Goal: Transaction & Acquisition: Purchase product/service

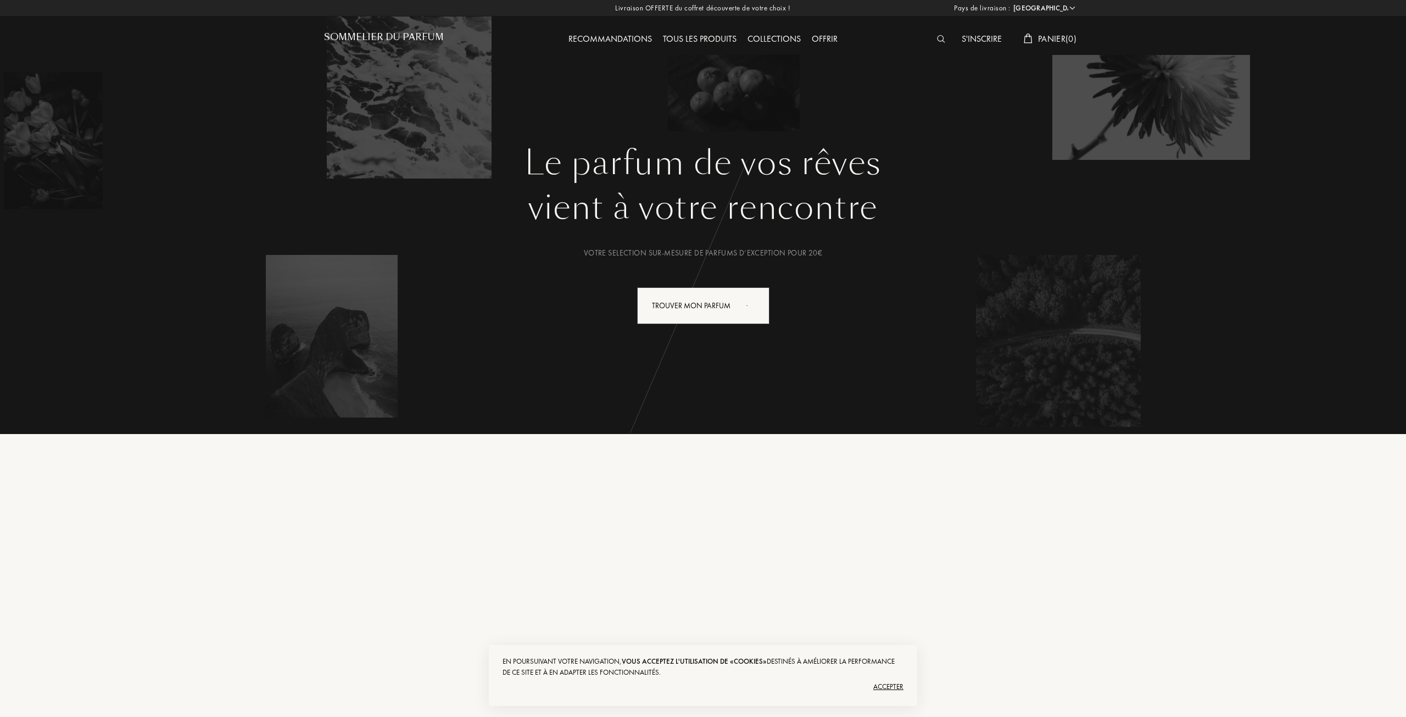
select select "FR"
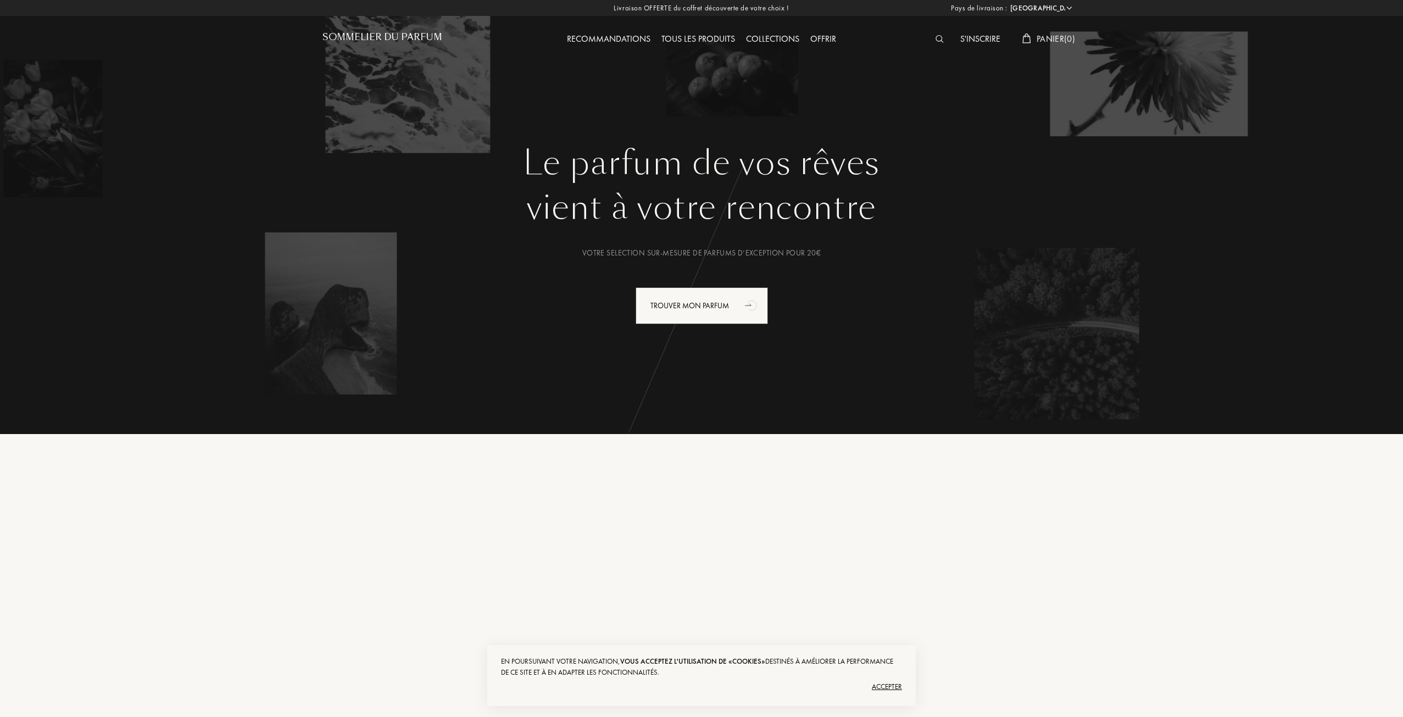
click at [695, 38] on div "Tous les produits" at bounding box center [698, 39] width 85 height 14
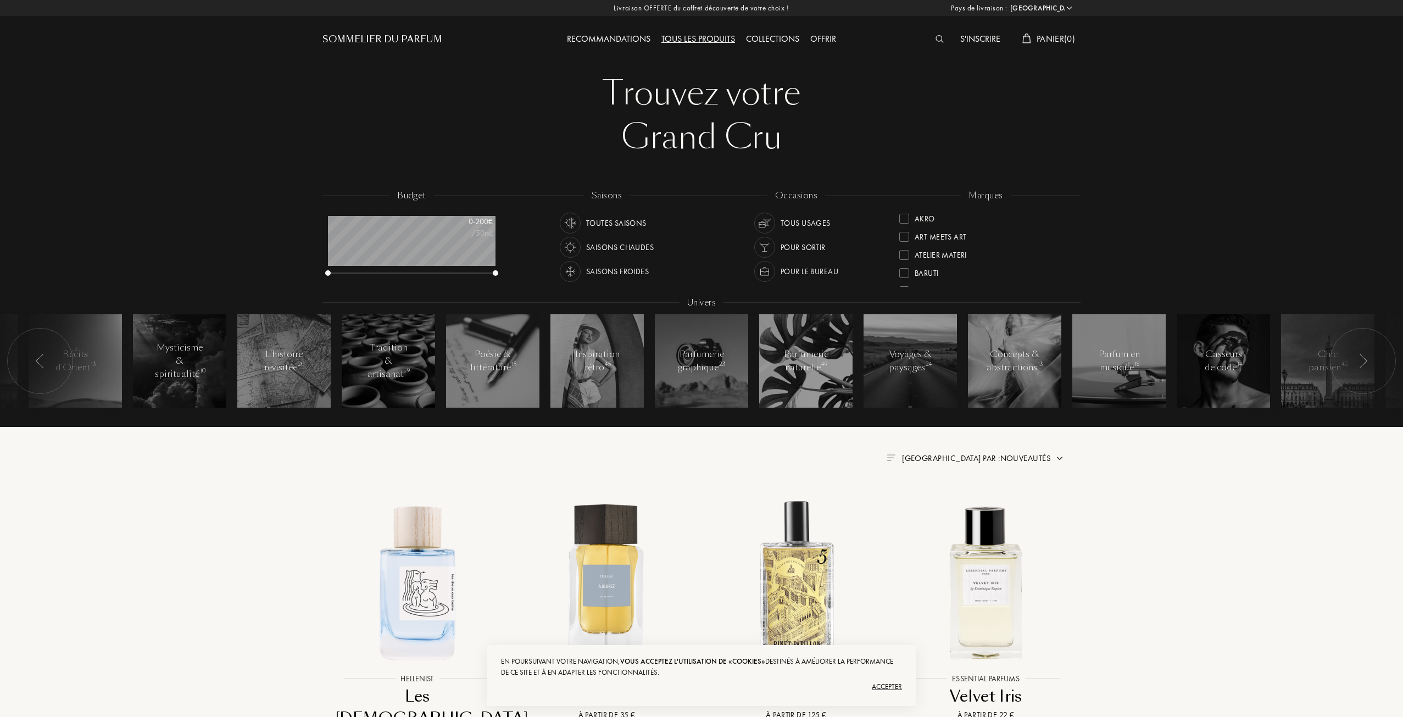
select select "FR"
click at [635, 244] on div "Saisons chaudes" at bounding box center [620, 247] width 68 height 21
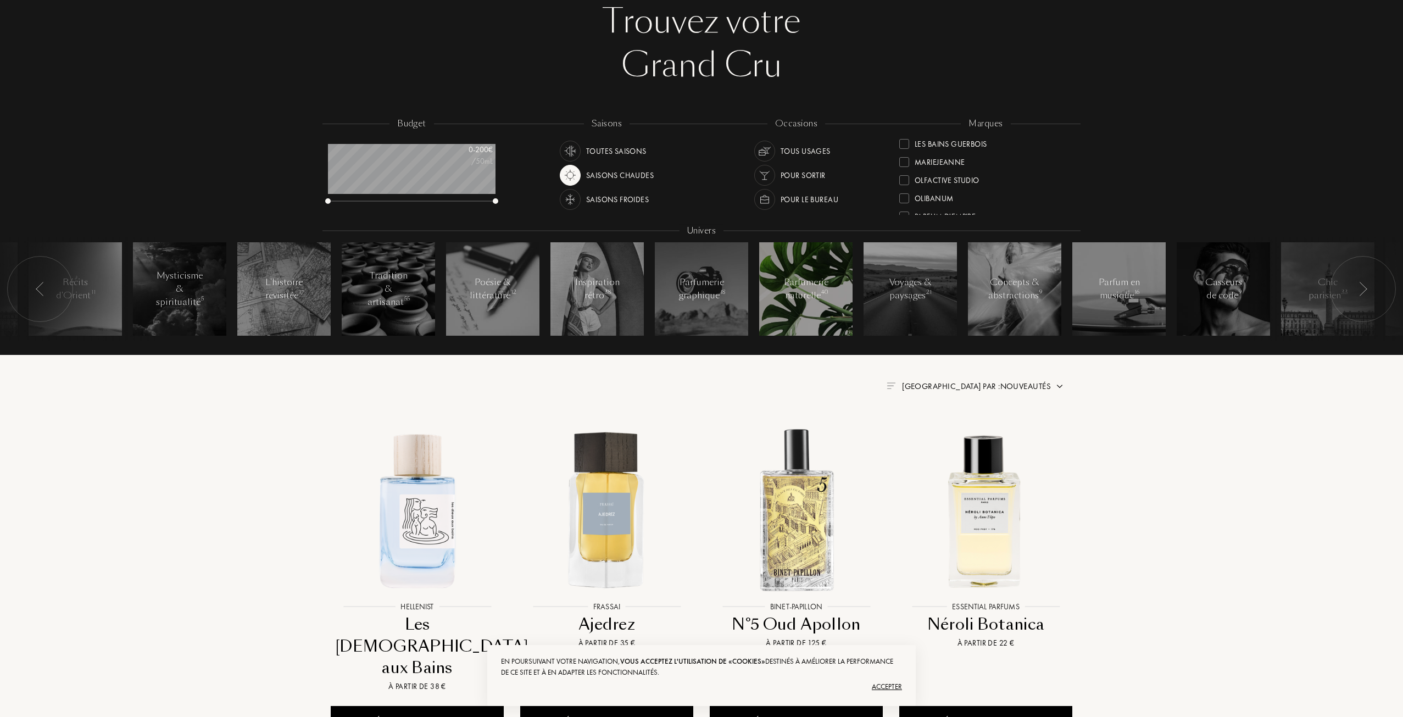
scroll to position [110, 0]
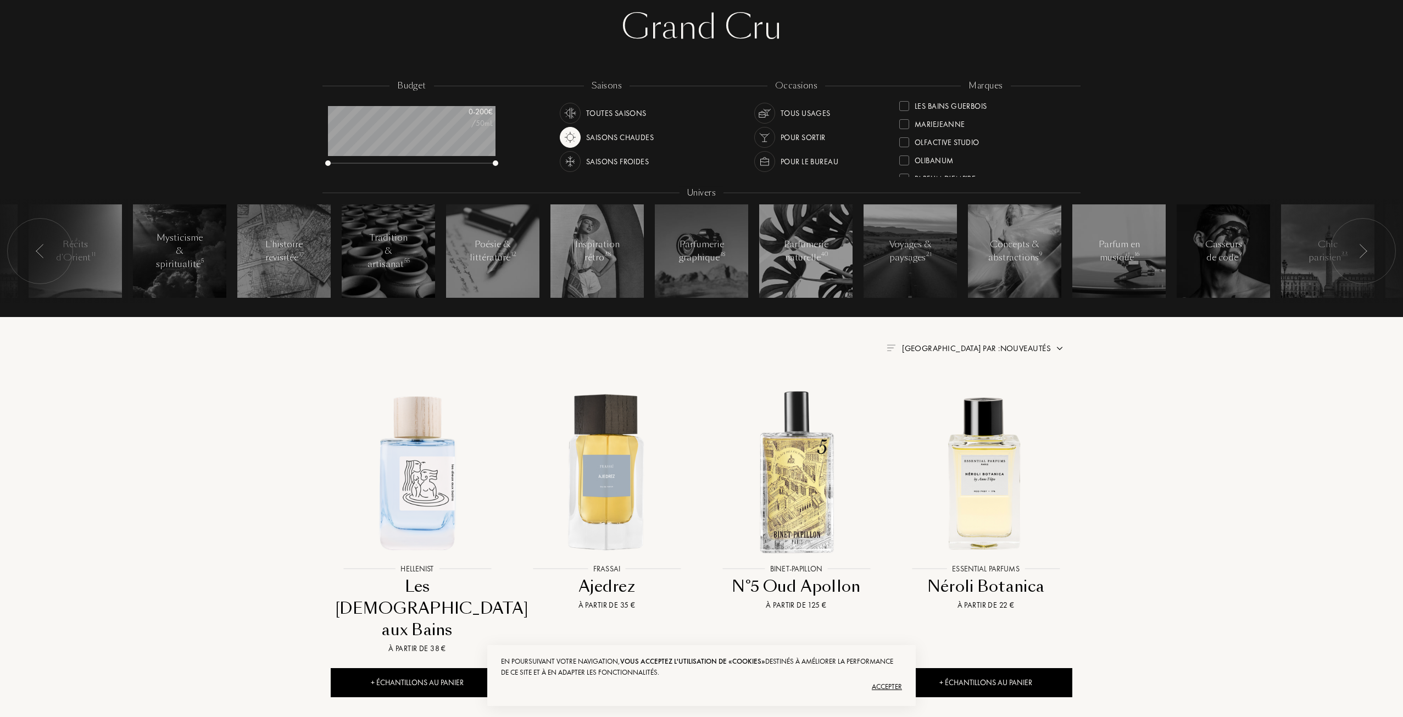
click at [805, 111] on div "Tous usages" at bounding box center [805, 113] width 50 height 21
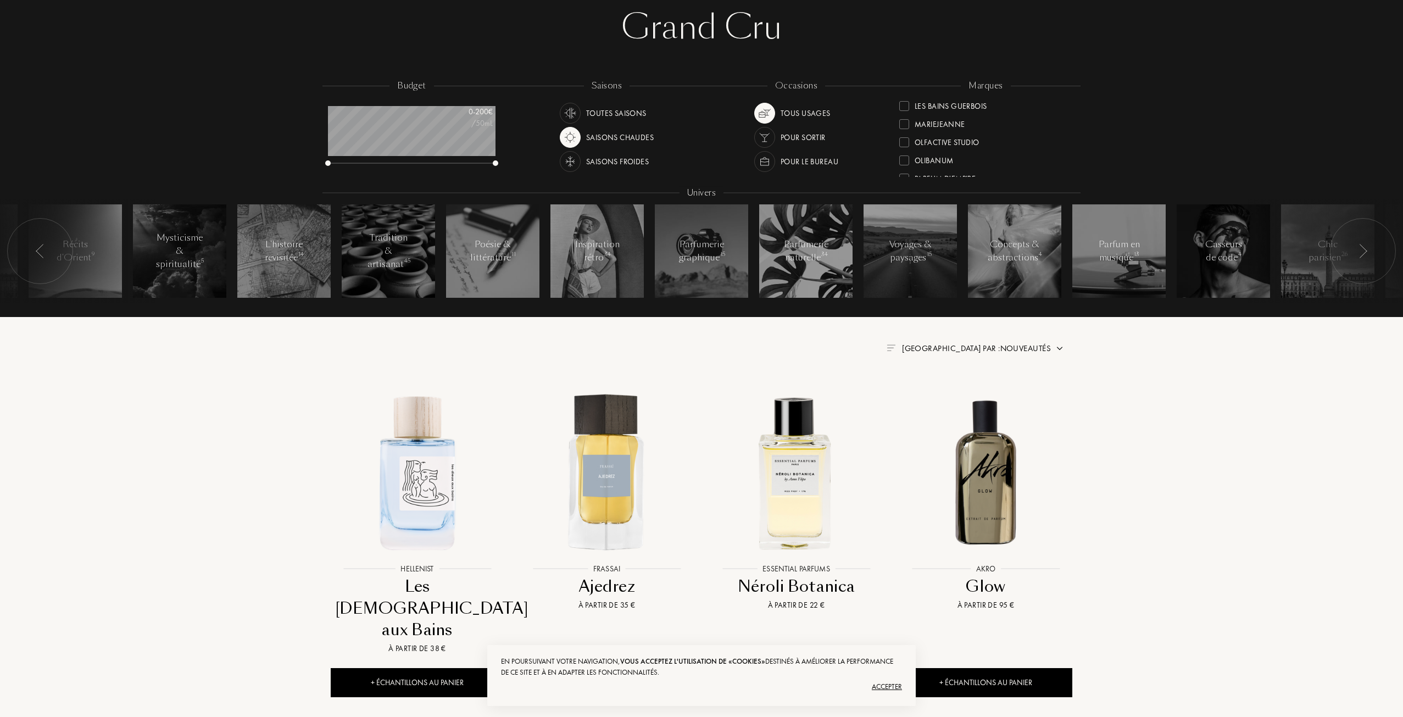
click at [604, 138] on div "Saisons chaudes" at bounding box center [620, 137] width 68 height 21
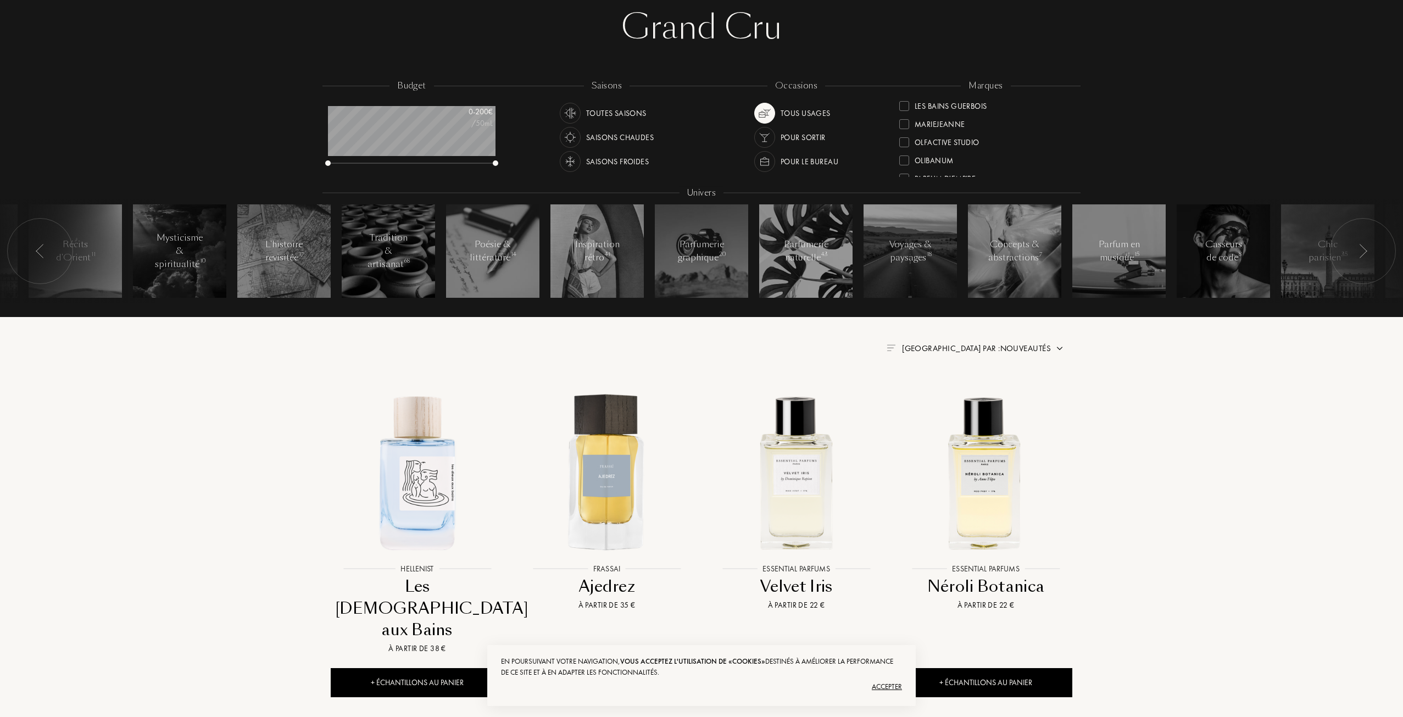
click at [638, 166] on div "Saisons froides" at bounding box center [617, 161] width 63 height 21
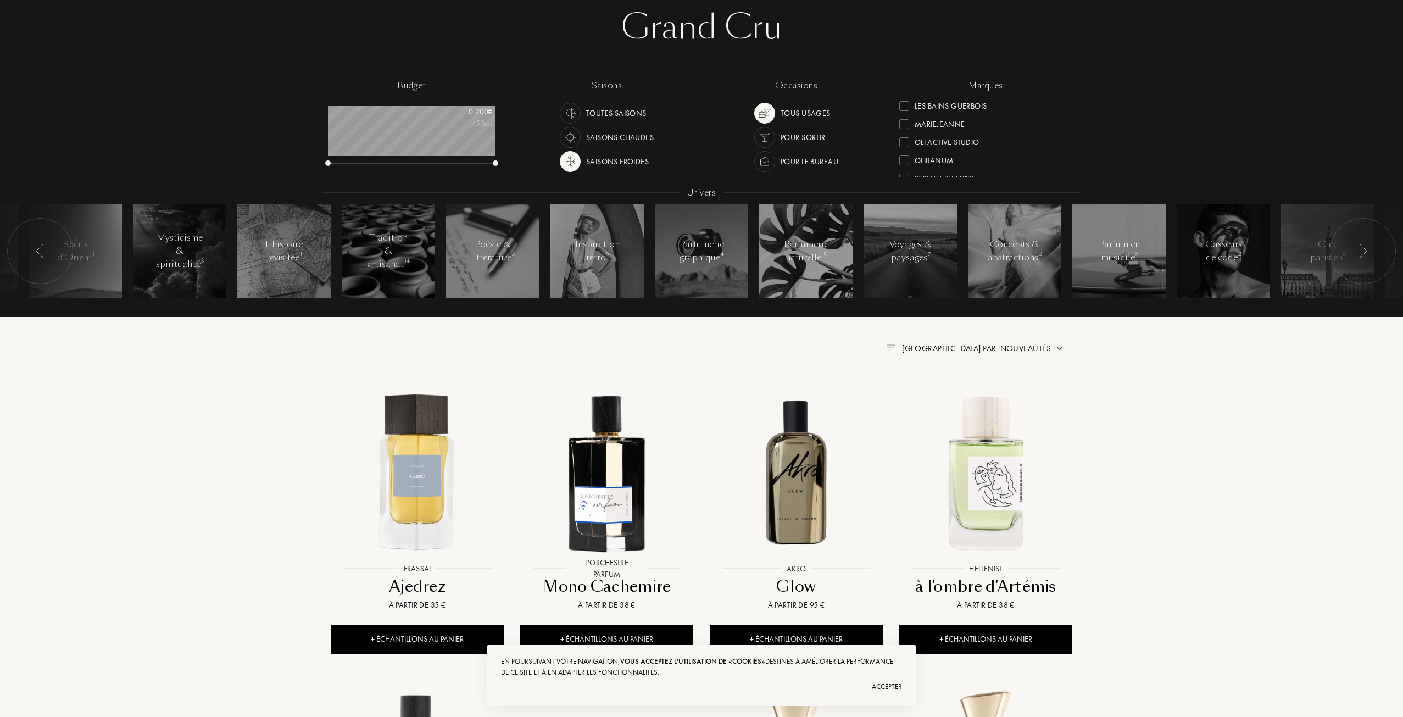
click at [638, 159] on div "Saisons froides" at bounding box center [617, 161] width 63 height 21
click at [632, 108] on div "Toutes saisons" at bounding box center [616, 113] width 60 height 21
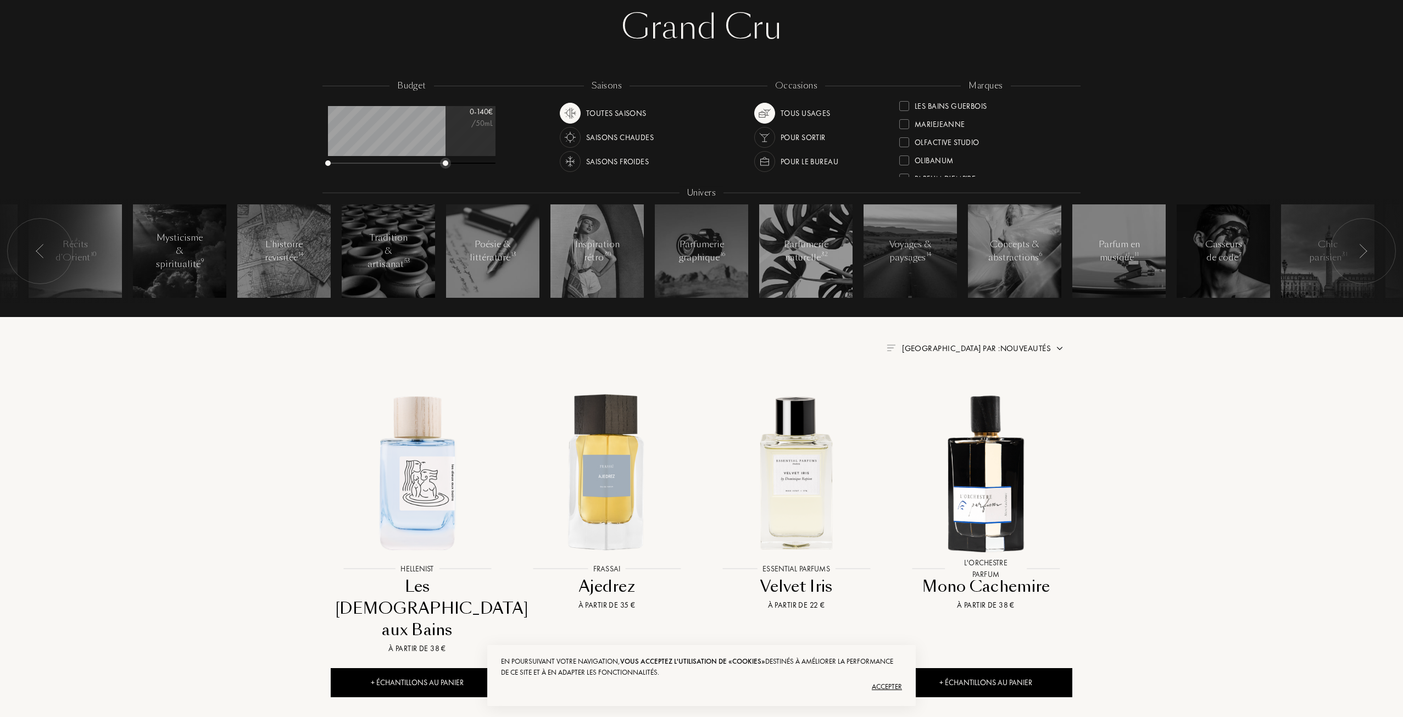
drag, startPoint x: 493, startPoint y: 163, endPoint x: 443, endPoint y: 164, distance: 50.5
click at [443, 164] on div at bounding box center [445, 162] width 5 height 5
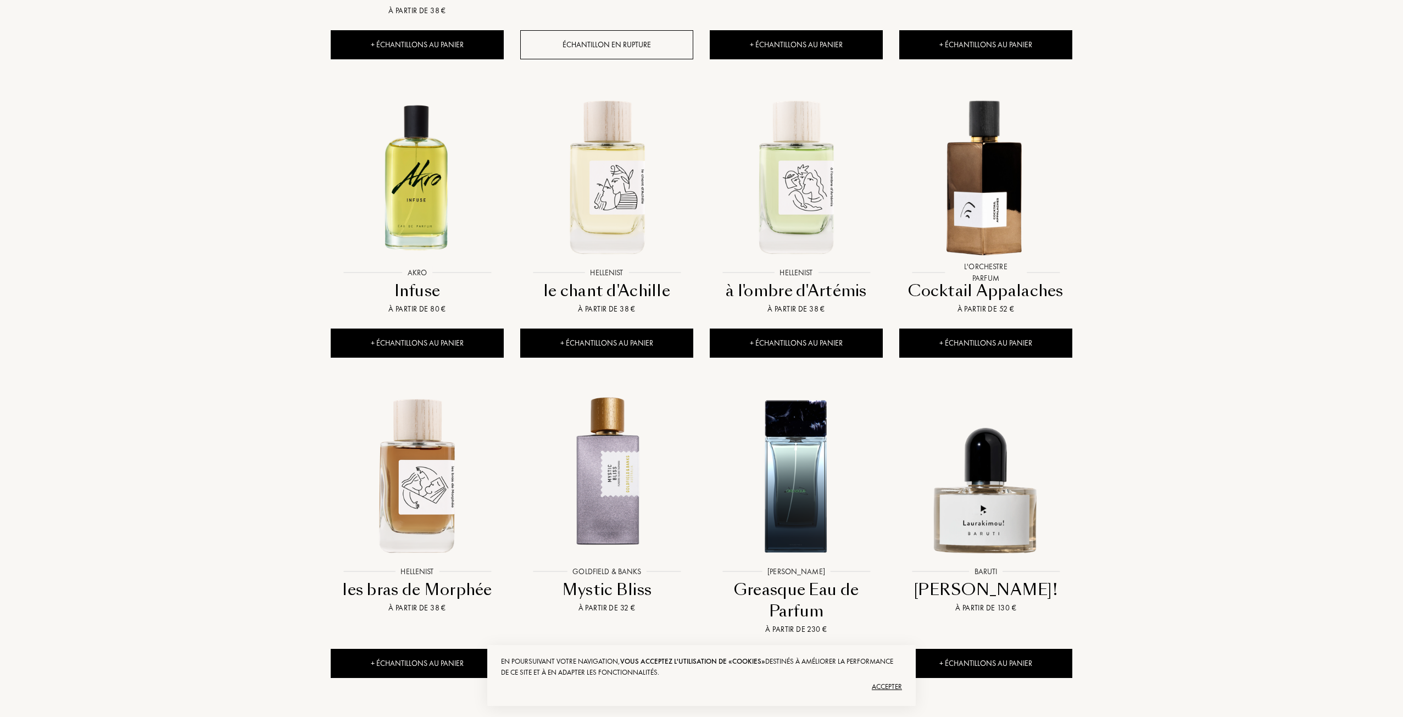
scroll to position [749, 0]
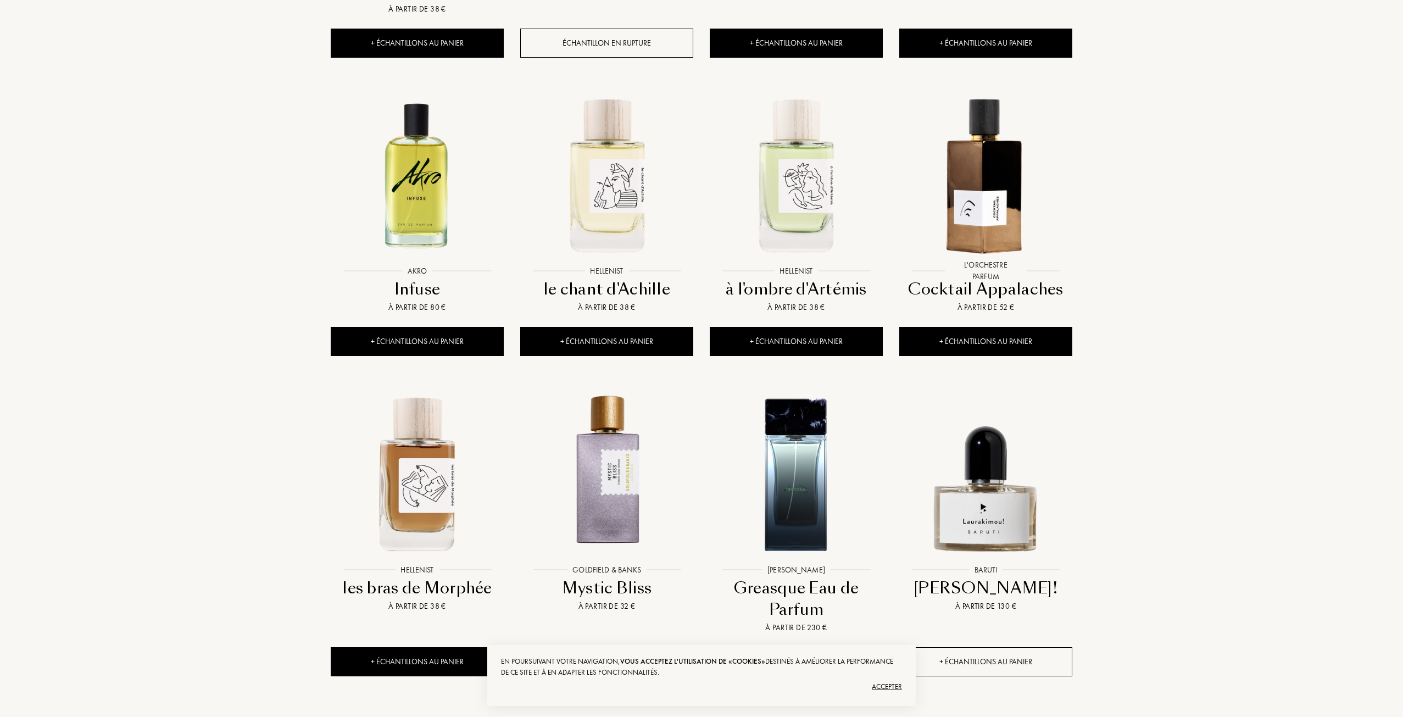
click at [978, 647] on div "+ Échantillons au panier" at bounding box center [985, 661] width 173 height 29
click at [880, 685] on div "Accepter" at bounding box center [701, 687] width 401 height 18
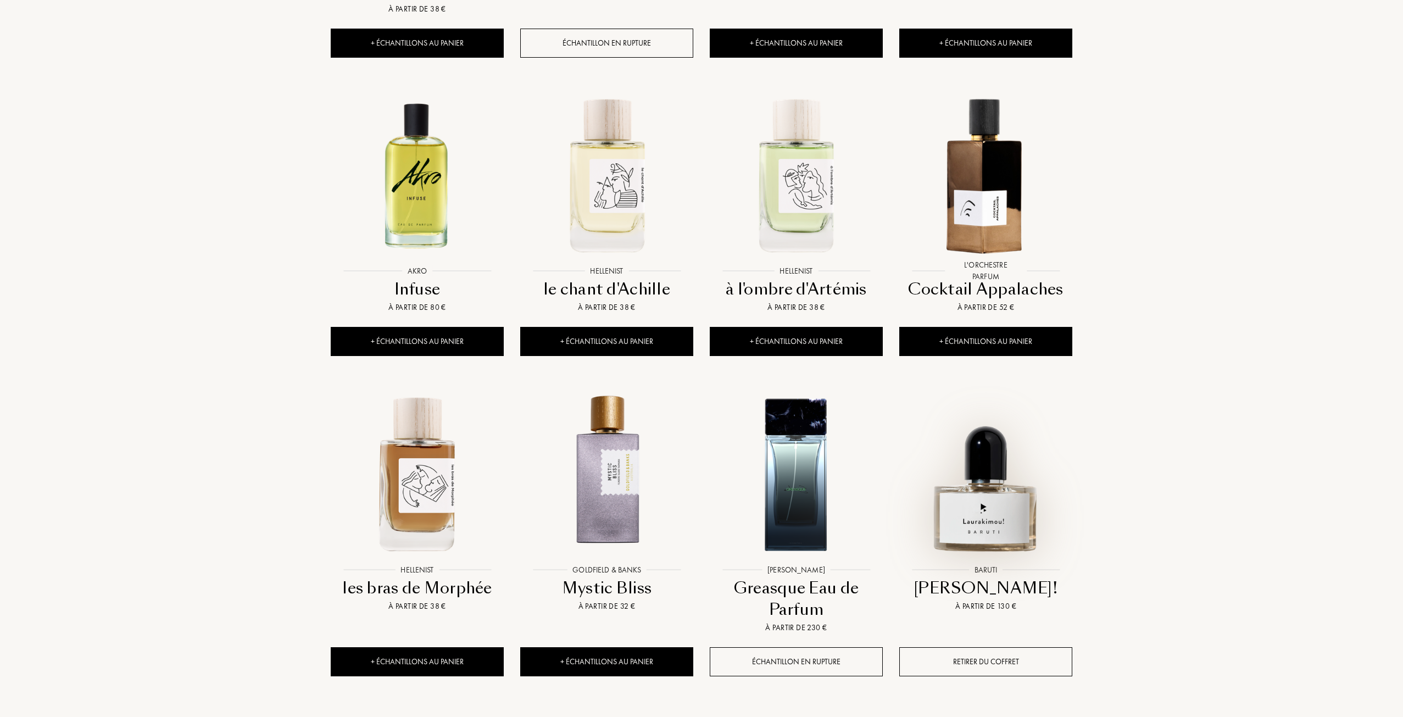
click at [995, 442] on img at bounding box center [985, 472] width 171 height 171
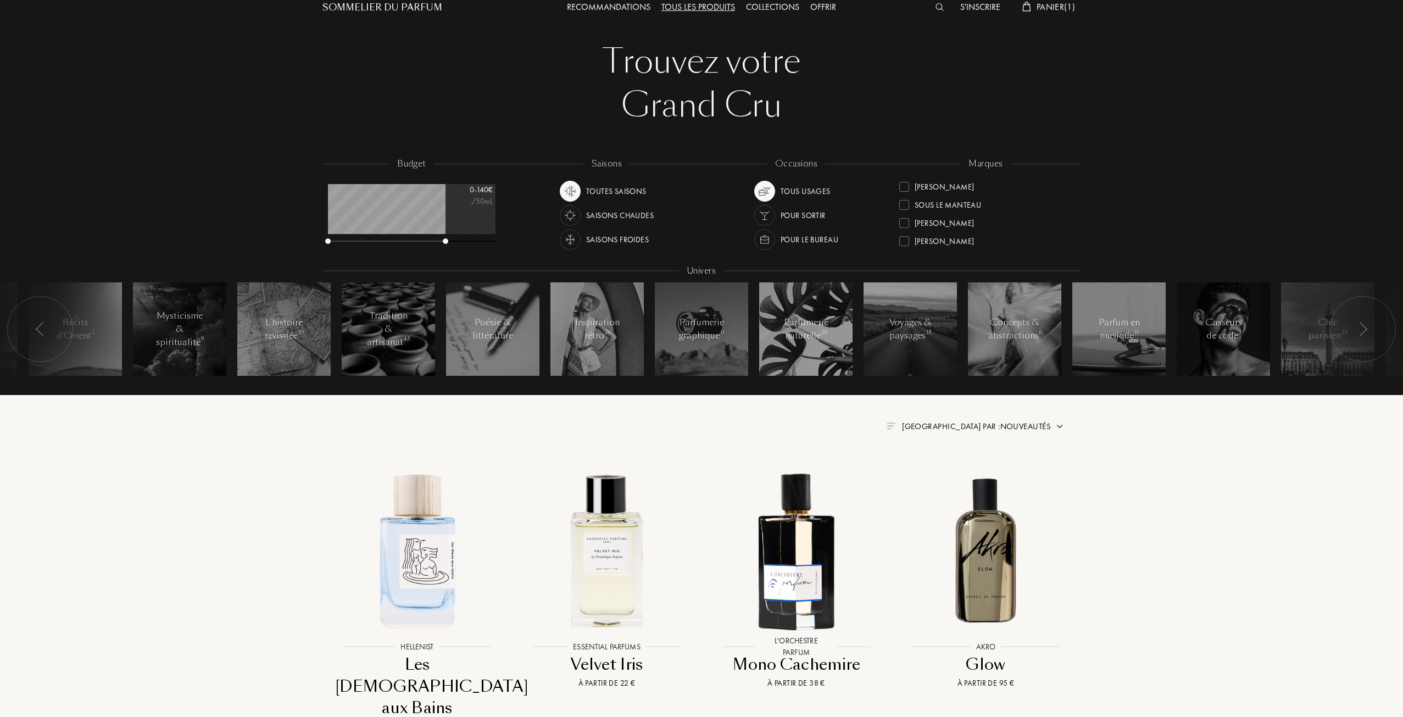
scroll to position [0, 0]
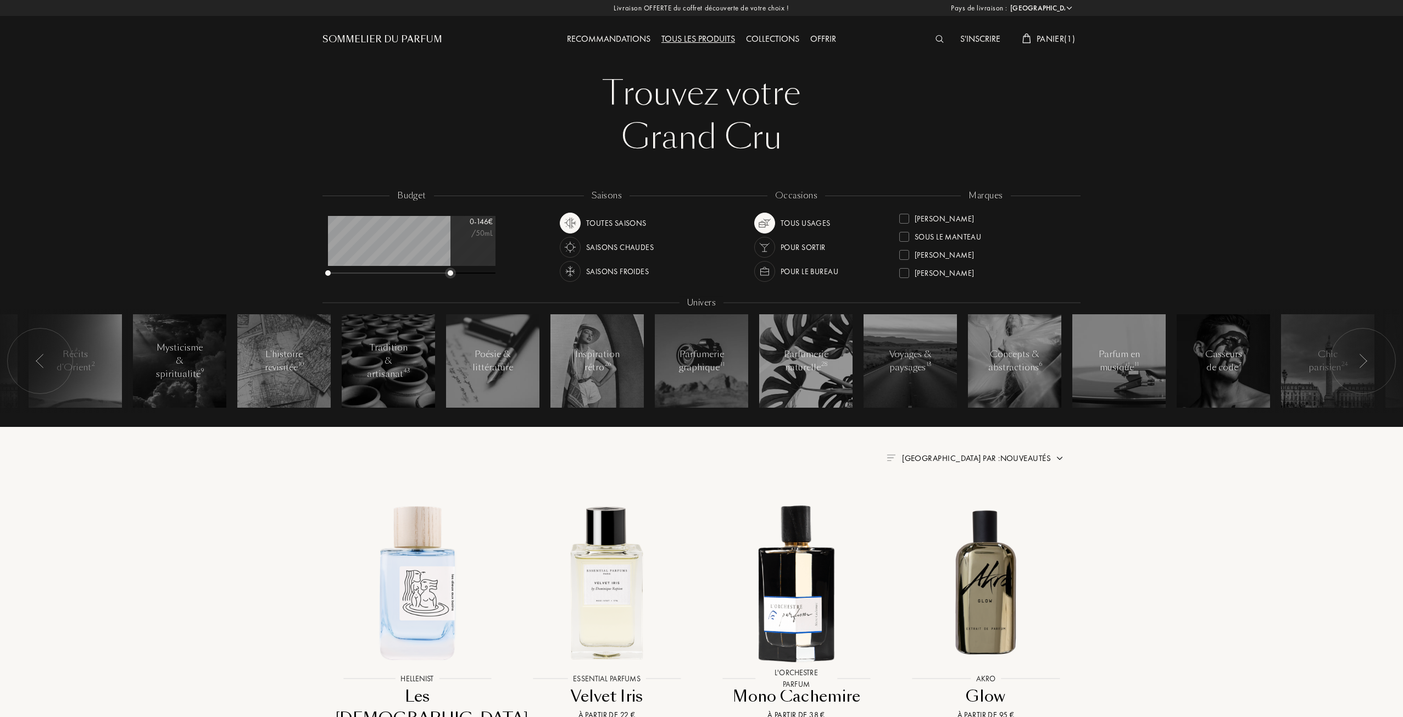
drag, startPoint x: 450, startPoint y: 272, endPoint x: 608, endPoint y: 272, distance: 157.6
click at [601, 272] on div "budget 0 - 146 € /50mL saisons Toutes saisons Saisons chaudes Saisons froides o…" at bounding box center [701, 306] width 758 height 235
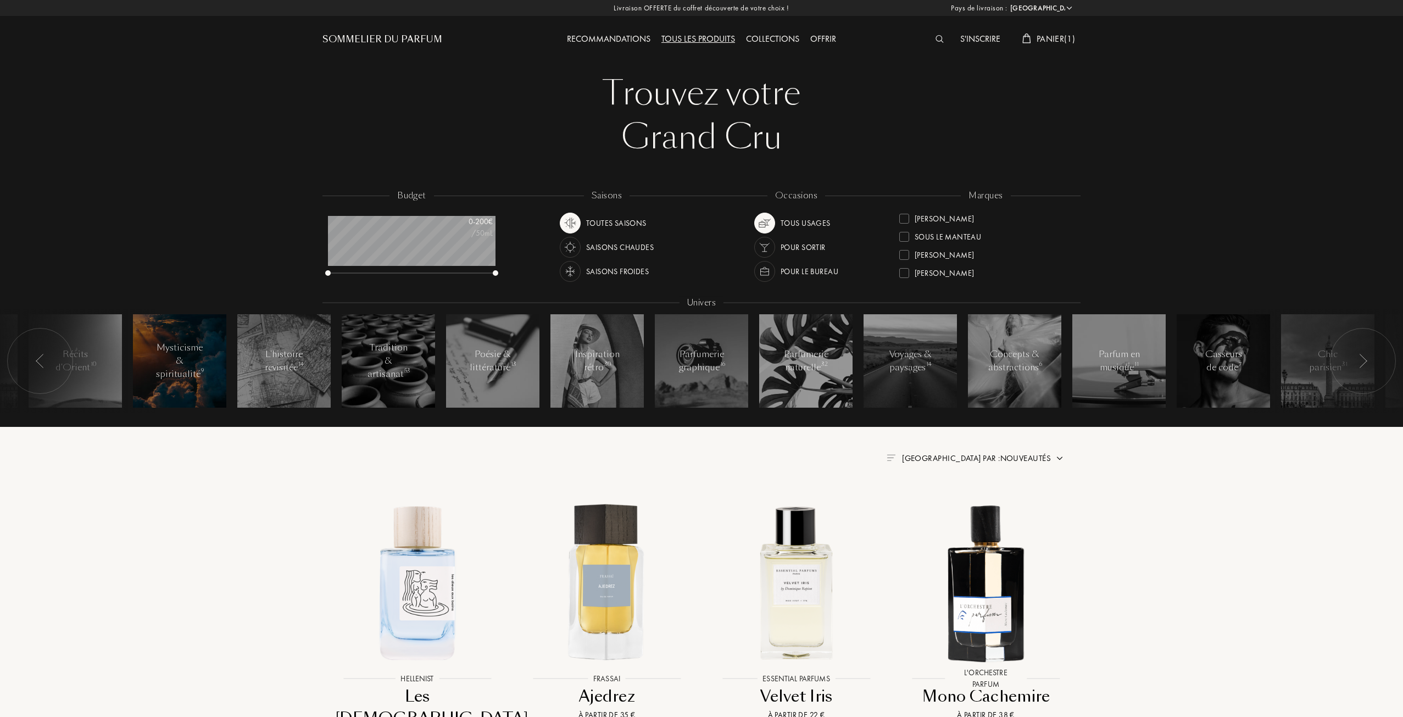
click at [187, 361] on div "Mysticisme & spiritualité 9" at bounding box center [179, 361] width 47 height 40
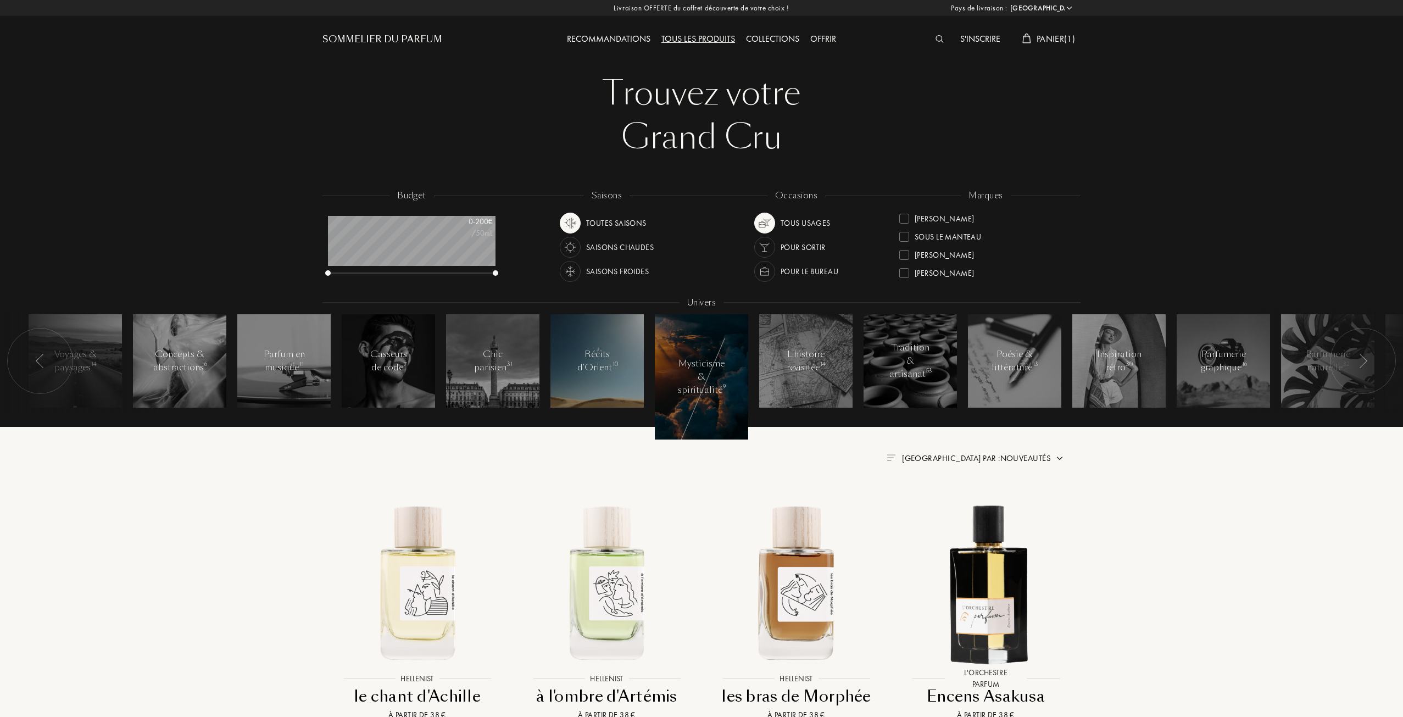
click at [610, 349] on div "Récits d'Orient 10" at bounding box center [597, 361] width 47 height 26
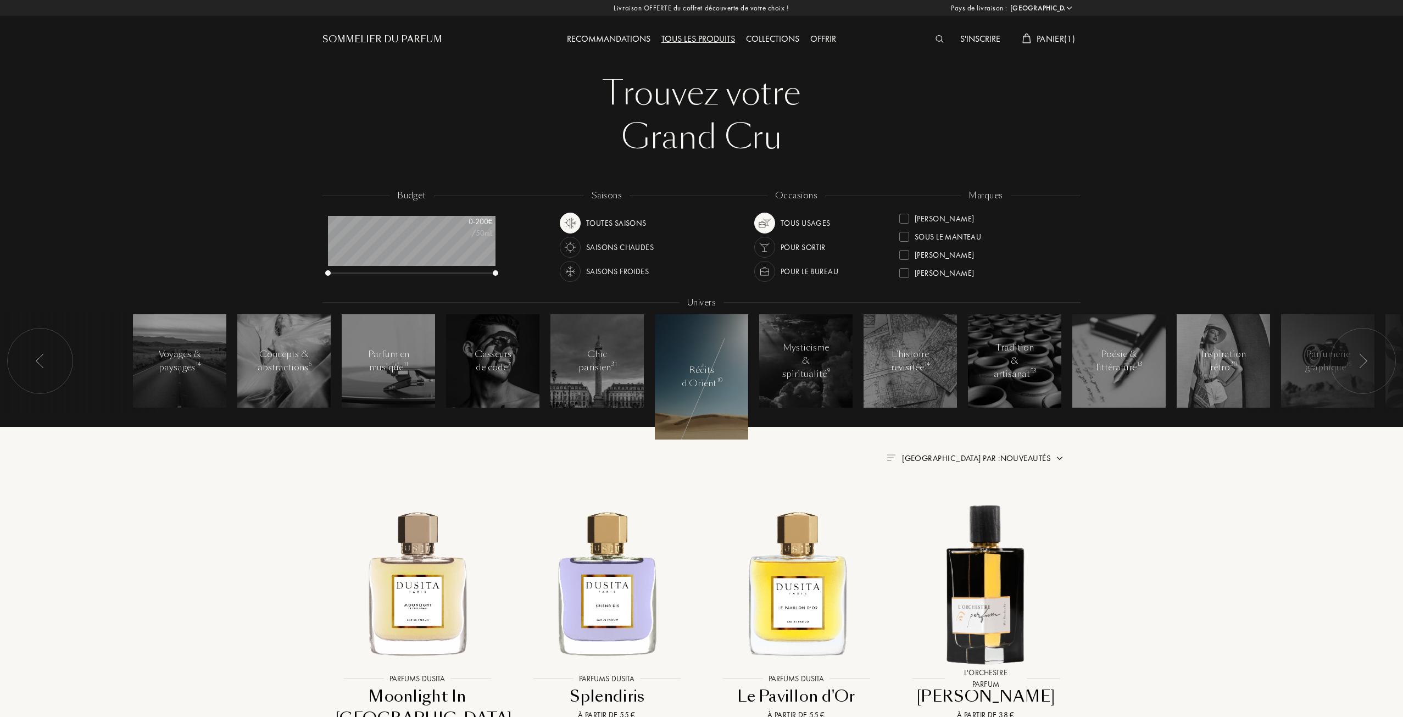
click at [1358, 356] on img at bounding box center [1362, 361] width 9 height 14
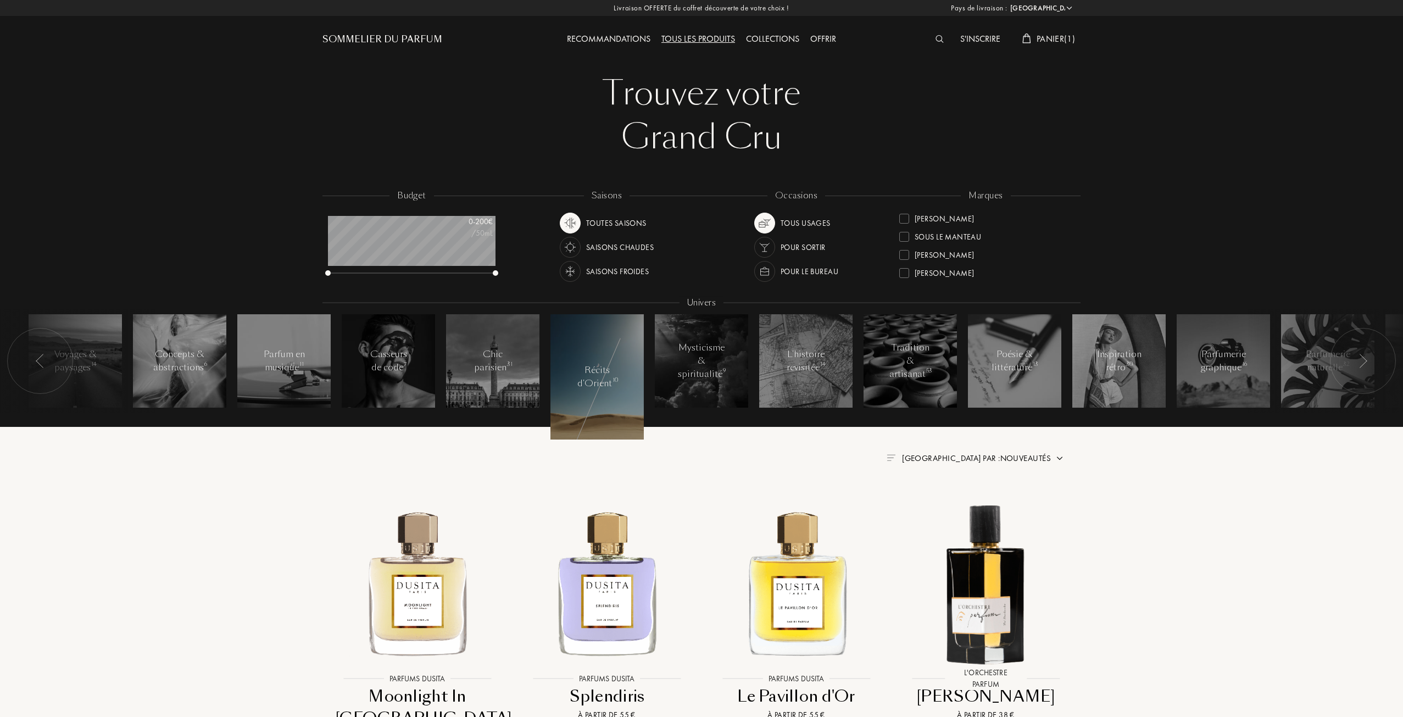
click at [1358, 356] on img at bounding box center [1362, 361] width 9 height 14
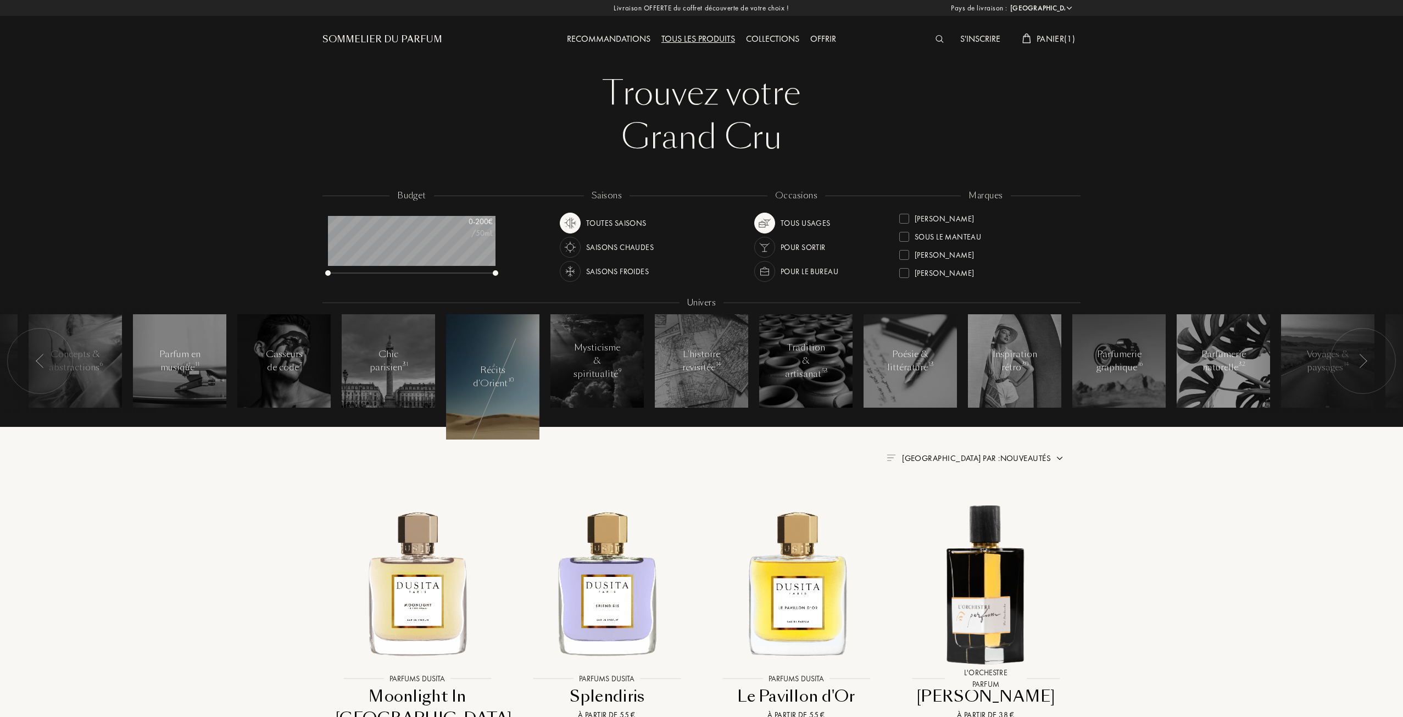
click at [1358, 356] on img at bounding box center [1362, 361] width 9 height 14
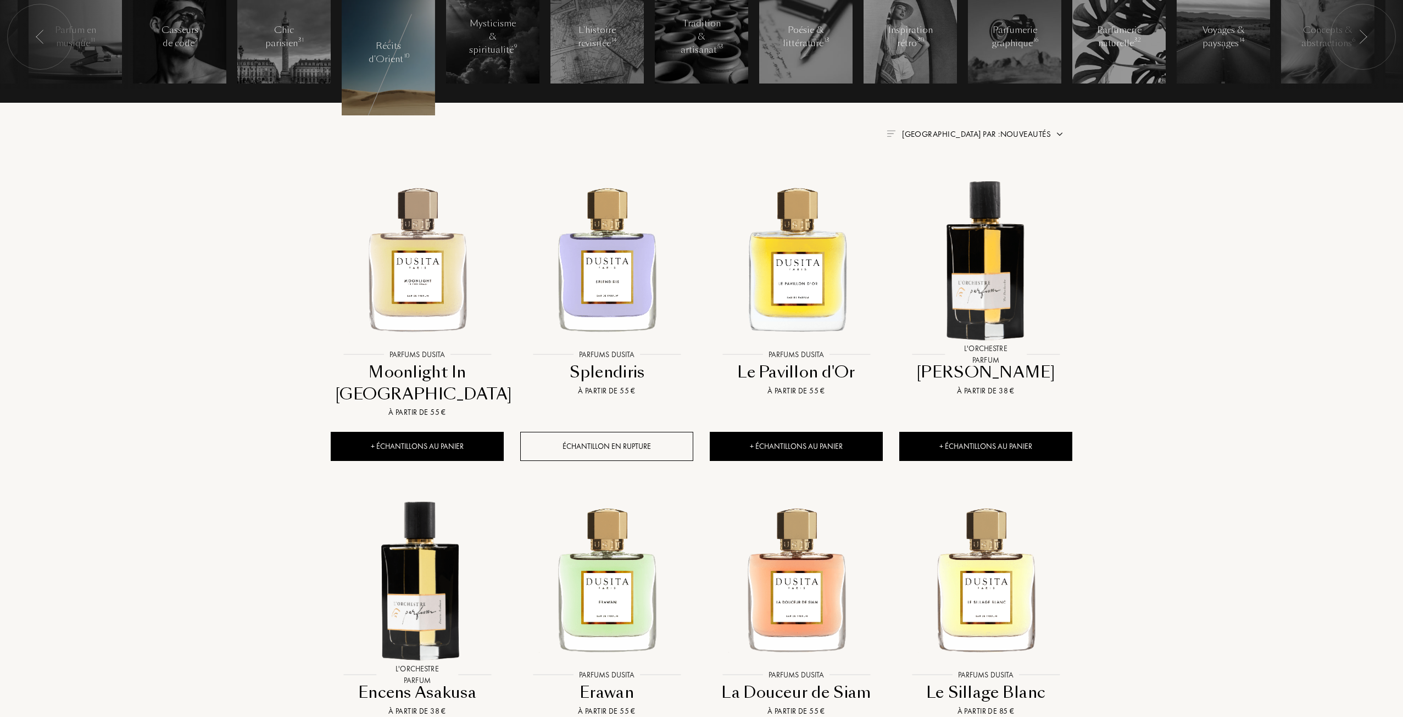
scroll to position [384, 0]
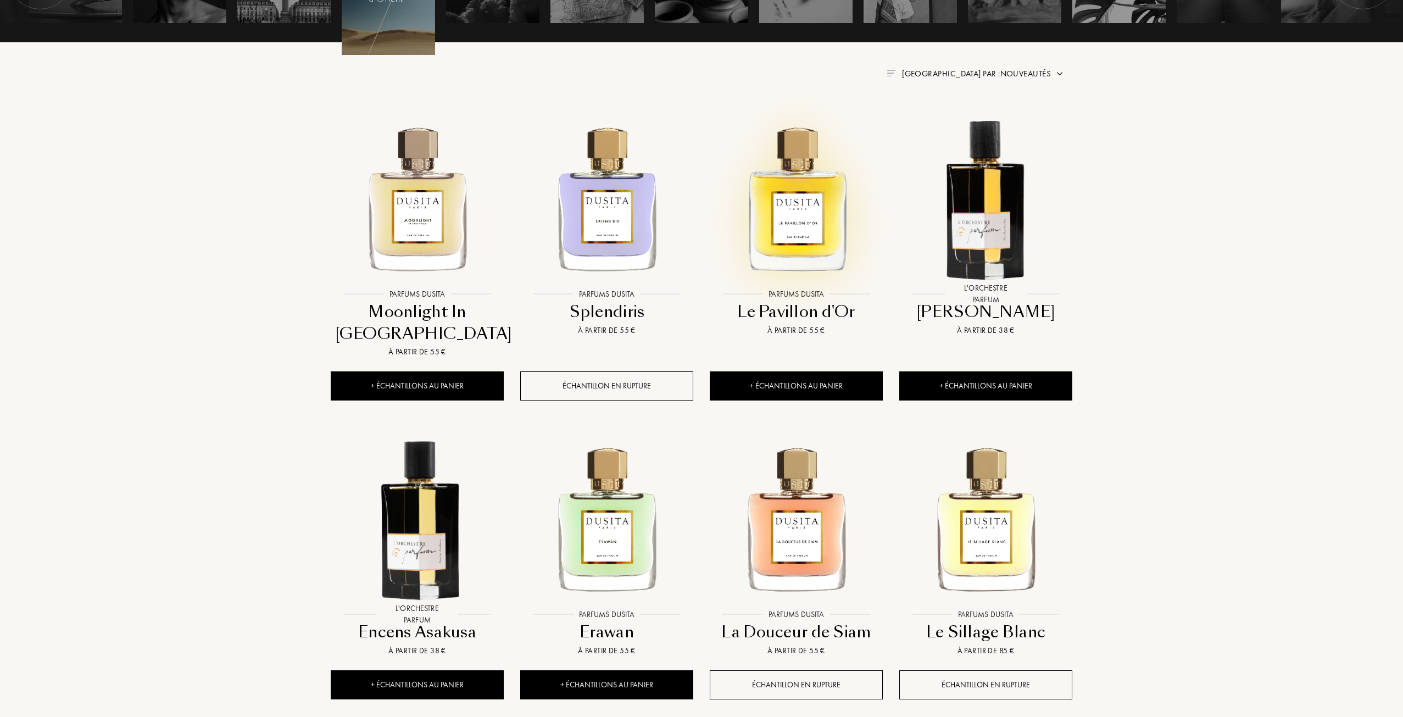
click at [799, 227] on img at bounding box center [796, 196] width 171 height 171
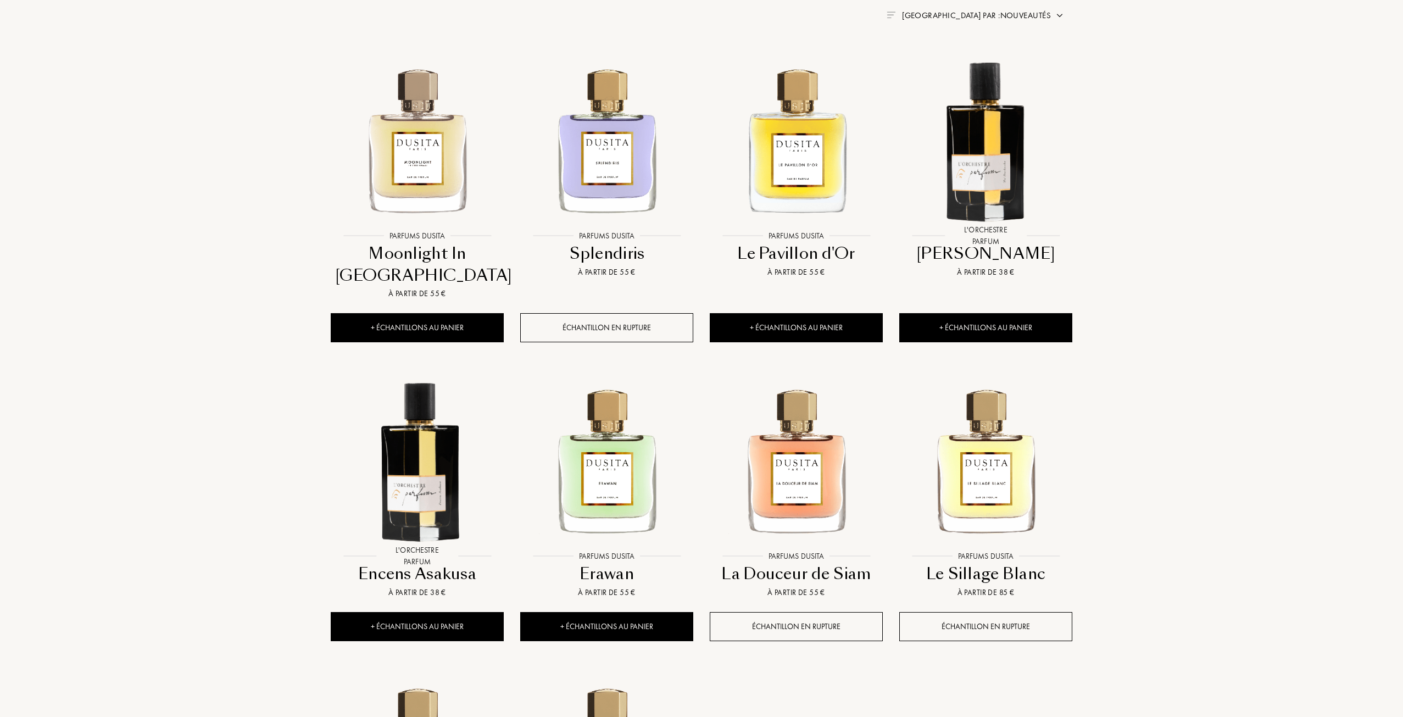
scroll to position [439, 0]
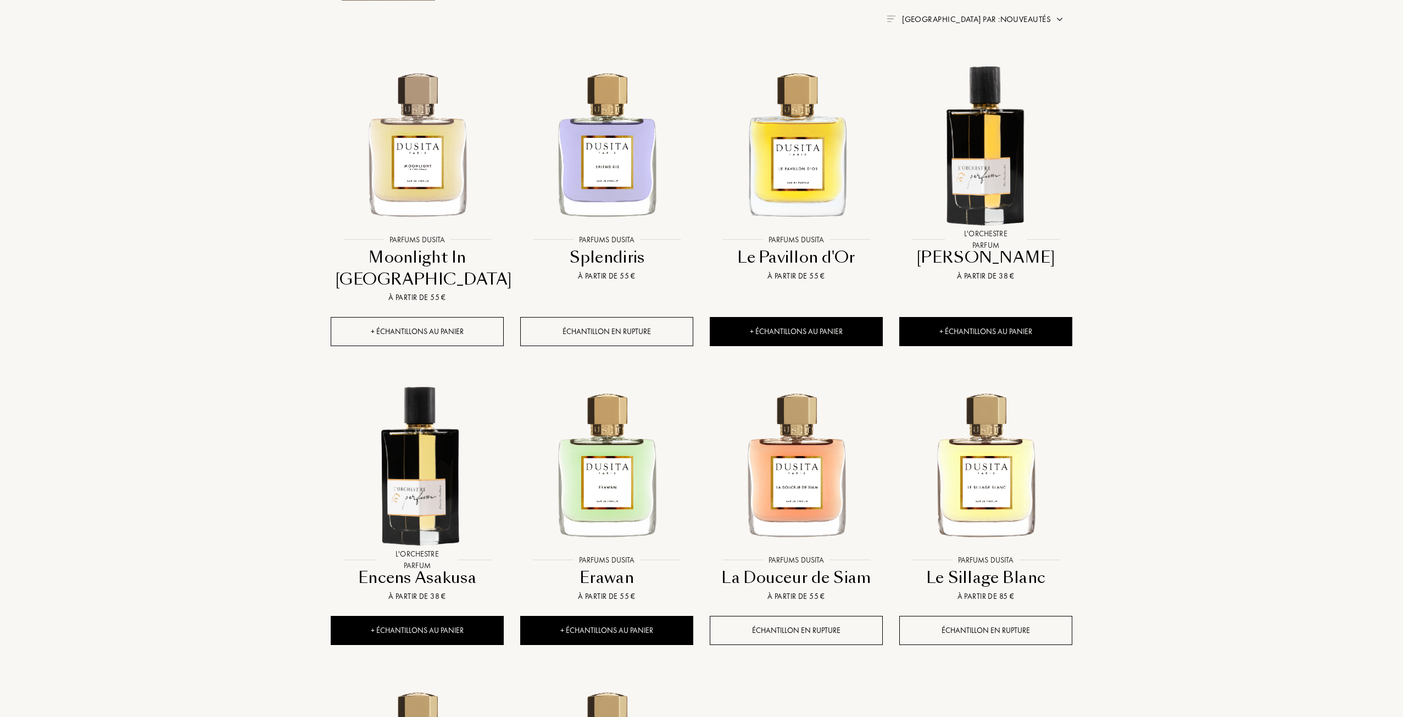
click at [447, 327] on div "+ Échantillons au panier" at bounding box center [417, 331] width 173 height 29
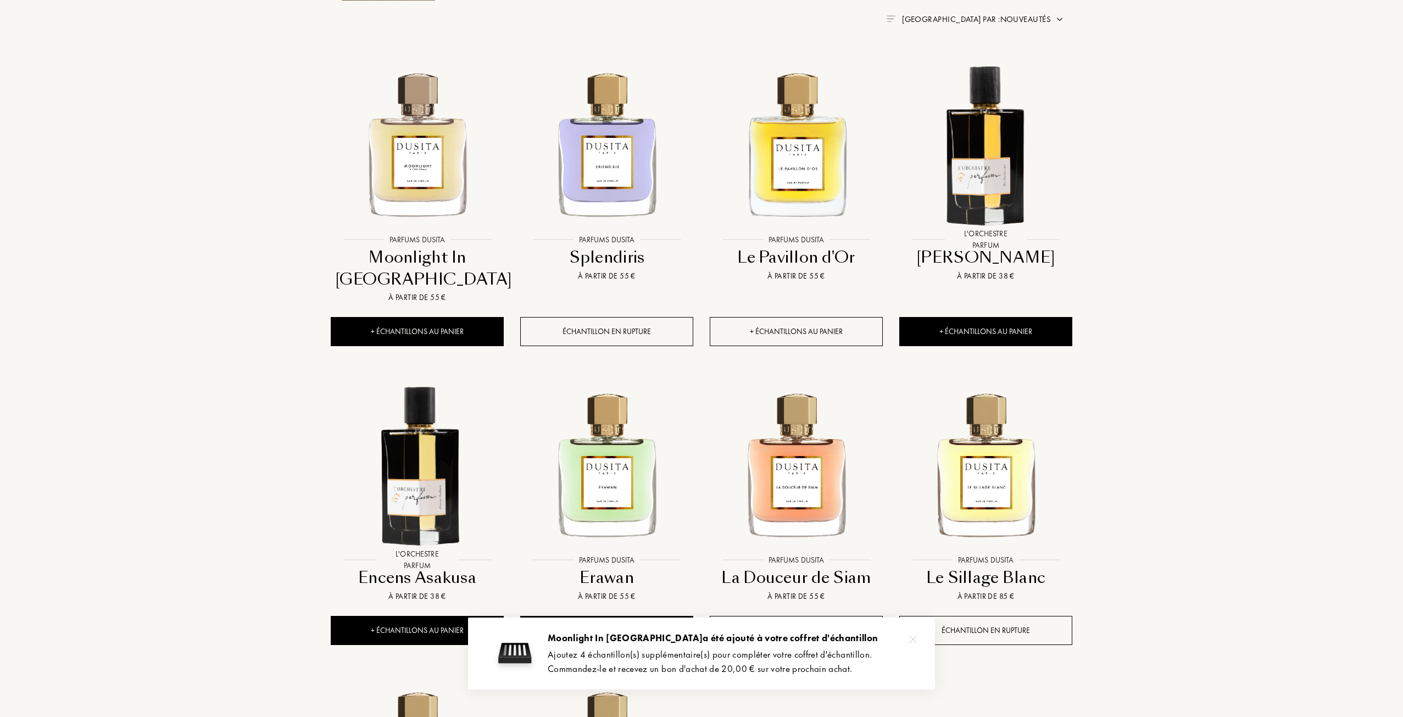
click at [801, 320] on div "+ Échantillons au panier" at bounding box center [796, 331] width 173 height 29
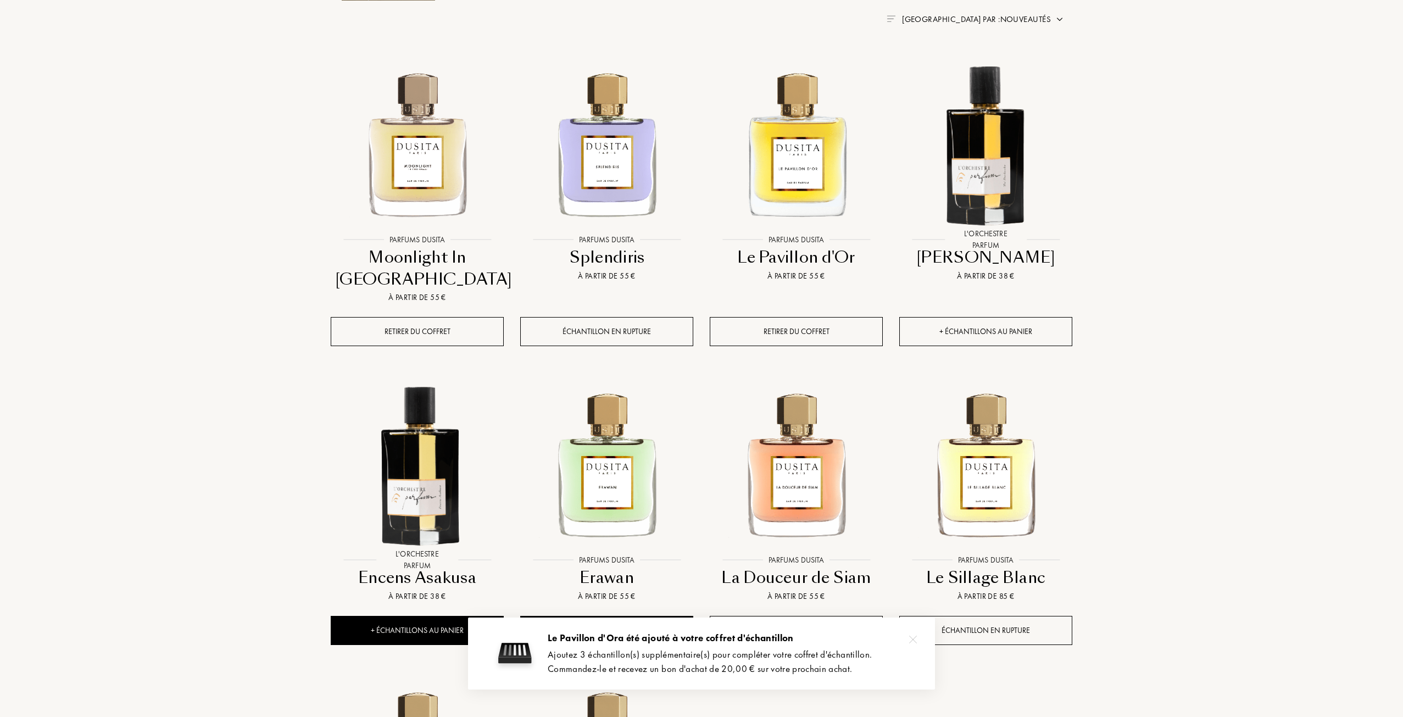
click at [962, 334] on div "+ Échantillons au panier" at bounding box center [985, 331] width 173 height 29
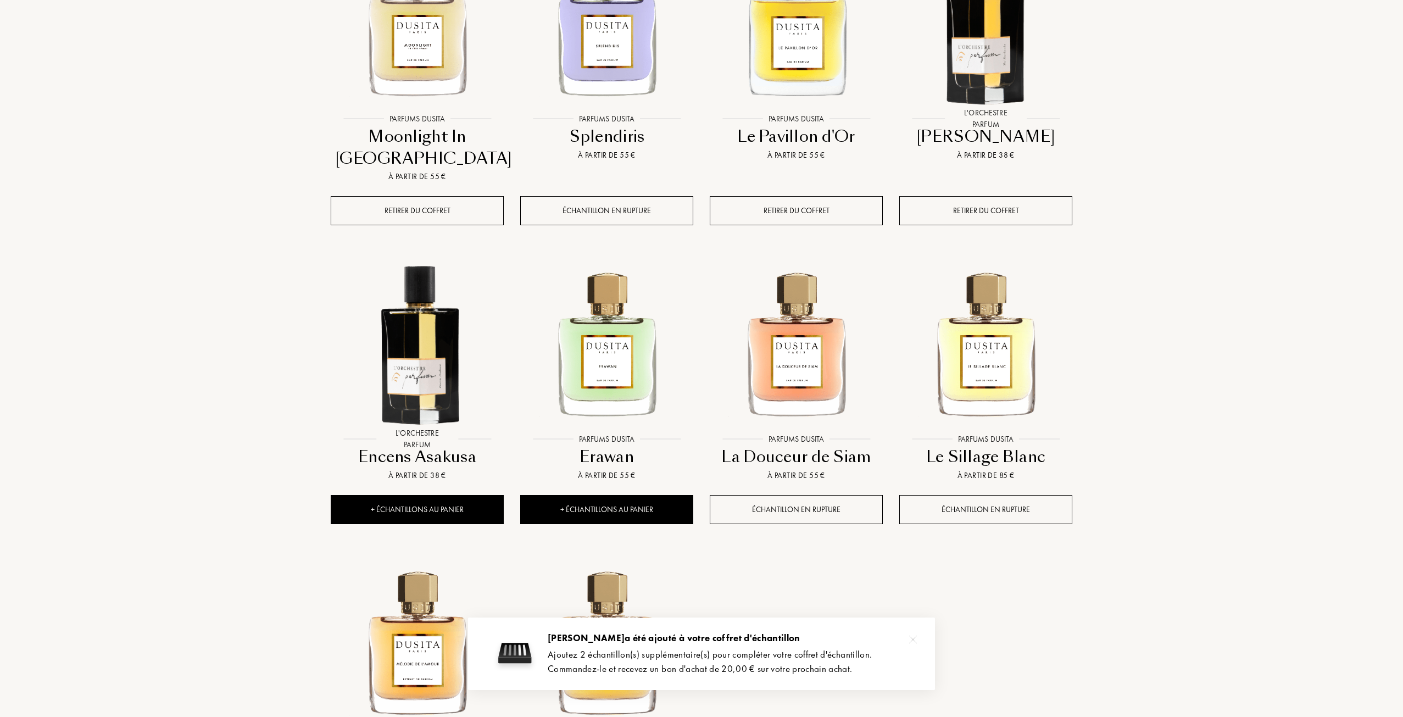
scroll to position [604, 0]
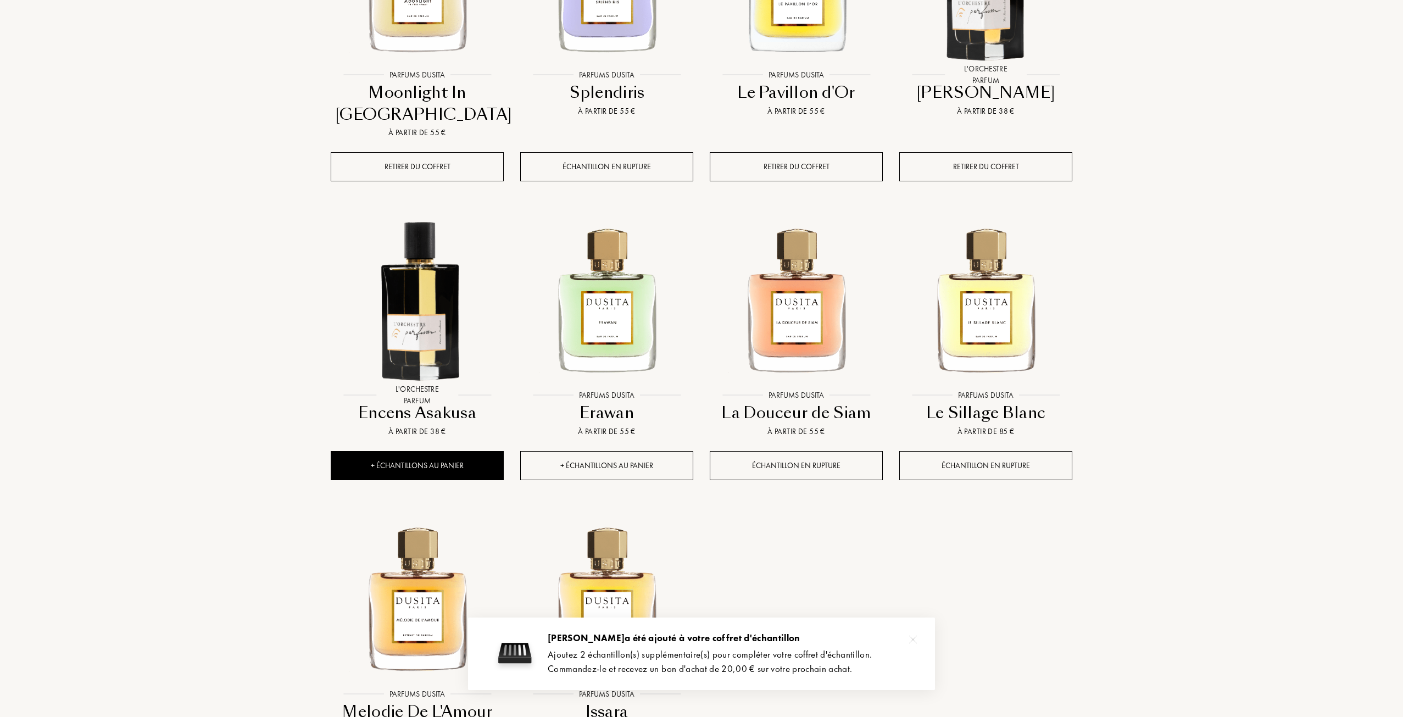
click at [592, 465] on div "+ Échantillons au panier" at bounding box center [606, 465] width 173 height 29
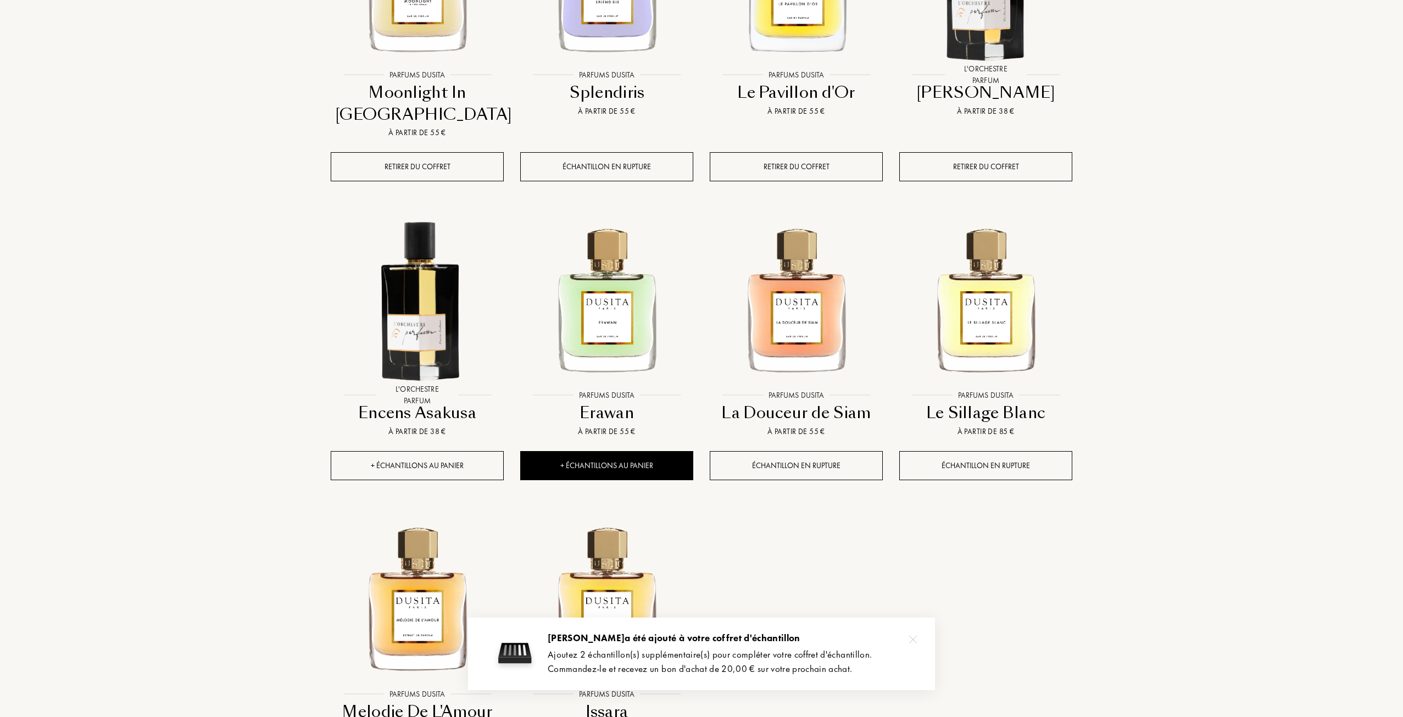
click at [469, 468] on div "+ Échantillons au panier" at bounding box center [417, 465] width 173 height 29
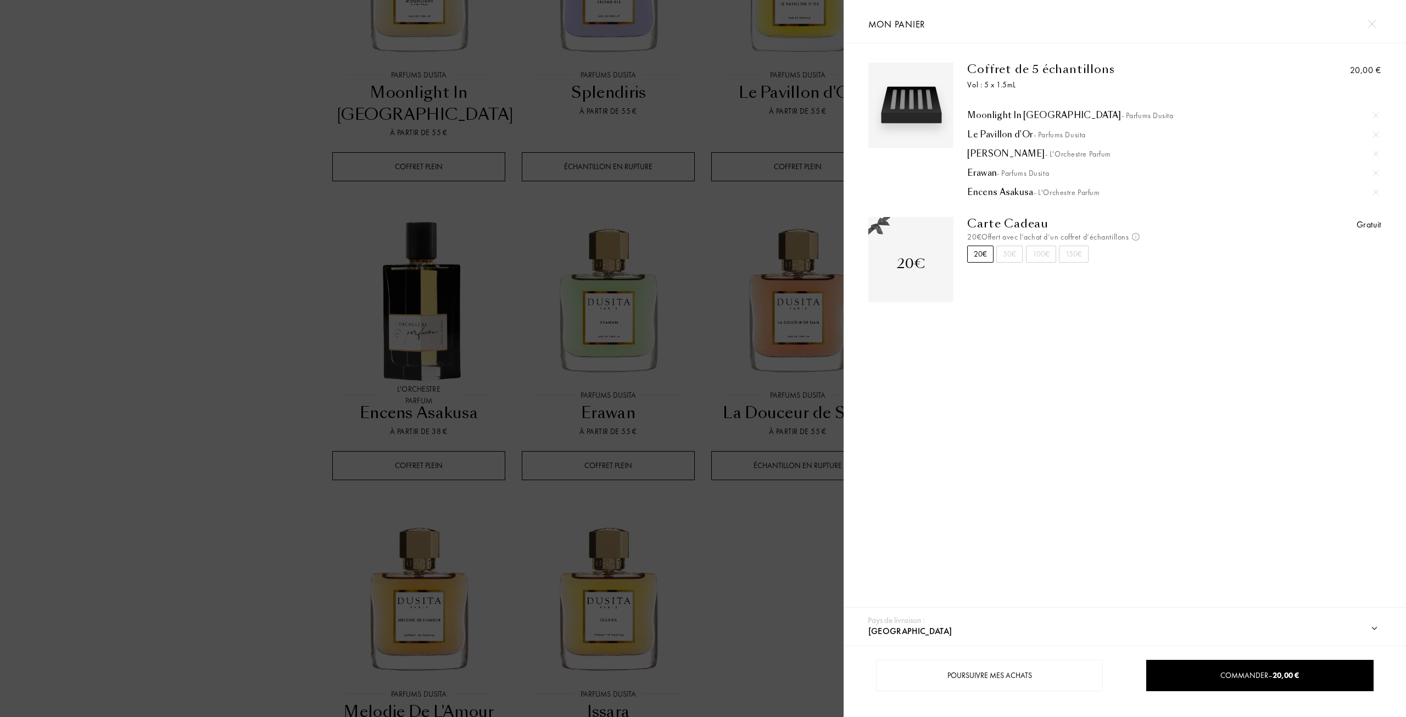
click at [1374, 26] on img at bounding box center [1372, 24] width 8 height 8
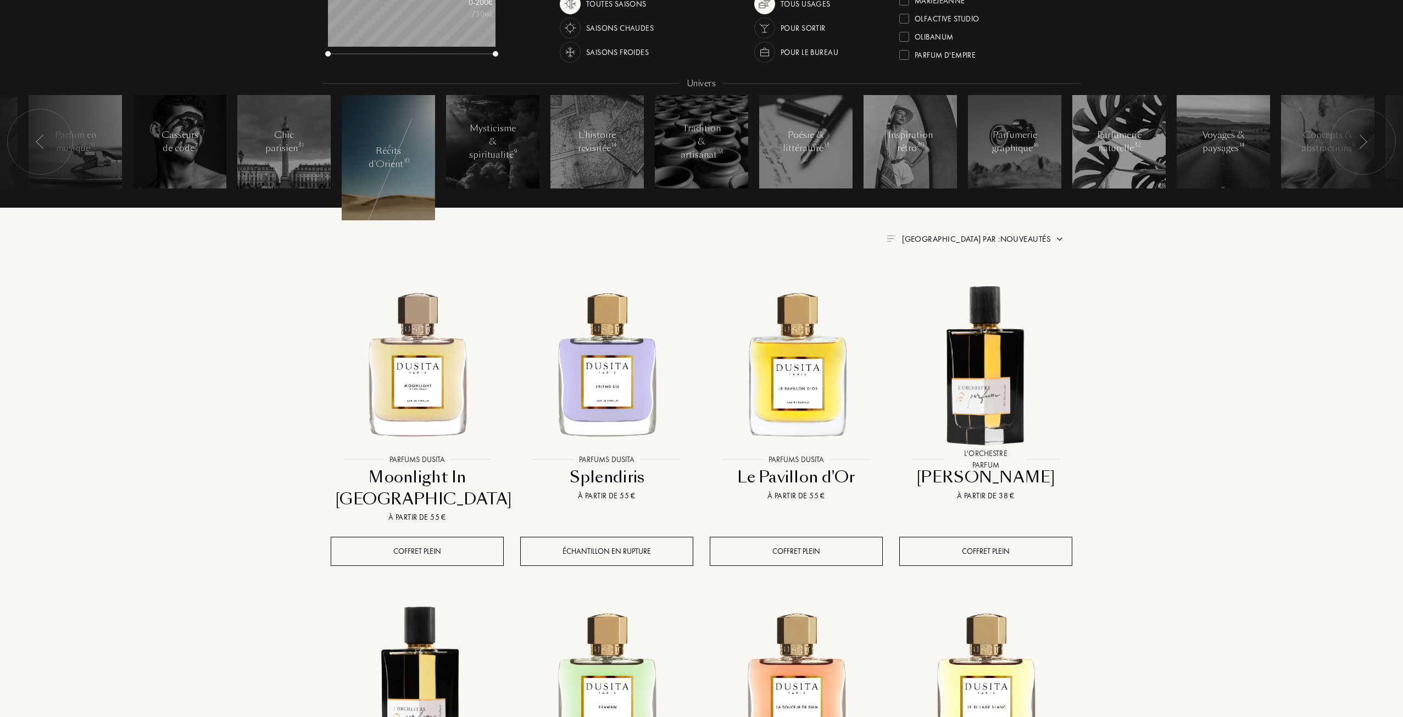
scroll to position [0, 0]
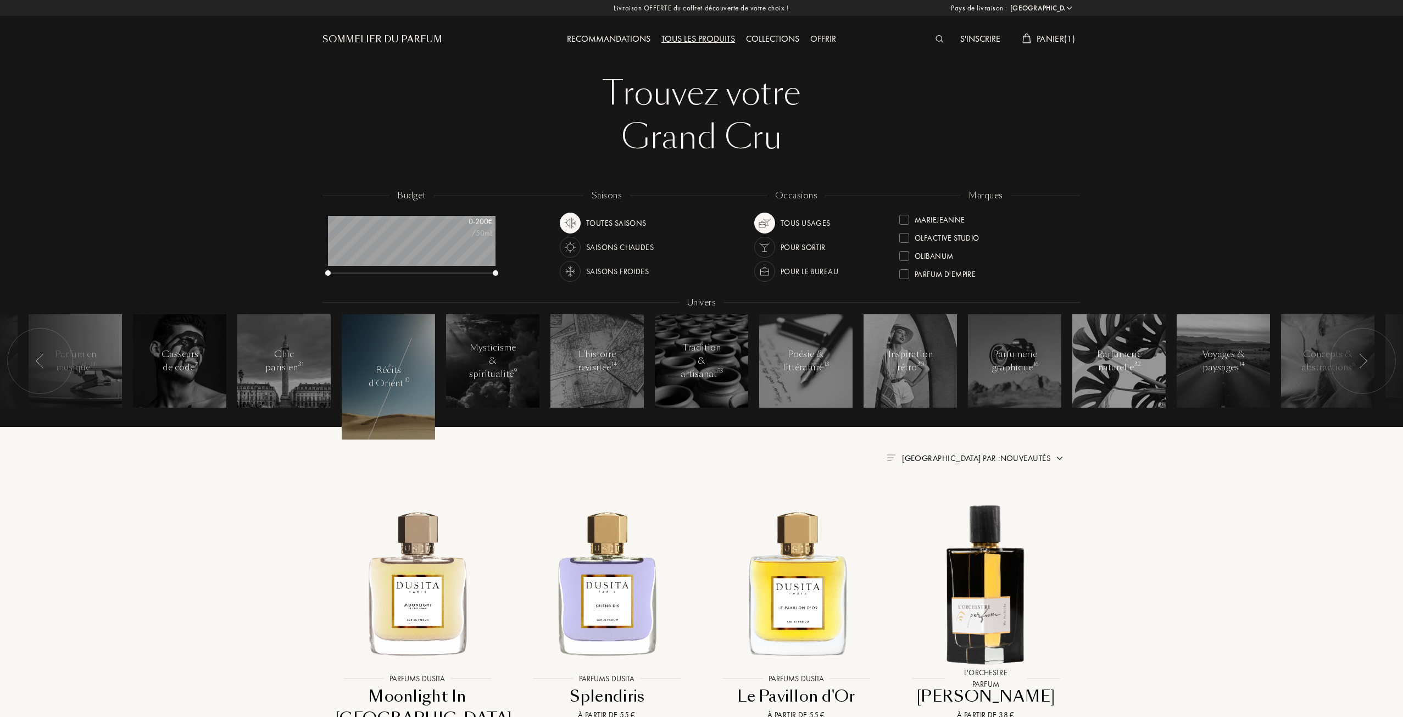
click at [630, 37] on div "Recommandations" at bounding box center [608, 39] width 94 height 14
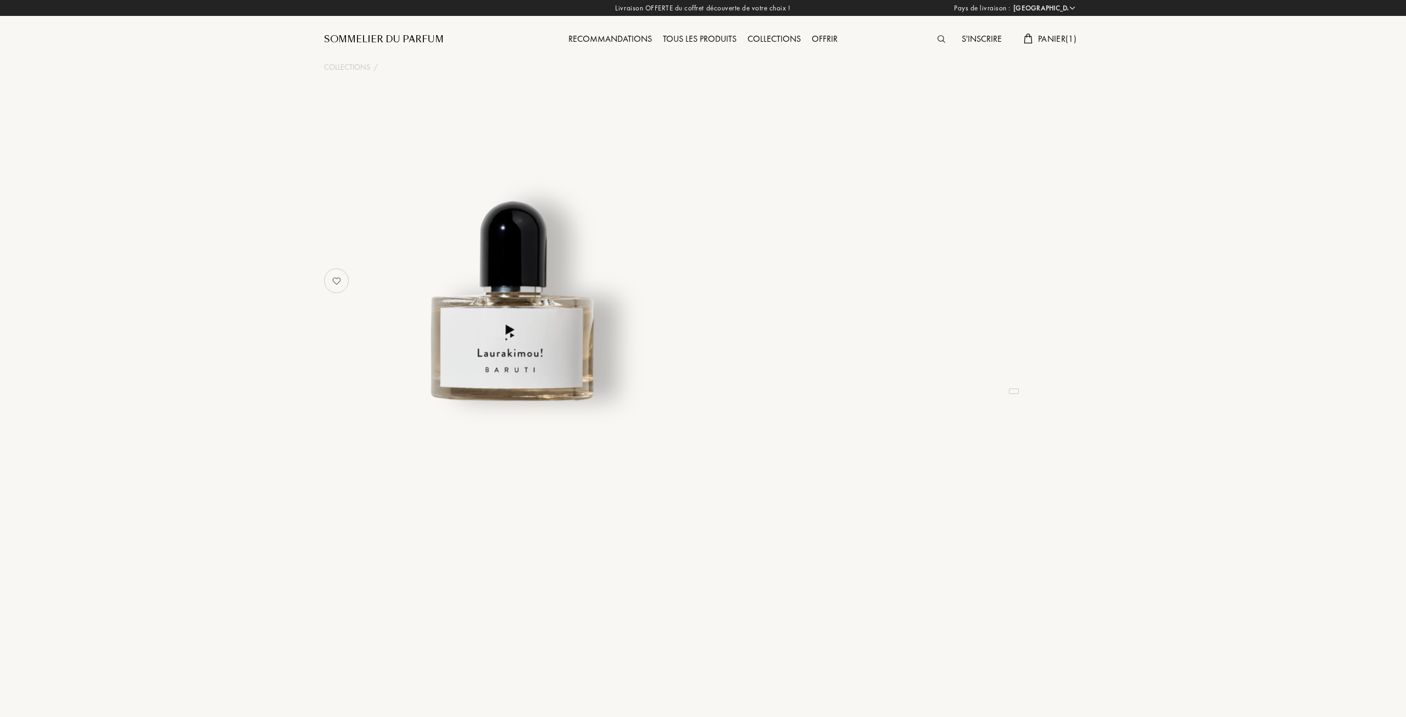
select select "FR"
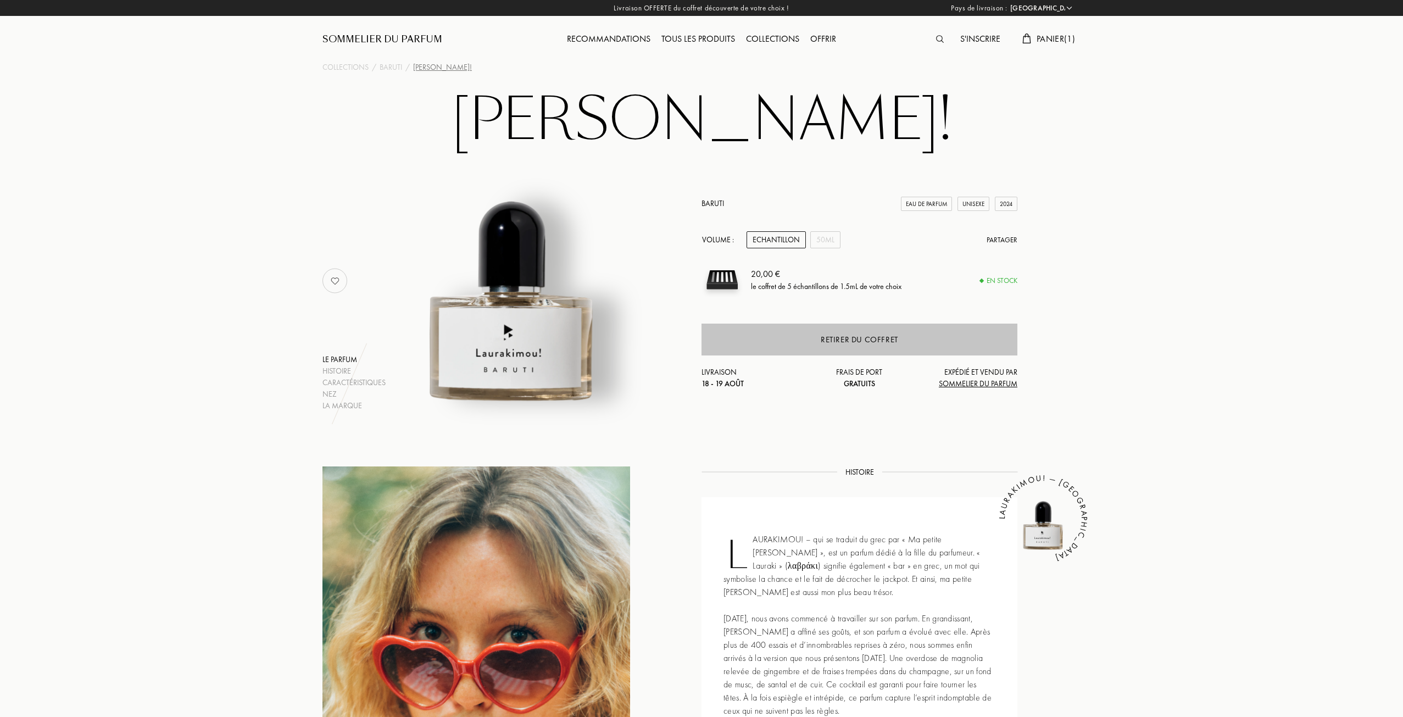
click at [869, 347] on div "Retirer du coffret" at bounding box center [859, 340] width 316 height 32
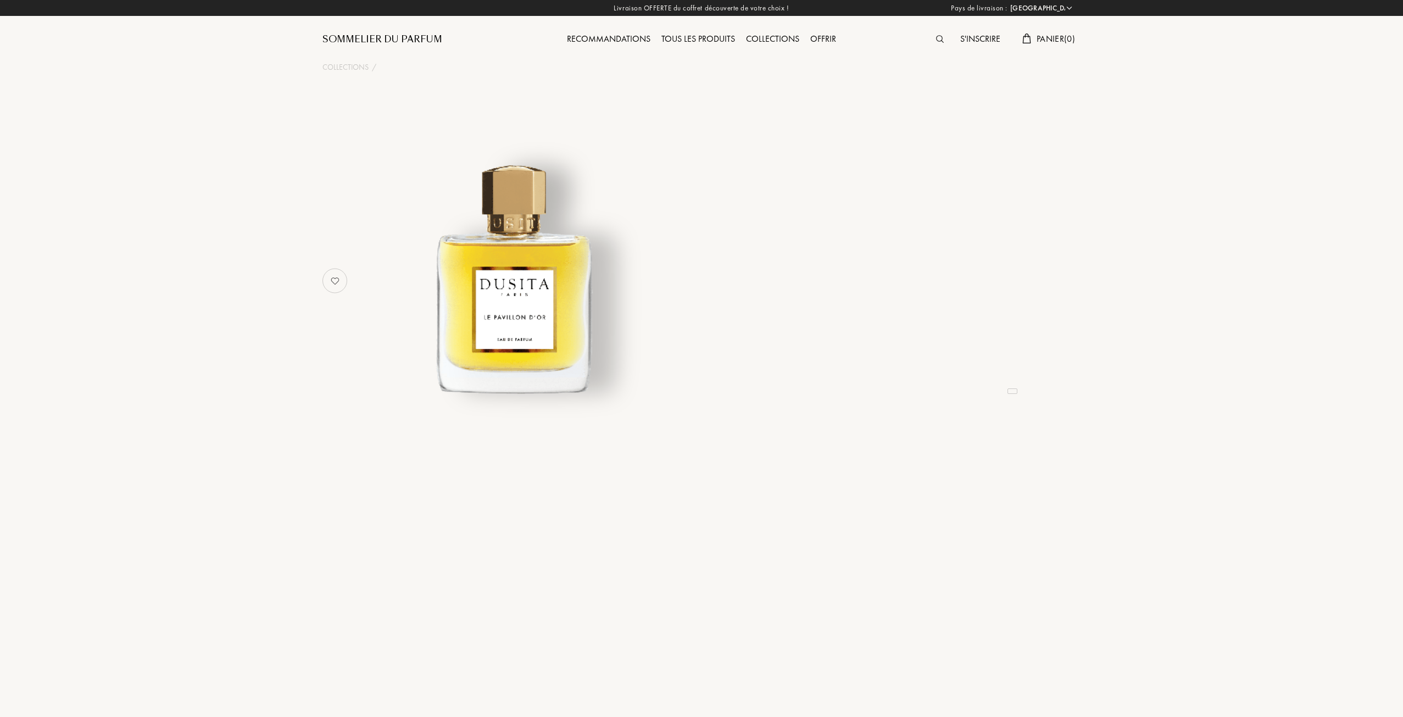
select select "FR"
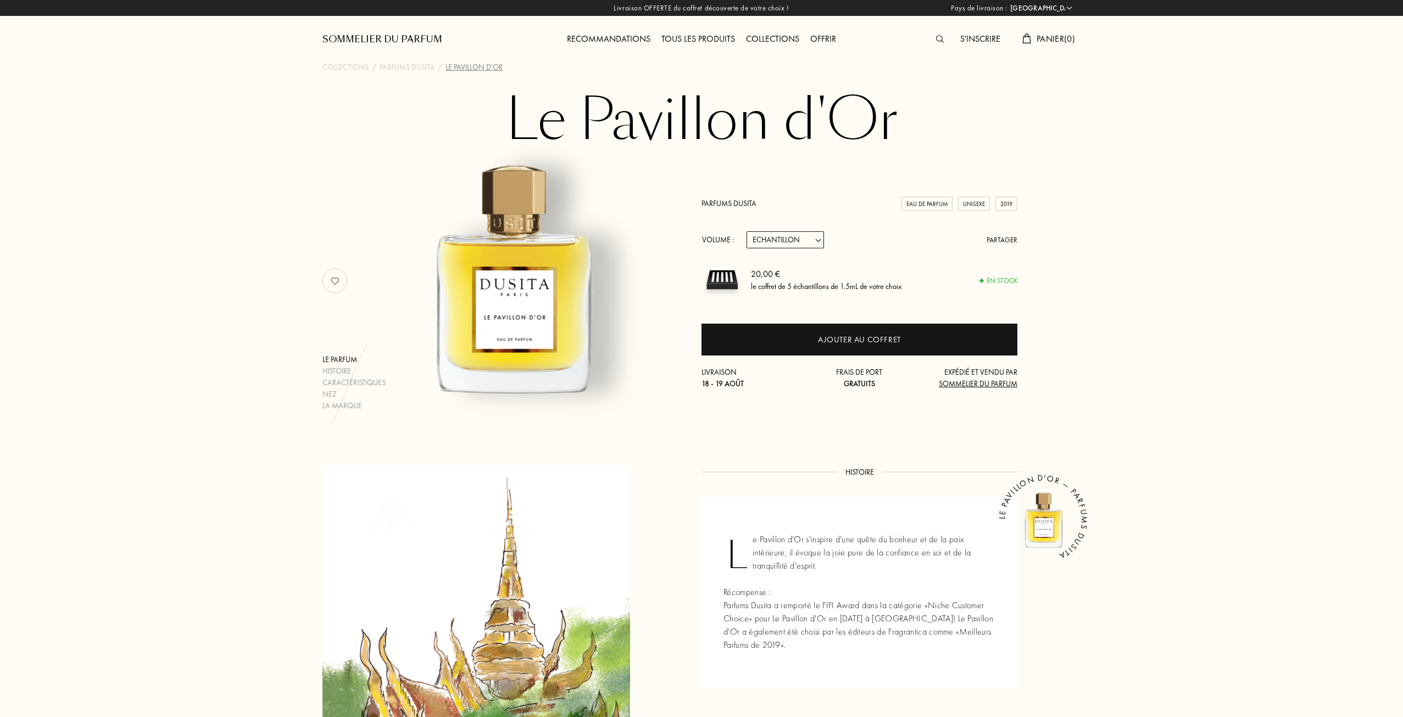
click at [729, 278] on img at bounding box center [721, 279] width 41 height 41
click at [770, 275] on div "20,00 €" at bounding box center [826, 273] width 150 height 13
click at [822, 234] on select "Echantillon 15mL 22.5mL (3 * 7.5mL) 50mL 100mL" at bounding box center [784, 239] width 77 height 17
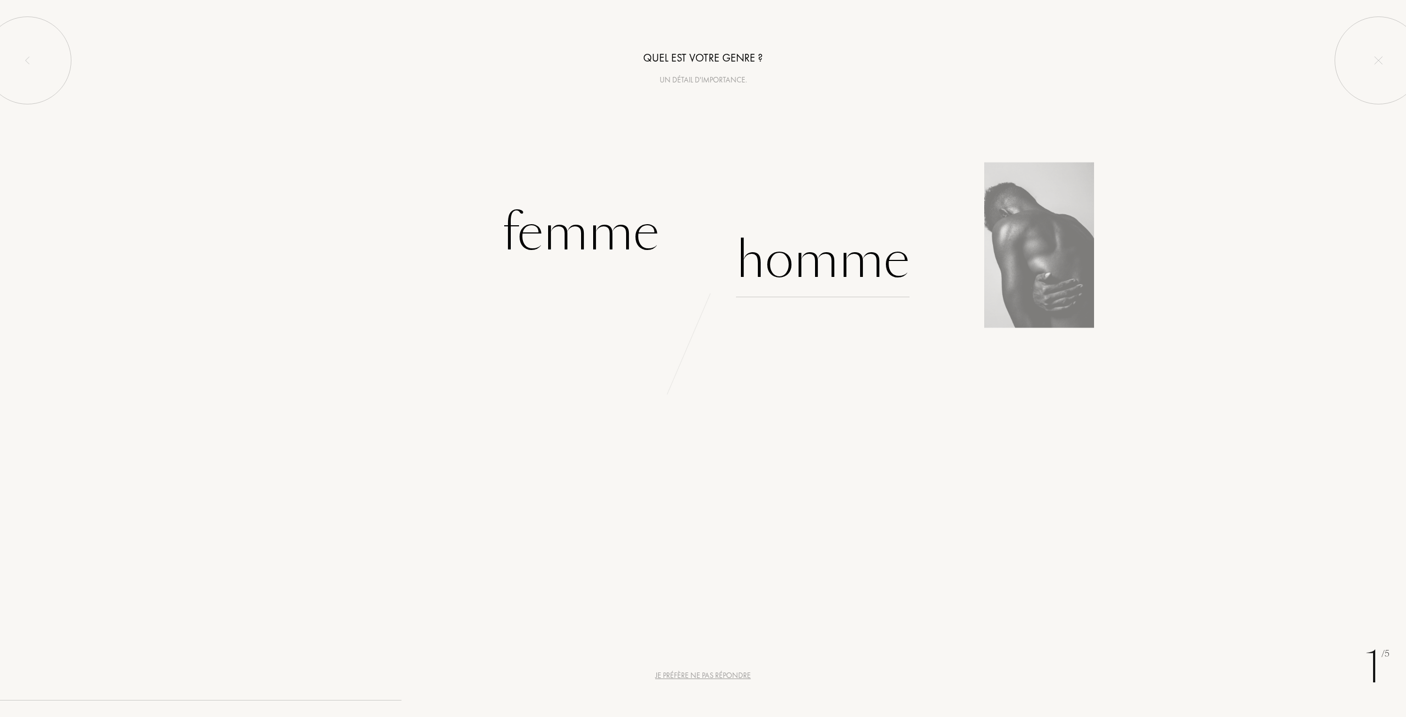
click at [855, 270] on div "Homme" at bounding box center [823, 260] width 174 height 74
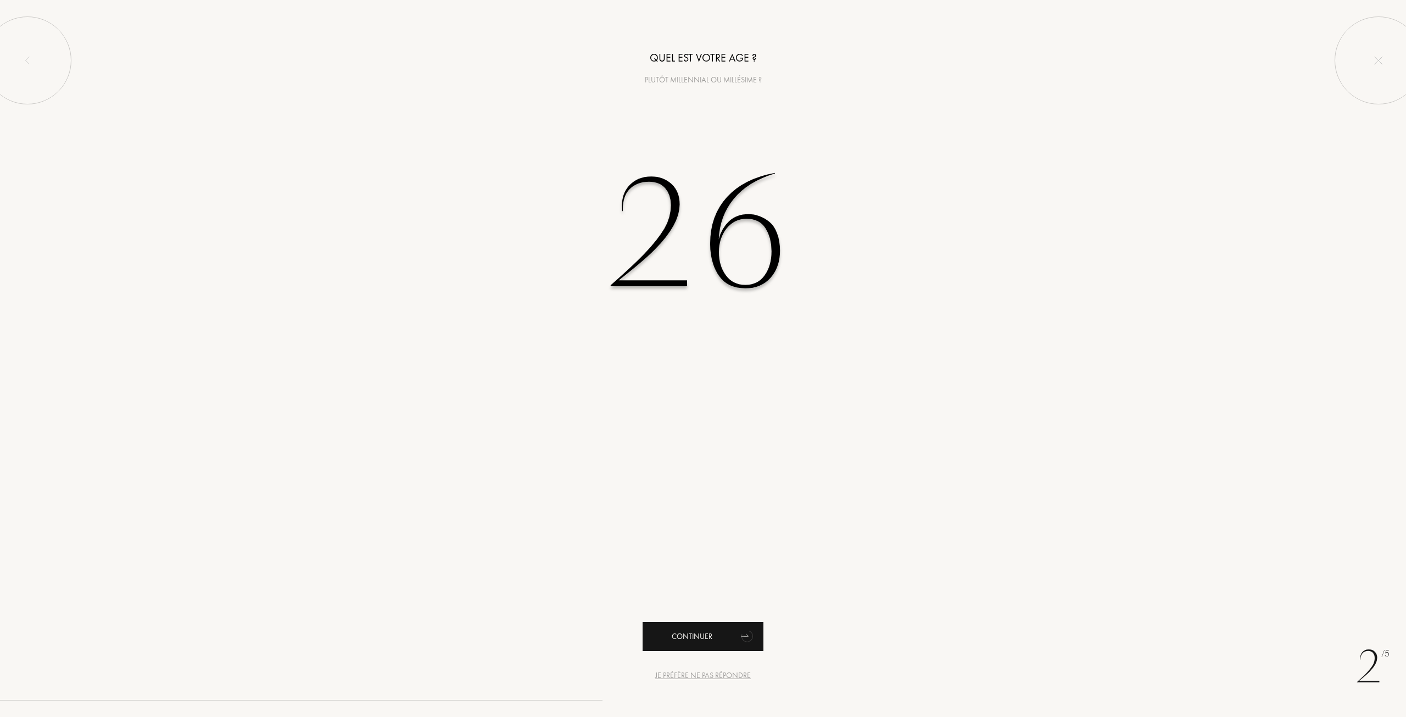
type input "26"
click at [703, 632] on div "Continuer" at bounding box center [703, 636] width 121 height 29
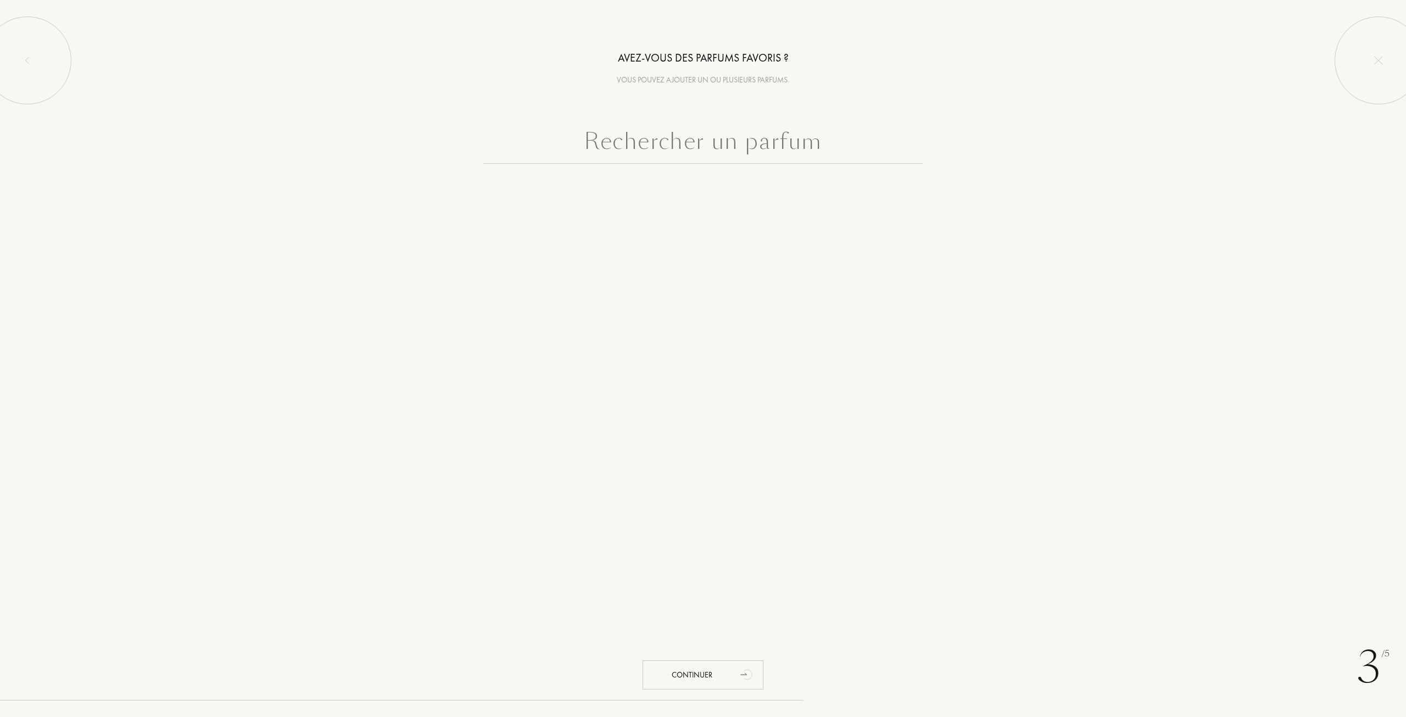
click at [789, 151] on input "text" at bounding box center [702, 144] width 439 height 40
click at [740, 679] on icon "animation" at bounding box center [748, 674] width 22 height 22
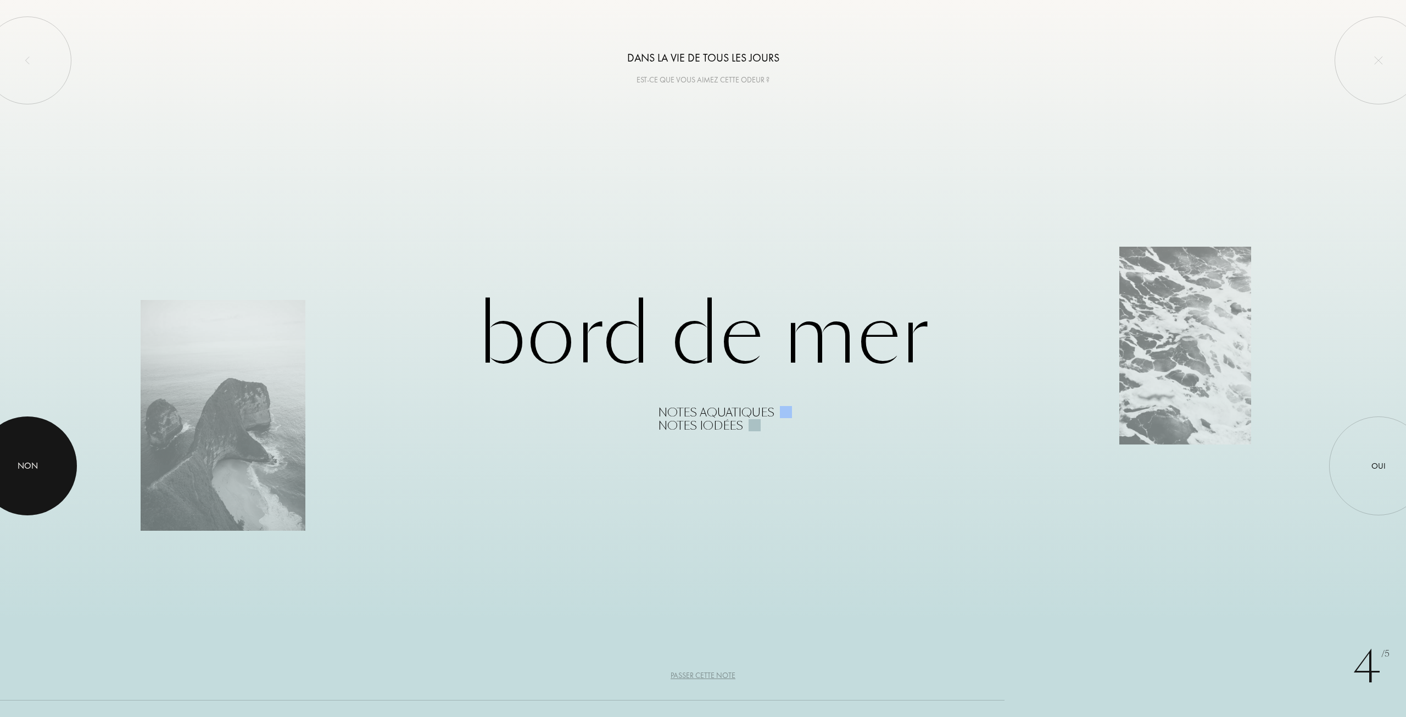
click at [25, 487] on div at bounding box center [27, 465] width 99 height 99
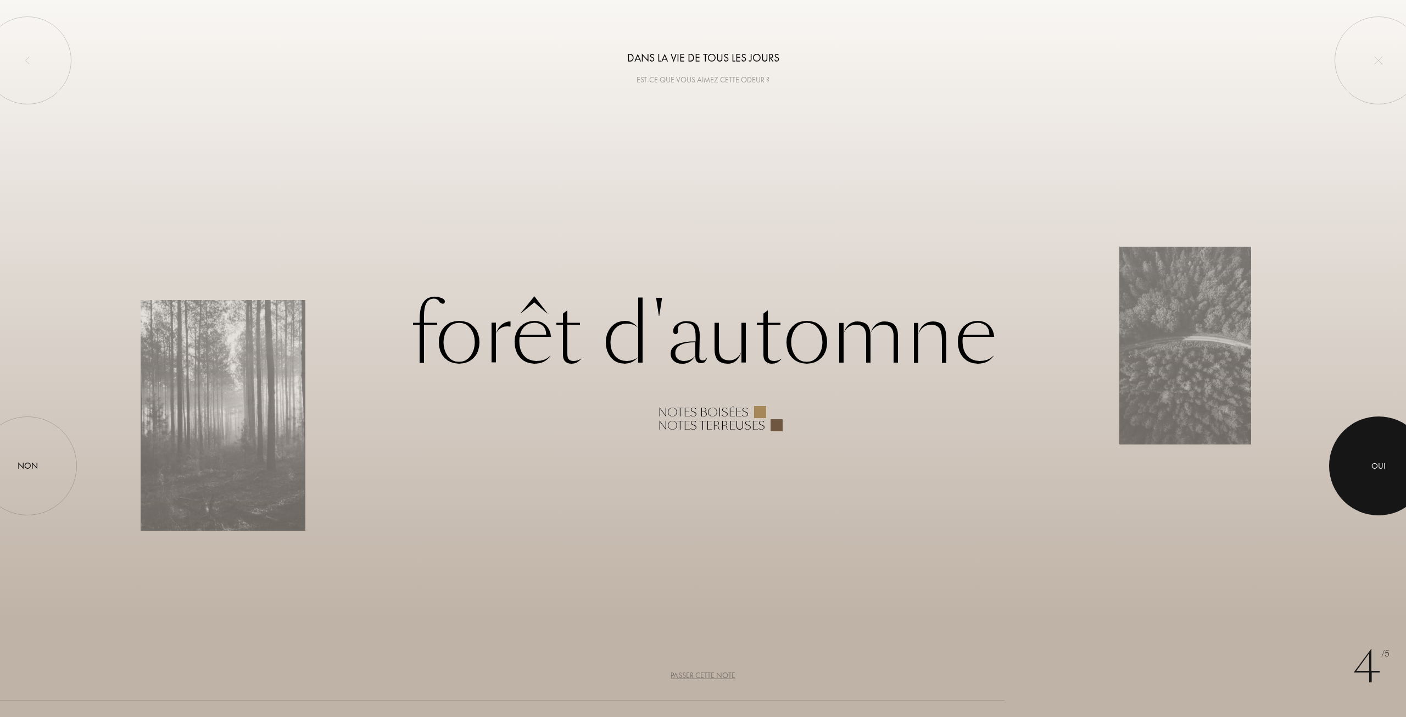
click at [1366, 454] on div at bounding box center [1378, 465] width 99 height 99
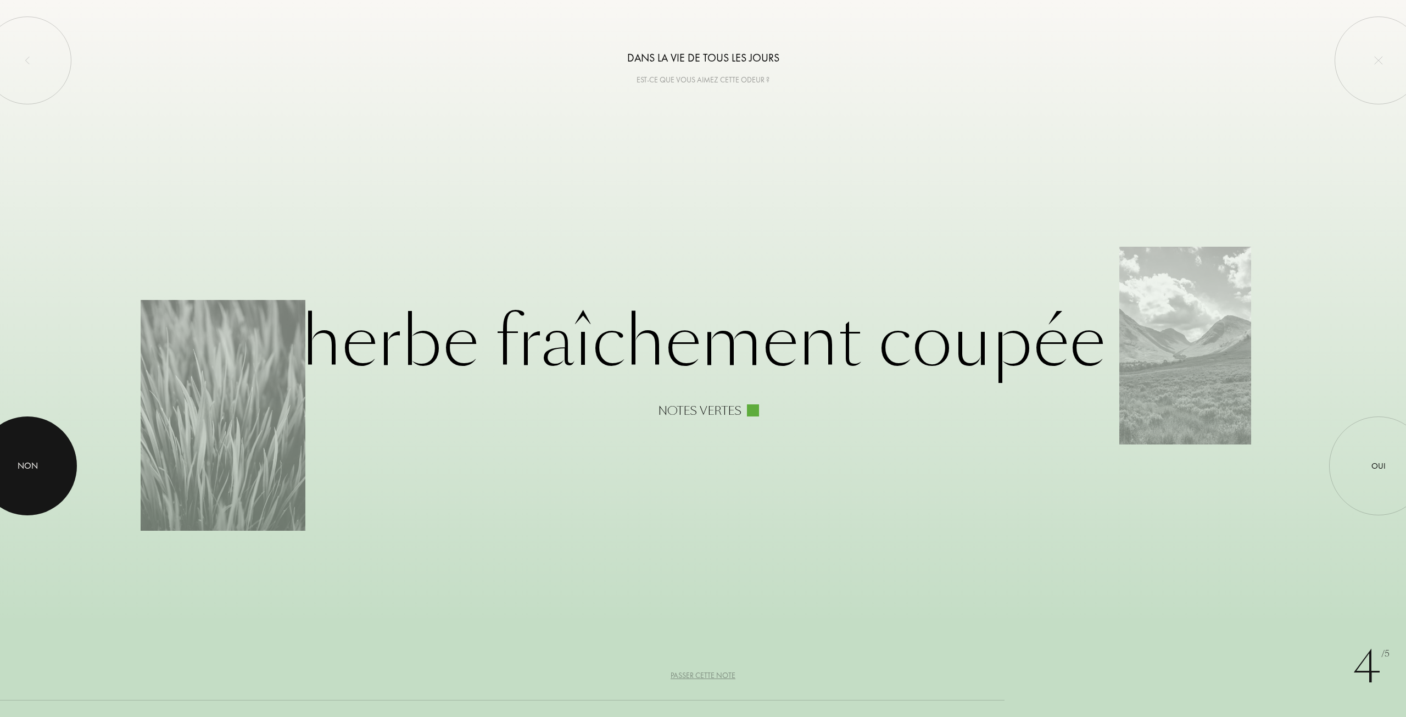
click at [23, 452] on div at bounding box center [27, 465] width 99 height 99
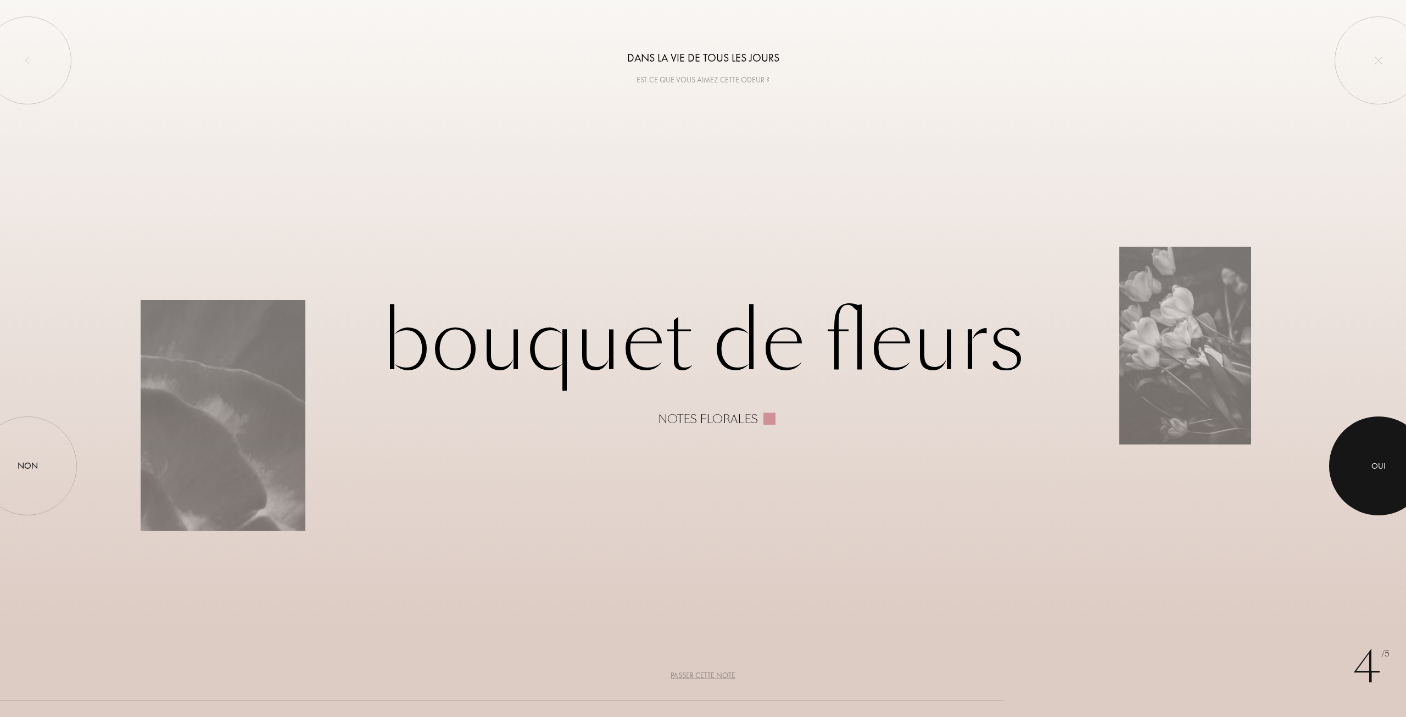
click at [1354, 470] on div at bounding box center [1378, 465] width 99 height 99
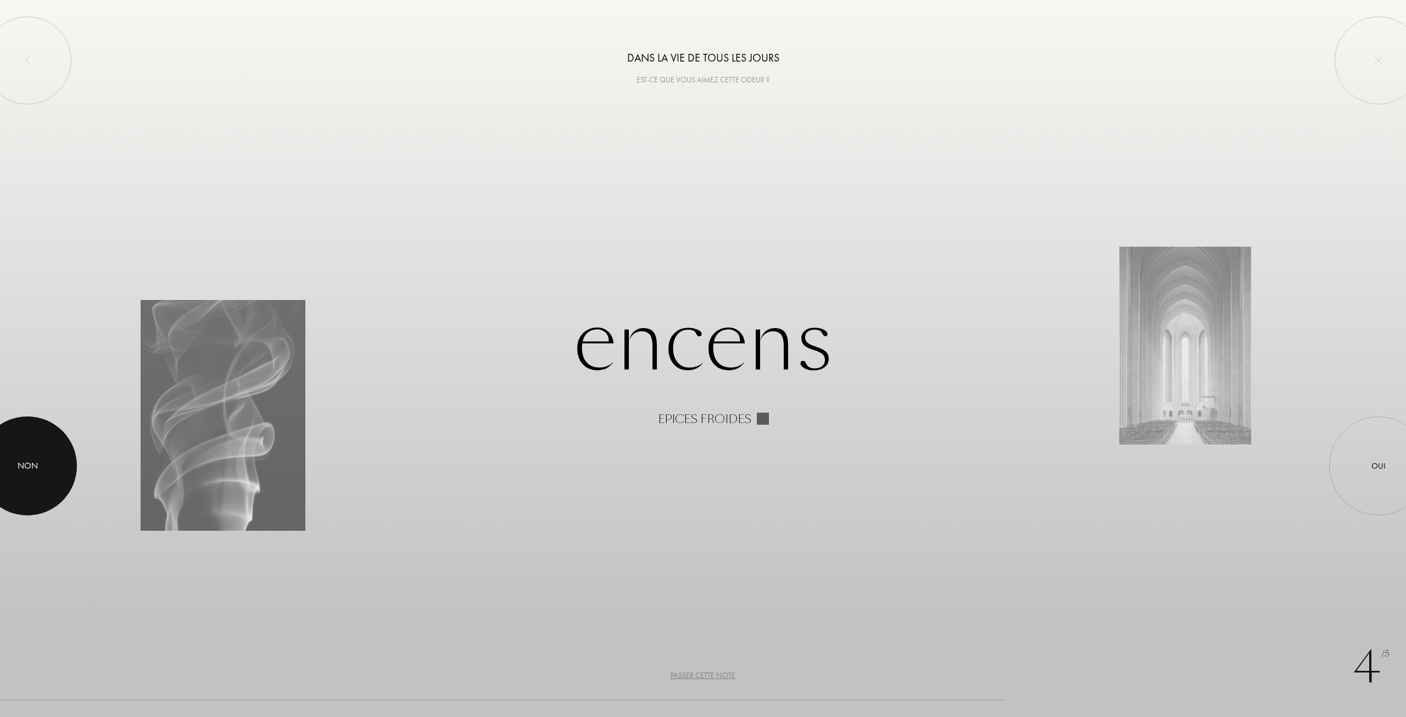
click at [59, 475] on div at bounding box center [27, 465] width 99 height 99
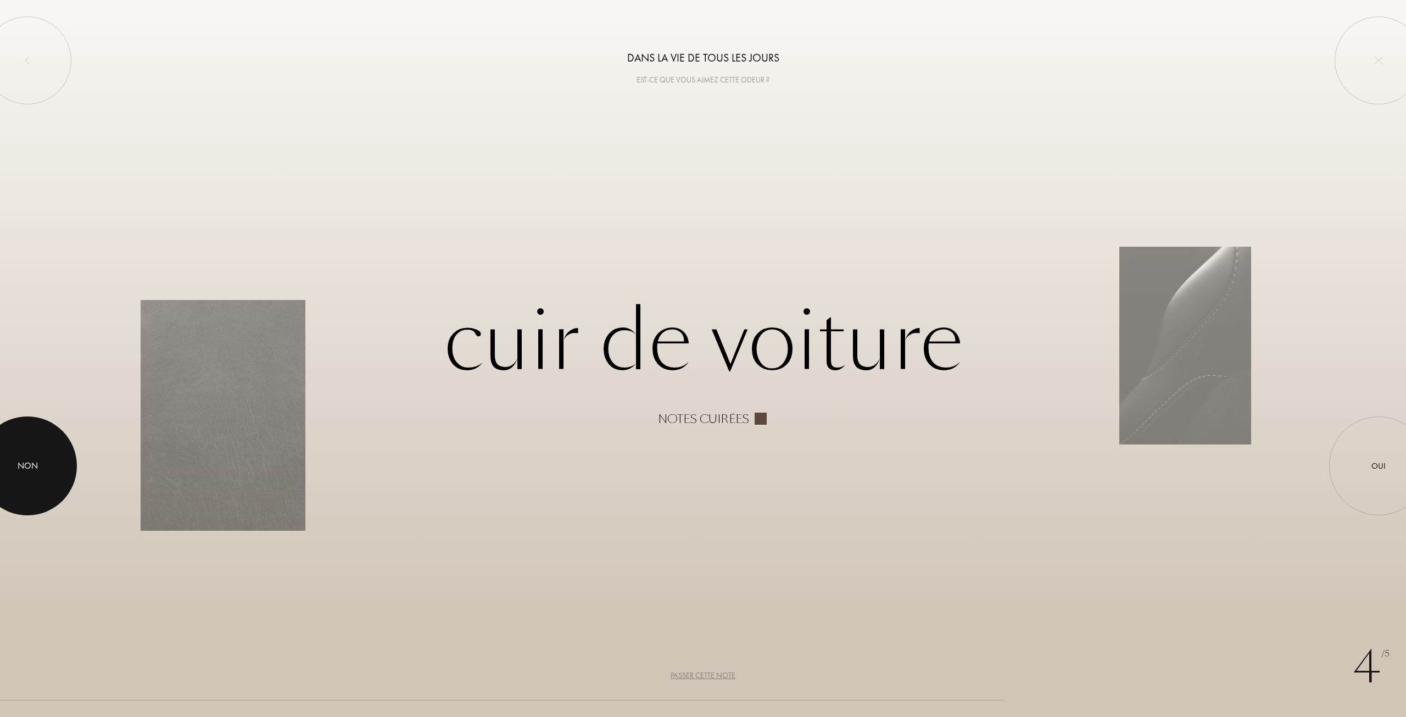
click at [21, 464] on div "Non" at bounding box center [28, 465] width 20 height 13
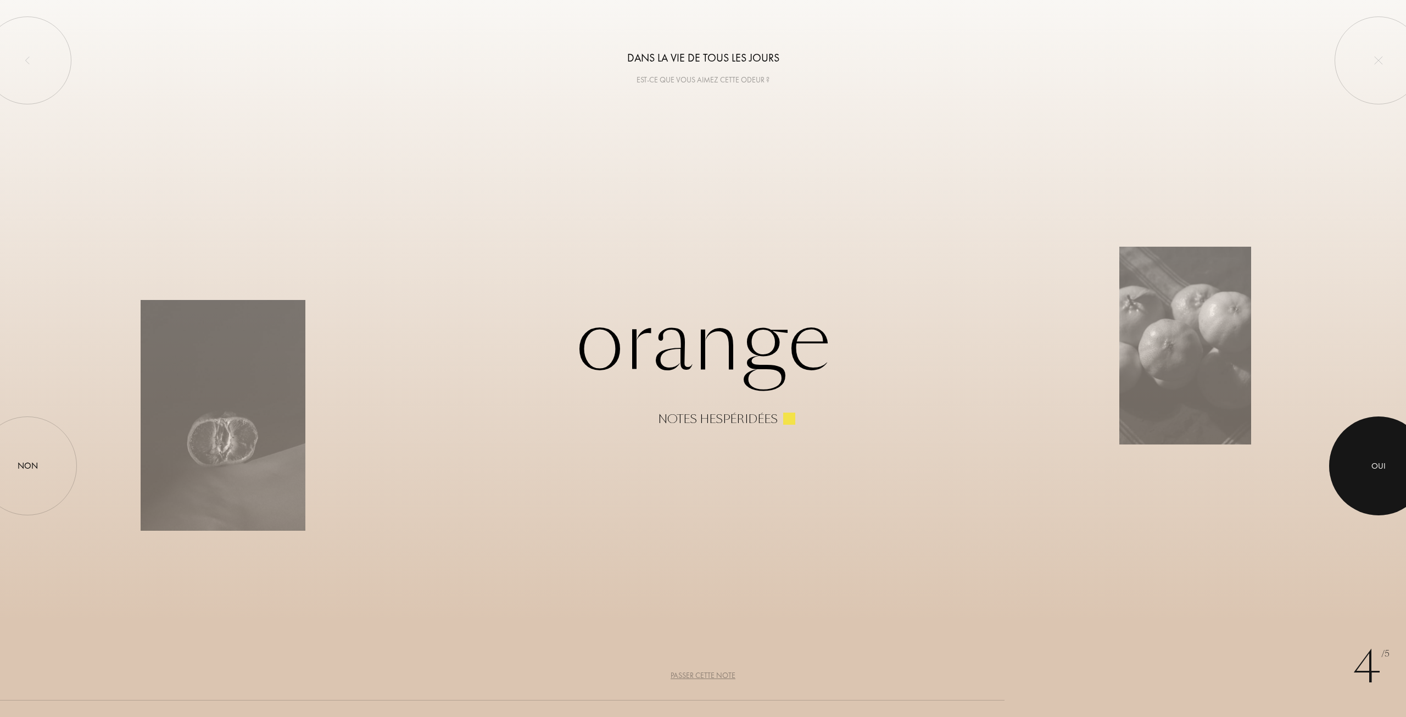
click at [1398, 453] on div at bounding box center [1378, 465] width 99 height 99
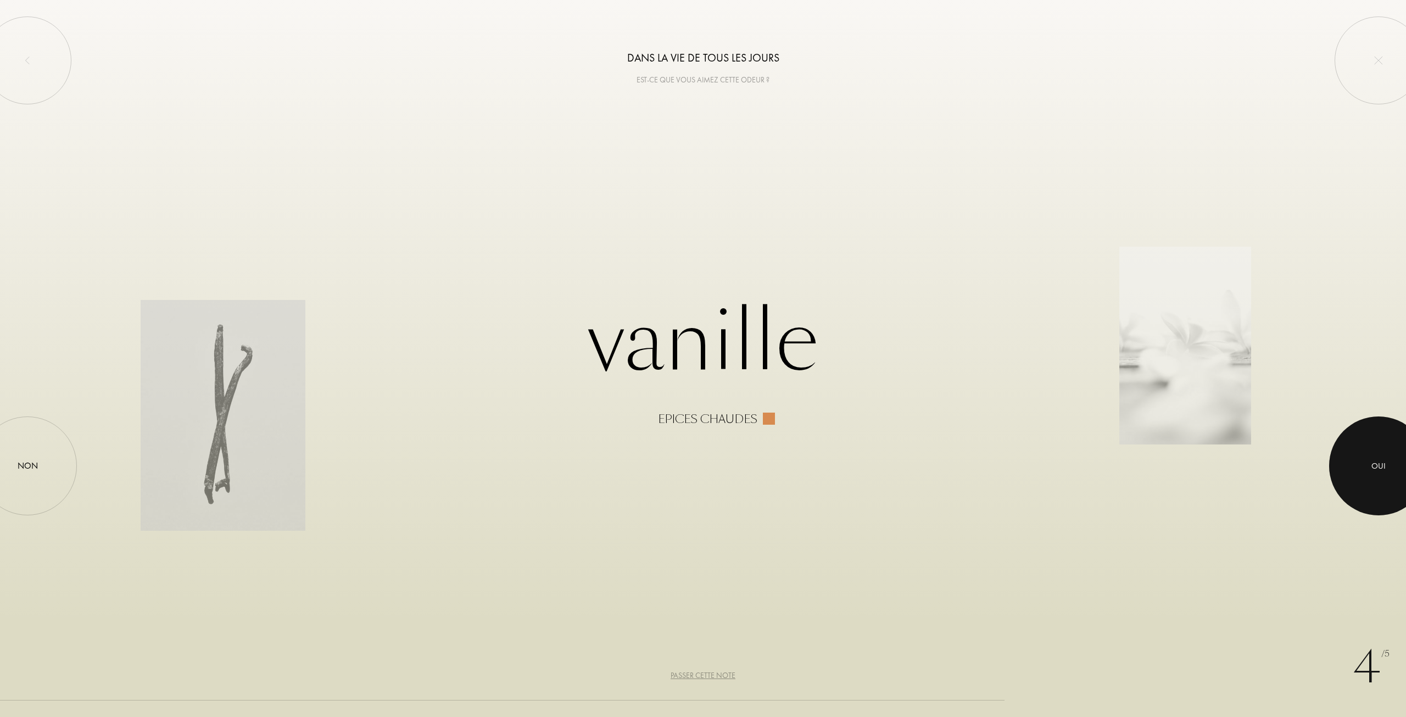
click at [1355, 472] on div at bounding box center [1378, 465] width 99 height 99
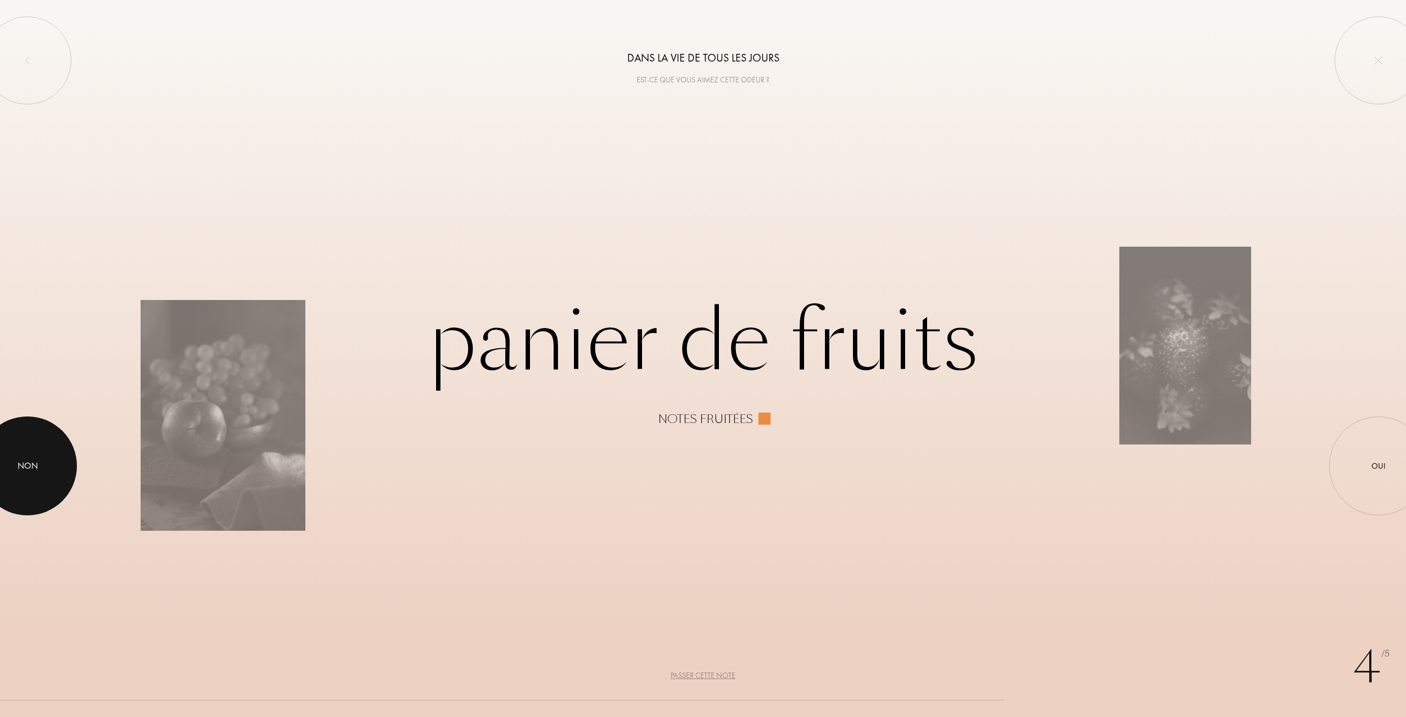
click at [32, 470] on div "Non" at bounding box center [28, 465] width 20 height 13
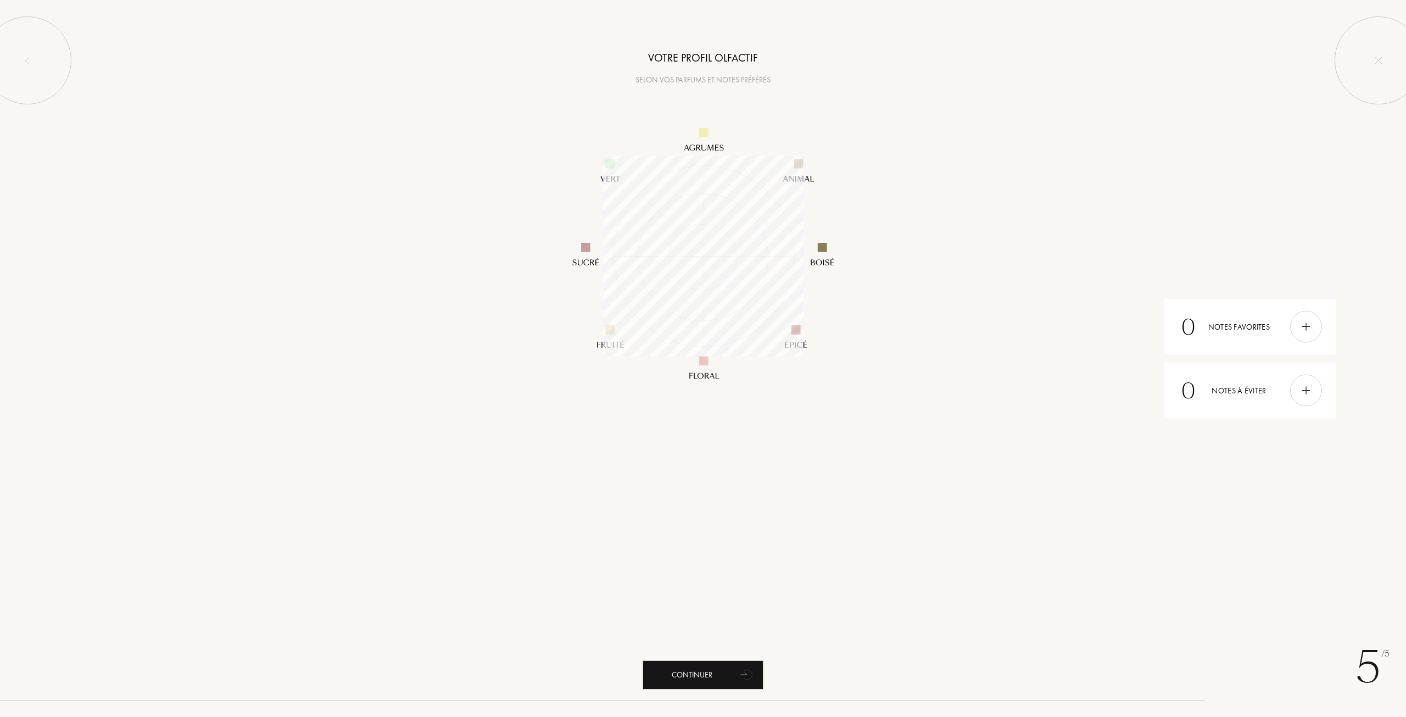
scroll to position [200, 200]
click at [747, 671] on icon "animation" at bounding box center [747, 675] width 12 height 10
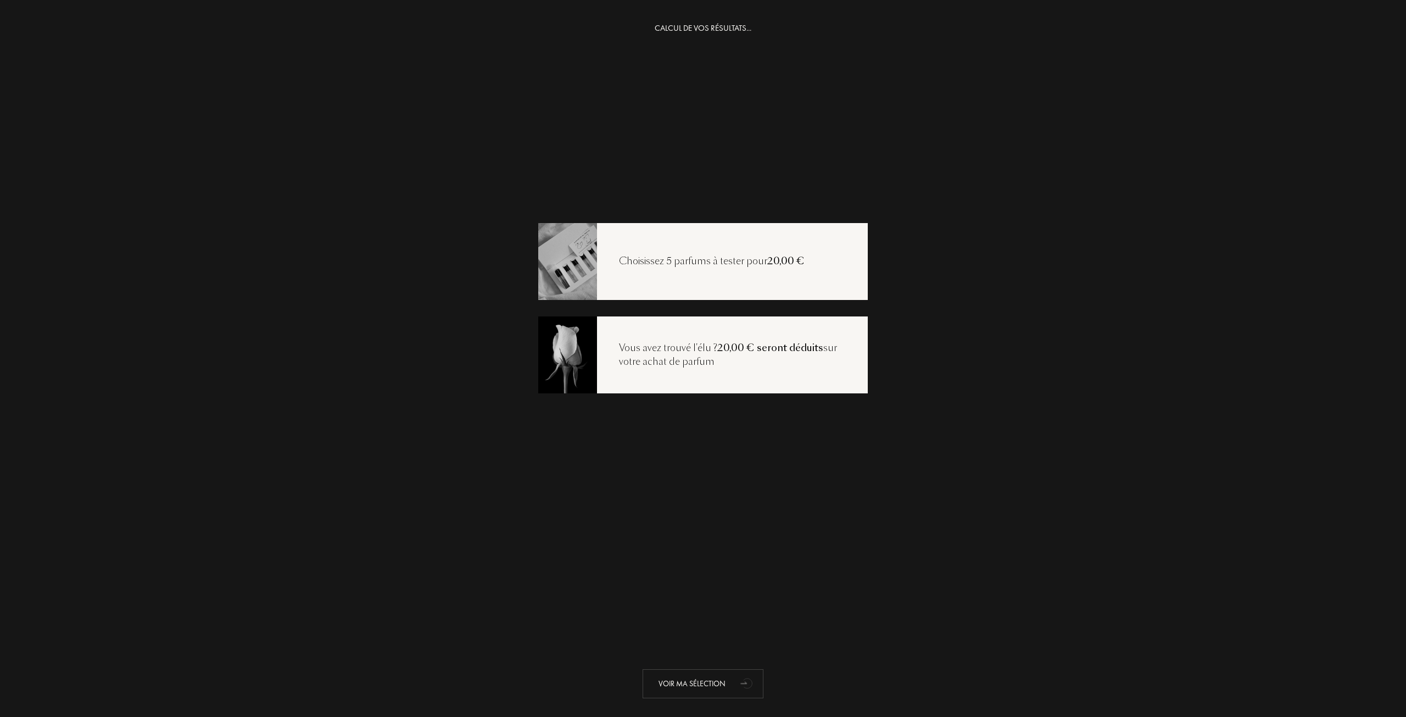
click at [728, 682] on div "Voir ma sélection" at bounding box center [703, 683] width 121 height 29
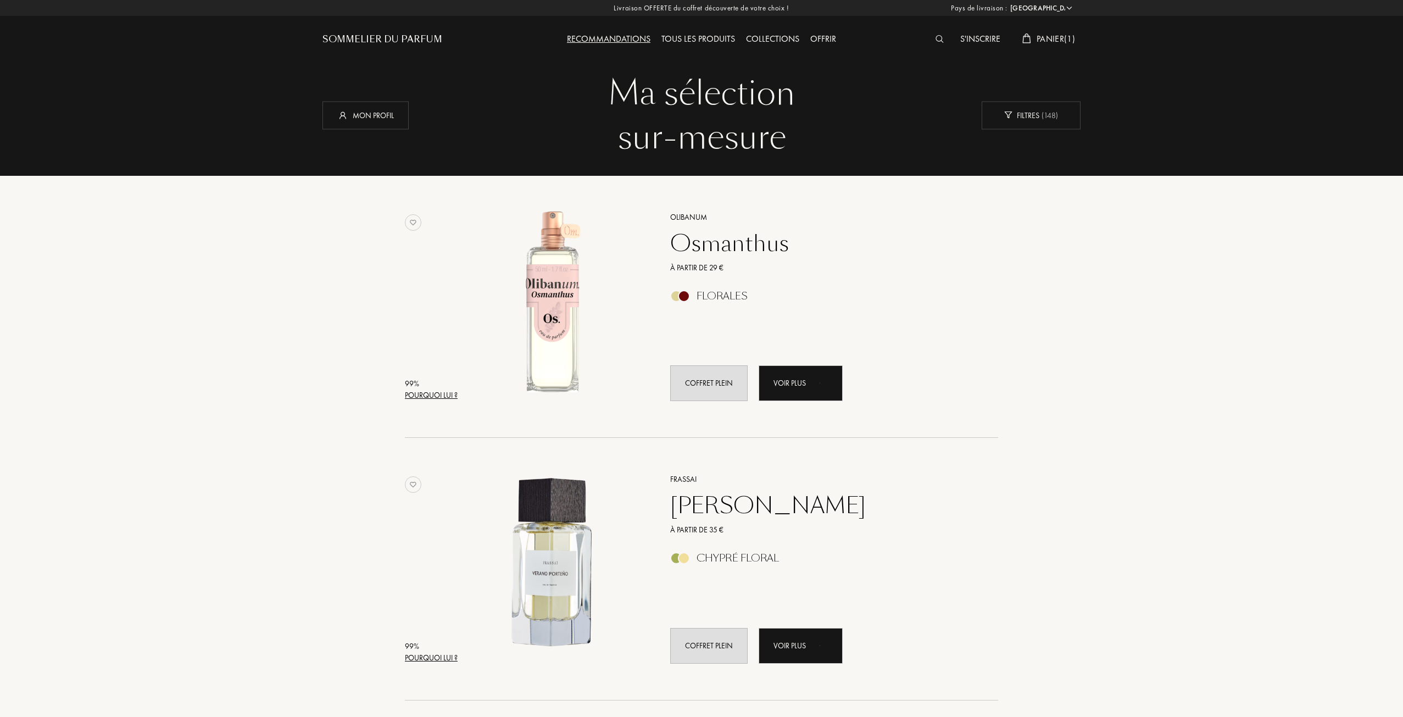
select select "FR"
click at [685, 294] on div at bounding box center [684, 296] width 12 height 12
click at [783, 36] on div "Collections" at bounding box center [772, 39] width 64 height 14
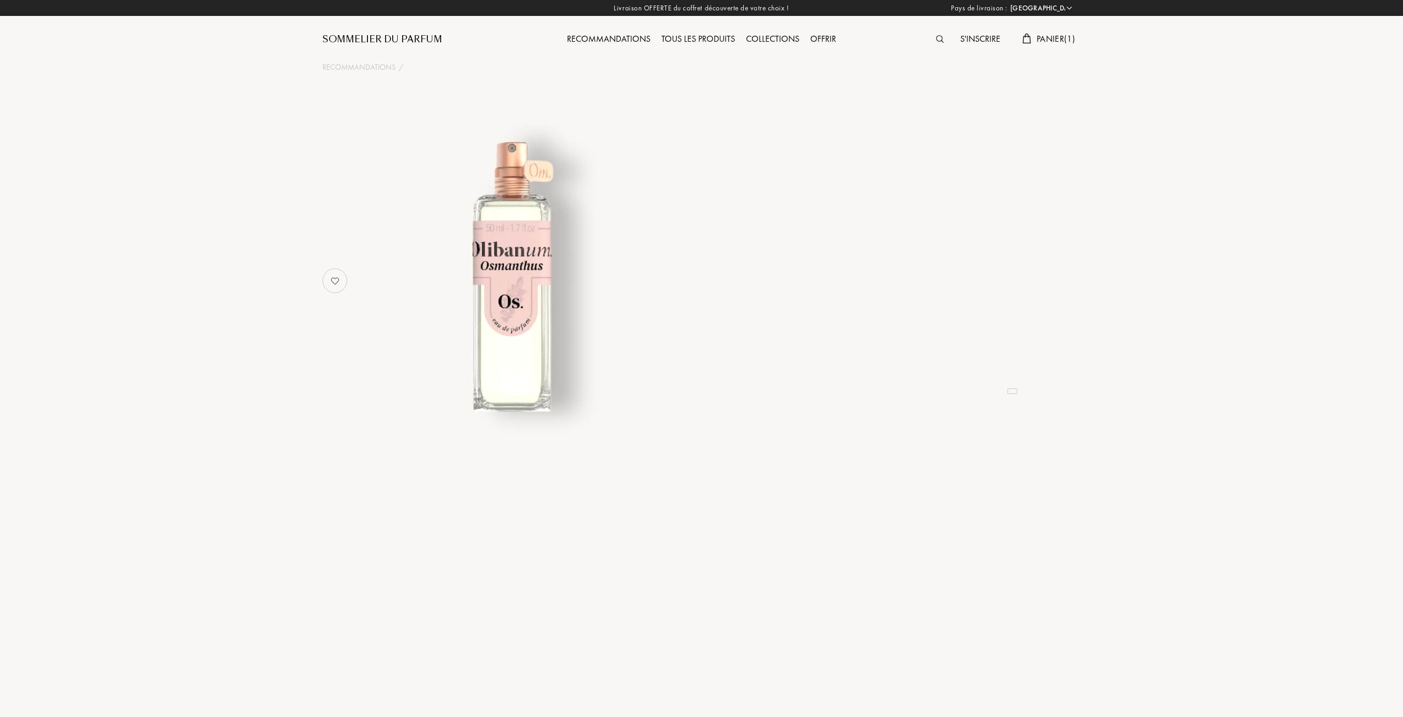
select select "FR"
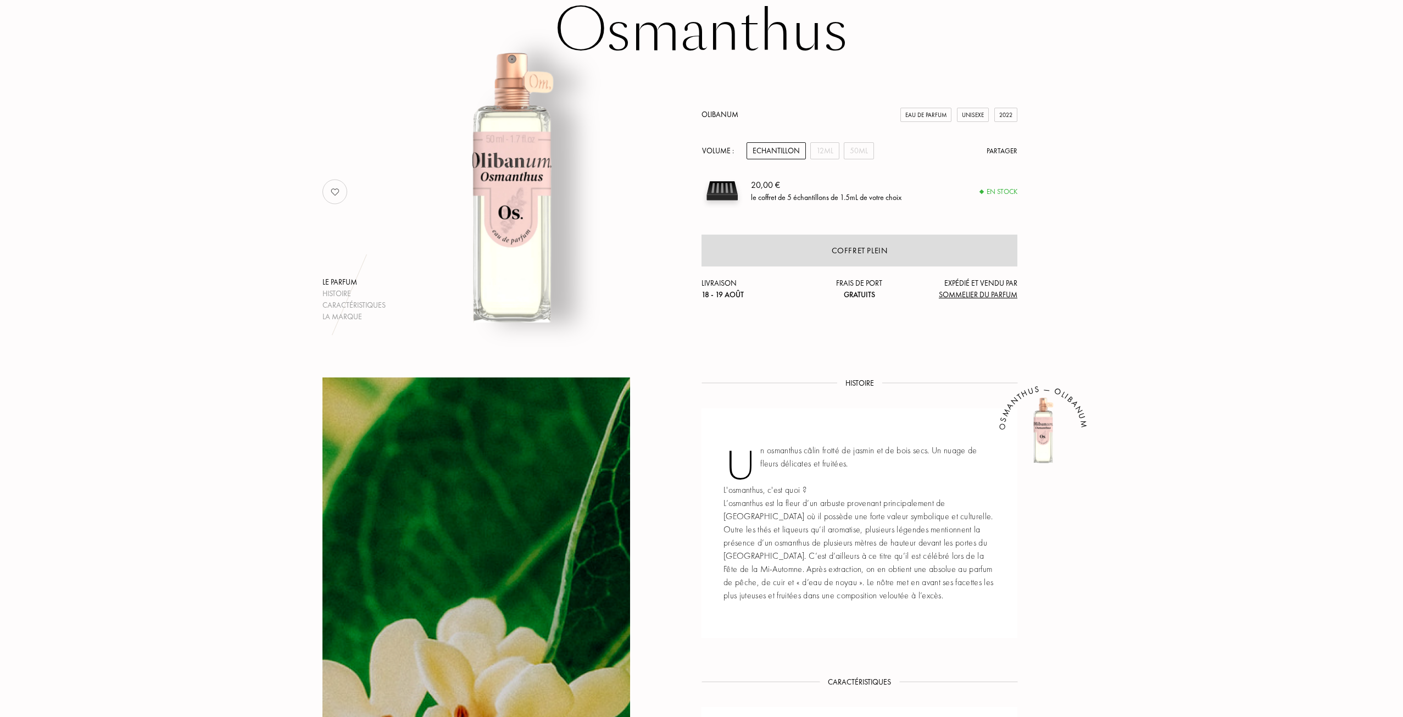
scroll to position [330, 0]
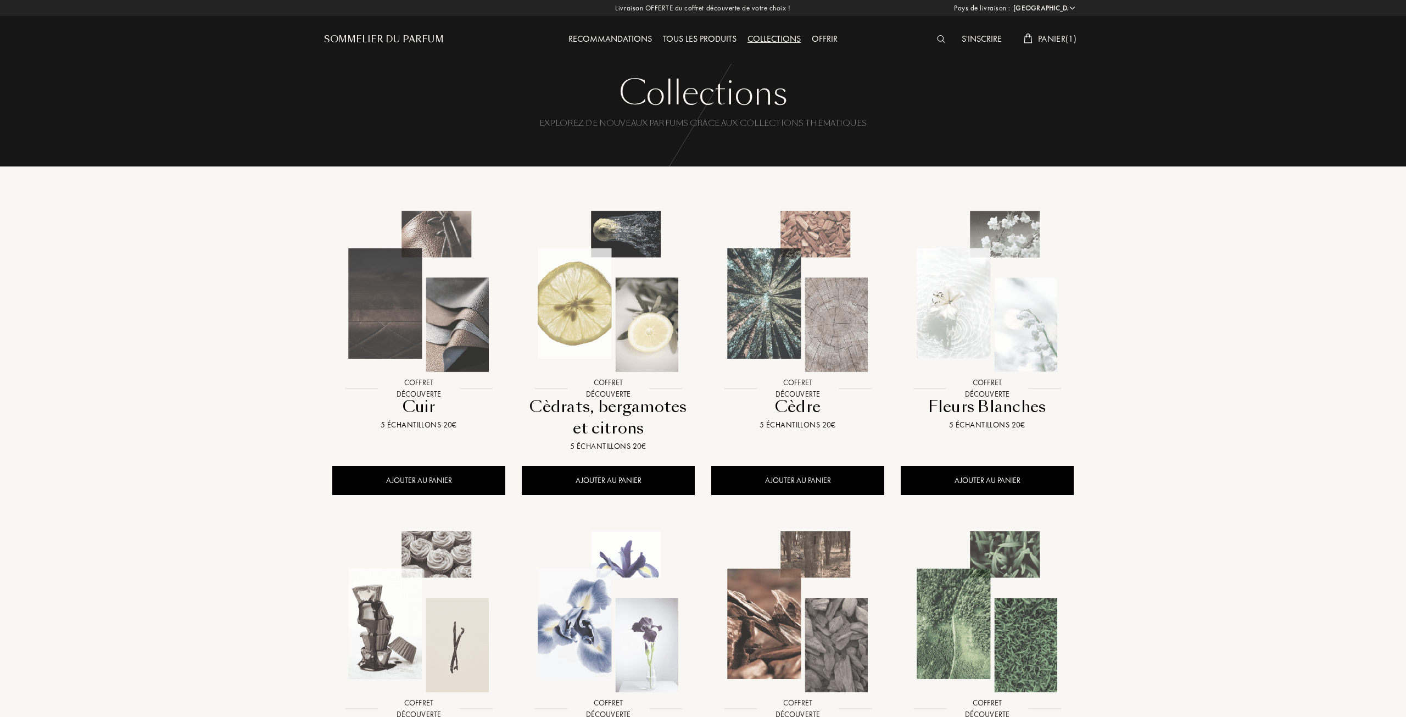
select select "FR"
click at [430, 392] on div at bounding box center [416, 301] width 189 height 214
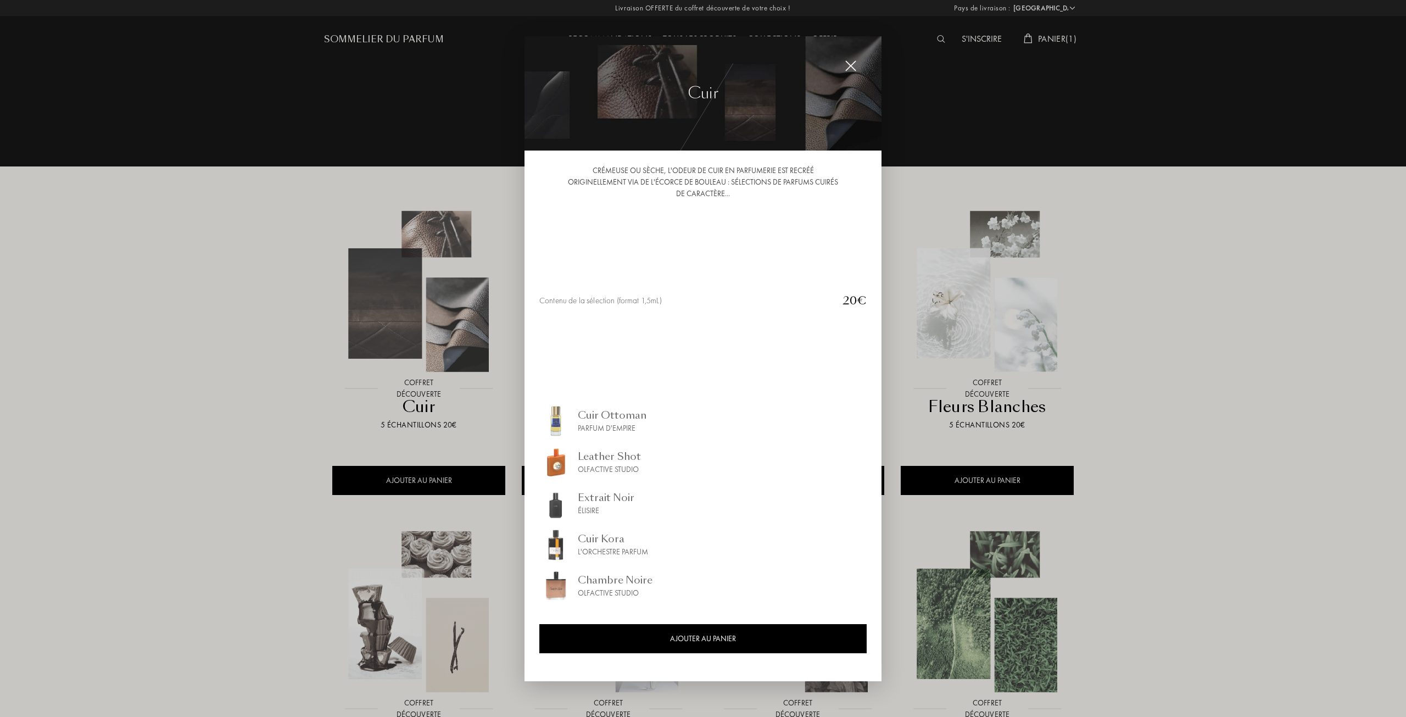
click at [954, 166] on div at bounding box center [703, 358] width 1406 height 717
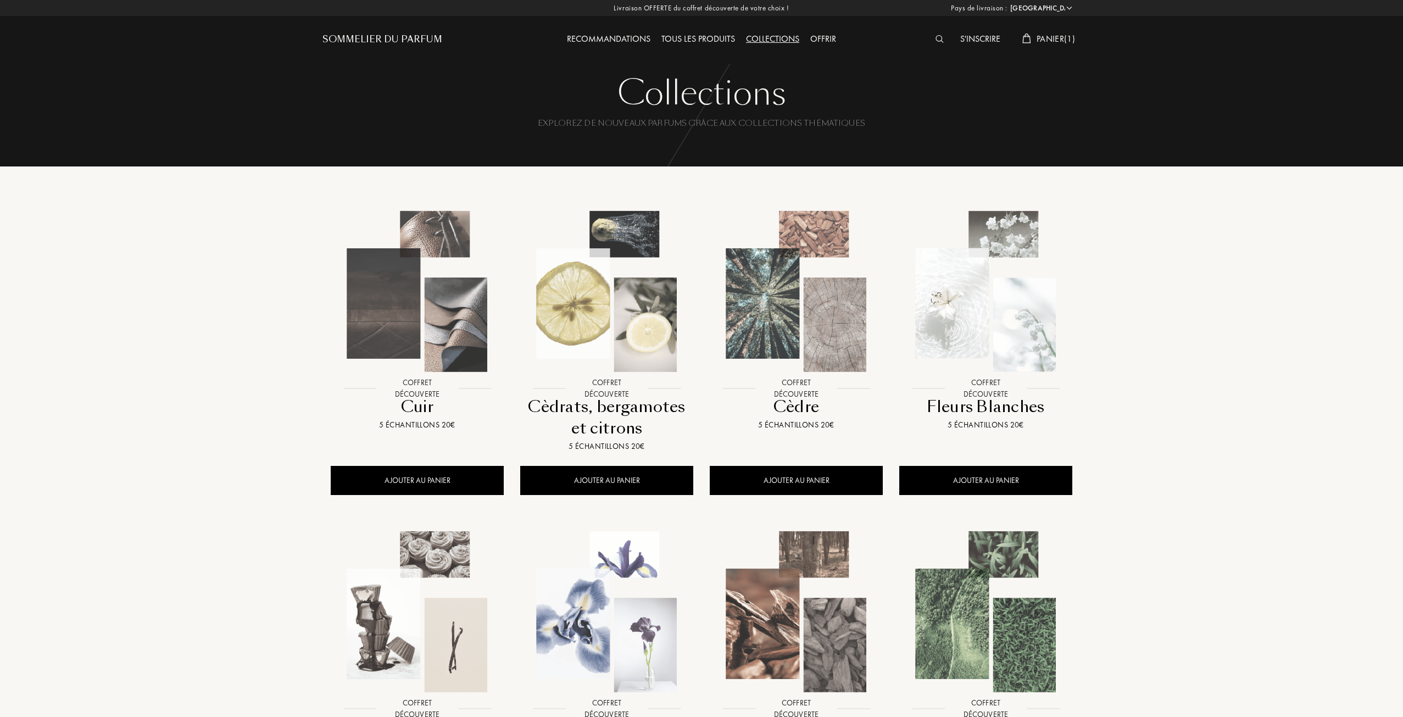
click at [603, 40] on div "Recommandations" at bounding box center [608, 39] width 94 height 14
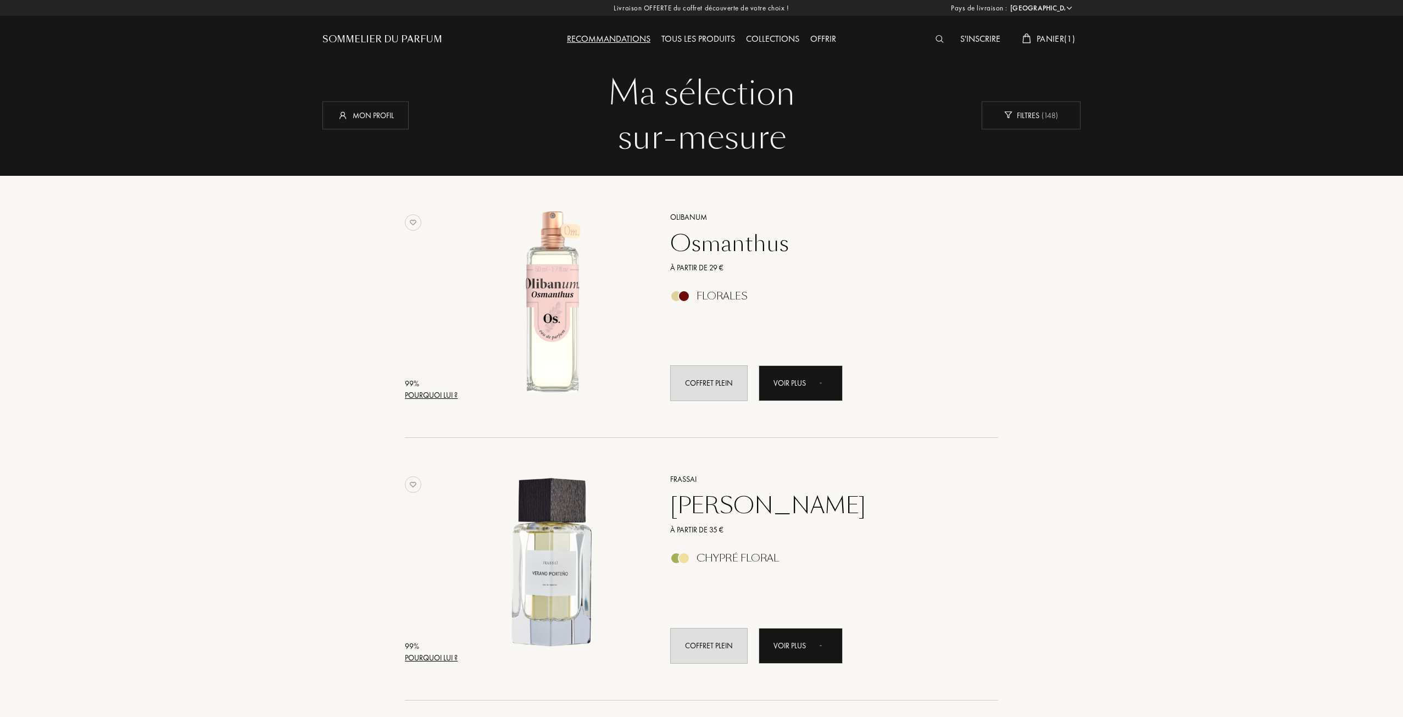
select select "FR"
click at [386, 121] on div "Mon profil" at bounding box center [365, 115] width 86 height 28
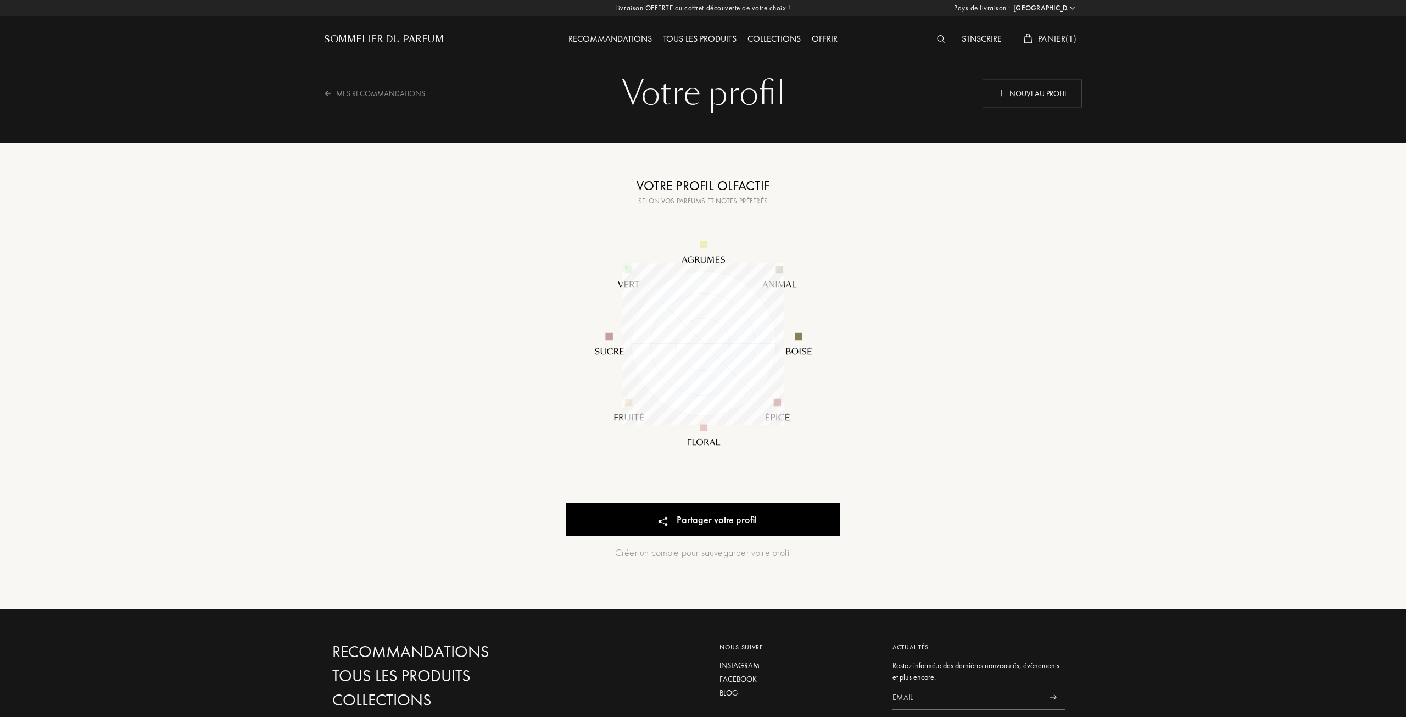
select select "FR"
click at [1043, 89] on div "Nouveau profil" at bounding box center [1030, 93] width 99 height 28
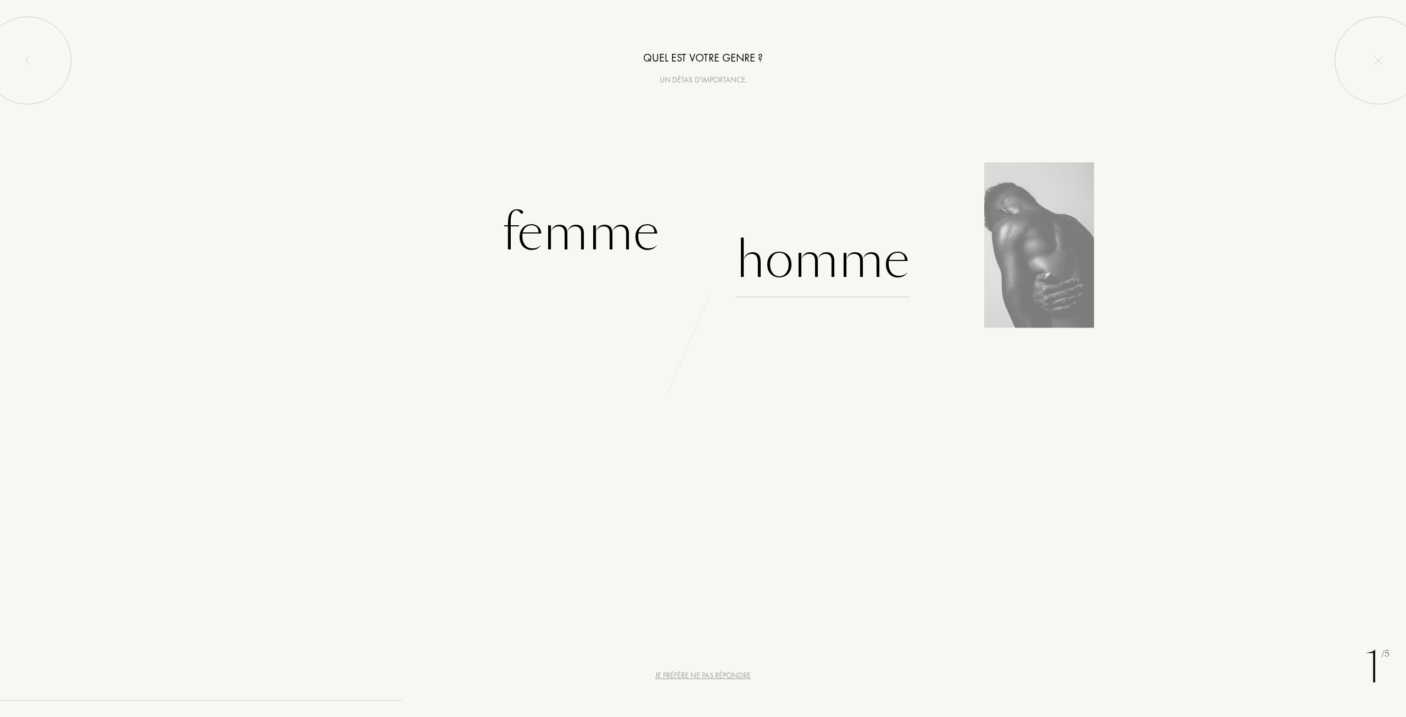
click at [833, 253] on div "Homme" at bounding box center [823, 260] width 174 height 74
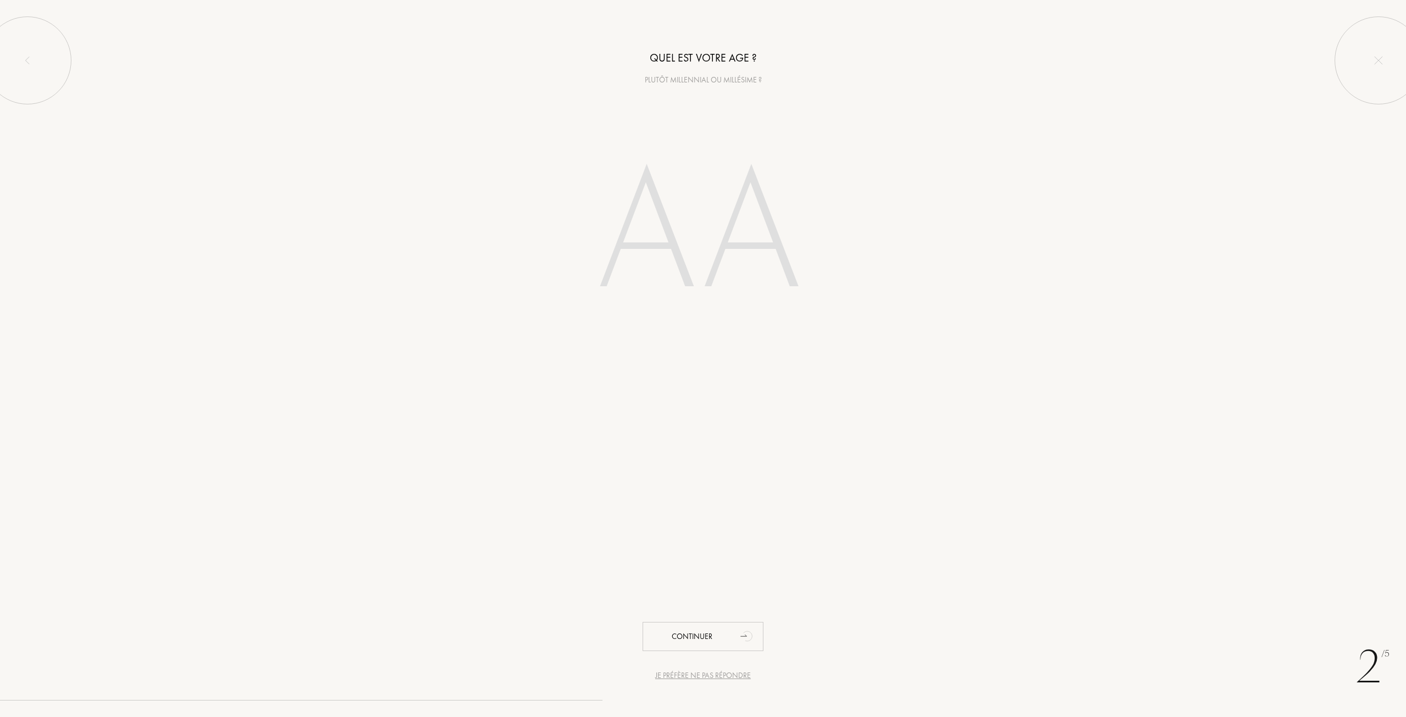
click at [692, 266] on input "number" at bounding box center [702, 235] width 313 height 222
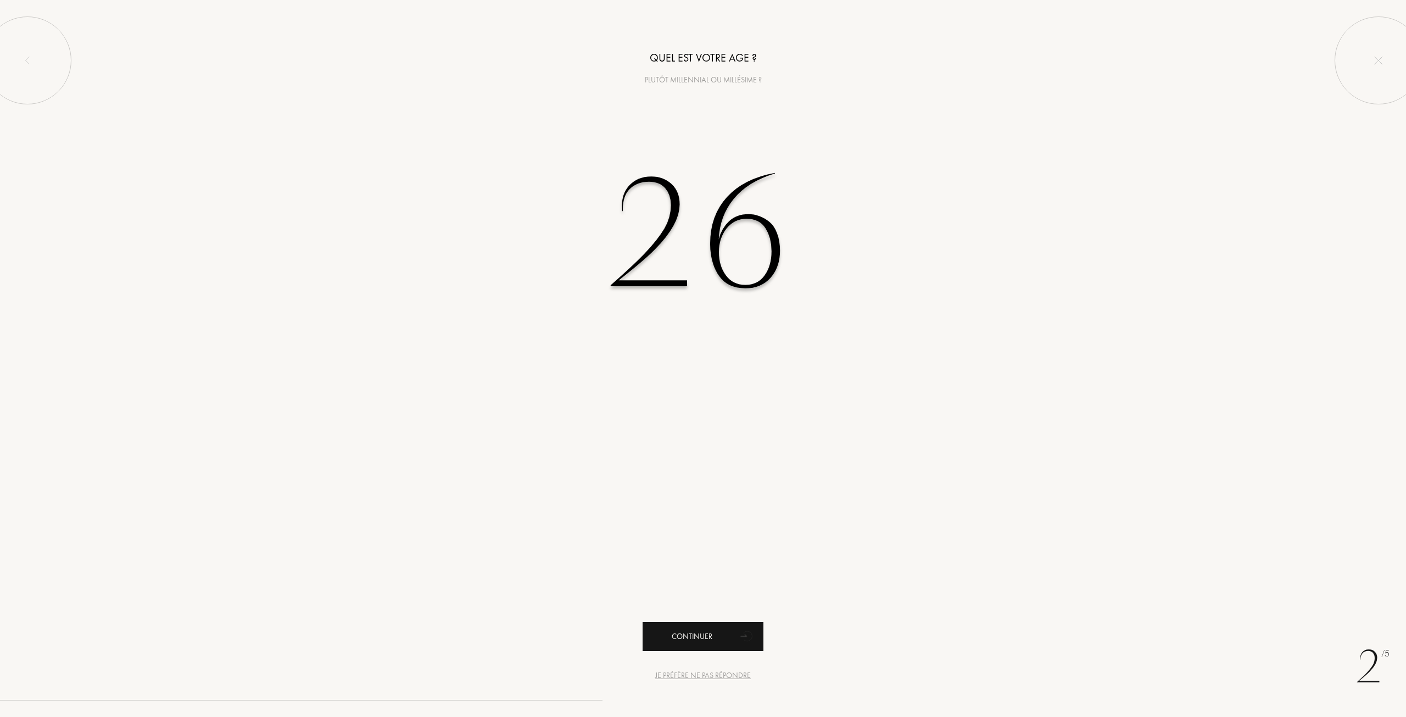
type input "26"
drag, startPoint x: 736, startPoint y: 637, endPoint x: 739, endPoint y: 631, distance: 6.9
click at [735, 637] on div "Continuer" at bounding box center [703, 636] width 121 height 29
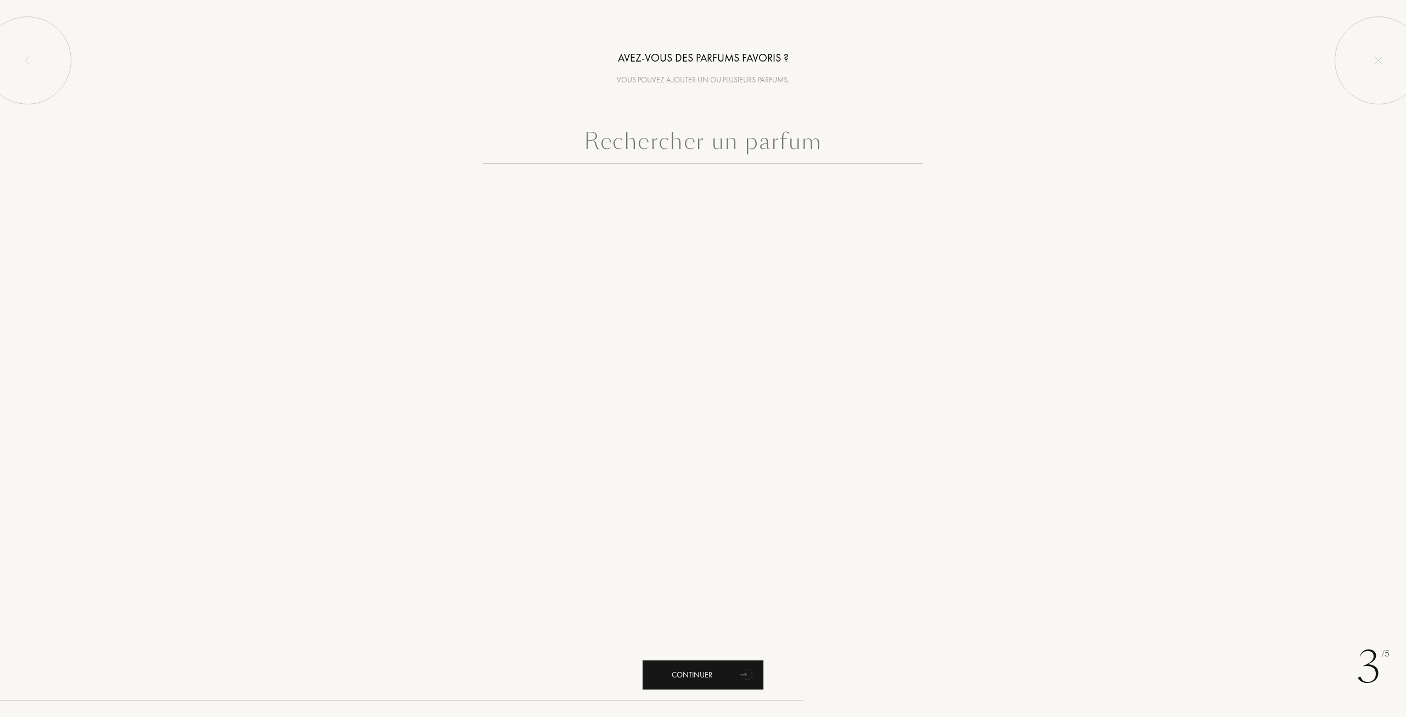
click at [685, 678] on div "Continuer" at bounding box center [703, 674] width 121 height 29
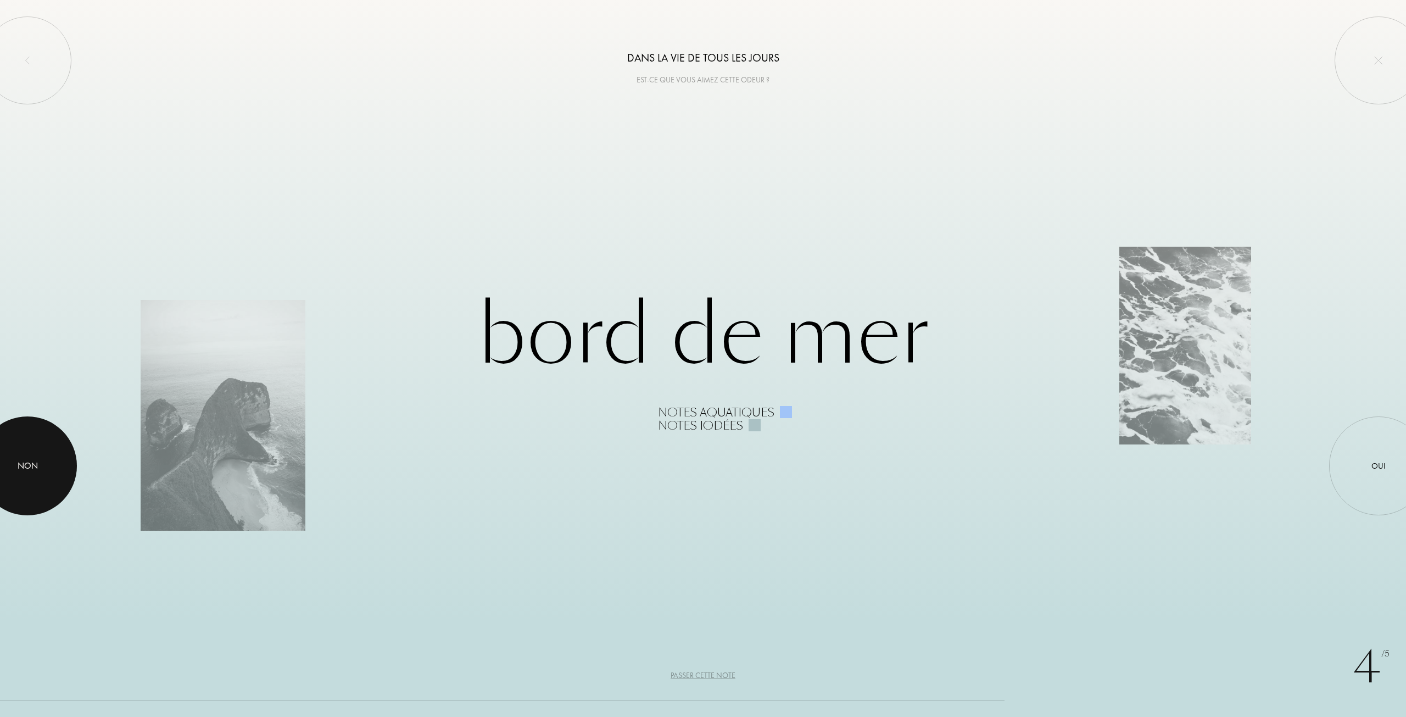
click at [12, 472] on div at bounding box center [27, 465] width 99 height 99
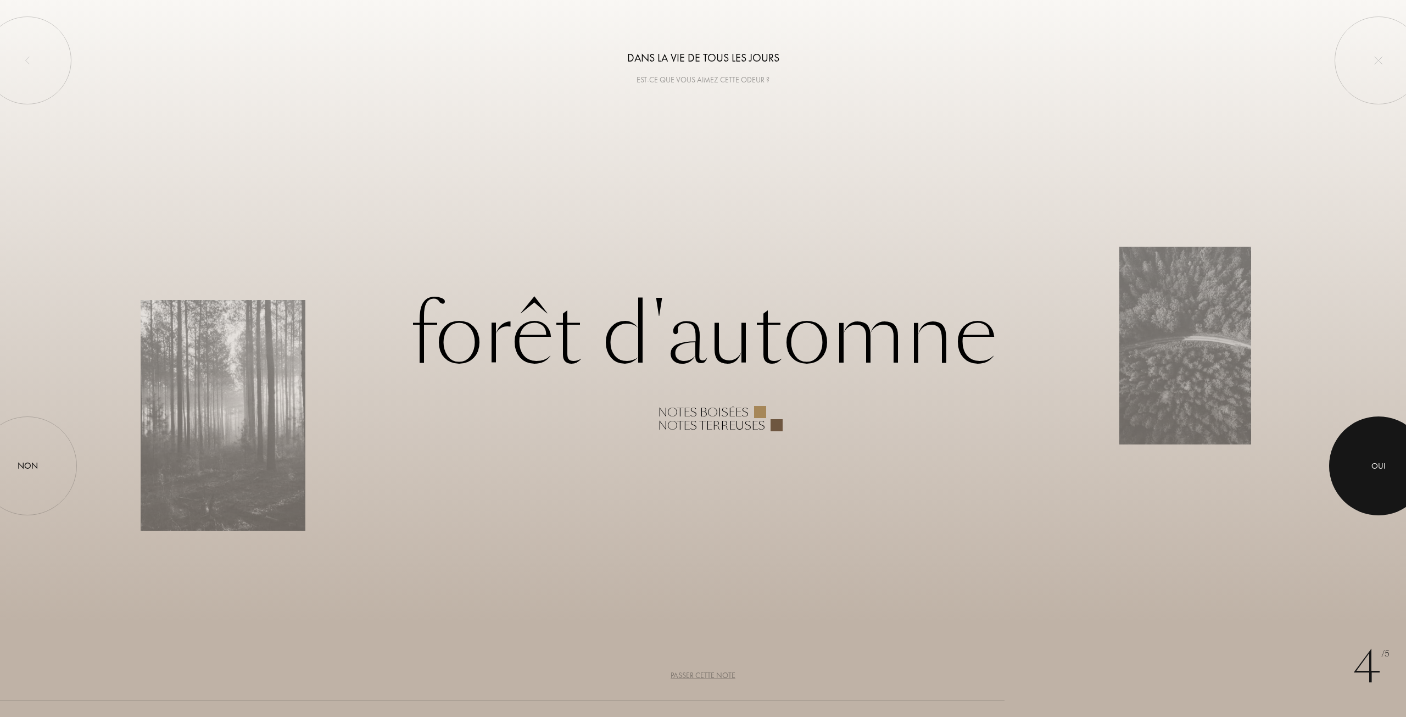
click at [1383, 484] on div at bounding box center [1378, 465] width 99 height 99
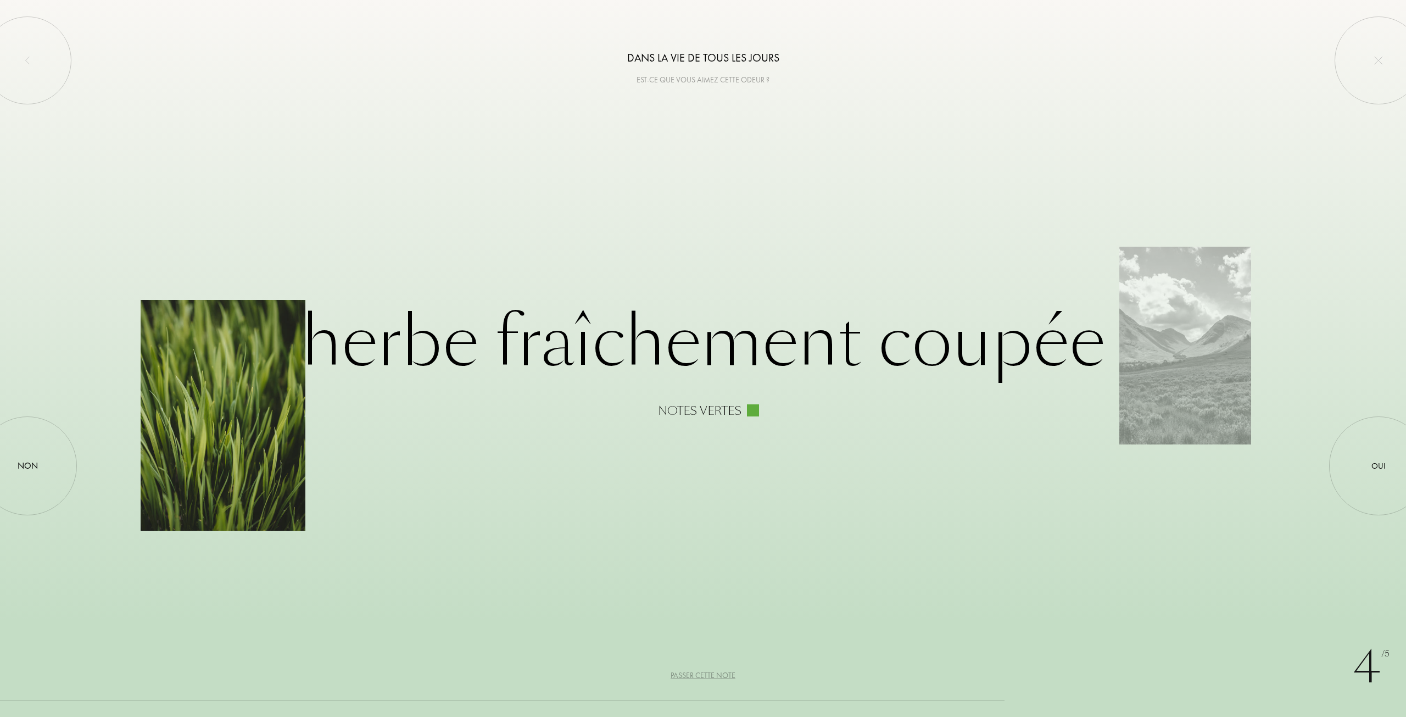
click at [255, 445] on div at bounding box center [223, 415] width 165 height 231
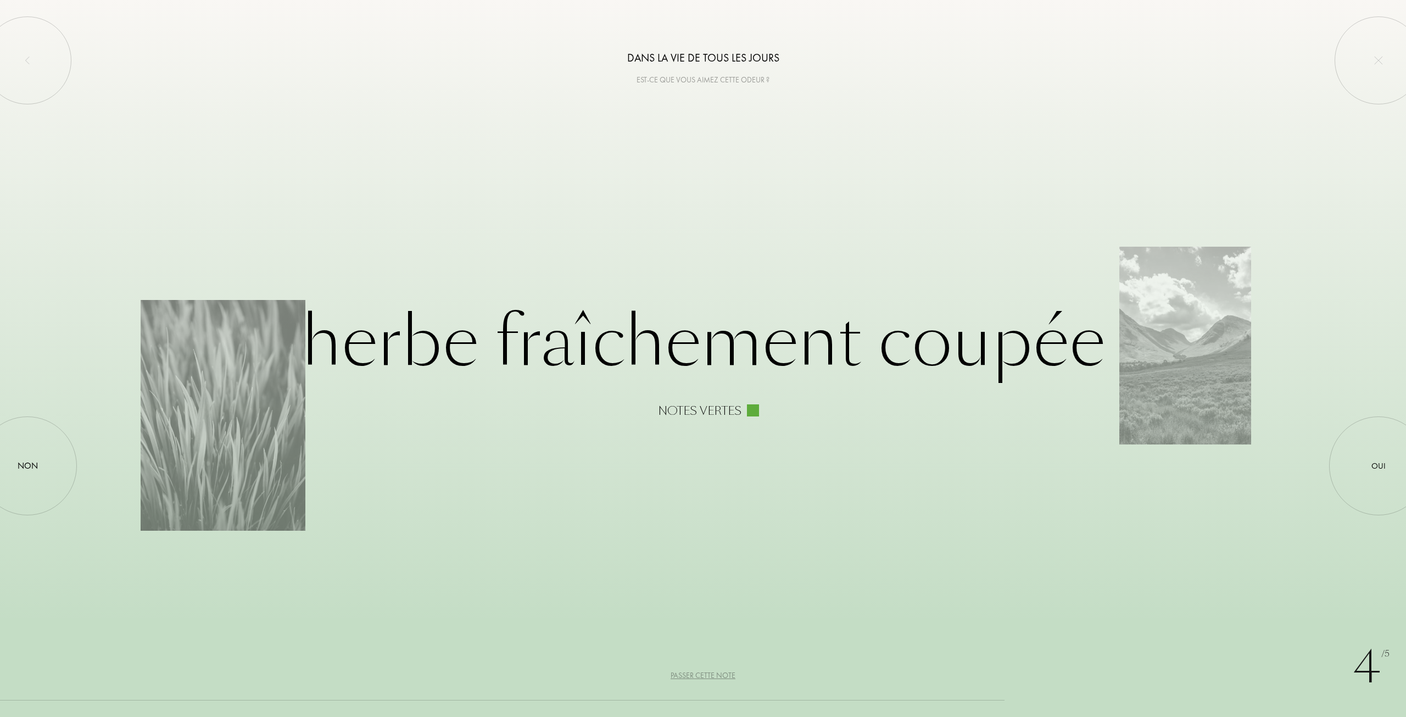
click at [707, 677] on div "Passer cette note" at bounding box center [703, 676] width 65 height 12
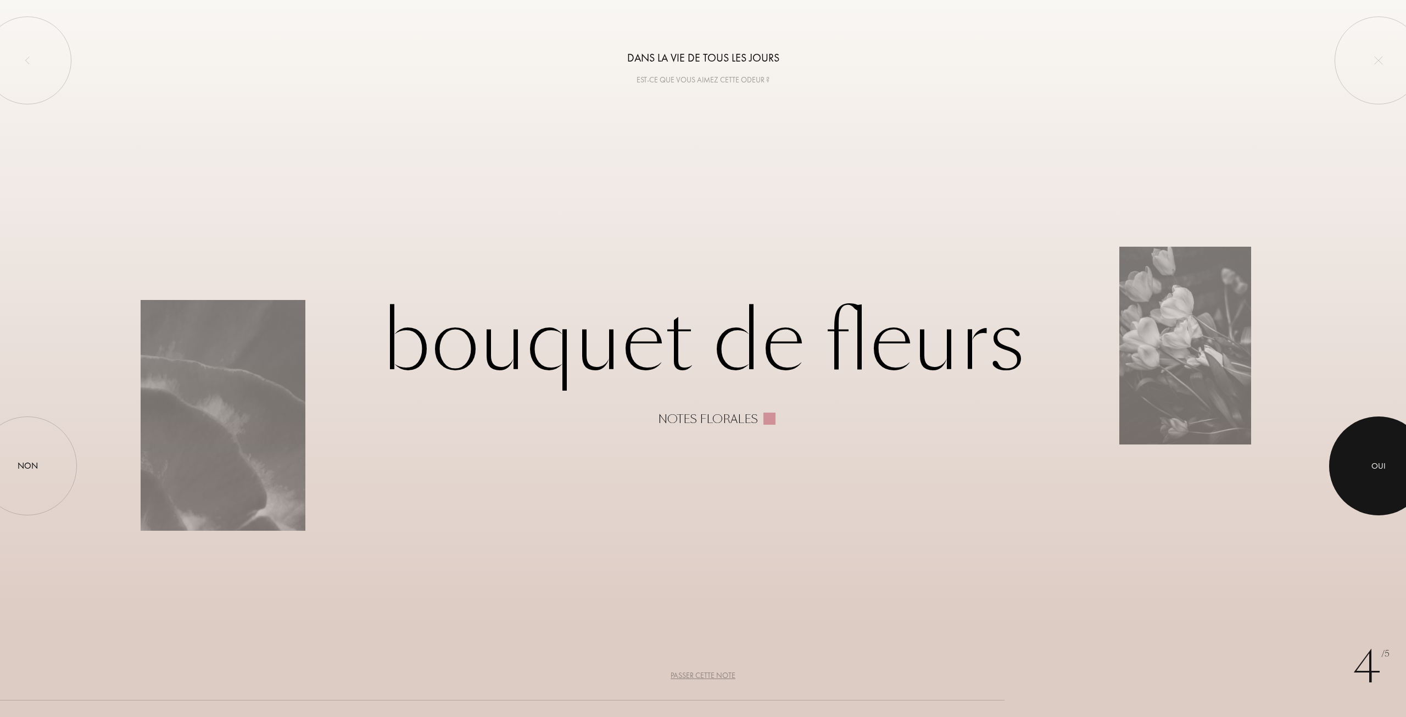
click at [1376, 457] on div at bounding box center [1378, 465] width 99 height 99
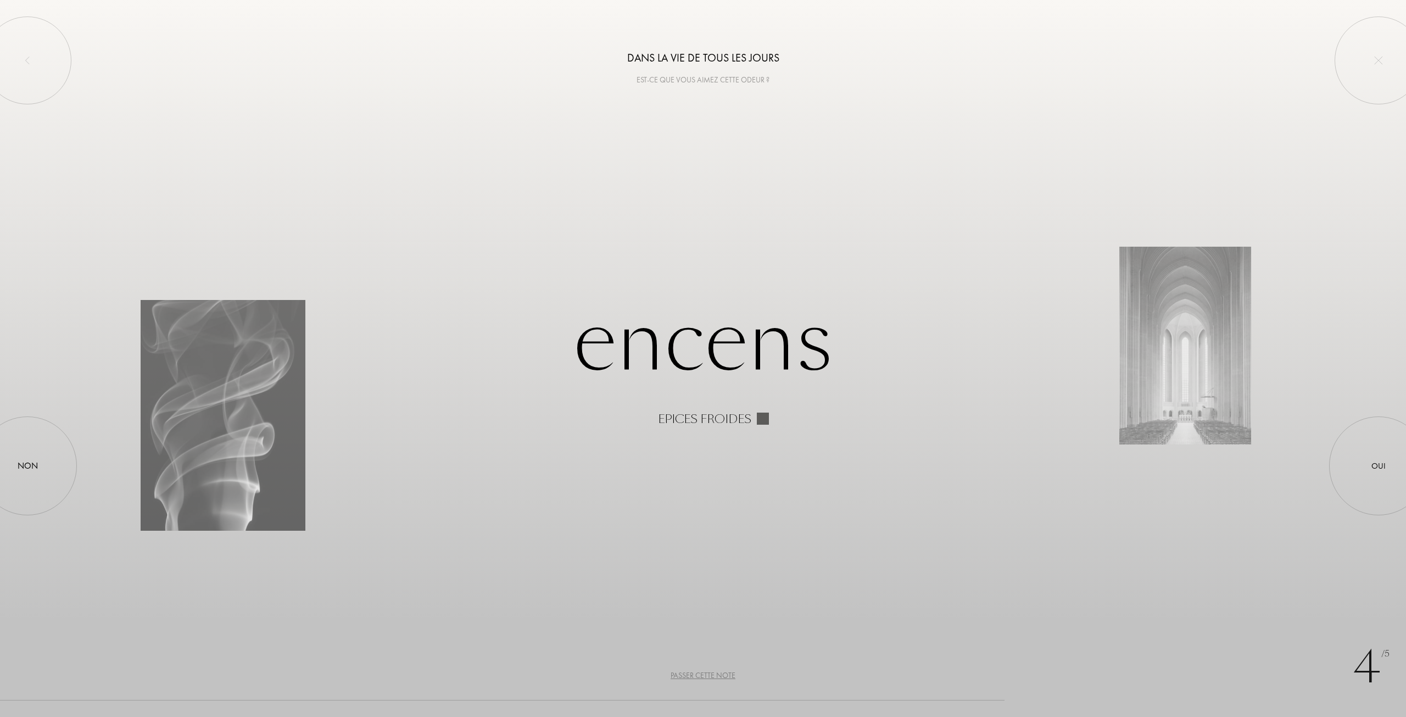
click at [713, 674] on div "Passer cette note" at bounding box center [703, 676] width 65 height 12
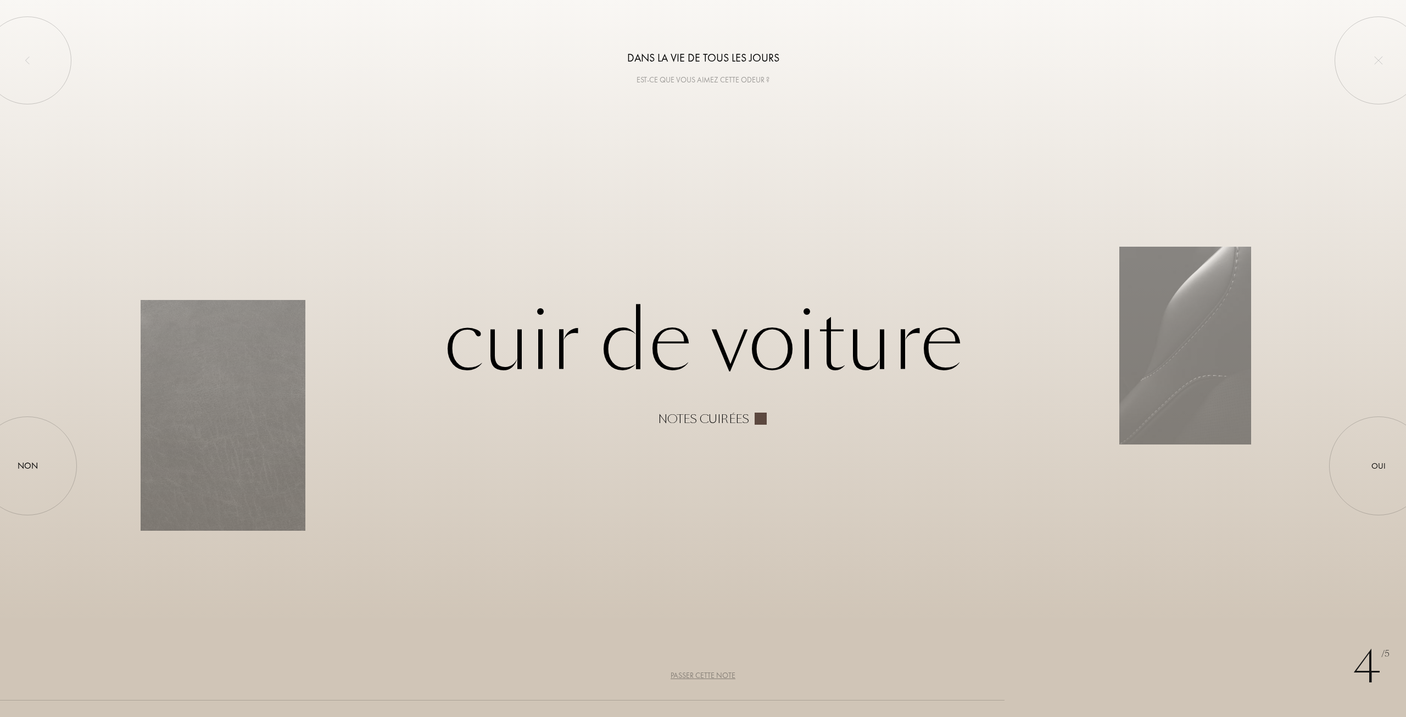
click at [698, 417] on div "Notes cuirées" at bounding box center [703, 418] width 91 height 13
drag, startPoint x: 1129, startPoint y: 489, endPoint x: 1137, endPoint y: 489, distance: 8.3
click at [1129, 489] on div "4 /5 Dans la vie de tous les jours Est-ce que vous aimez cette odeur ? Cuir de …" at bounding box center [703, 358] width 1406 height 717
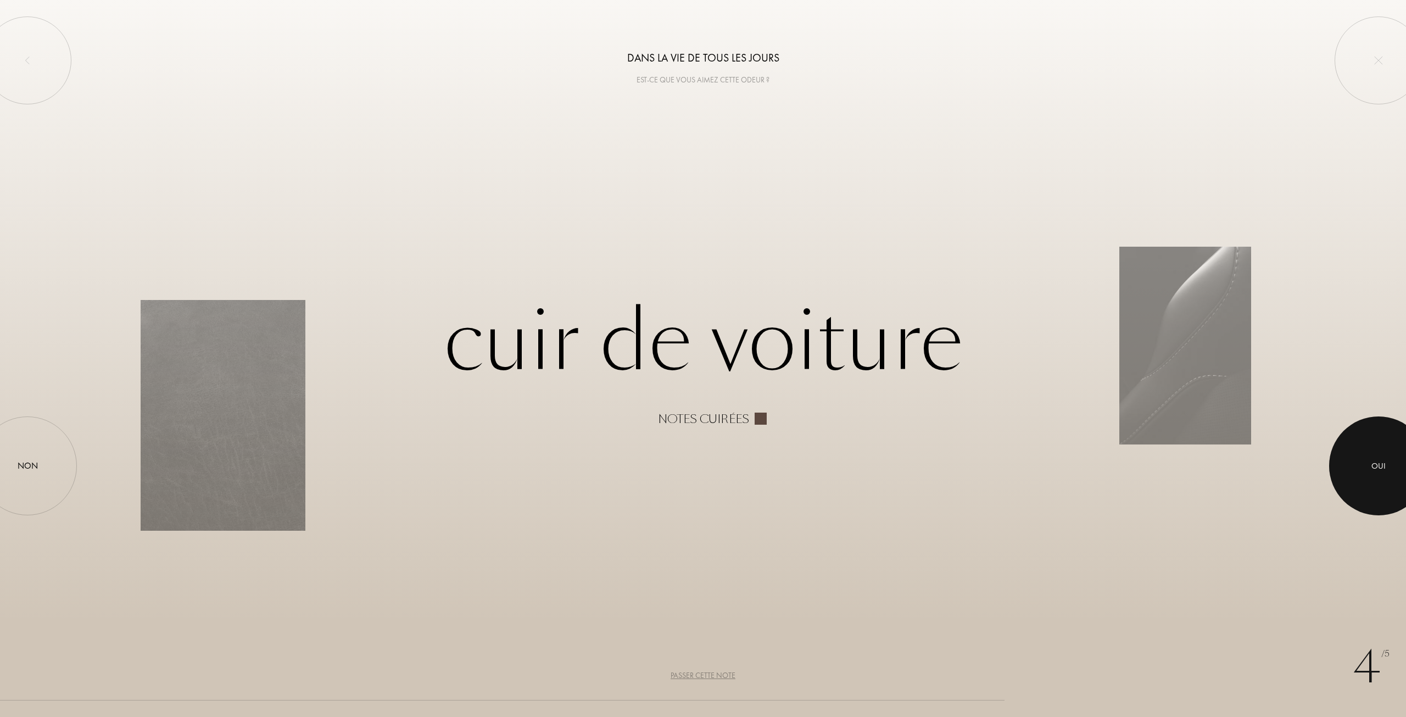
click at [1351, 465] on div at bounding box center [1378, 465] width 99 height 99
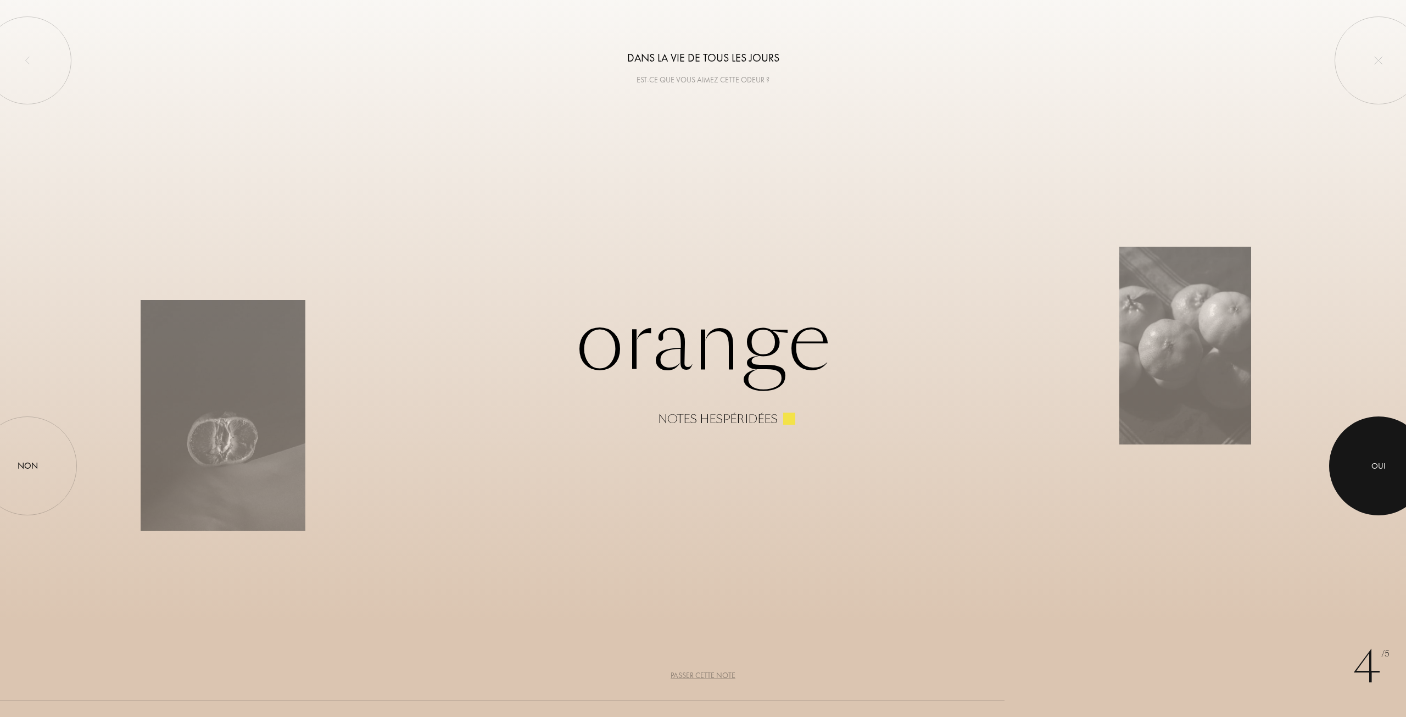
click at [1366, 427] on div "Oui" at bounding box center [1378, 465] width 99 height 99
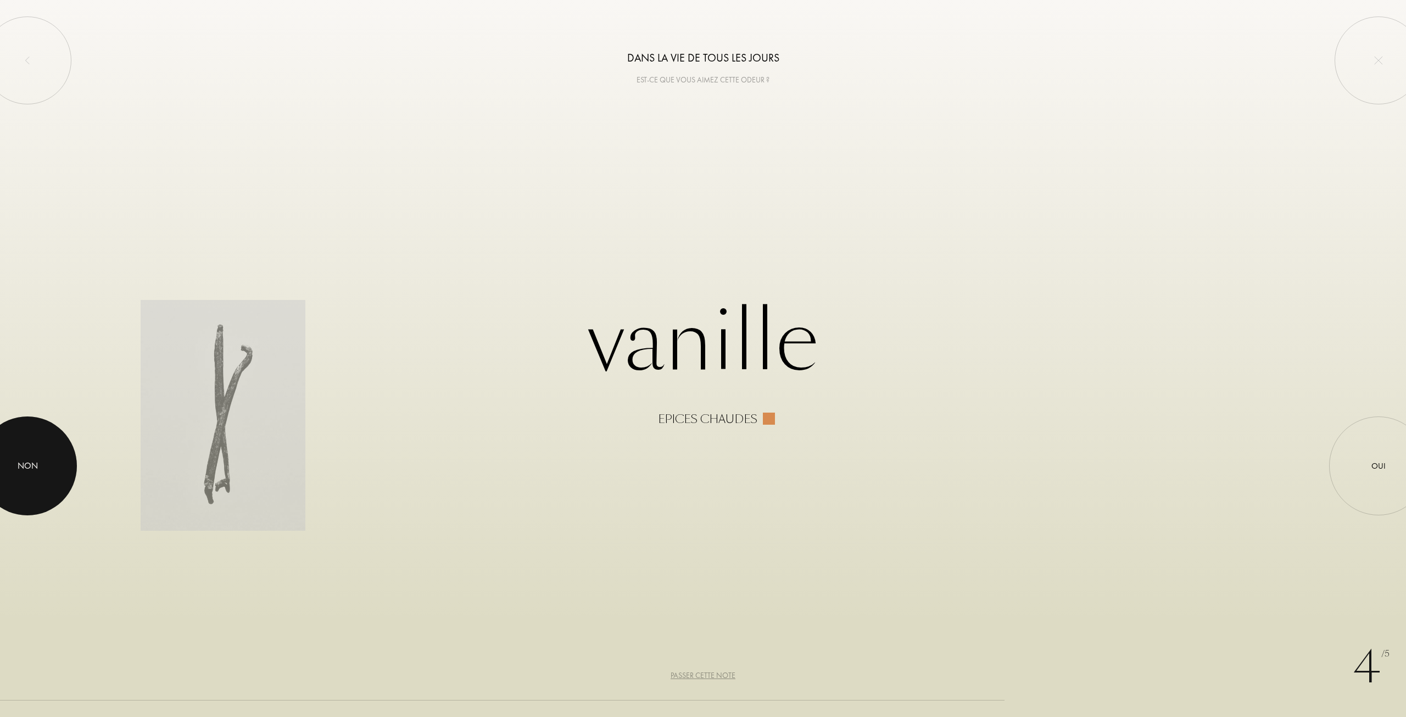
click at [4, 462] on div at bounding box center [27, 465] width 99 height 99
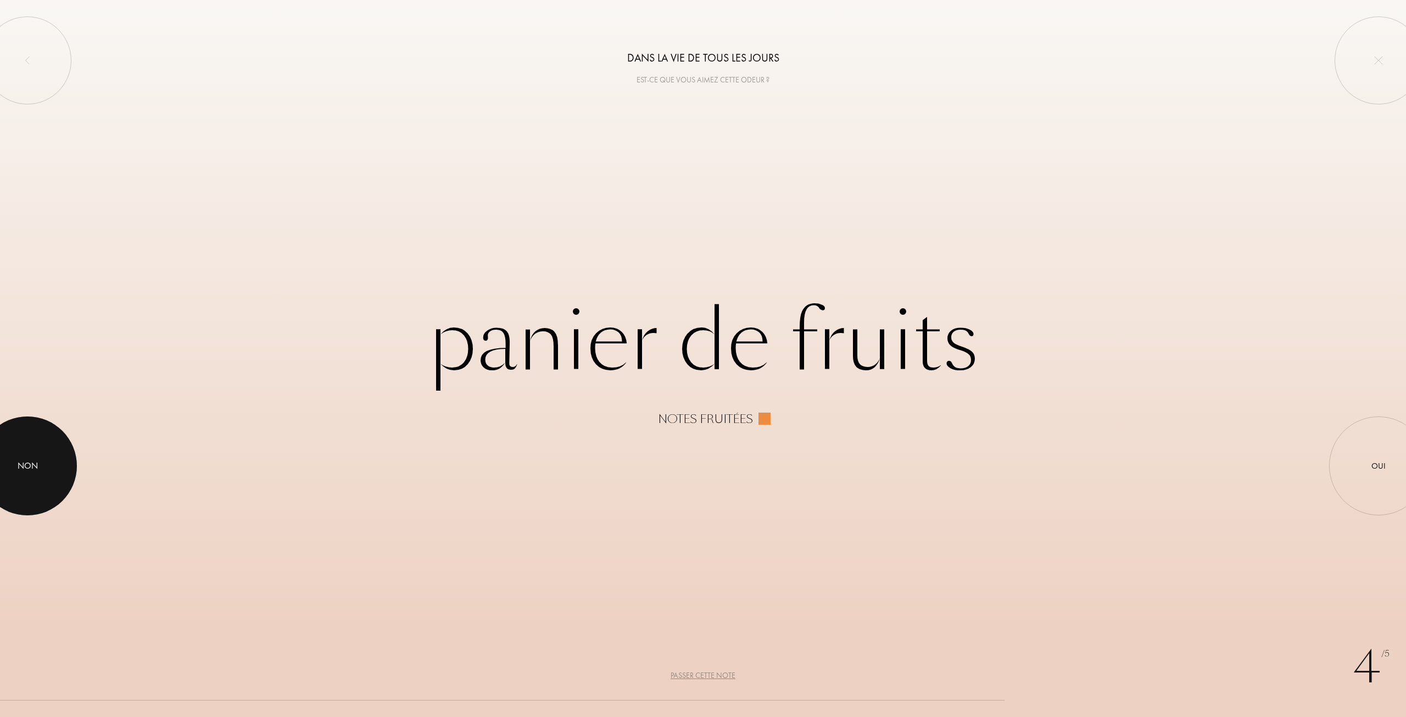
click at [13, 460] on div at bounding box center [27, 465] width 99 height 99
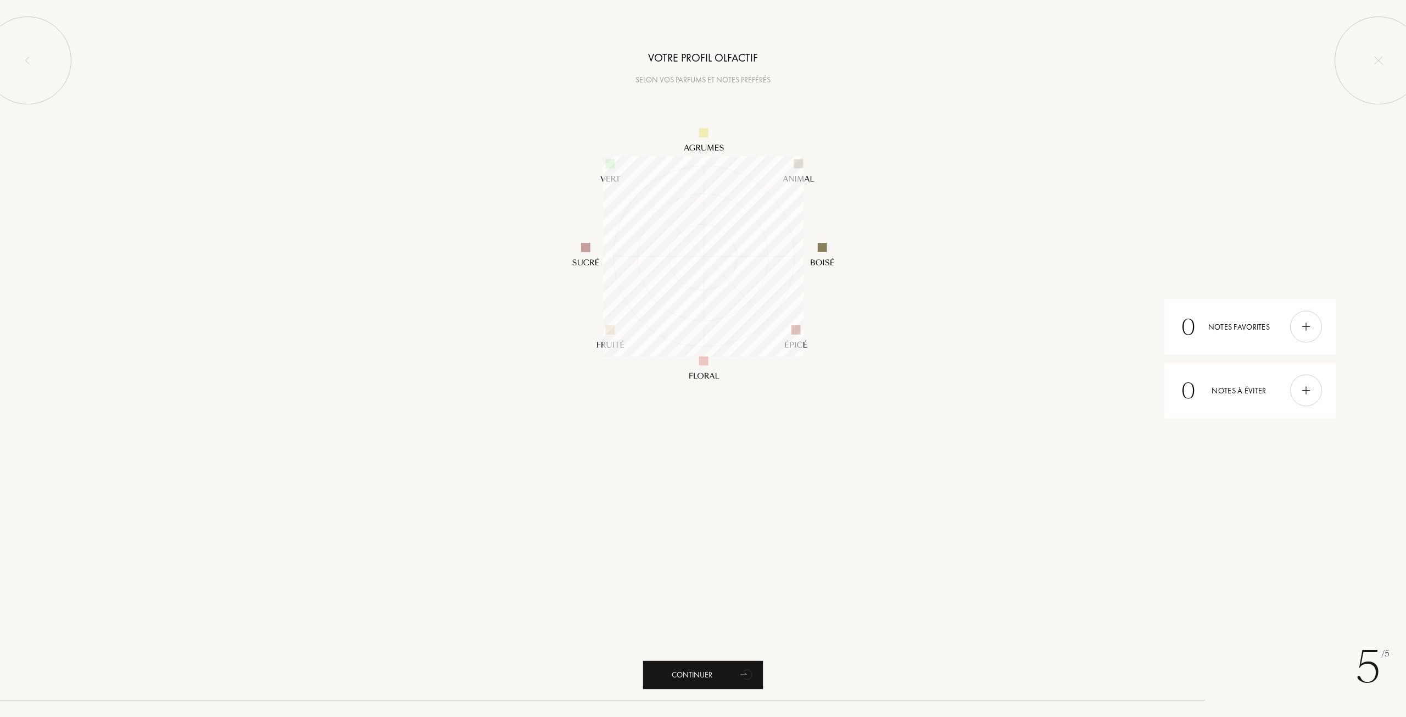
scroll to position [200, 200]
click at [738, 659] on div "5 /5 Votre profil olfactif Selon vos parfums et notes préférés 0 Notes favorite…" at bounding box center [703, 358] width 1406 height 717
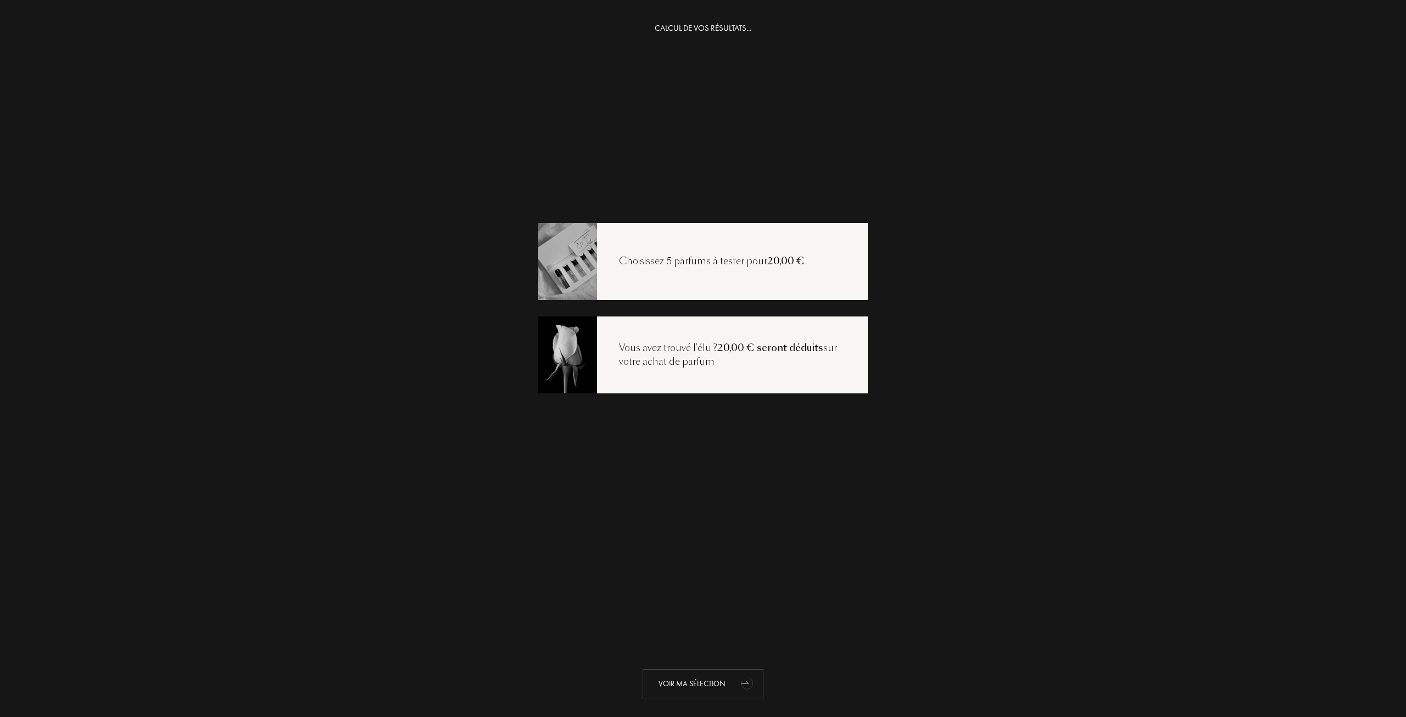
click at [744, 684] on icon "animation" at bounding box center [747, 684] width 13 height 13
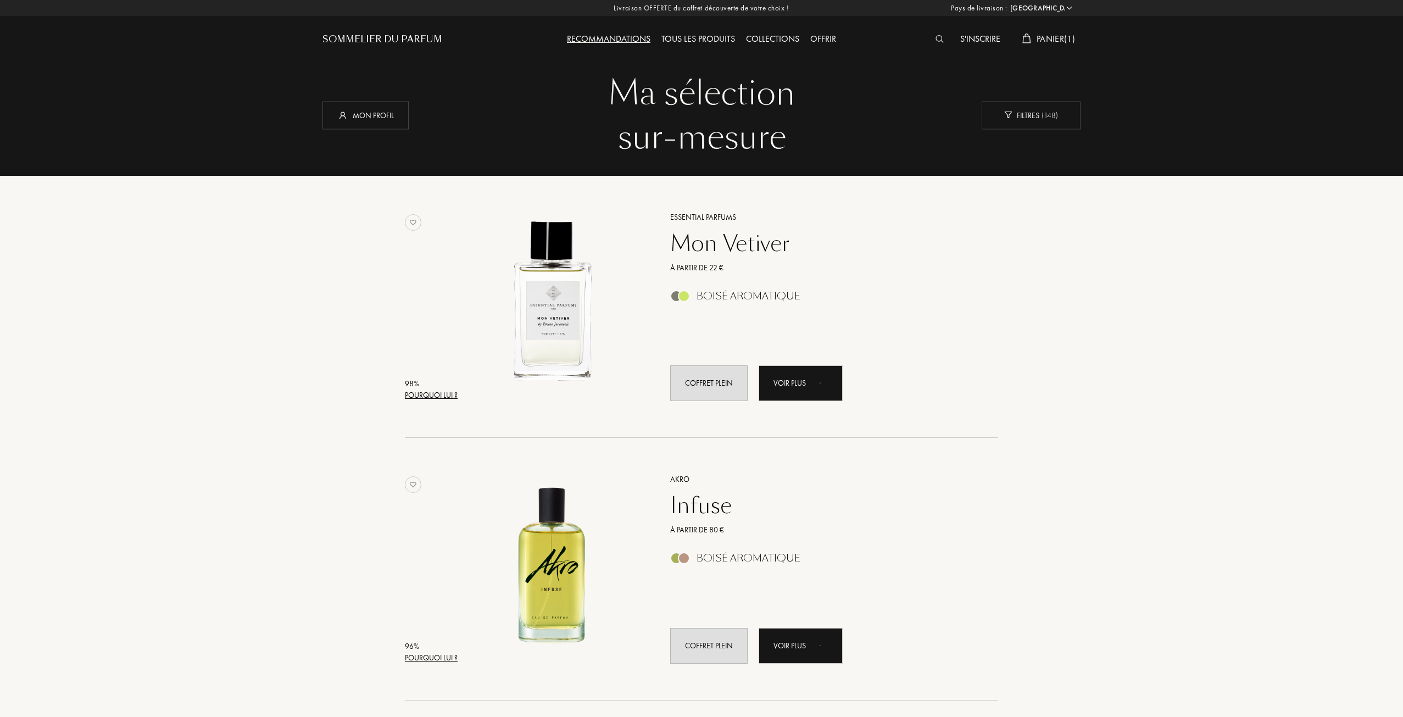
select select "FR"
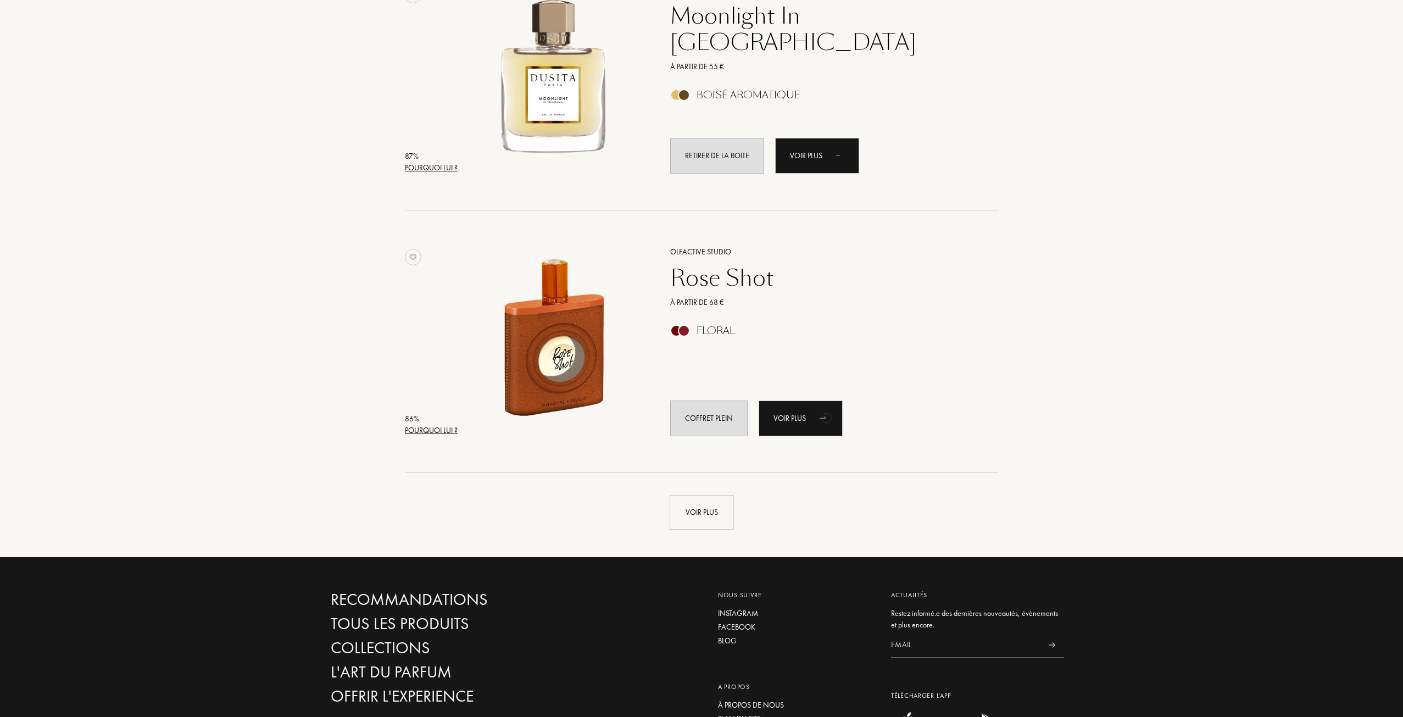
scroll to position [2362, 0]
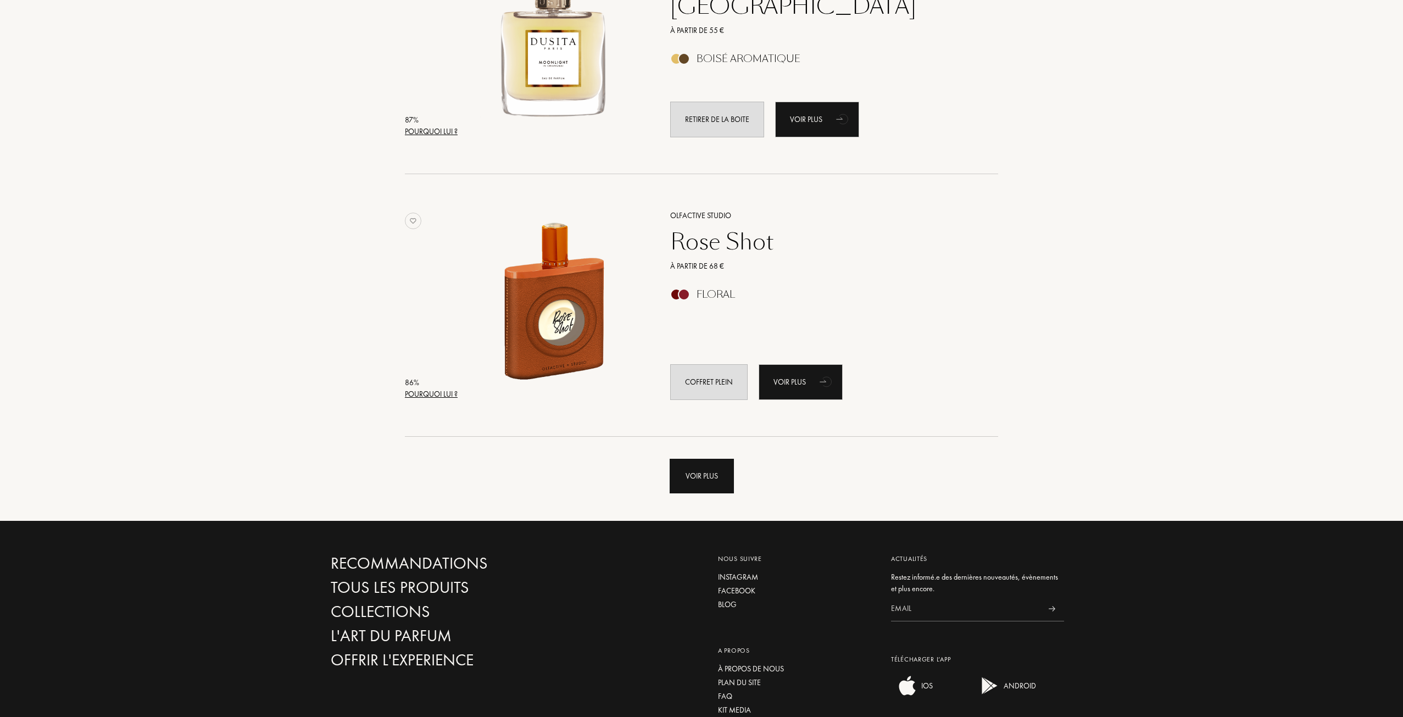
click at [710, 468] on div "Voir plus" at bounding box center [702, 476] width 64 height 35
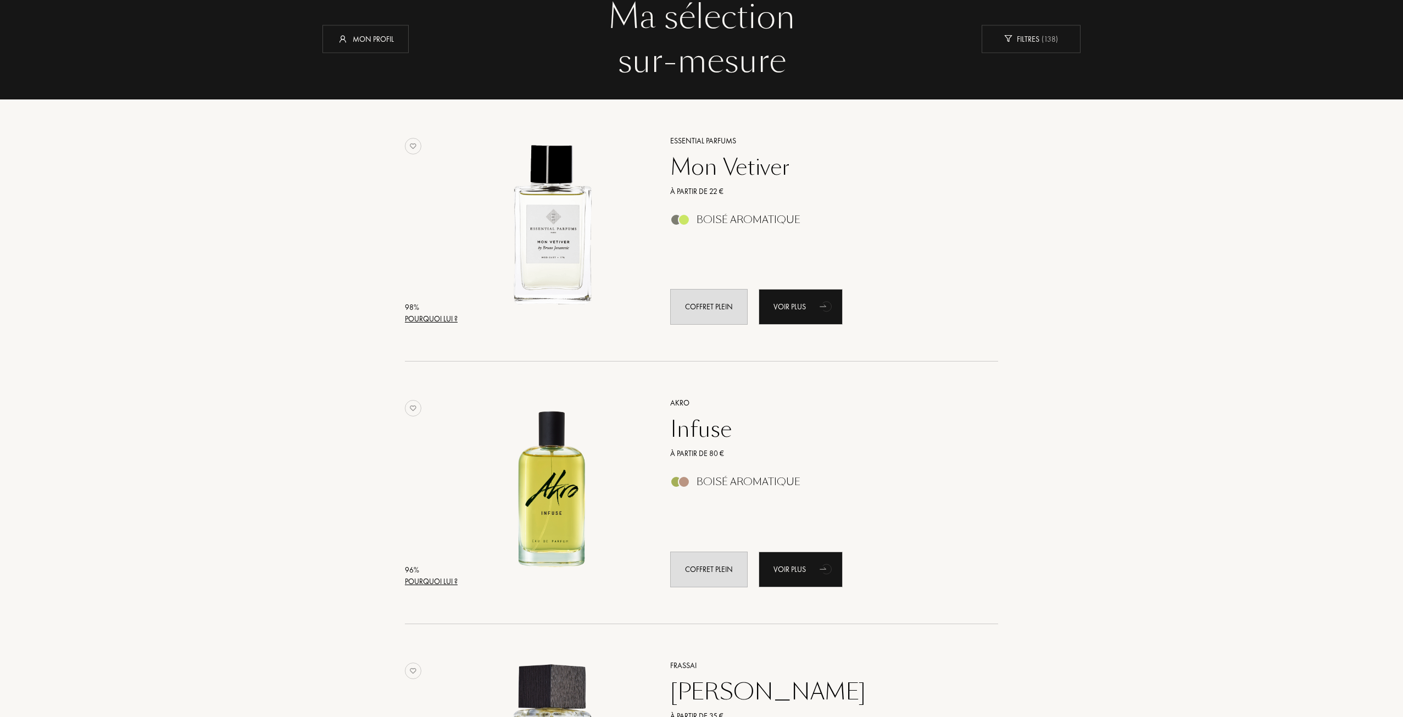
scroll to position [0, 0]
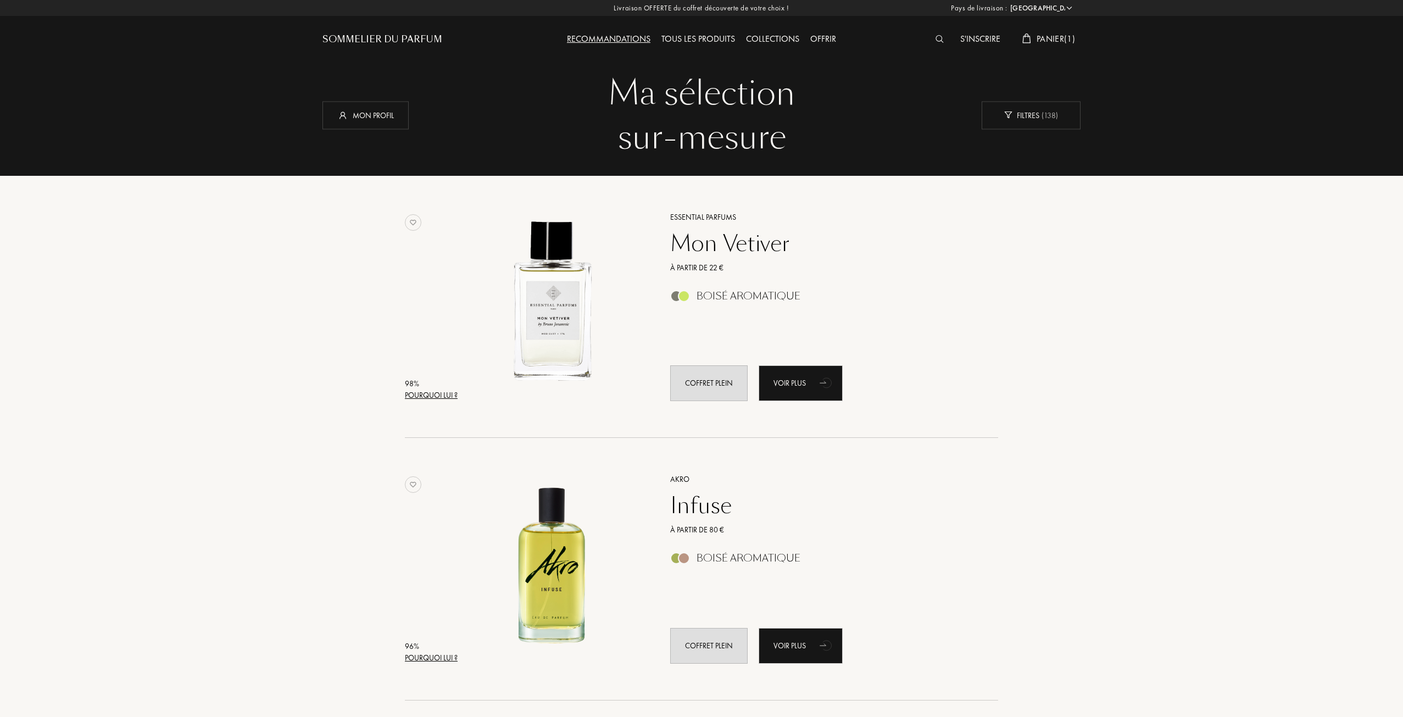
click at [772, 40] on div "Collections" at bounding box center [772, 39] width 64 height 14
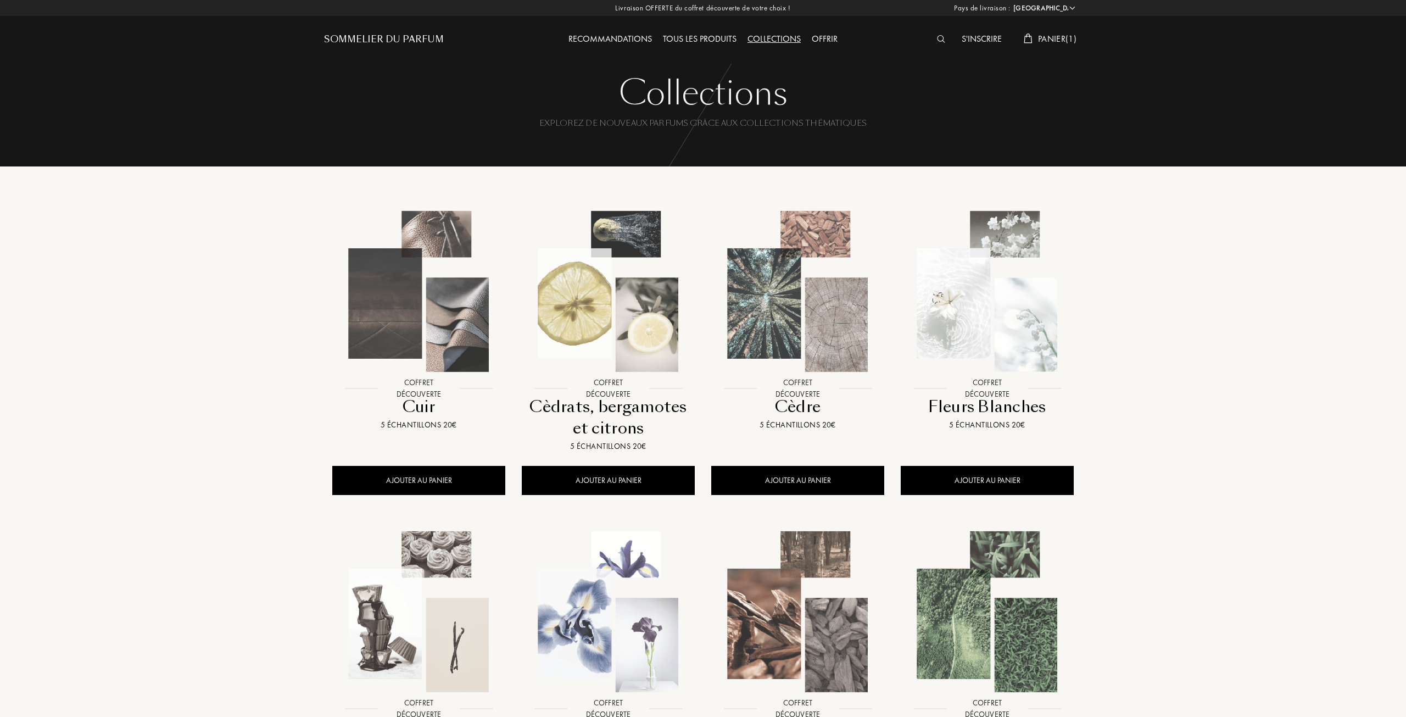
select select "FR"
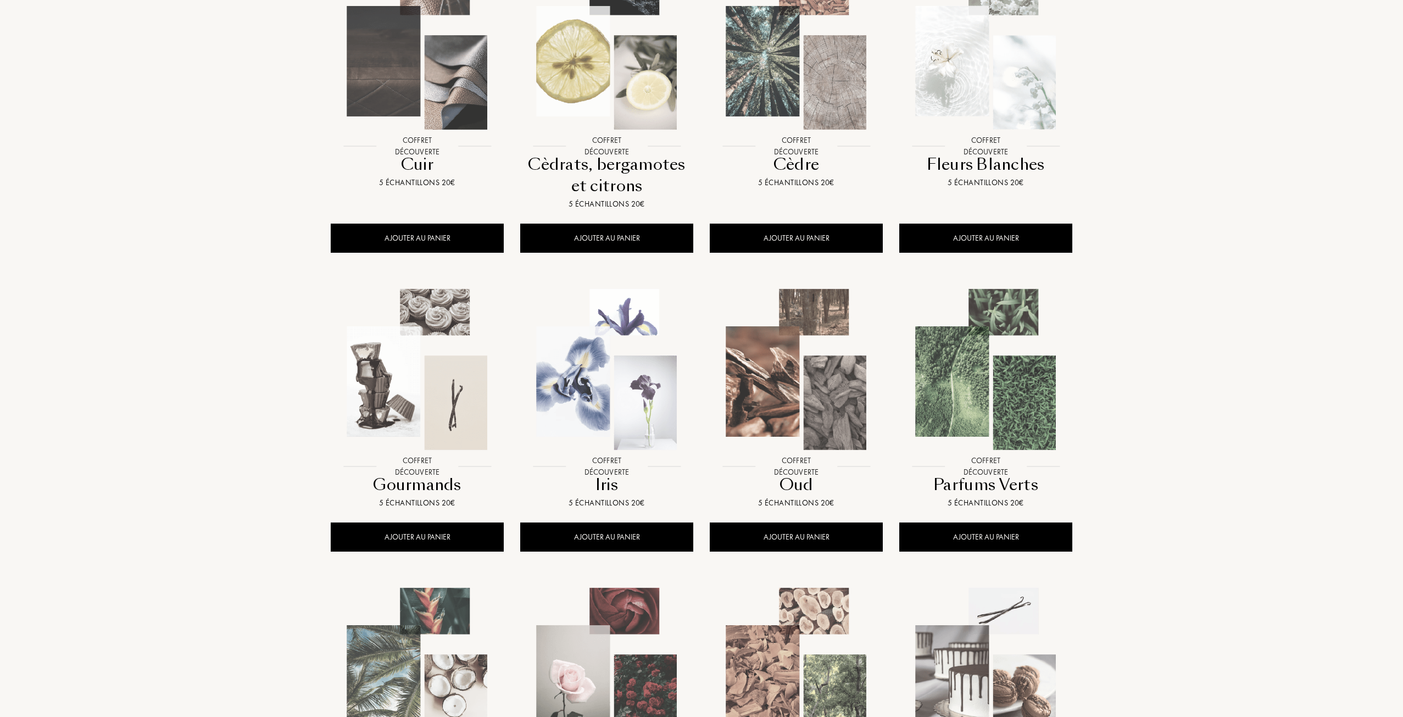
scroll to position [494, 0]
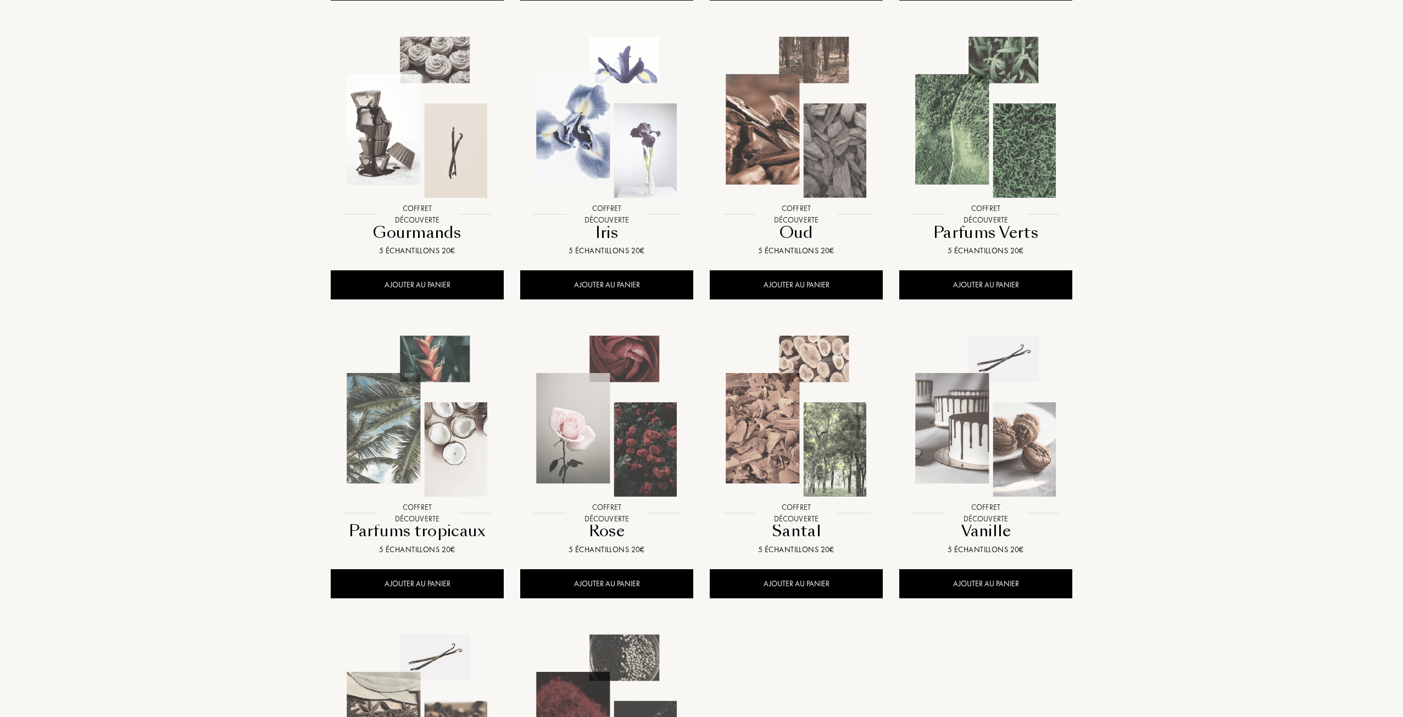
click at [836, 425] on img at bounding box center [796, 416] width 171 height 171
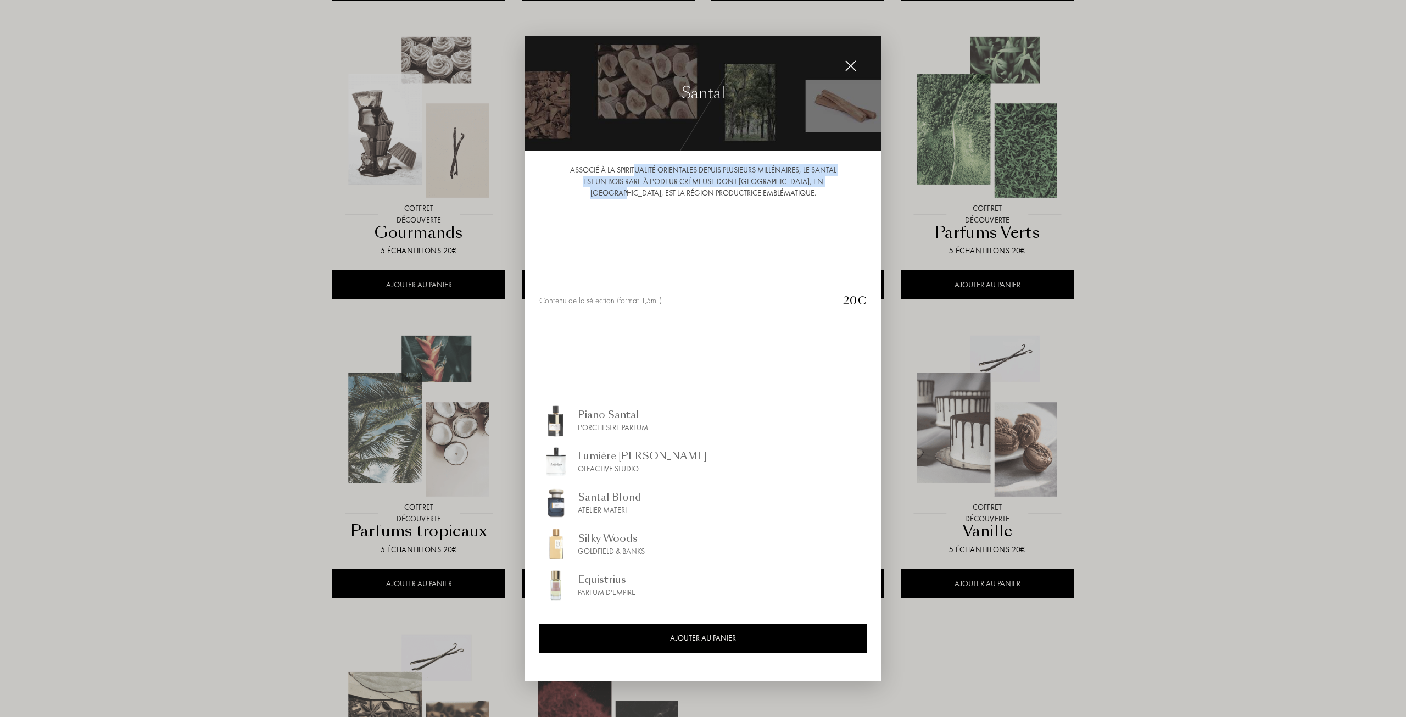
drag, startPoint x: 632, startPoint y: 173, endPoint x: 845, endPoint y: 182, distance: 212.8
click at [845, 182] on div "Associé à la spiritualité orientales depuis plusieurs millénaires, le santal es…" at bounding box center [702, 181] width 327 height 35
click at [850, 62] on img at bounding box center [851, 66] width 12 height 12
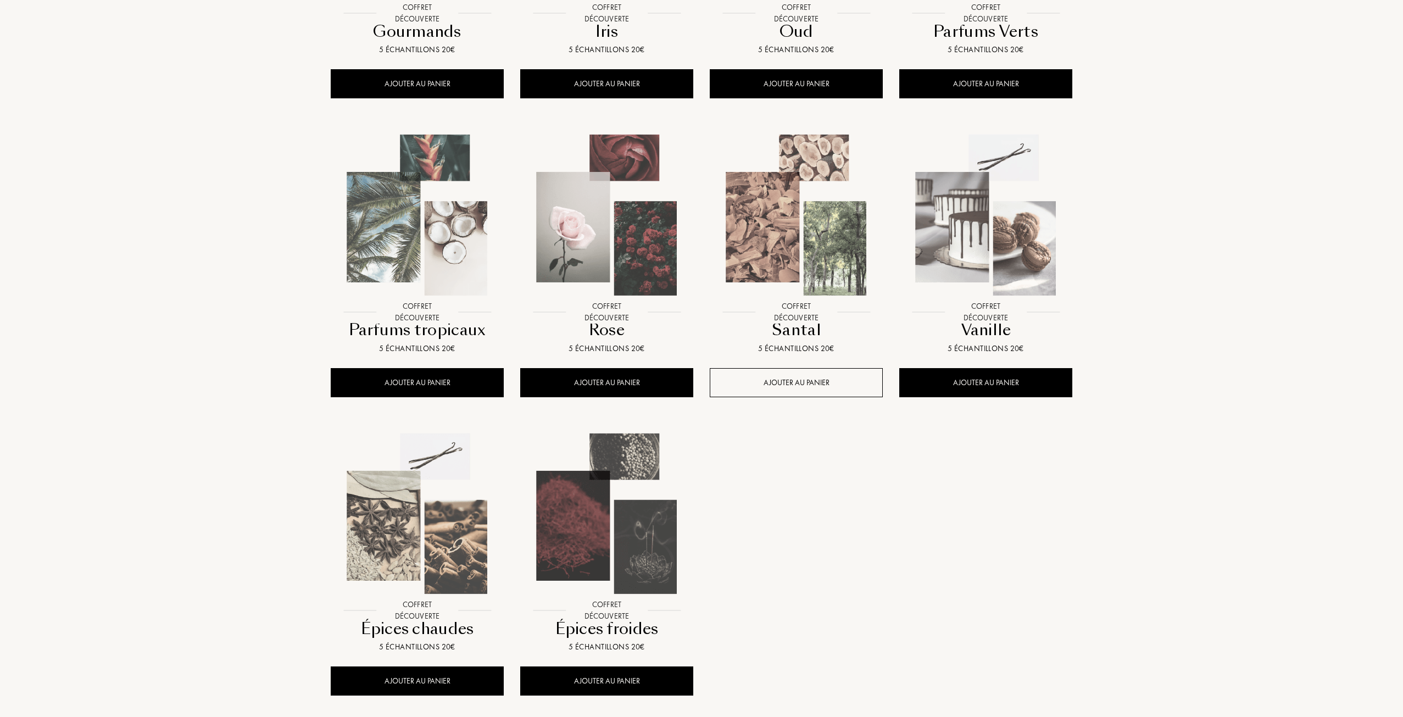
scroll to position [769, 0]
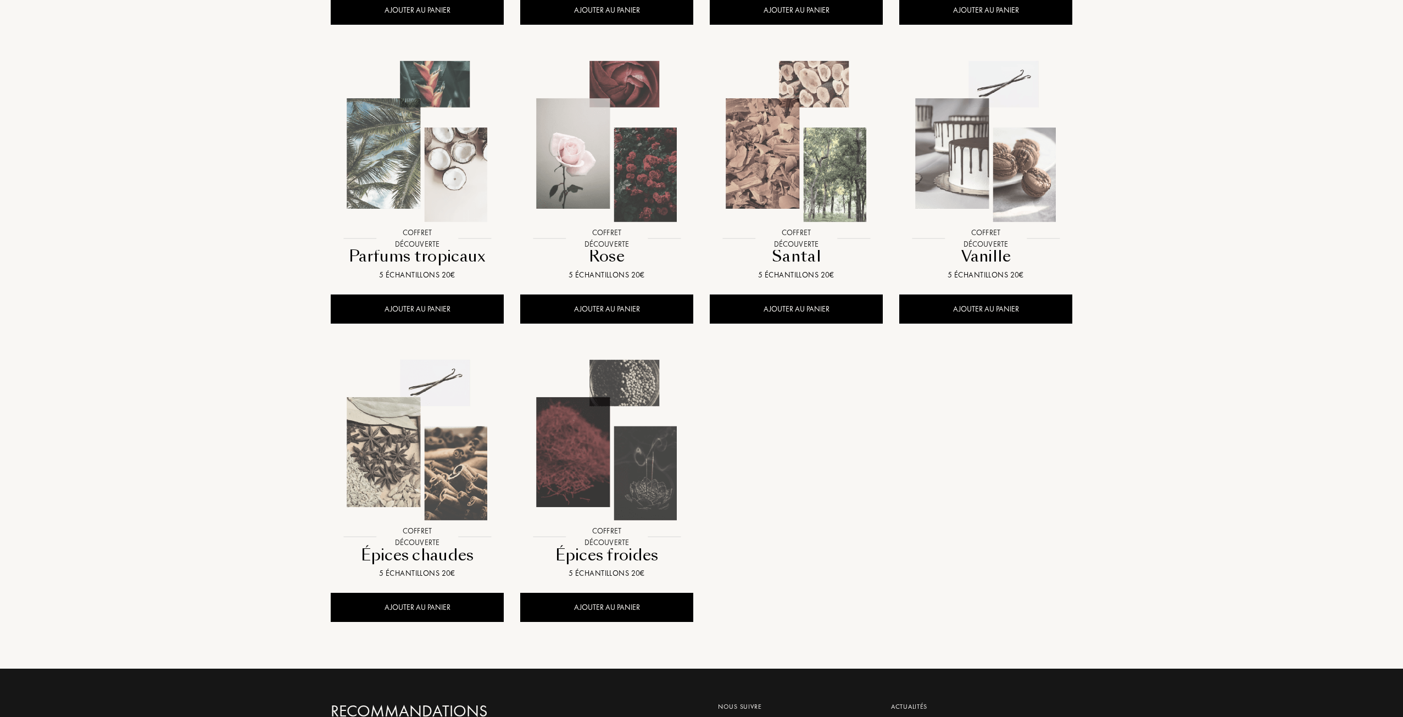
click at [657, 438] on img at bounding box center [606, 440] width 171 height 171
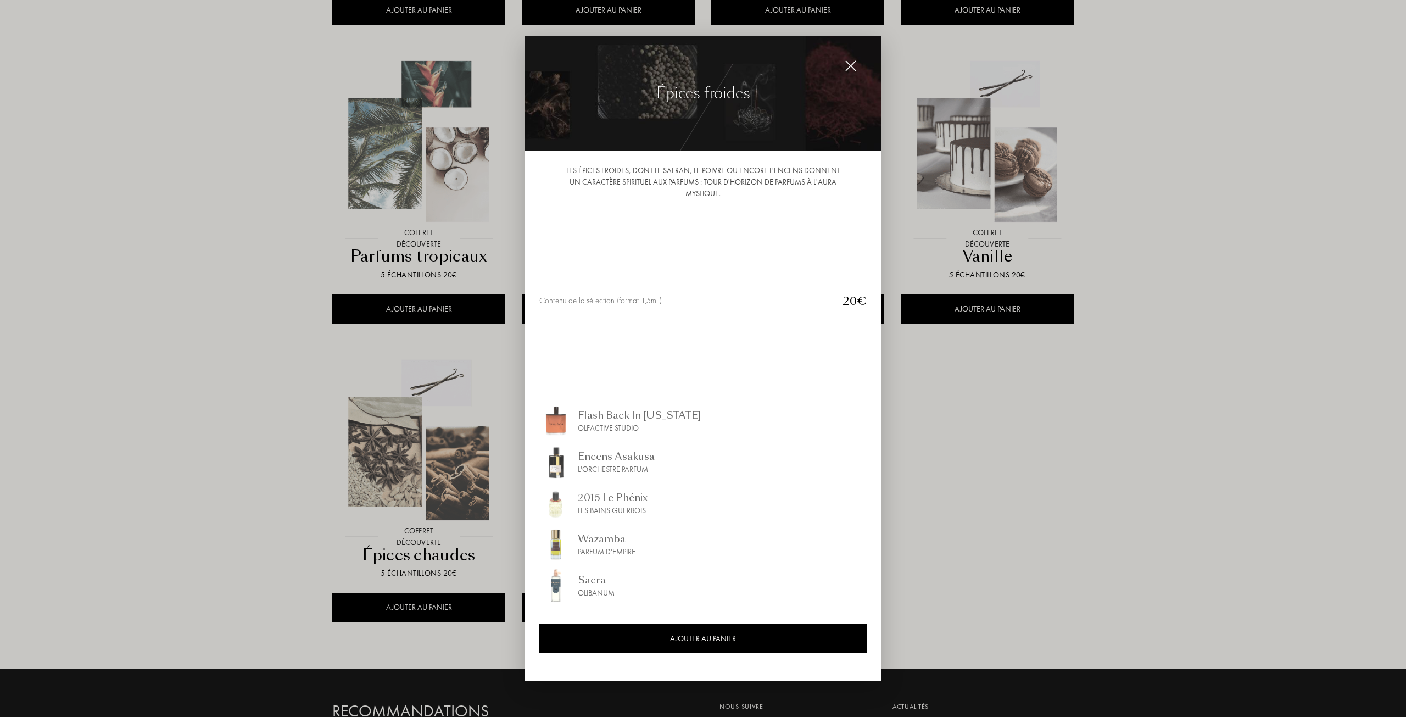
click at [859, 58] on div at bounding box center [851, 66] width 22 height 22
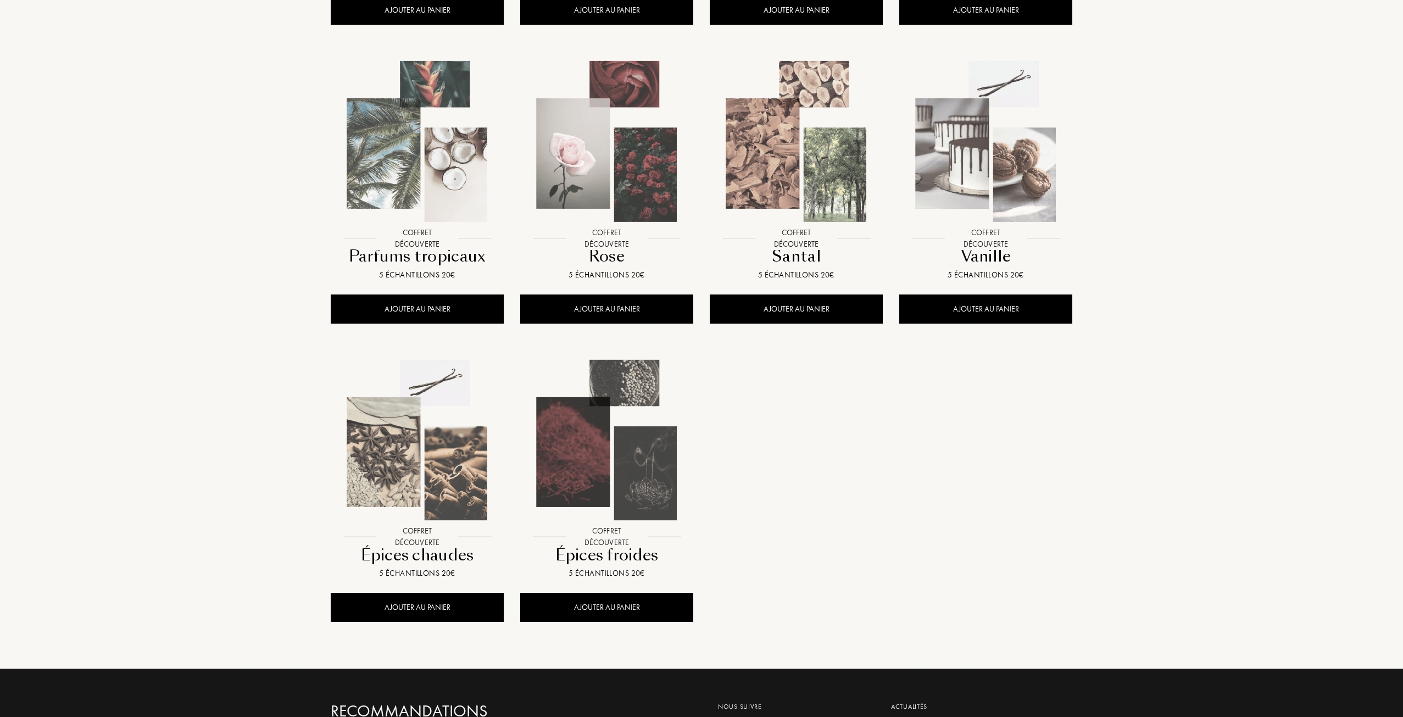
click at [450, 468] on img at bounding box center [417, 440] width 171 height 171
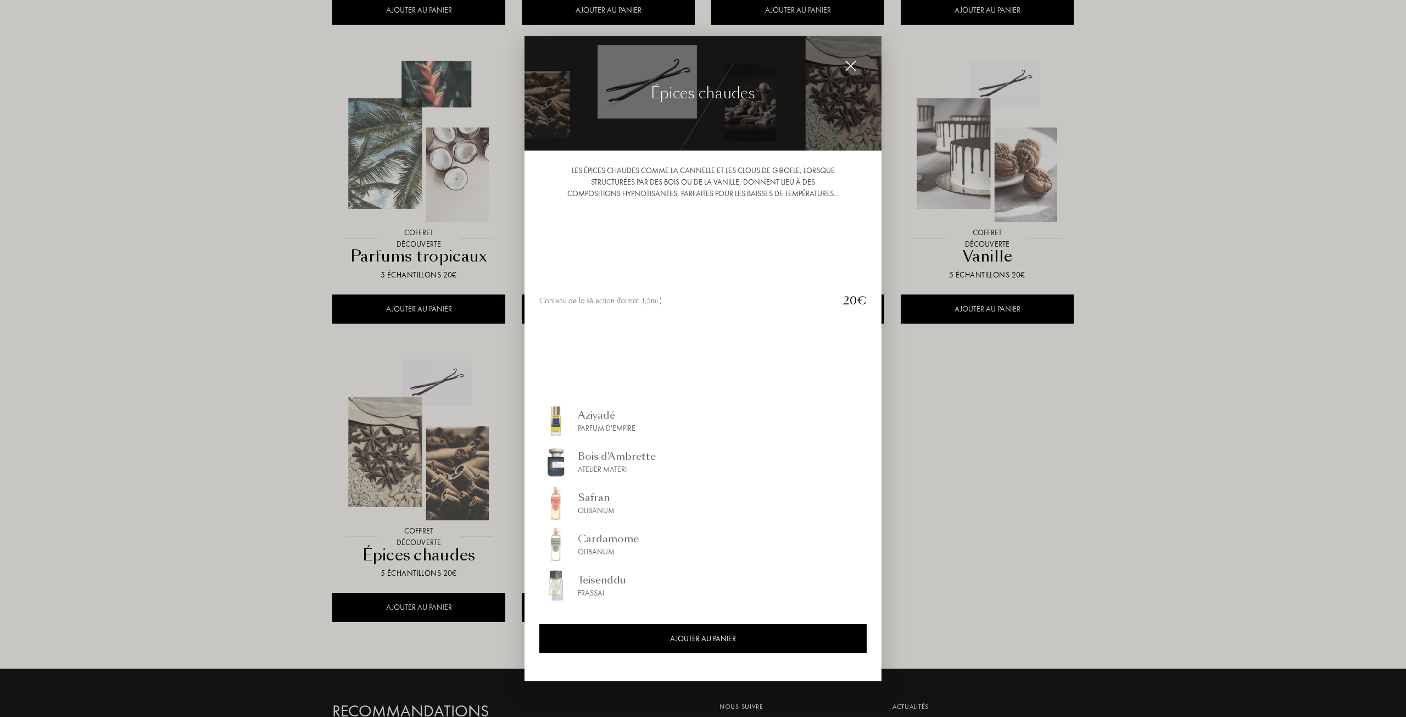
click at [851, 71] on img at bounding box center [851, 66] width 12 height 12
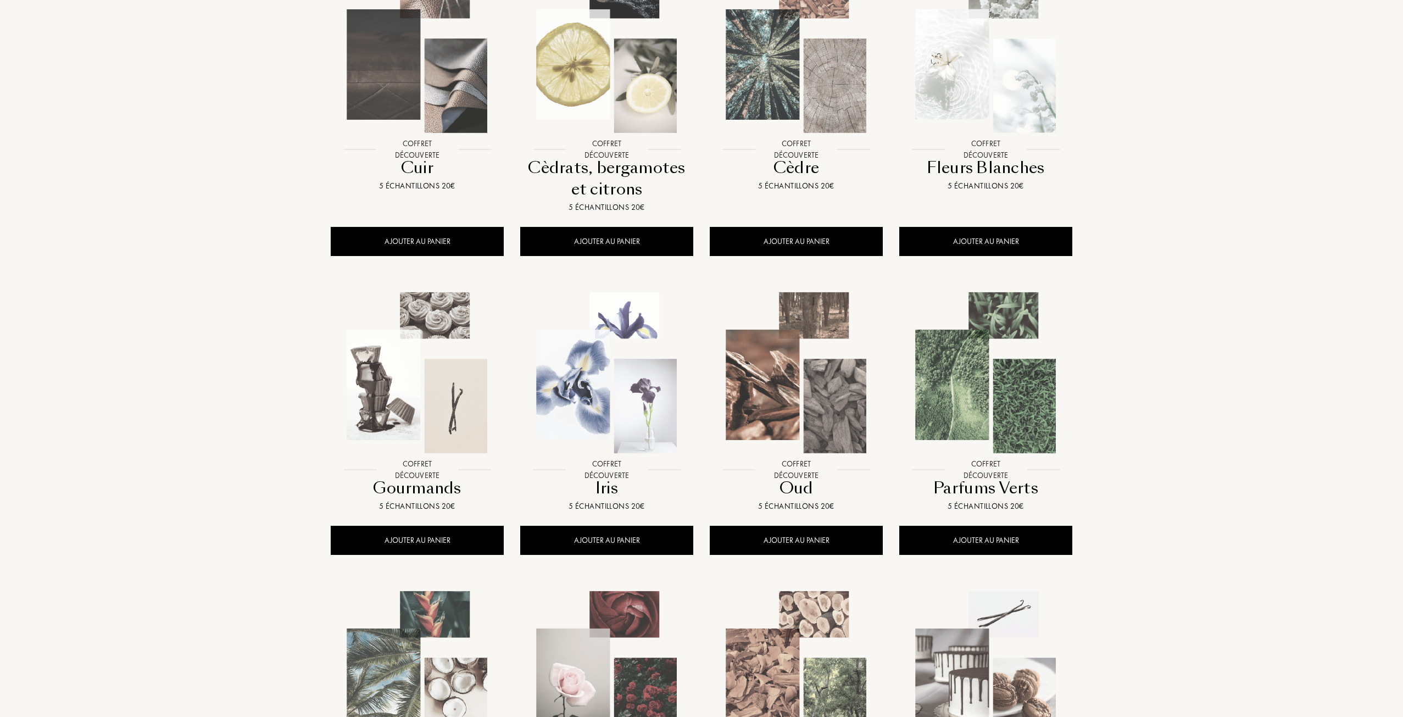
scroll to position [110, 0]
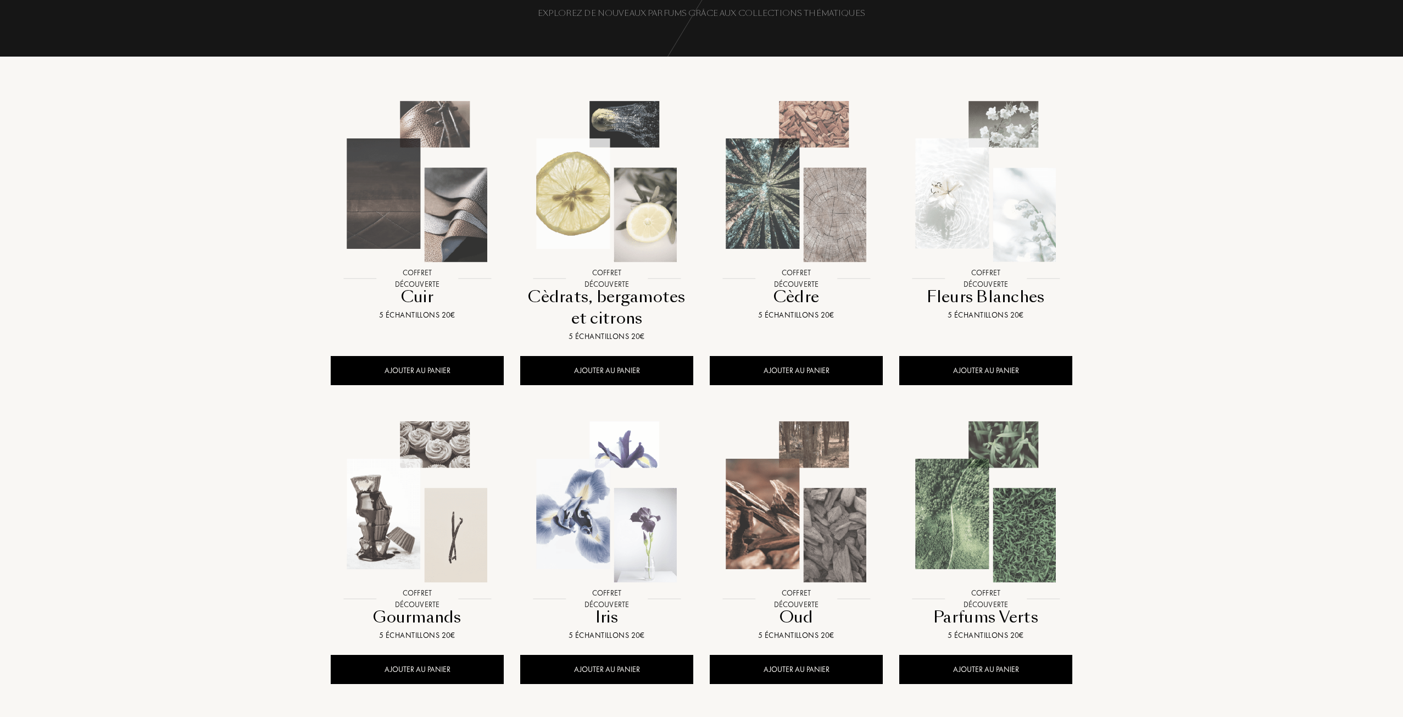
click at [640, 208] on img at bounding box center [606, 181] width 171 height 171
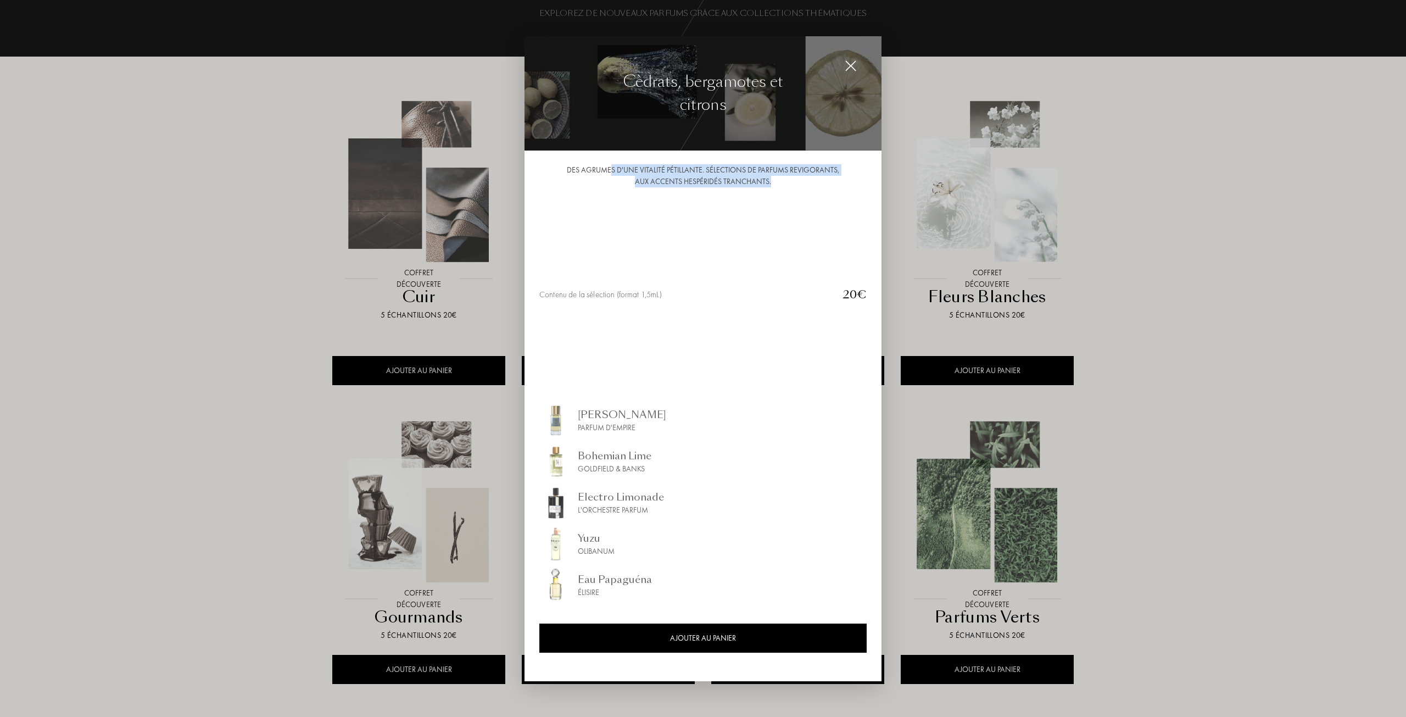
drag, startPoint x: 614, startPoint y: 170, endPoint x: 777, endPoint y: 182, distance: 163.0
click at [777, 182] on div "Des agrumes d'une vitalité pétillante. Sélections de parfums revigorants, aux a…" at bounding box center [702, 175] width 327 height 23
click at [850, 62] on img at bounding box center [851, 66] width 12 height 12
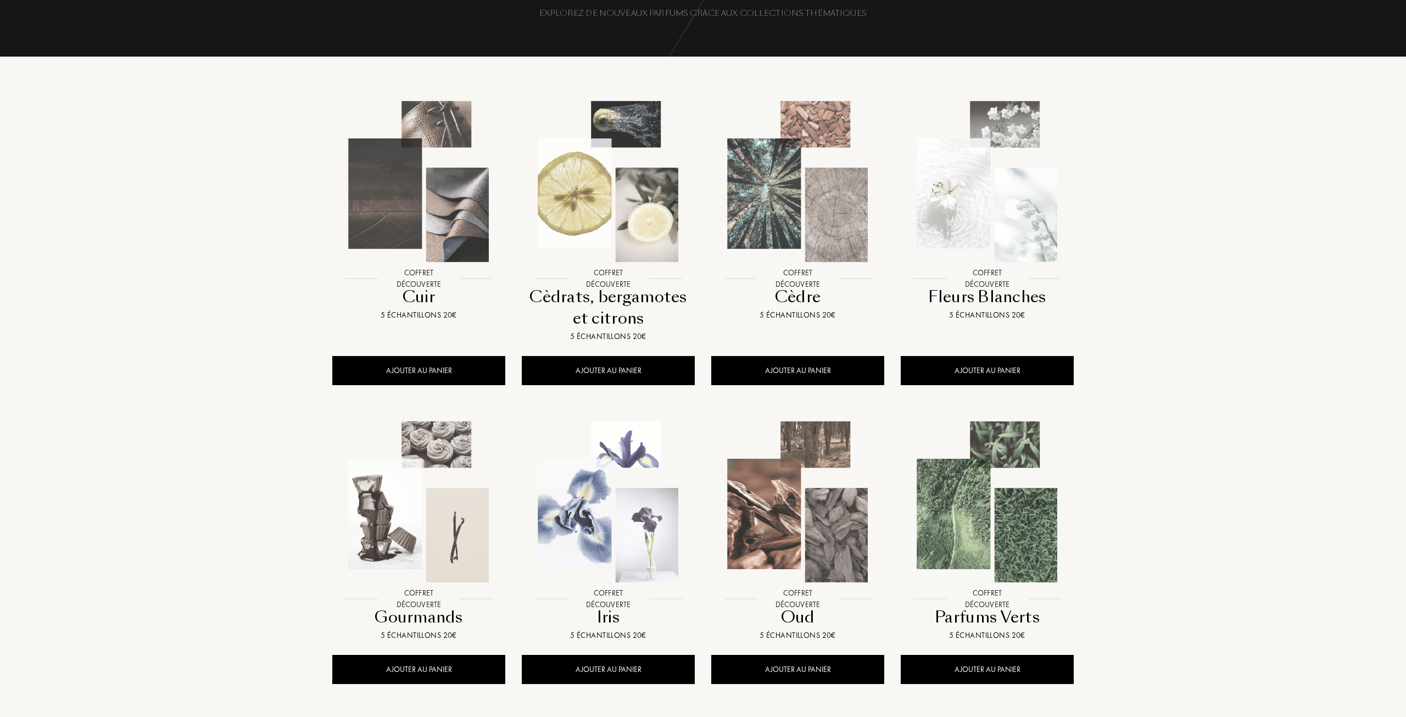
click at [466, 226] on div at bounding box center [703, 358] width 1406 height 717
click at [428, 213] on img at bounding box center [417, 181] width 171 height 171
click at [396, 203] on img at bounding box center [417, 181] width 171 height 171
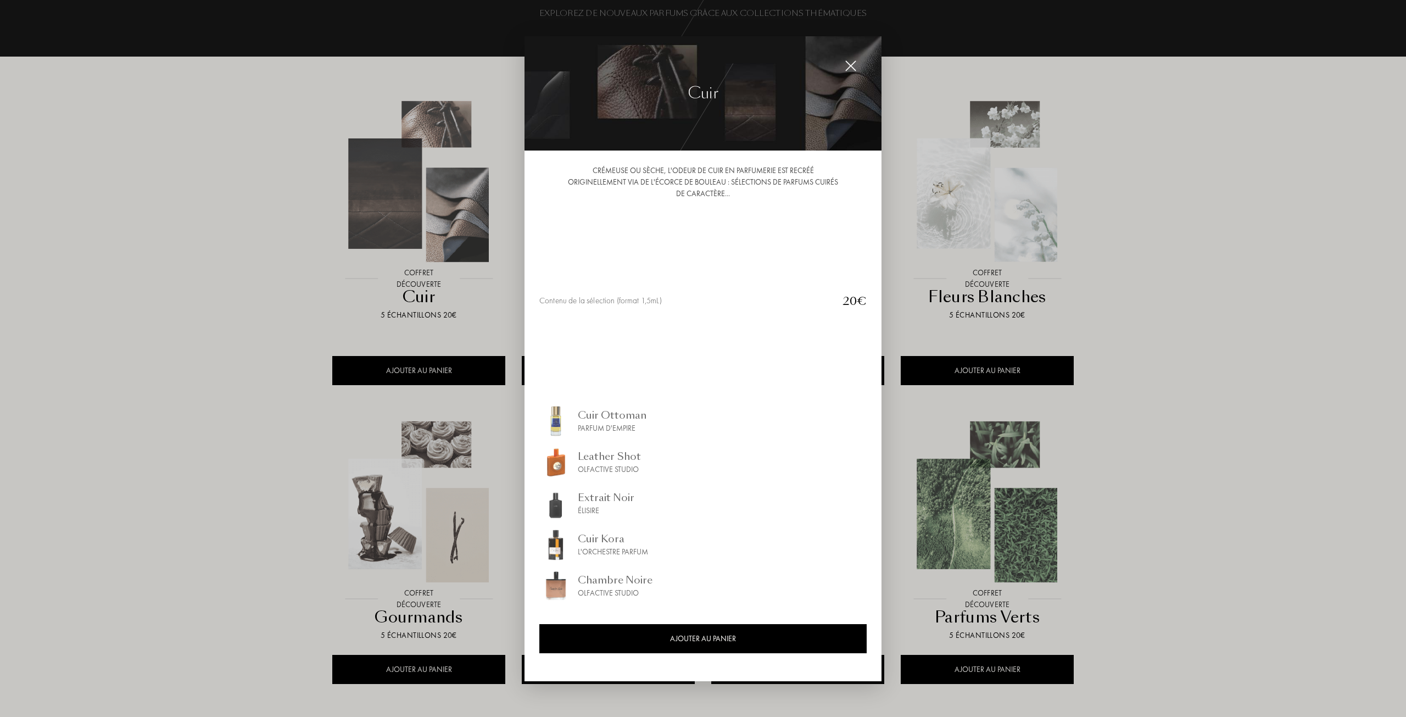
click at [849, 60] on img at bounding box center [851, 66] width 12 height 12
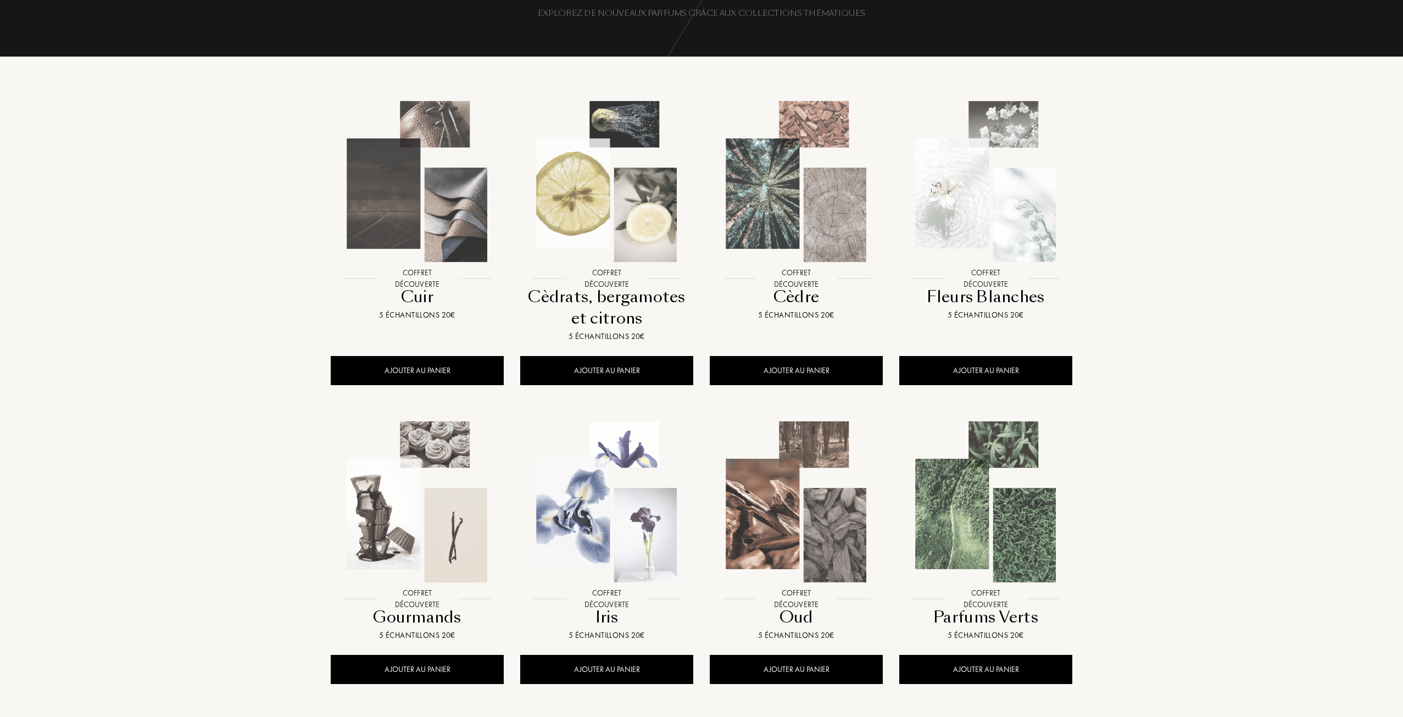
click at [627, 216] on img at bounding box center [606, 181] width 171 height 171
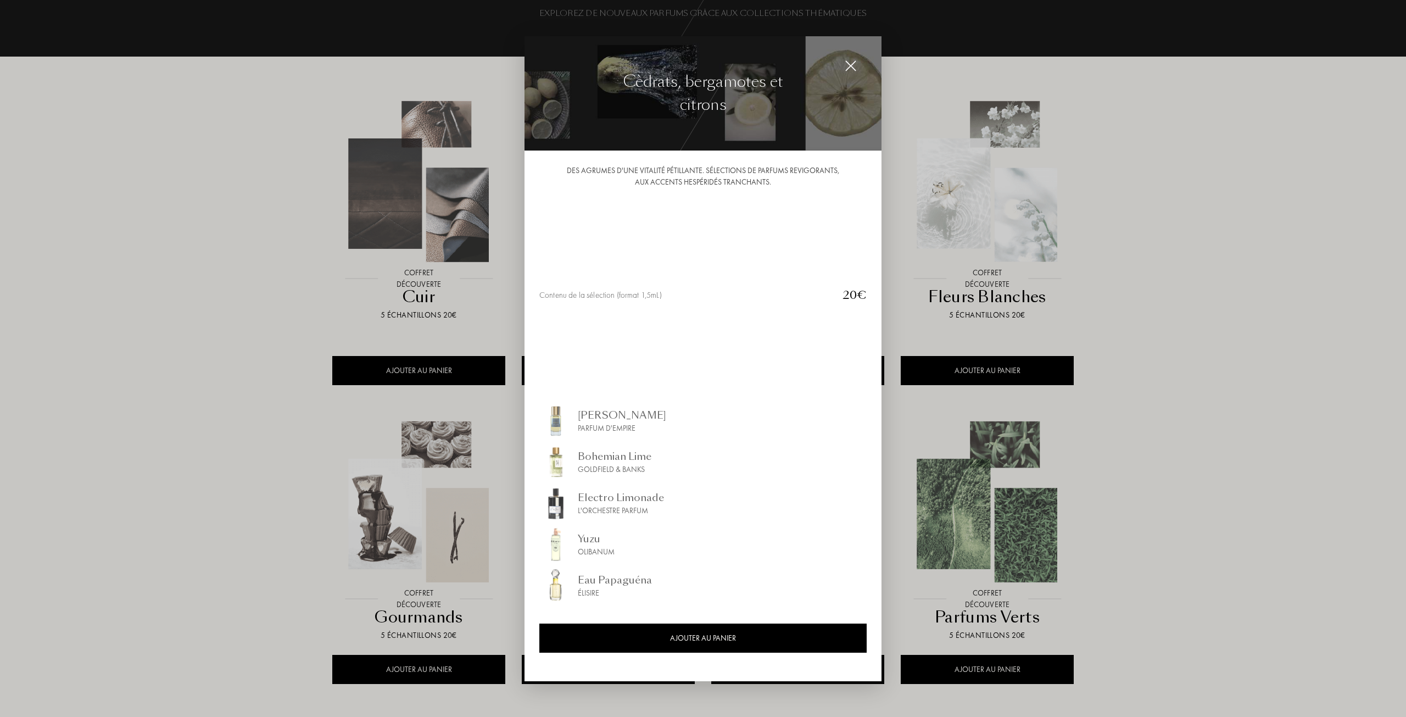
click at [850, 63] on img at bounding box center [851, 66] width 12 height 12
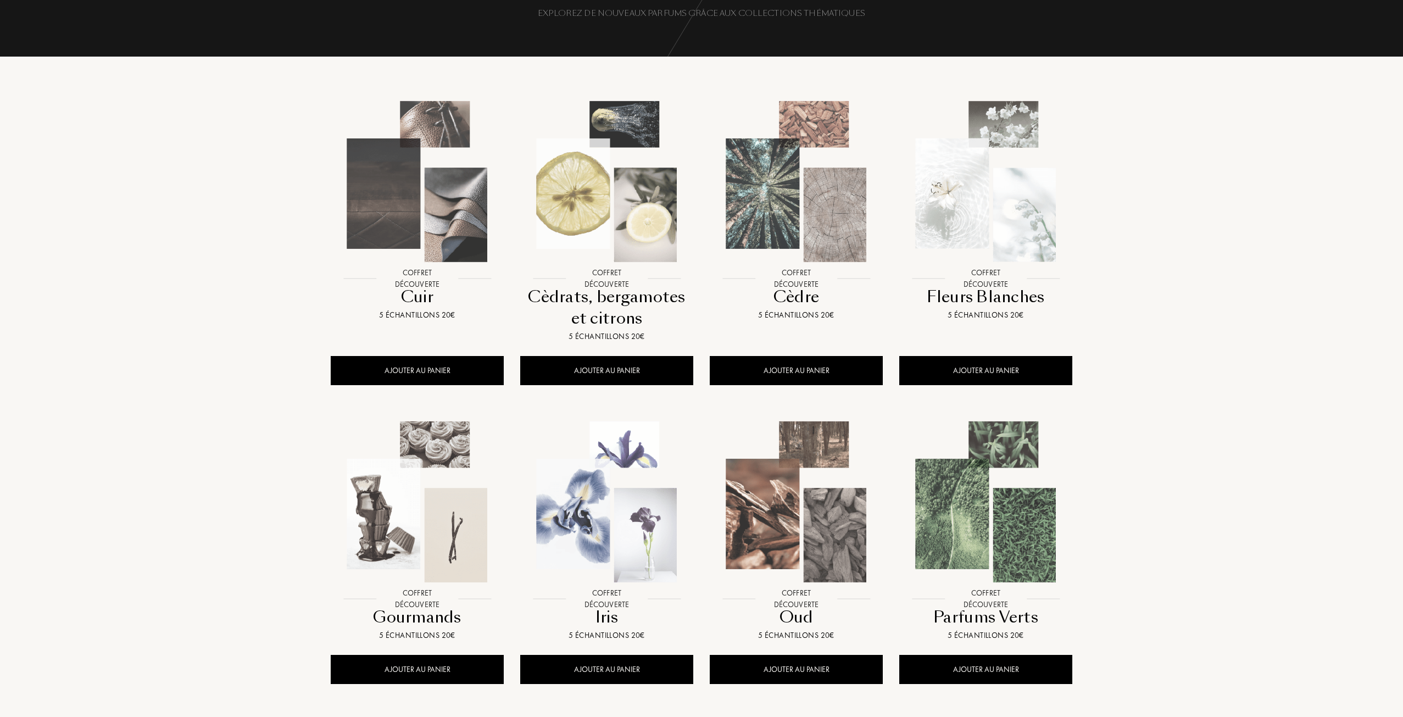
click at [789, 204] on img at bounding box center [796, 181] width 171 height 171
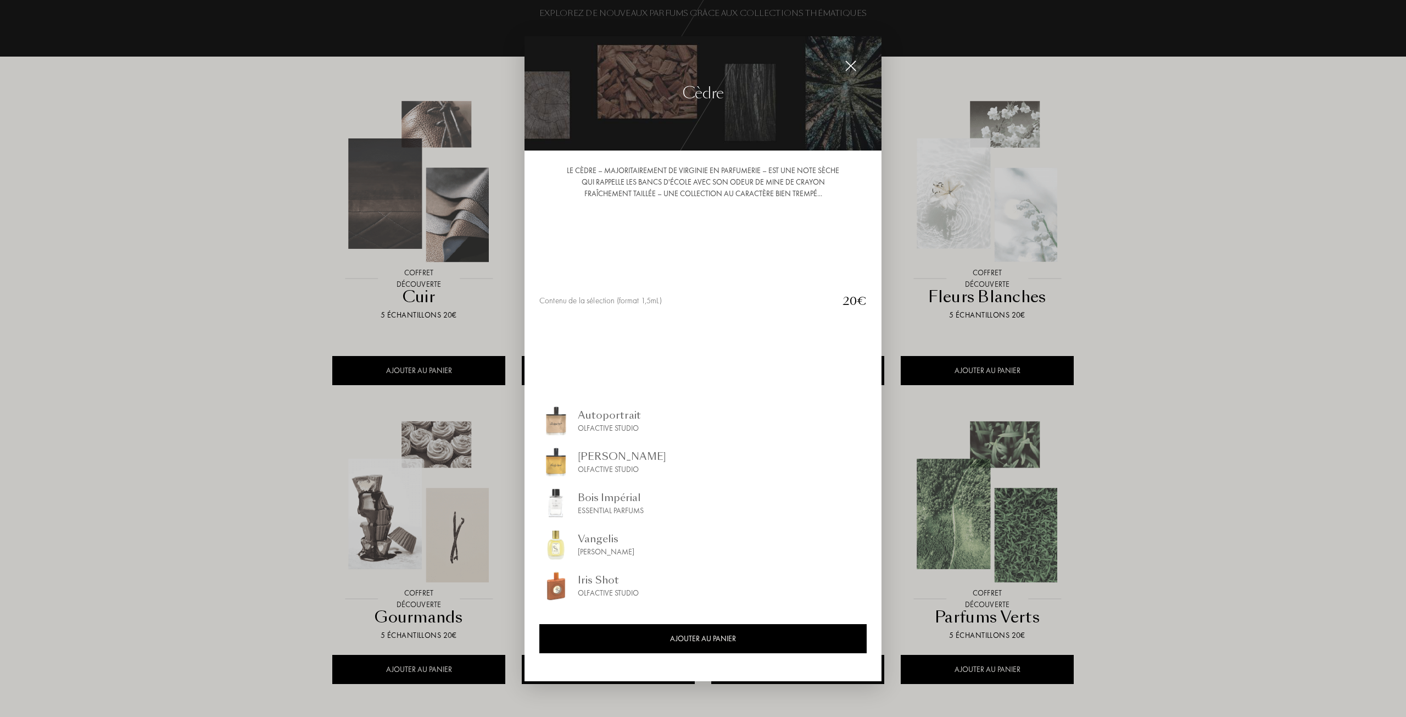
click at [853, 56] on div at bounding box center [851, 66] width 22 height 22
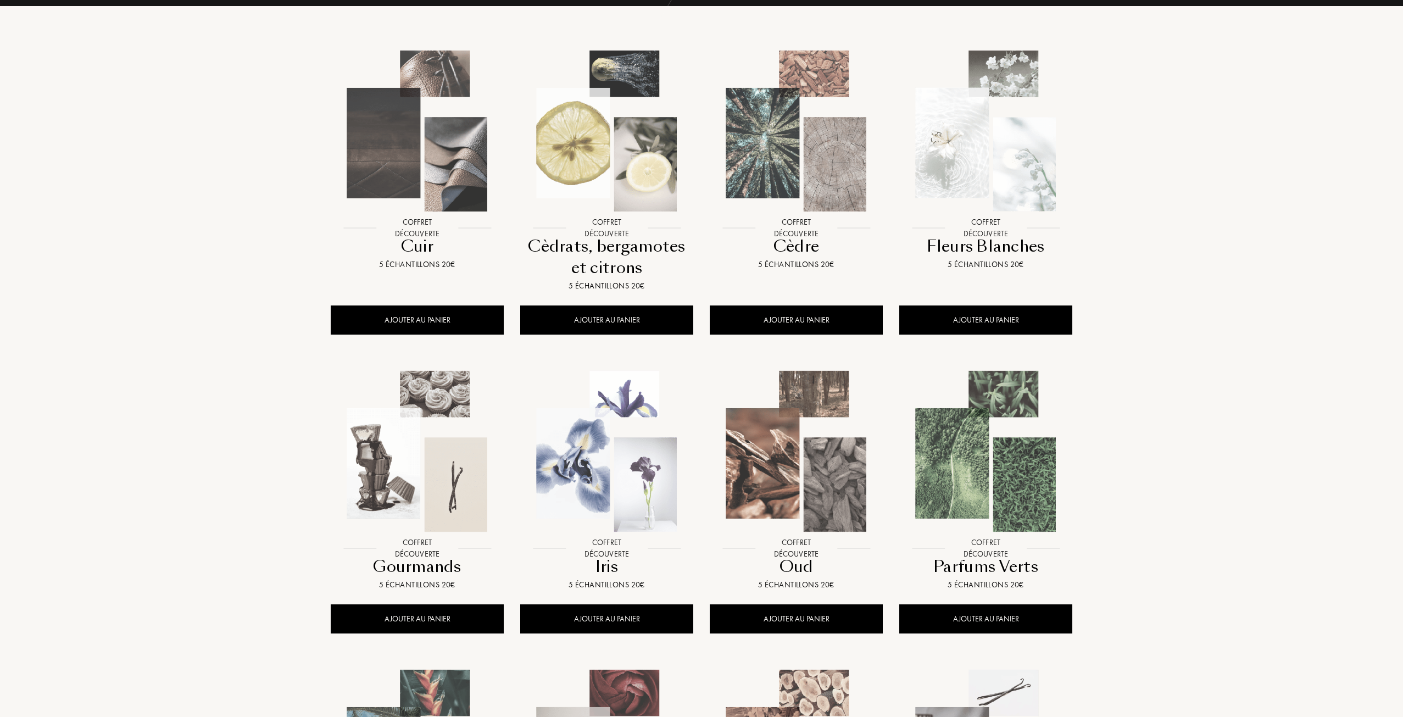
scroll to position [165, 0]
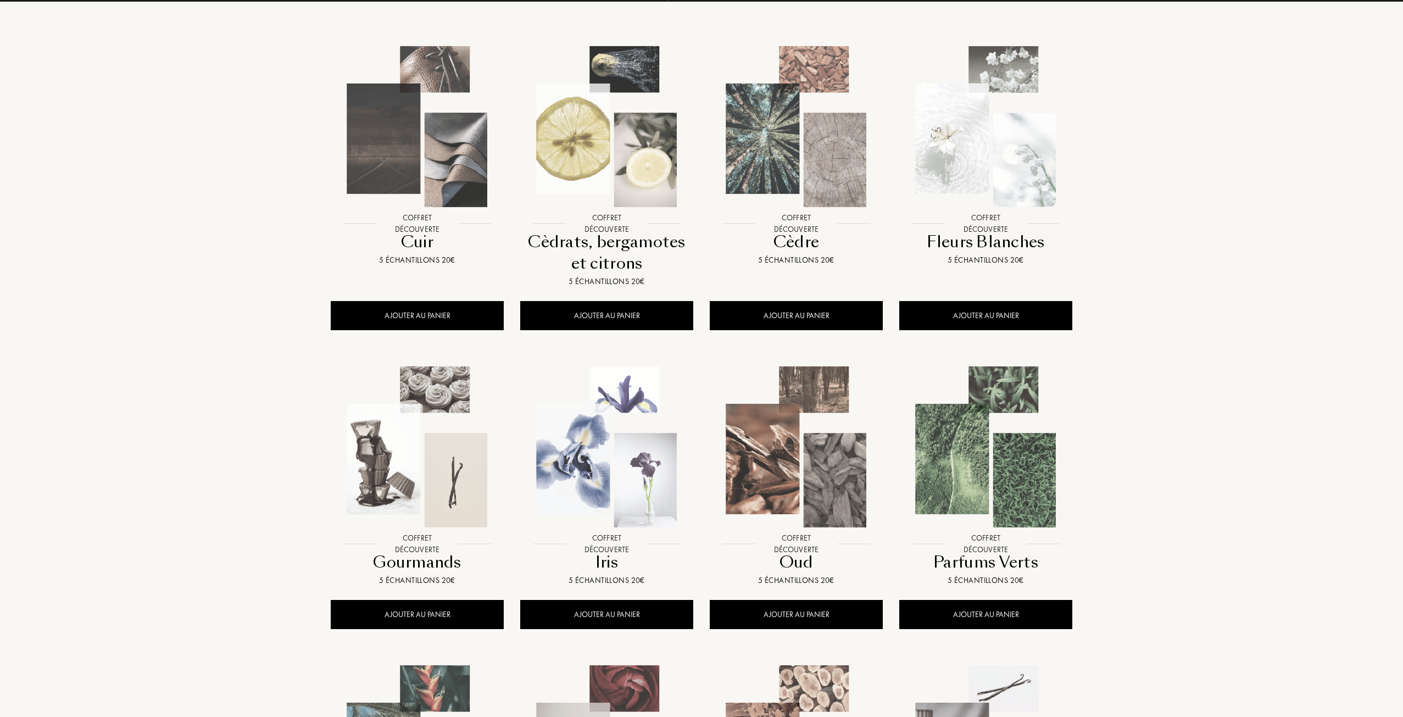
click at [623, 455] on img at bounding box center [606, 446] width 171 height 171
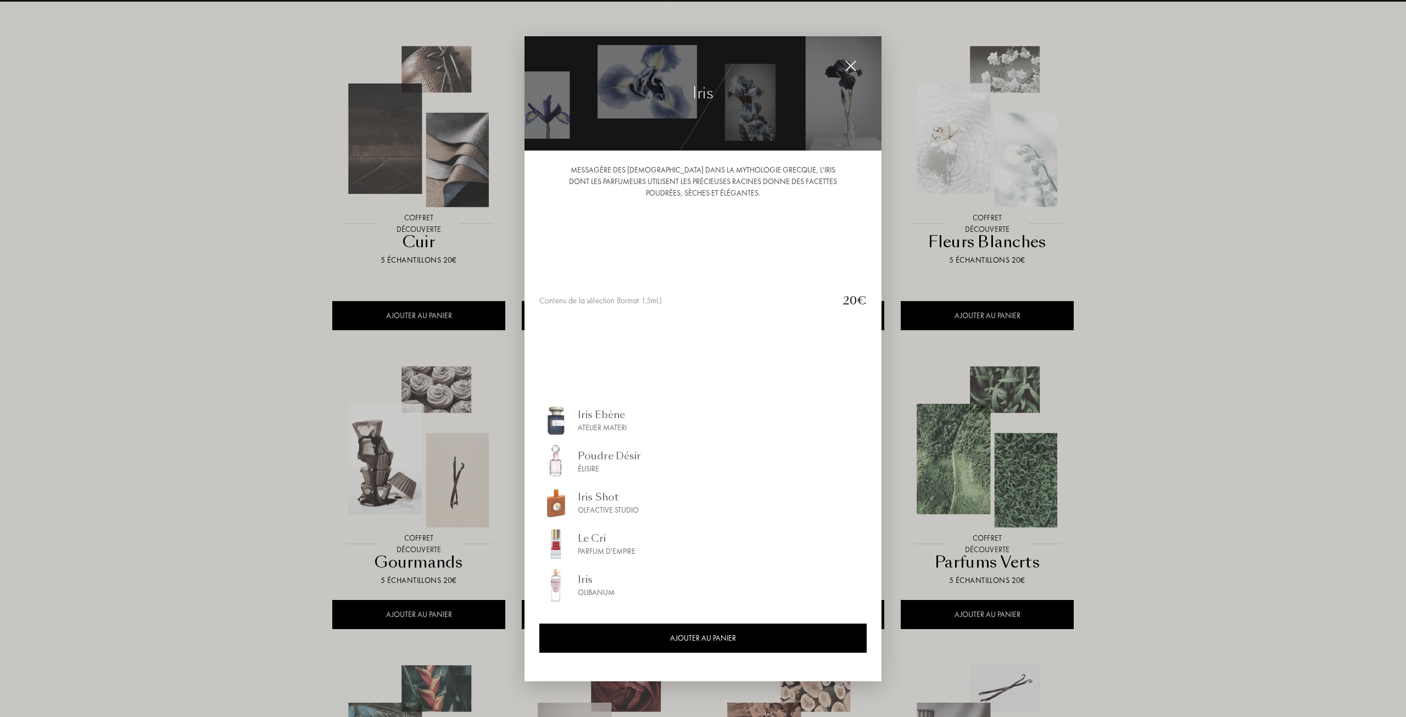
click at [858, 67] on div at bounding box center [851, 66] width 22 height 22
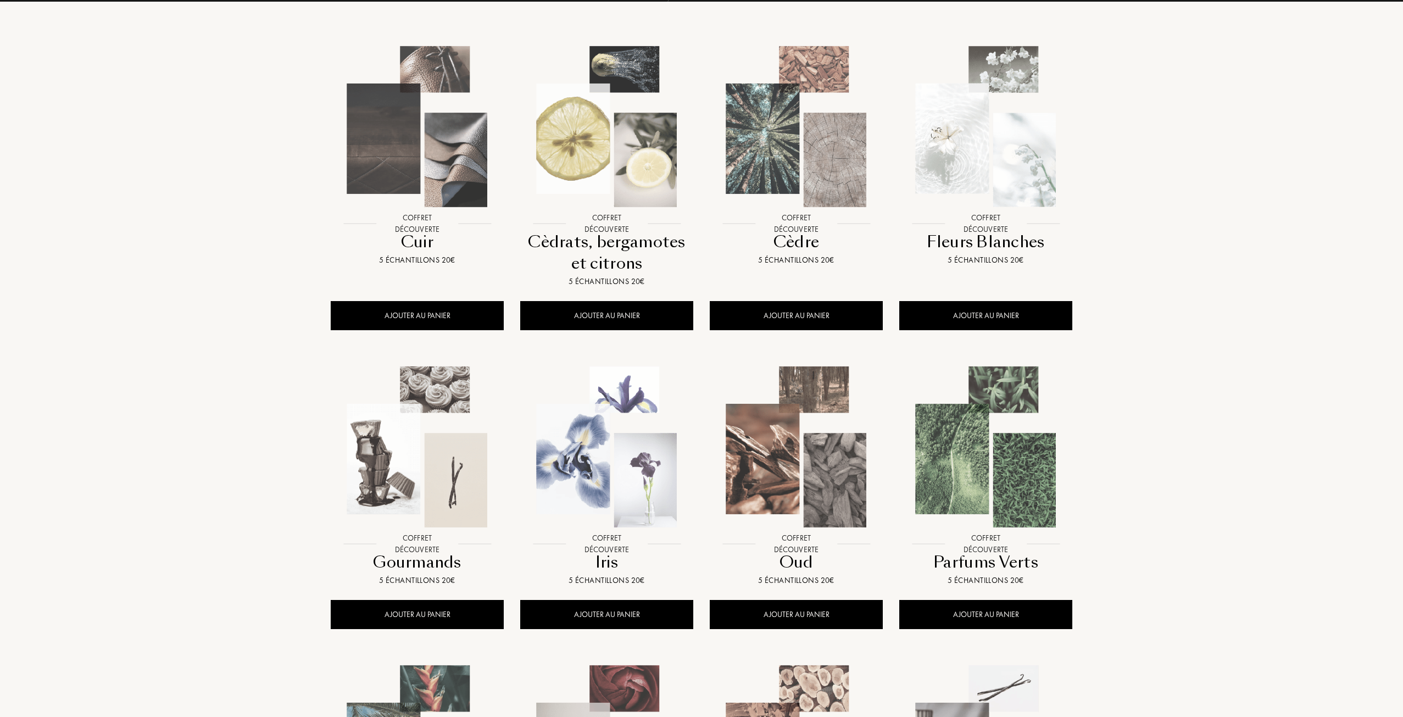
click at [998, 485] on img at bounding box center [985, 446] width 171 height 171
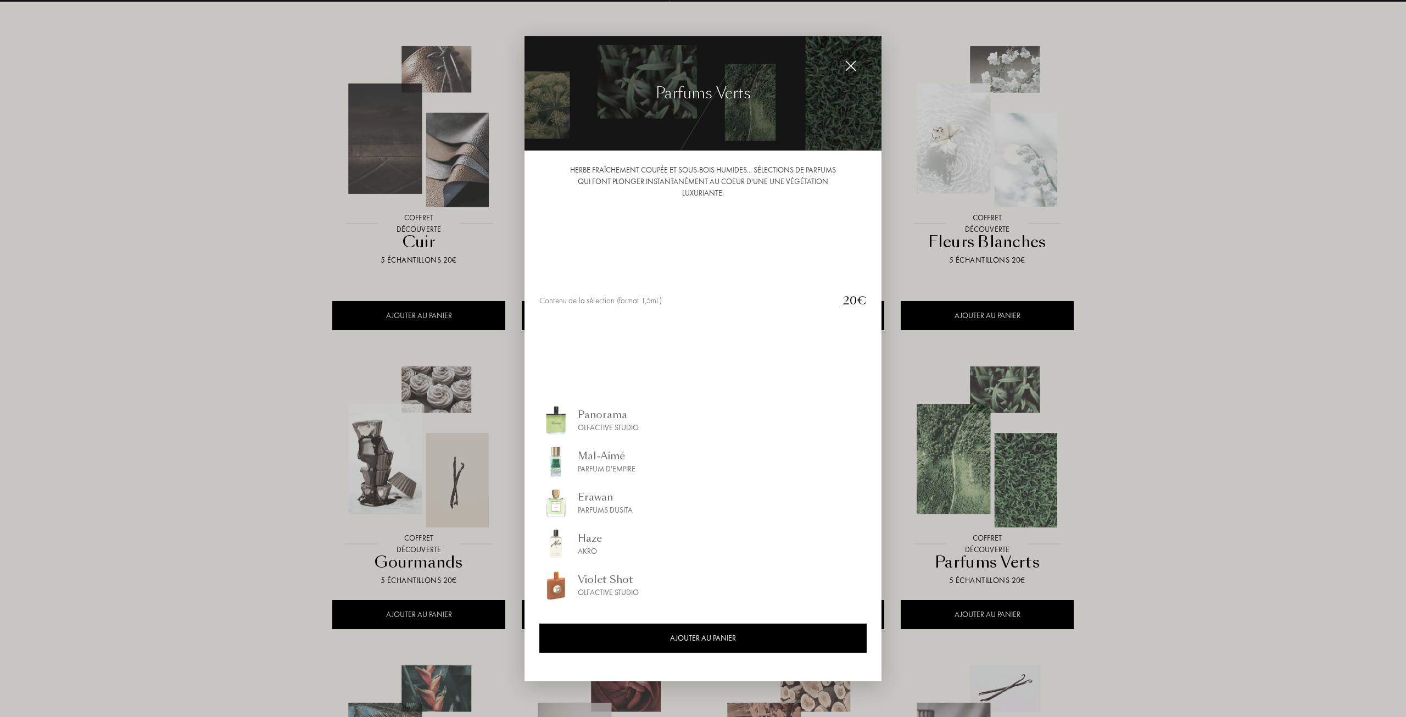
click at [850, 60] on img at bounding box center [851, 66] width 12 height 12
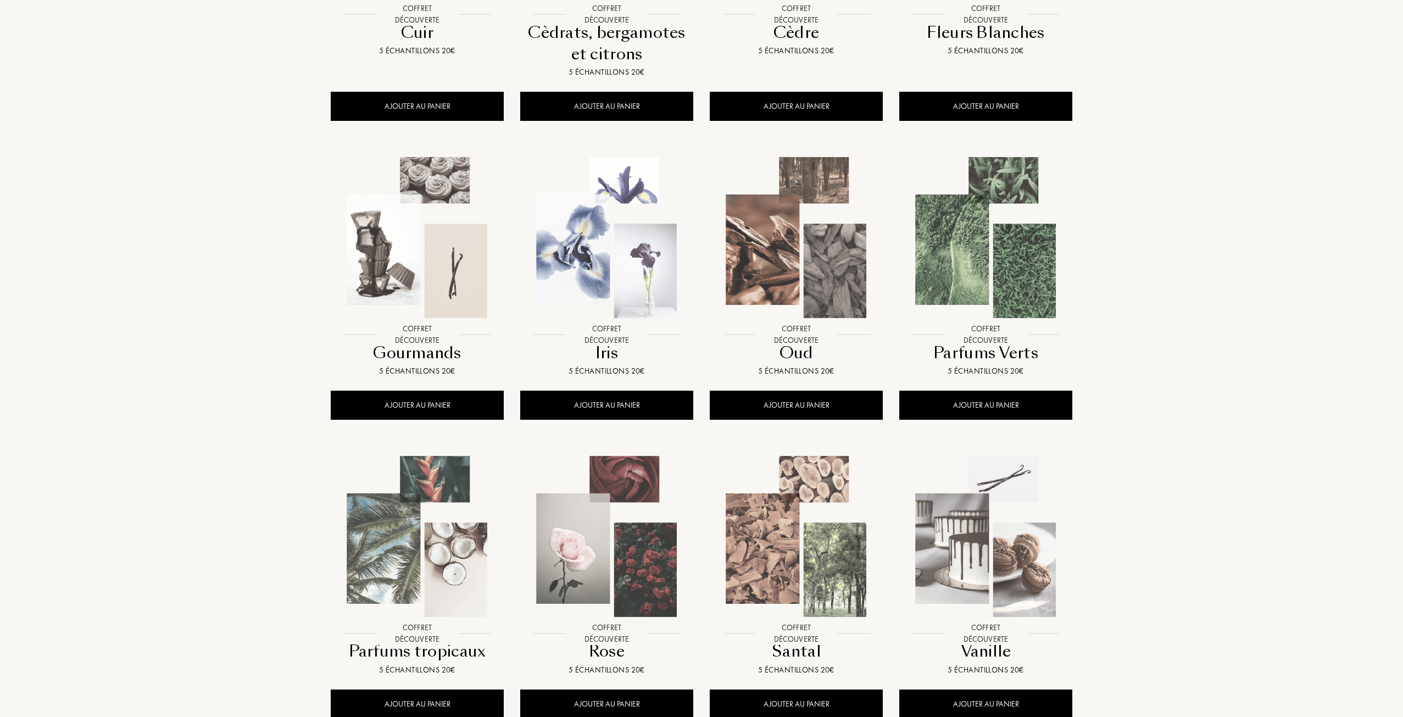
scroll to position [439, 0]
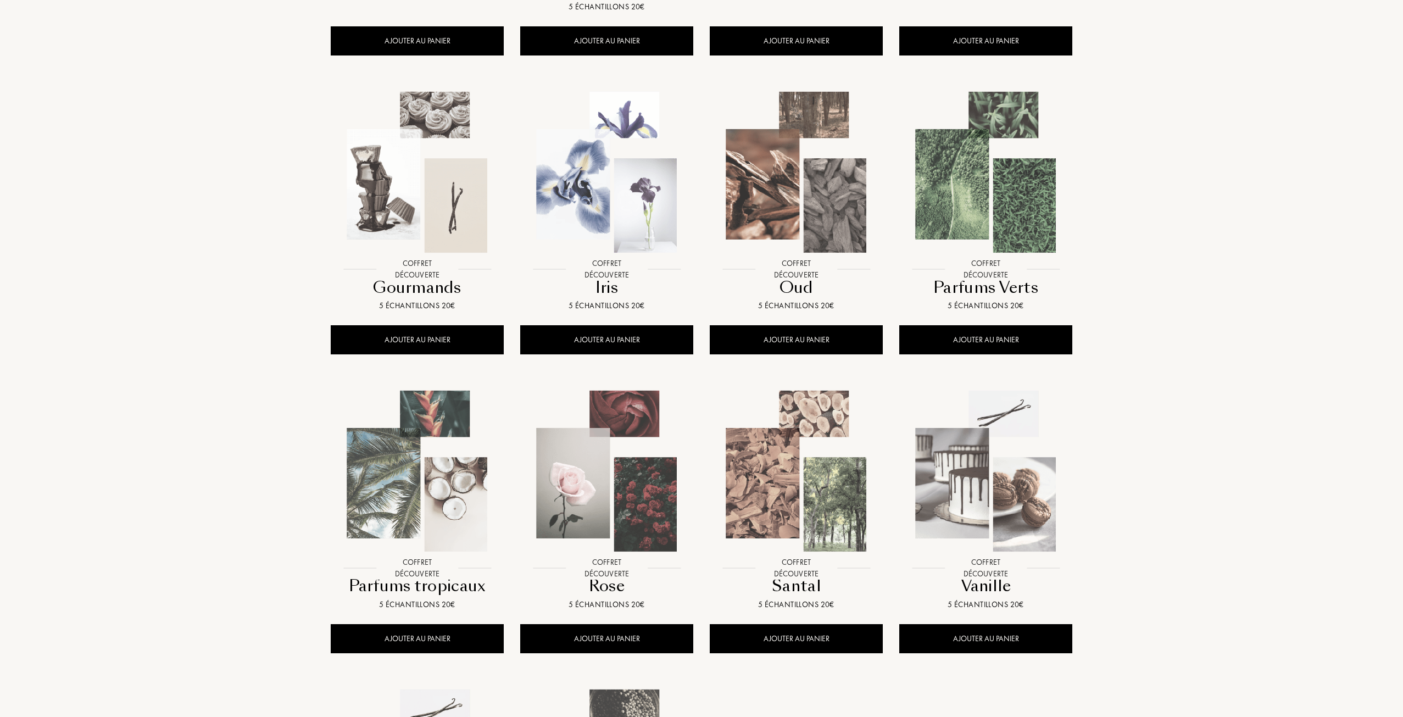
click at [844, 202] on img at bounding box center [796, 172] width 171 height 171
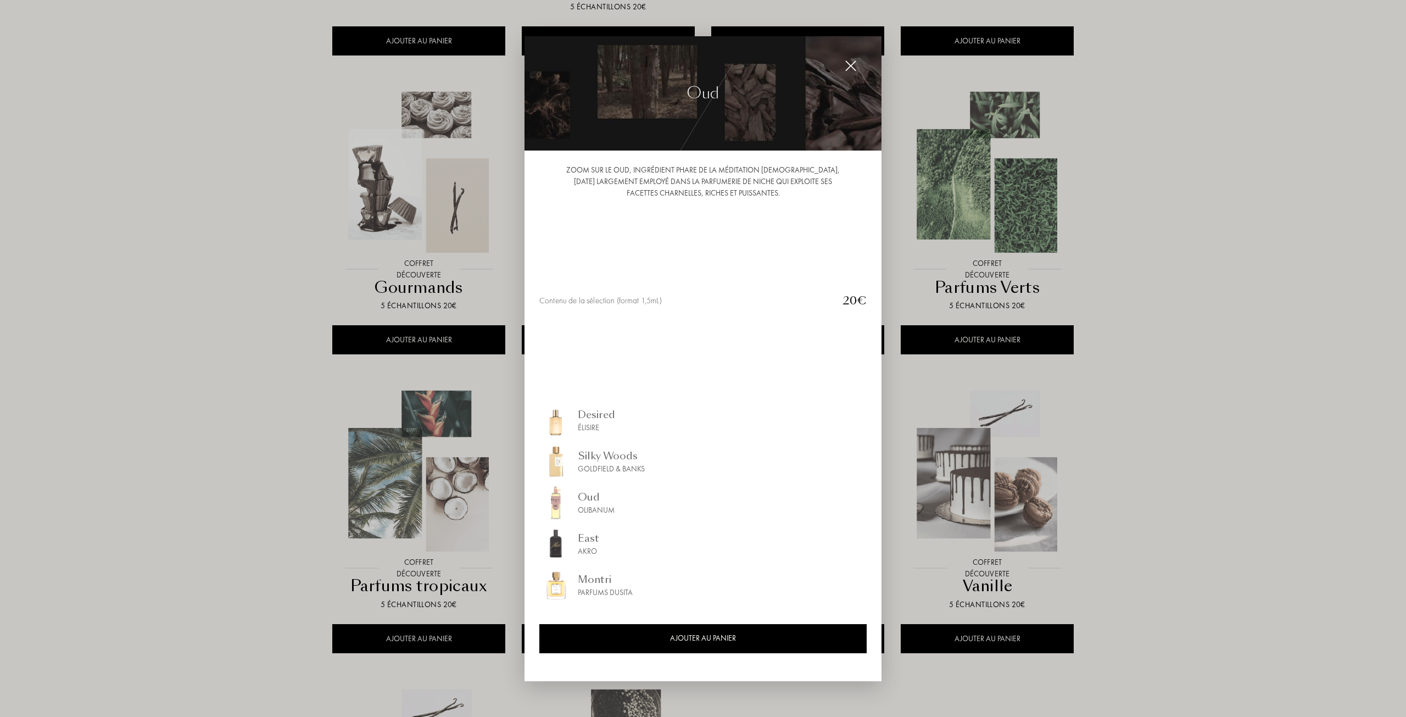
click at [857, 66] on div at bounding box center [851, 66] width 22 height 22
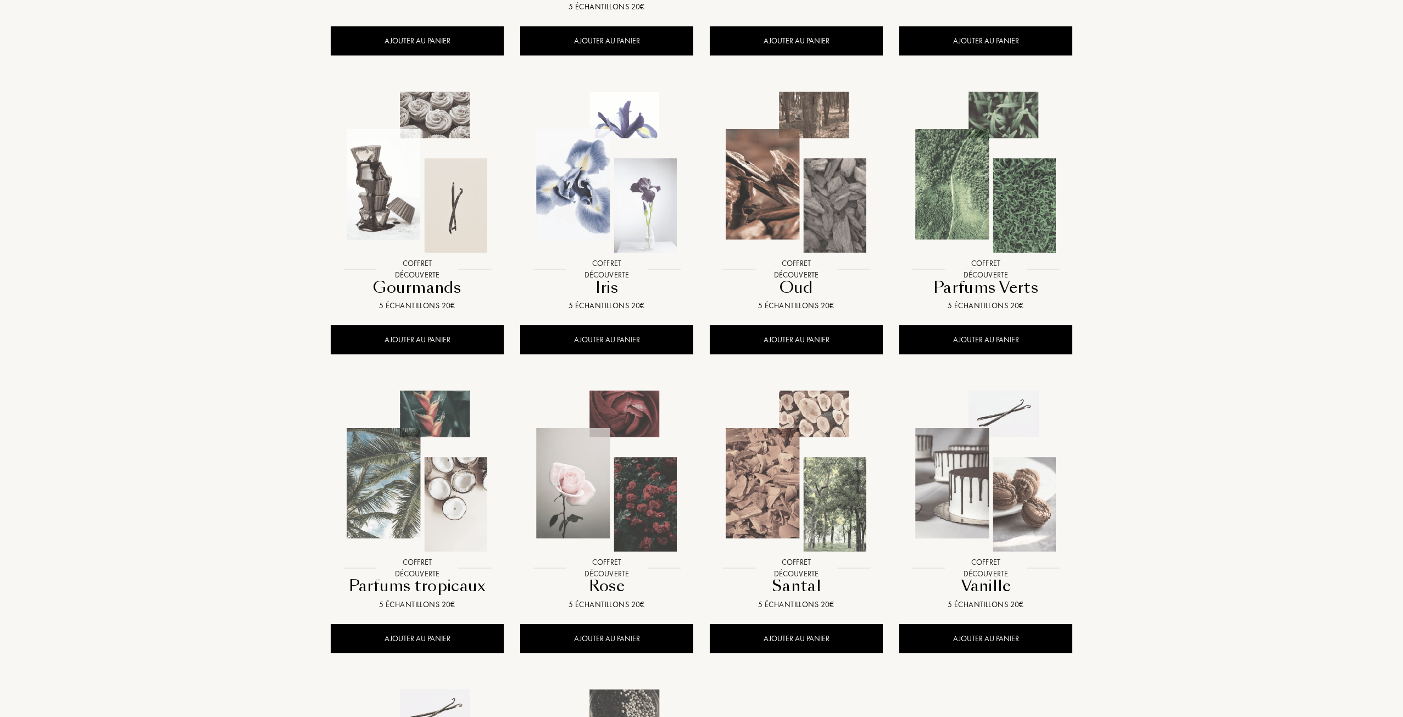
click at [811, 477] on img at bounding box center [796, 471] width 171 height 171
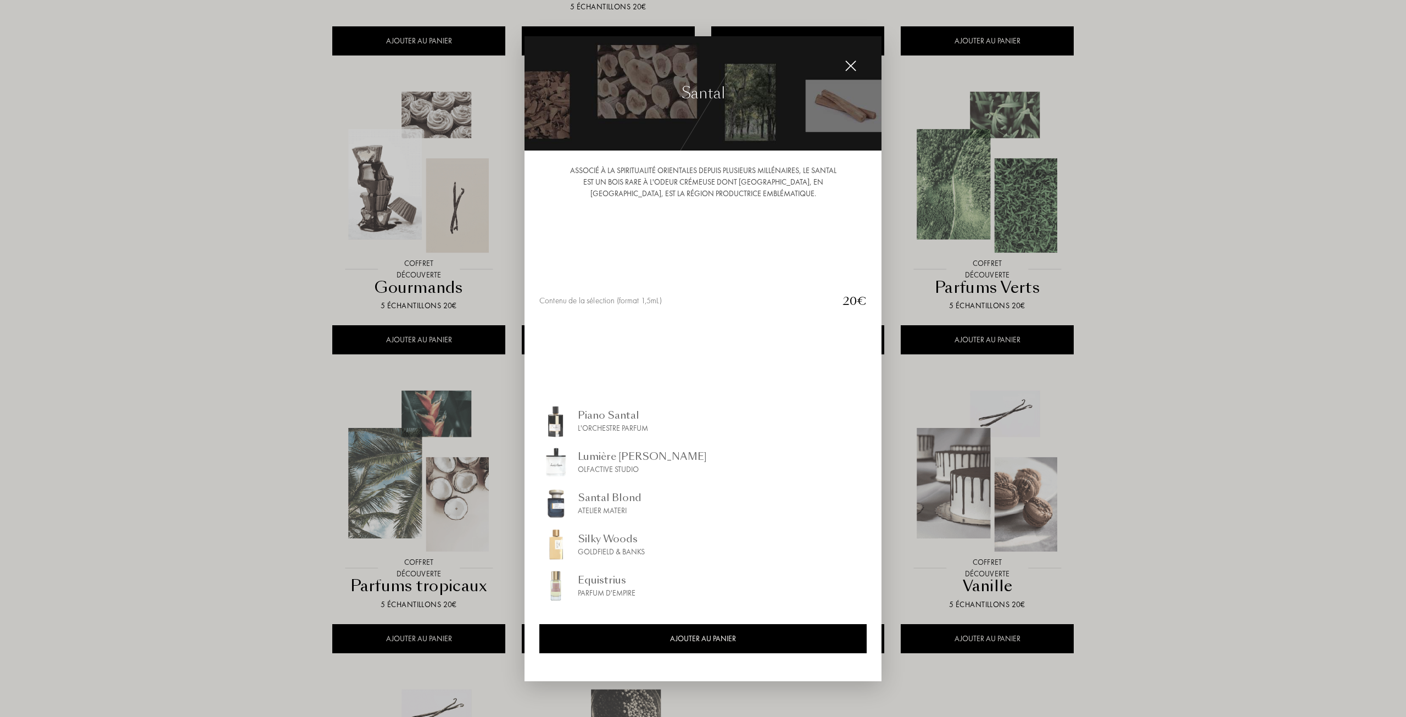
click at [849, 73] on div at bounding box center [851, 66] width 22 height 22
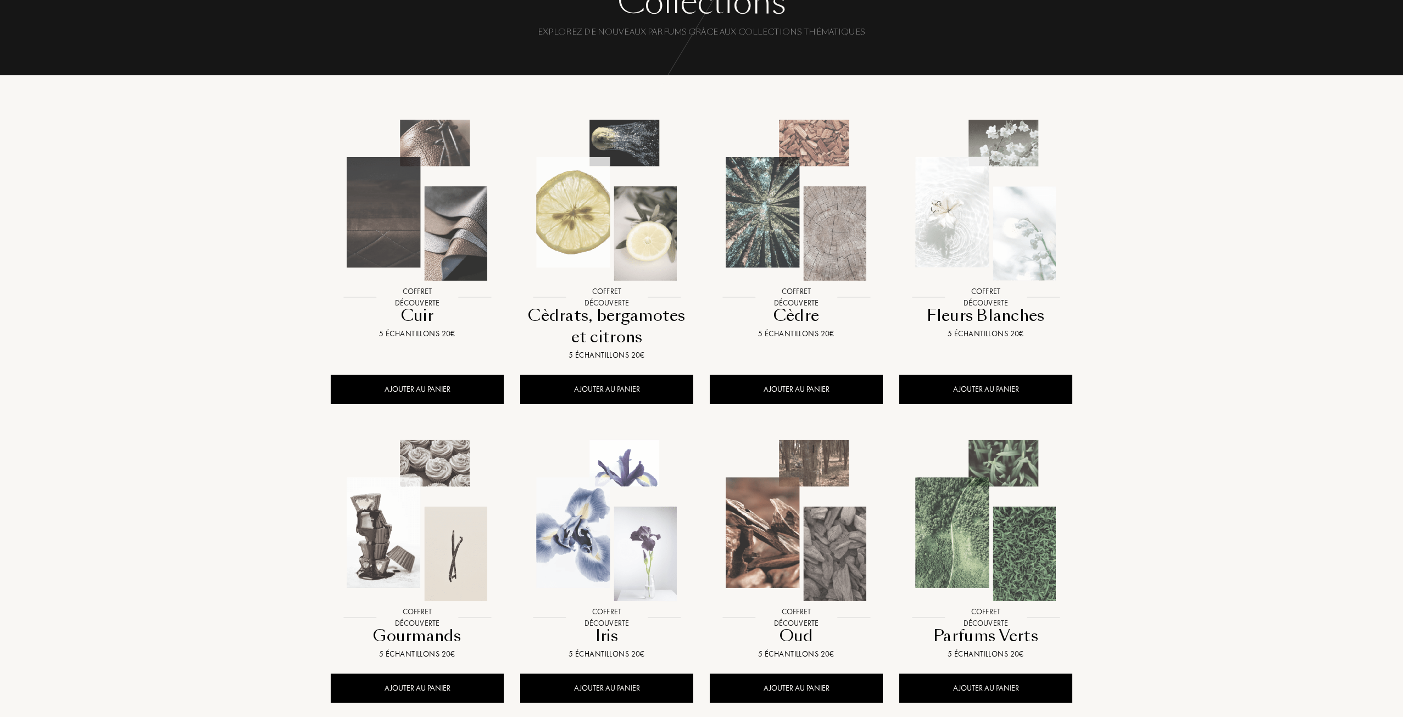
scroll to position [0, 0]
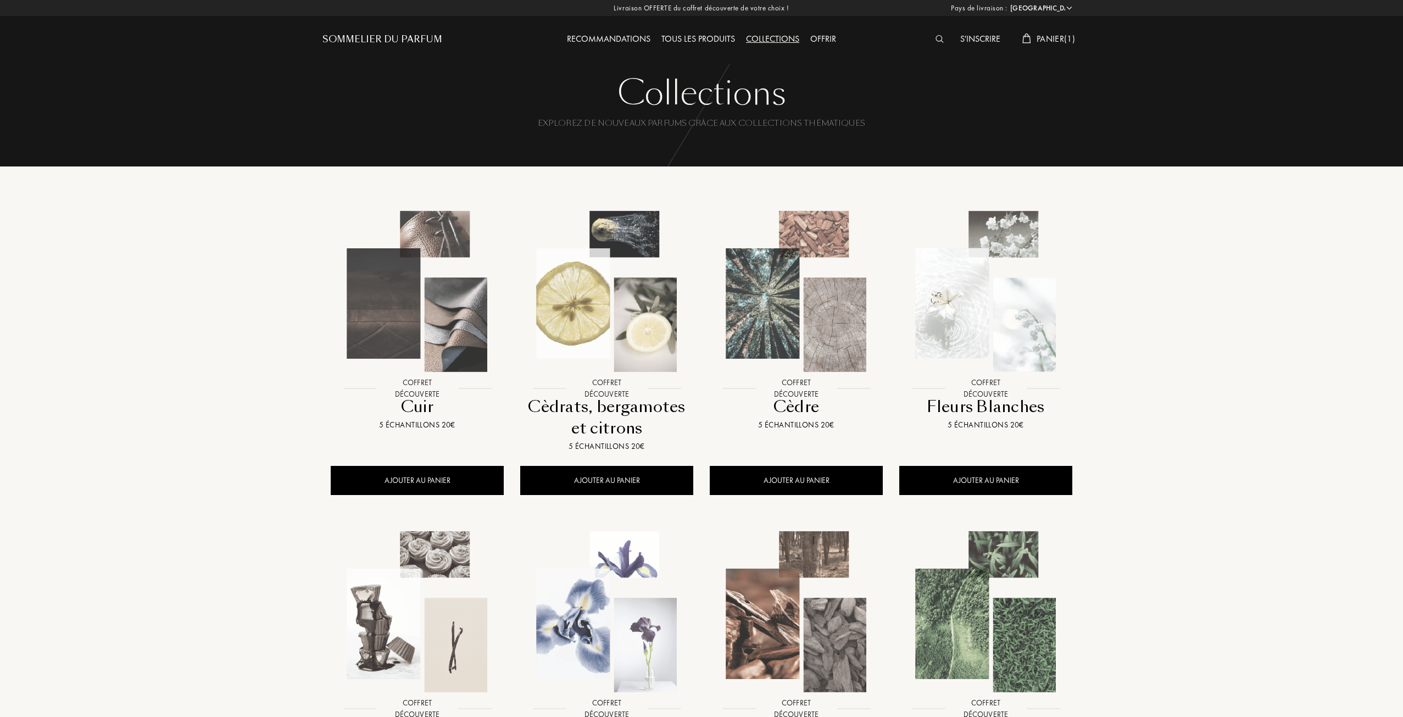
click at [1069, 46] on div "Panier ( 1 )" at bounding box center [1049, 39] width 64 height 14
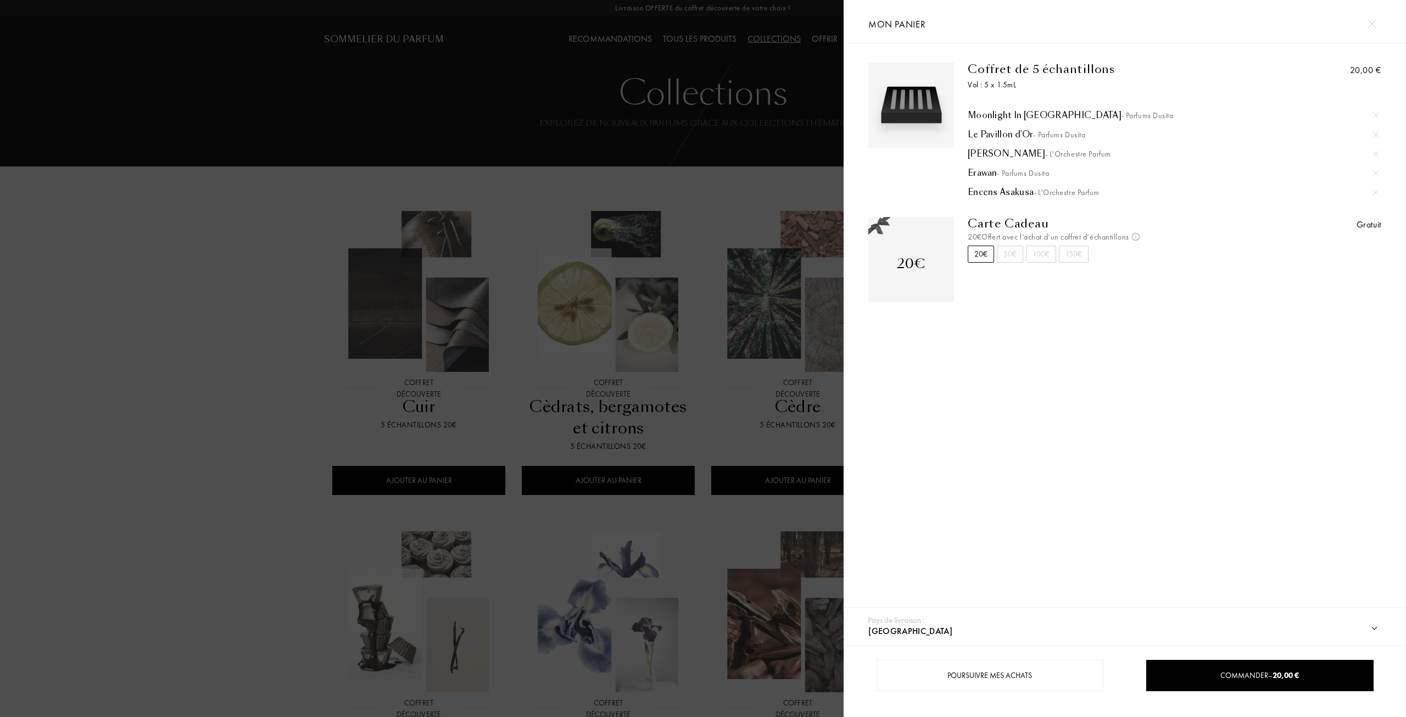
click at [1373, 117] on img at bounding box center [1375, 115] width 5 height 5
click at [1373, 116] on img at bounding box center [1375, 115] width 5 height 5
click at [1374, 115] on img at bounding box center [1375, 115] width 5 height 5
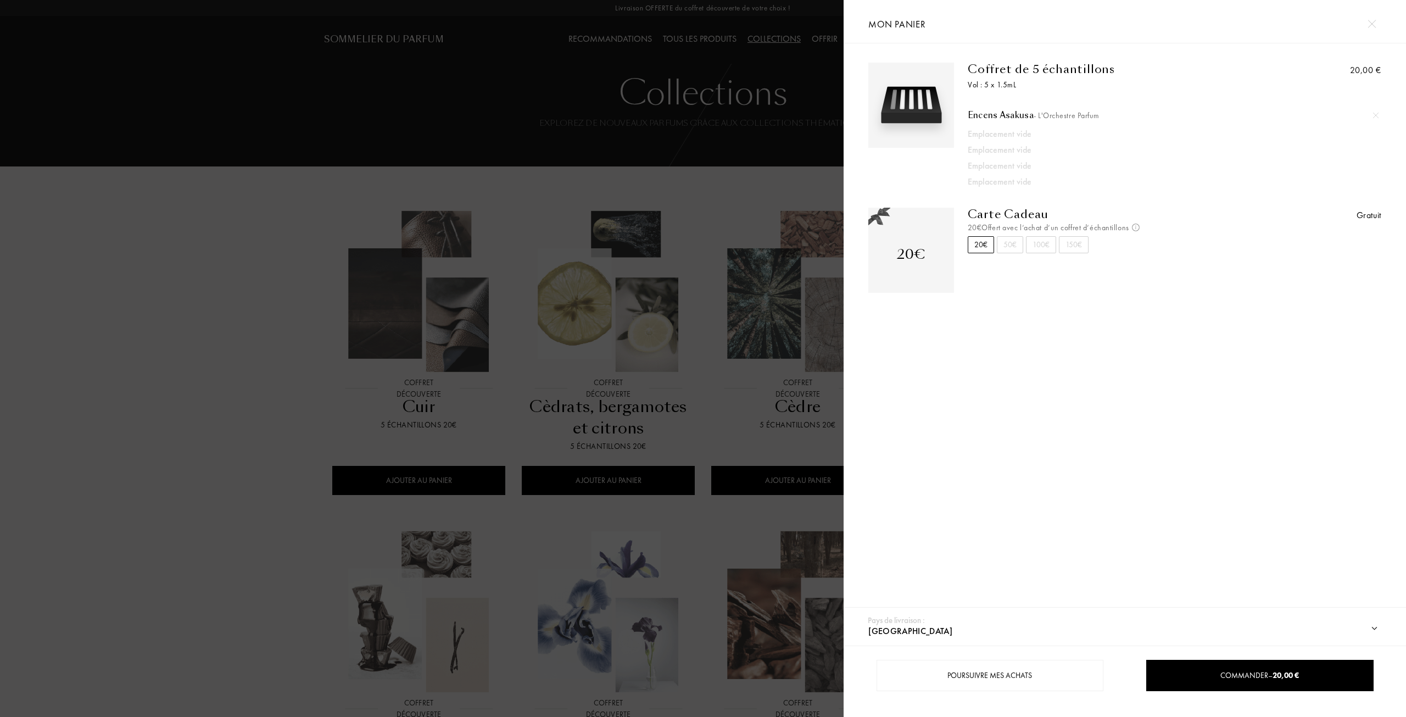
click at [1374, 115] on img at bounding box center [1375, 115] width 5 height 5
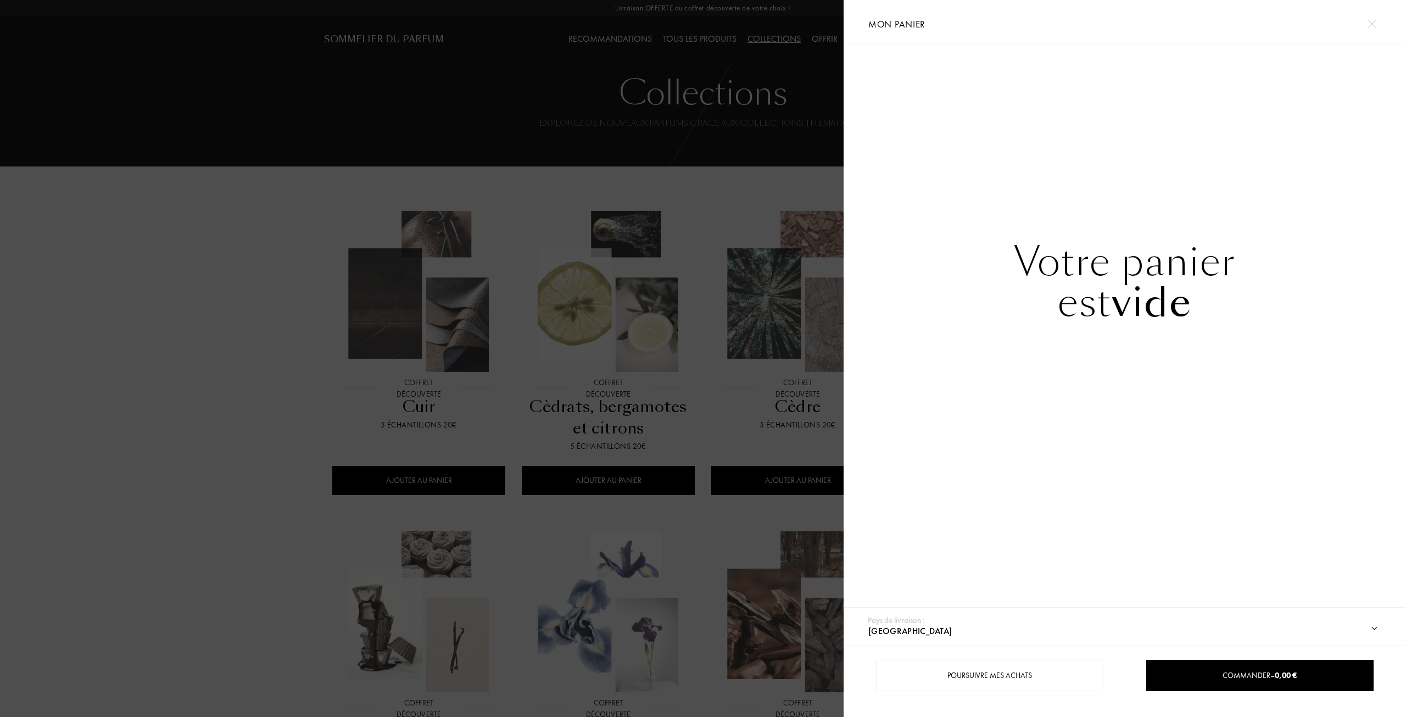
click at [1369, 31] on div at bounding box center [1371, 23] width 19 height 19
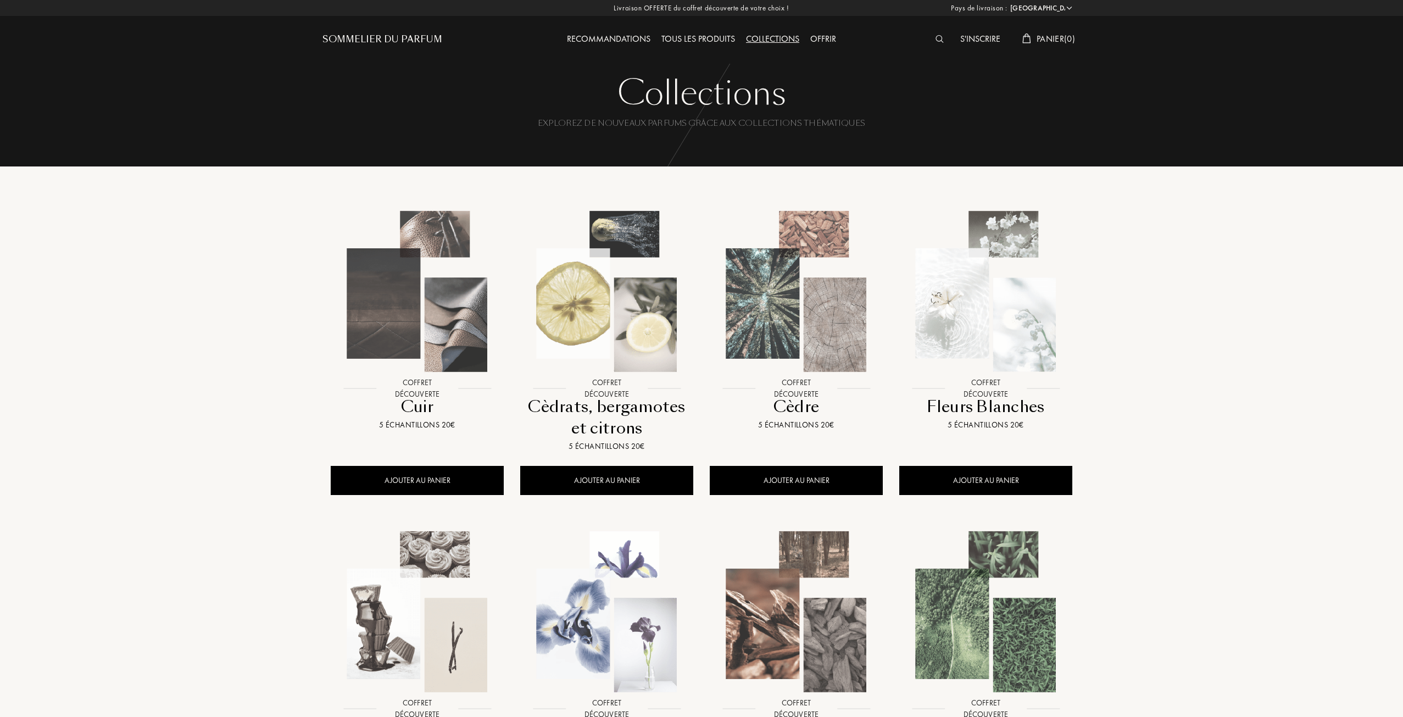
click at [362, 37] on div "Sommelier du Parfum" at bounding box center [382, 39] width 120 height 13
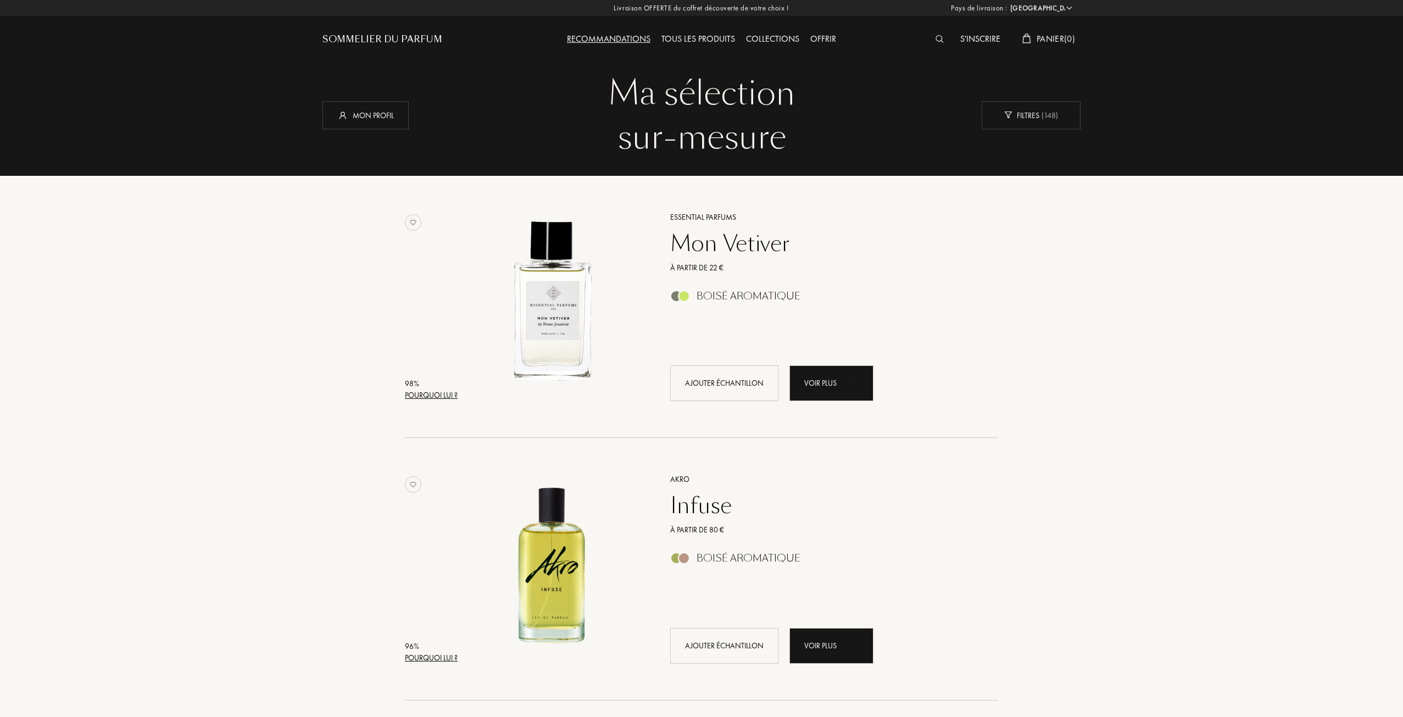
select select "FR"
click at [374, 93] on h1 "Ma sélection sur-mesure" at bounding box center [435, 84] width 209 height 26
click at [376, 113] on div "Mon profil" at bounding box center [365, 115] width 86 height 28
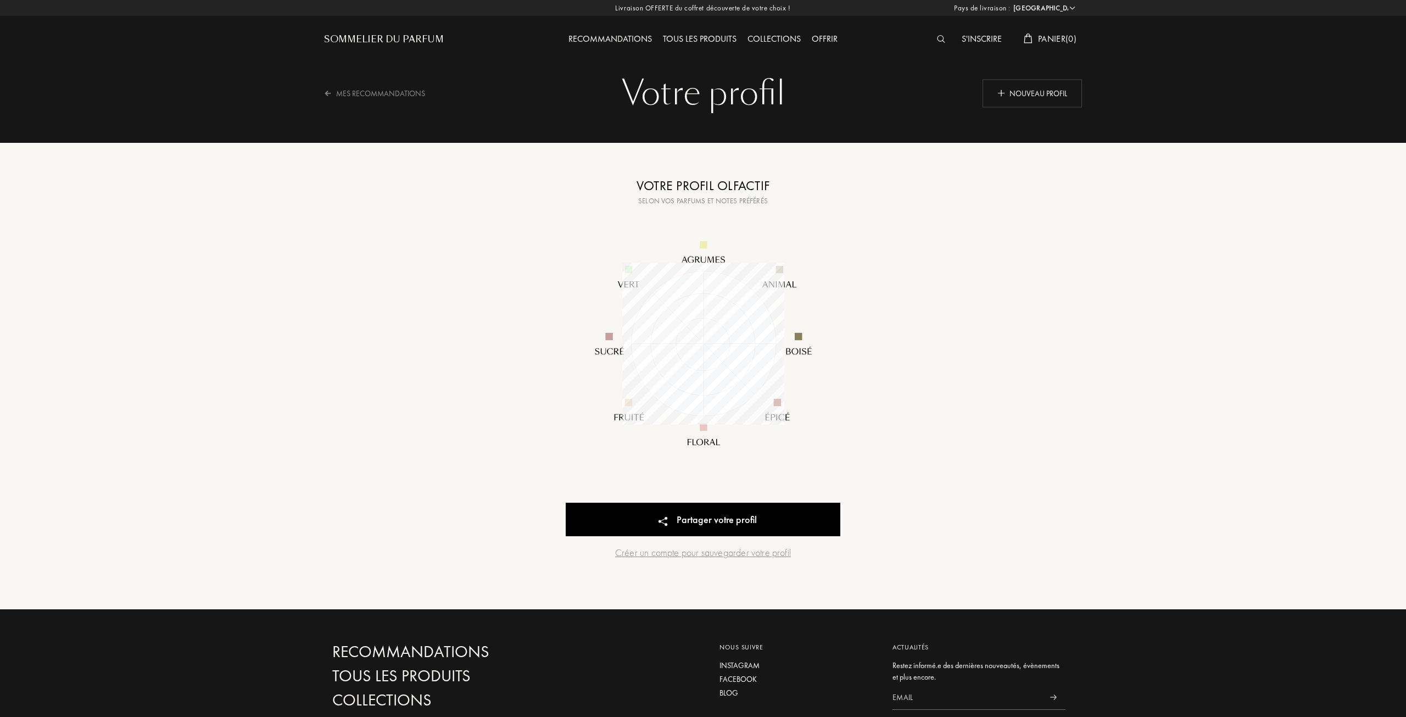
select select "FR"
click at [1025, 102] on div "Nouveau profil" at bounding box center [1030, 93] width 99 height 28
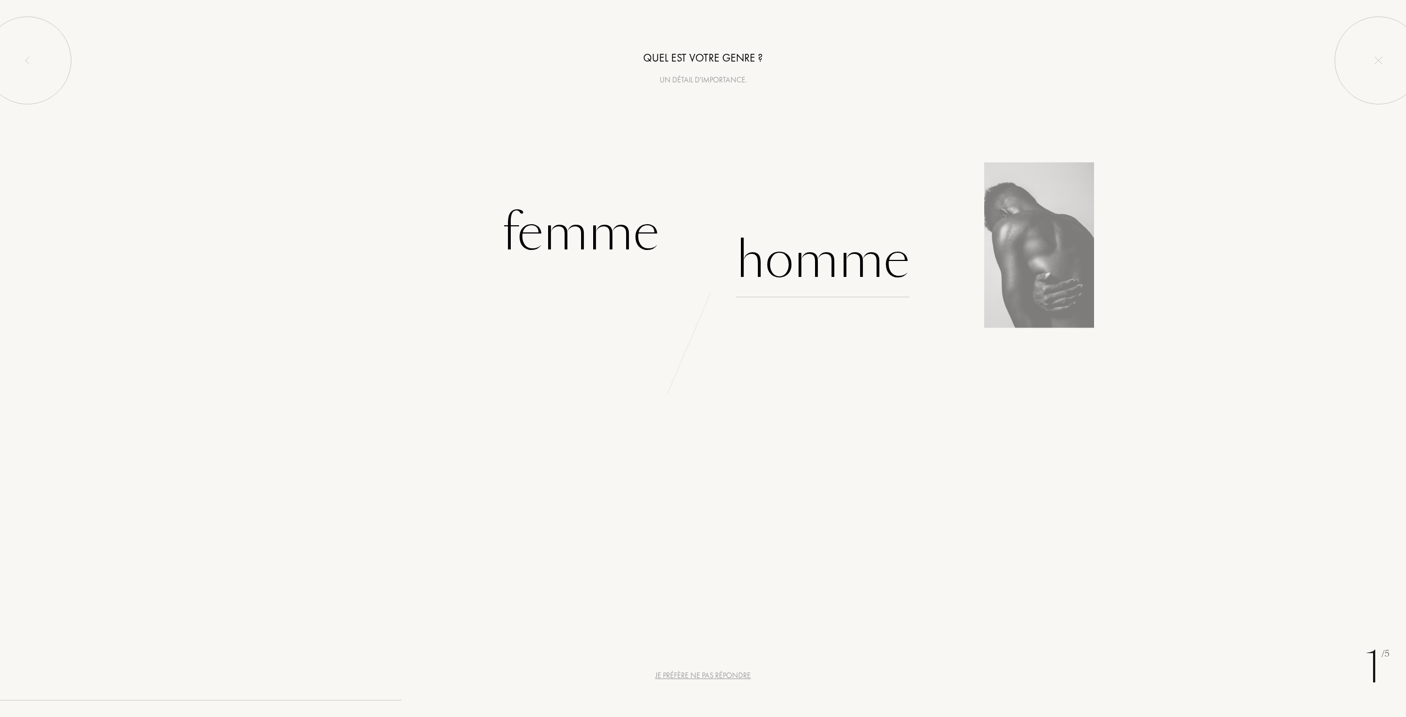
click at [863, 265] on div "Homme" at bounding box center [823, 260] width 174 height 74
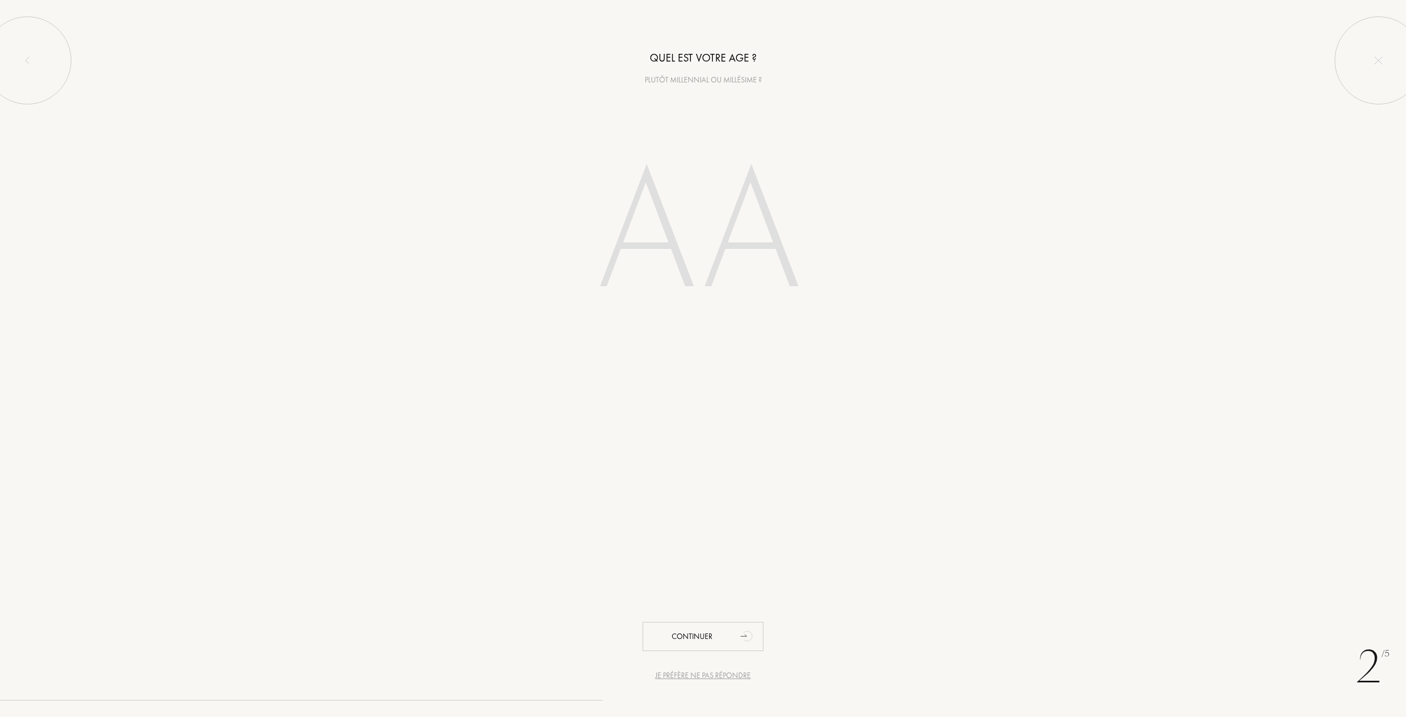
click at [747, 326] on input "number" at bounding box center [702, 235] width 313 height 222
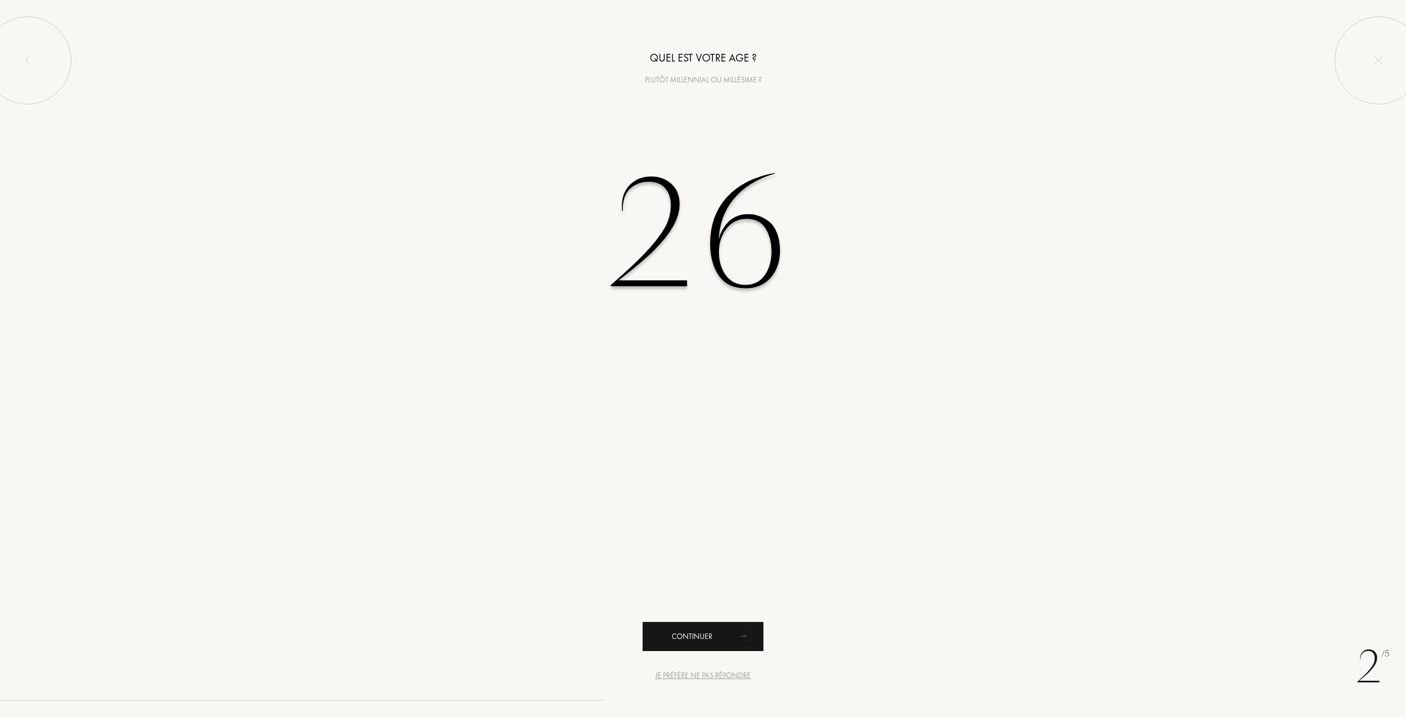
type input "26"
click at [709, 626] on div "Continuer" at bounding box center [703, 636] width 121 height 29
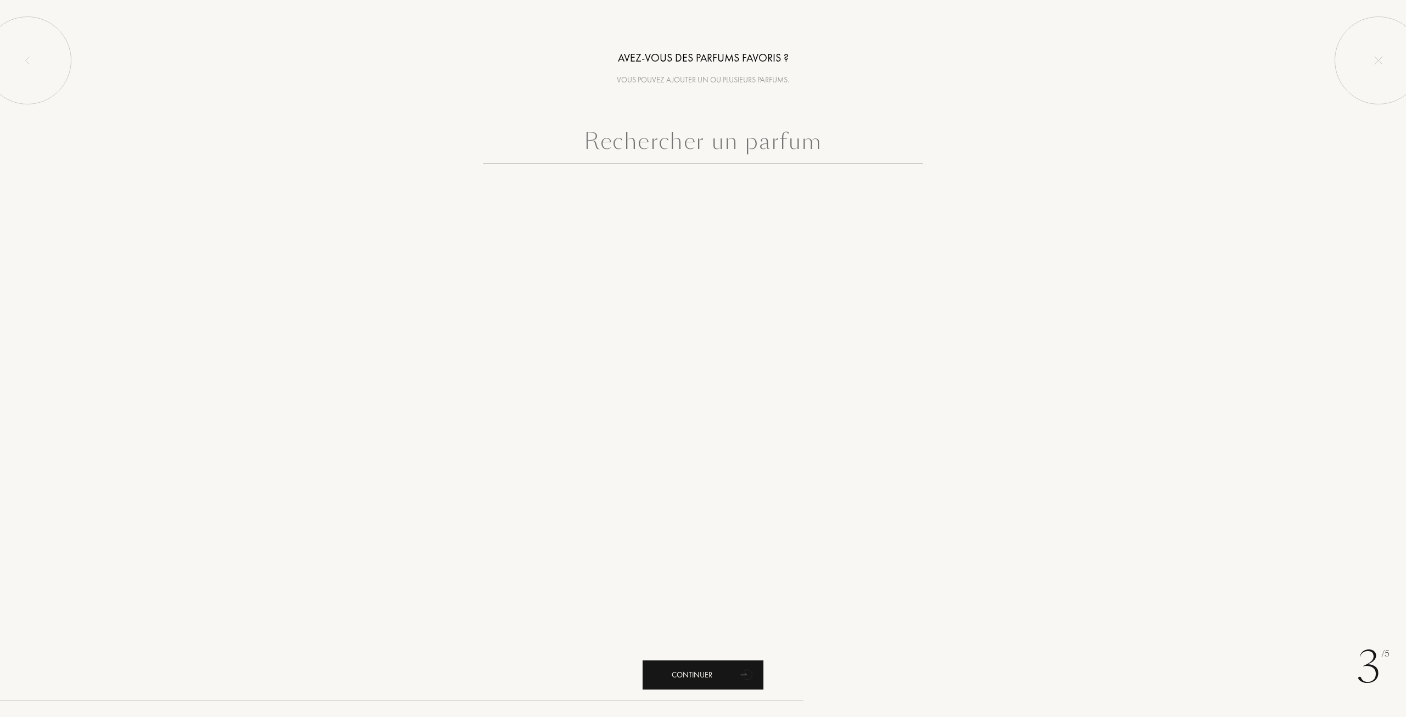
click at [701, 679] on div "Continuer" at bounding box center [703, 674] width 121 height 29
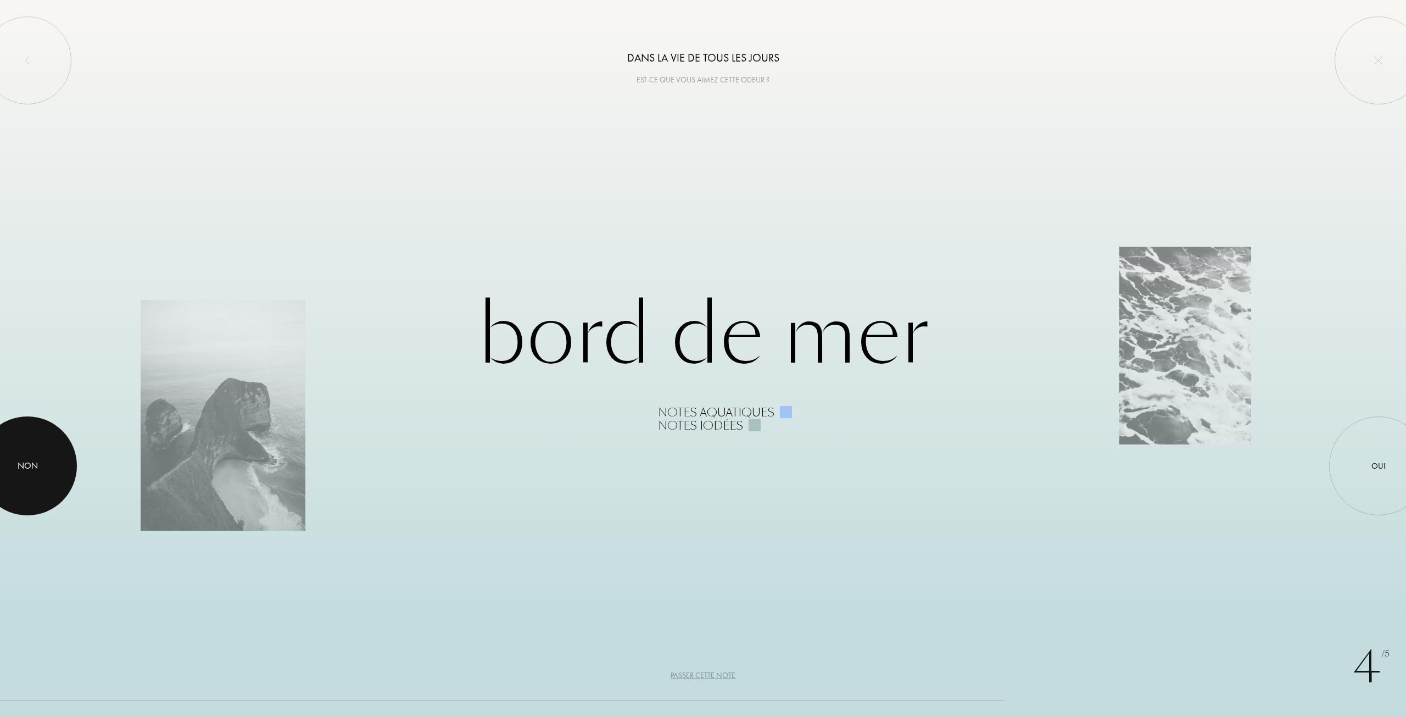
click at [25, 458] on div at bounding box center [27, 465] width 99 height 99
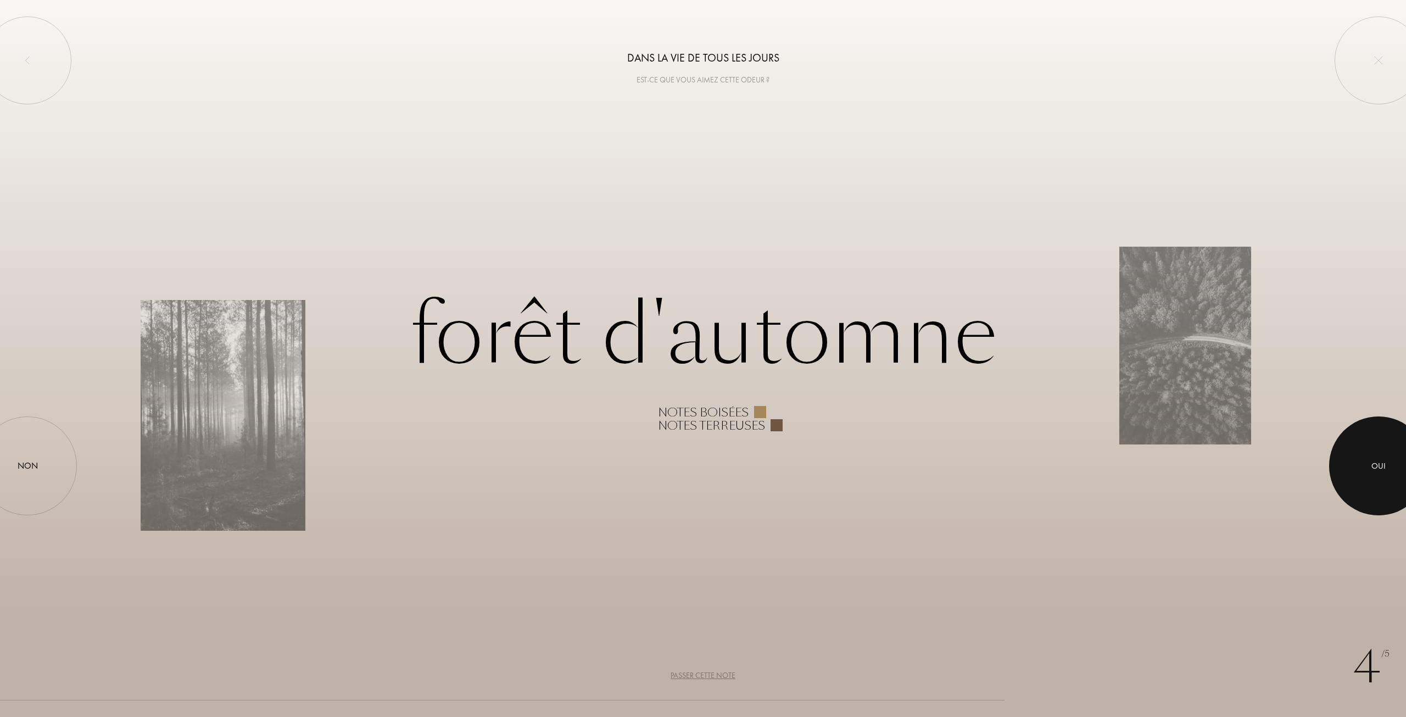
click at [1353, 454] on div at bounding box center [1378, 465] width 99 height 99
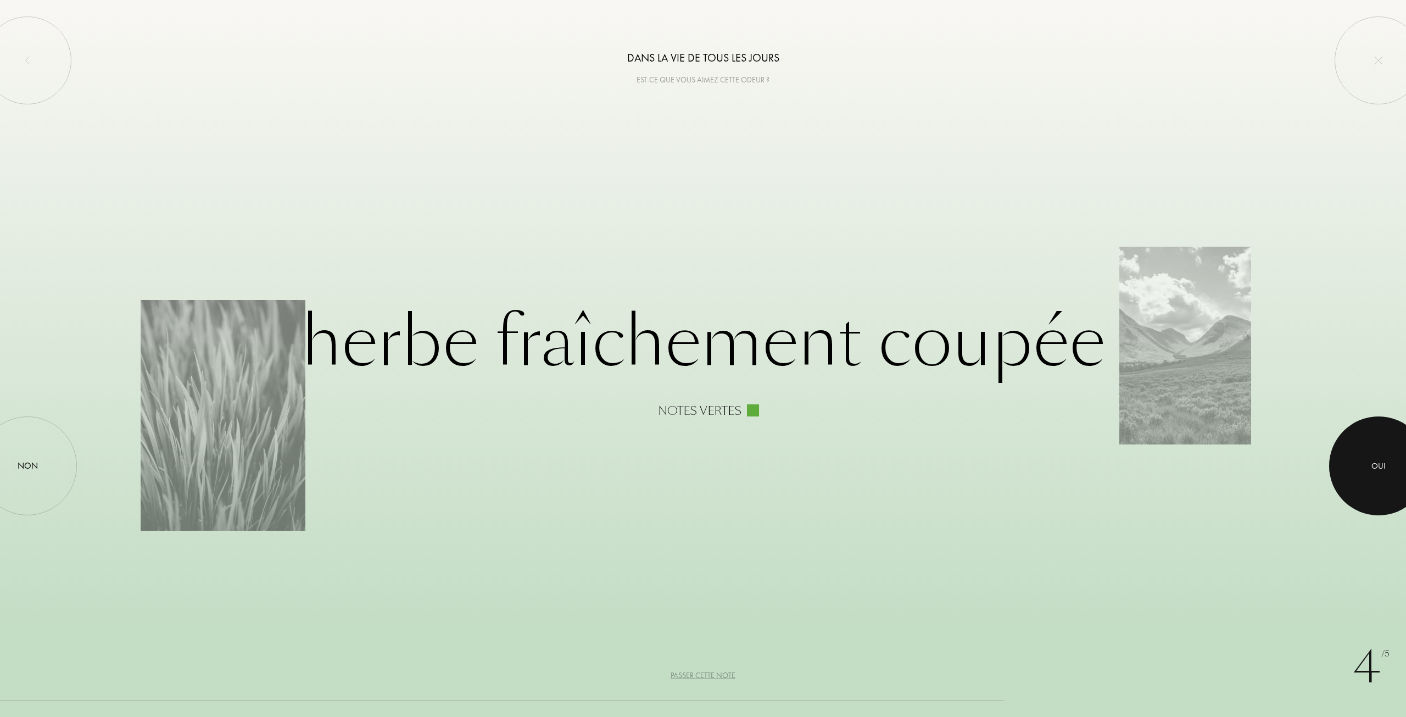
click at [1353, 454] on div at bounding box center [1378, 465] width 99 height 99
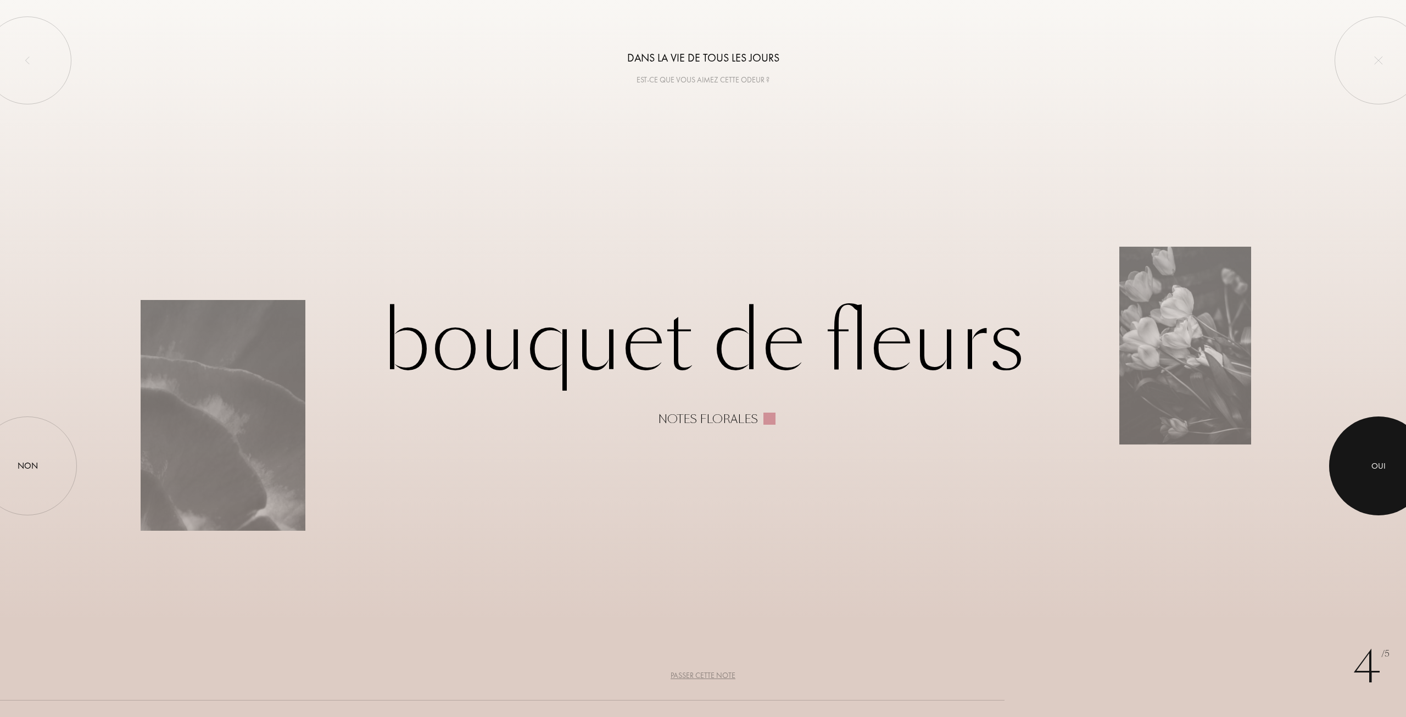
click at [1347, 455] on div at bounding box center [1378, 465] width 99 height 99
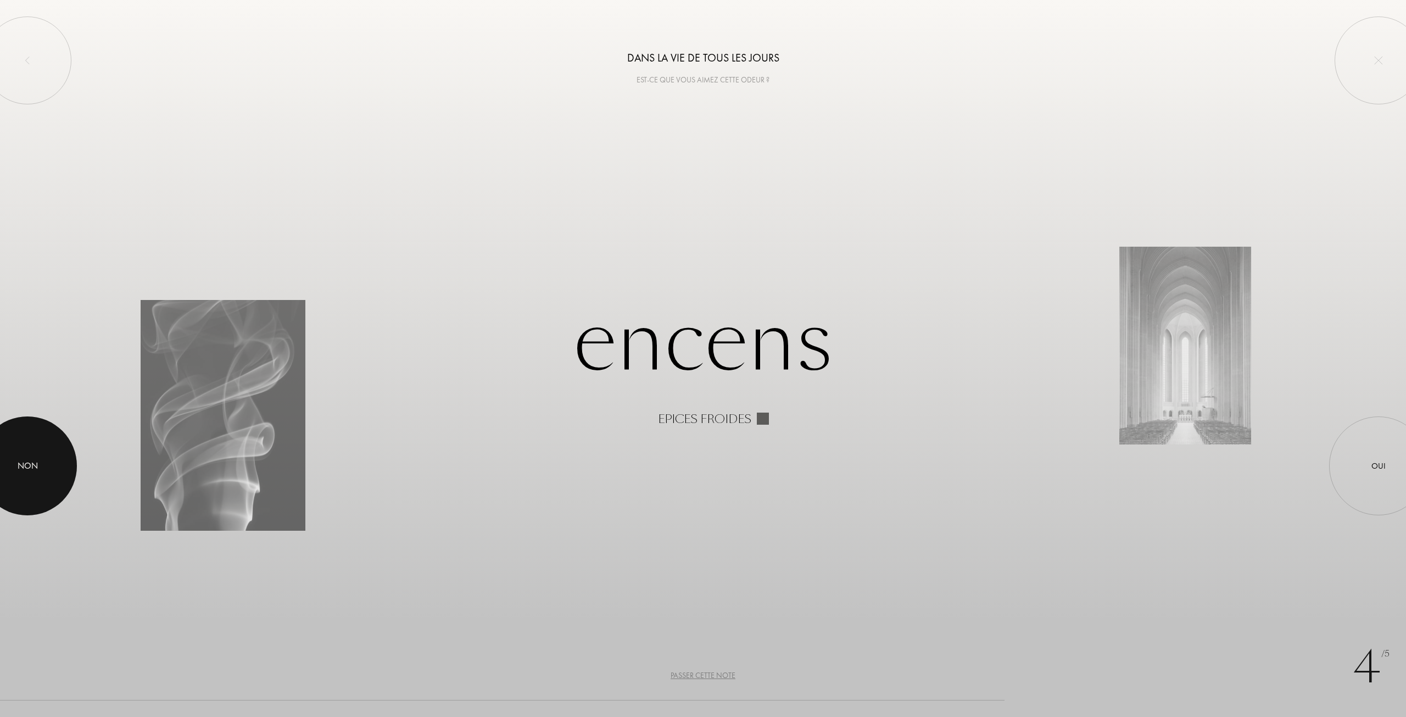
click at [35, 455] on div "Non" at bounding box center [27, 465] width 99 height 99
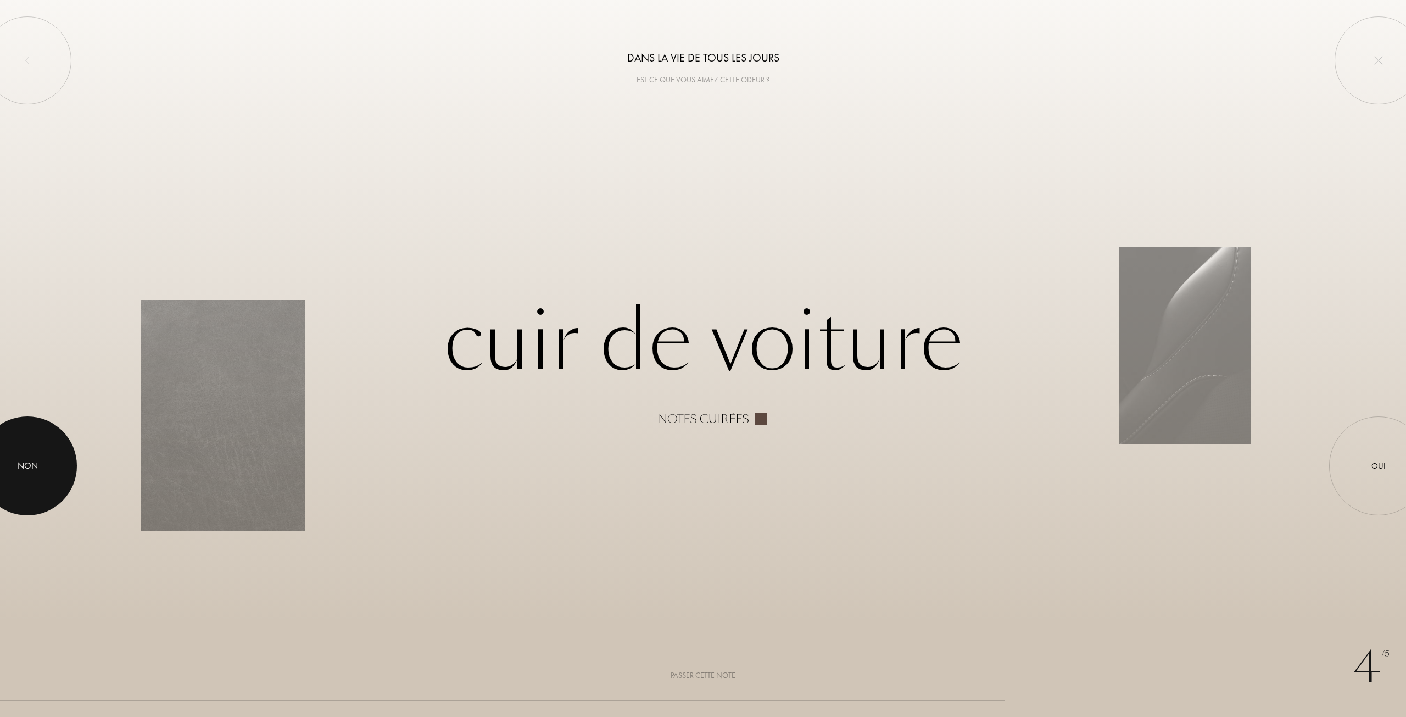
click at [58, 466] on div at bounding box center [27, 465] width 99 height 99
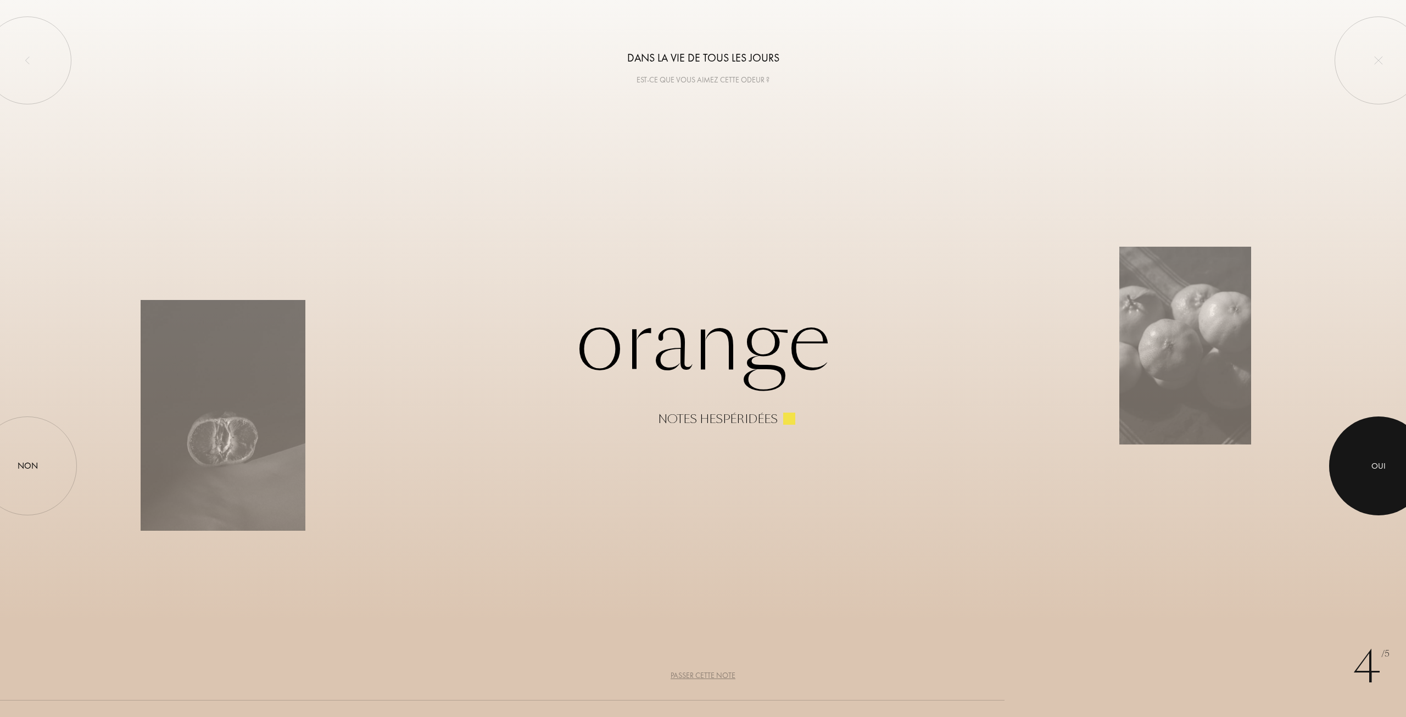
click at [1389, 488] on div at bounding box center [1378, 465] width 99 height 99
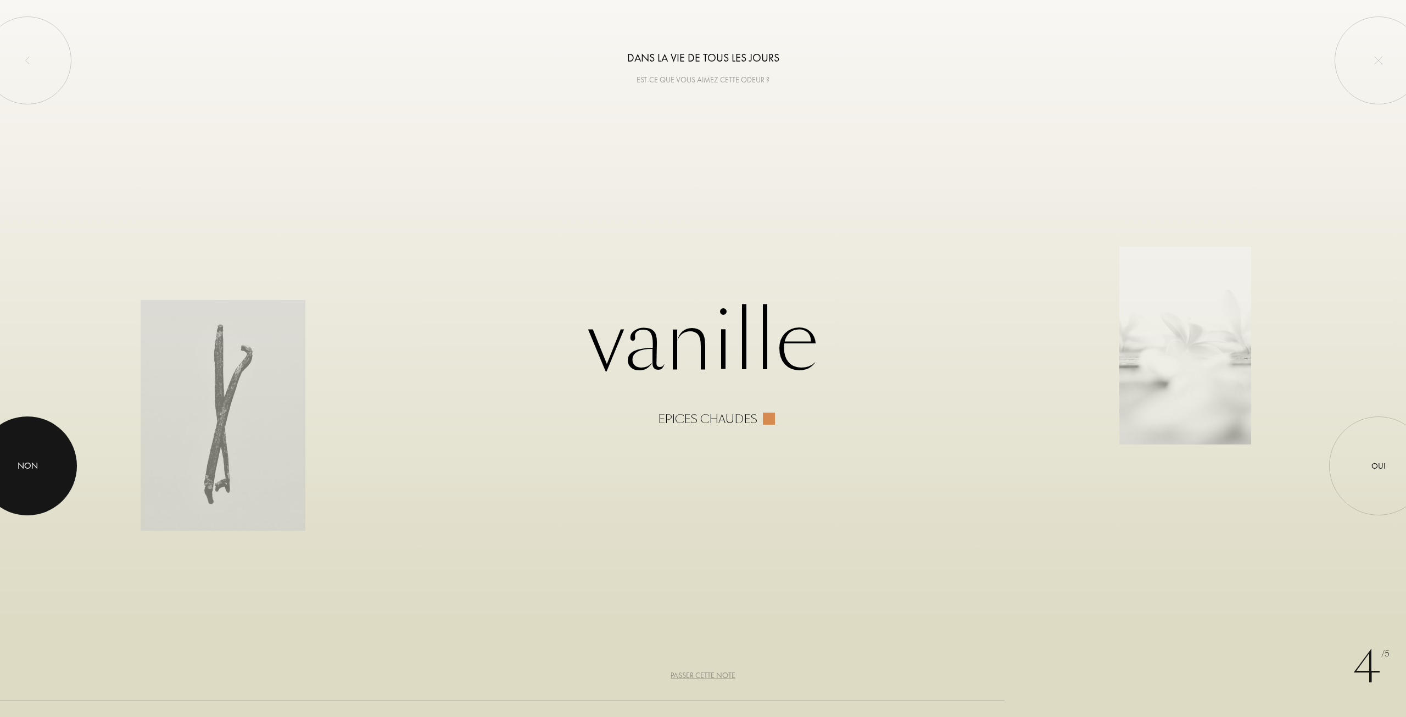
click at [13, 459] on div at bounding box center [27, 465] width 99 height 99
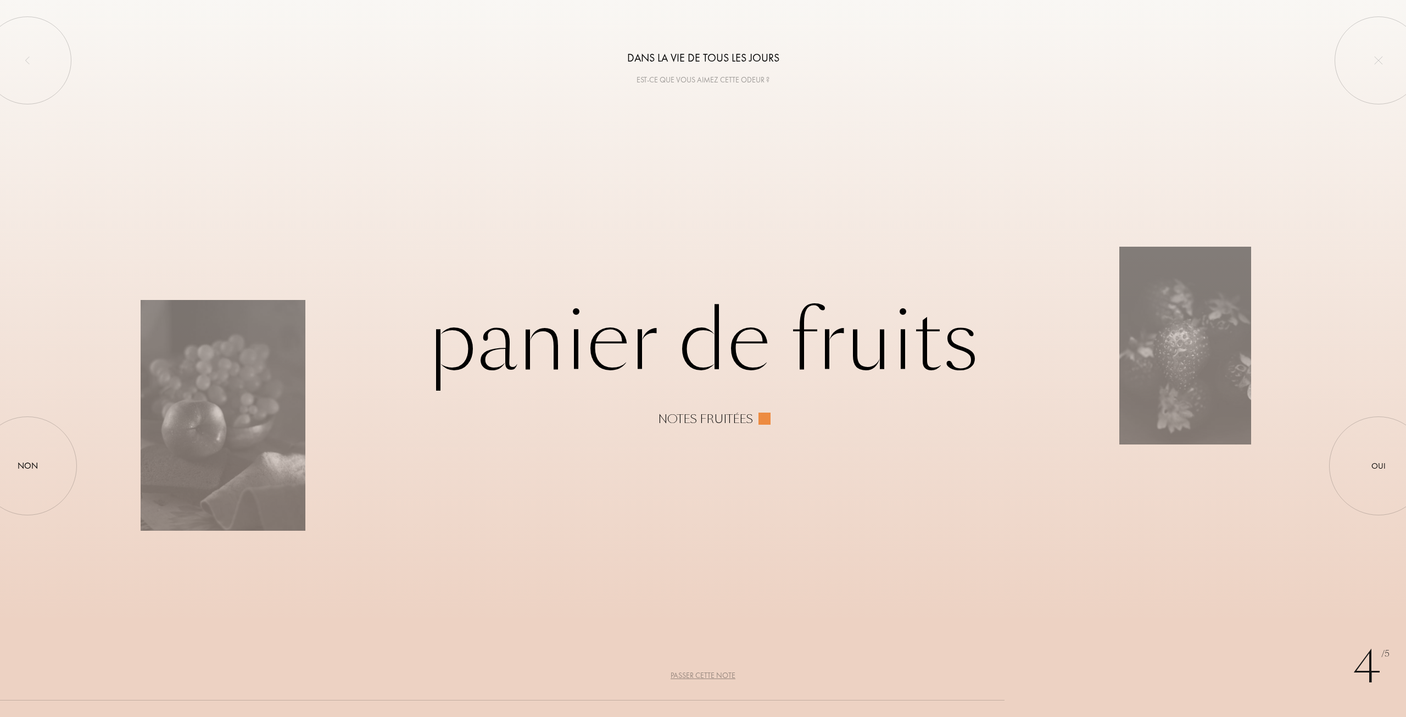
click at [709, 674] on div "Passer cette note" at bounding box center [703, 676] width 65 height 12
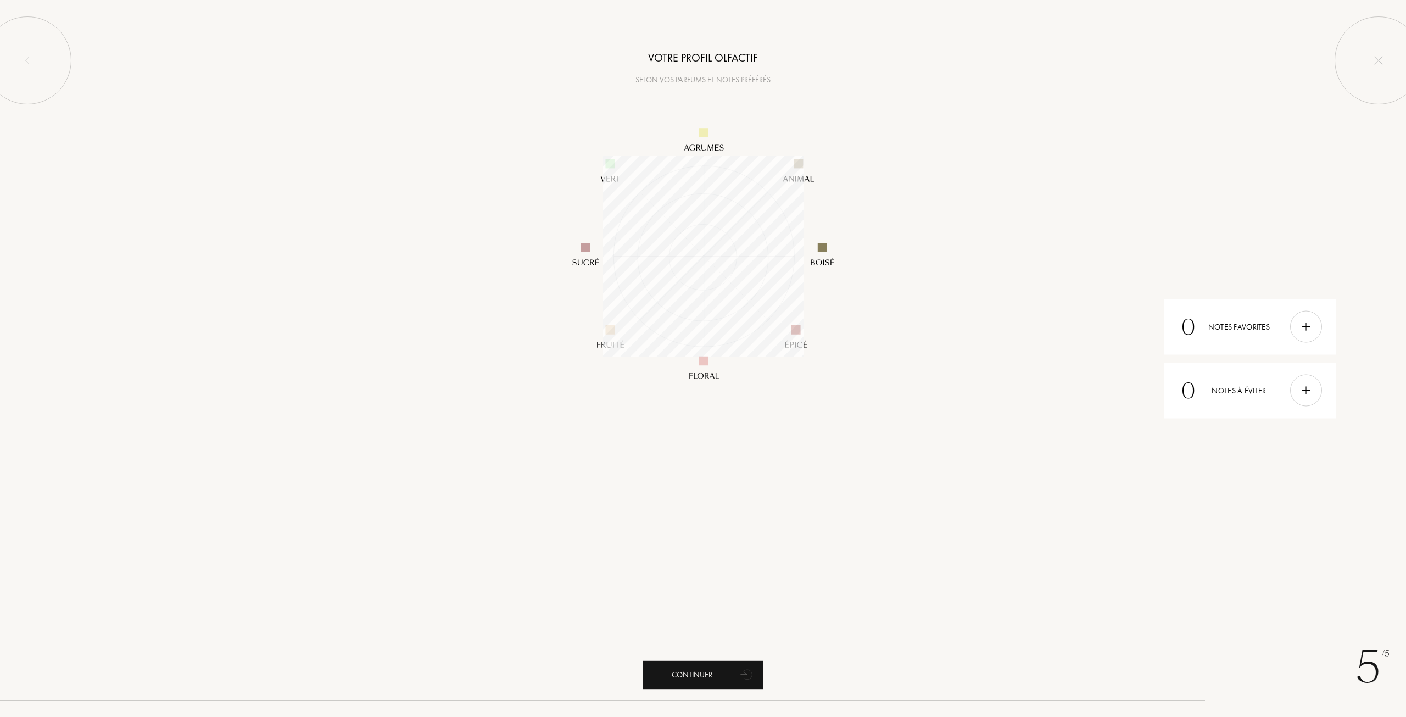
scroll to position [200, 200]
click at [739, 666] on icon "animation" at bounding box center [748, 674] width 22 height 22
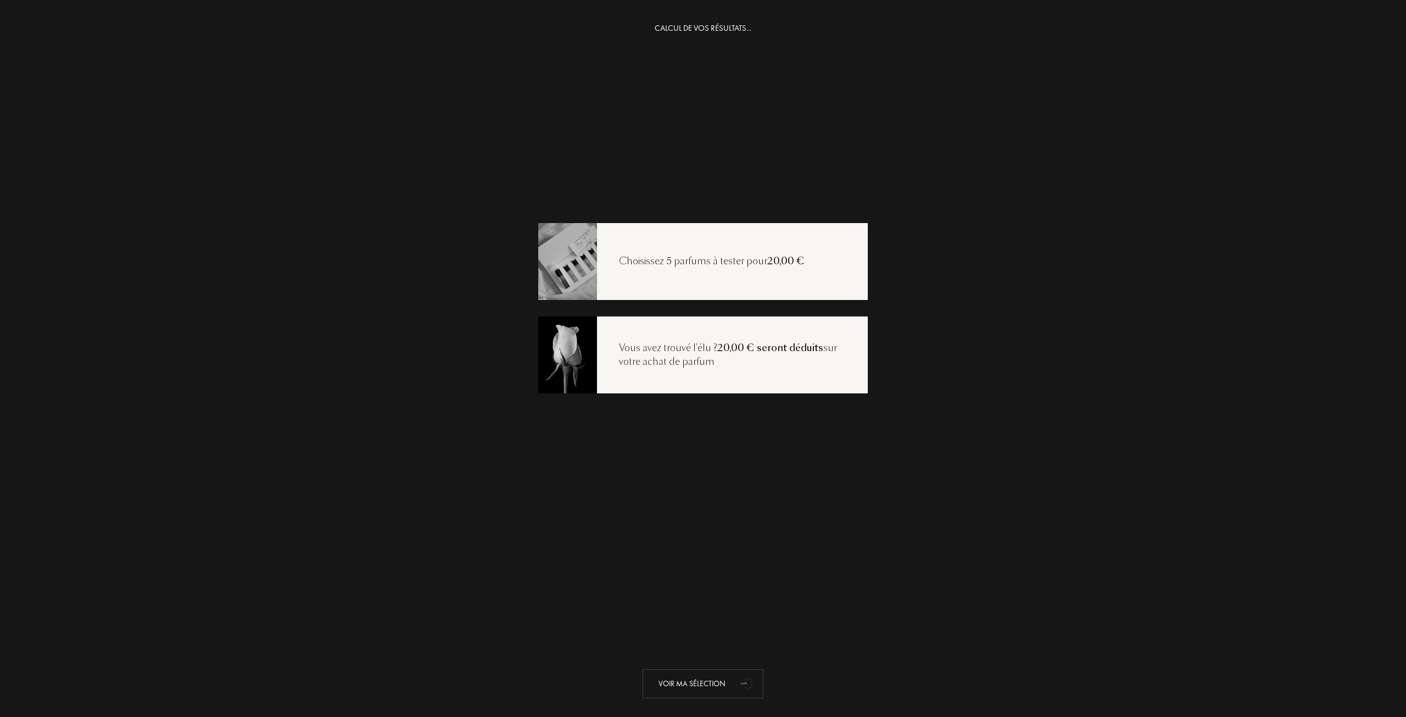
click at [738, 678] on icon "animation" at bounding box center [748, 683] width 22 height 22
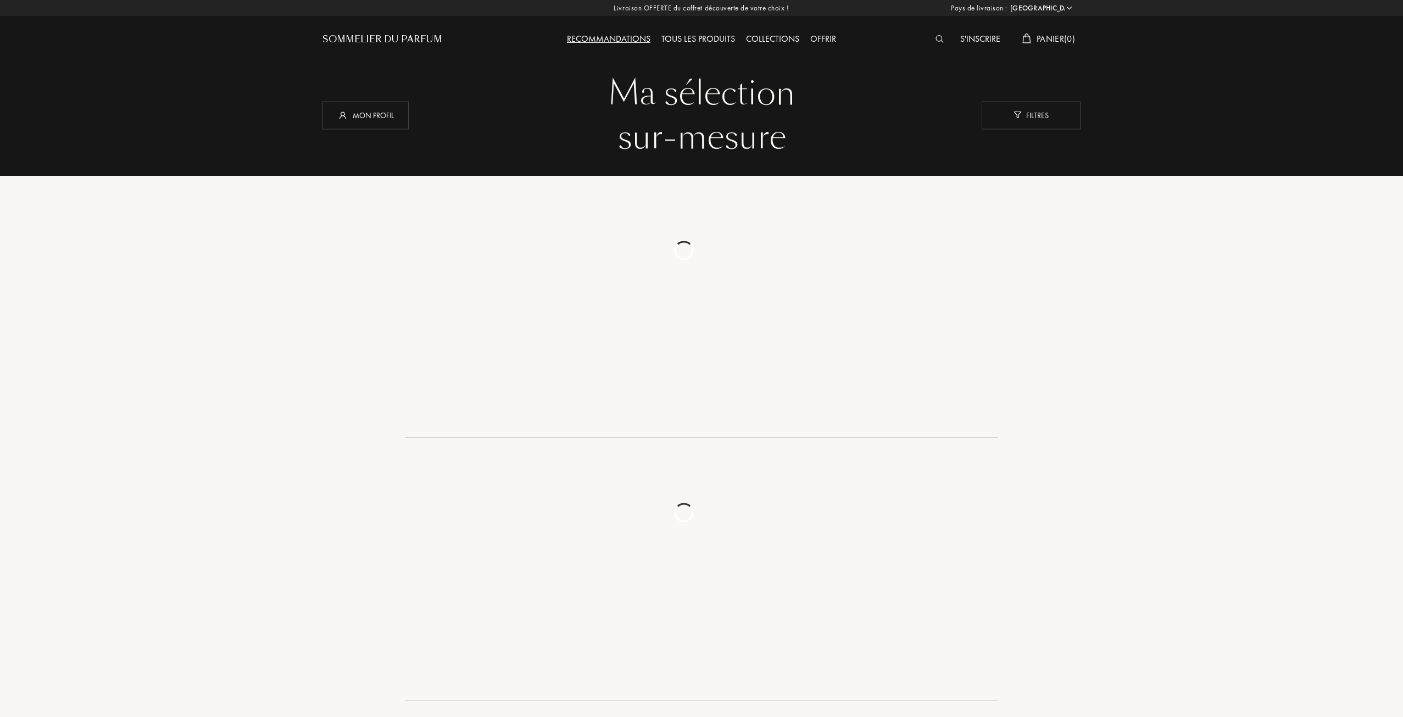
select select "FR"
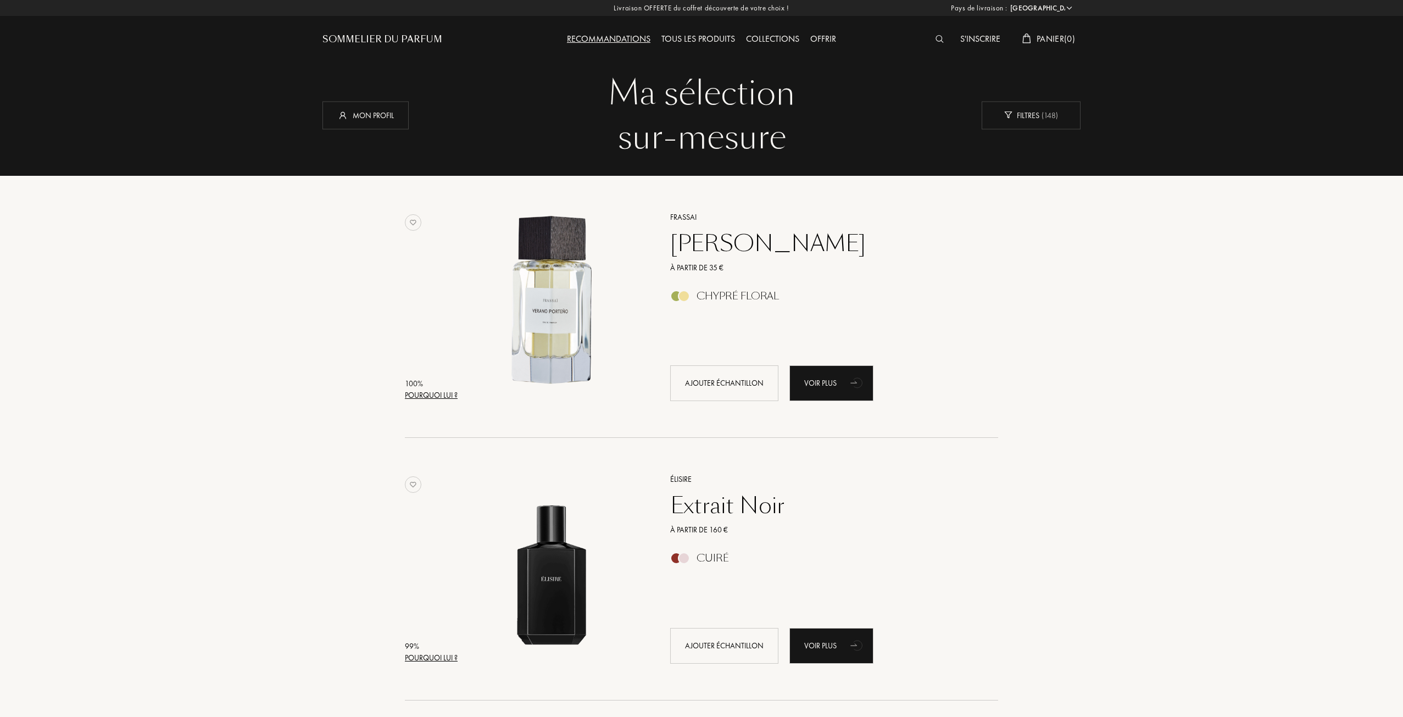
click at [765, 36] on div "Collections" at bounding box center [772, 39] width 64 height 14
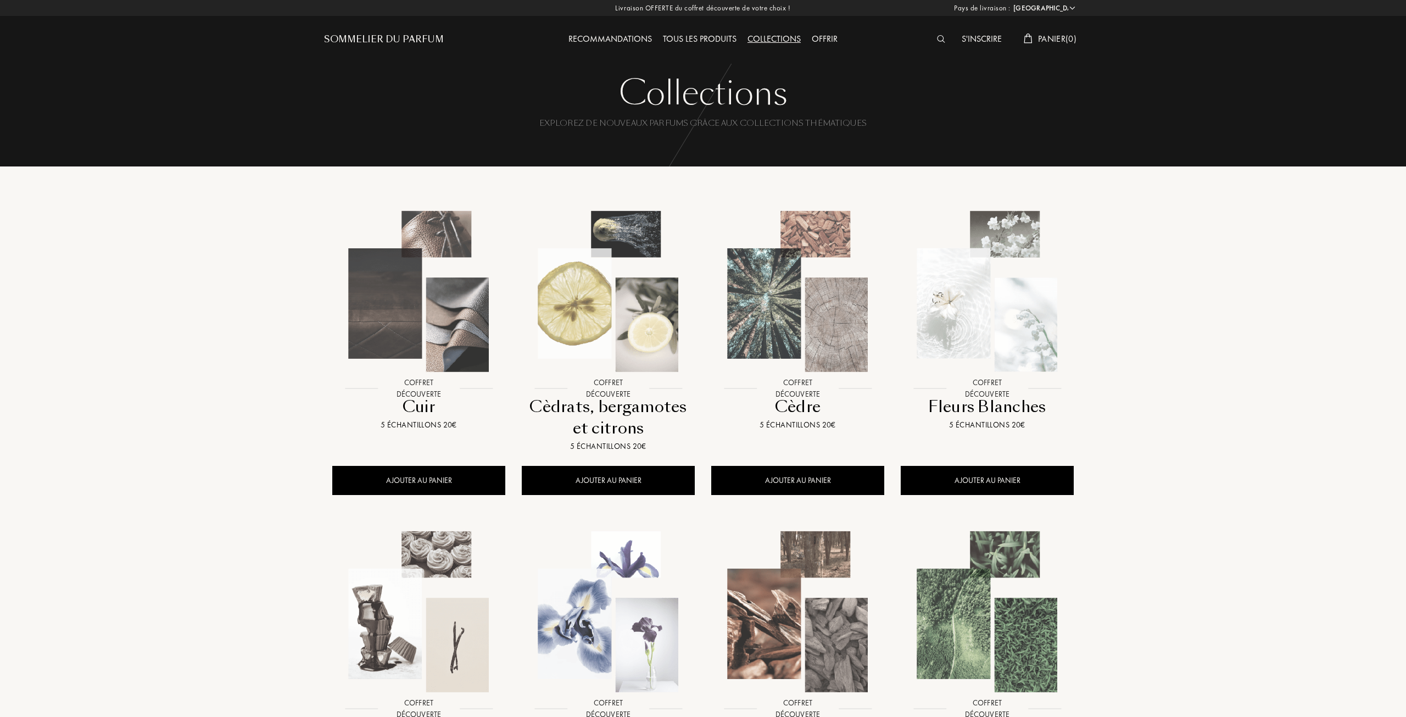
select select "FR"
click at [621, 37] on div "Recommandations" at bounding box center [608, 39] width 94 height 14
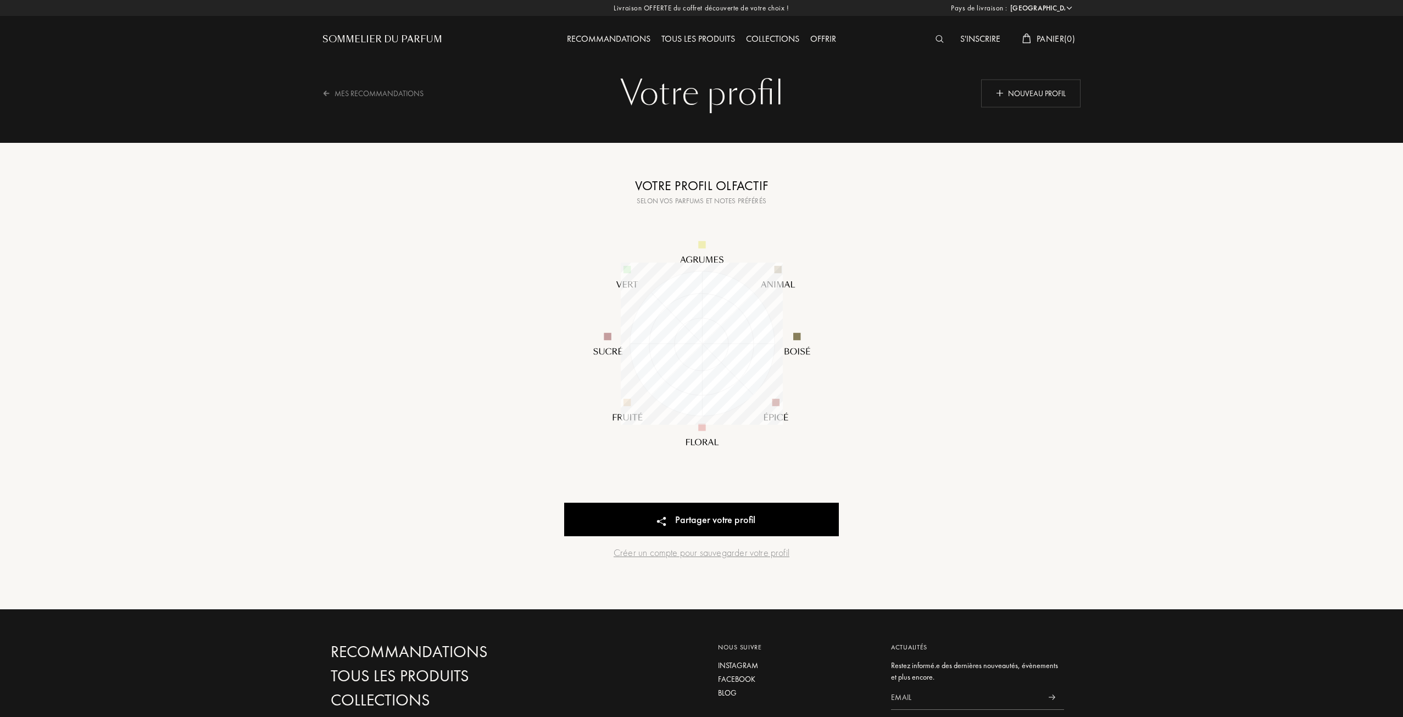
select select "FR"
click at [750, 511] on div "Partager votre profil" at bounding box center [701, 520] width 275 height 34
click at [1028, 105] on div "Nouveau profil" at bounding box center [1030, 93] width 99 height 28
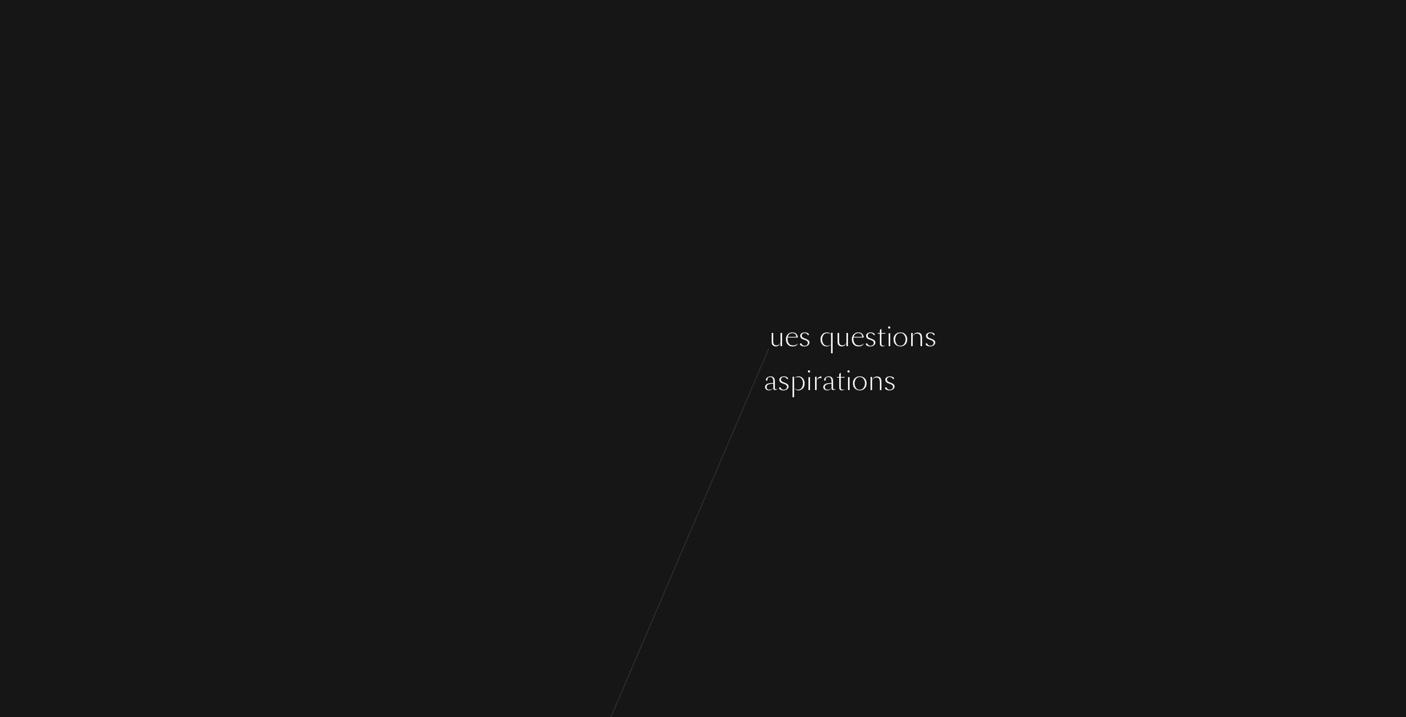
click at [701, 438] on div "C [PERSON_NAME] ç o n s p a r q u e l q u e s q u e s t i o n s s u r v o s g o…" at bounding box center [703, 358] width 1406 height 717
click at [721, 401] on div "C [PERSON_NAME] ç o n s p a r q u e l q u e s q u e s t i o n s s u r v o s g o…" at bounding box center [703, 358] width 1406 height 717
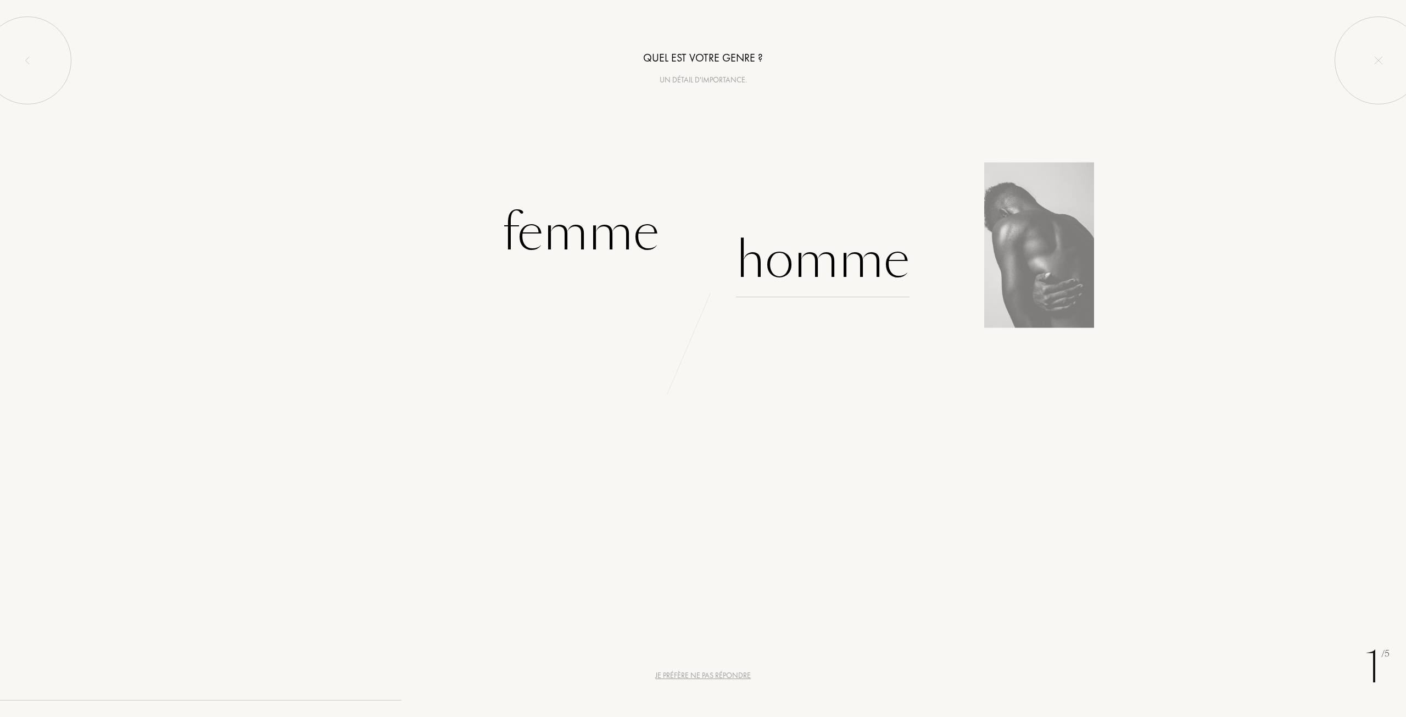
click at [844, 249] on div "Homme" at bounding box center [823, 260] width 174 height 74
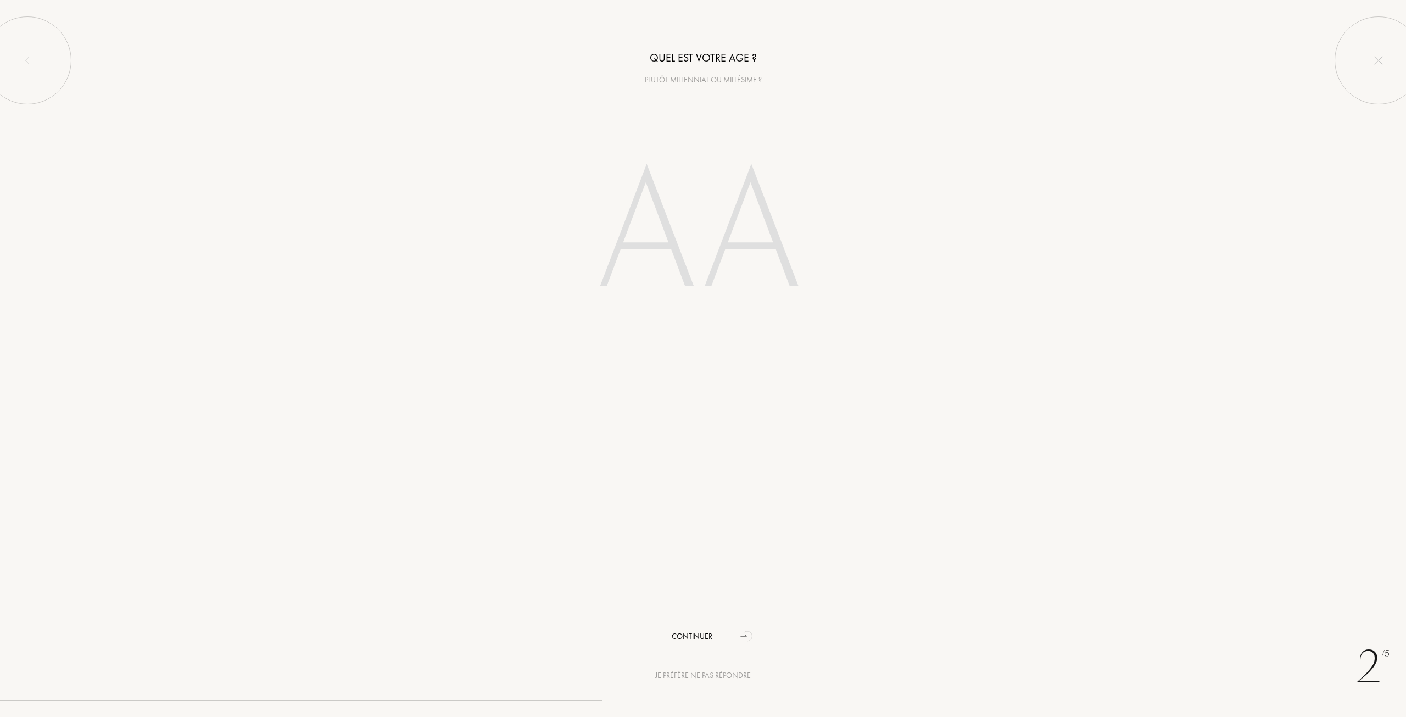
click at [660, 278] on input "number" at bounding box center [702, 235] width 313 height 222
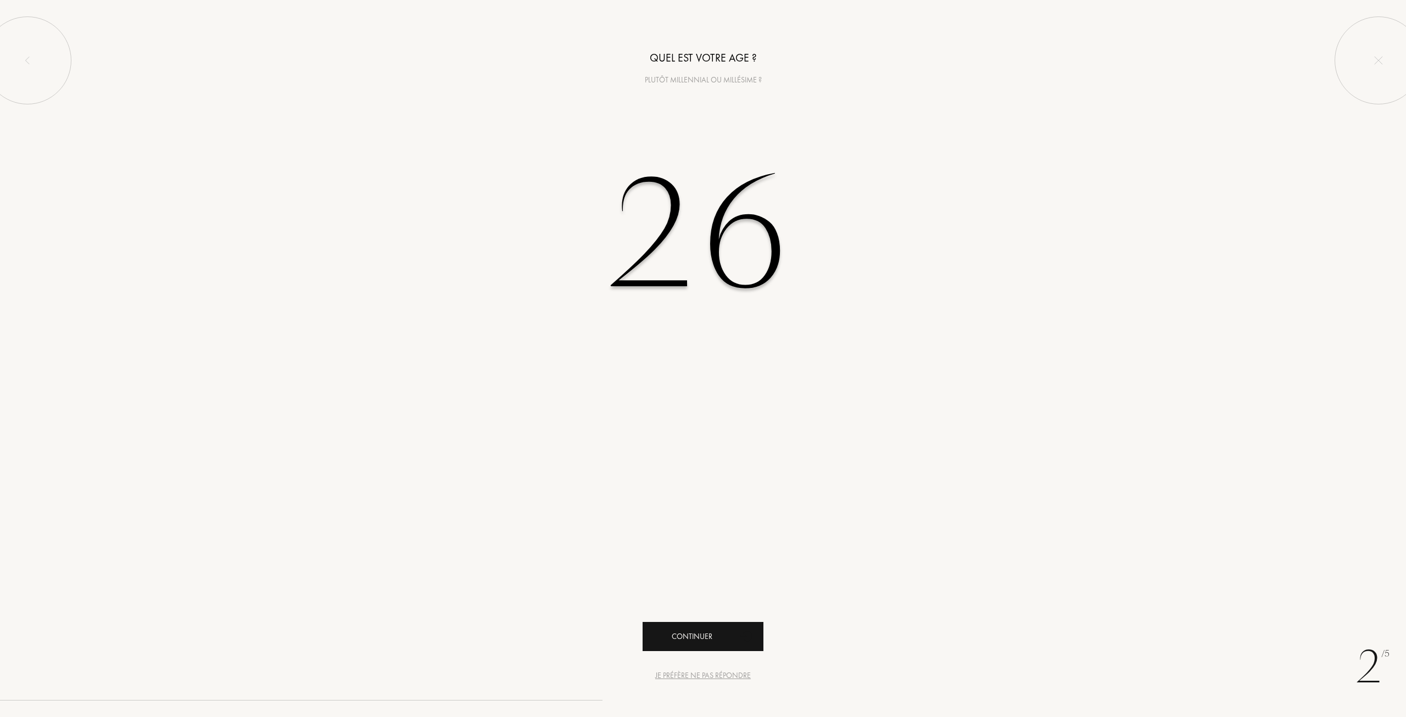
type input "26"
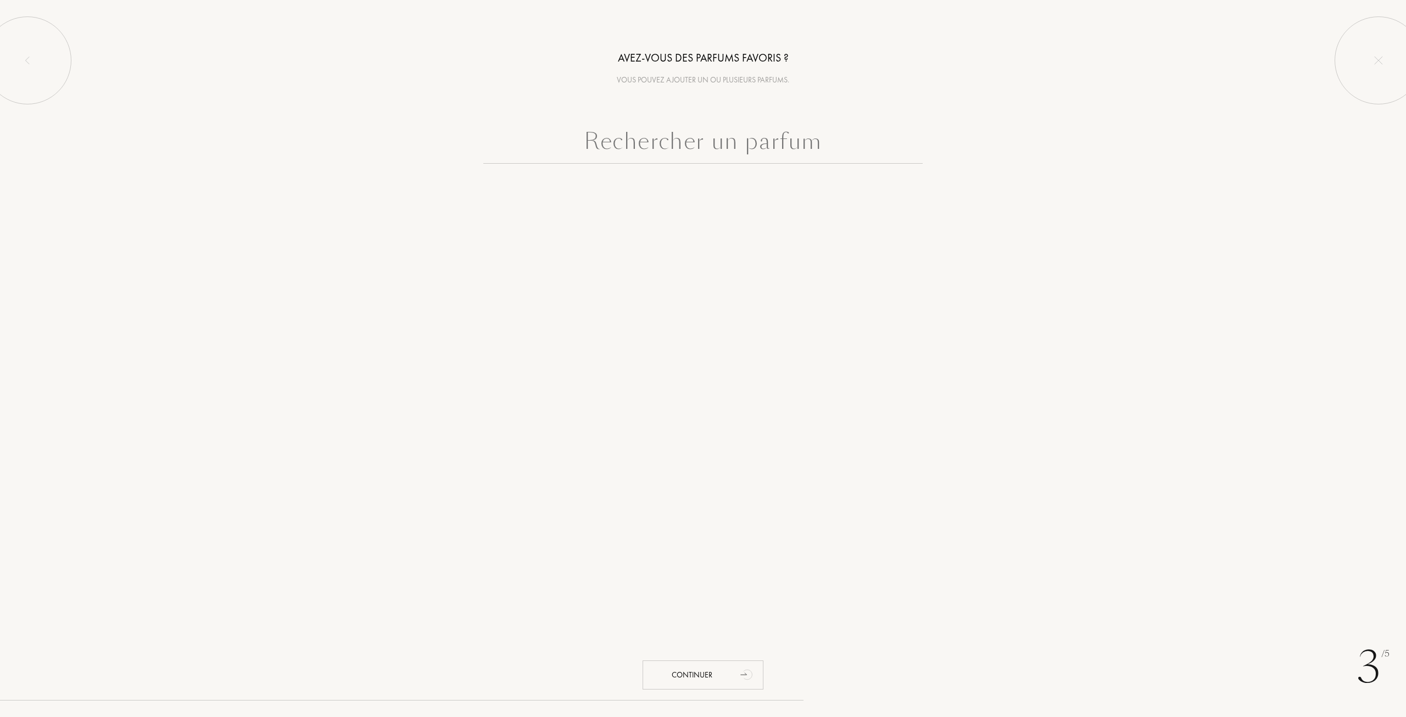
click at [750, 142] on input "text" at bounding box center [702, 144] width 439 height 40
click at [728, 669] on div "Continuer" at bounding box center [703, 674] width 121 height 29
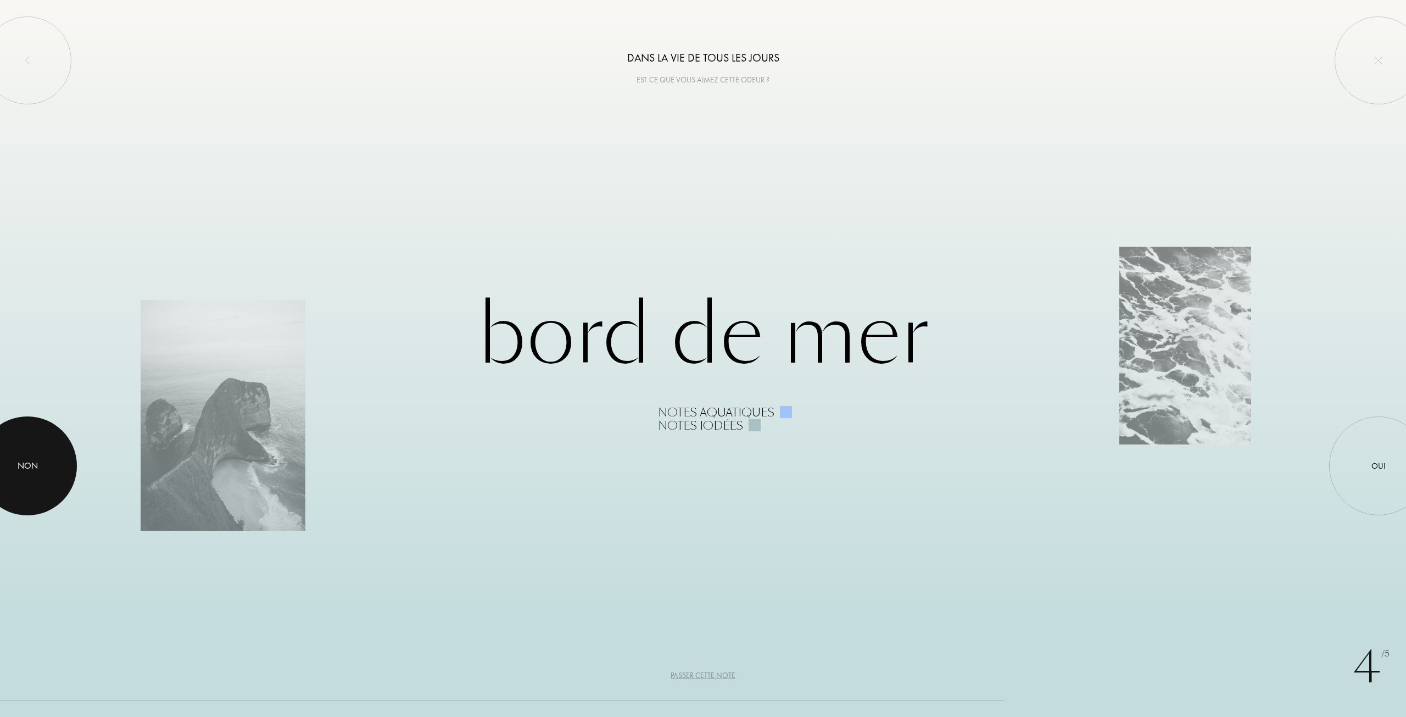
click at [42, 460] on div at bounding box center [27, 465] width 99 height 99
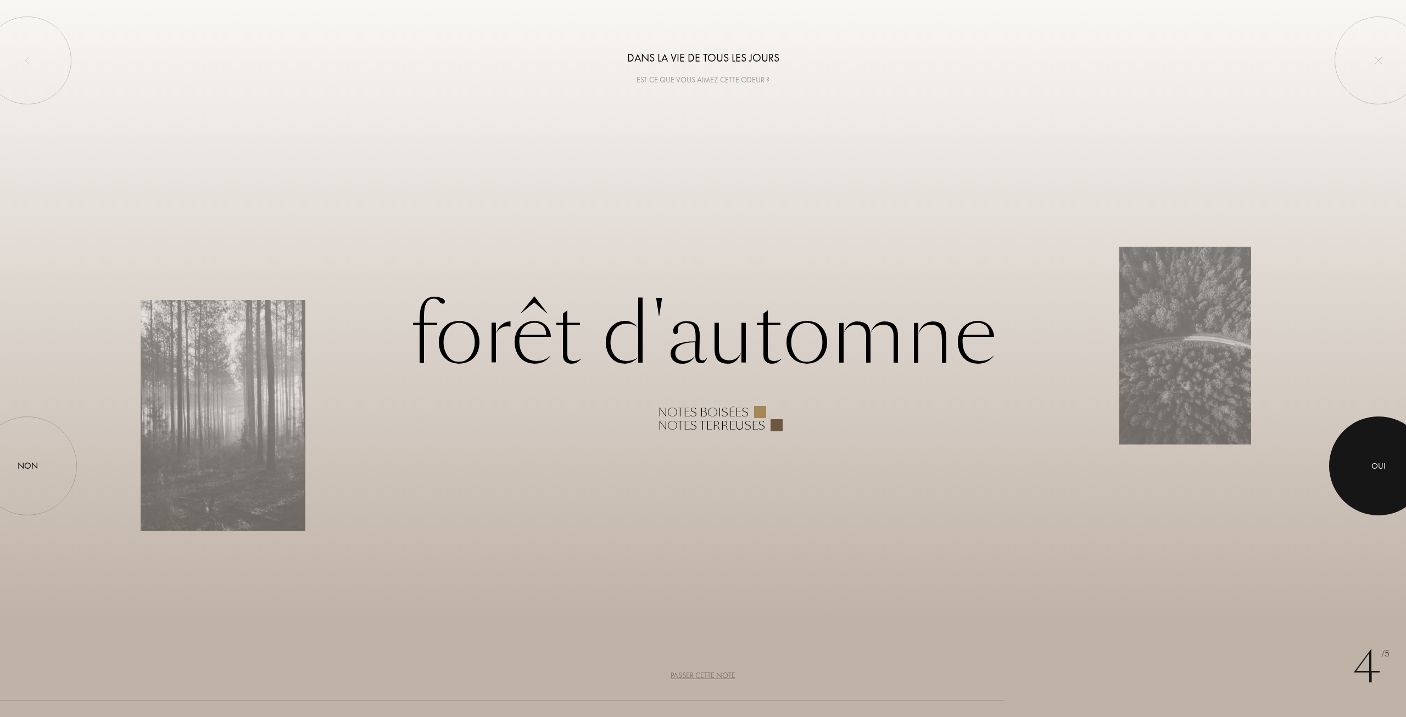
click at [1360, 454] on div at bounding box center [1378, 465] width 99 height 99
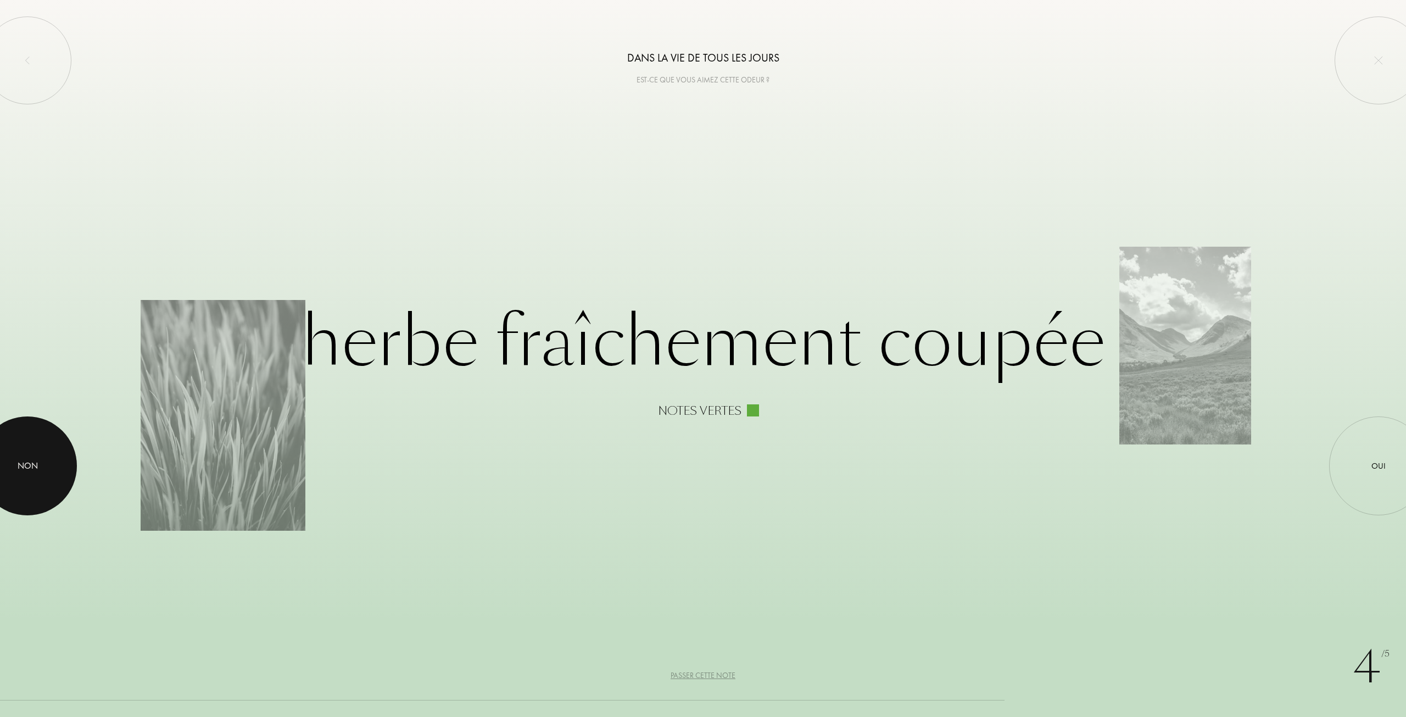
click at [55, 452] on div "Non" at bounding box center [27, 465] width 99 height 99
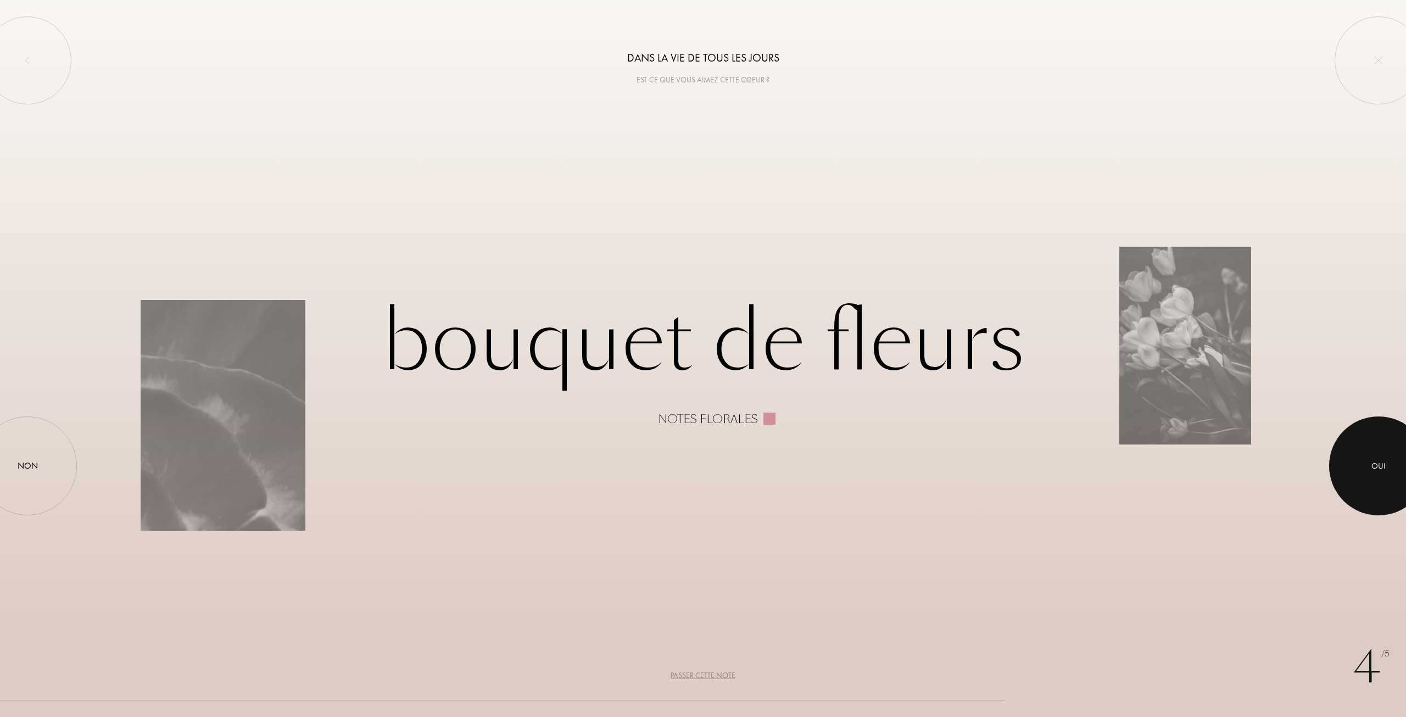
click at [1363, 462] on div at bounding box center [1378, 465] width 99 height 99
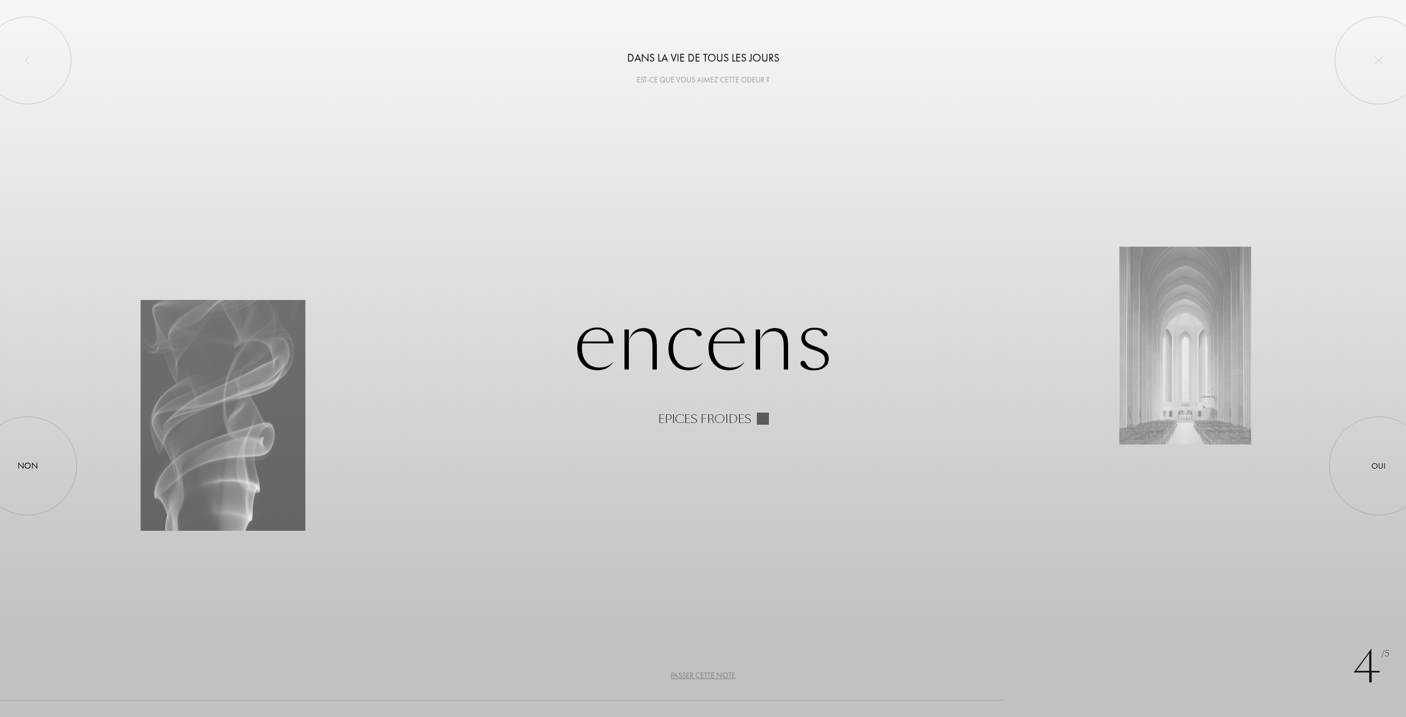
click at [698, 671] on div "Passer cette note" at bounding box center [703, 676] width 65 height 12
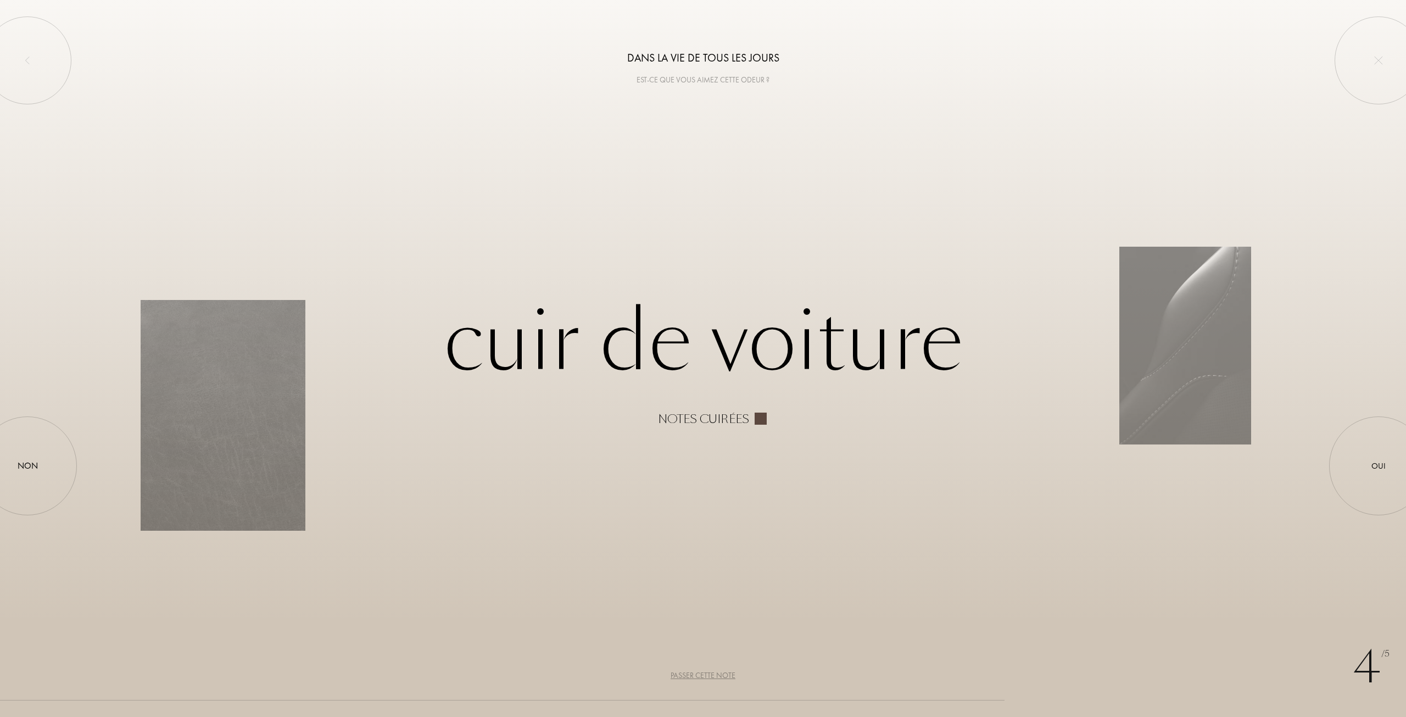
click at [737, 421] on div "Notes cuirées" at bounding box center [703, 418] width 91 height 13
click at [1358, 463] on div "Oui" at bounding box center [1378, 465] width 99 height 99
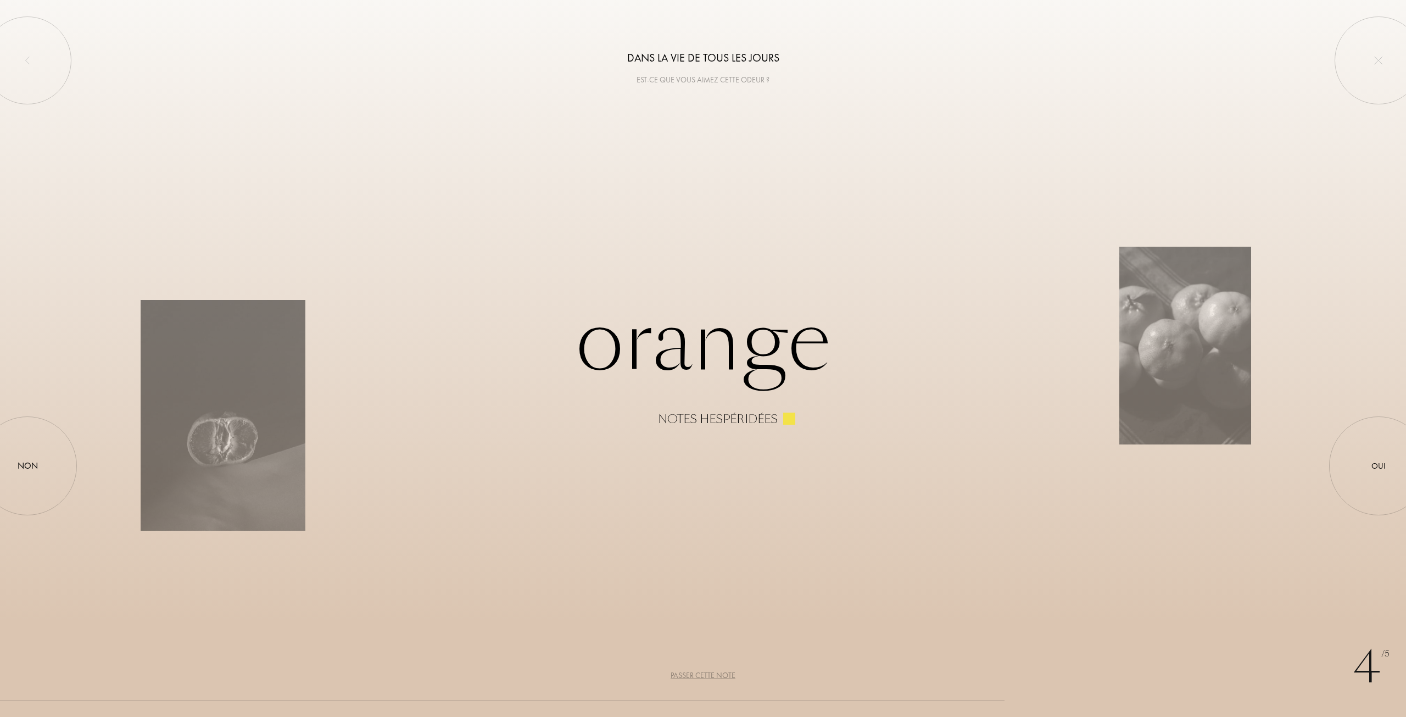
click at [735, 417] on div "Notes hespéridées" at bounding box center [718, 418] width 120 height 13
click at [819, 418] on div "Notes hespéridées" at bounding box center [961, 418] width 607 height 13
click at [1344, 451] on div at bounding box center [1378, 465] width 99 height 99
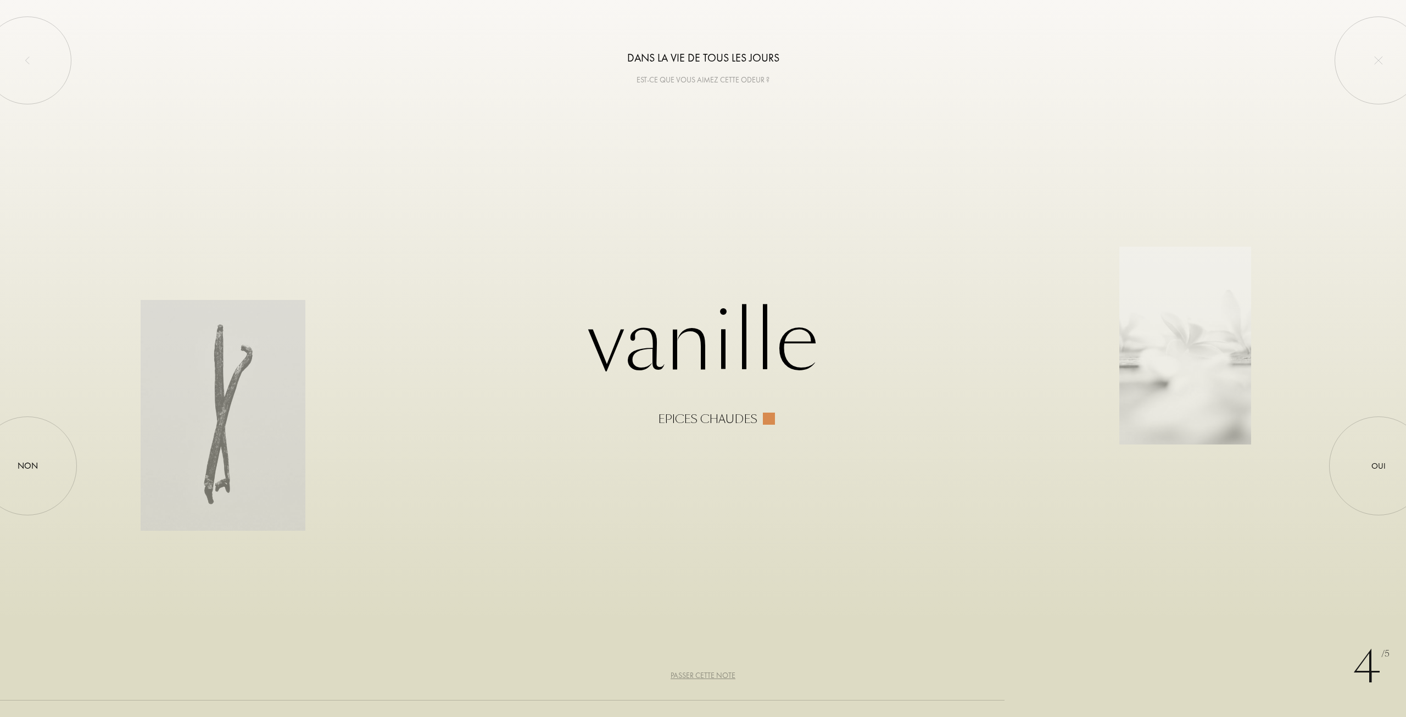
click at [725, 678] on div "Passer cette note" at bounding box center [703, 676] width 65 height 12
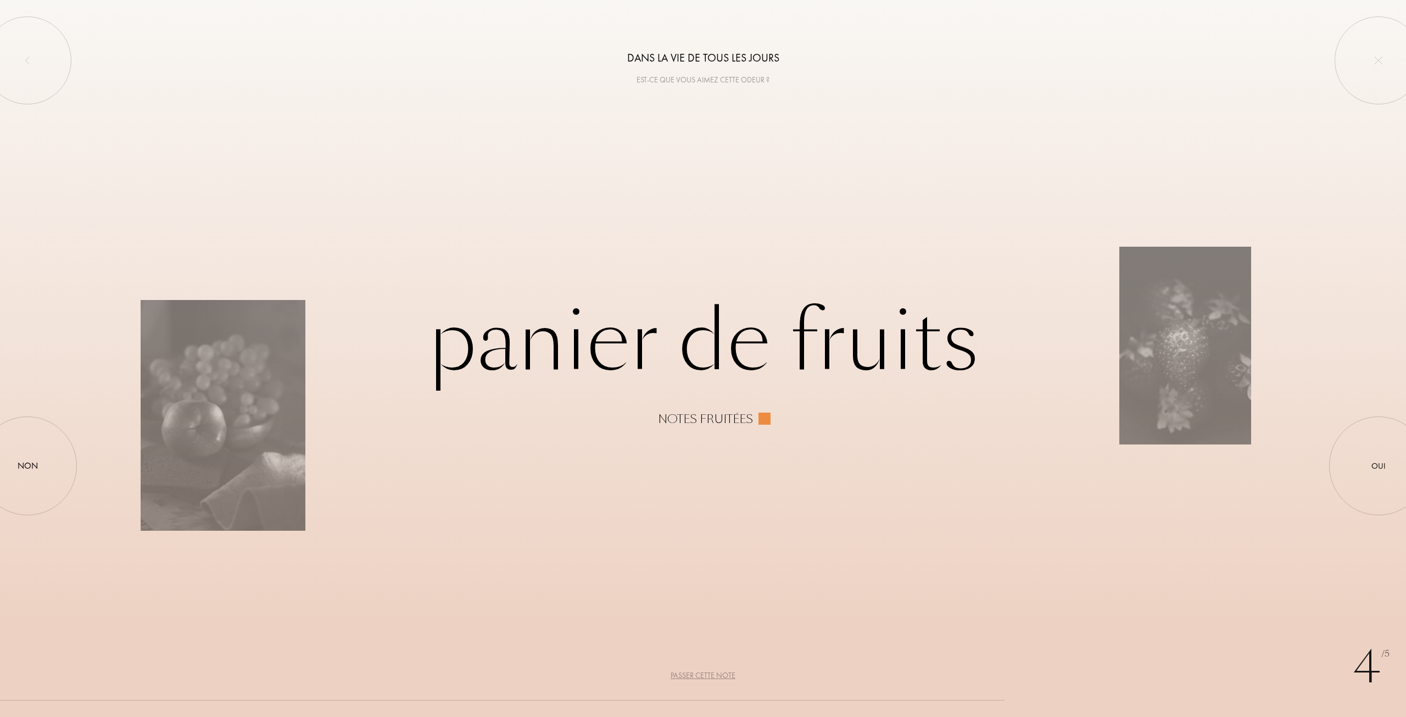
click at [732, 423] on div "Notes fruitées" at bounding box center [705, 418] width 95 height 13
click at [707, 675] on div "Passer cette note" at bounding box center [703, 676] width 65 height 12
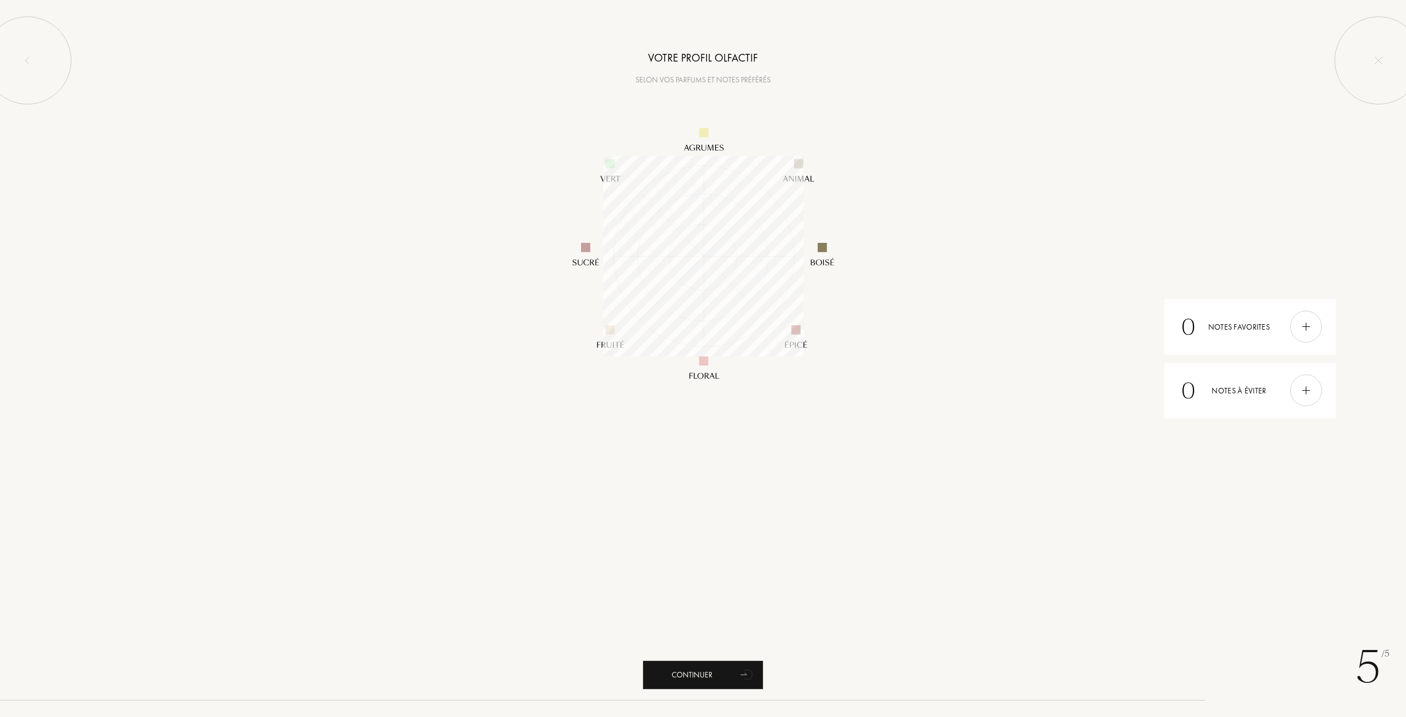
scroll to position [200, 200]
click at [725, 678] on div "Continuer" at bounding box center [703, 674] width 121 height 29
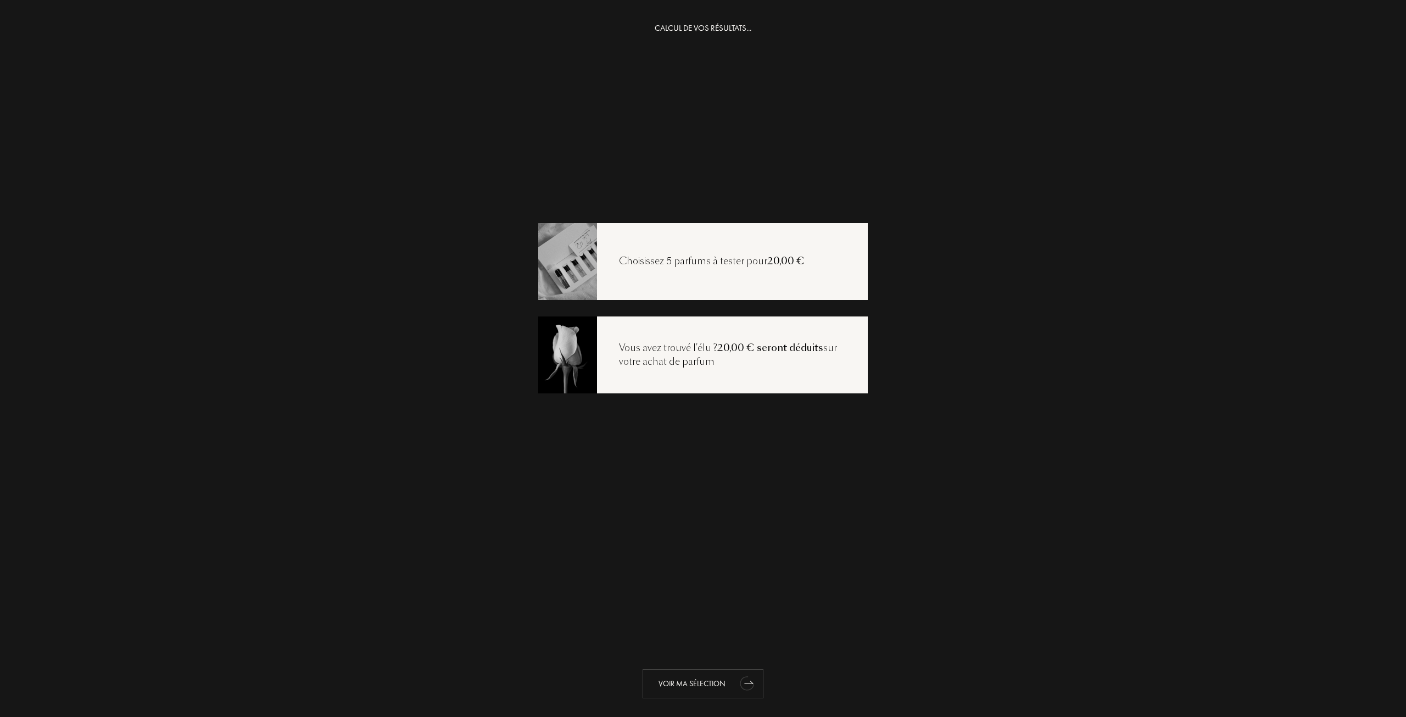
click at [694, 687] on div "Voir ma sélection" at bounding box center [703, 683] width 121 height 29
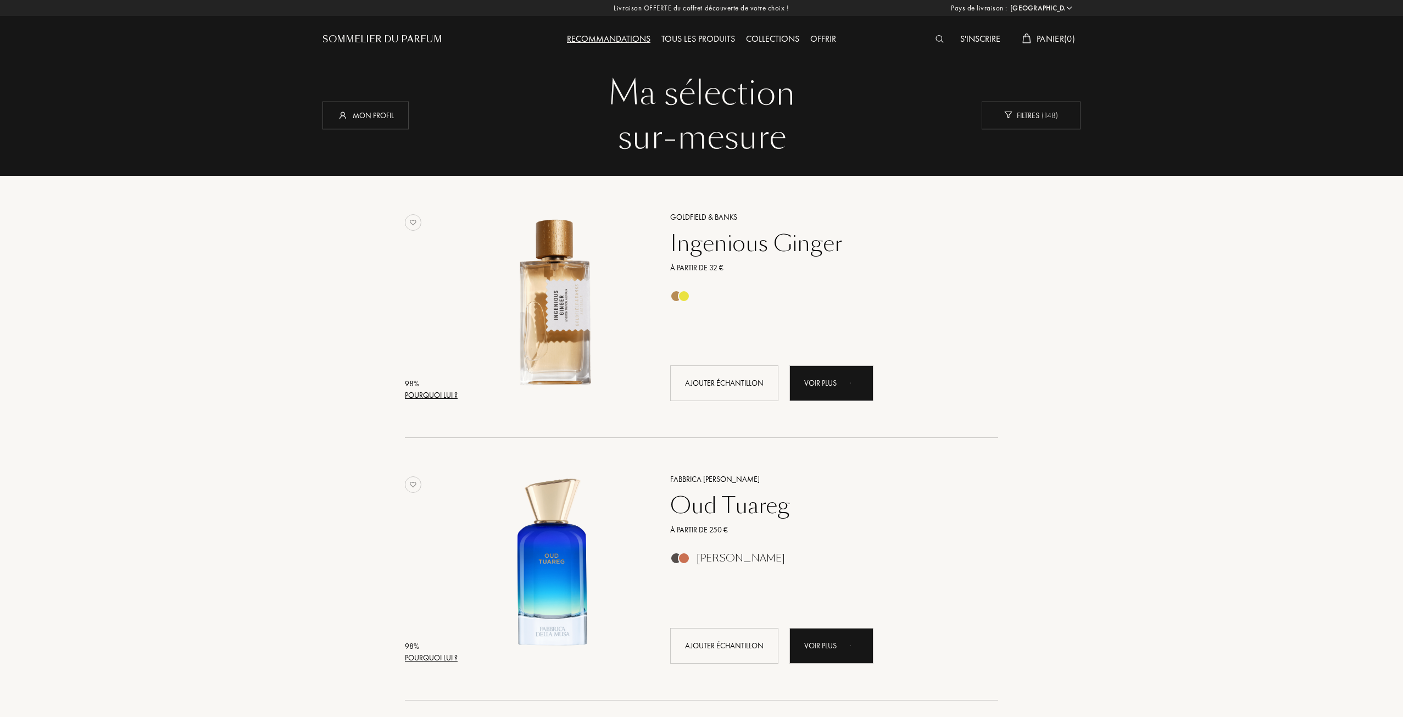
select select "FR"
click at [444, 393] on div "Pourquoi lui ?" at bounding box center [431, 395] width 53 height 12
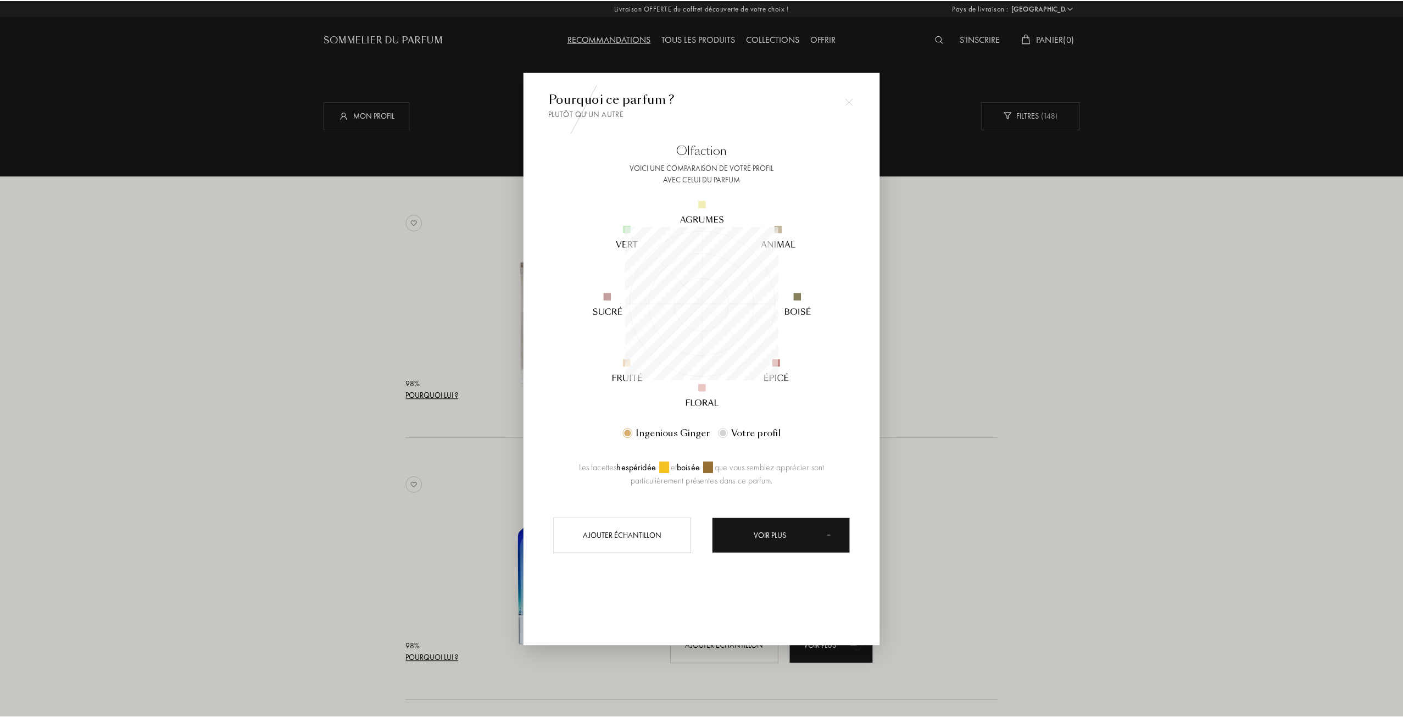
scroll to position [154, 154]
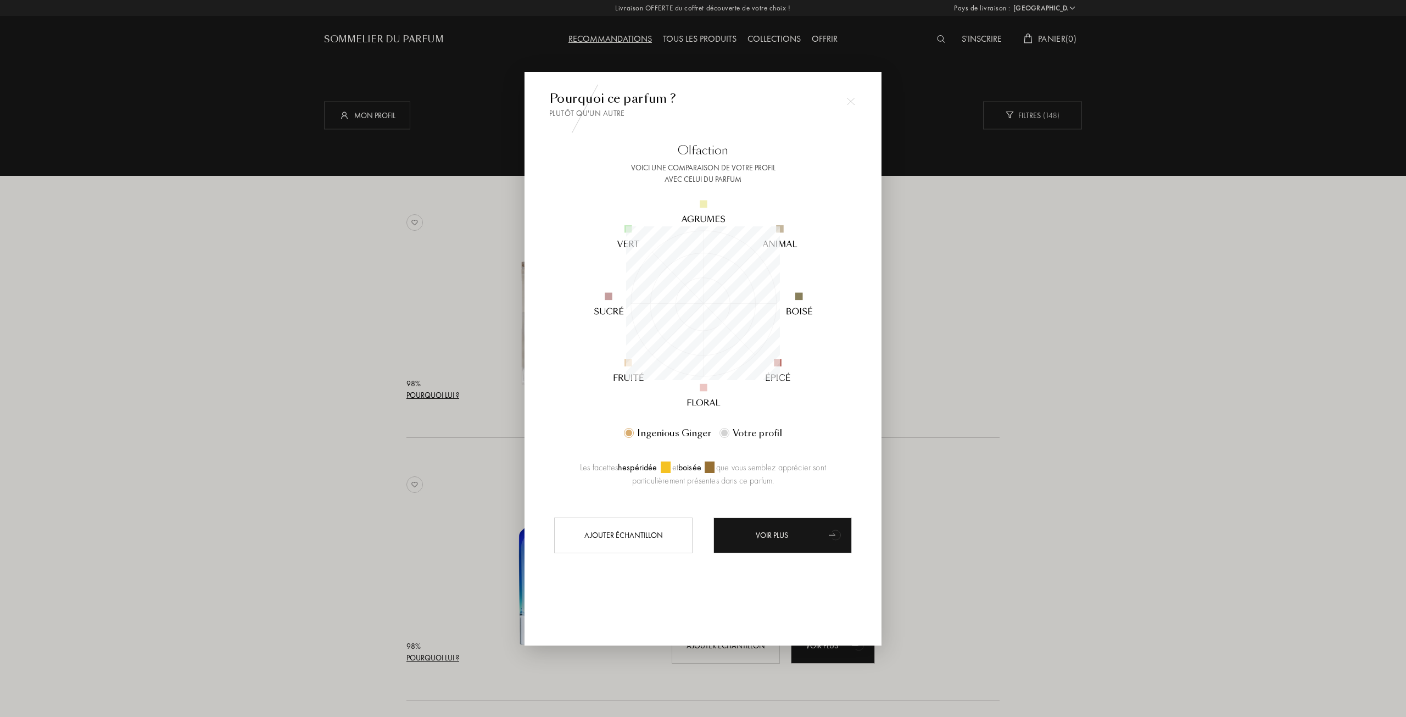
click at [988, 320] on div at bounding box center [703, 358] width 1406 height 717
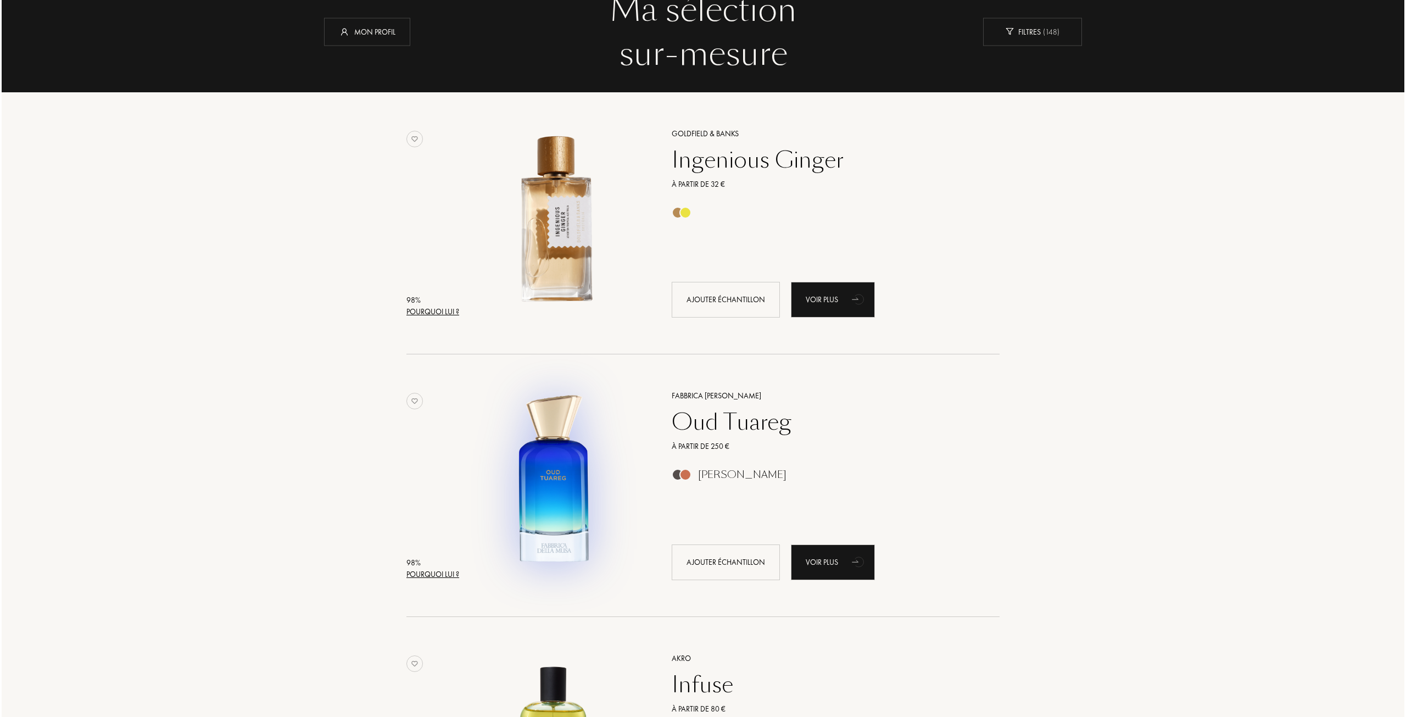
scroll to position [110, 0]
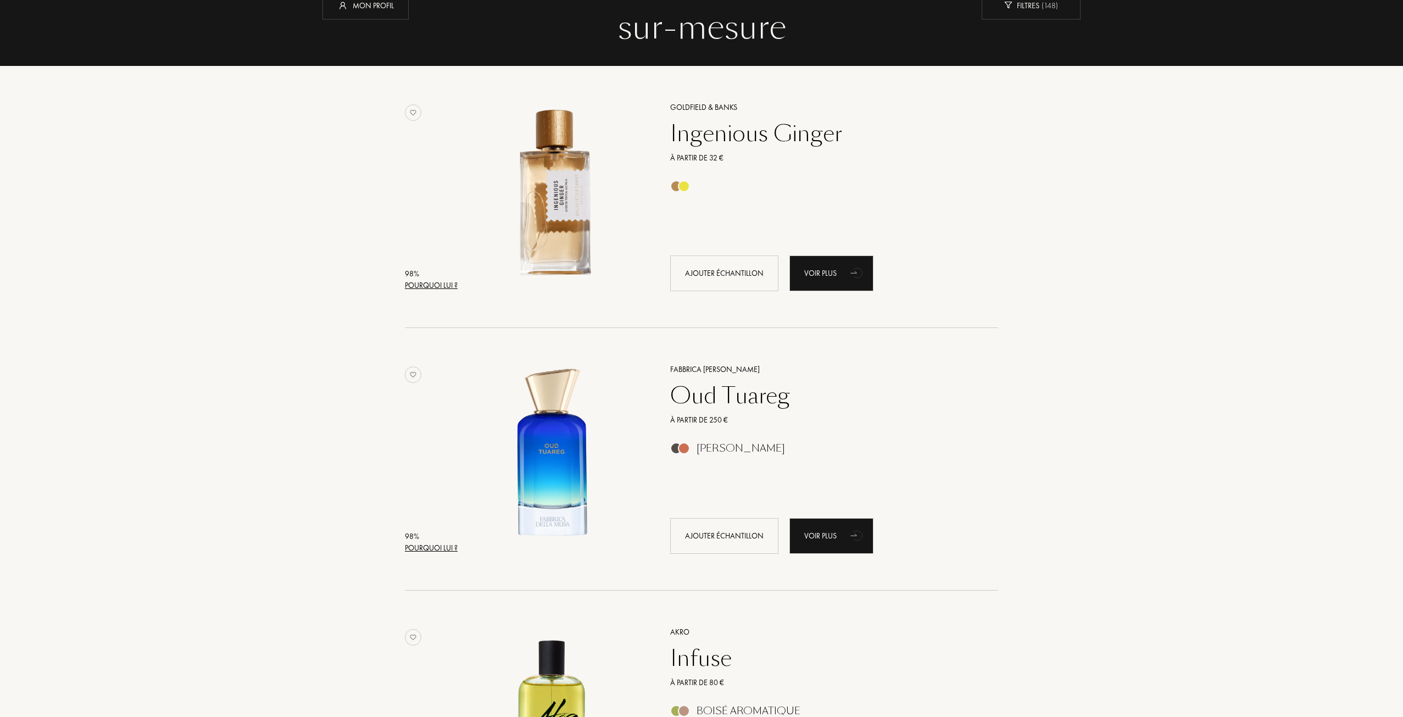
click at [422, 544] on div "Pourquoi lui ?" at bounding box center [431, 548] width 53 height 12
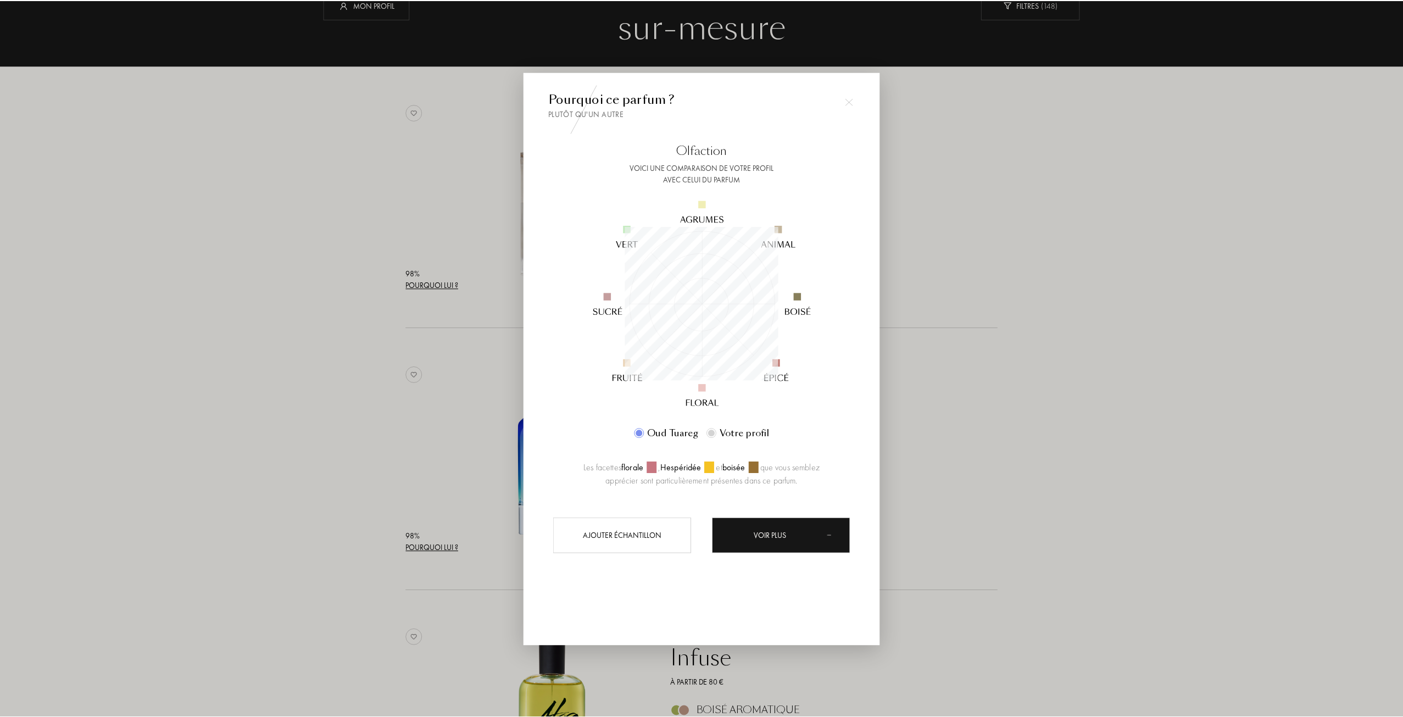
scroll to position [154, 154]
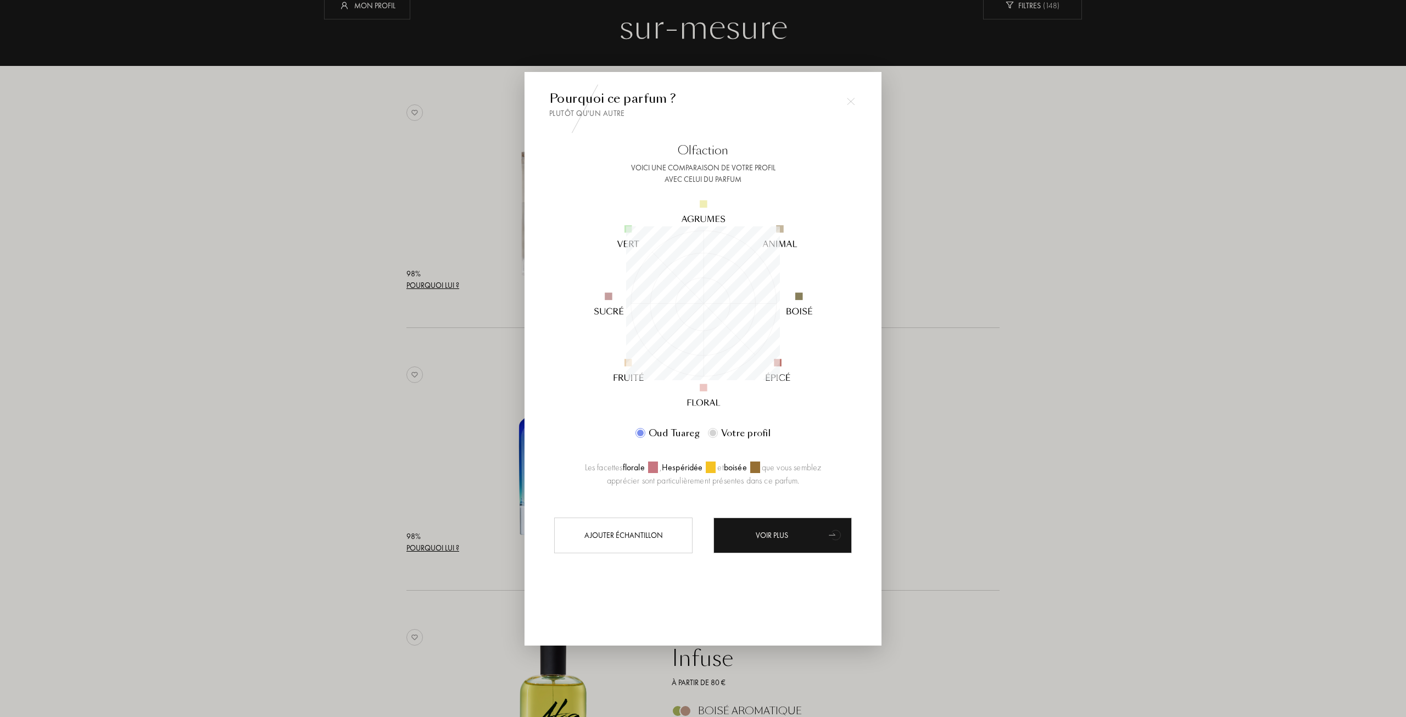
click at [960, 309] on div at bounding box center [703, 358] width 1406 height 717
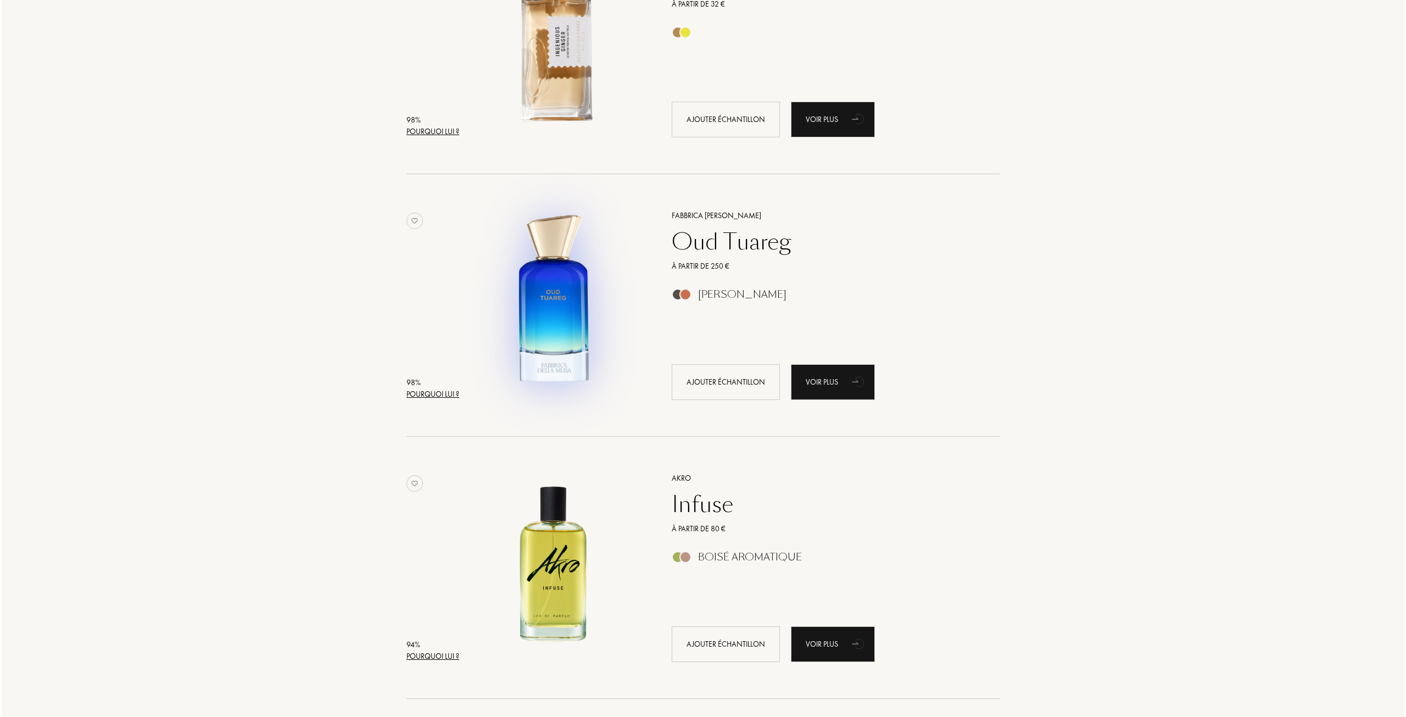
scroll to position [330, 0]
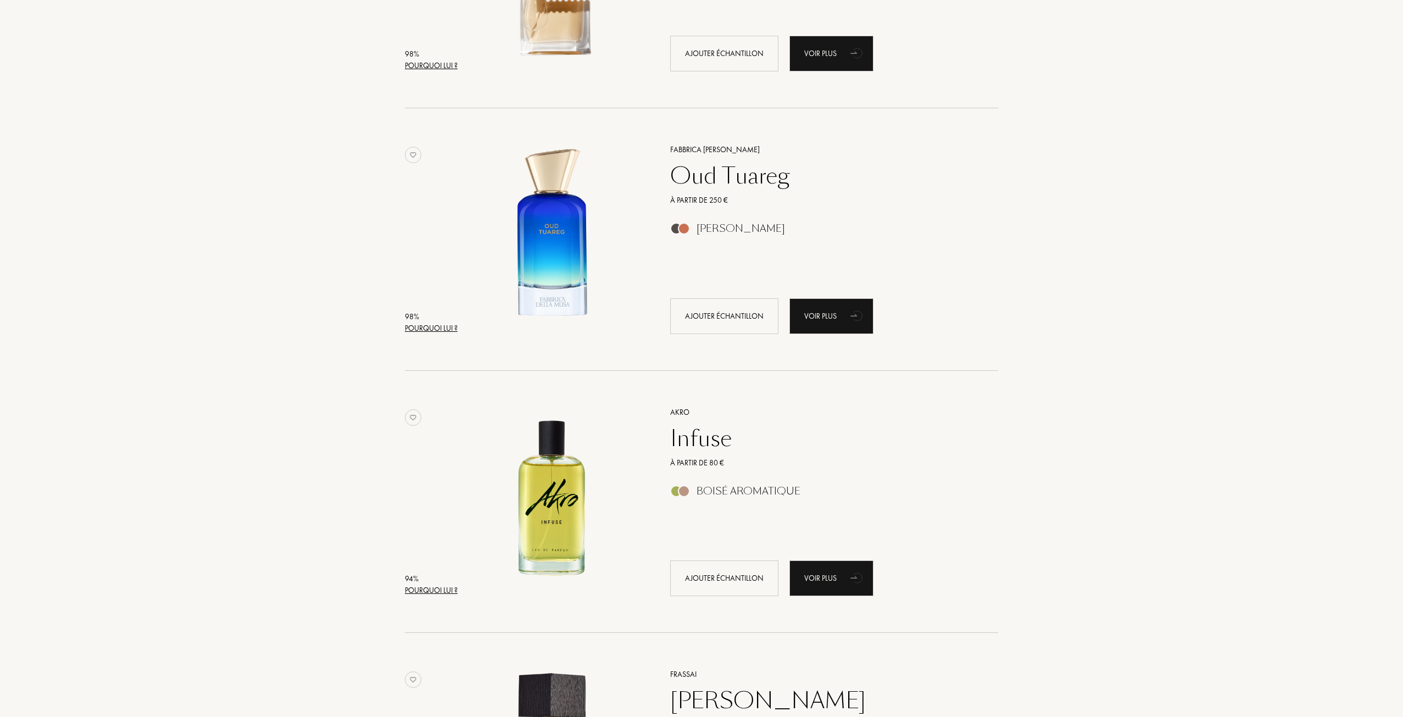
click at [432, 589] on div "Pourquoi lui ?" at bounding box center [431, 590] width 53 height 12
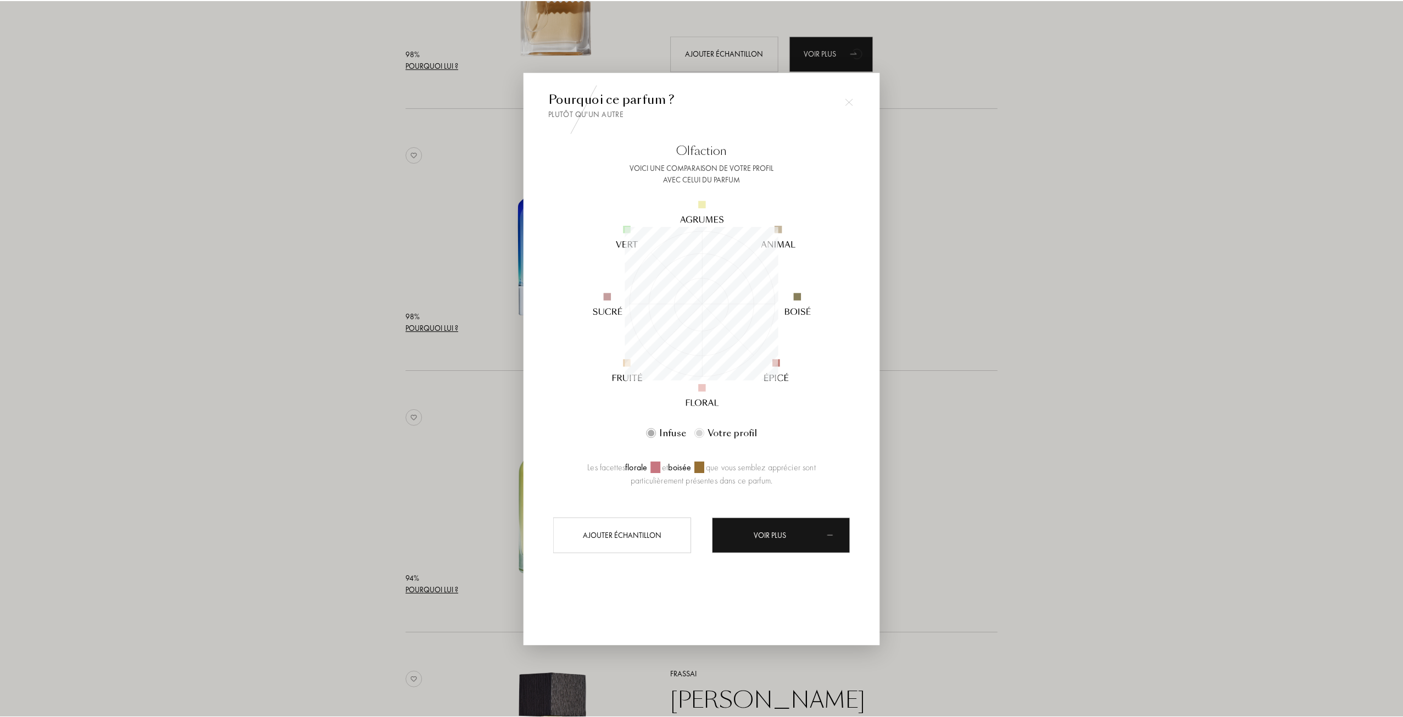
scroll to position [154, 154]
click at [855, 97] on div at bounding box center [851, 102] width 22 height 22
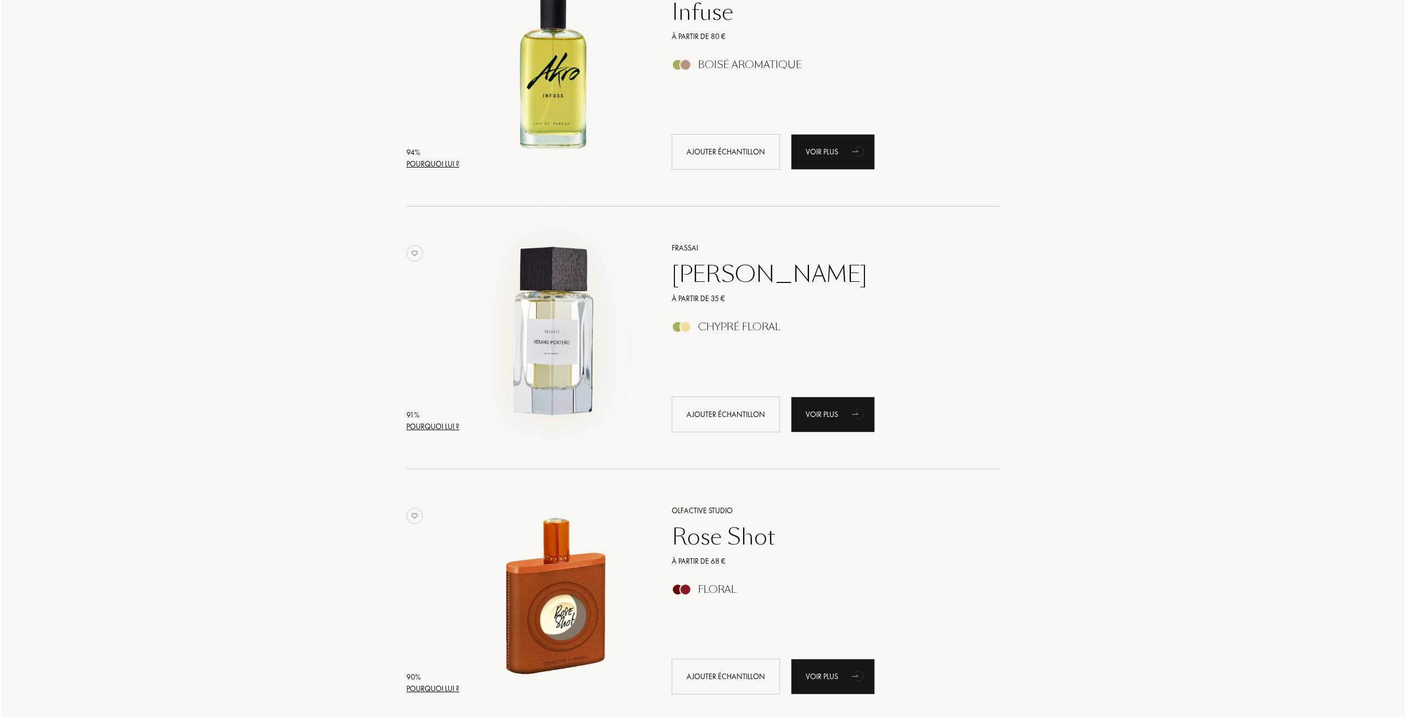
scroll to position [769, 0]
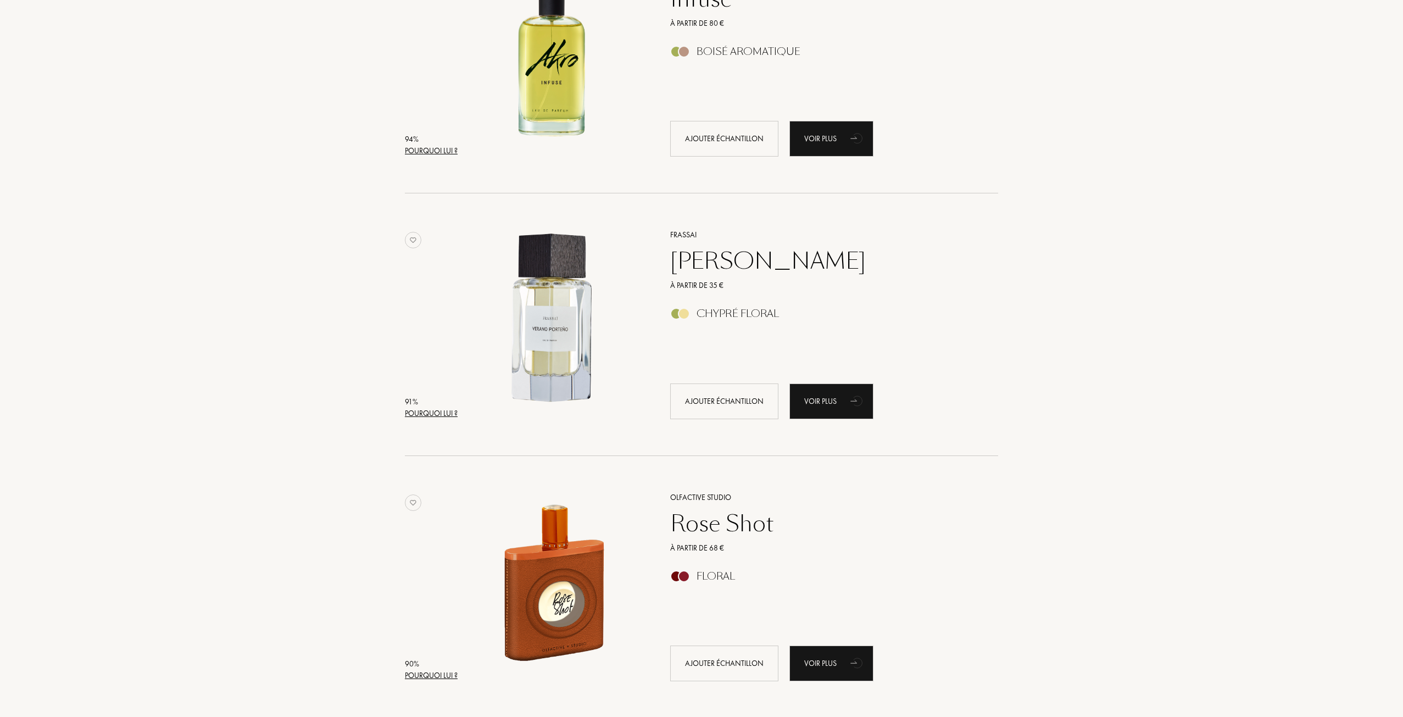
click at [419, 414] on div "Pourquoi lui ?" at bounding box center [431, 414] width 53 height 12
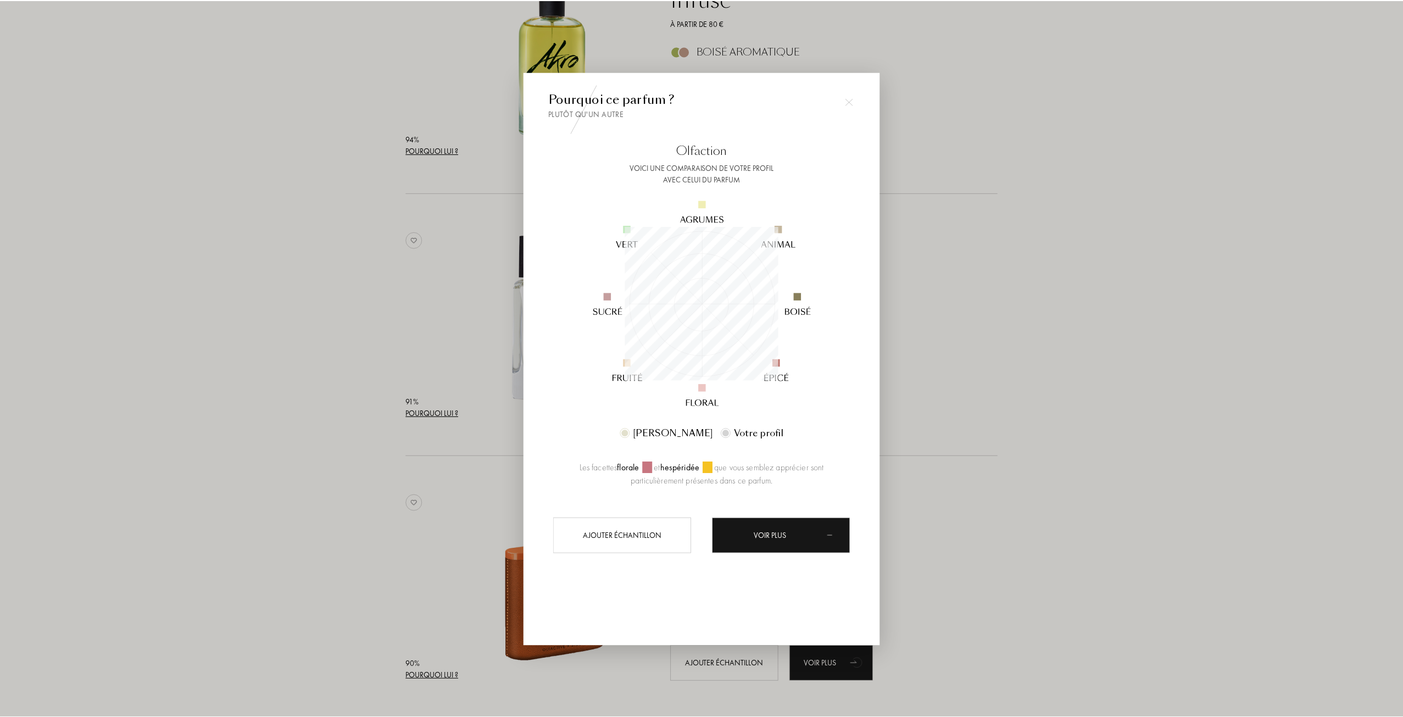
scroll to position [154, 154]
click at [849, 102] on img at bounding box center [851, 102] width 8 height 8
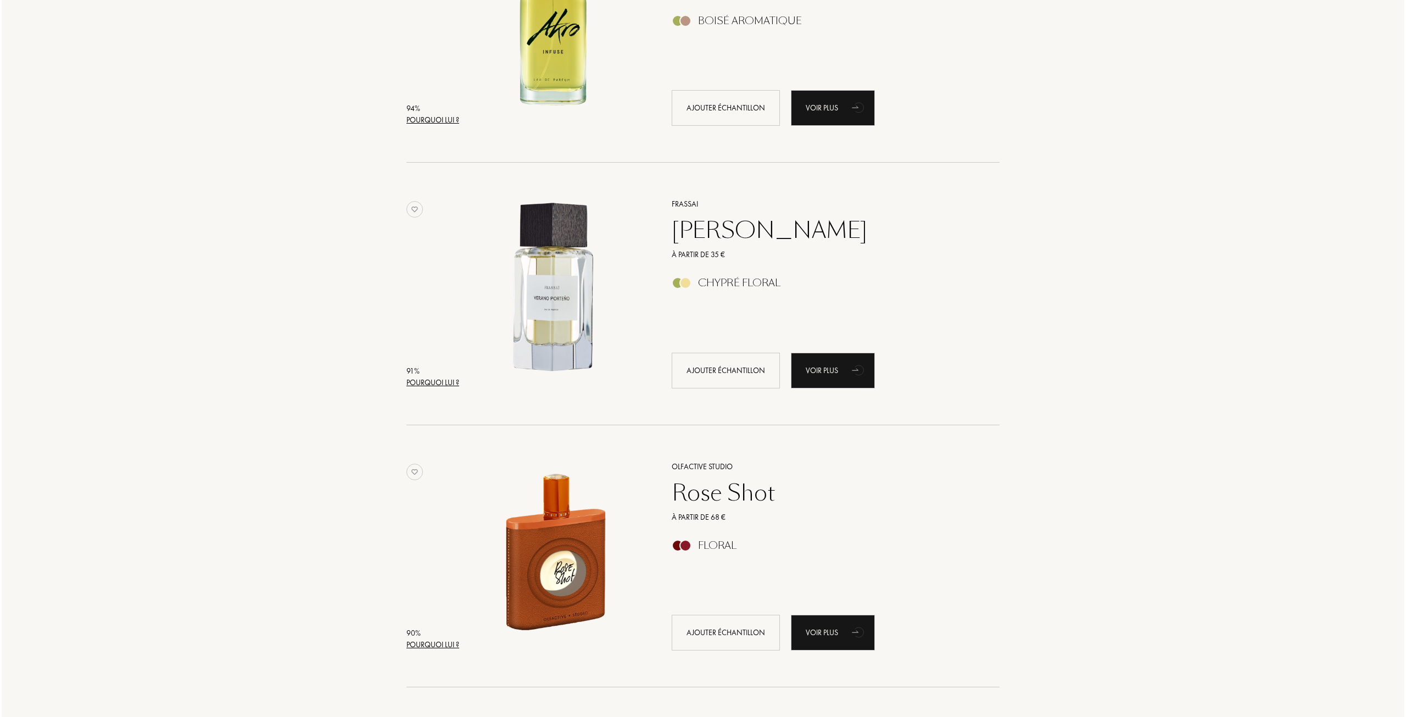
scroll to position [1044, 0]
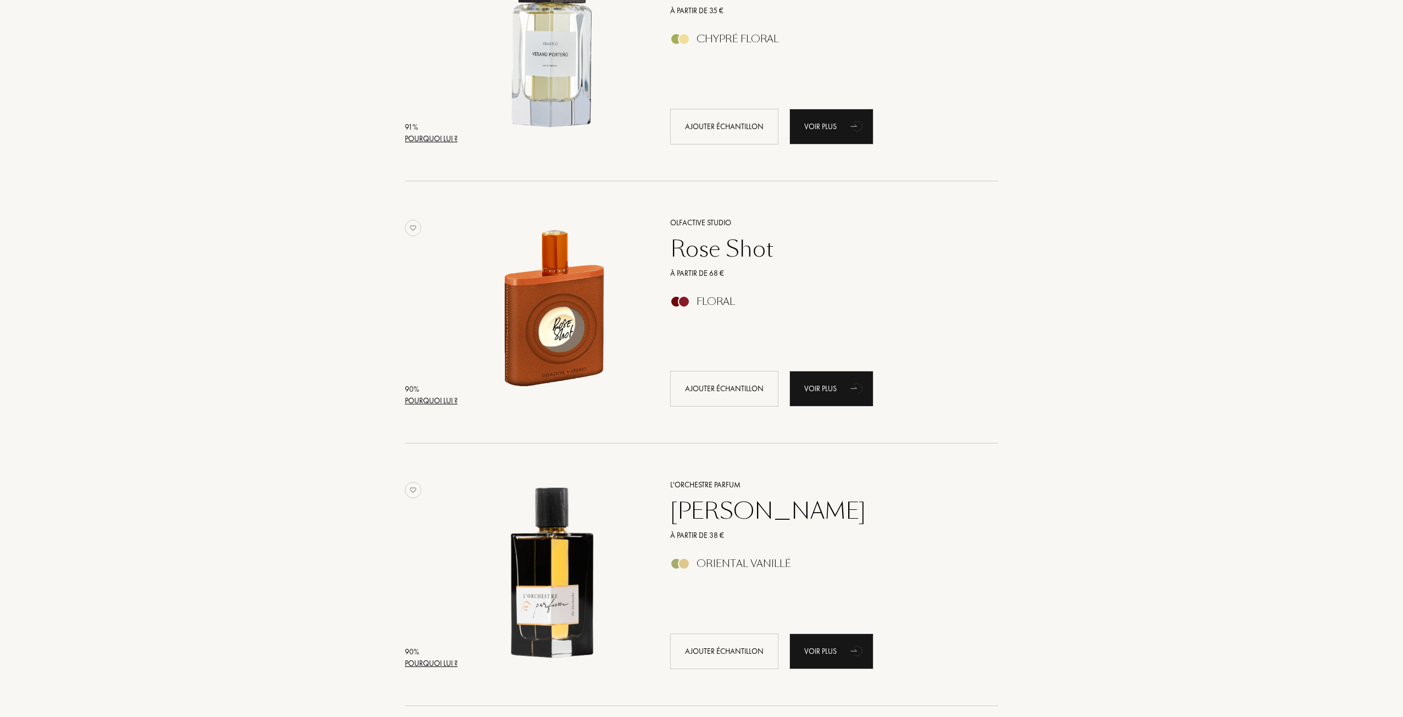
click at [432, 404] on div "Pourquoi lui ?" at bounding box center [431, 401] width 53 height 12
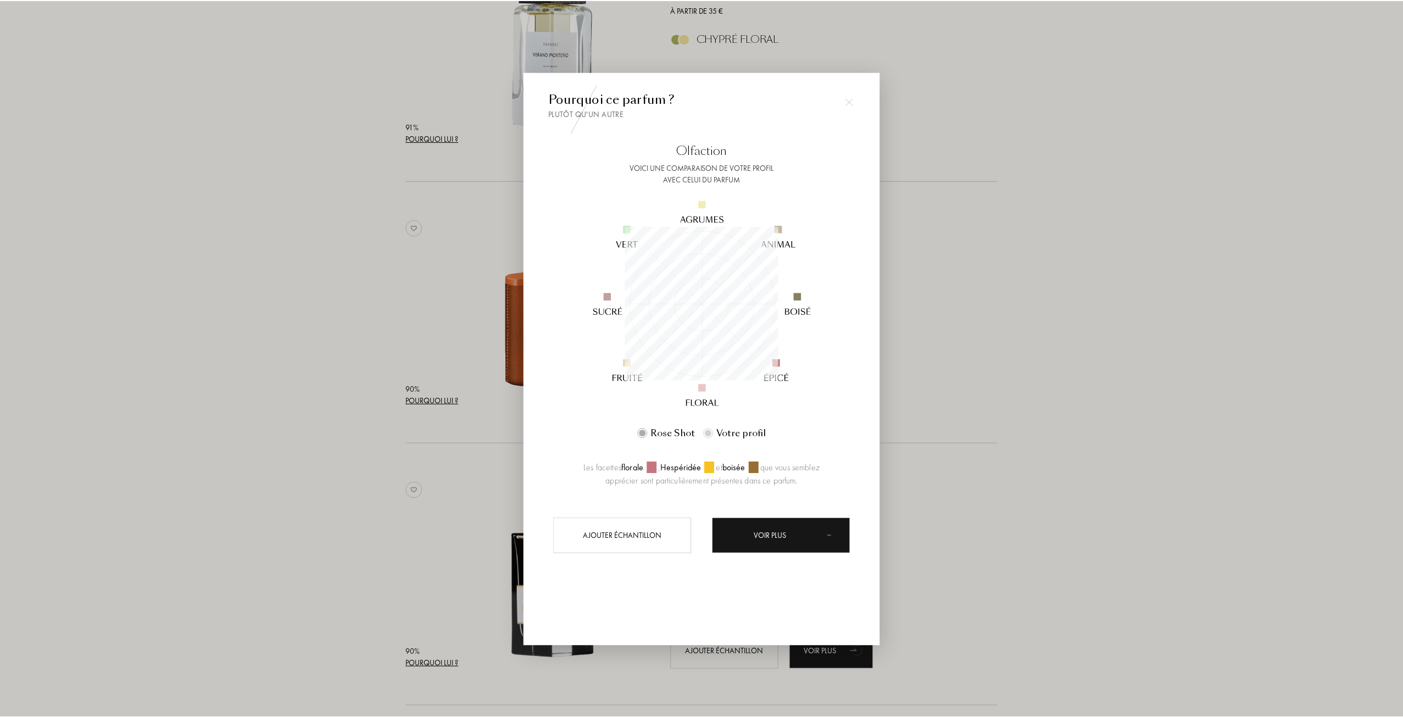
scroll to position [154, 154]
click at [979, 270] on div at bounding box center [703, 358] width 1406 height 717
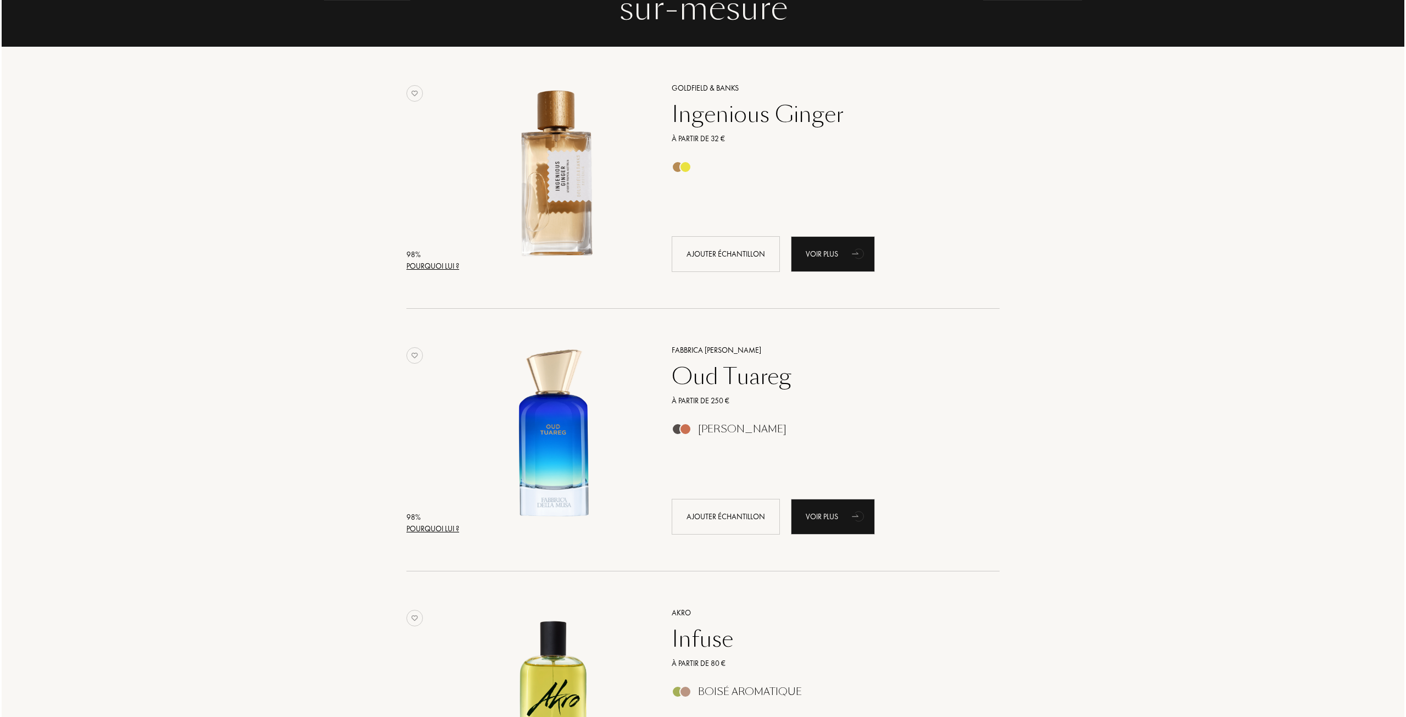
scroll to position [110, 0]
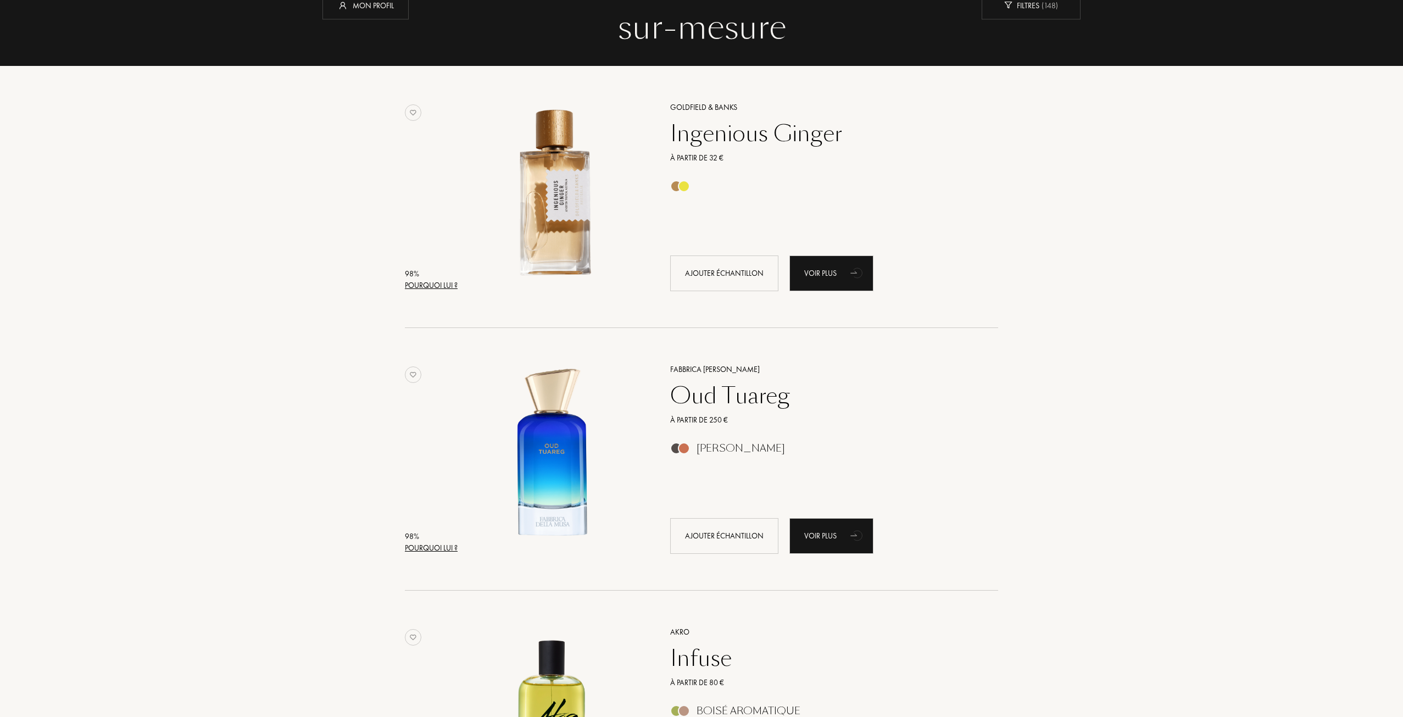
click at [436, 285] on div "Pourquoi lui ?" at bounding box center [431, 286] width 53 height 12
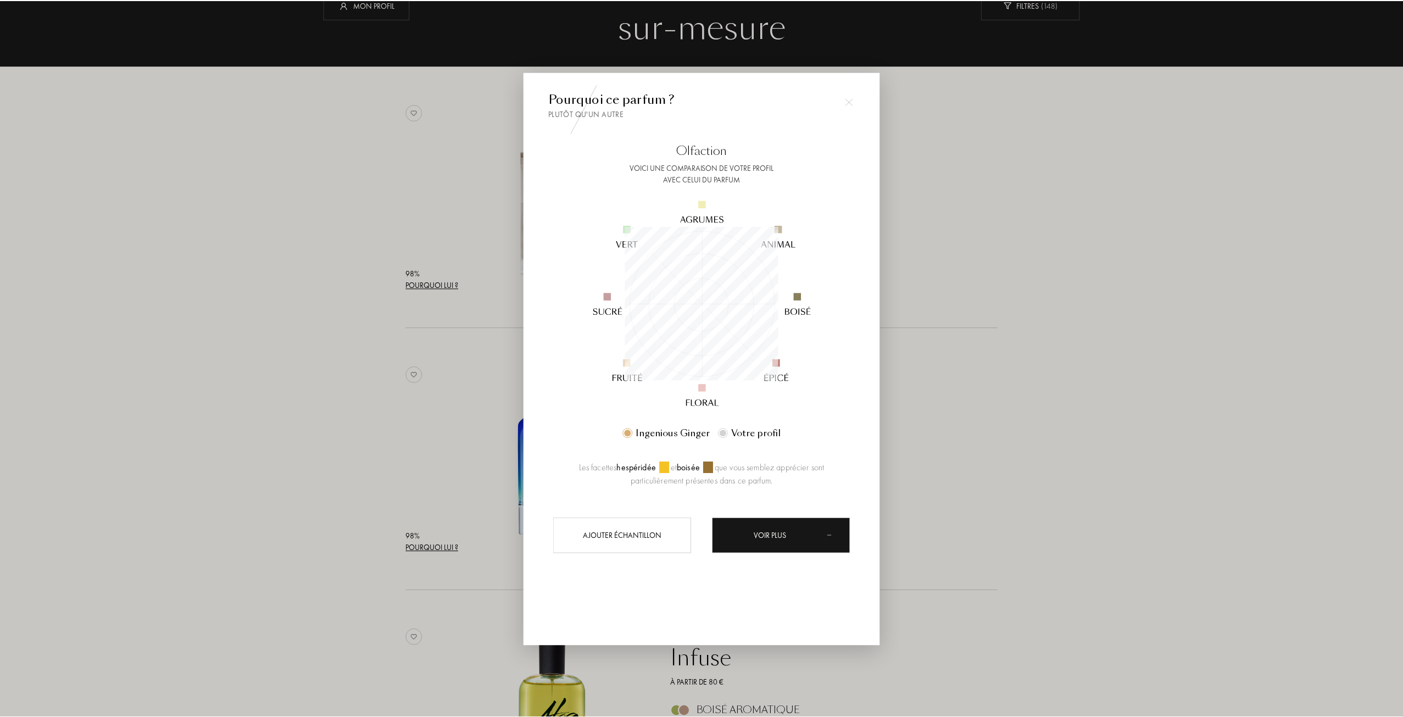
scroll to position [154, 154]
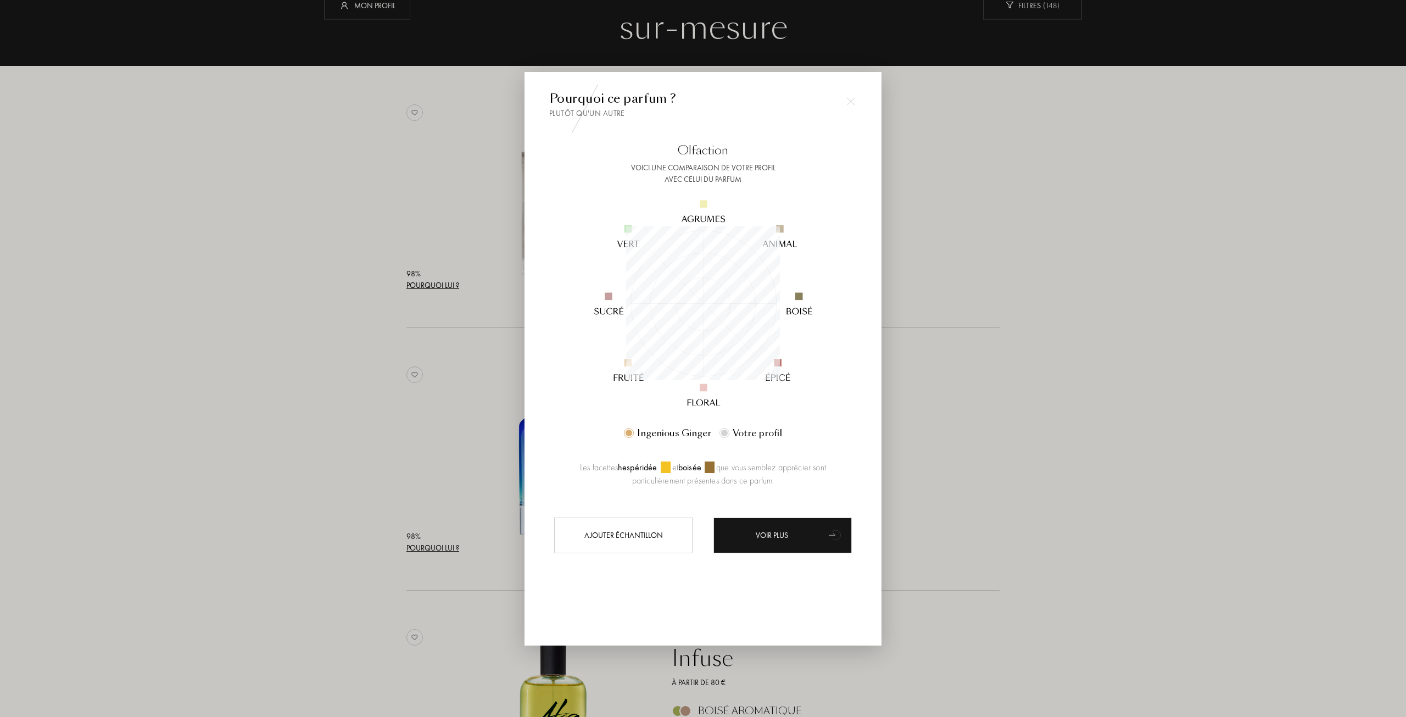
click at [915, 214] on div at bounding box center [703, 358] width 1406 height 717
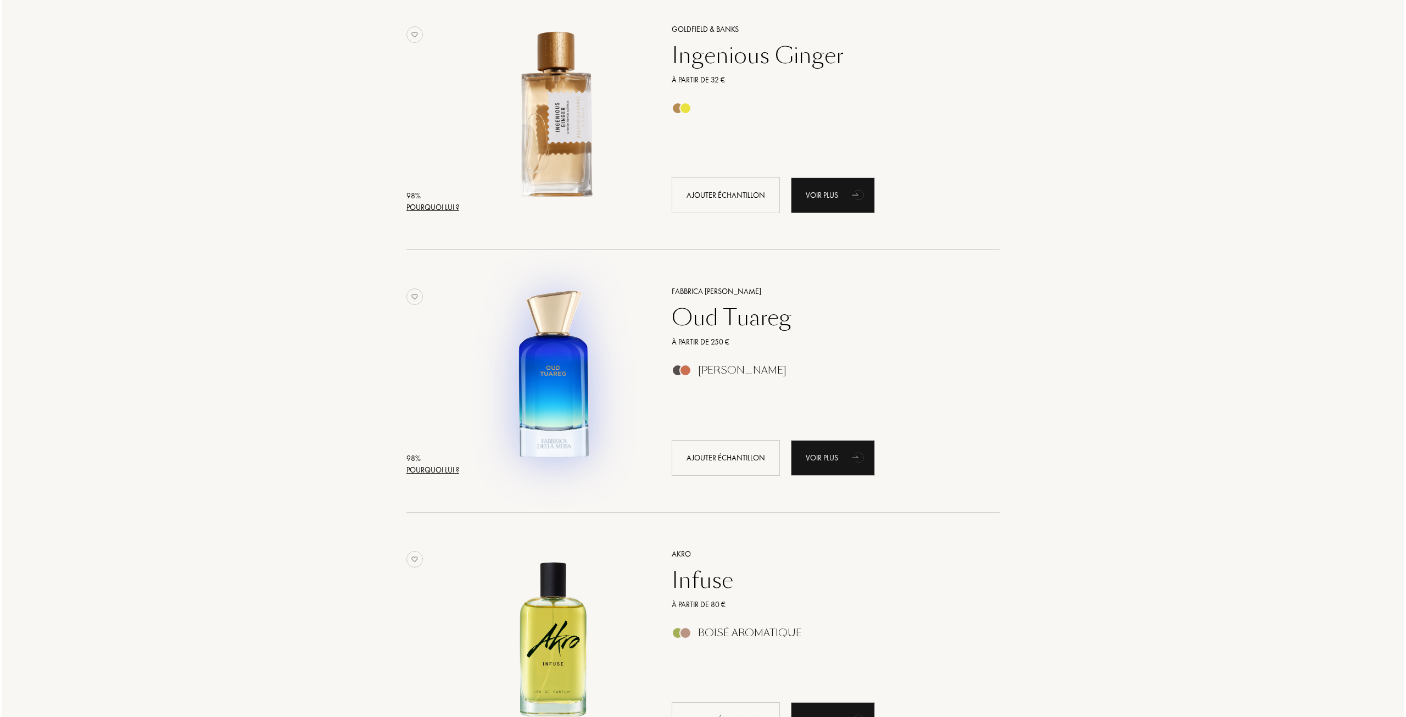
scroll to position [220, 0]
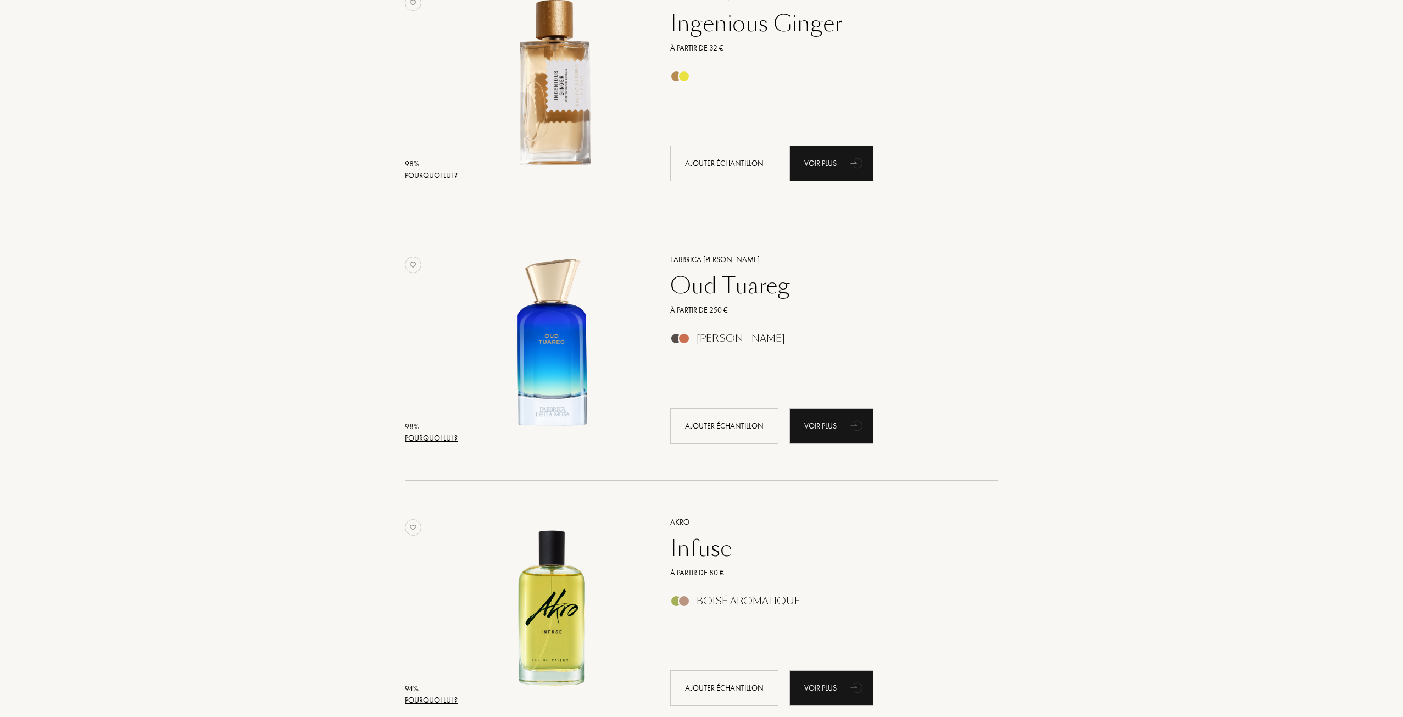
click at [442, 440] on div "Pourquoi lui ?" at bounding box center [431, 438] width 53 height 12
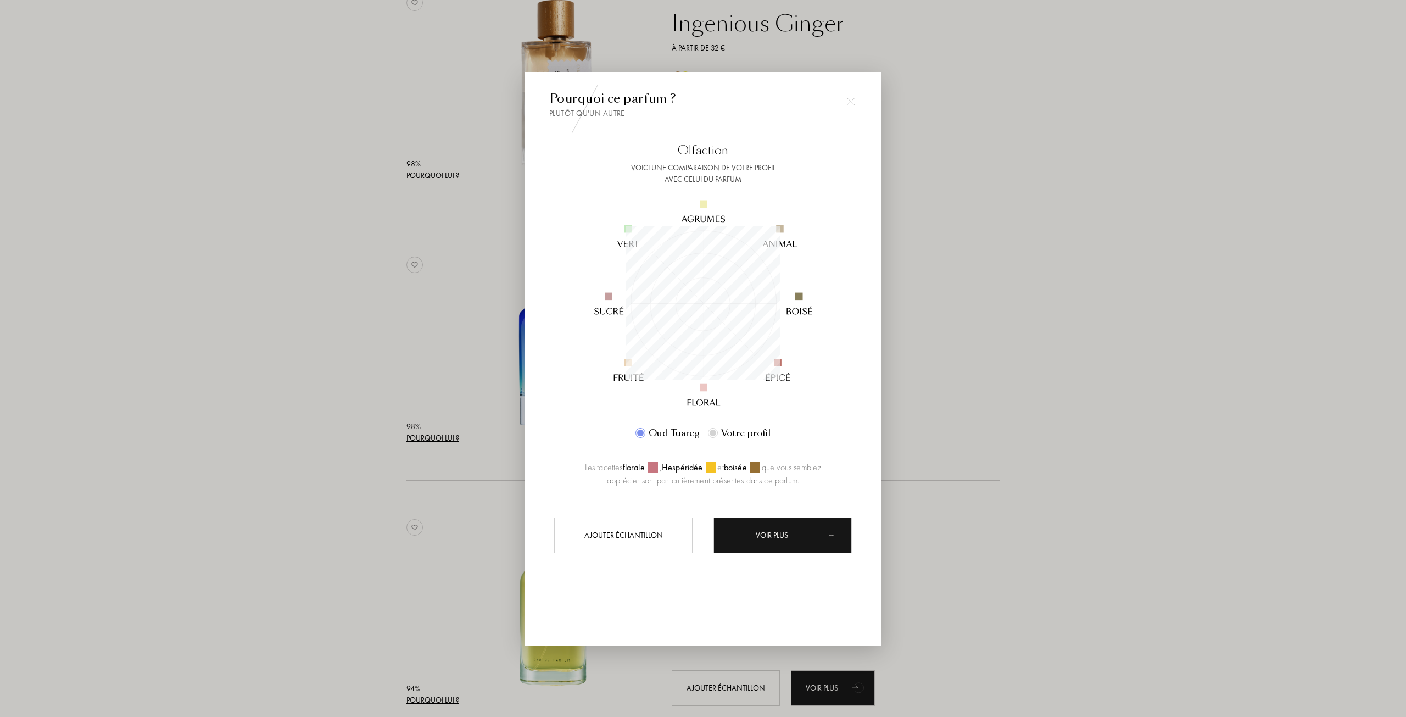
scroll to position [154, 154]
click at [718, 483] on span "que vous semblez apprécier sont particulièrement présentes dans ce parfum." at bounding box center [714, 473] width 214 height 25
click at [776, 481] on span "que vous semblez apprécier sont particulièrement présentes dans ce parfum." at bounding box center [714, 473] width 214 height 25
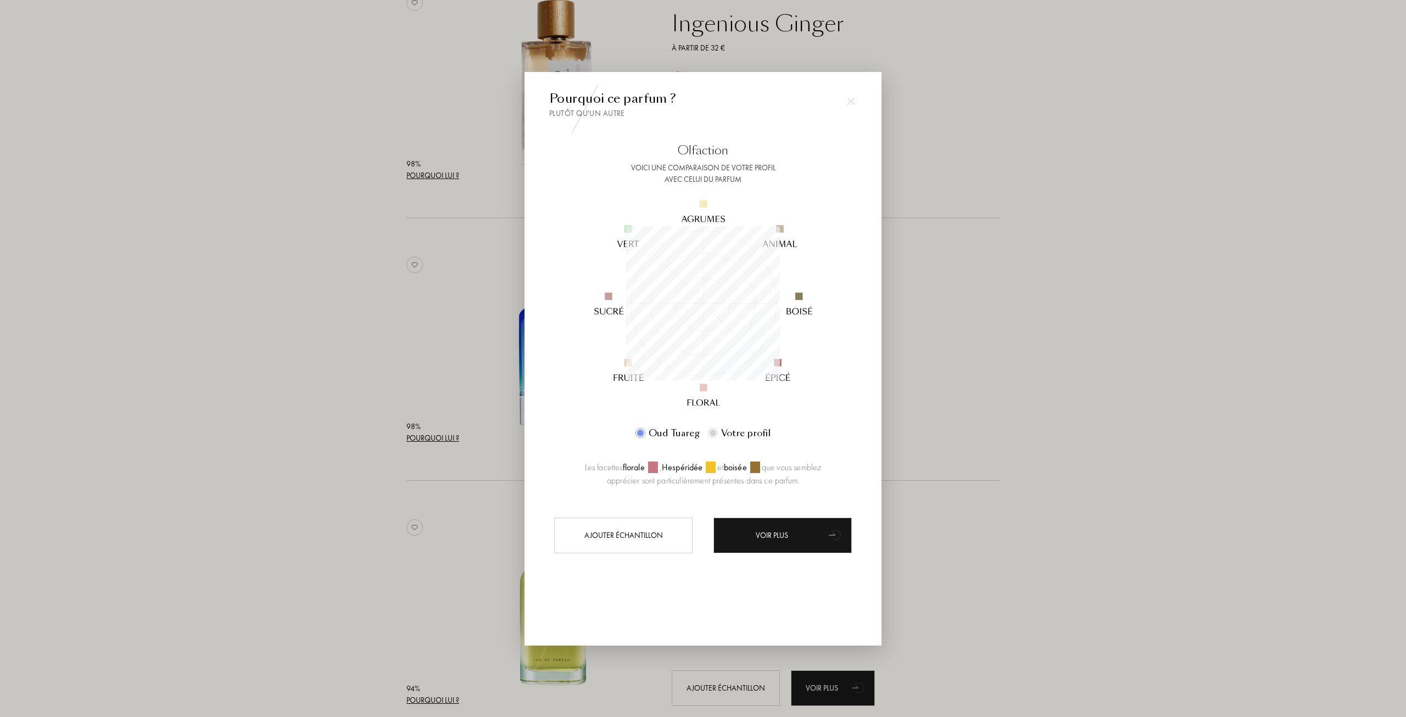
click at [1079, 430] on div at bounding box center [703, 358] width 1406 height 717
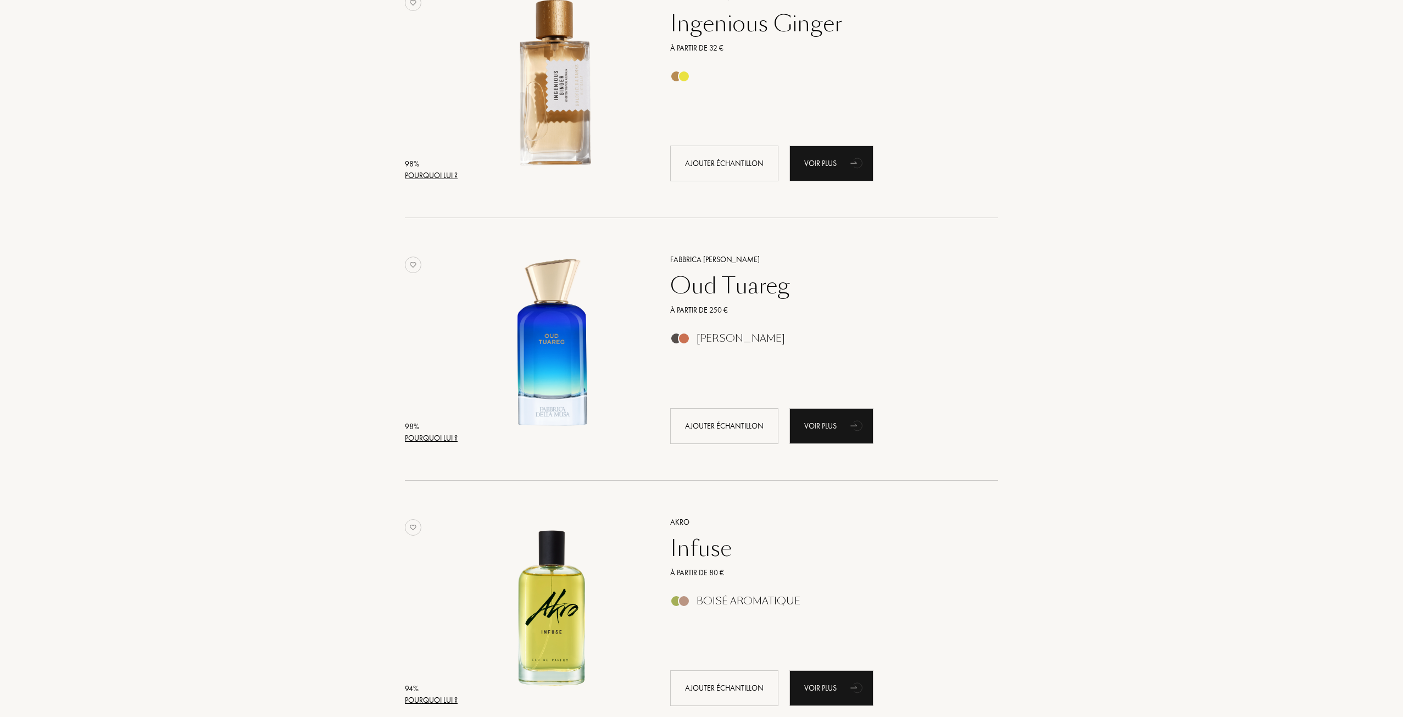
click at [442, 171] on div "Pourquoi lui ?" at bounding box center [431, 176] width 53 height 12
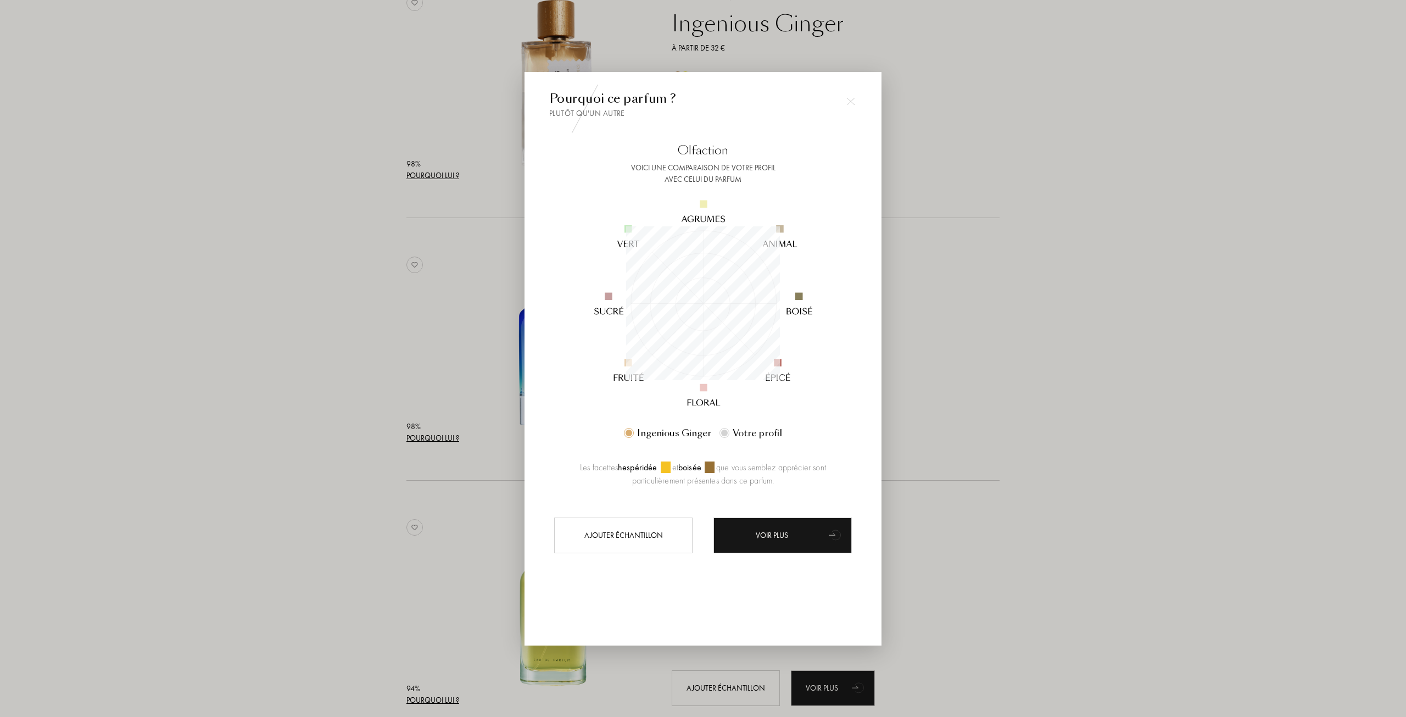
click at [943, 361] on div at bounding box center [703, 358] width 1406 height 717
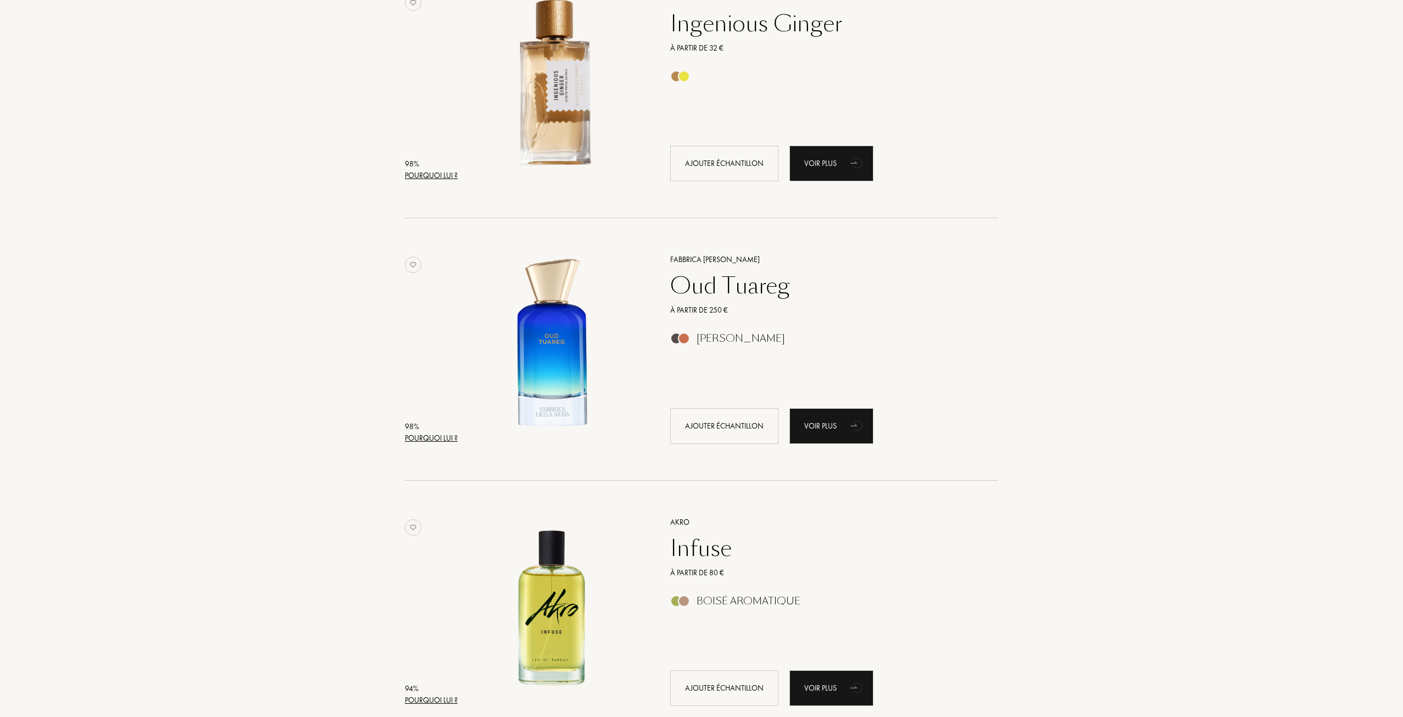
click at [399, 426] on div "98 % Pourquoi lui ? Fabbrica Della Musa Oud Tuareg À partir de 250 € Ambré Bois…" at bounding box center [701, 349] width 758 height 263
click at [426, 432] on div "Pourquoi lui ?" at bounding box center [431, 438] width 53 height 12
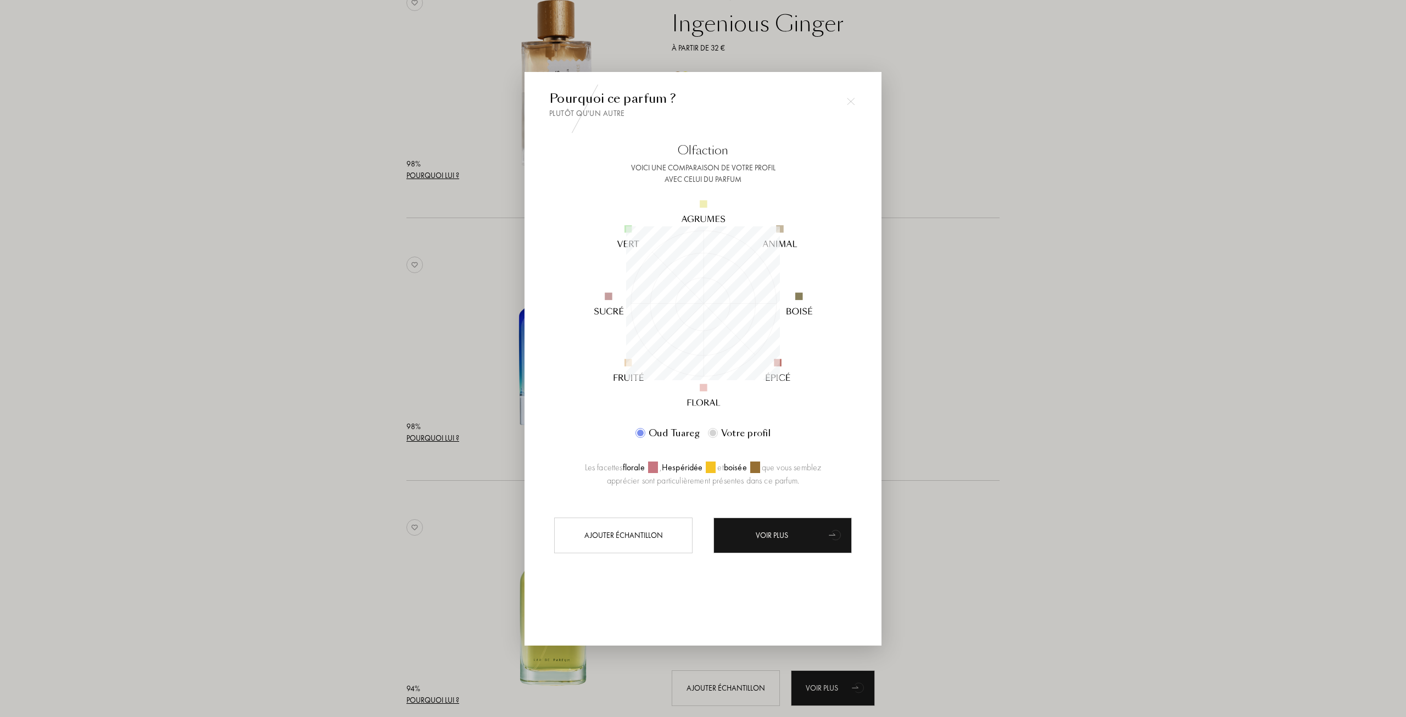
click at [326, 394] on div at bounding box center [703, 358] width 1406 height 717
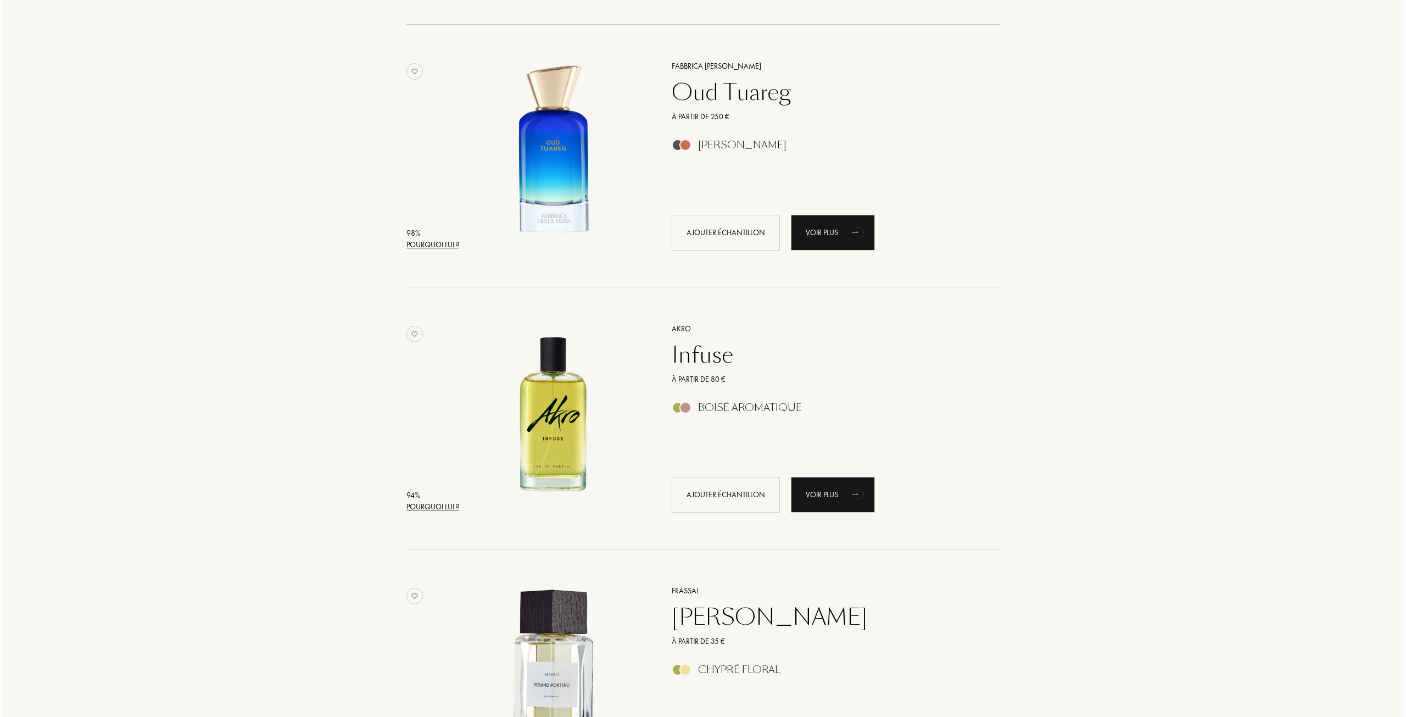
scroll to position [439, 0]
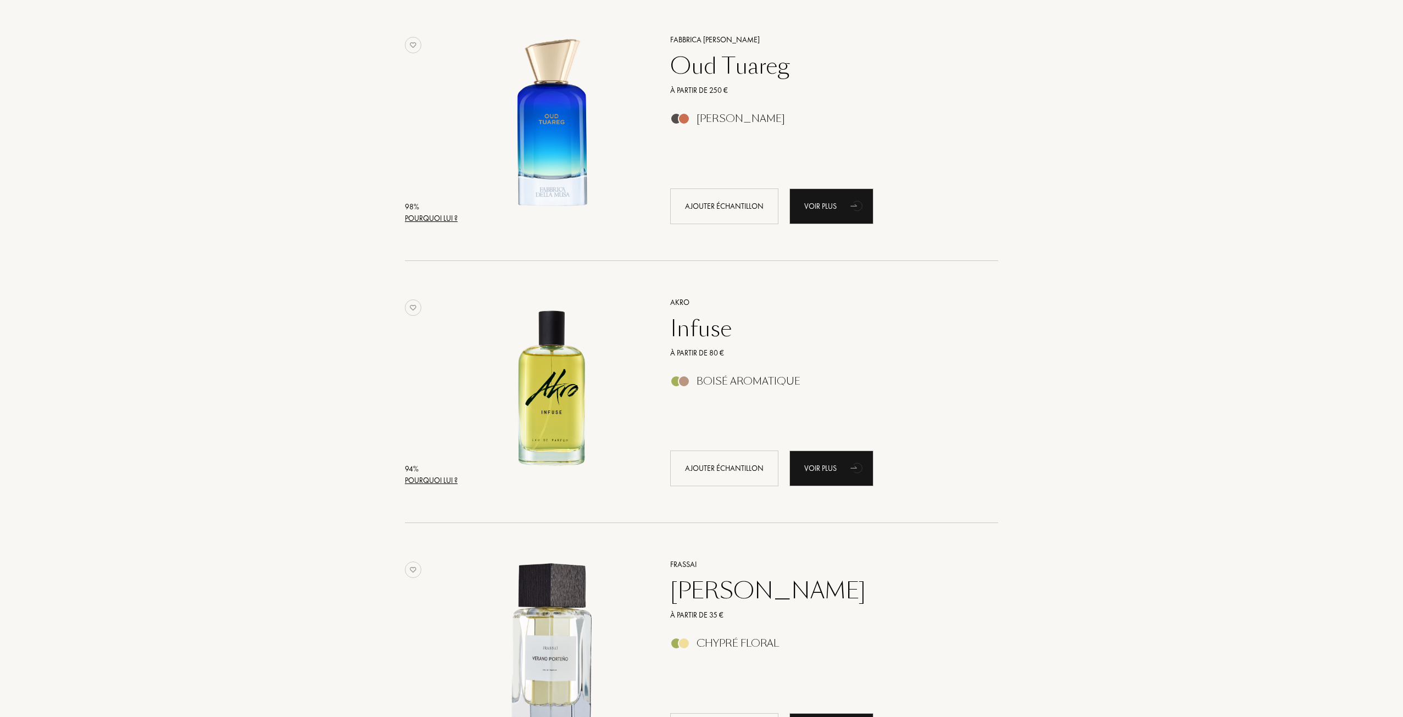
click at [449, 474] on div "94 %" at bounding box center [431, 469] width 53 height 12
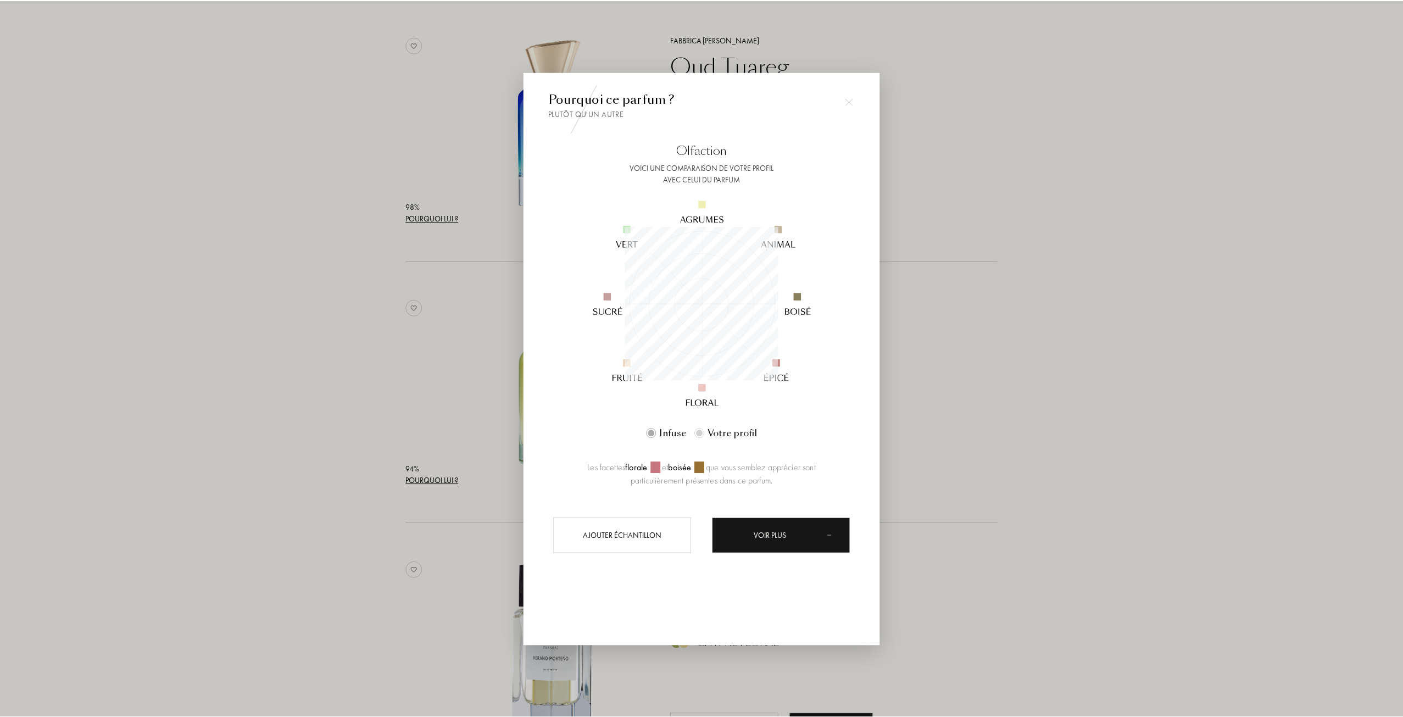
scroll to position [154, 154]
click at [358, 383] on div at bounding box center [703, 358] width 1406 height 717
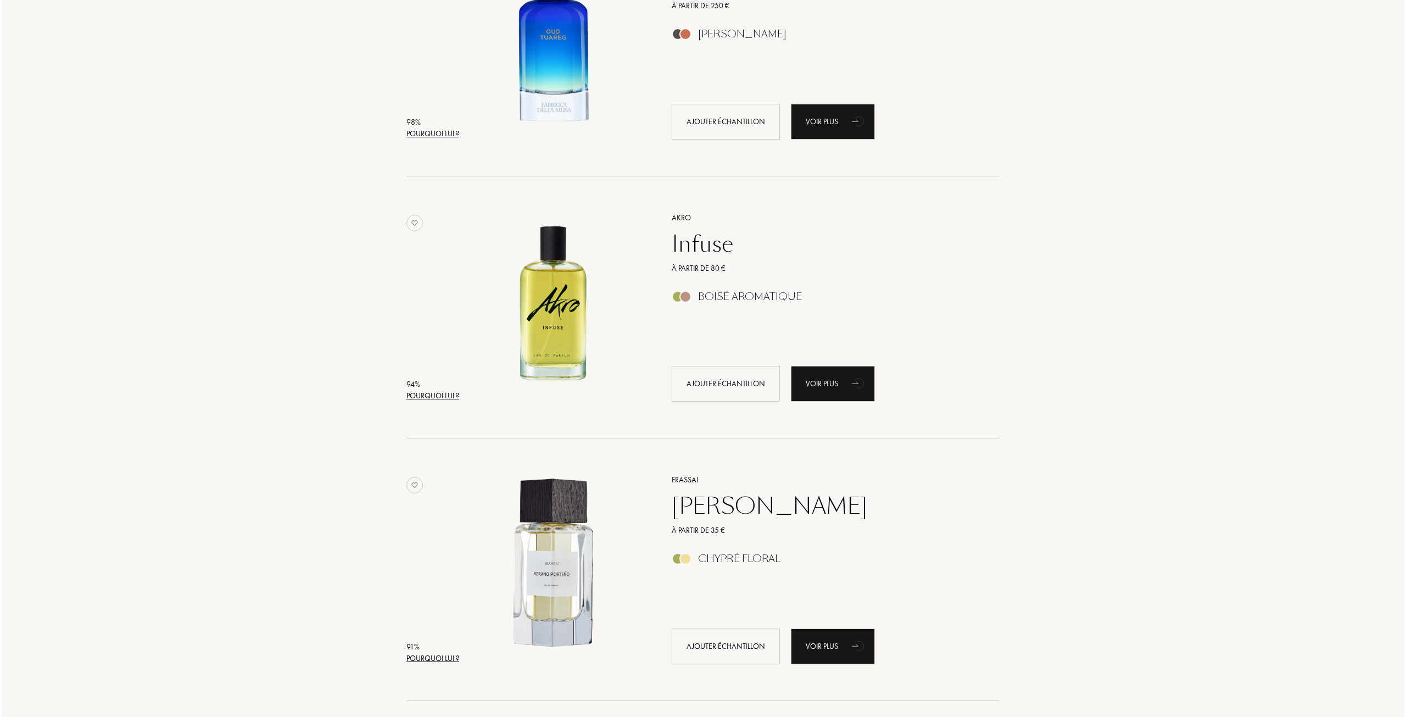
scroll to position [714, 0]
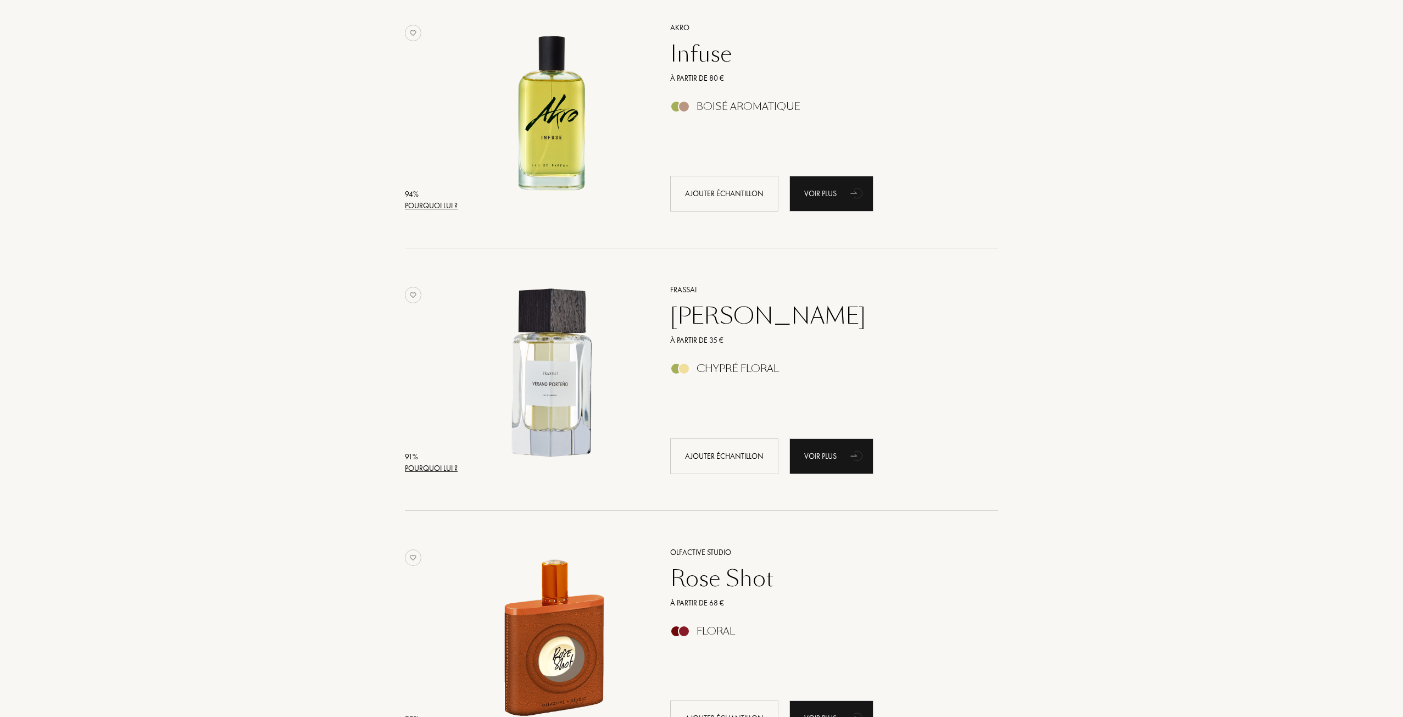
click at [437, 461] on div "91 %" at bounding box center [431, 457] width 53 height 12
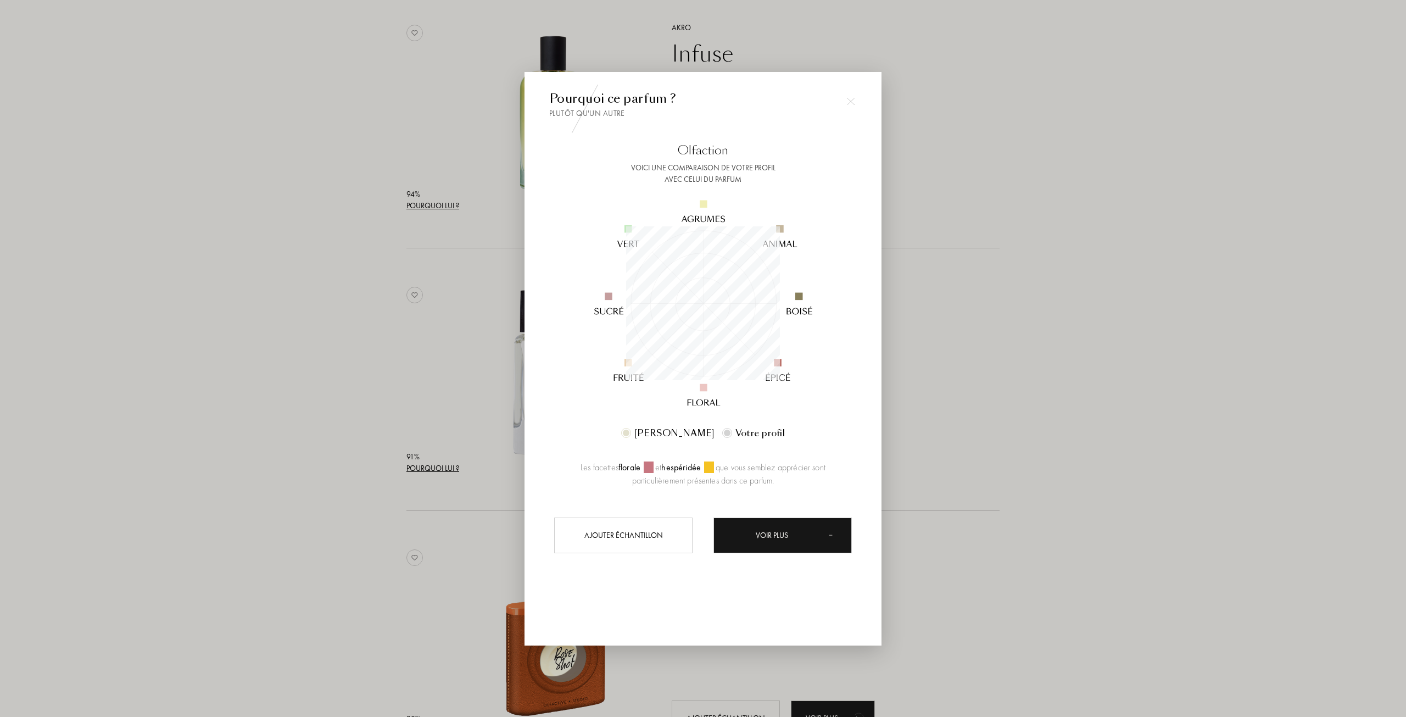
scroll to position [154, 154]
click at [349, 430] on div at bounding box center [703, 358] width 1406 height 717
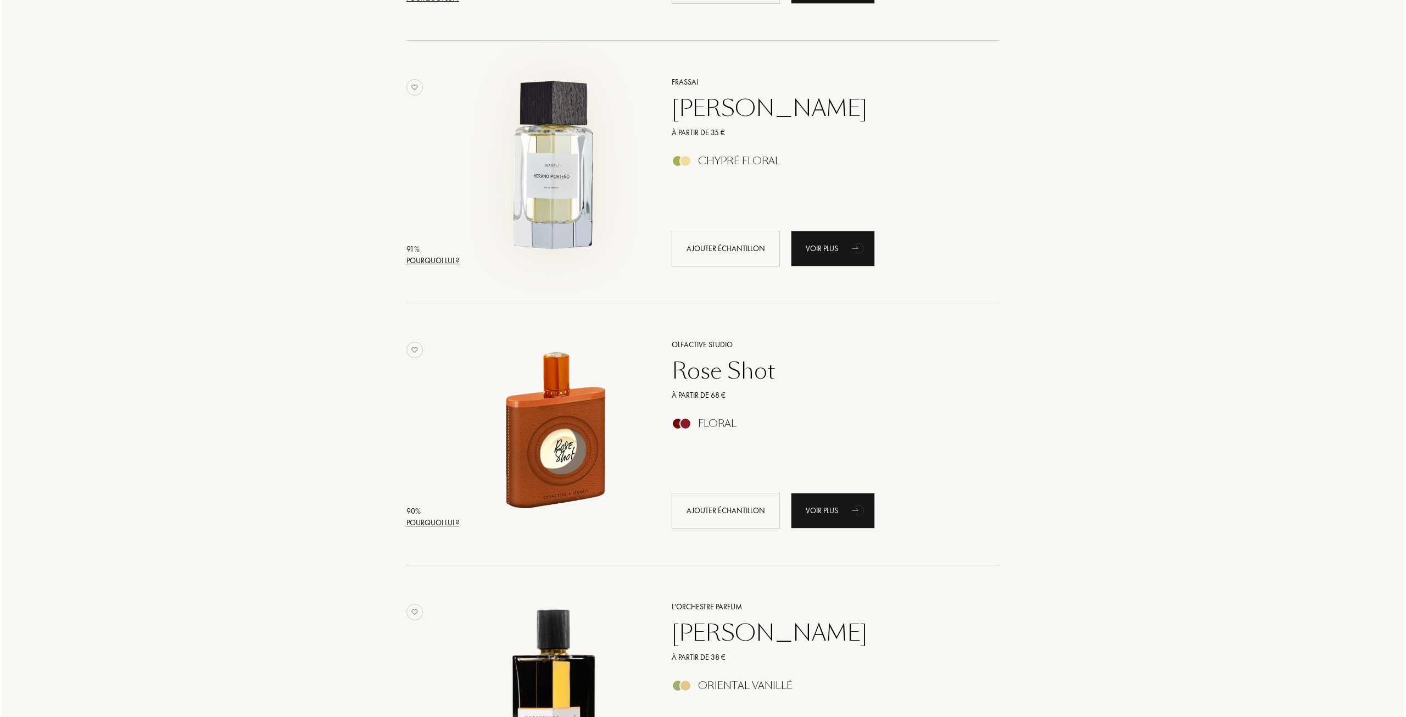
scroll to position [989, 0]
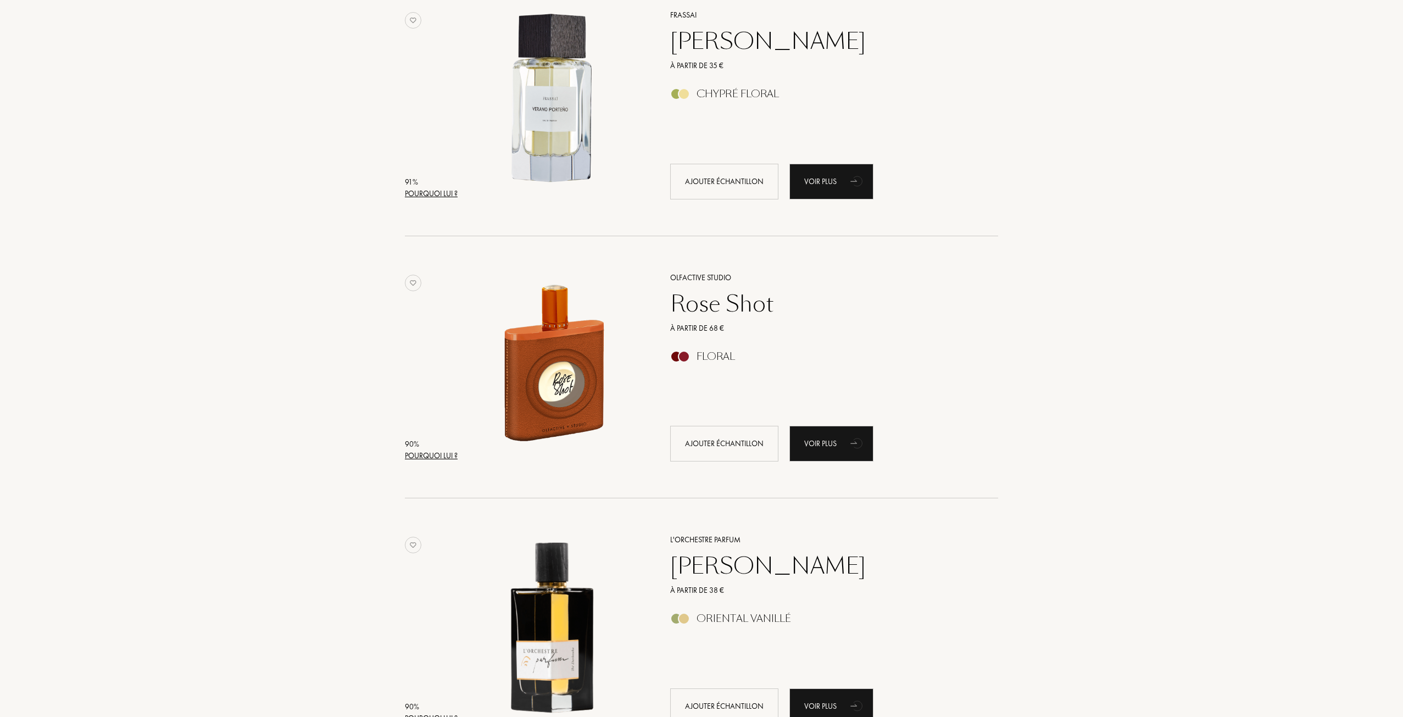
click at [449, 461] on div "Pourquoi lui ?" at bounding box center [431, 456] width 53 height 12
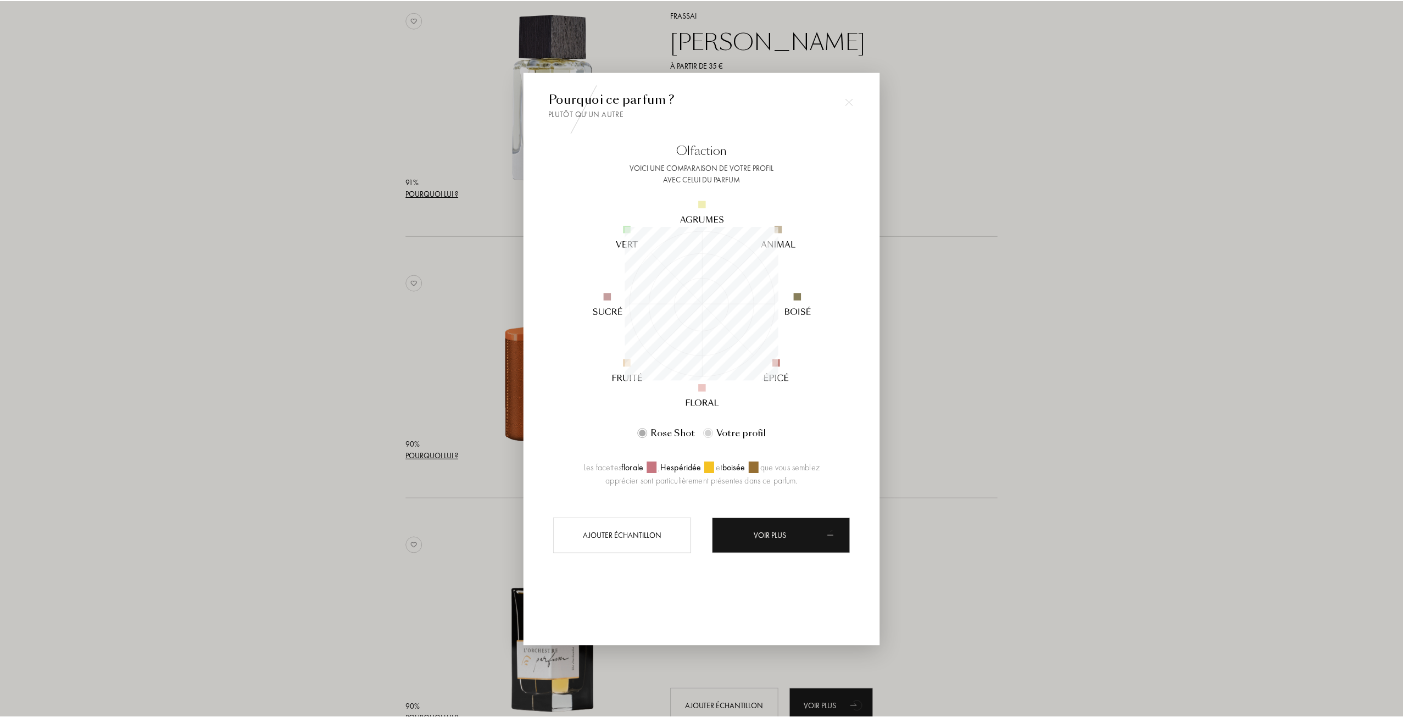
scroll to position [154, 154]
click at [341, 336] on div at bounding box center [703, 358] width 1406 height 717
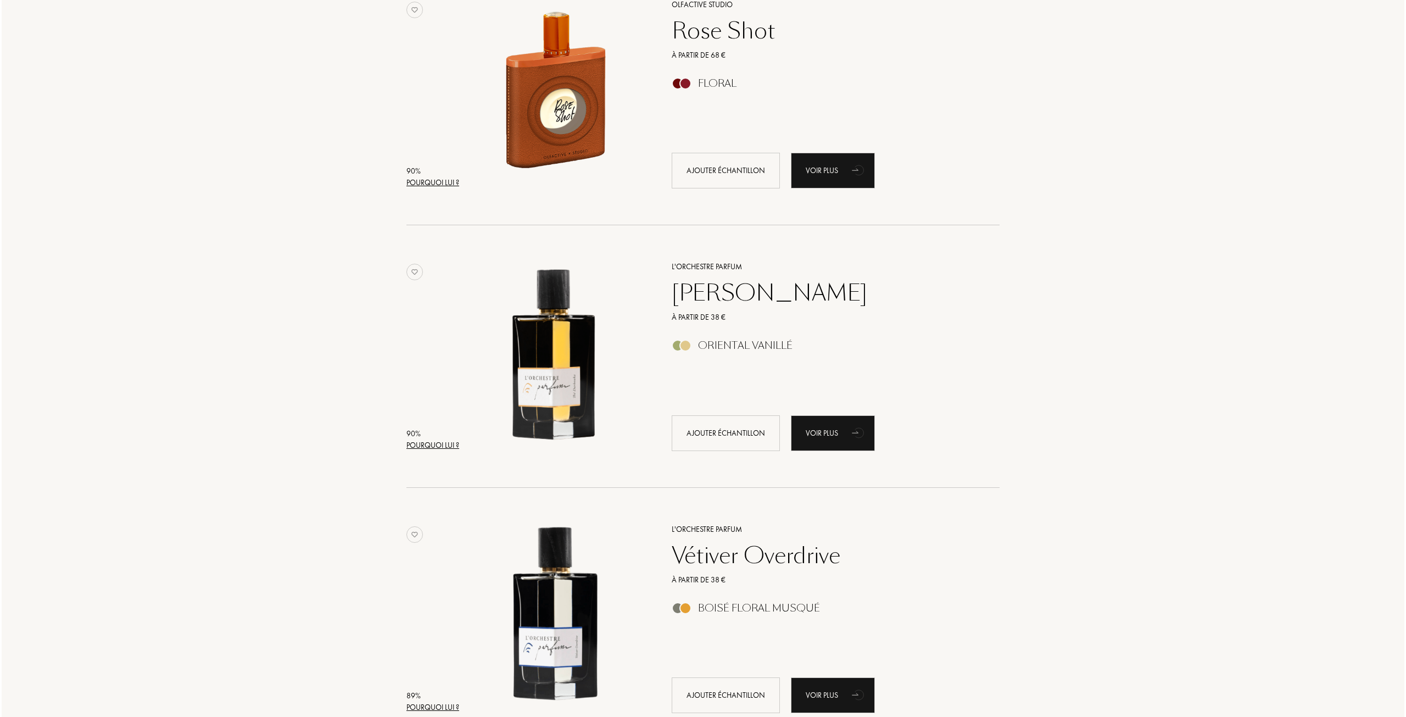
scroll to position [1263, 0]
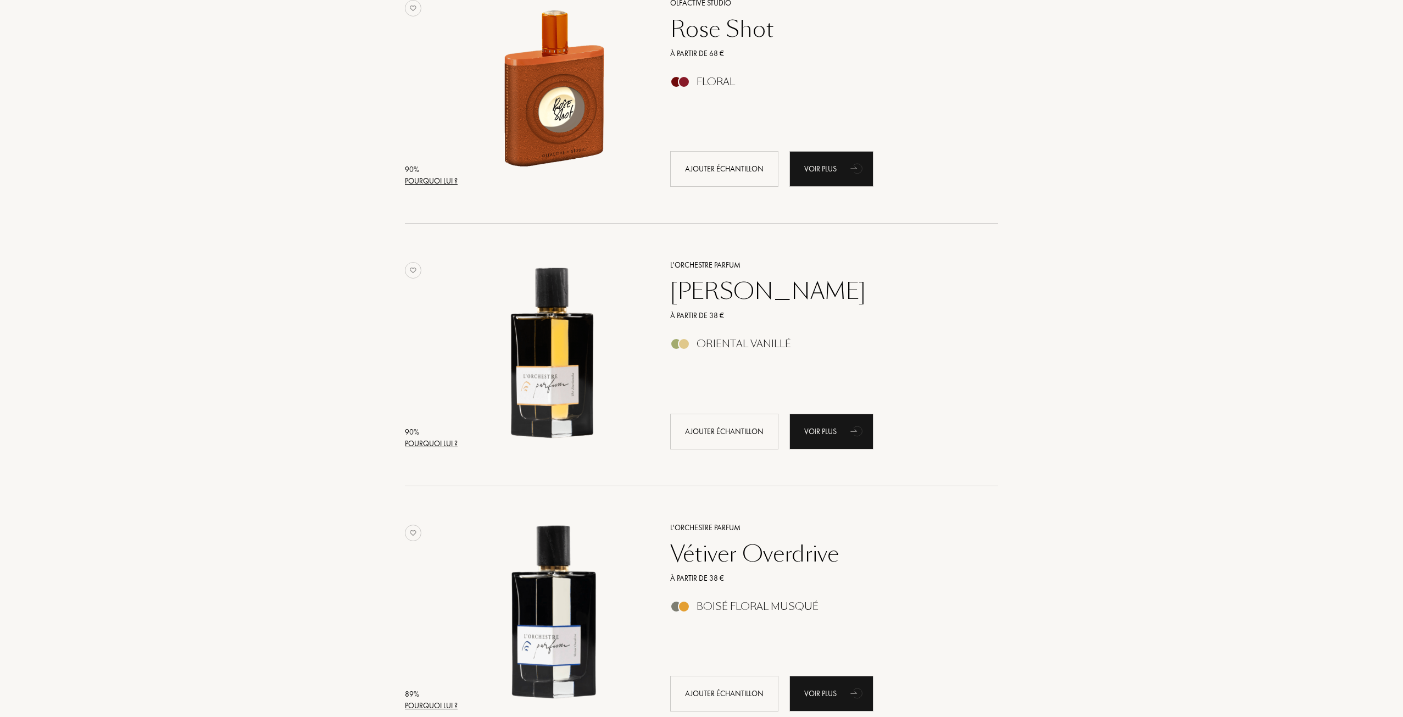
click at [442, 444] on div "Pourquoi lui ?" at bounding box center [431, 444] width 53 height 12
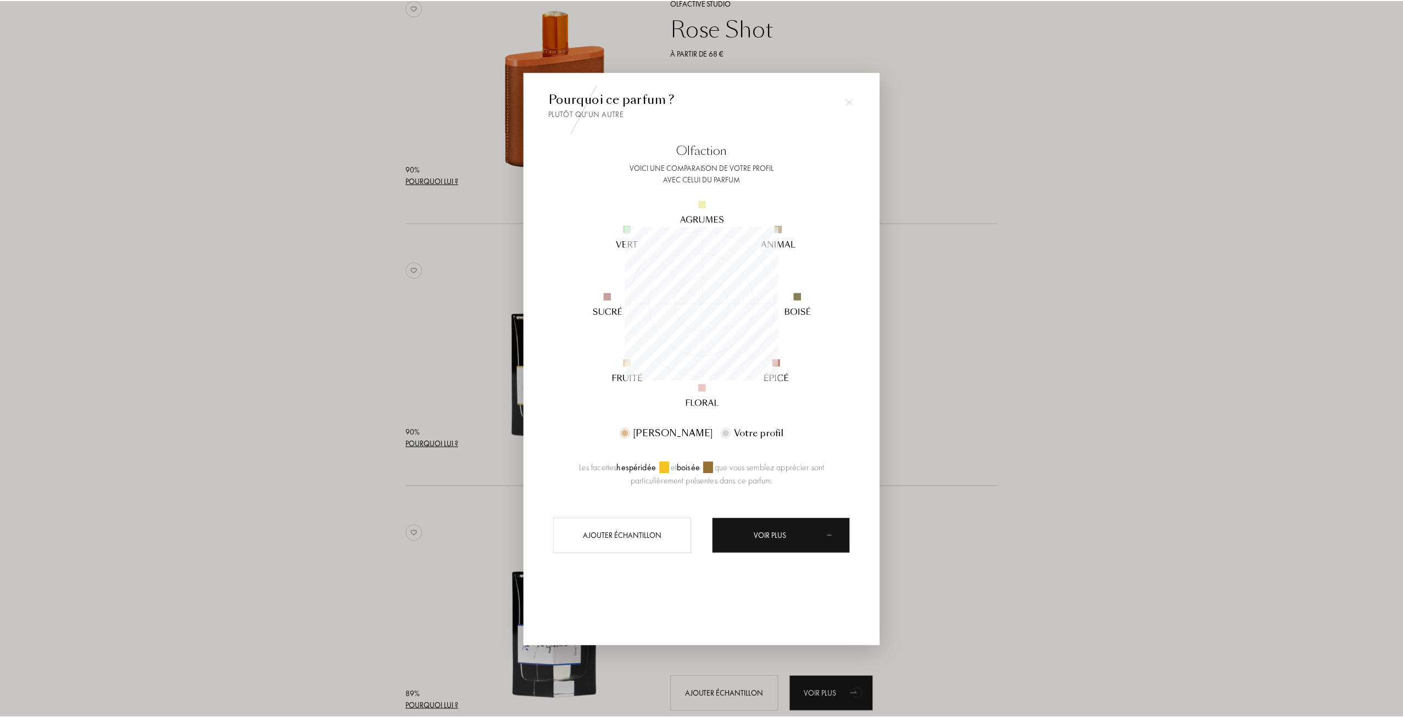
scroll to position [154, 154]
click at [361, 350] on div at bounding box center [703, 358] width 1406 height 717
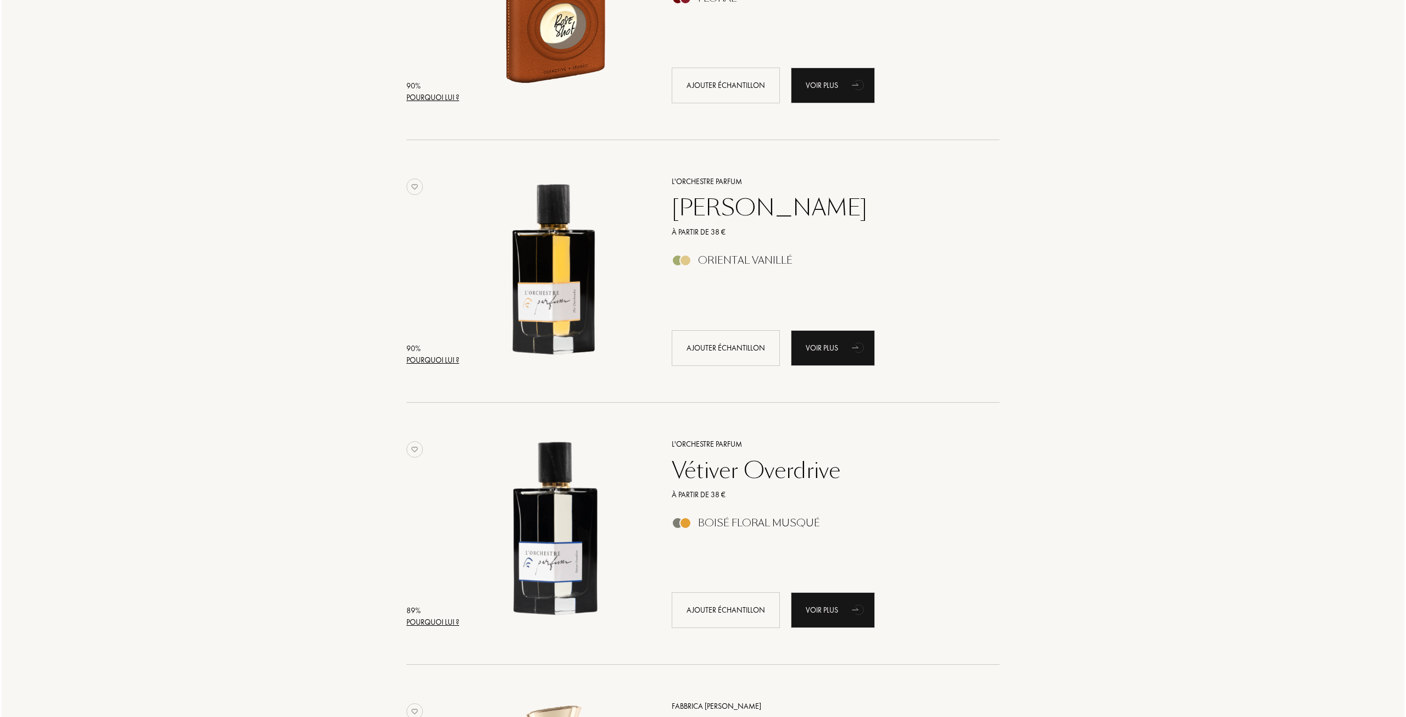
scroll to position [1538, 0]
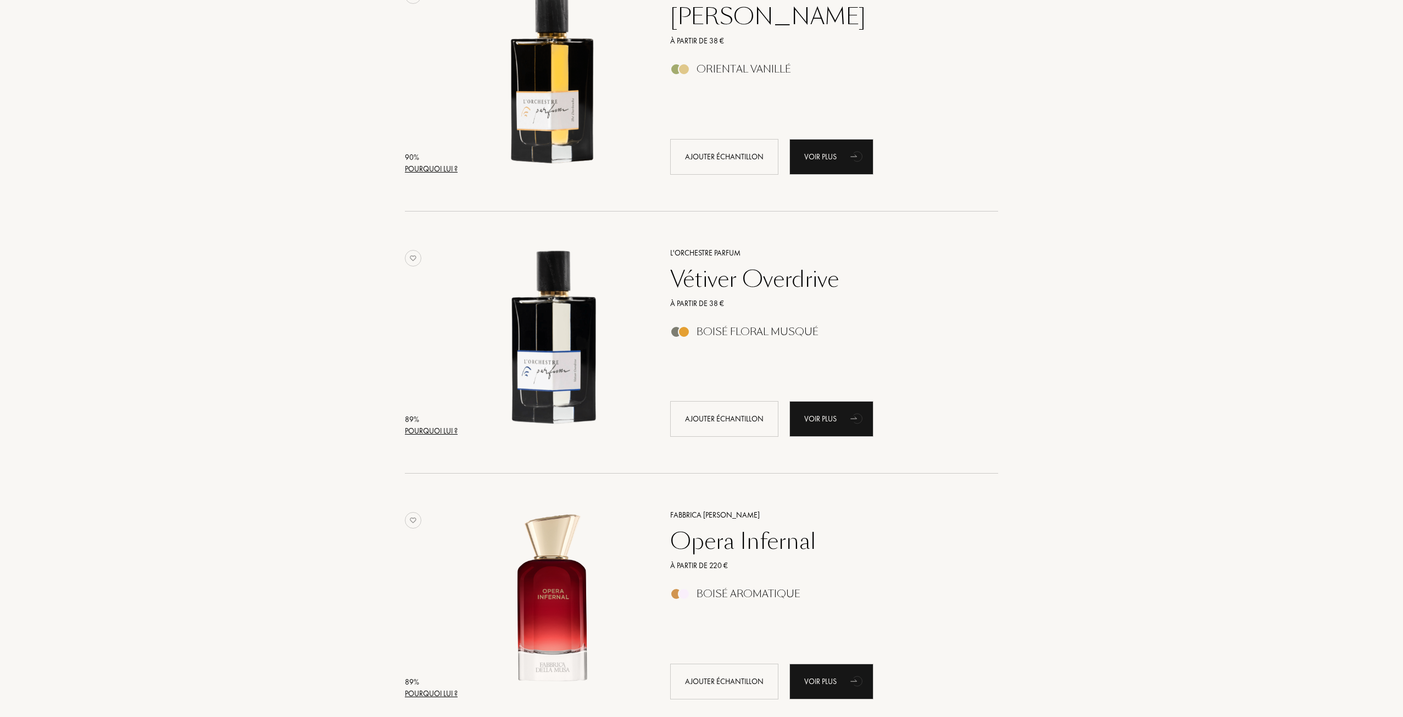
click at [422, 426] on div "Pourquoi lui ?" at bounding box center [431, 431] width 53 height 12
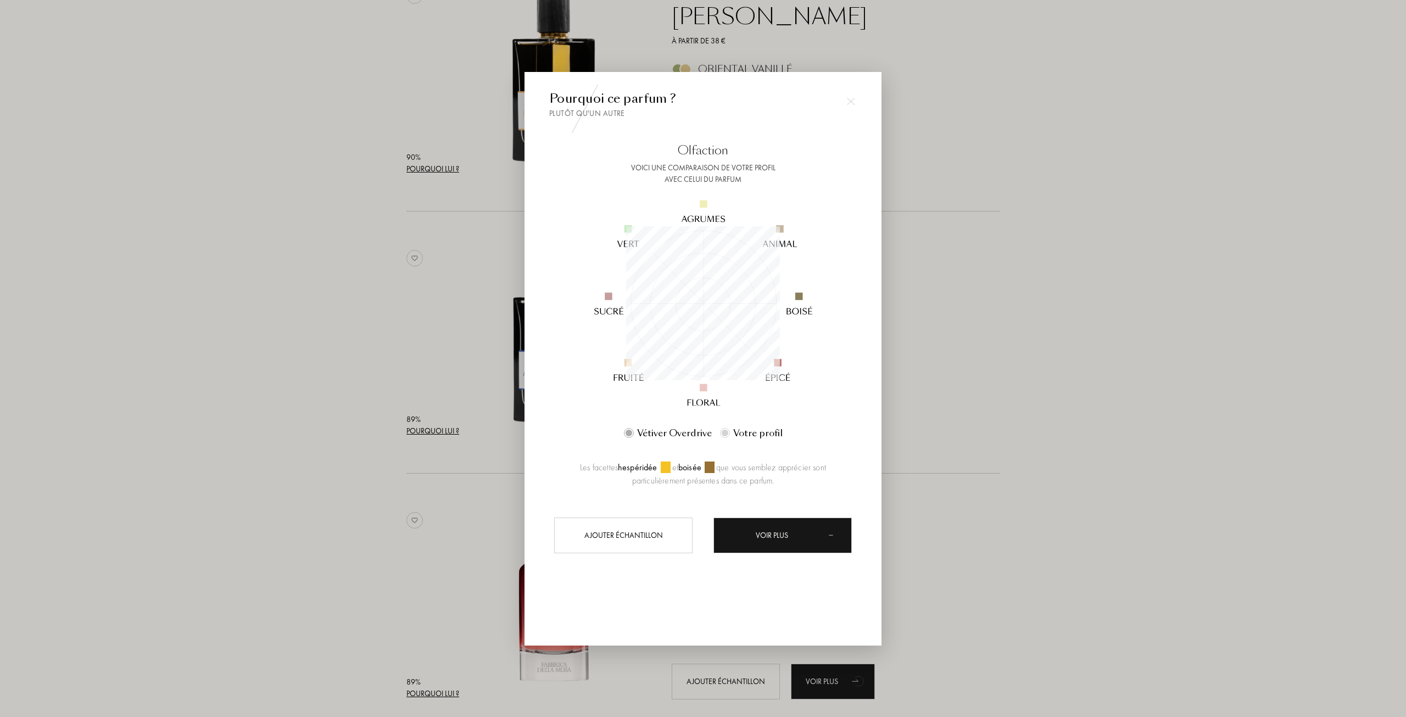
scroll to position [154, 154]
click at [384, 338] on div at bounding box center [703, 358] width 1406 height 717
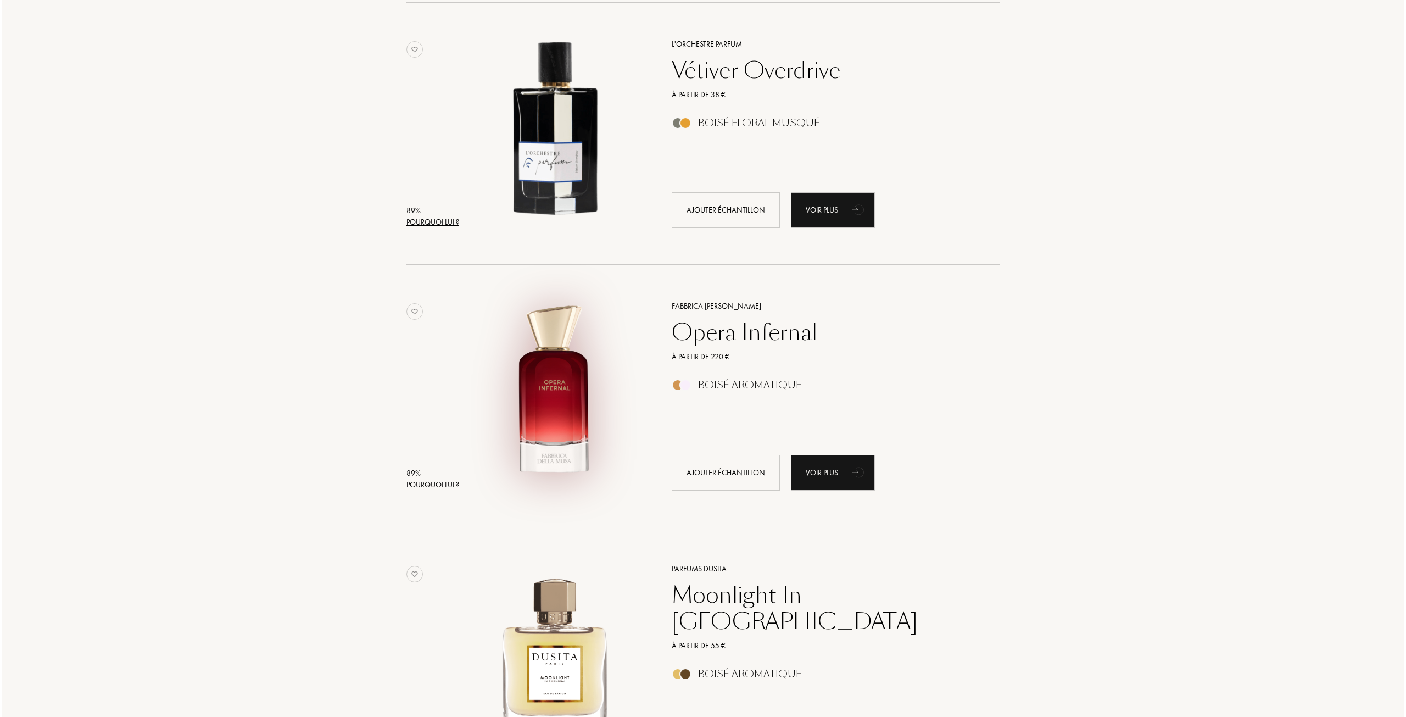
scroll to position [1812, 0]
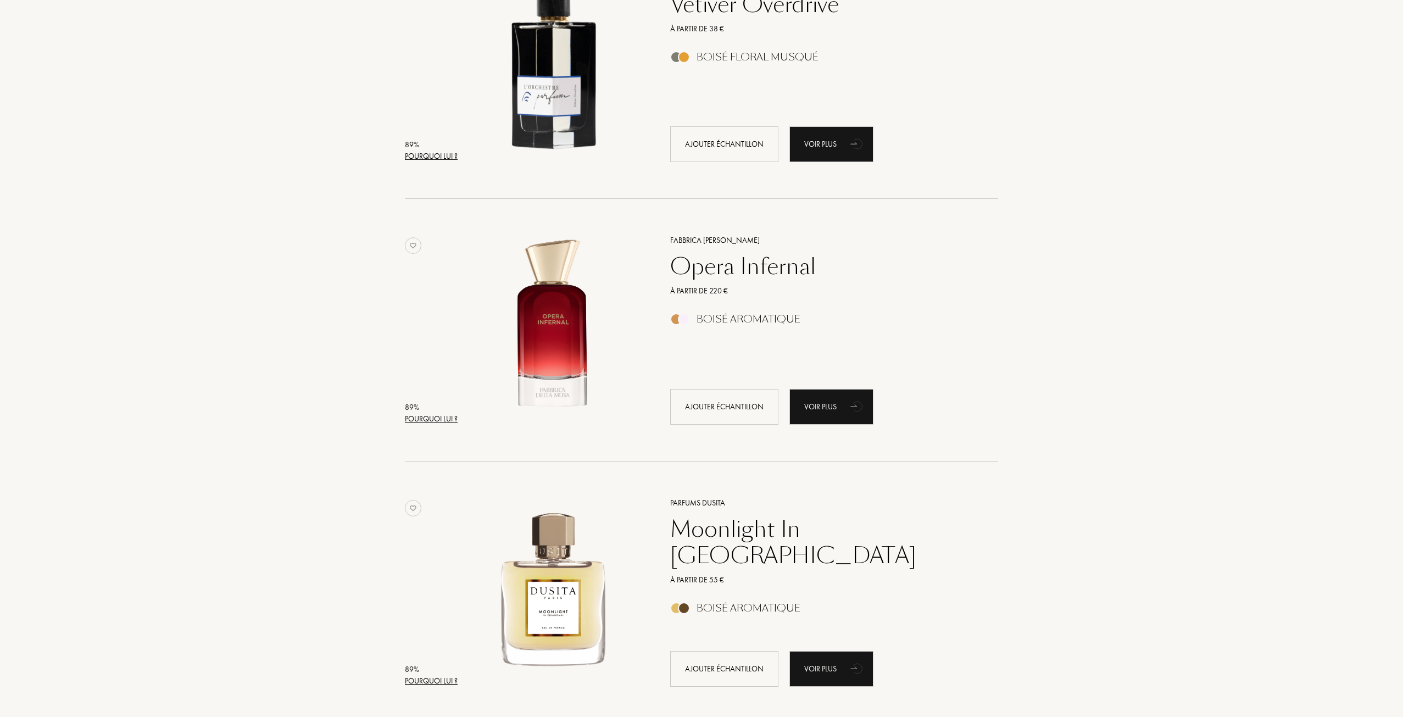
click at [435, 418] on div "Pourquoi lui ?" at bounding box center [431, 419] width 53 height 12
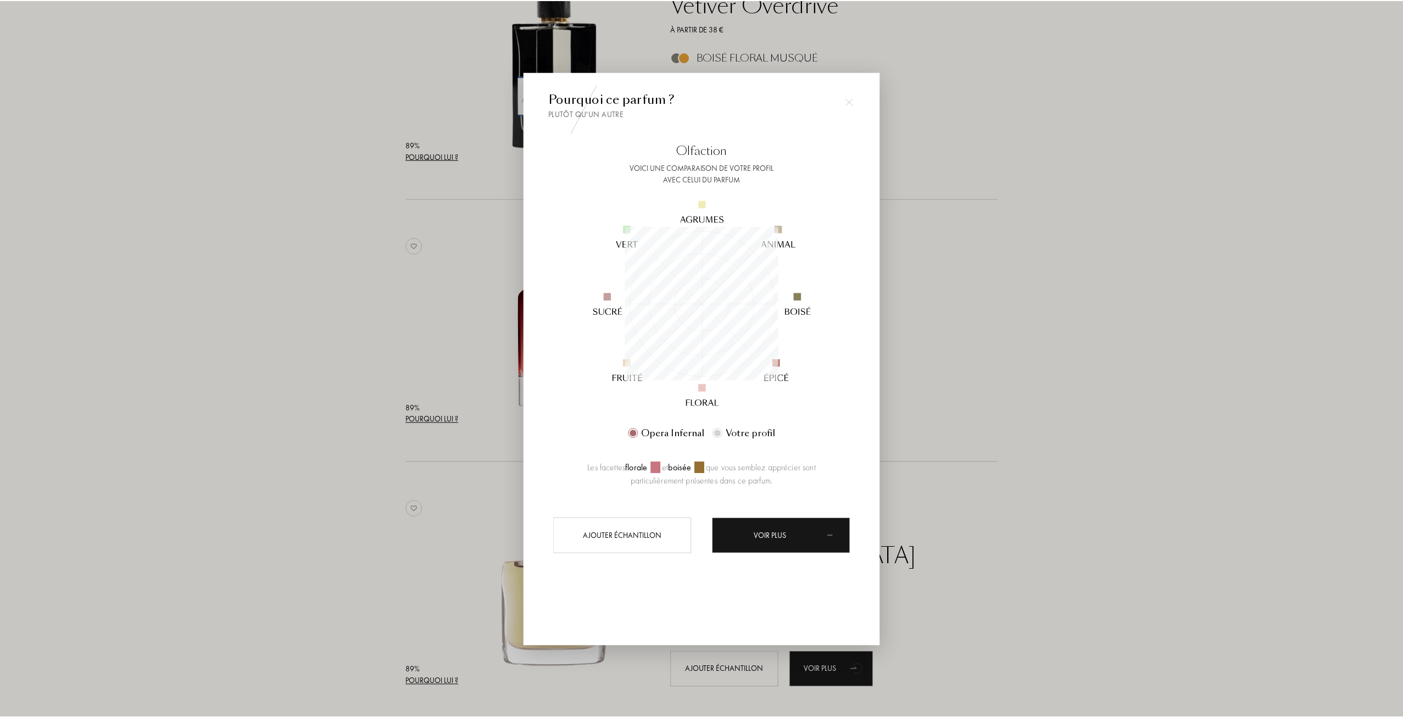
scroll to position [154, 154]
click at [321, 365] on div at bounding box center [703, 358] width 1406 height 717
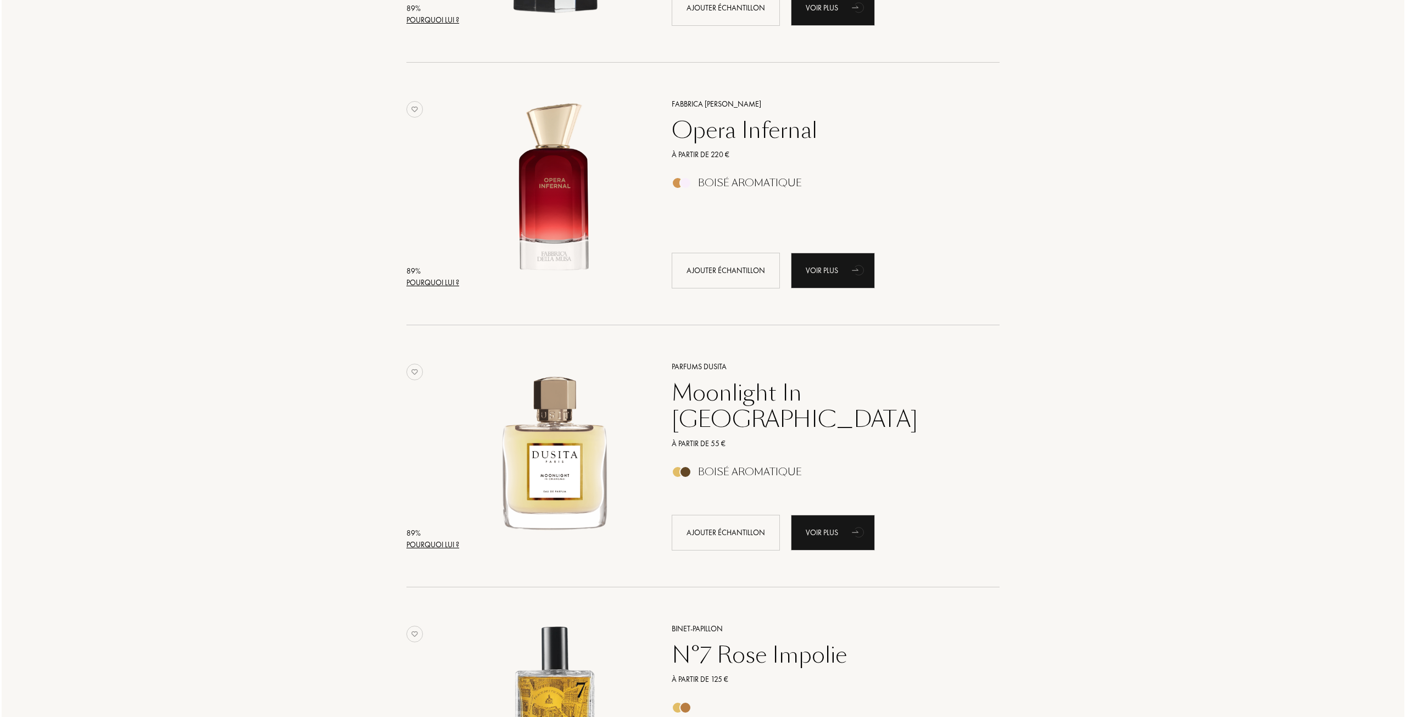
scroll to position [1977, 0]
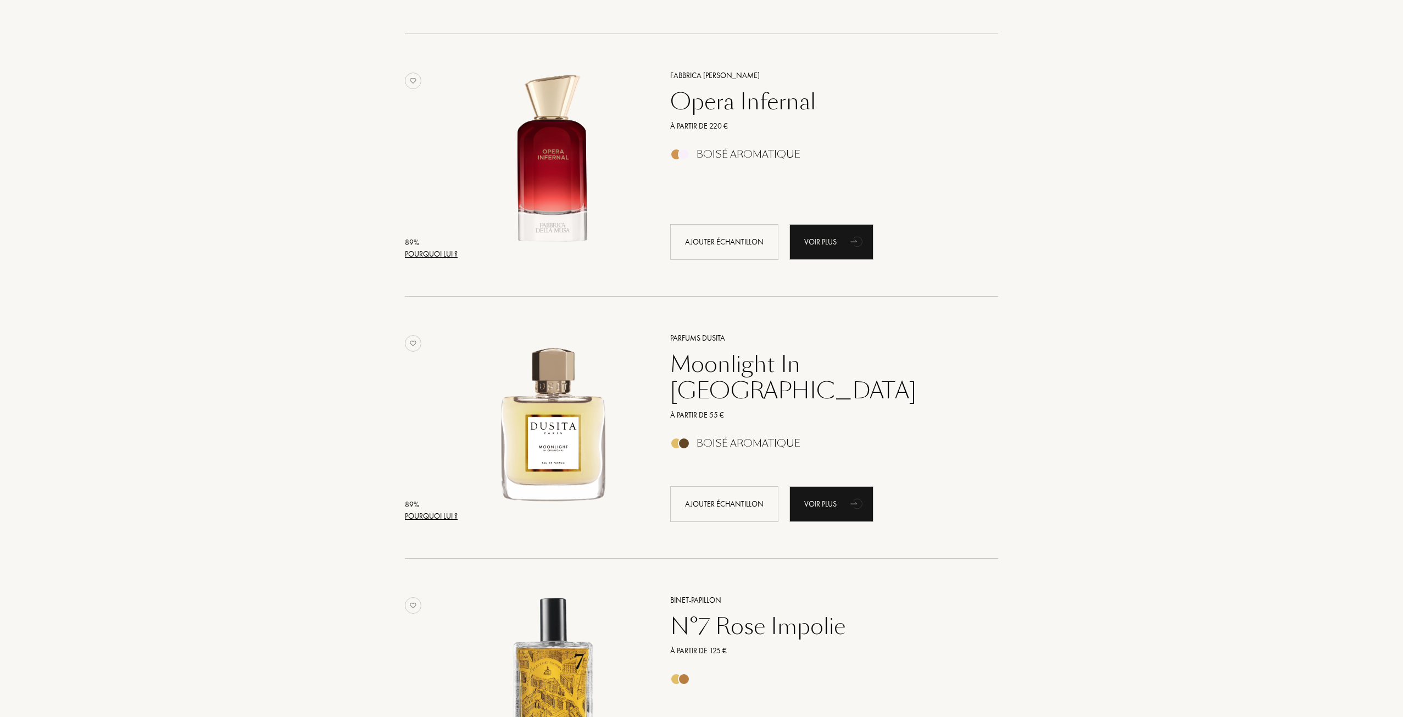
click at [437, 515] on div "Pourquoi lui ?" at bounding box center [431, 516] width 53 height 12
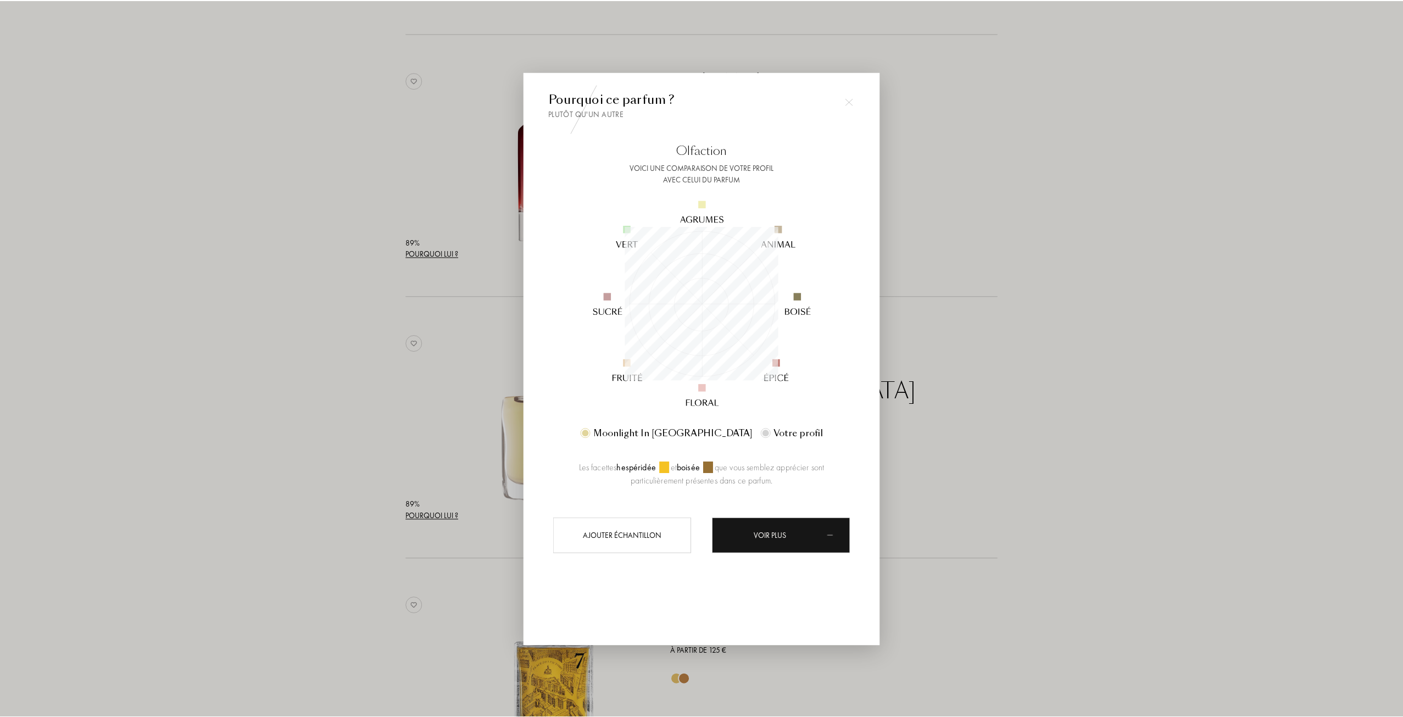
scroll to position [154, 154]
click at [358, 434] on div at bounding box center [703, 358] width 1406 height 717
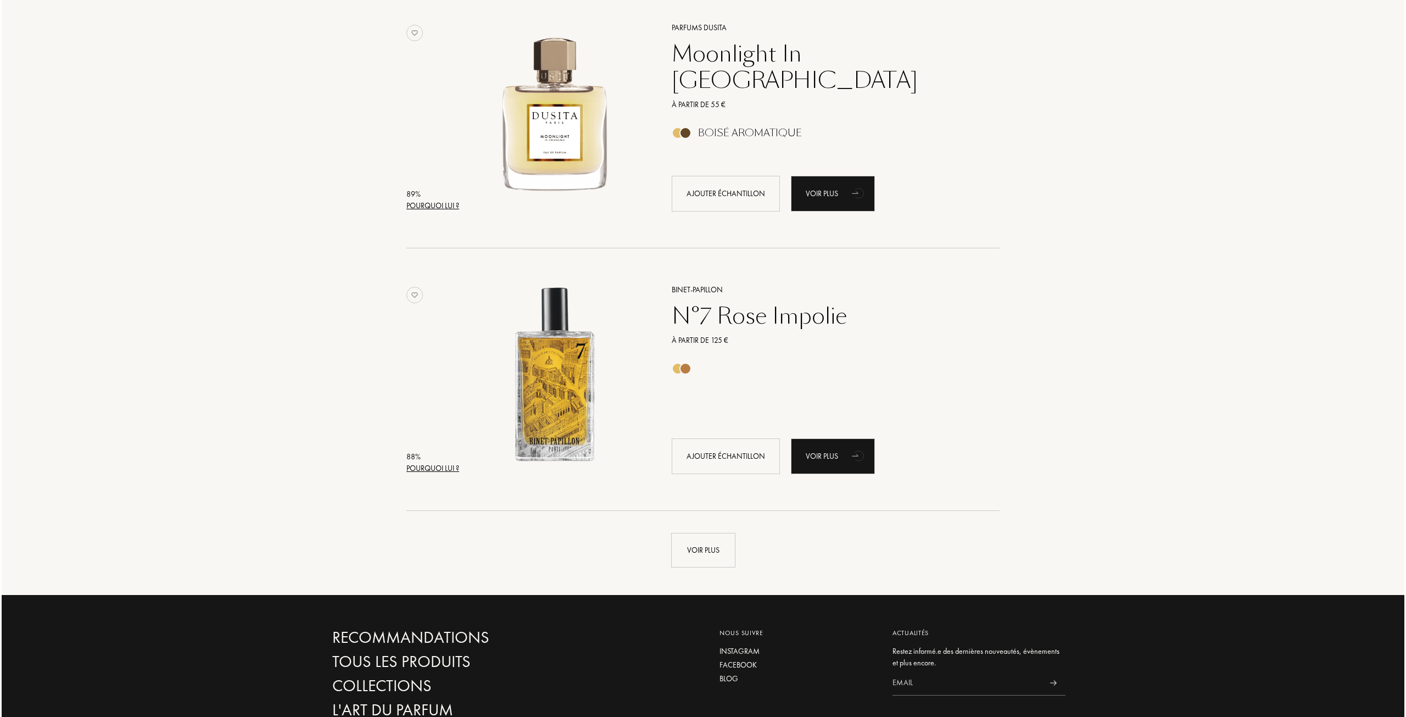
scroll to position [2307, 0]
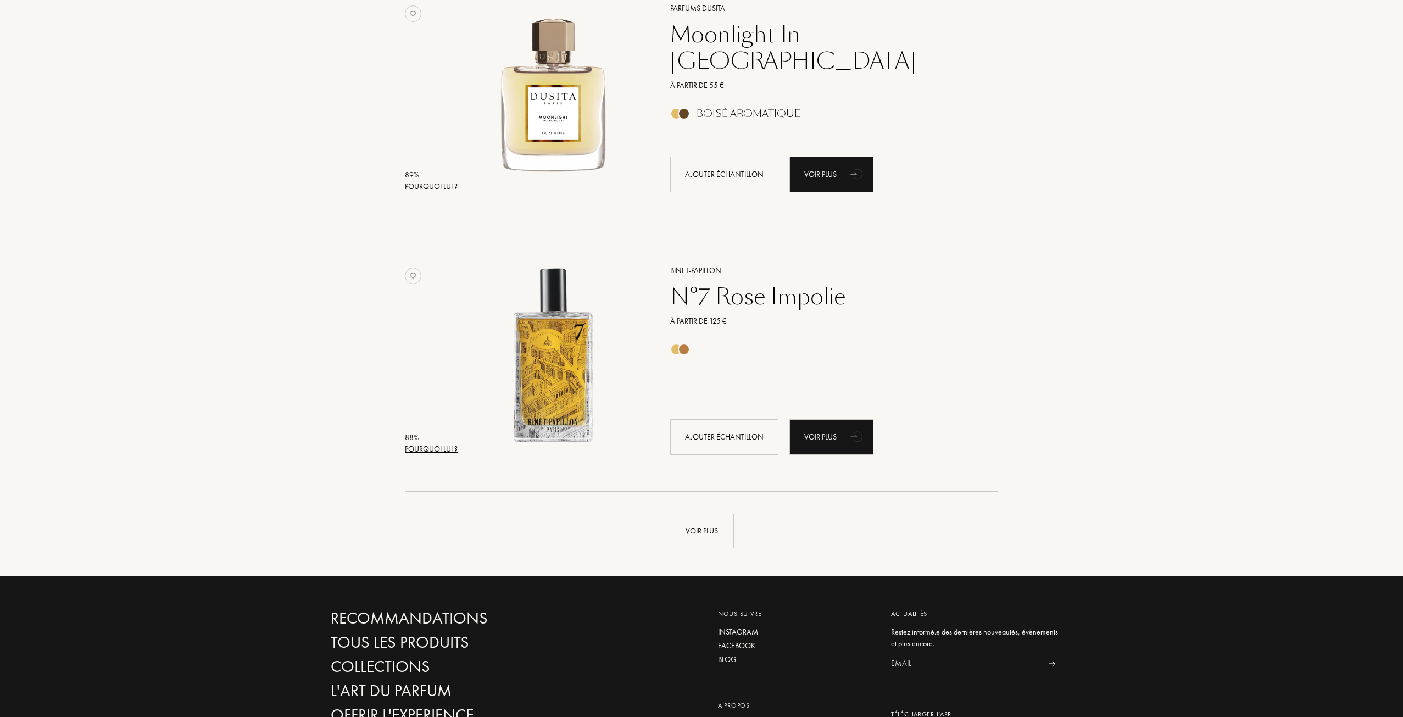
click at [456, 445] on div "Pourquoi lui ?" at bounding box center [431, 449] width 53 height 12
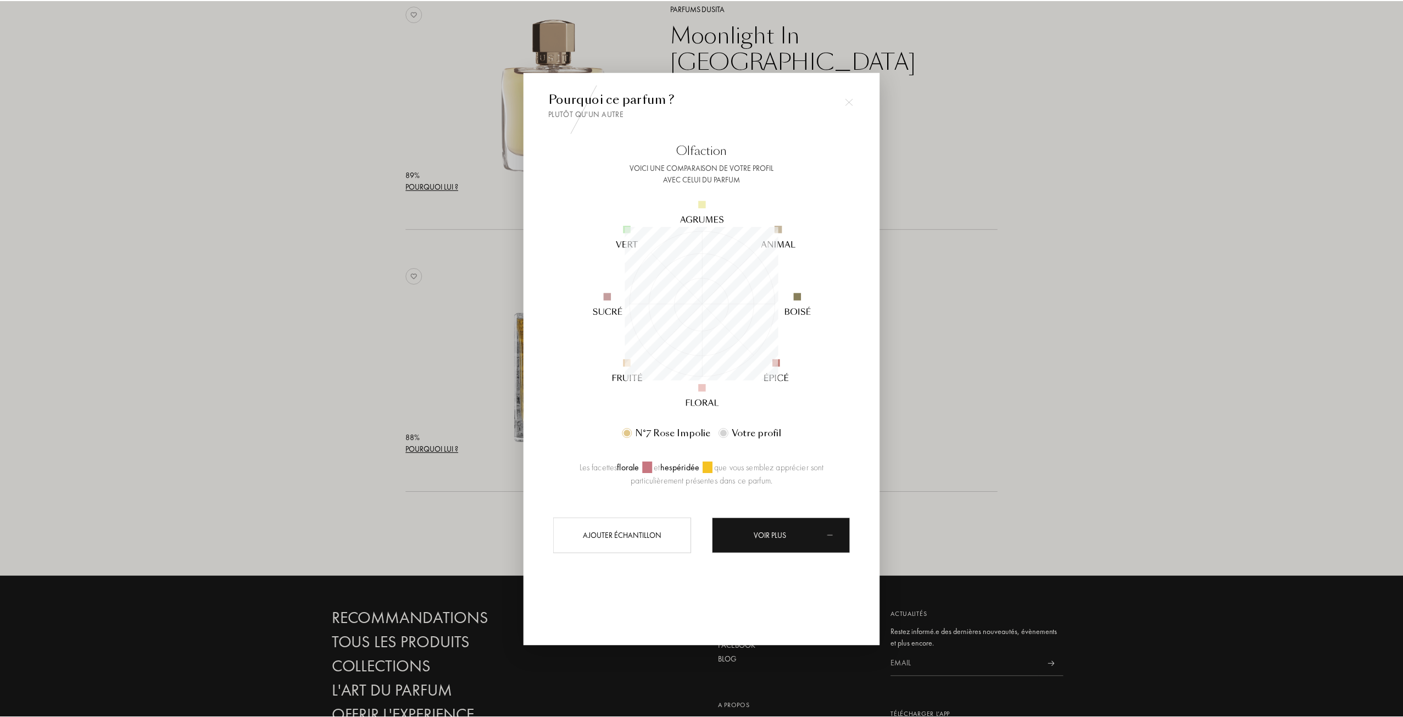
scroll to position [0, 0]
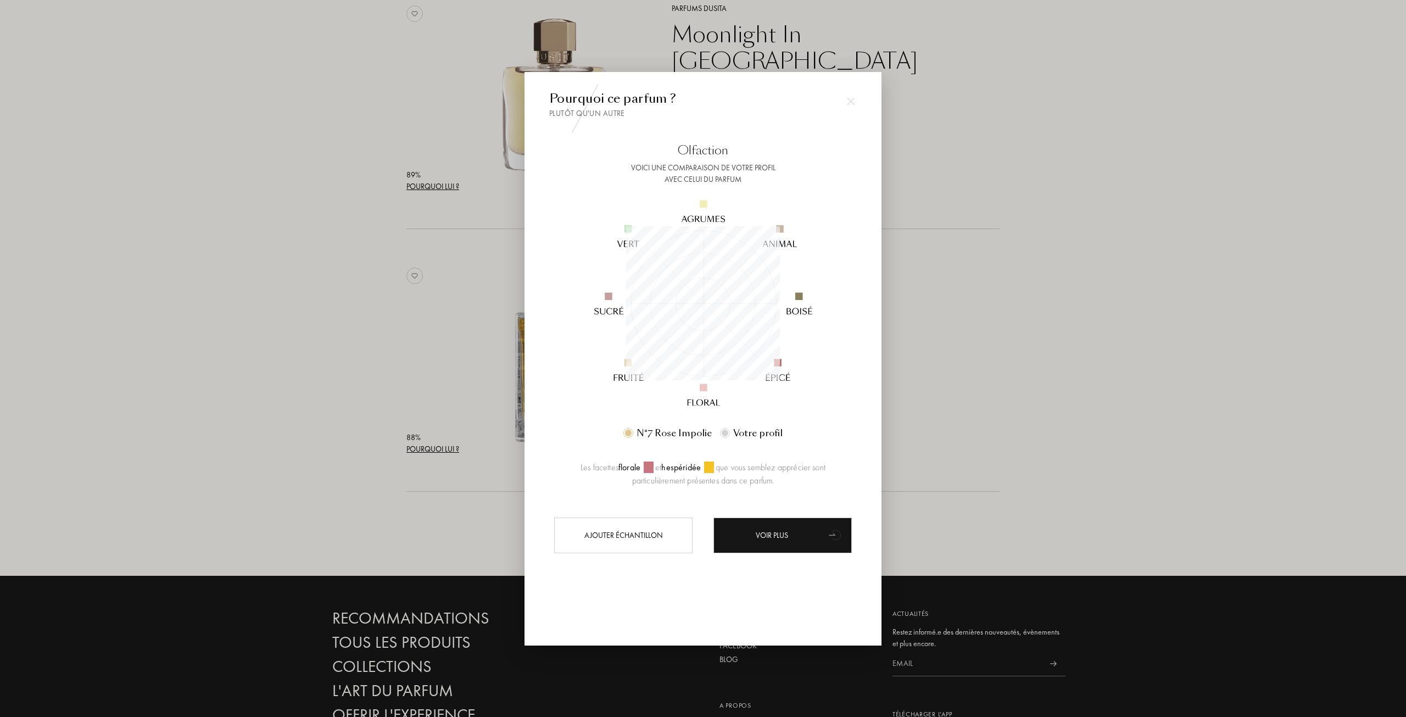
click at [316, 348] on div at bounding box center [703, 358] width 1406 height 717
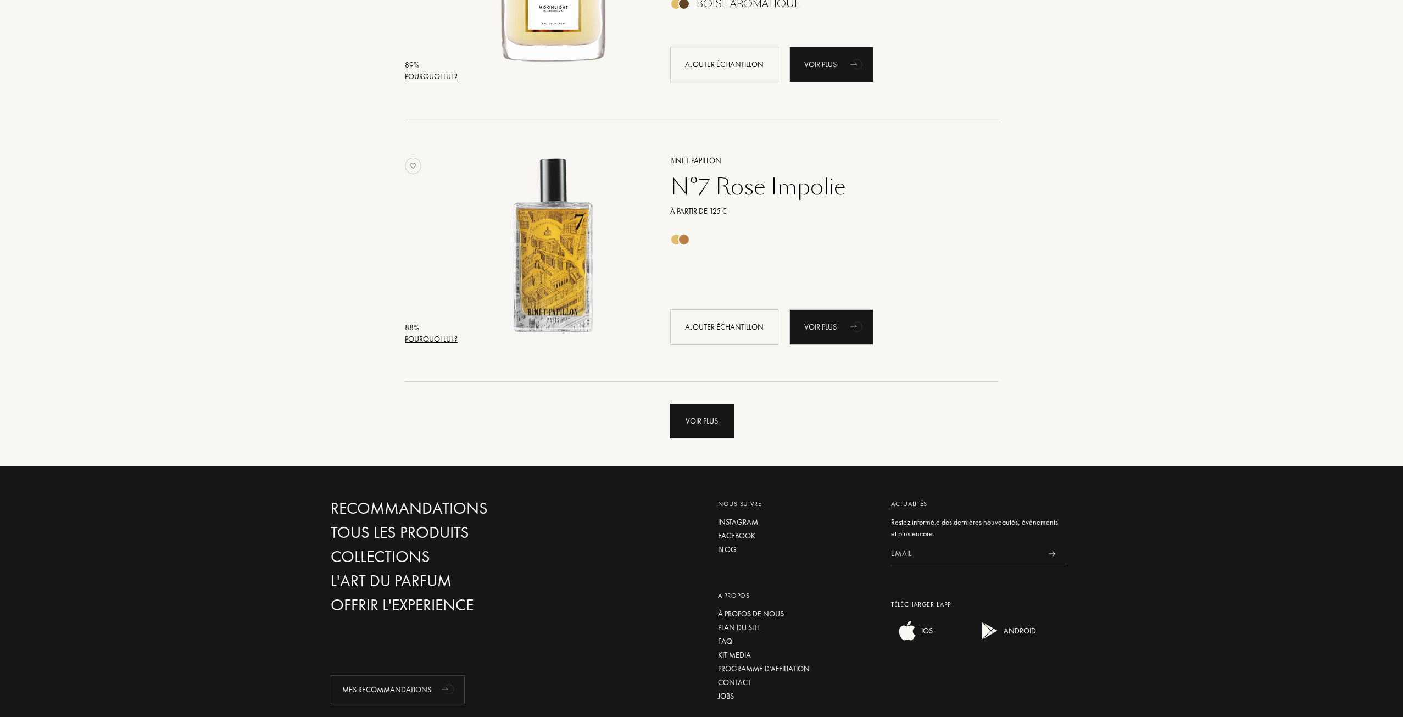
click at [694, 434] on div "Voir plus" at bounding box center [702, 421] width 64 height 35
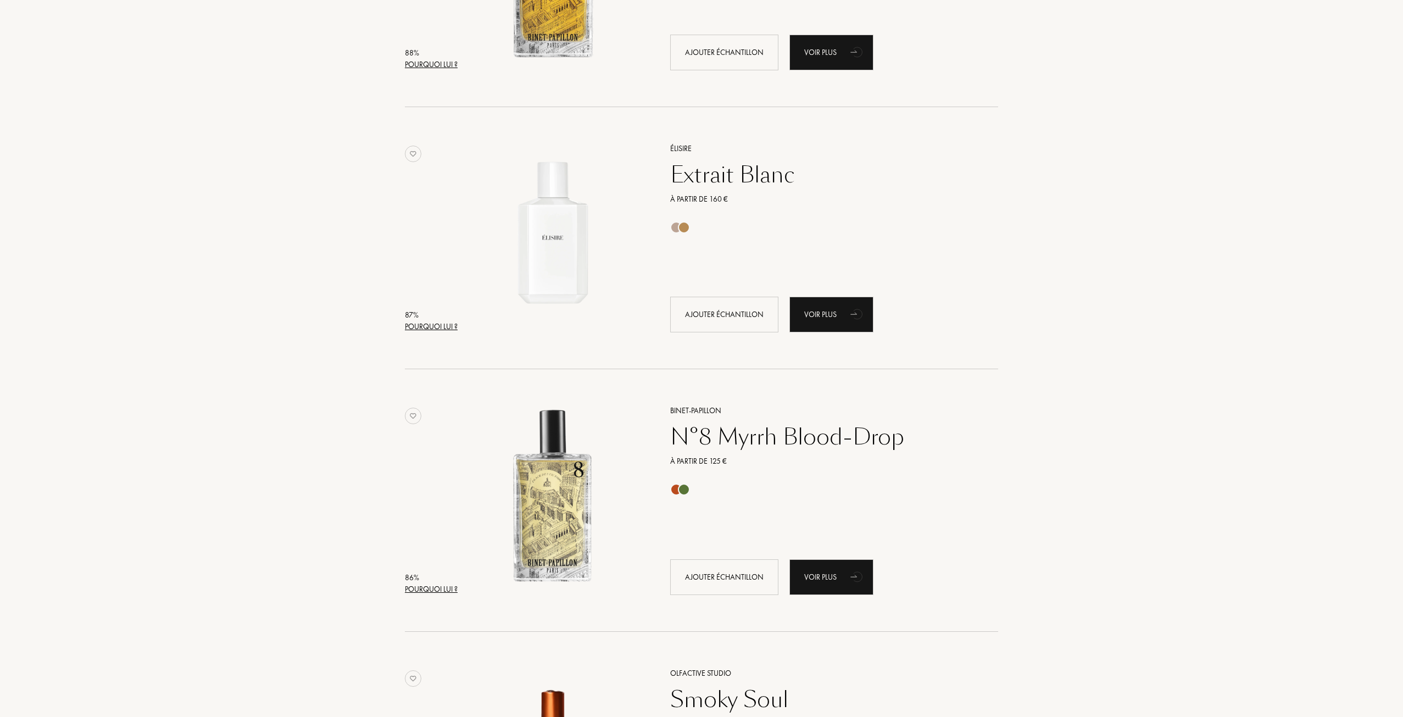
click at [422, 317] on div "87 %" at bounding box center [431, 315] width 53 height 12
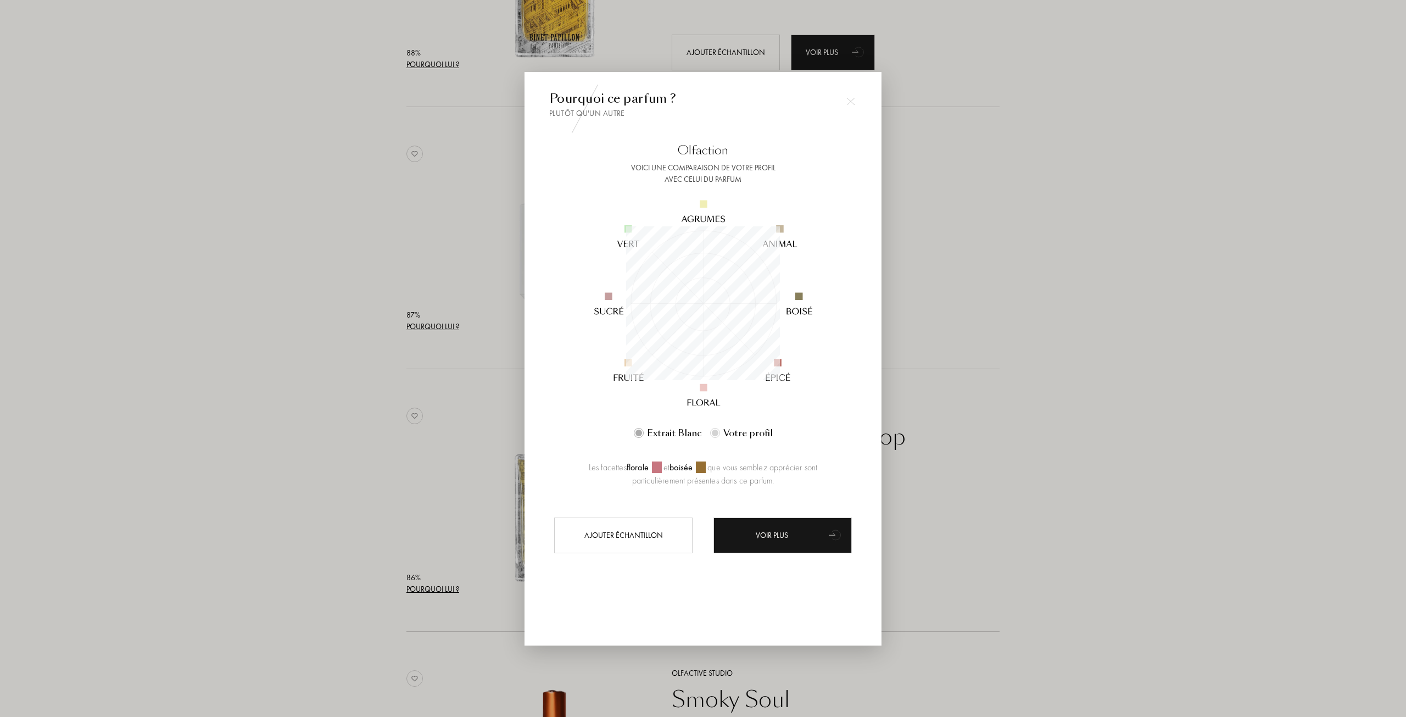
click at [355, 278] on div at bounding box center [703, 358] width 1406 height 717
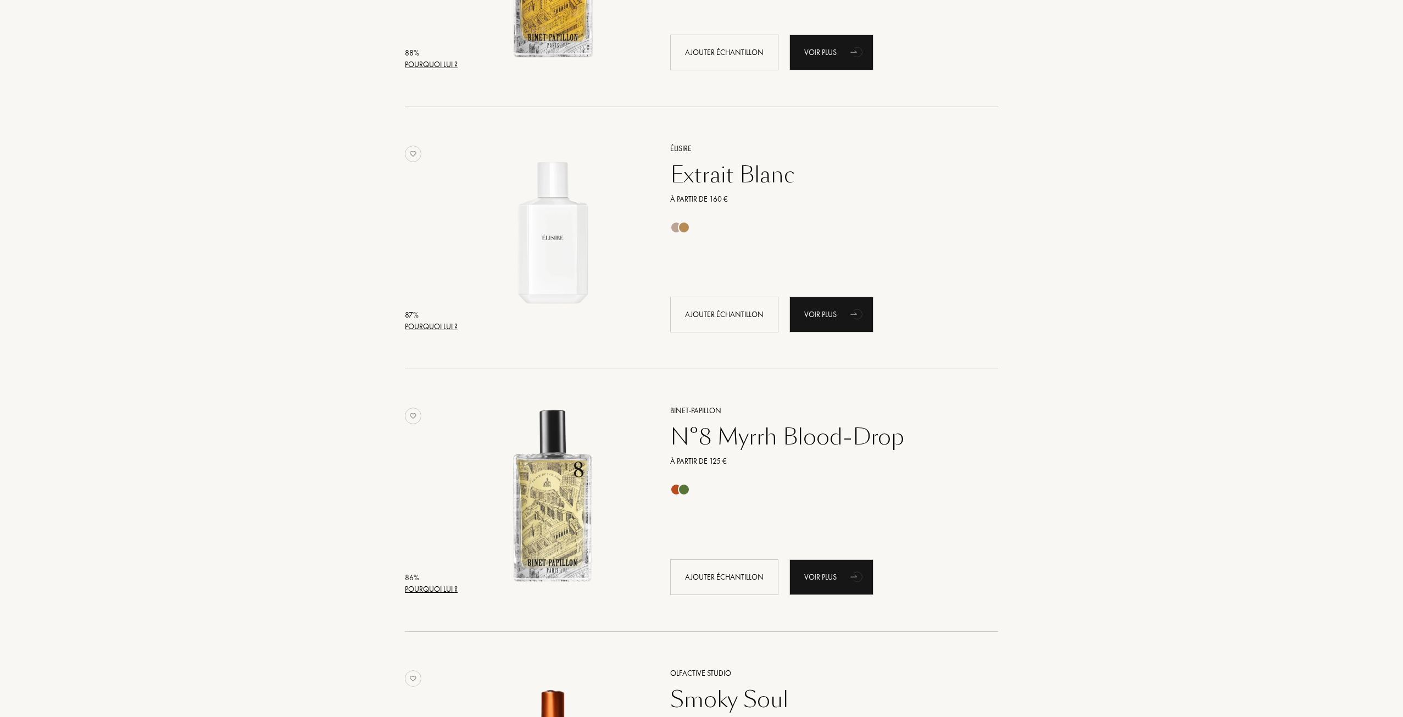
click at [437, 324] on div "Pourquoi lui ?" at bounding box center [431, 327] width 53 height 12
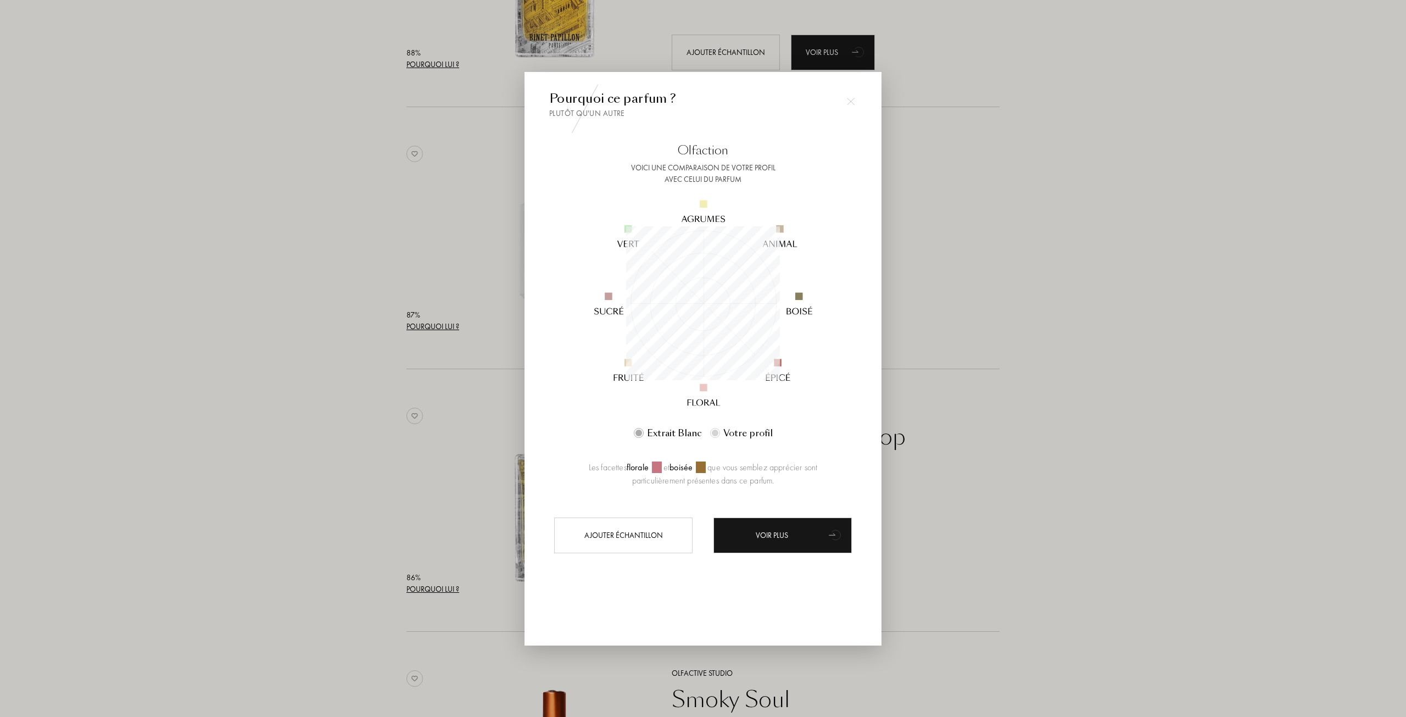
click at [319, 337] on div at bounding box center [703, 358] width 1406 height 717
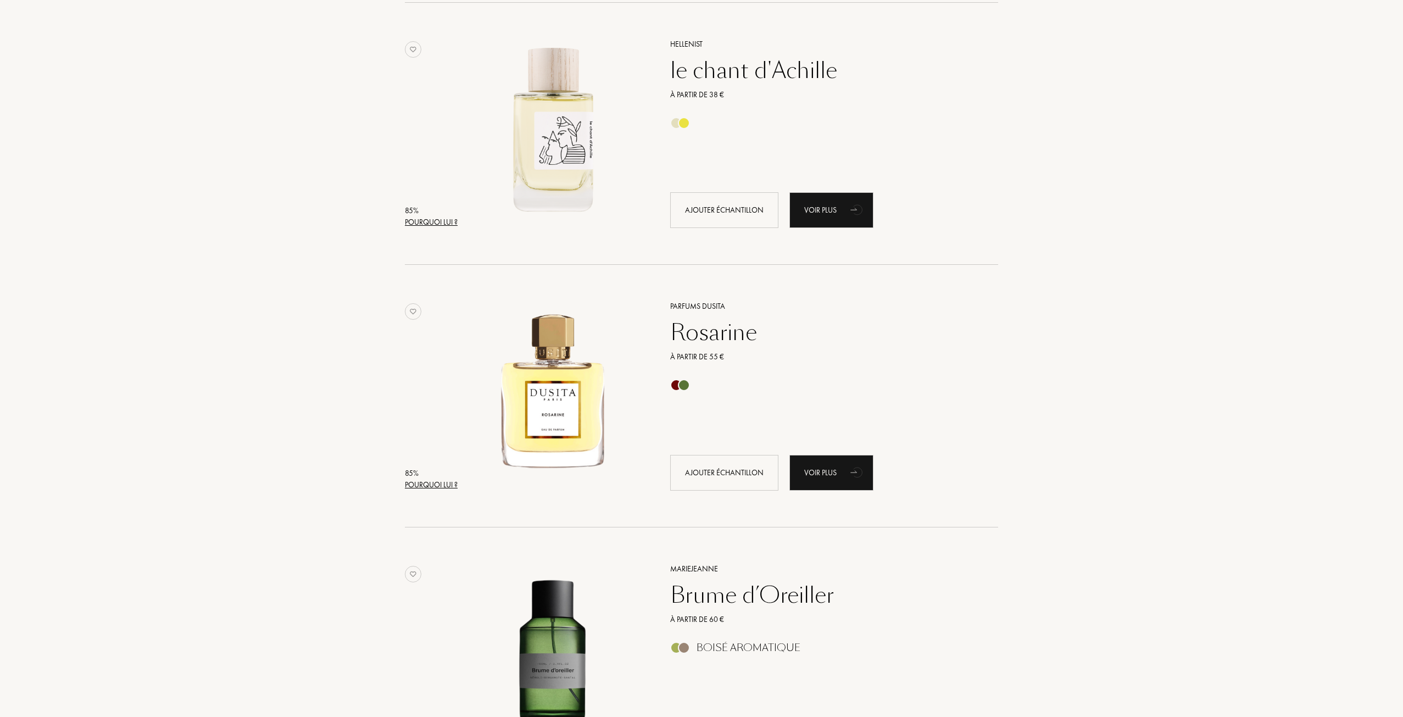
click at [432, 478] on div "85 %" at bounding box center [431, 473] width 53 height 12
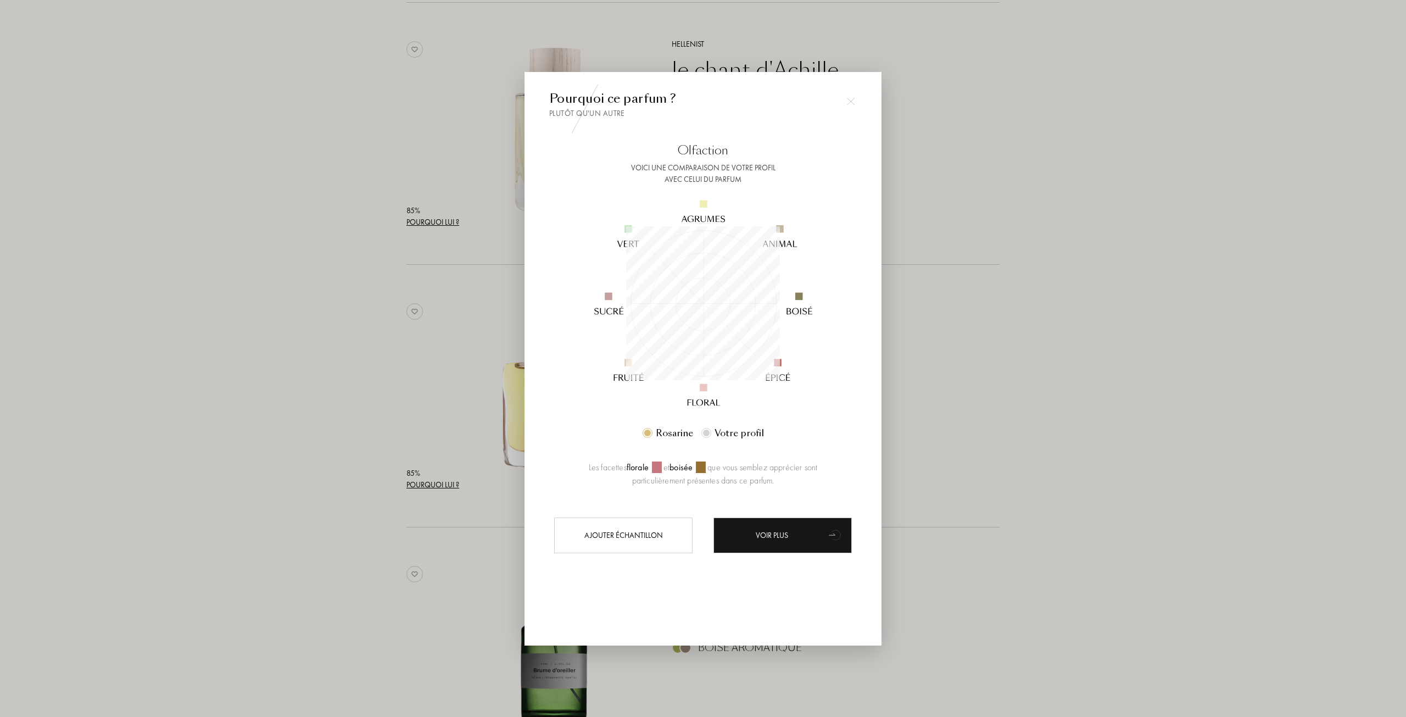
click at [343, 426] on div at bounding box center [703, 358] width 1406 height 717
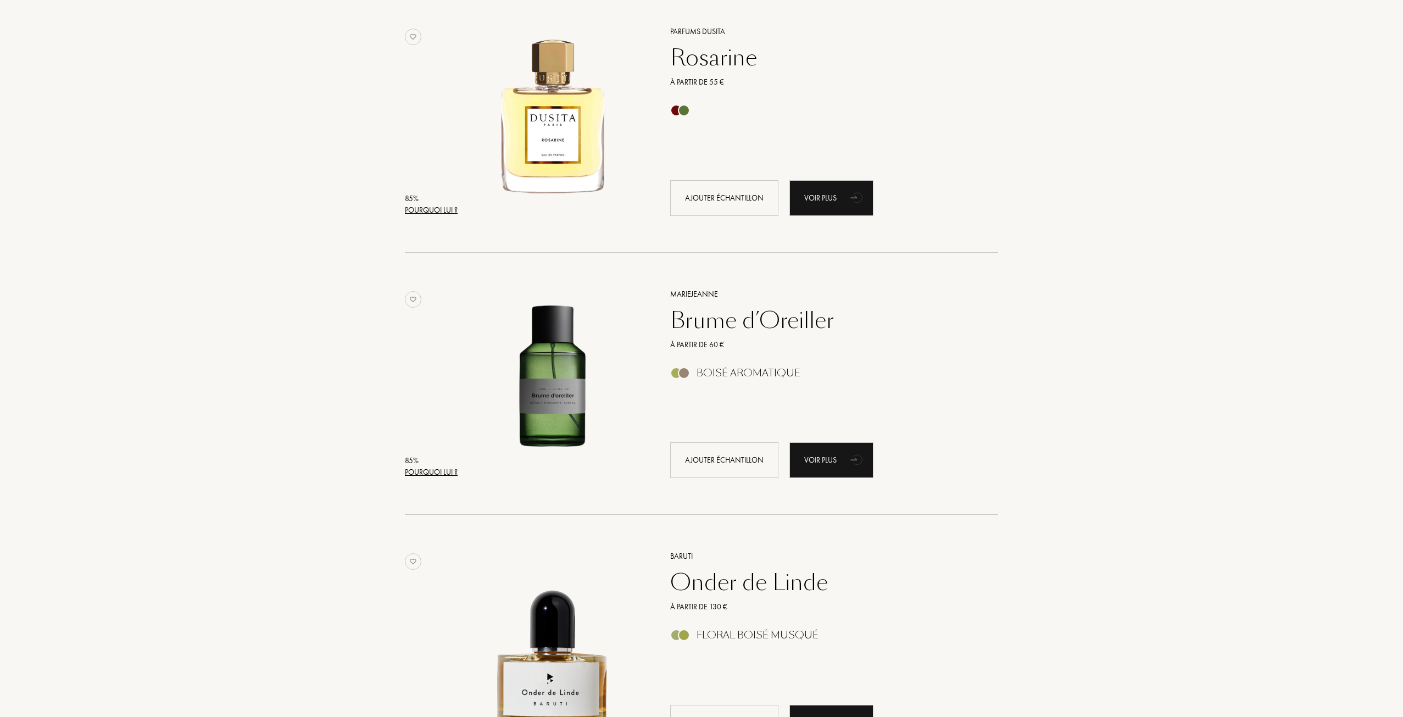
click at [436, 470] on div "Pourquoi lui ?" at bounding box center [431, 472] width 53 height 12
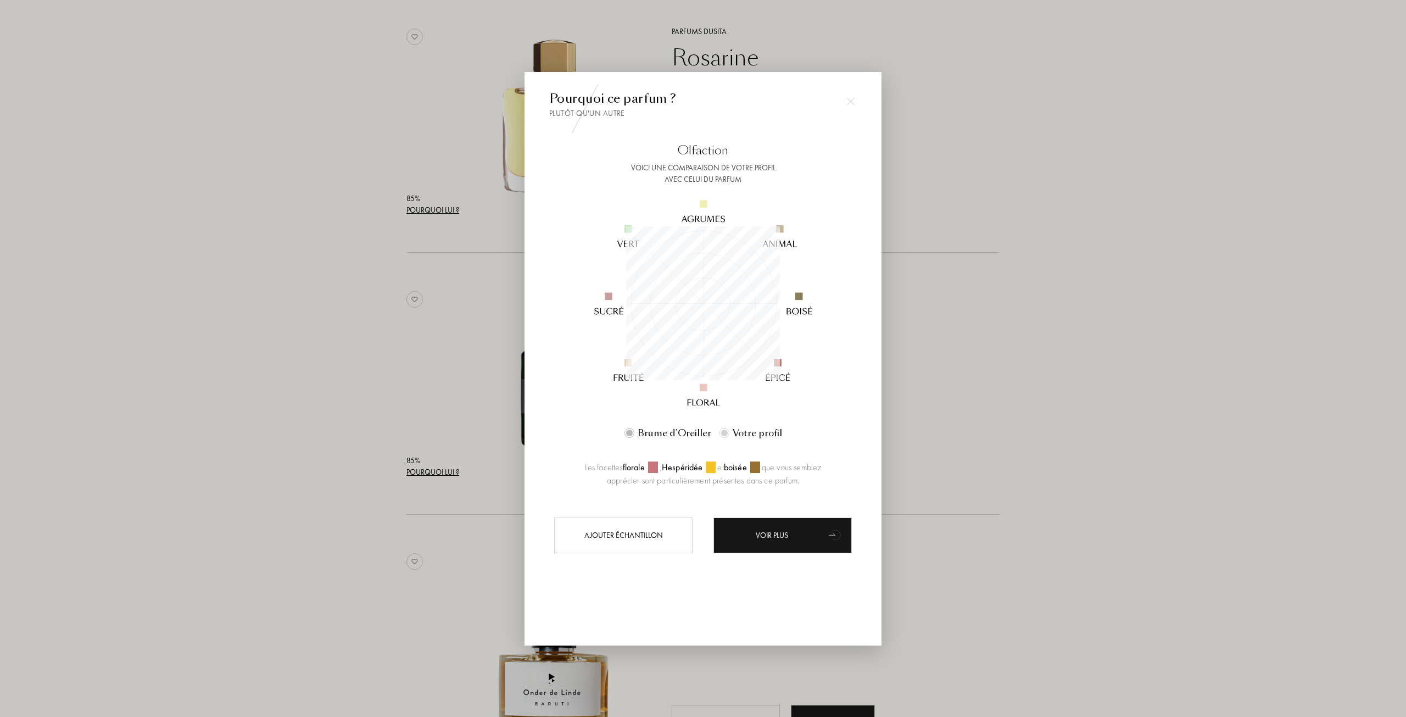
click at [387, 413] on div at bounding box center [703, 358] width 1406 height 717
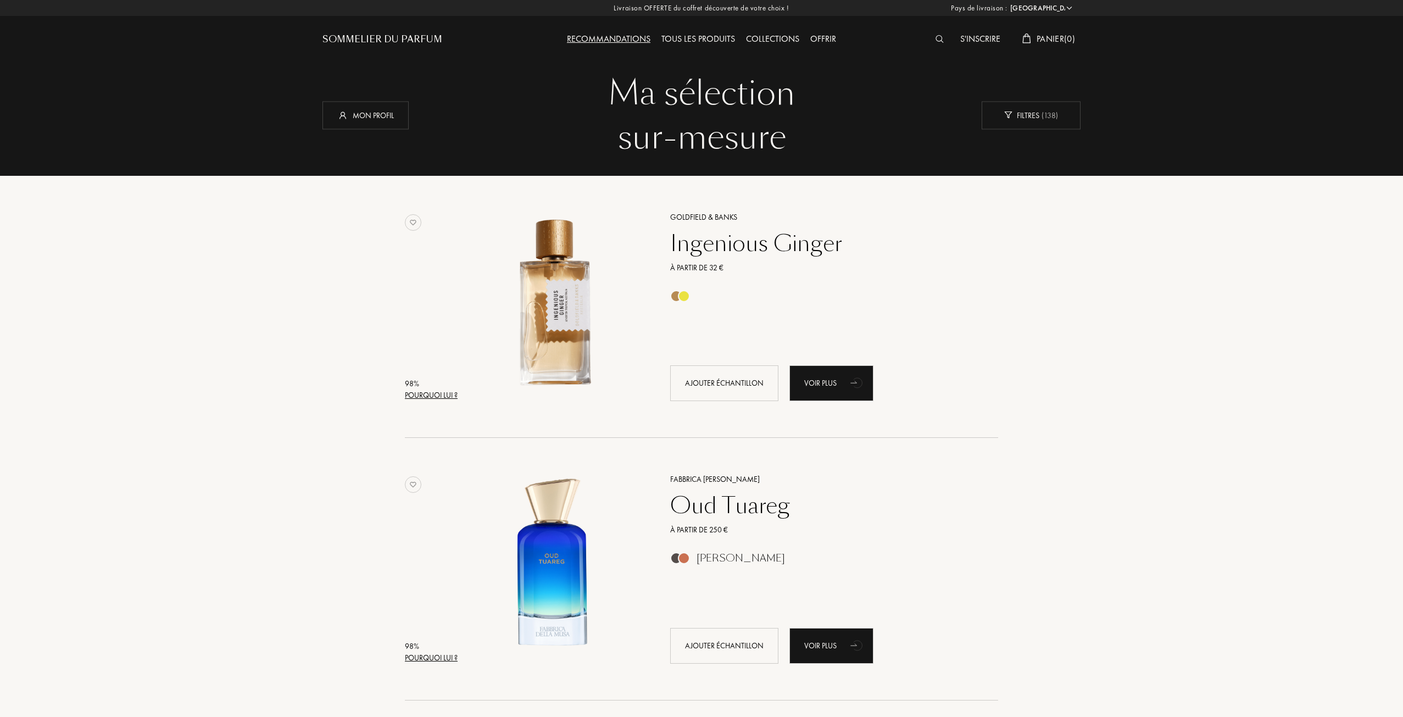
click at [435, 395] on div "Pourquoi lui ?" at bounding box center [431, 395] width 53 height 12
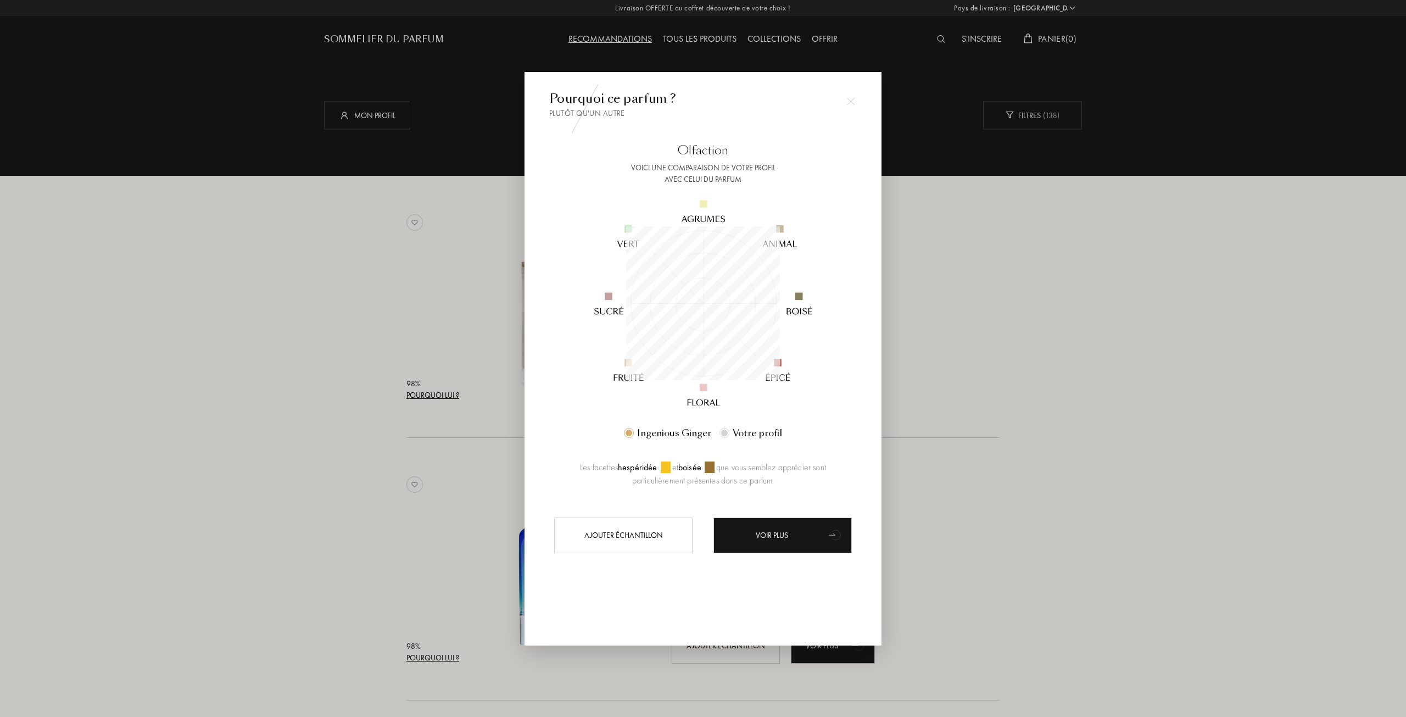
click at [1024, 426] on div at bounding box center [703, 358] width 1406 height 717
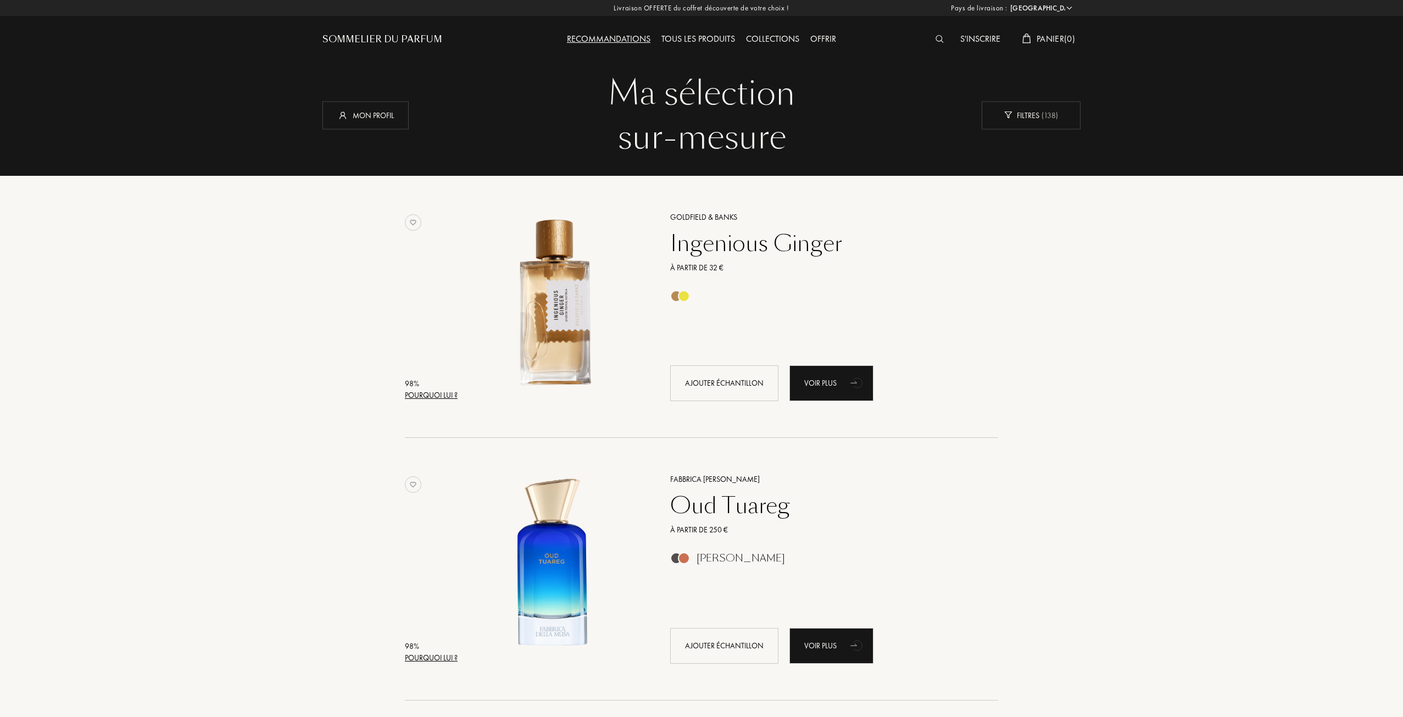
click at [440, 653] on div "Pourquoi lui ?" at bounding box center [431, 658] width 53 height 12
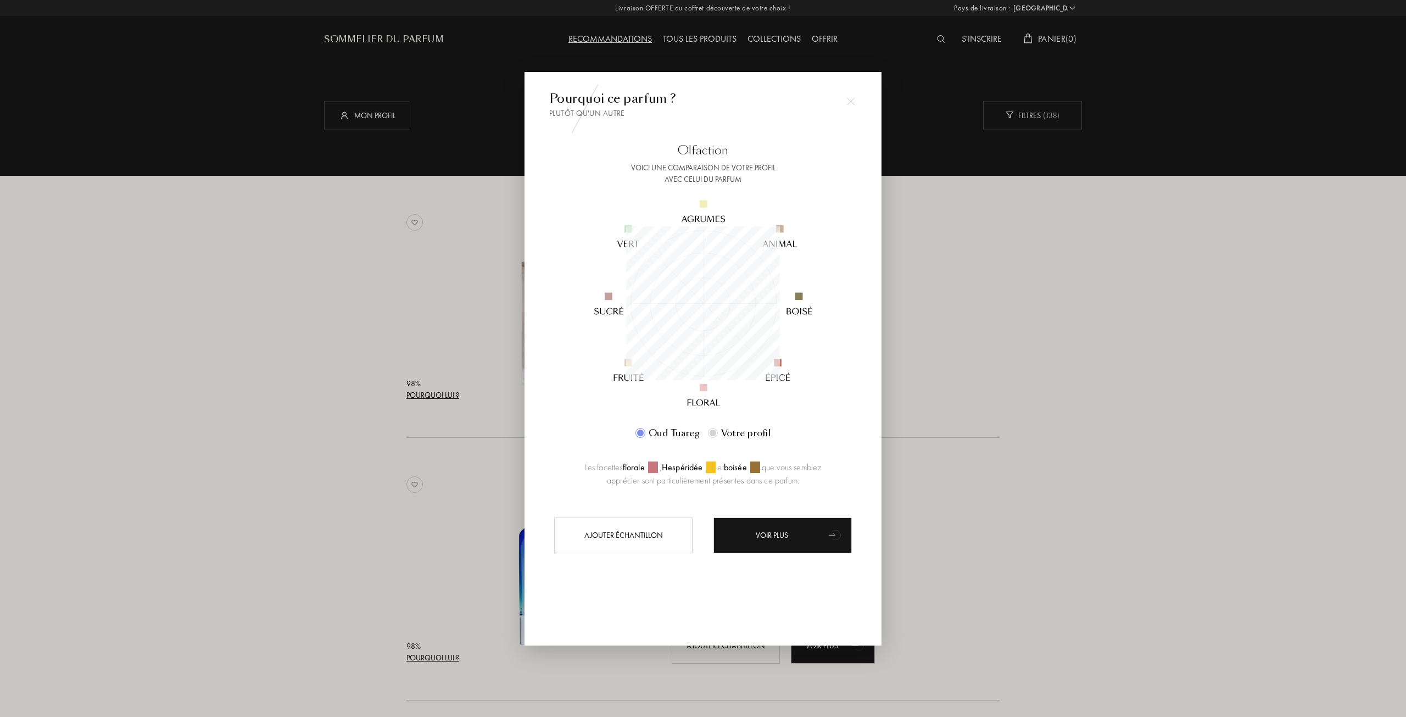
click at [975, 328] on div at bounding box center [703, 358] width 1406 height 717
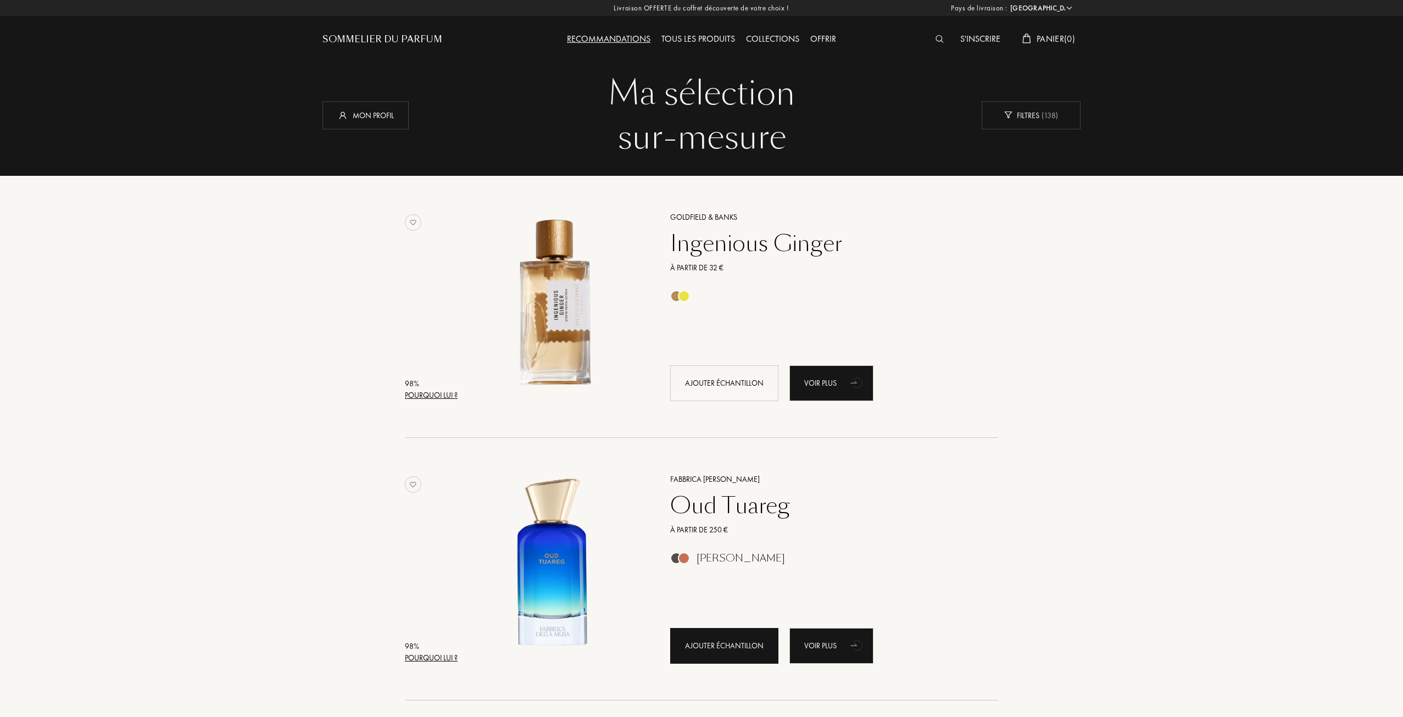
click at [741, 646] on div "Ajouter échantillon" at bounding box center [724, 646] width 108 height 36
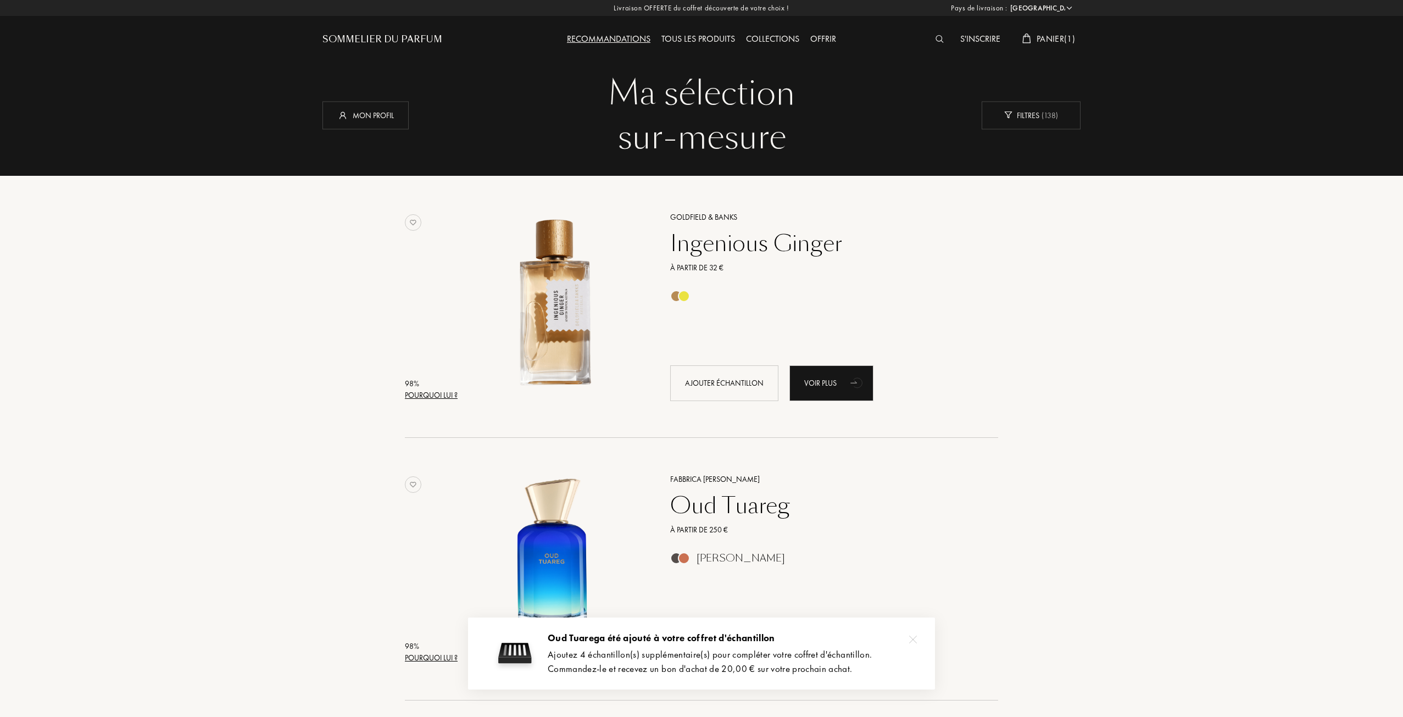
click at [431, 397] on div "Pourquoi lui ?" at bounding box center [431, 395] width 53 height 12
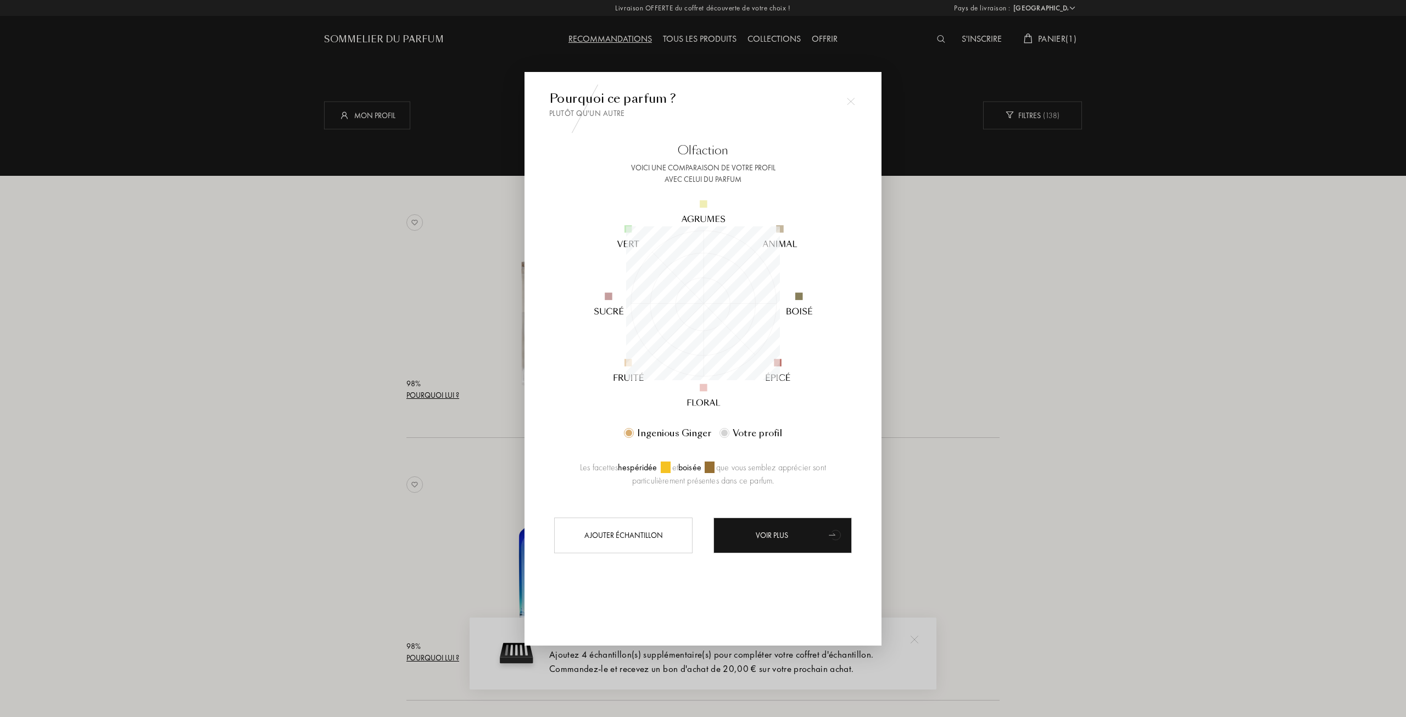
drag, startPoint x: 983, startPoint y: 331, endPoint x: 839, endPoint y: 397, distance: 157.8
click at [983, 331] on div at bounding box center [703, 358] width 1406 height 717
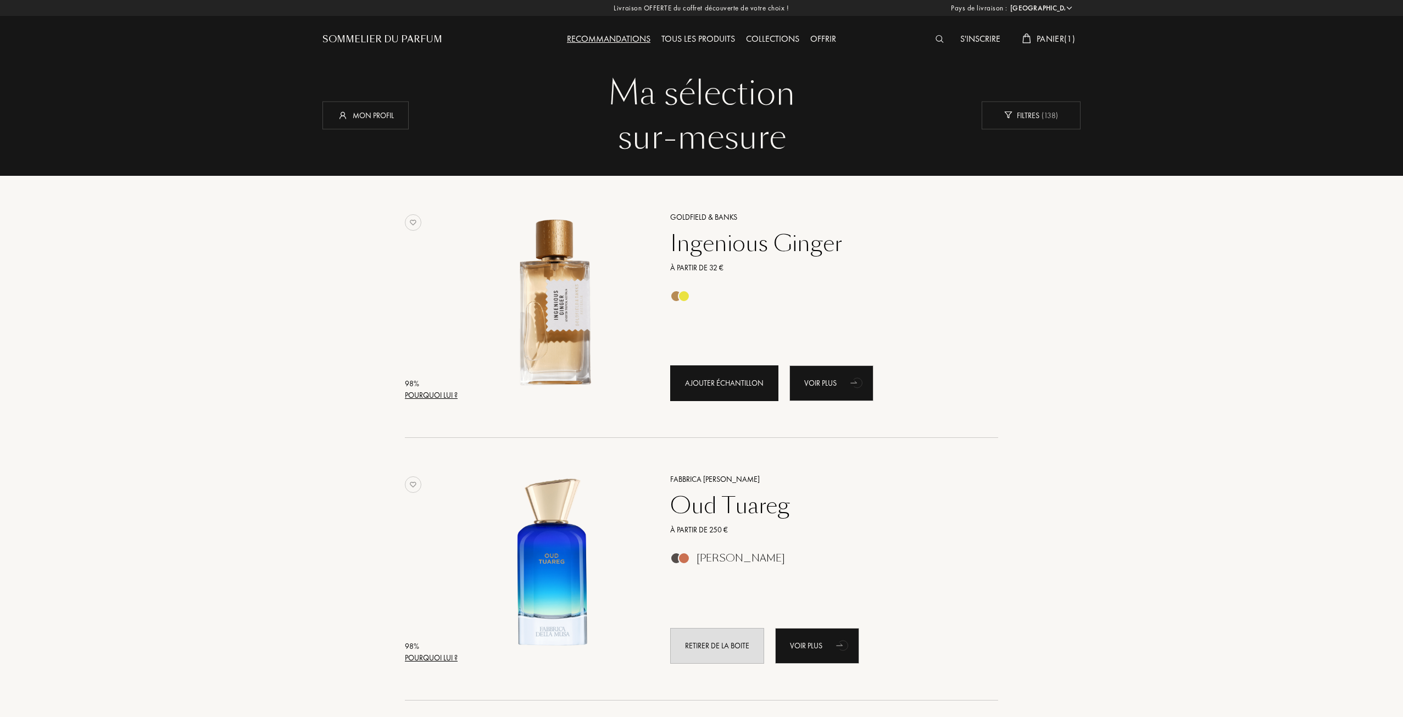
click at [738, 393] on div "Ajouter échantillon" at bounding box center [724, 383] width 108 height 36
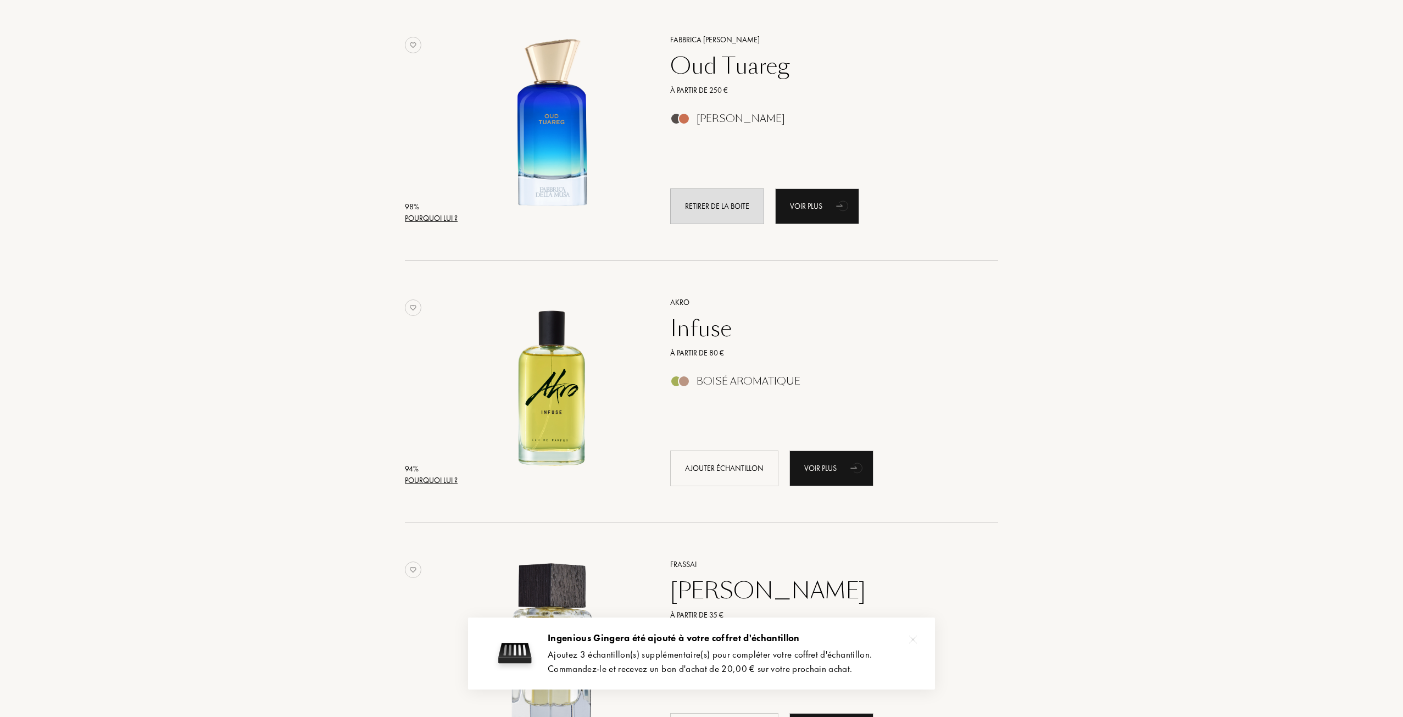
click at [422, 481] on div "Pourquoi lui ?" at bounding box center [431, 481] width 53 height 12
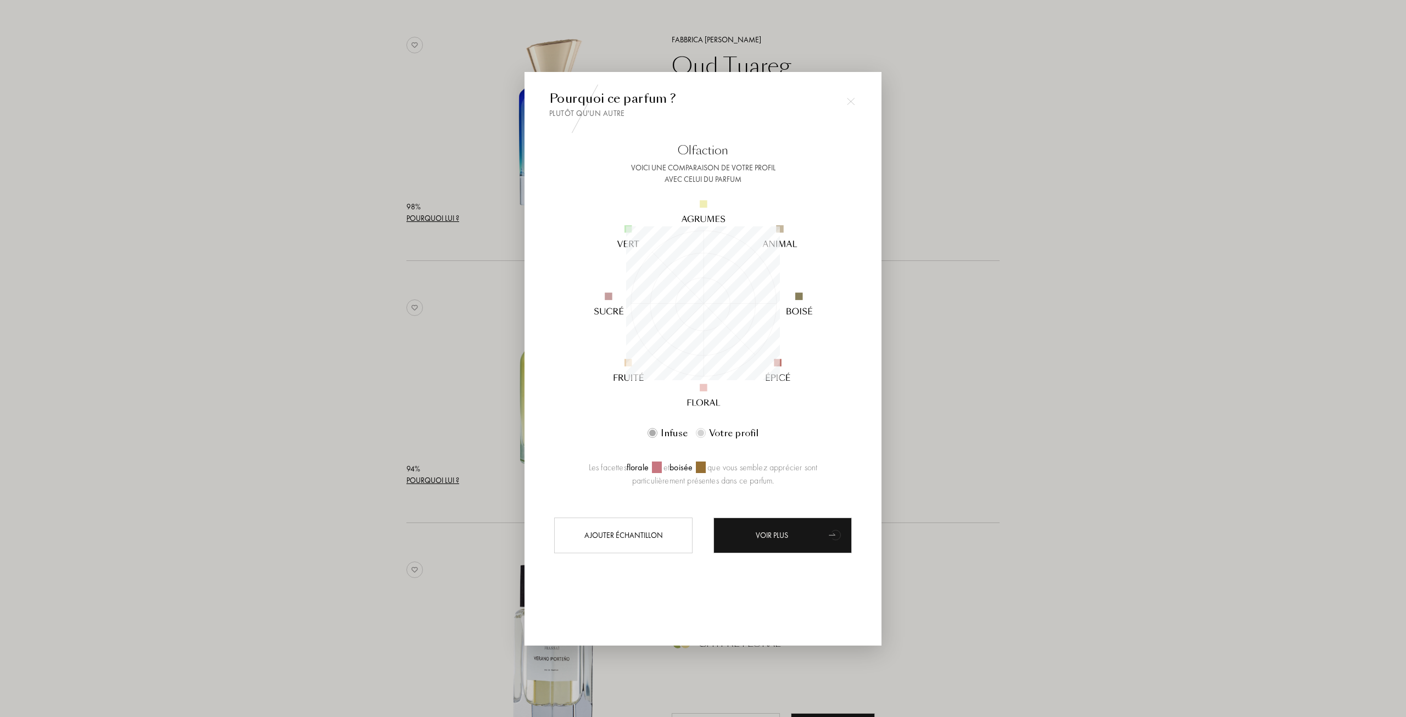
click at [1010, 335] on div at bounding box center [703, 358] width 1406 height 717
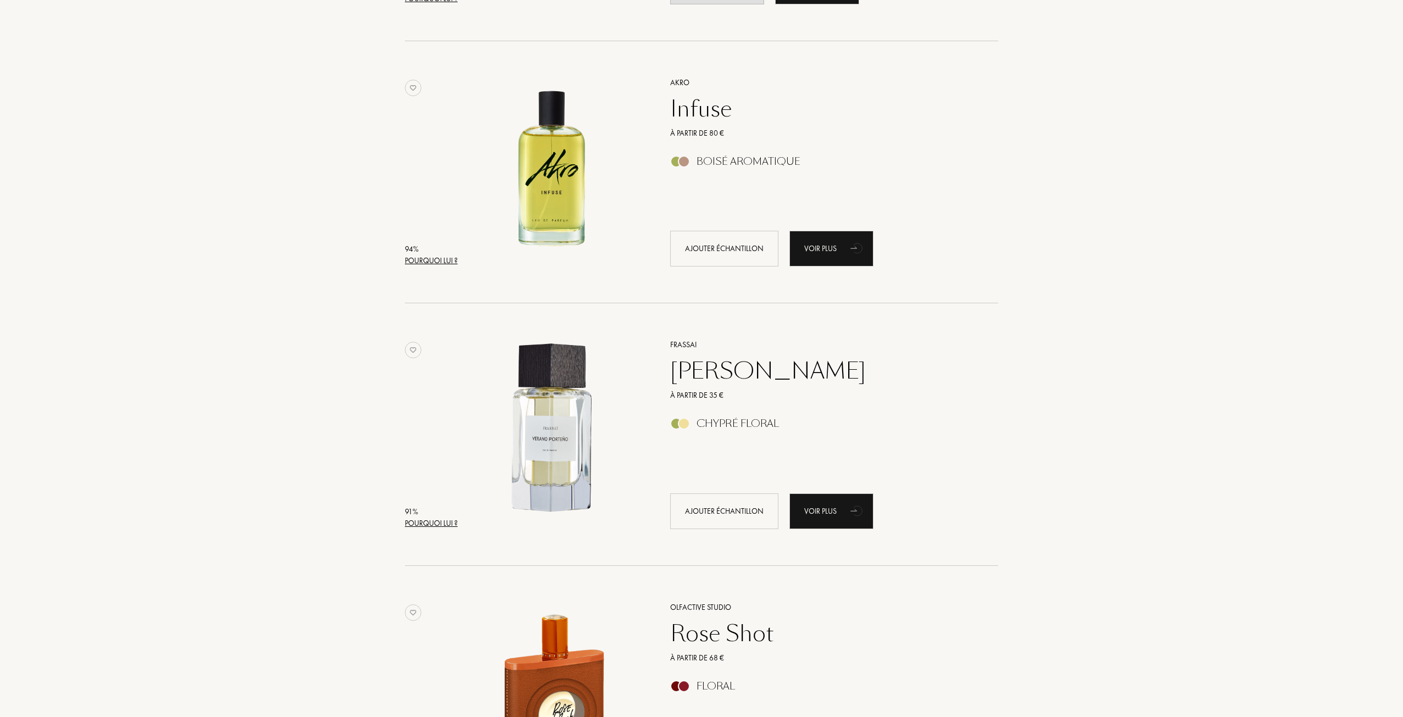
click at [440, 529] on div "91 % Pourquoi lui ? Frassai Verano Porteño À partir de 35 € Chypré Floral Ajout…" at bounding box center [701, 445] width 593 height 241
click at [441, 526] on div "Pourquoi lui ?" at bounding box center [431, 523] width 53 height 12
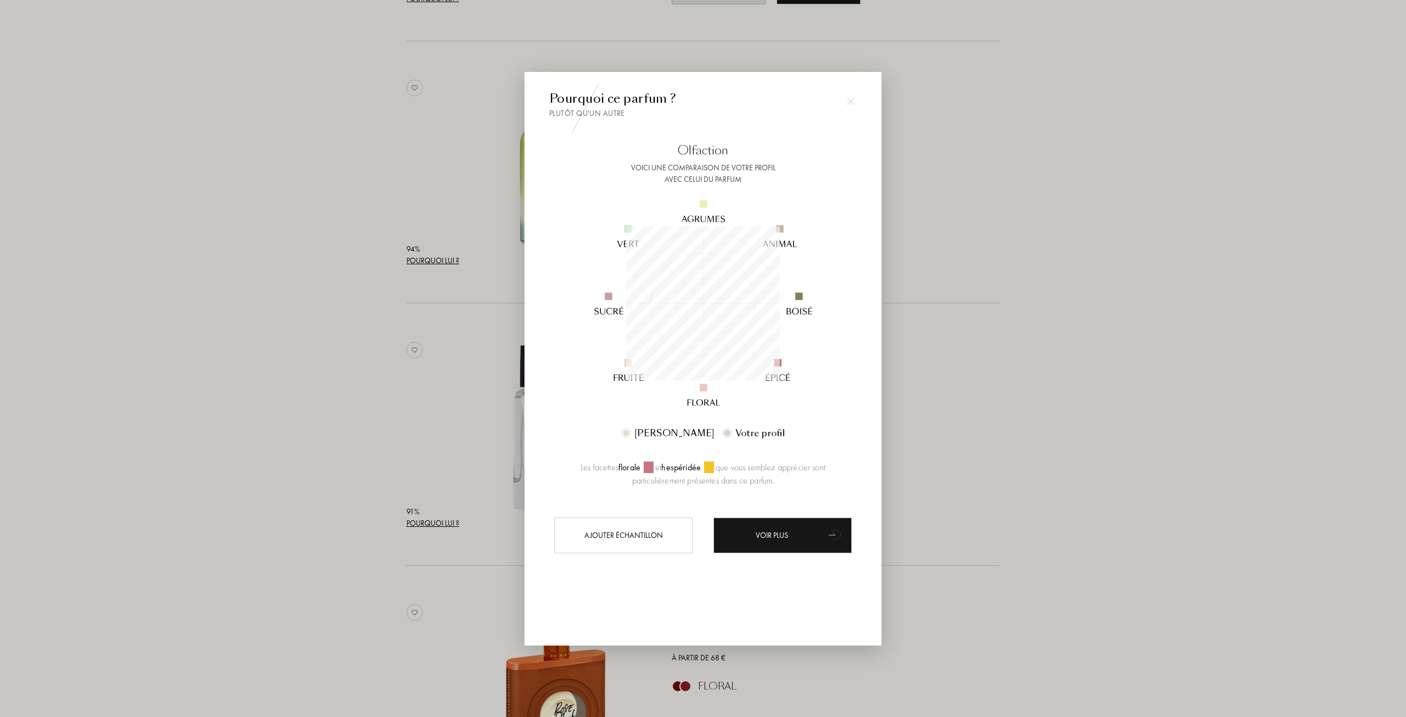
click at [314, 433] on div at bounding box center [703, 358] width 1406 height 717
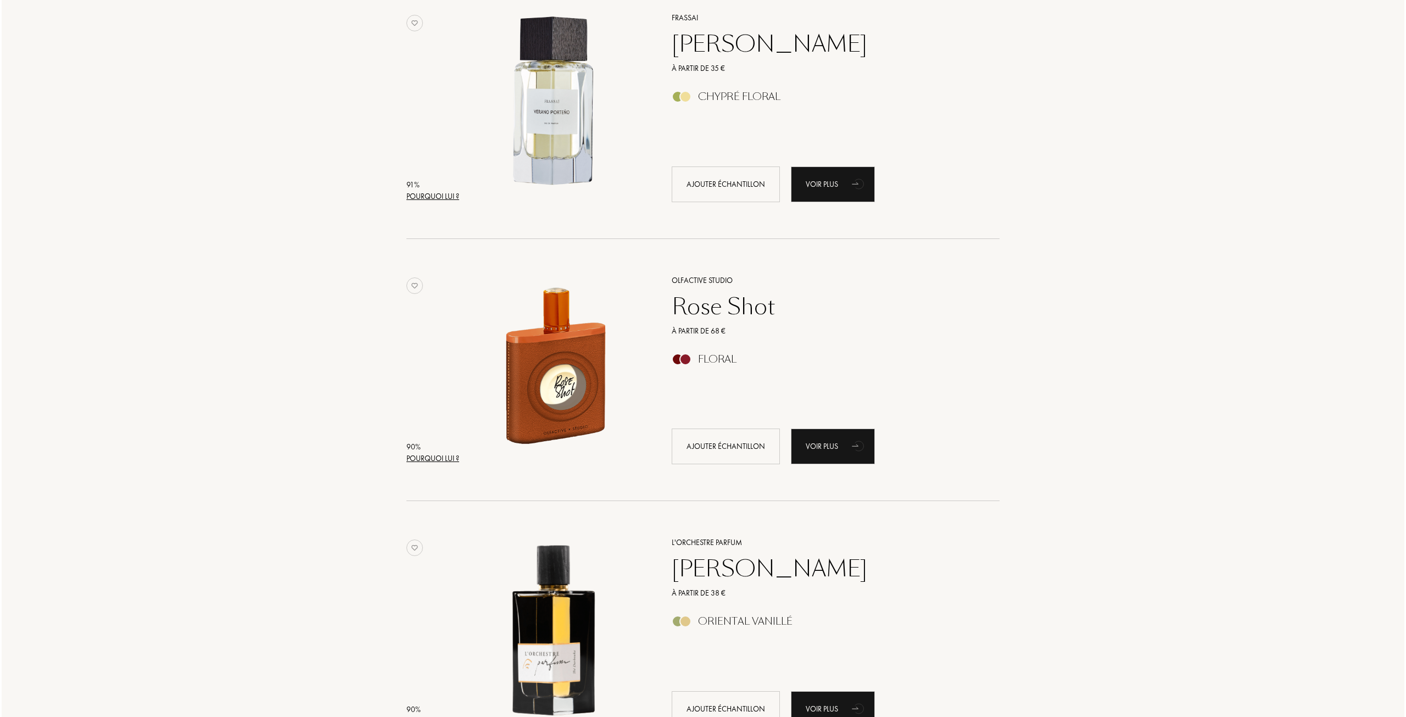
scroll to position [989, 0]
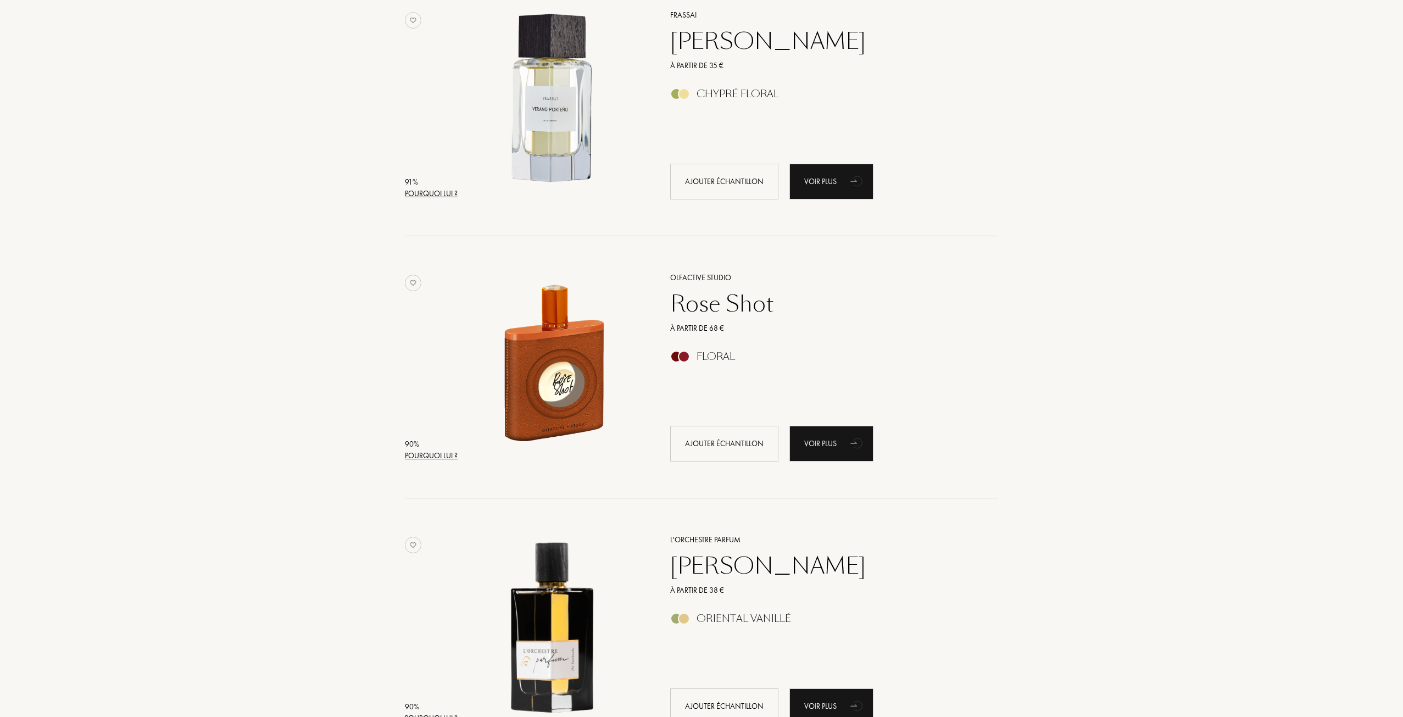
click at [447, 472] on div "90 % Pourquoi lui ? Olfactive Studio Rose Shot À partir de 68 € Floral Ajouter …" at bounding box center [701, 378] width 593 height 241
click at [441, 456] on div "Pourquoi lui ?" at bounding box center [431, 456] width 53 height 12
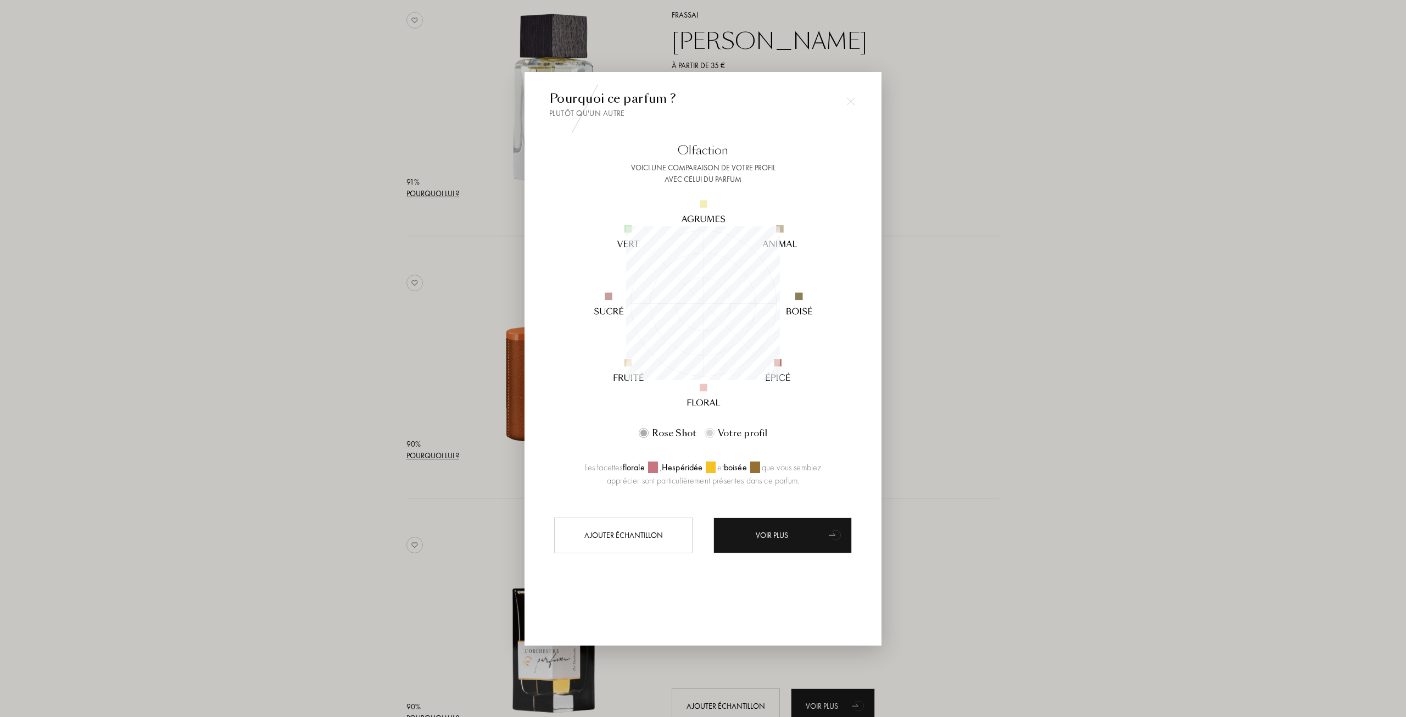
click at [325, 366] on div at bounding box center [703, 358] width 1406 height 717
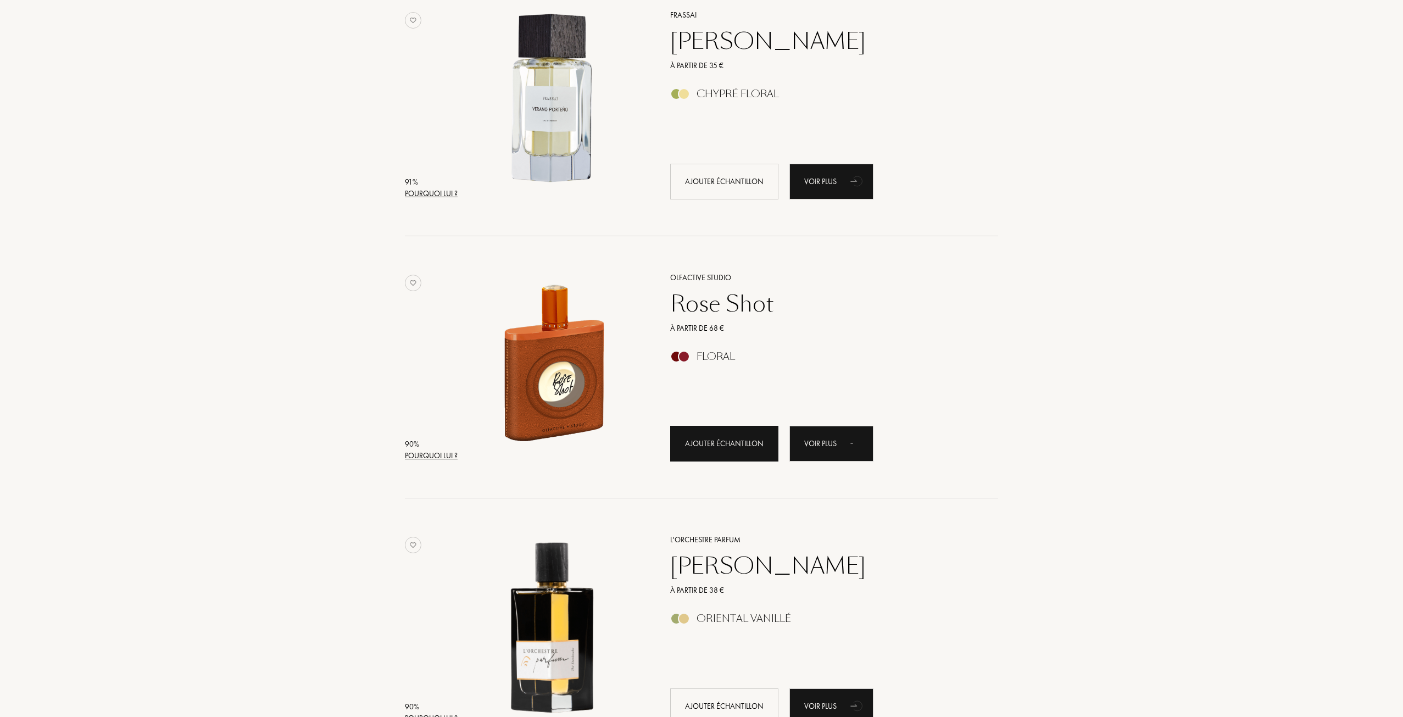
click at [743, 452] on div "Ajouter échantillon" at bounding box center [724, 444] width 108 height 36
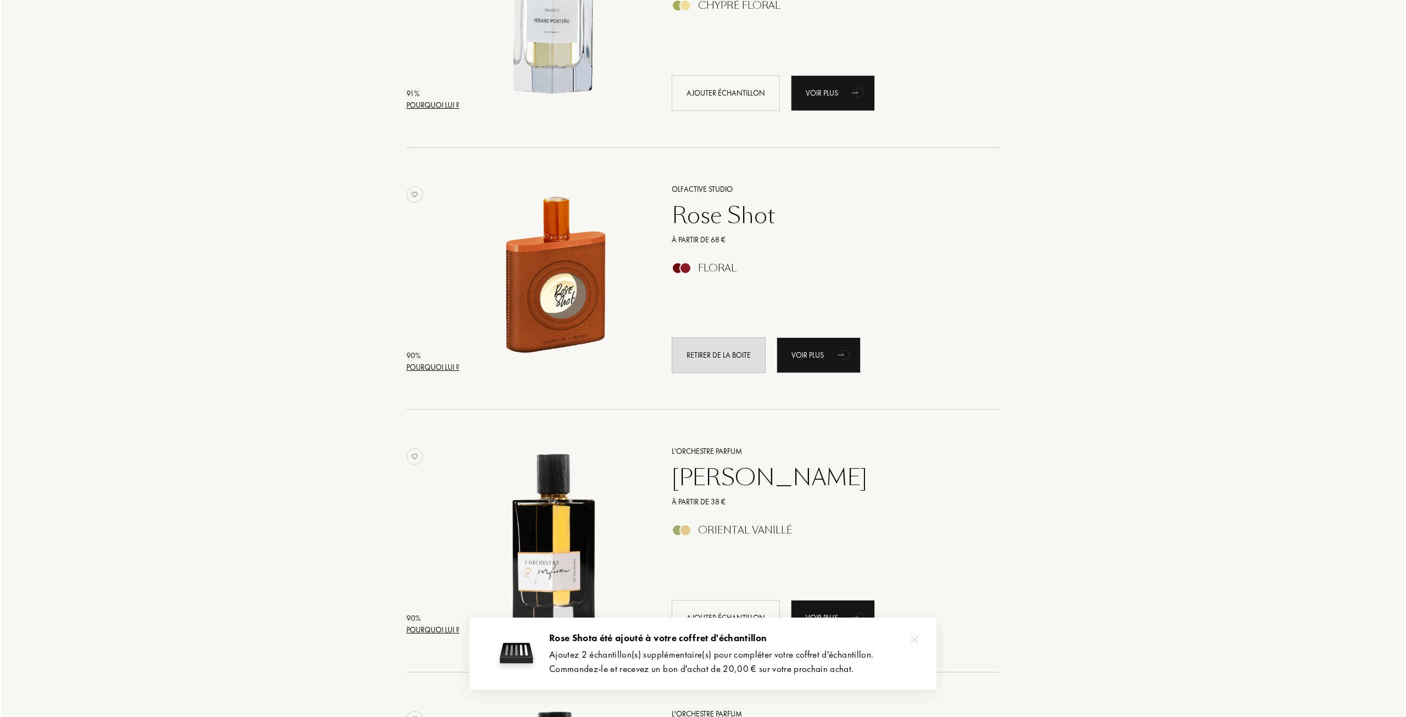
scroll to position [1098, 0]
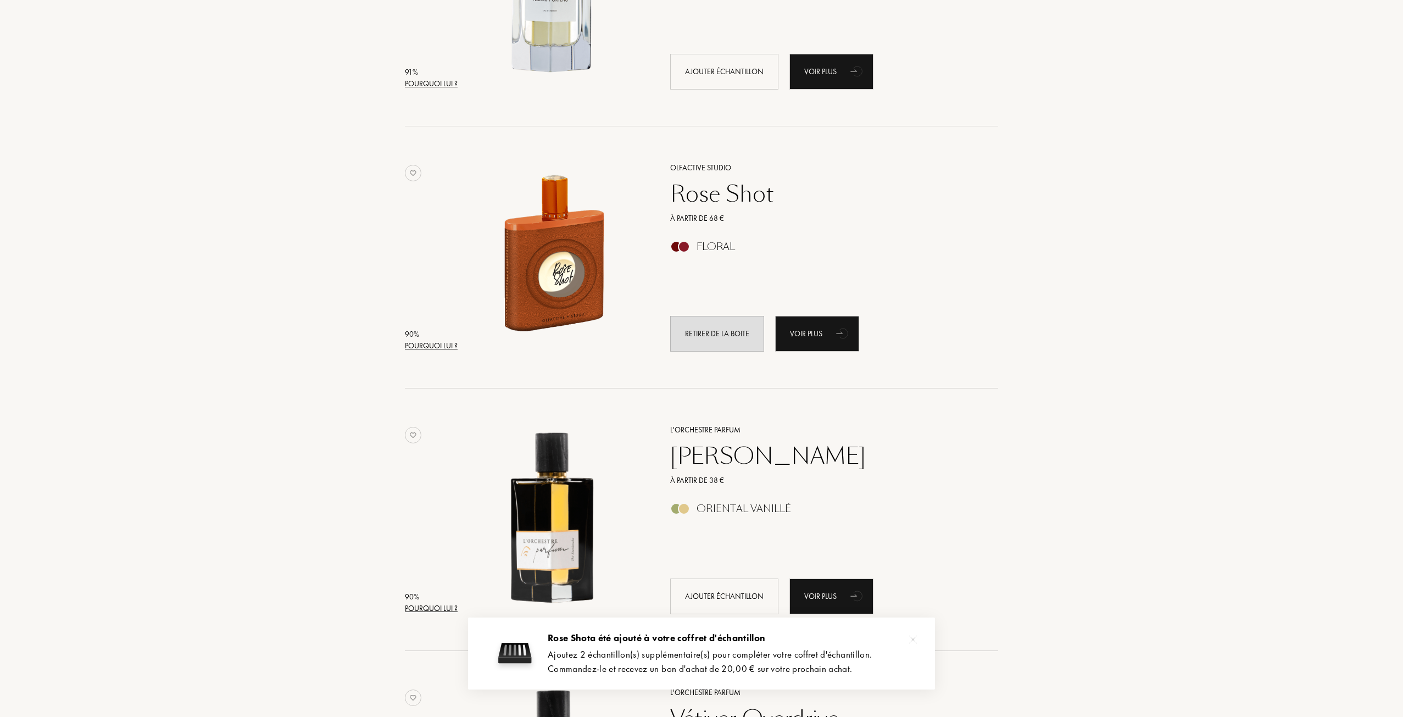
click at [437, 611] on div "Pourquoi lui ?" at bounding box center [431, 609] width 53 height 12
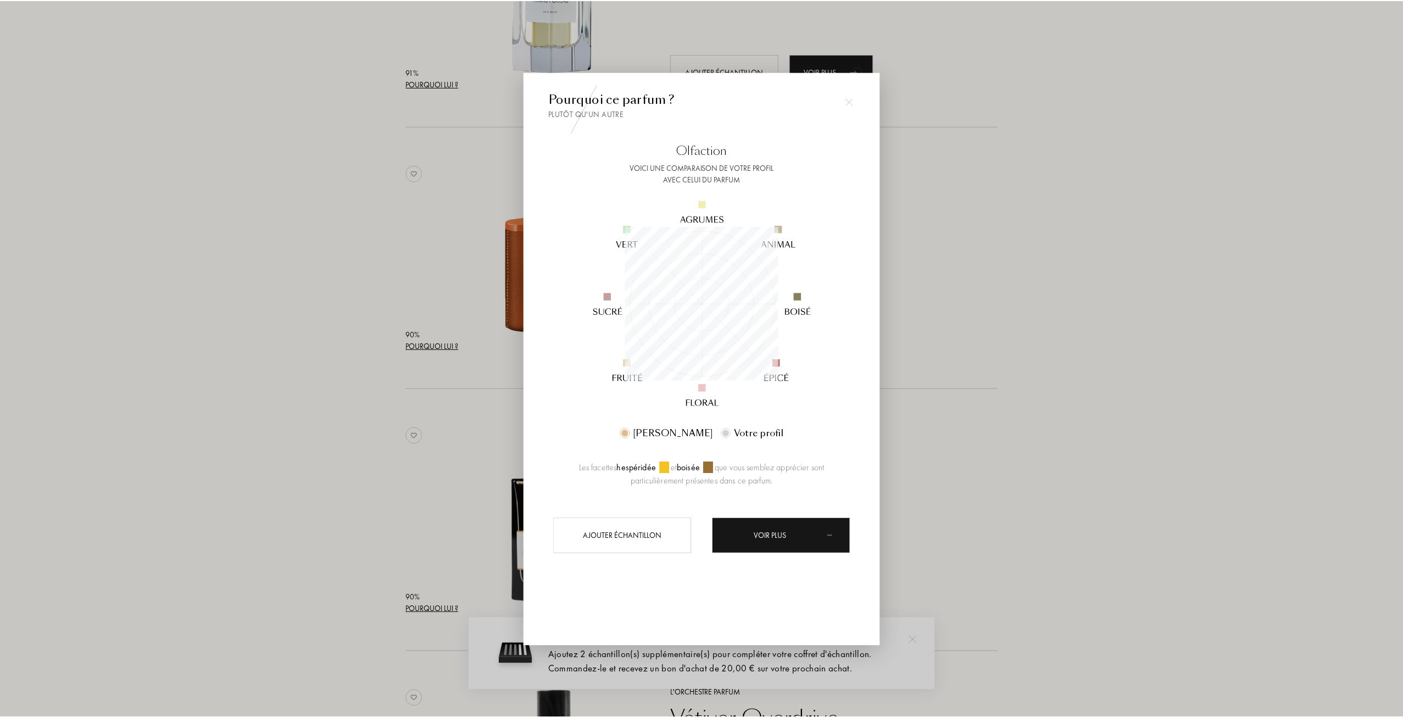
scroll to position [154, 154]
click at [851, 105] on img at bounding box center [851, 102] width 8 height 8
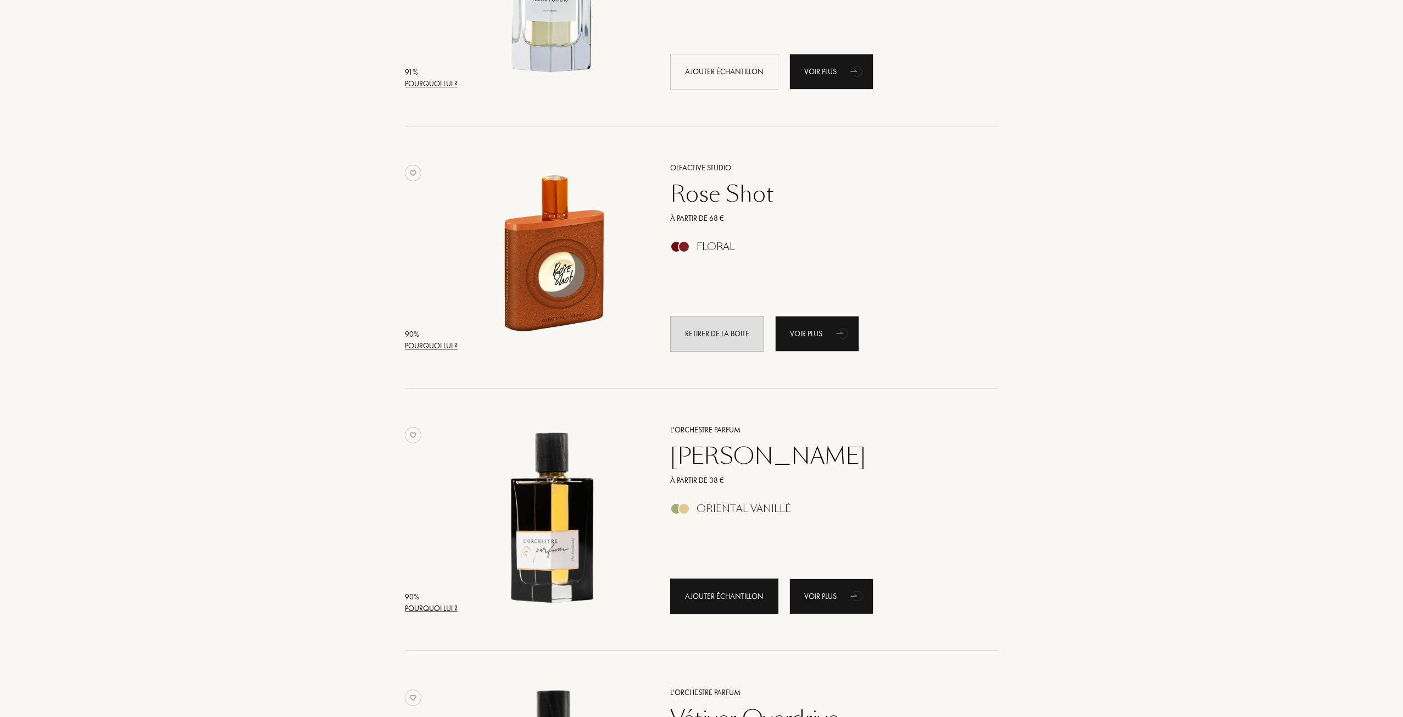
click at [701, 608] on div "Ajouter échantillon" at bounding box center [724, 596] width 108 height 36
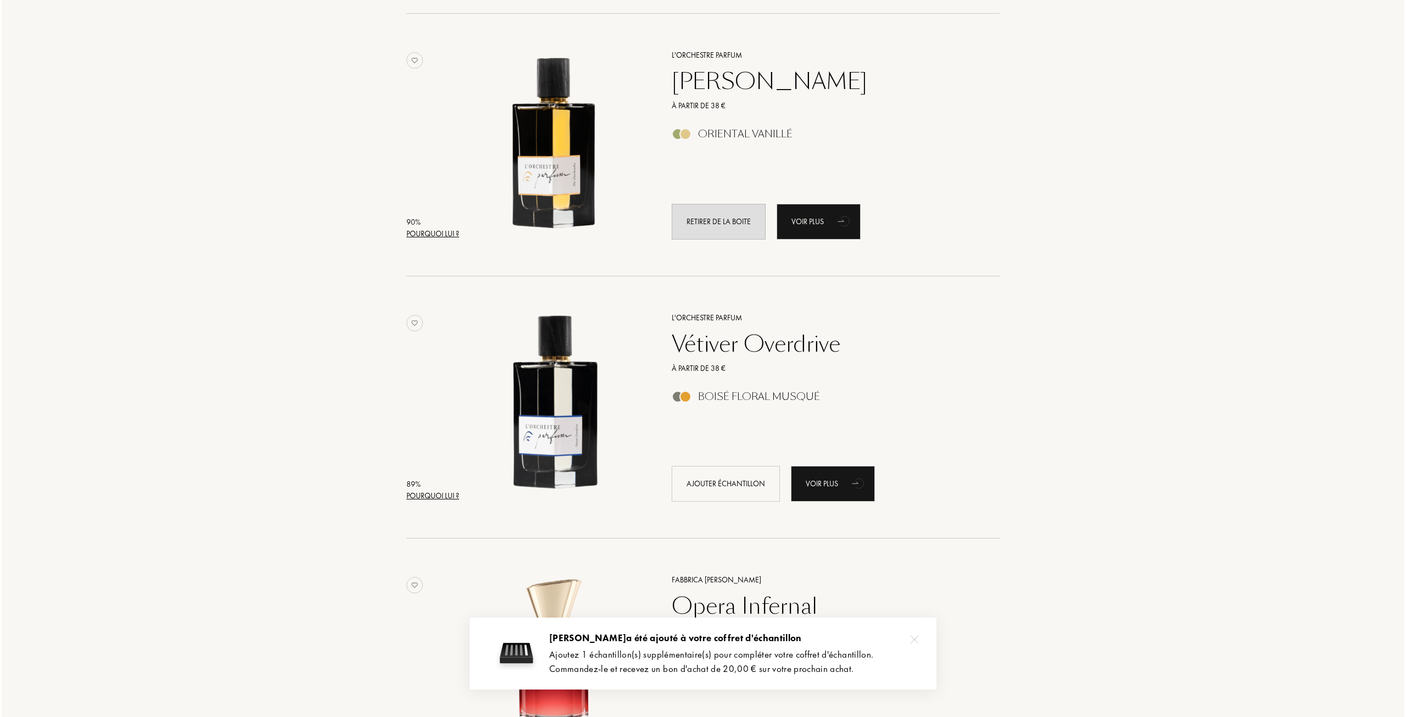
scroll to position [1483, 0]
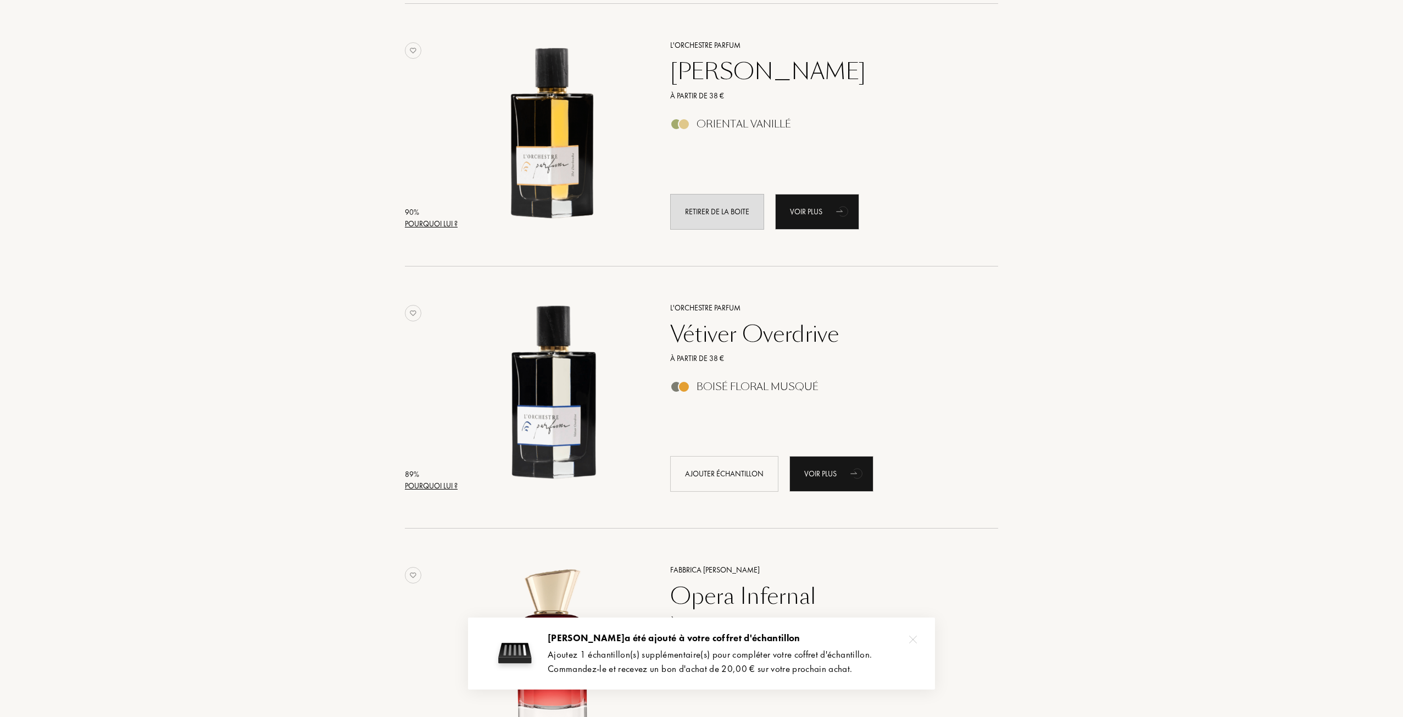
click at [447, 488] on div "Pourquoi lui ?" at bounding box center [431, 486] width 53 height 12
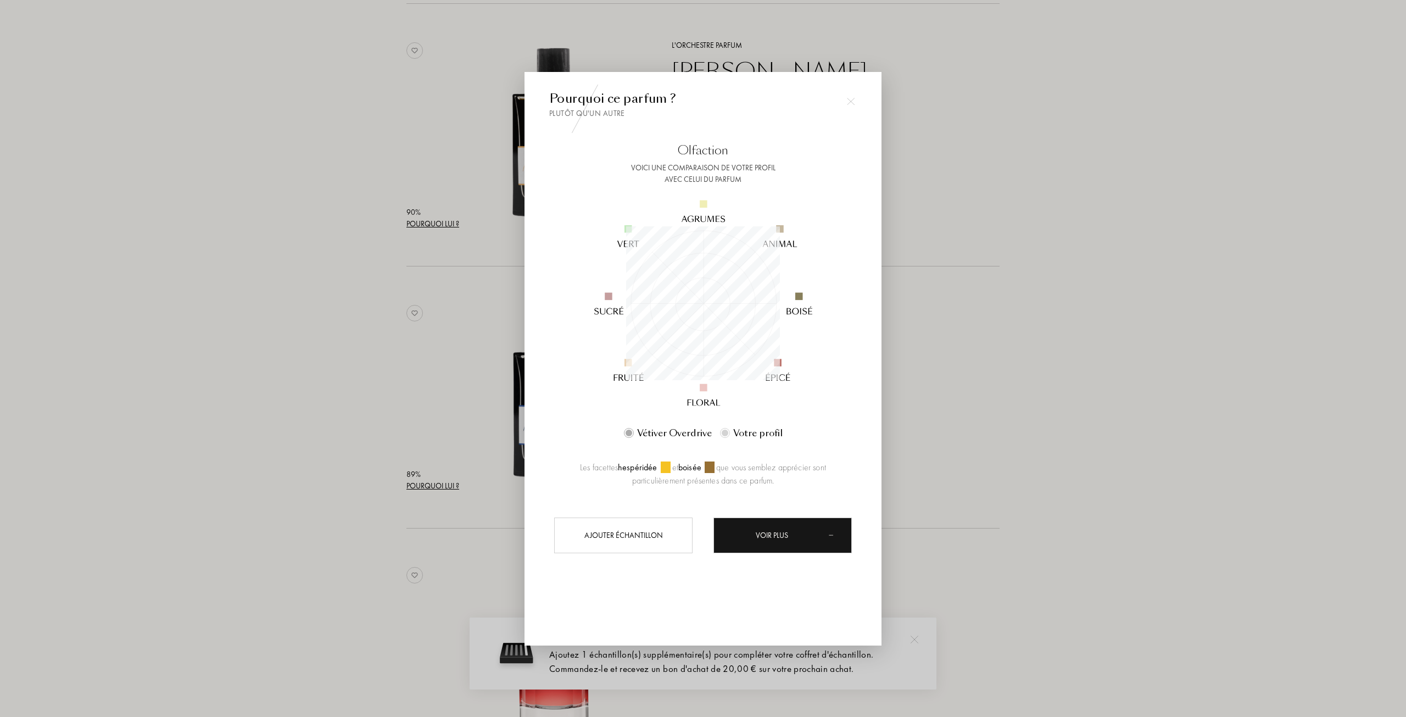
scroll to position [549085, 549085]
click at [1003, 230] on div at bounding box center [703, 358] width 1406 height 717
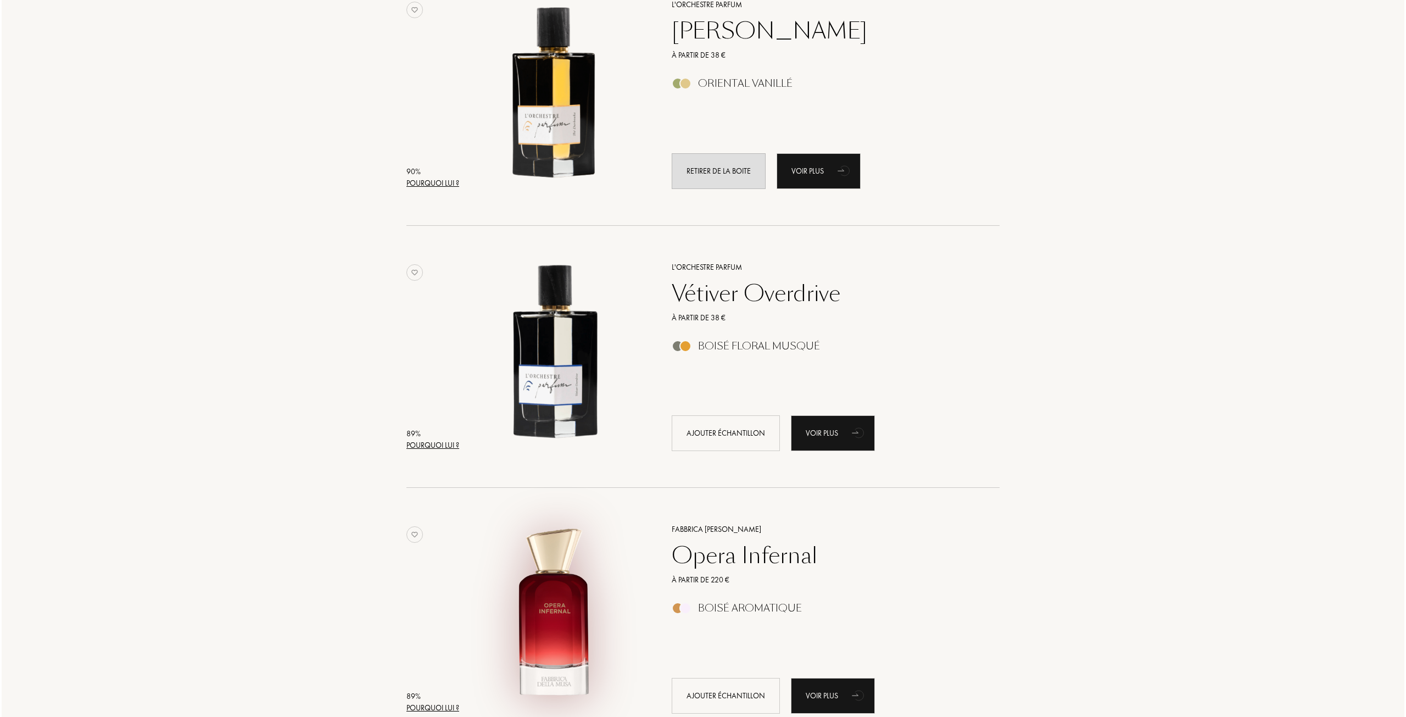
scroll to position [1703, 0]
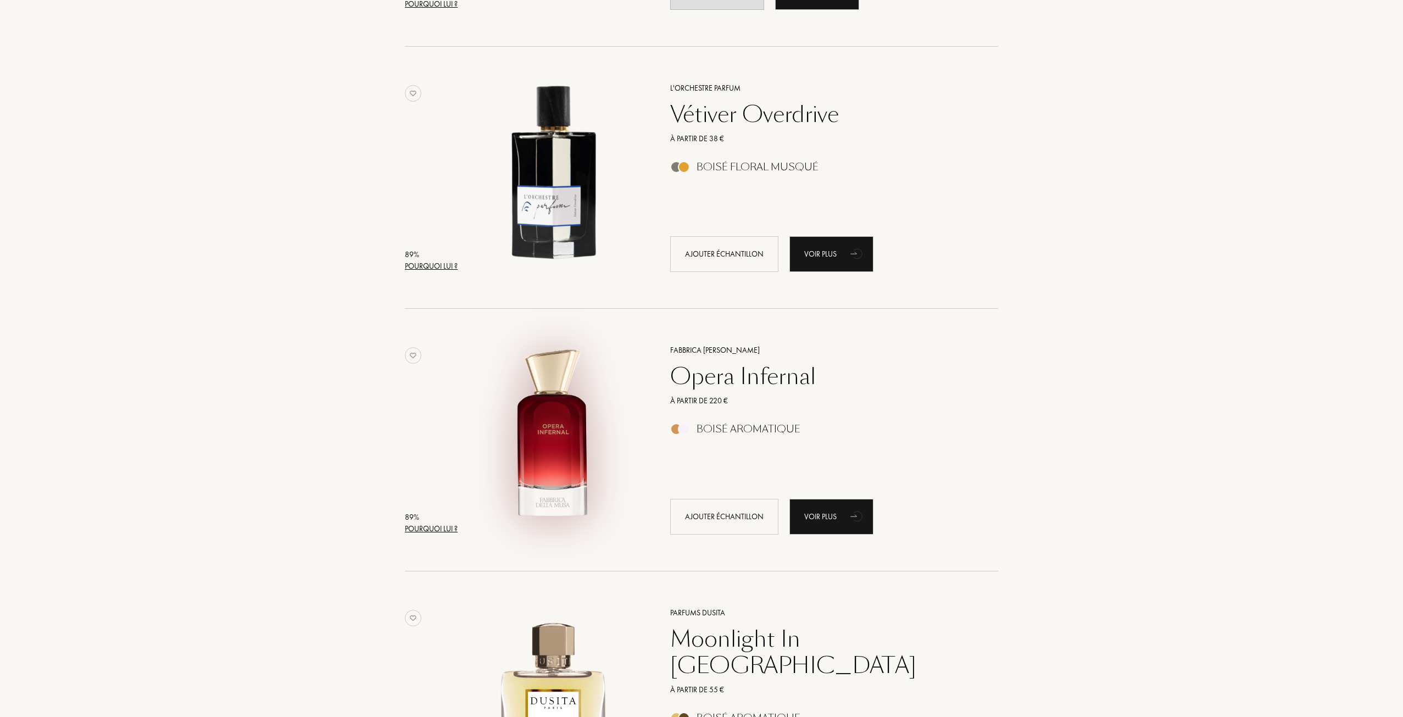
click at [446, 533] on div "Pourquoi lui ?" at bounding box center [431, 529] width 53 height 12
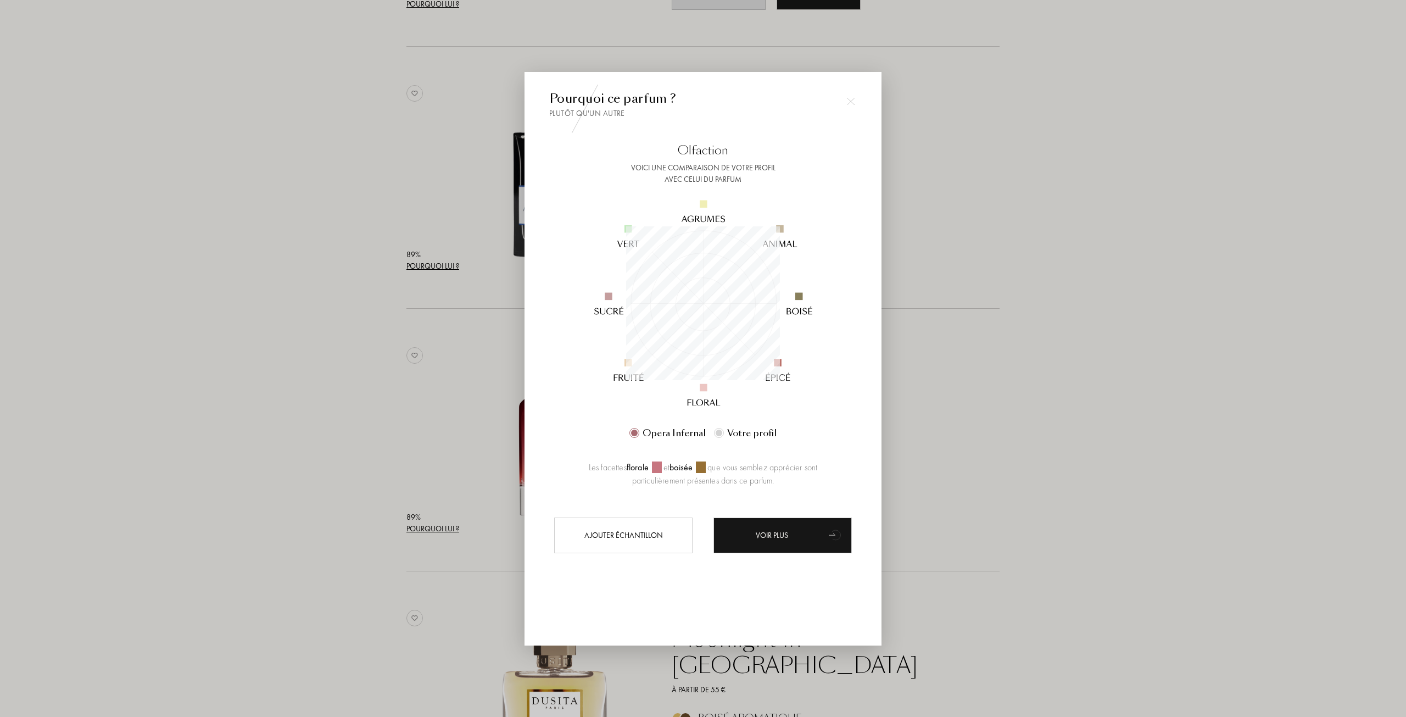
click at [1029, 405] on div at bounding box center [703, 358] width 1406 height 717
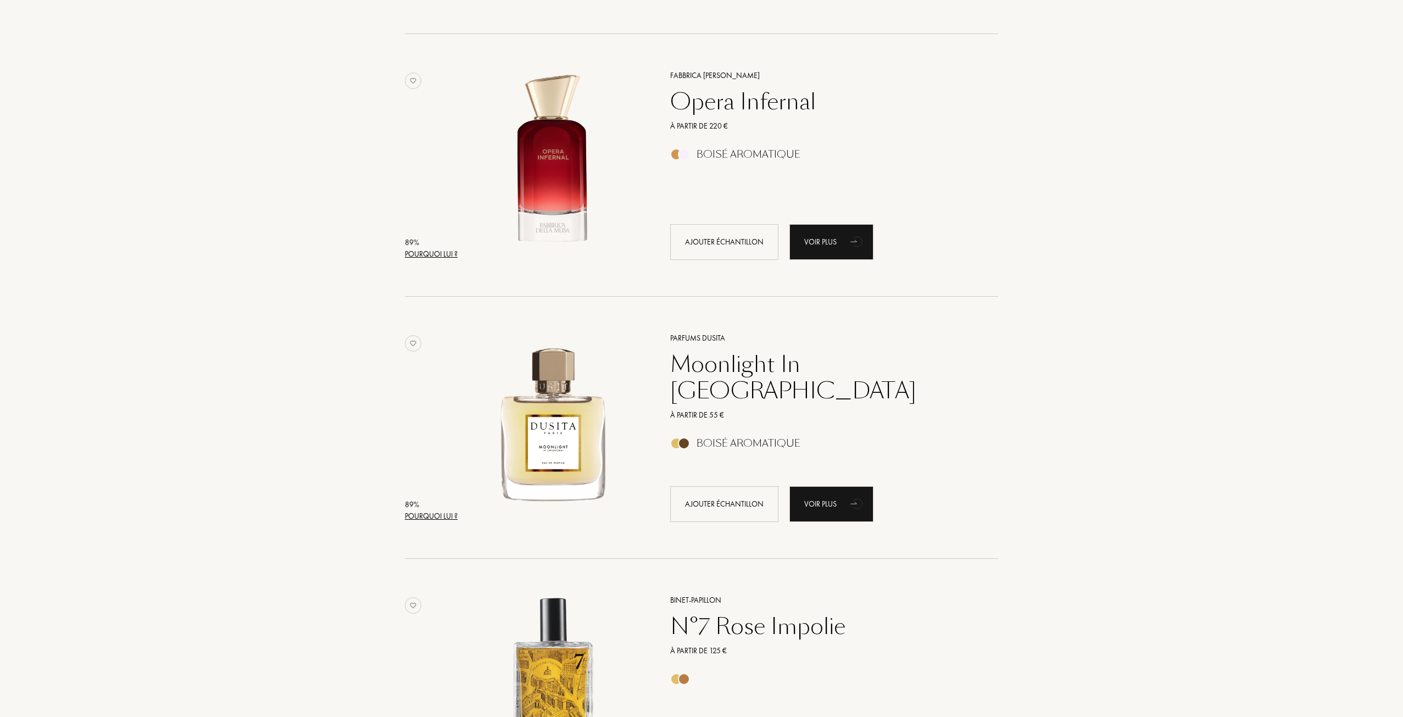
click at [433, 513] on div "Pourquoi lui ?" at bounding box center [431, 516] width 53 height 12
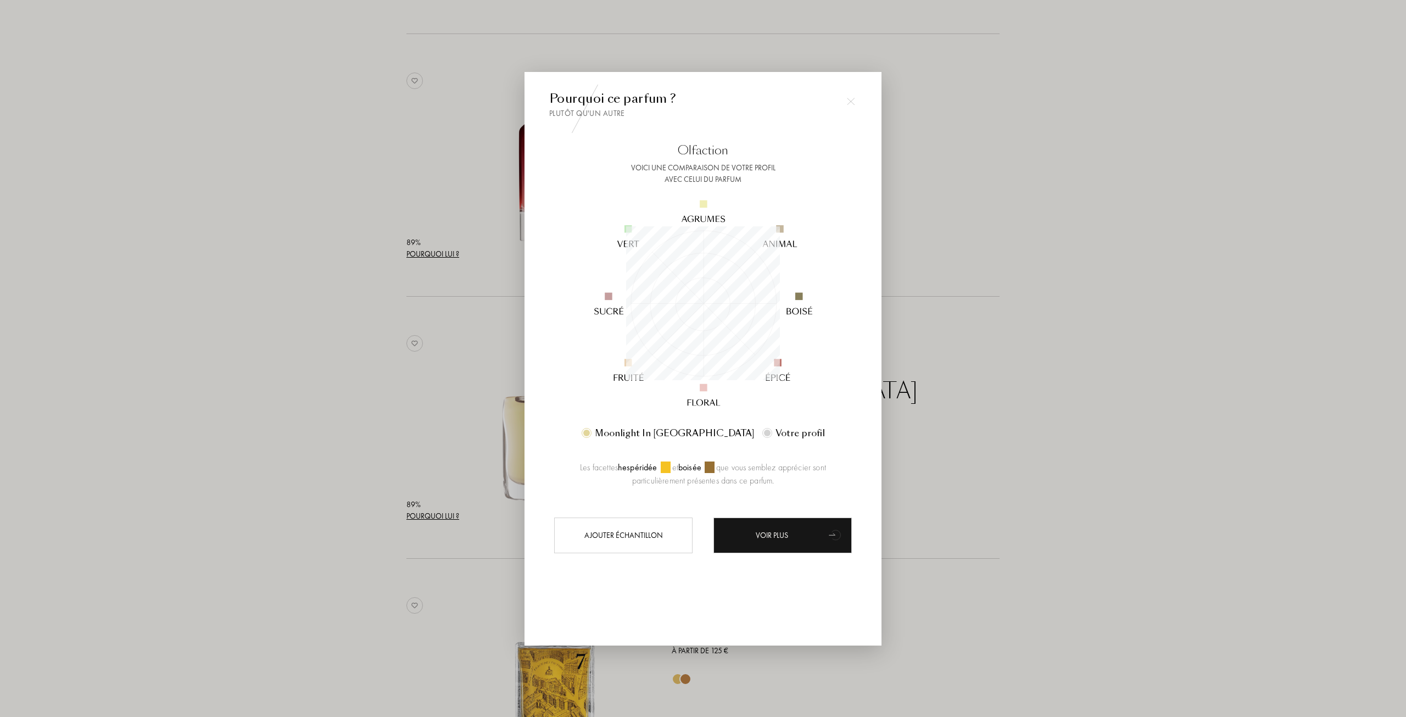
click at [344, 423] on div at bounding box center [703, 358] width 1406 height 717
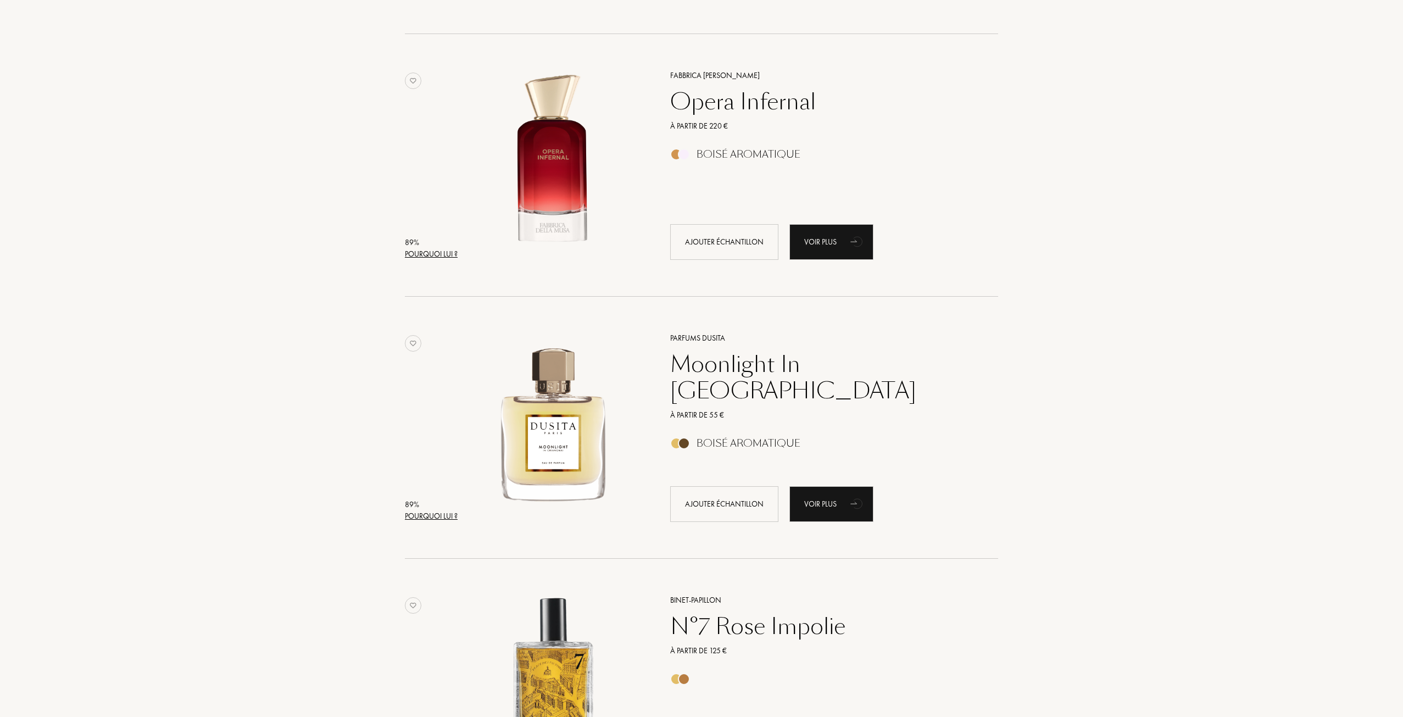
click at [447, 505] on div "89 %" at bounding box center [431, 505] width 53 height 12
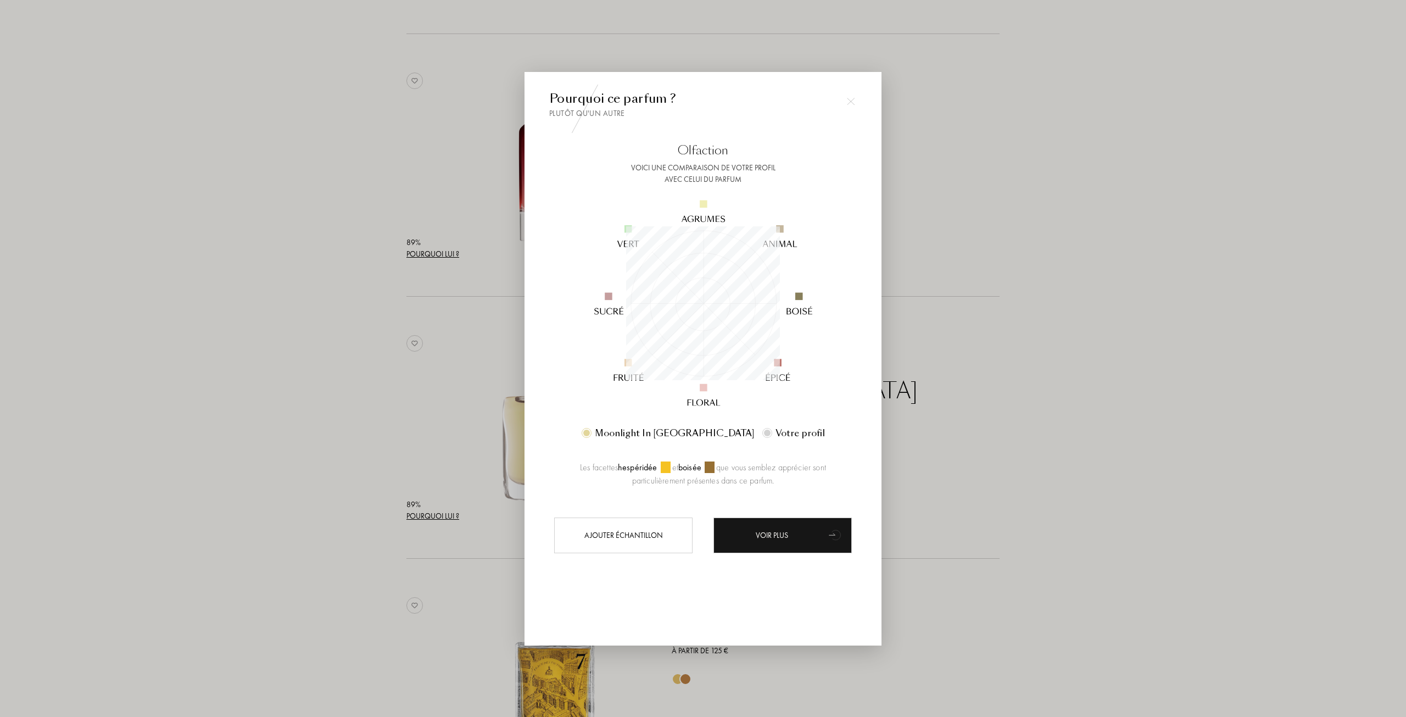
click at [1011, 338] on div at bounding box center [703, 358] width 1406 height 717
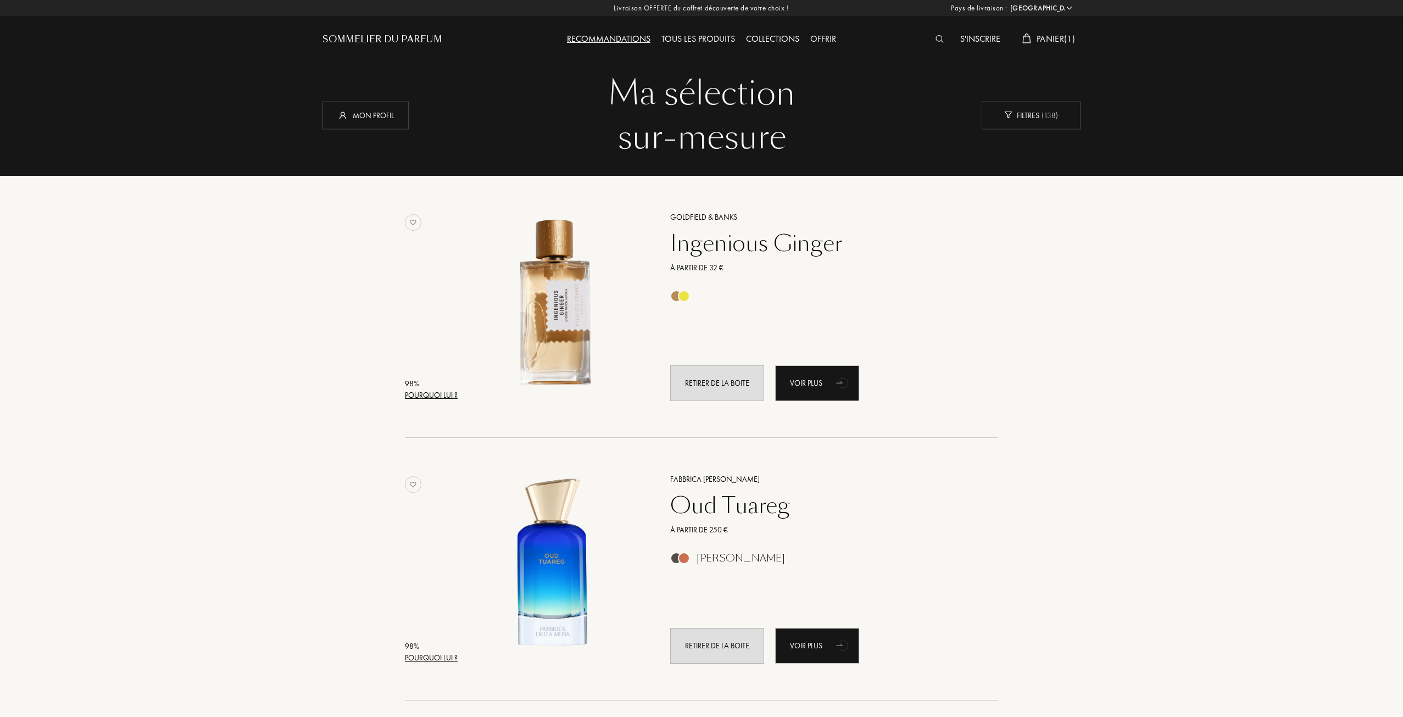
click at [1058, 35] on span "Panier ( 1 )" at bounding box center [1055, 39] width 38 height 12
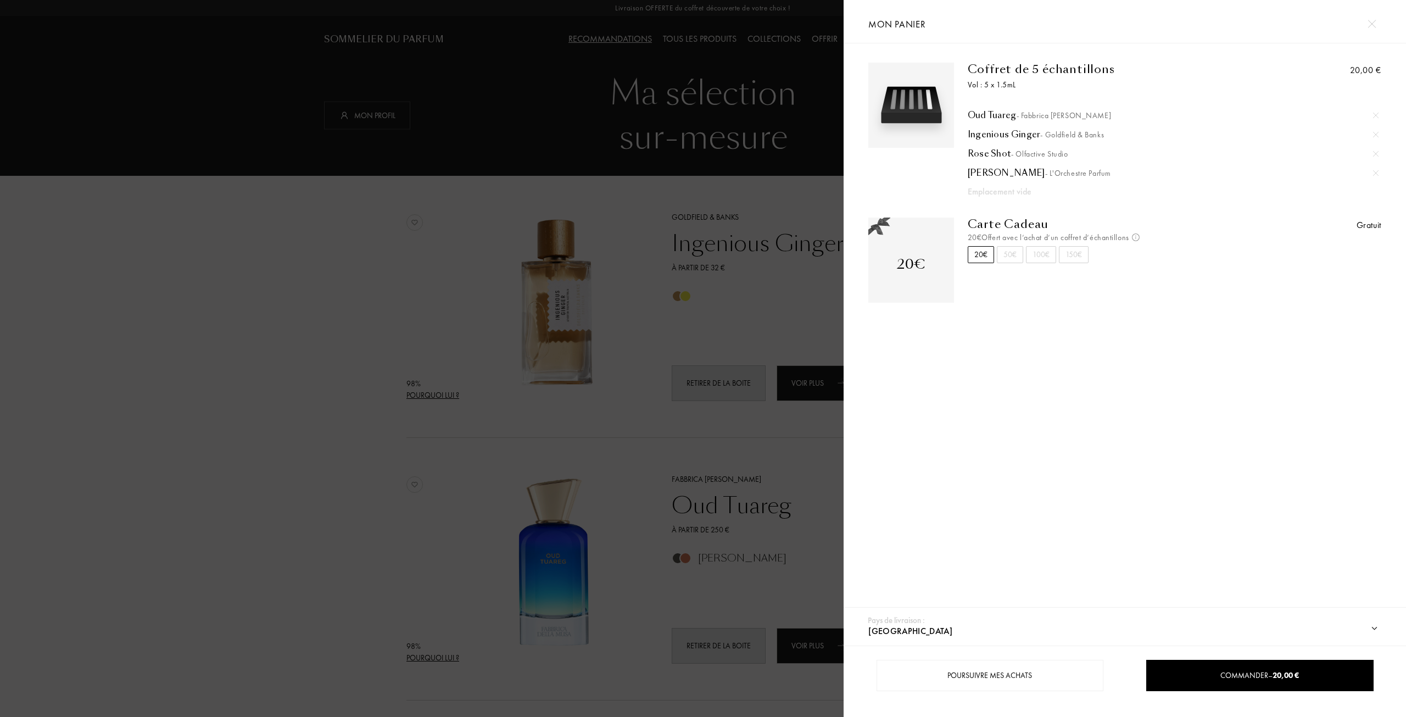
click at [443, 466] on div at bounding box center [422, 358] width 844 height 717
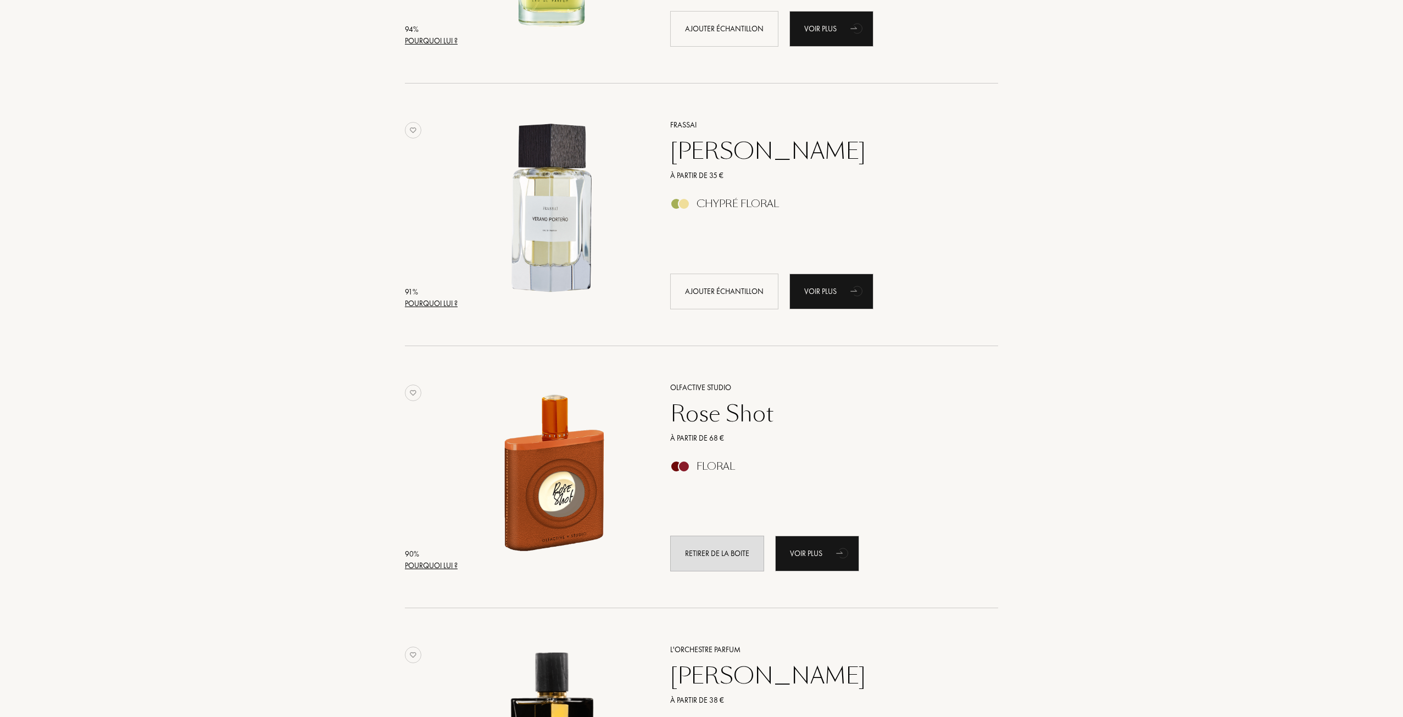
click at [447, 569] on div "Pourquoi lui ?" at bounding box center [431, 566] width 53 height 12
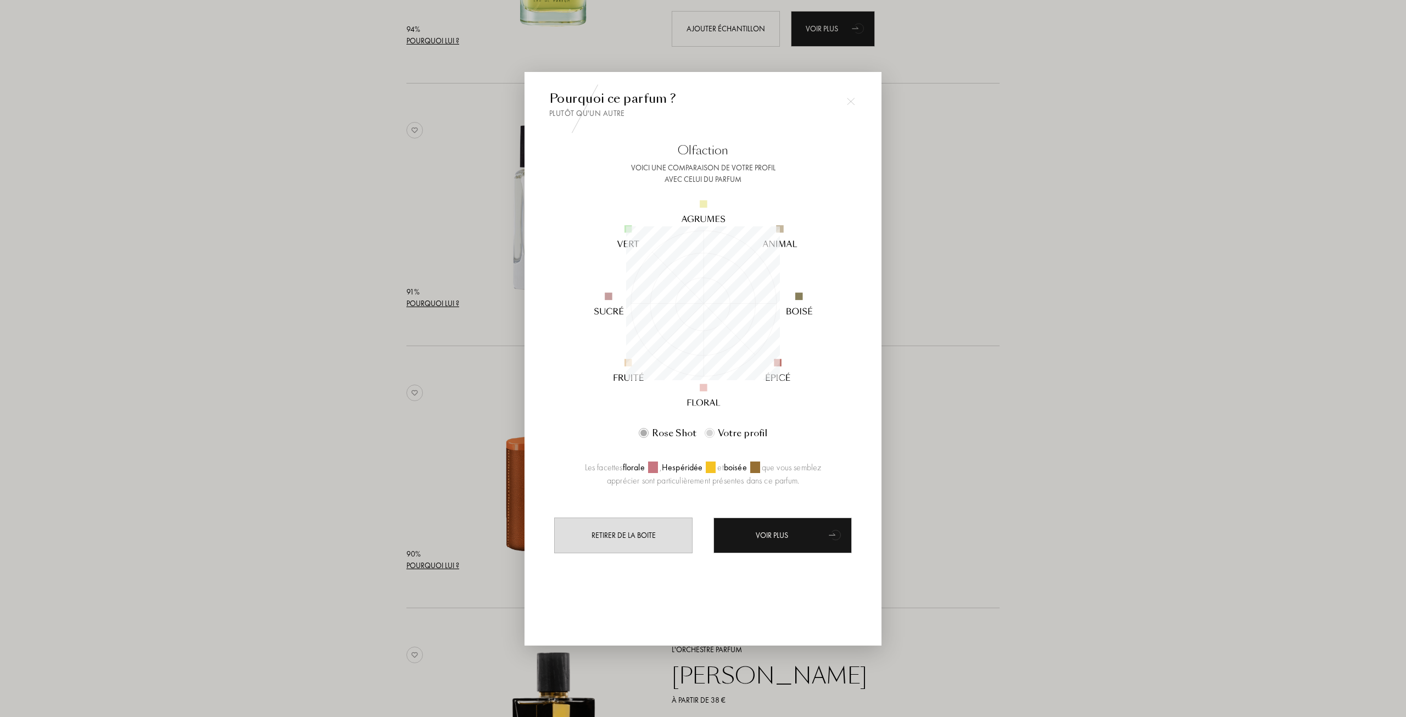
click at [925, 342] on div at bounding box center [703, 358] width 1406 height 717
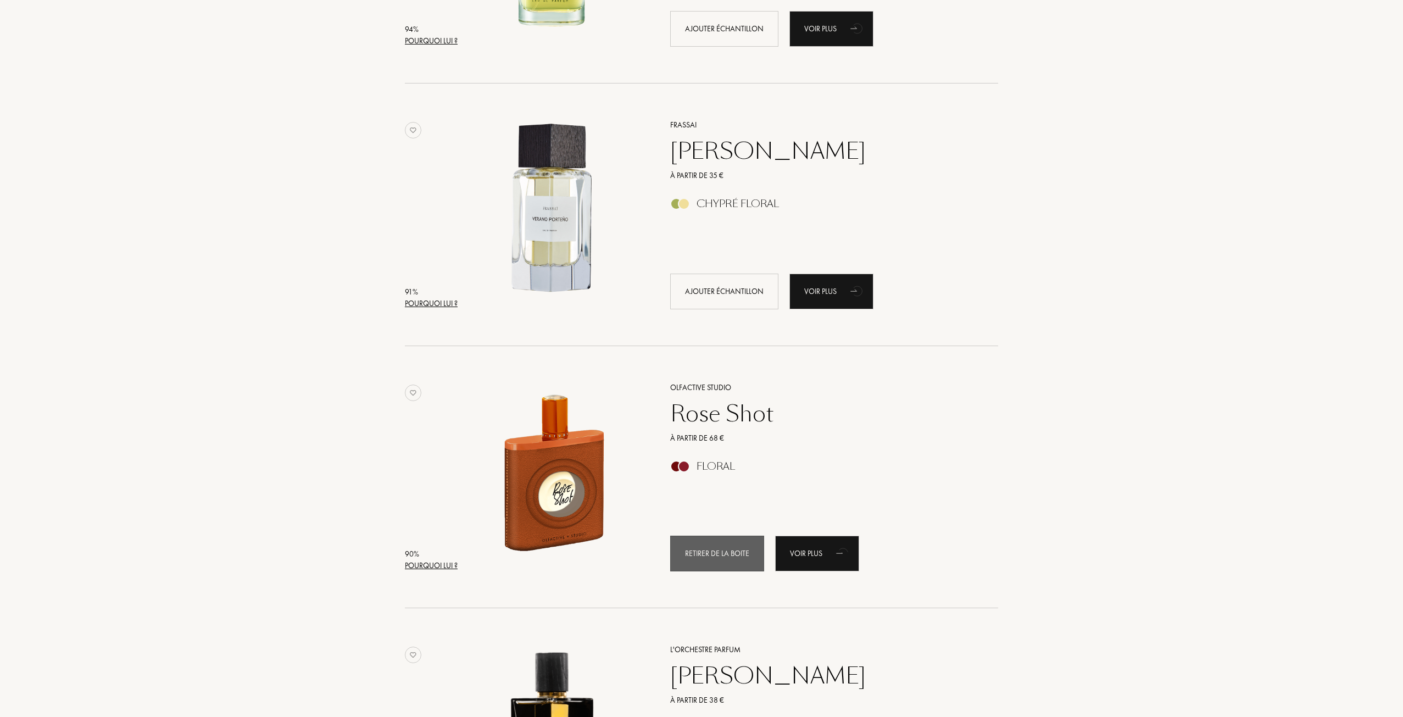
click at [716, 555] on div "Retirer de la boite" at bounding box center [717, 554] width 94 height 36
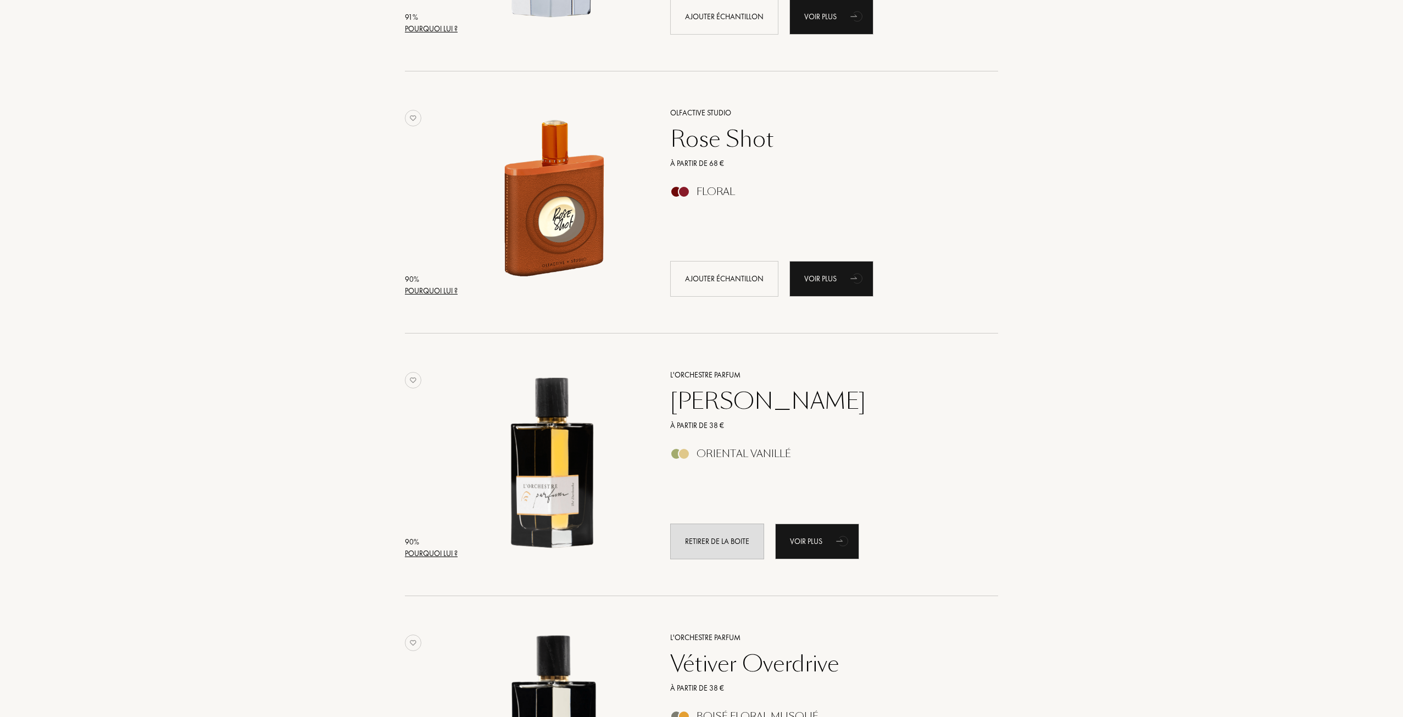
click at [432, 557] on div "Pourquoi lui ?" at bounding box center [431, 554] width 53 height 12
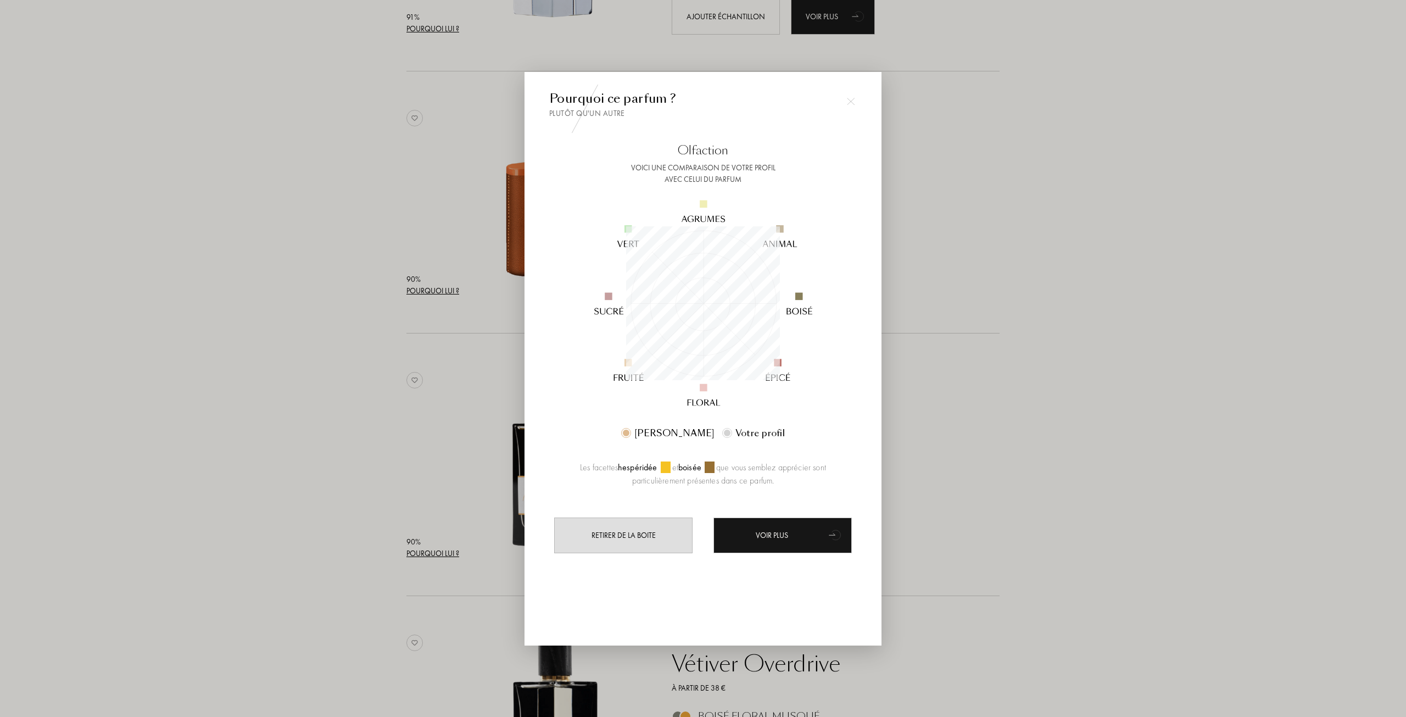
click at [986, 310] on div at bounding box center [703, 358] width 1406 height 717
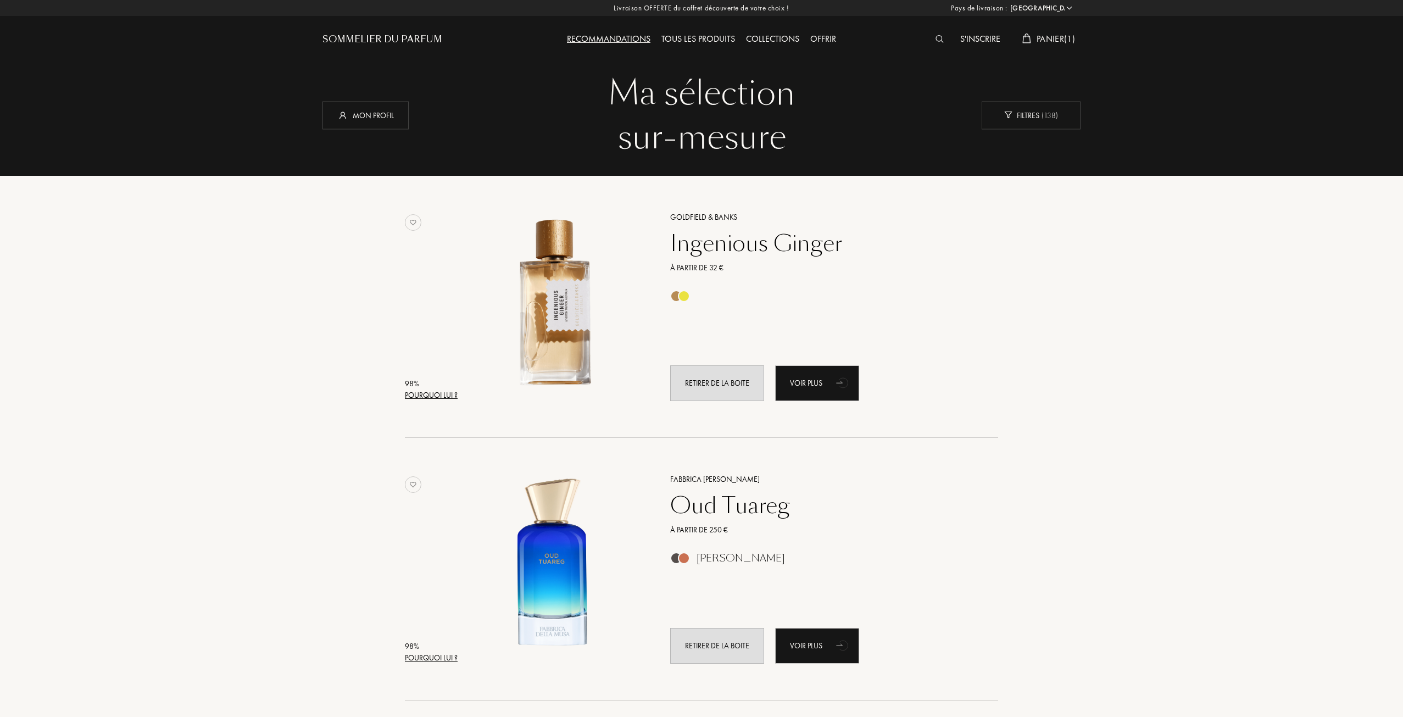
click at [1057, 44] on span "Panier ( 1 )" at bounding box center [1055, 39] width 38 height 12
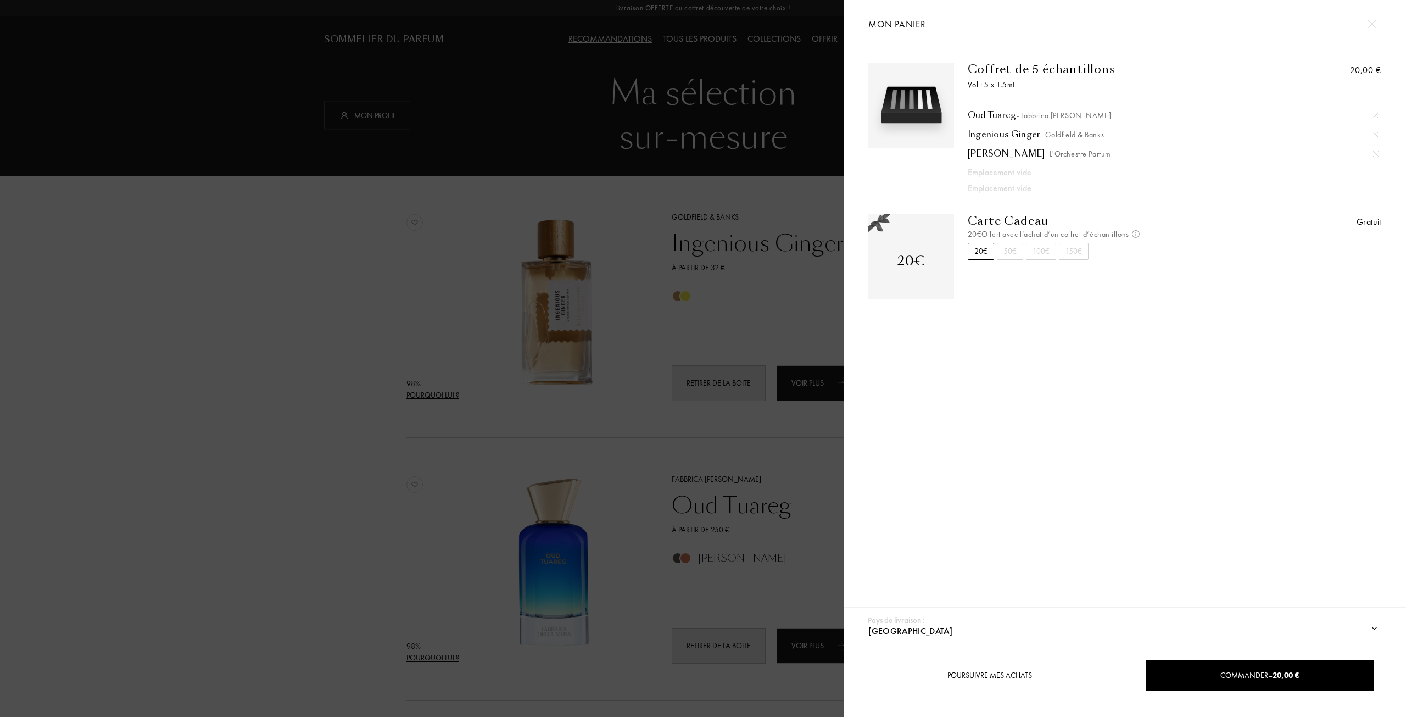
click at [419, 378] on div at bounding box center [422, 358] width 844 height 717
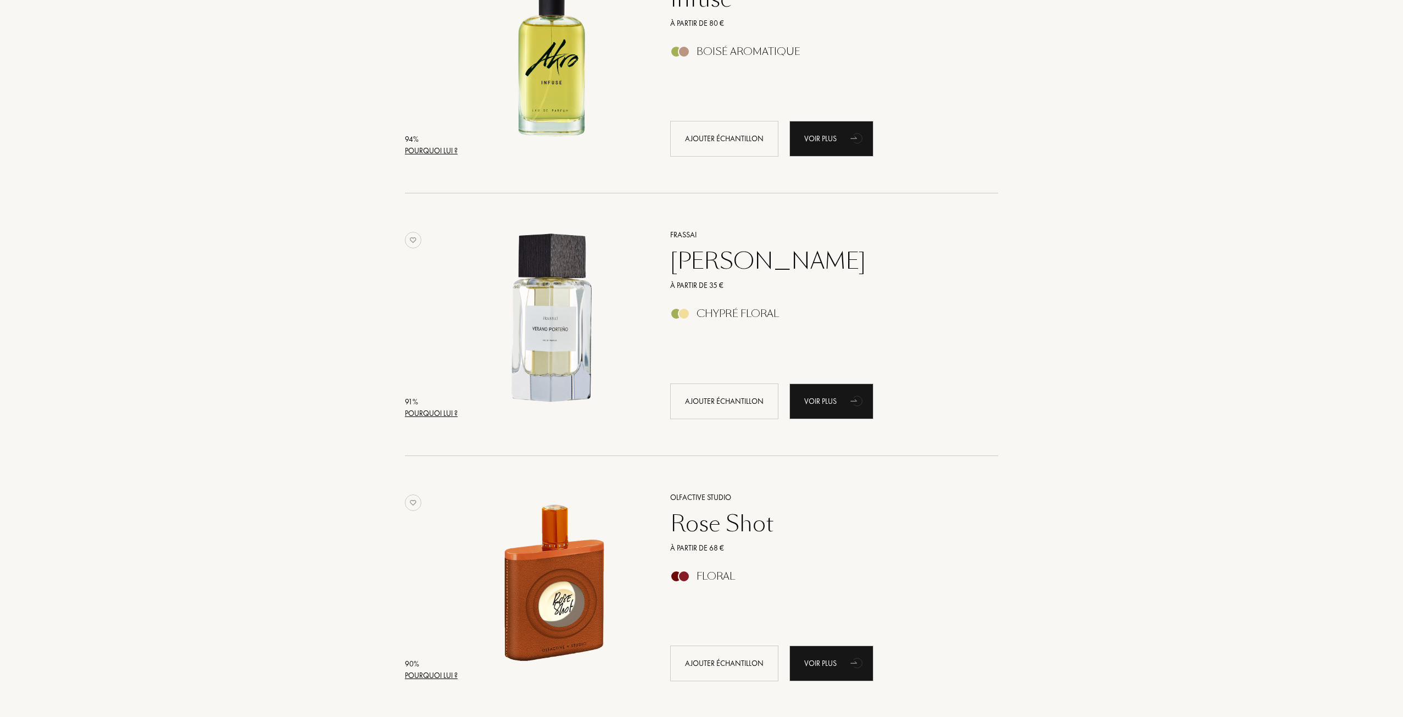
click at [438, 408] on div "Pourquoi lui ?" at bounding box center [431, 414] width 53 height 12
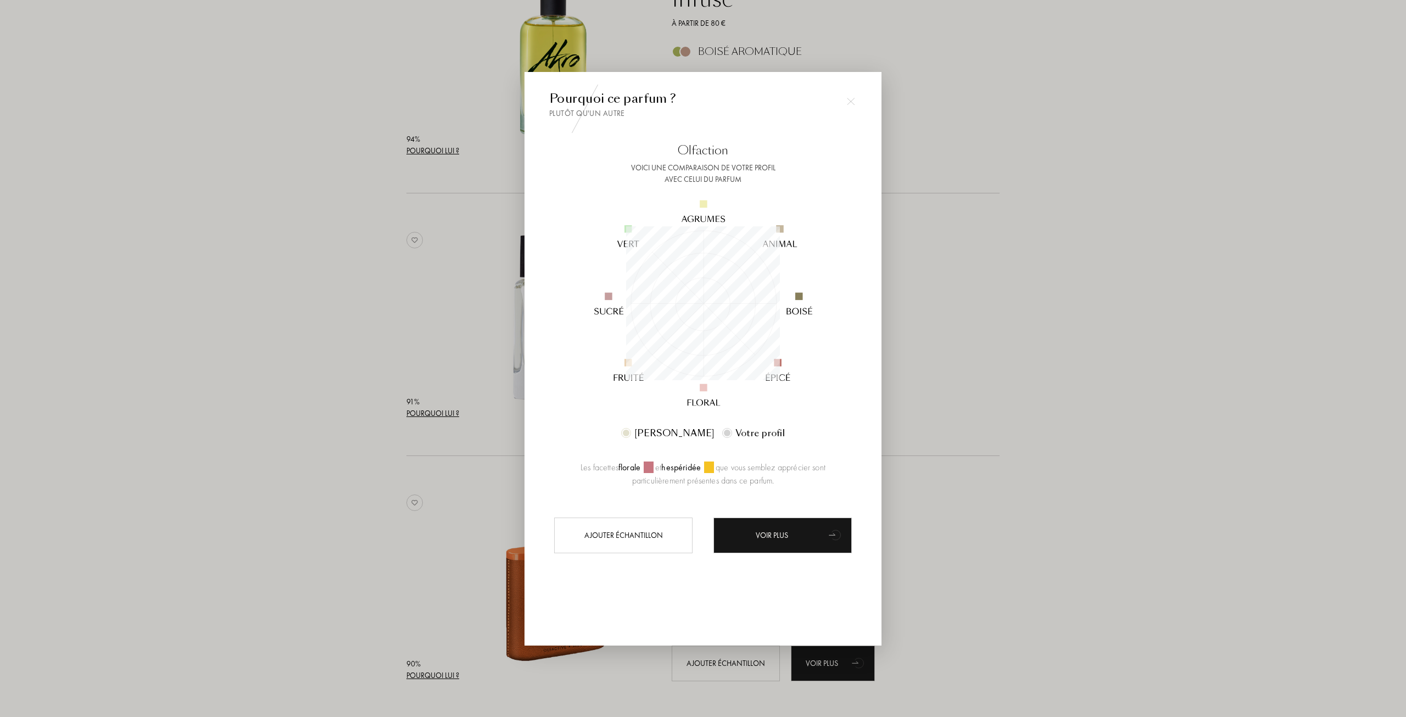
click at [317, 403] on div at bounding box center [703, 358] width 1406 height 717
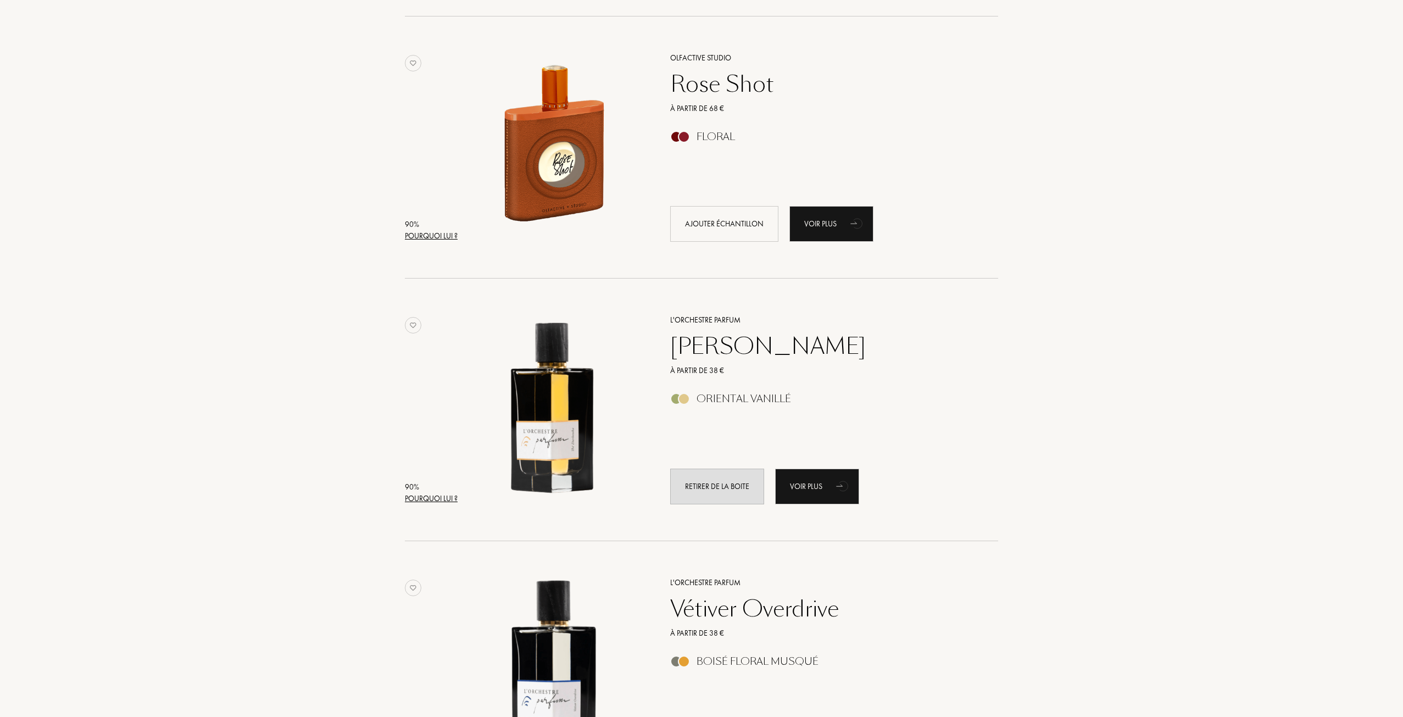
click at [441, 499] on div "Pourquoi lui ?" at bounding box center [431, 499] width 53 height 12
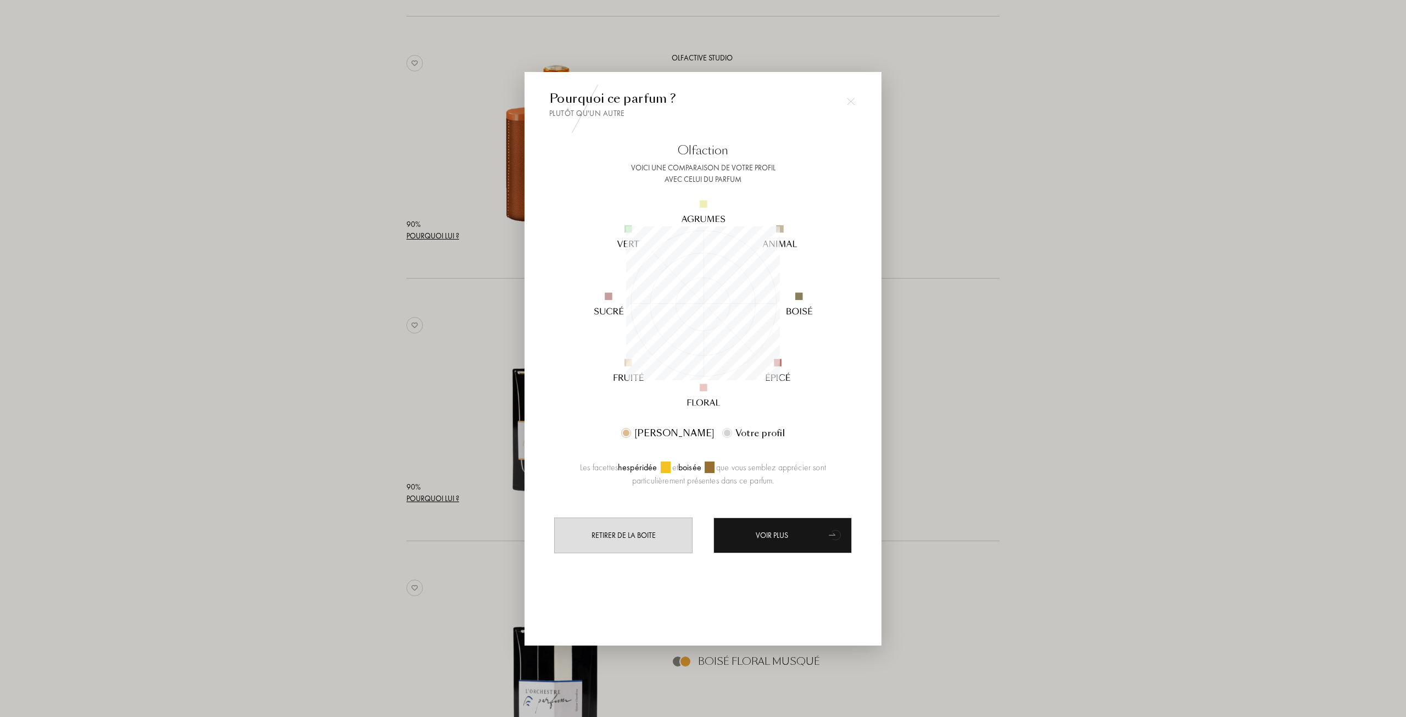
click at [318, 428] on div at bounding box center [703, 358] width 1406 height 717
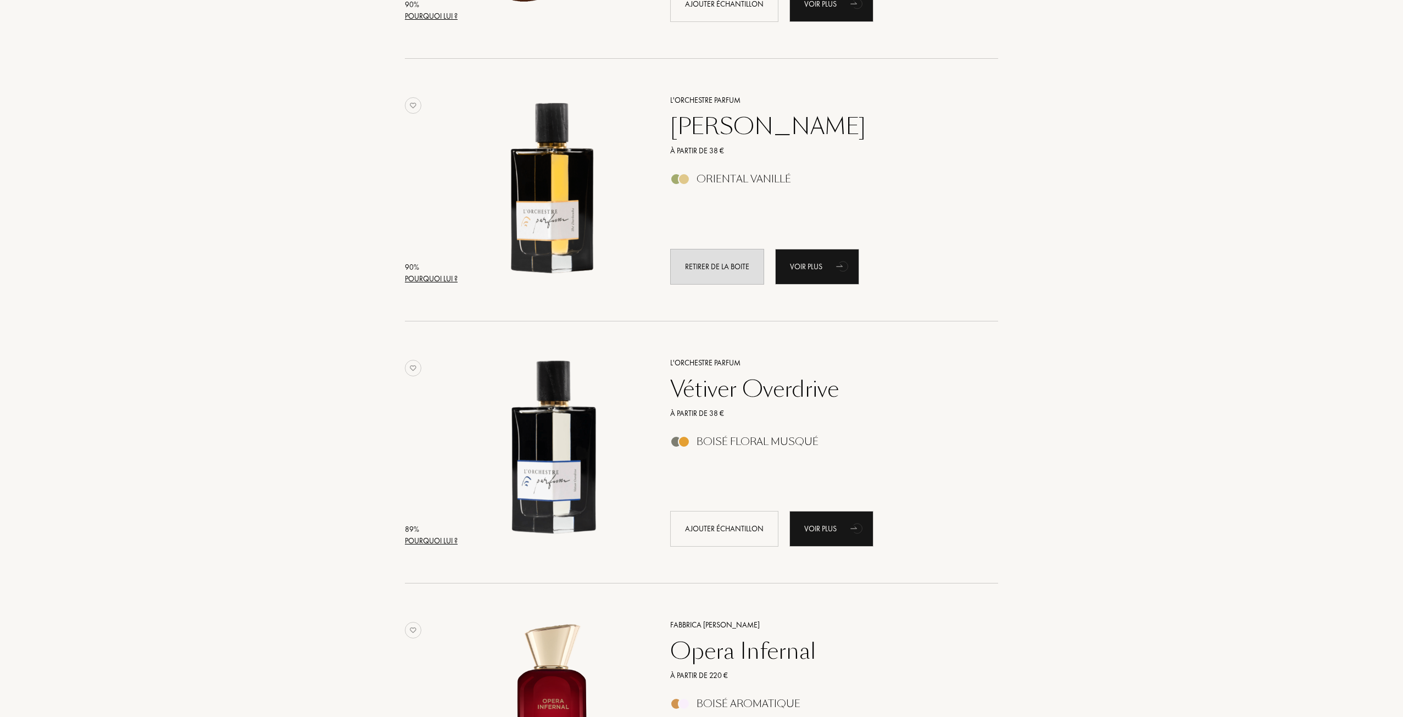
click at [451, 525] on div "89 %" at bounding box center [431, 529] width 53 height 12
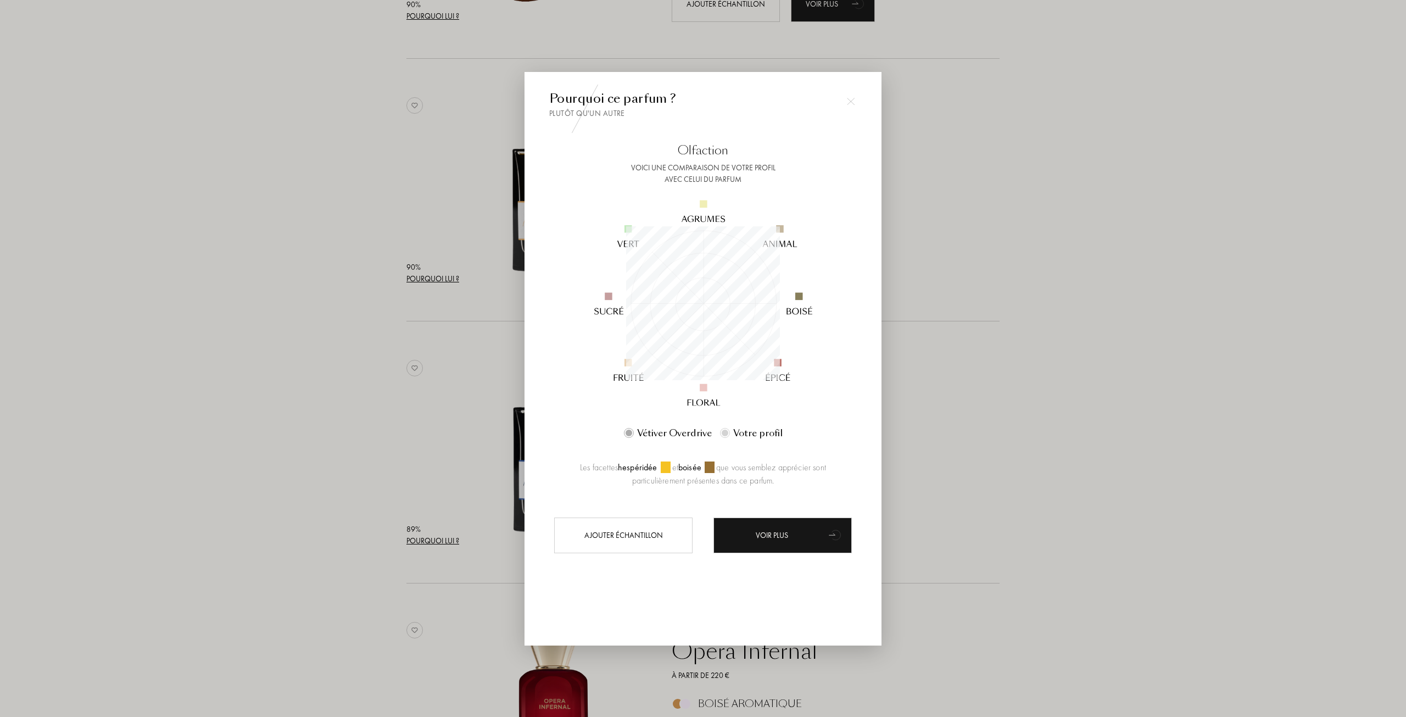
click at [328, 478] on div at bounding box center [703, 358] width 1406 height 717
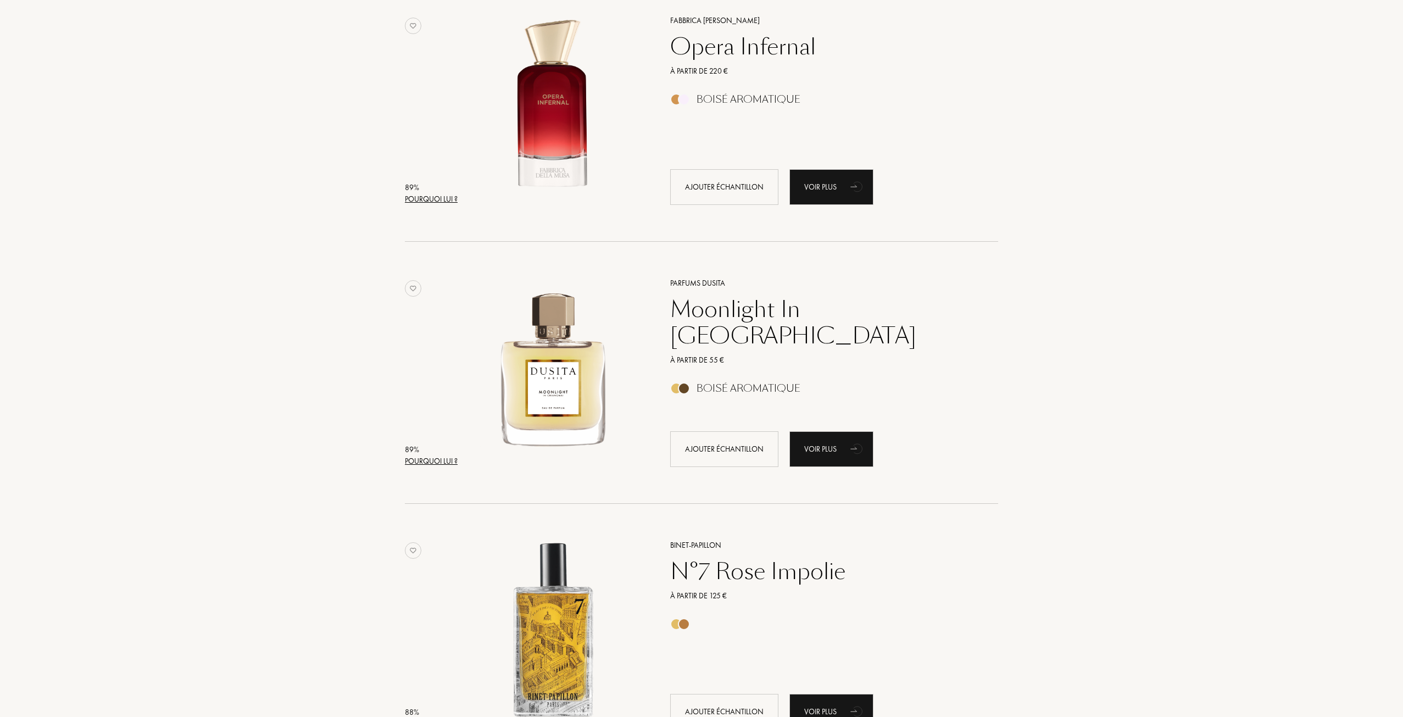
click at [434, 465] on div "Pourquoi lui ?" at bounding box center [431, 461] width 53 height 12
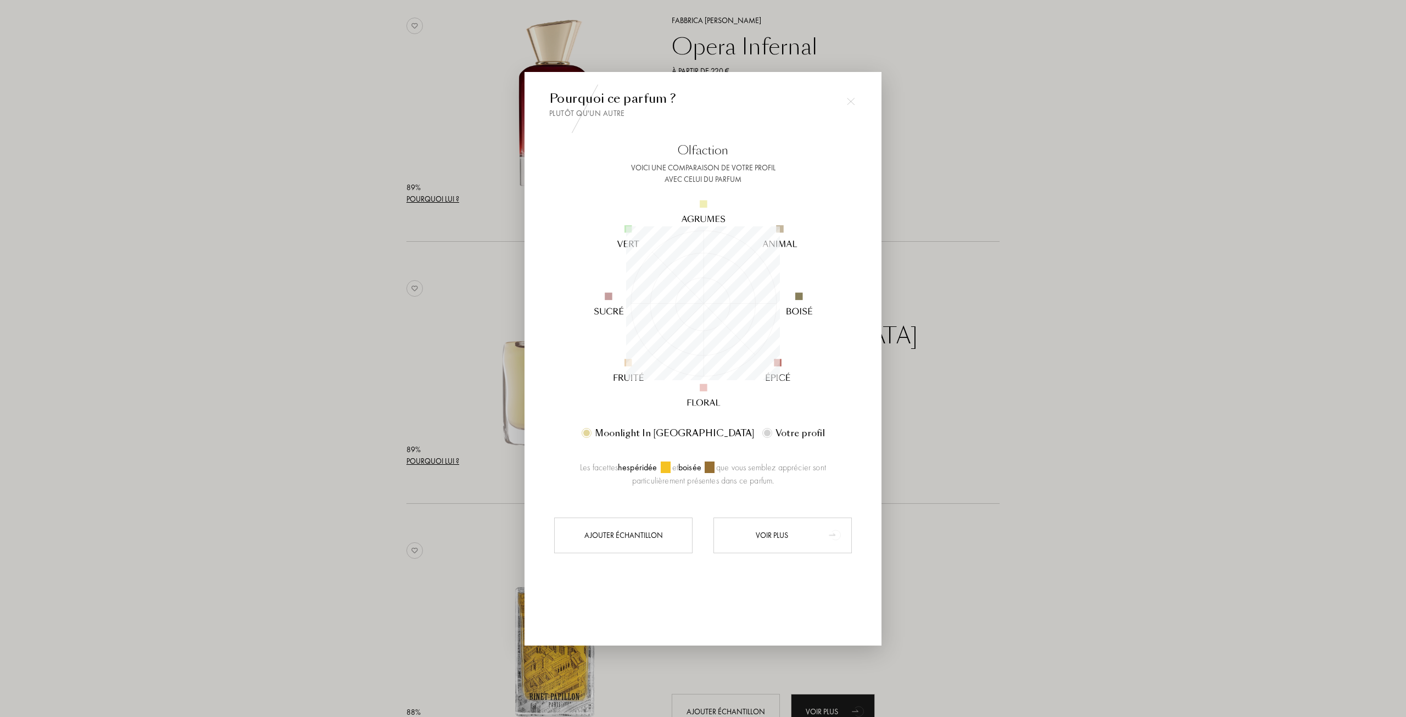
click at [794, 538] on div "Voir plus" at bounding box center [782, 535] width 138 height 36
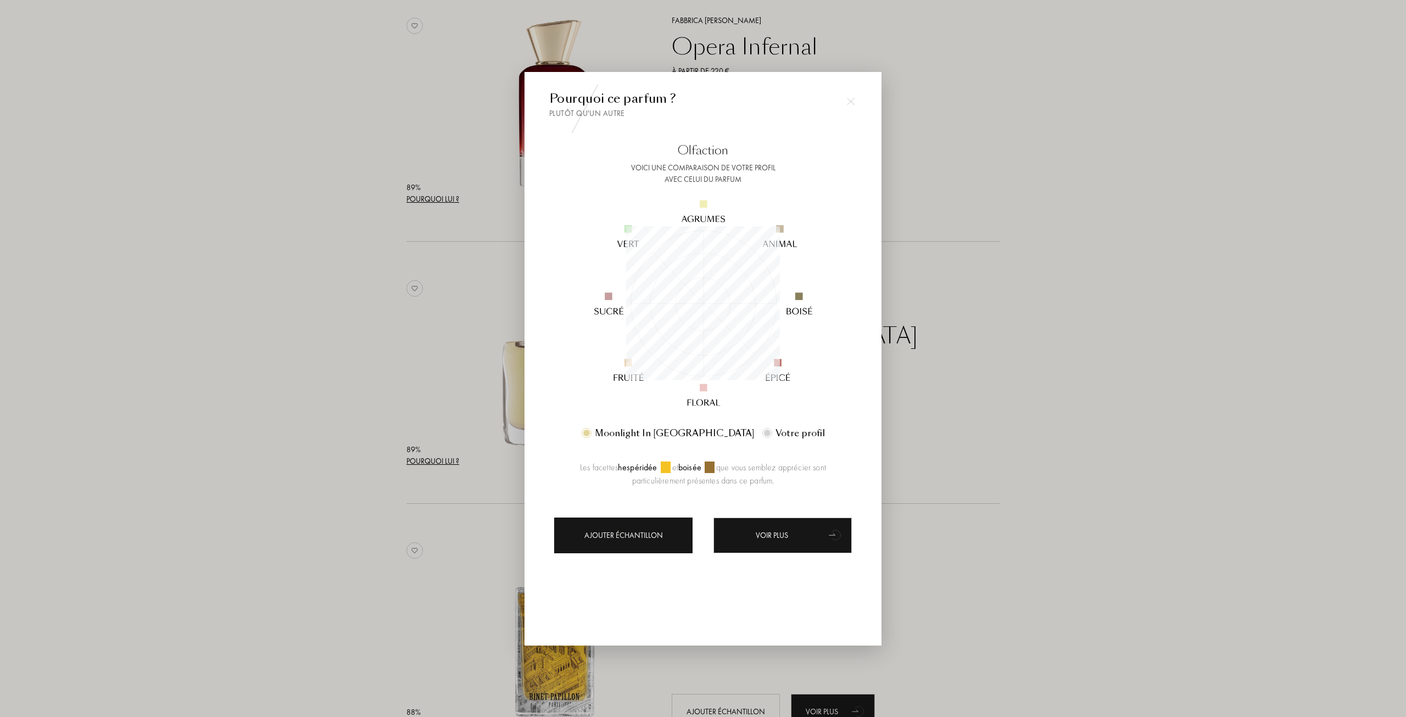
click at [649, 538] on div "Ajouter échantillon" at bounding box center [623, 535] width 138 height 36
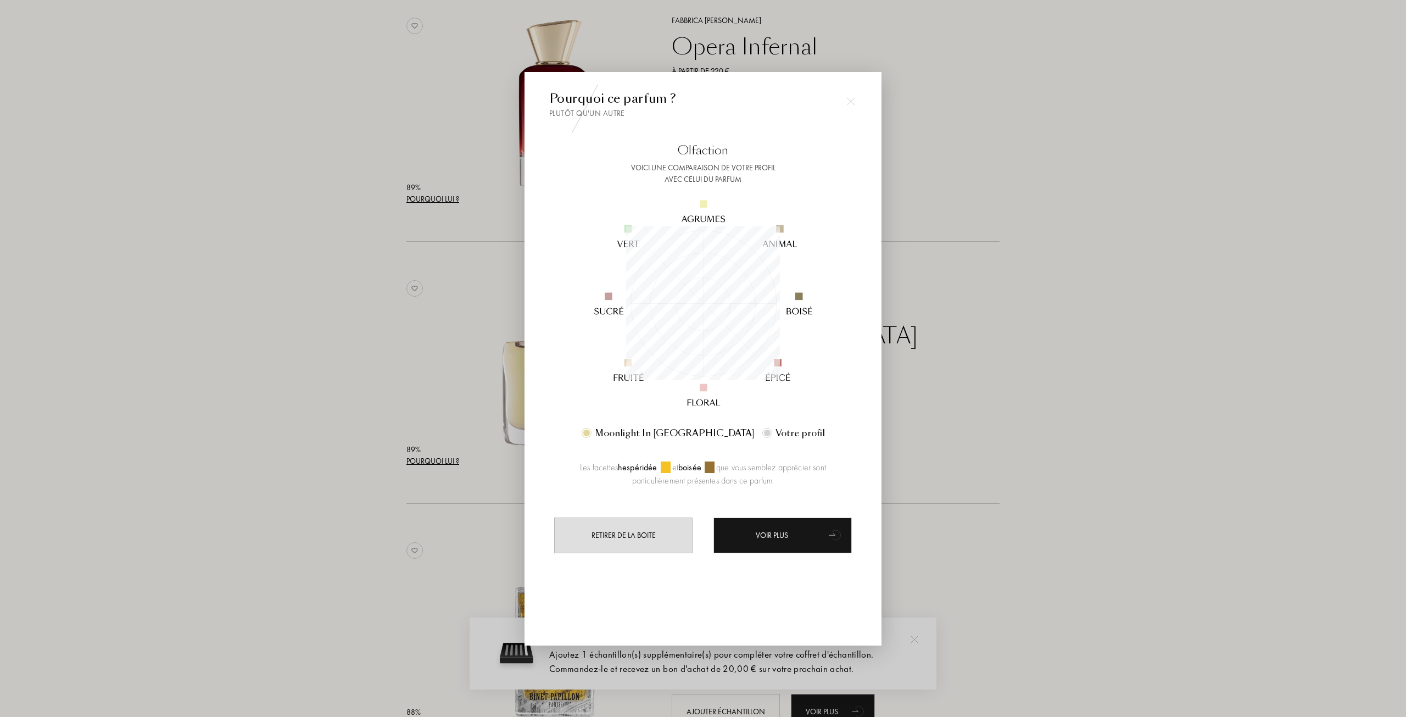
click at [251, 431] on div at bounding box center [703, 358] width 1406 height 717
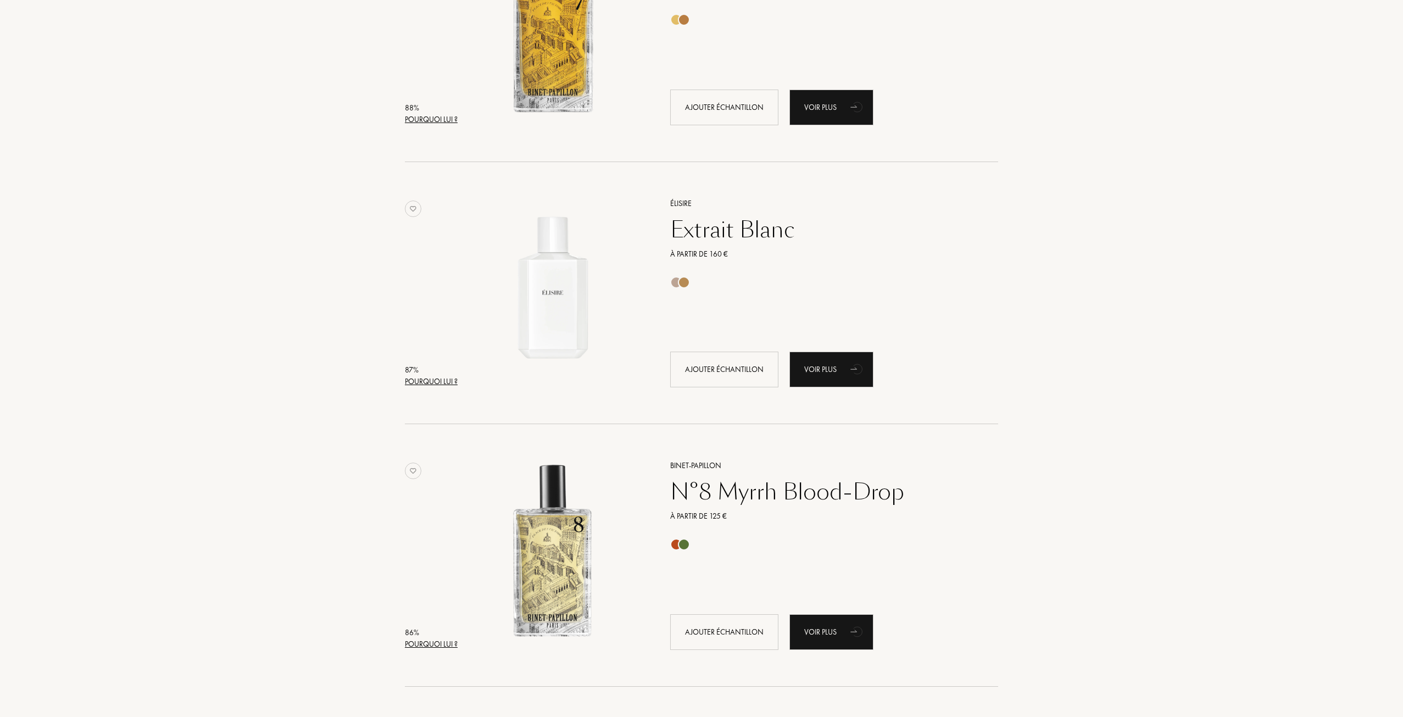
click at [419, 385] on div "Pourquoi lui ?" at bounding box center [431, 382] width 53 height 12
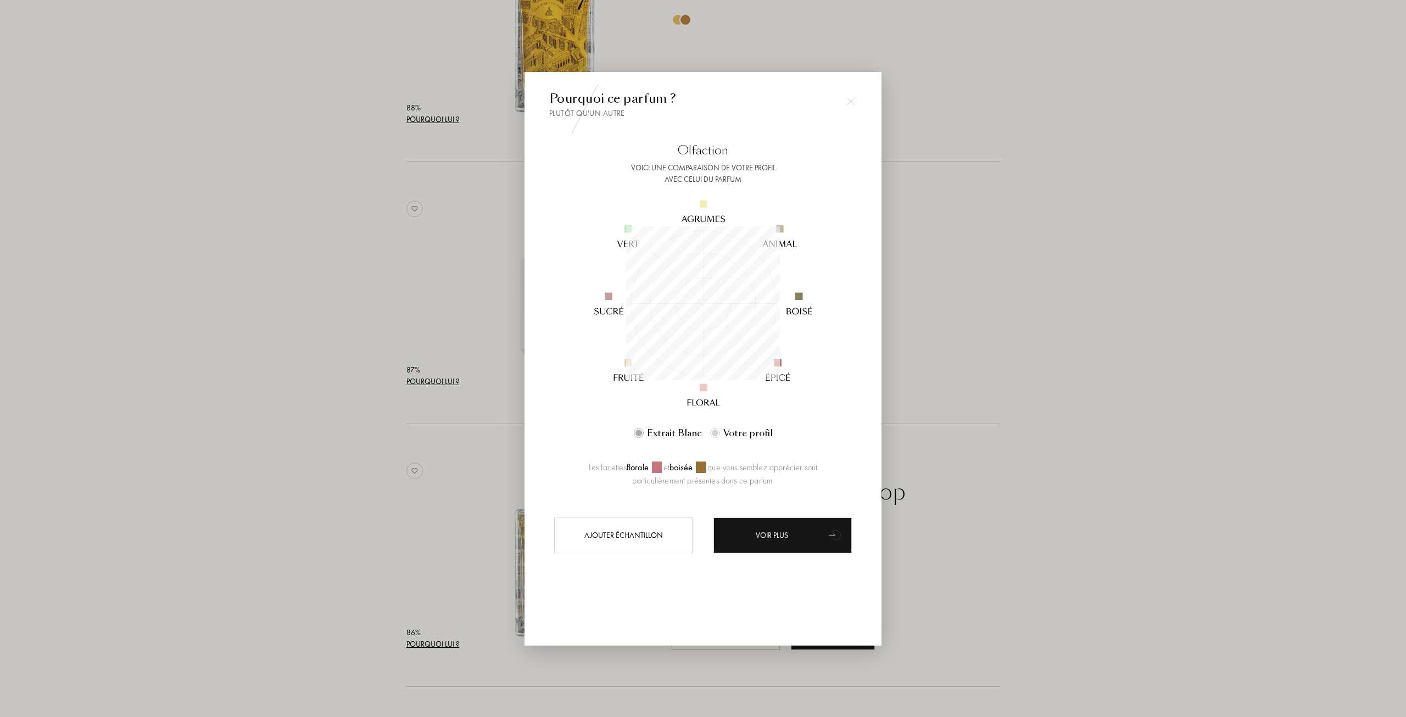
click at [322, 401] on div at bounding box center [703, 358] width 1406 height 717
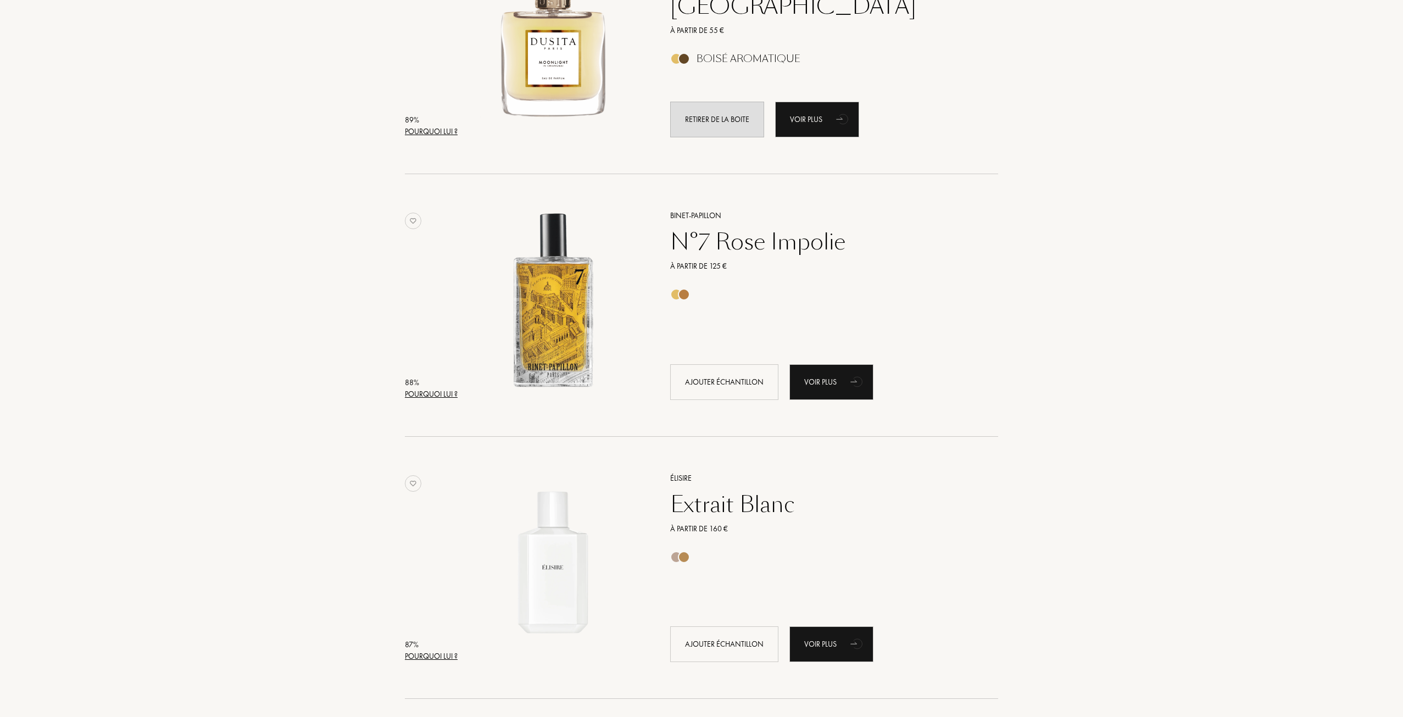
drag, startPoint x: 1401, startPoint y: 341, endPoint x: 1410, endPoint y: 311, distance: 31.1
click at [1402, 311] on html "Pays de livraison : Afghanistan Afrique du Sud Albanie Algérie Allemagne Andorr…" at bounding box center [701, 559] width 1403 height 5843
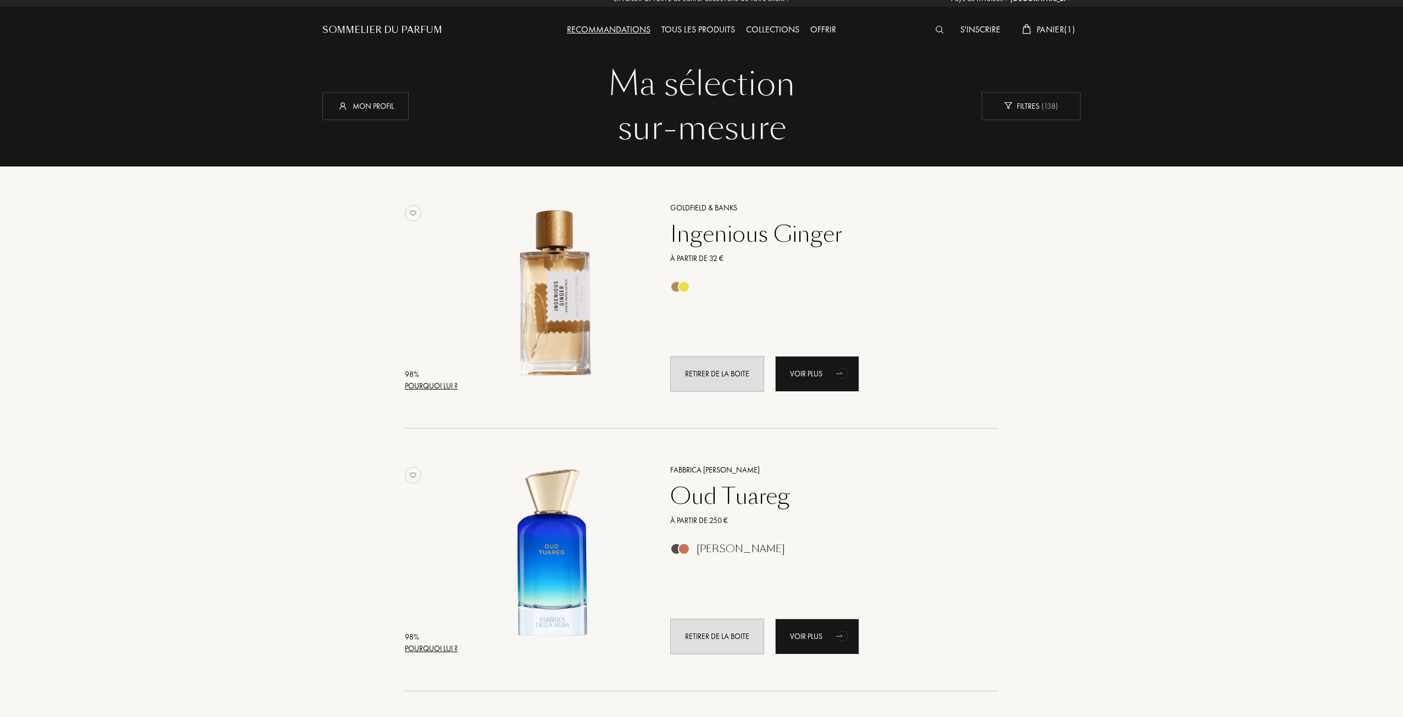
click at [1045, 33] on span "Panier ( 1 )" at bounding box center [1055, 30] width 38 height 12
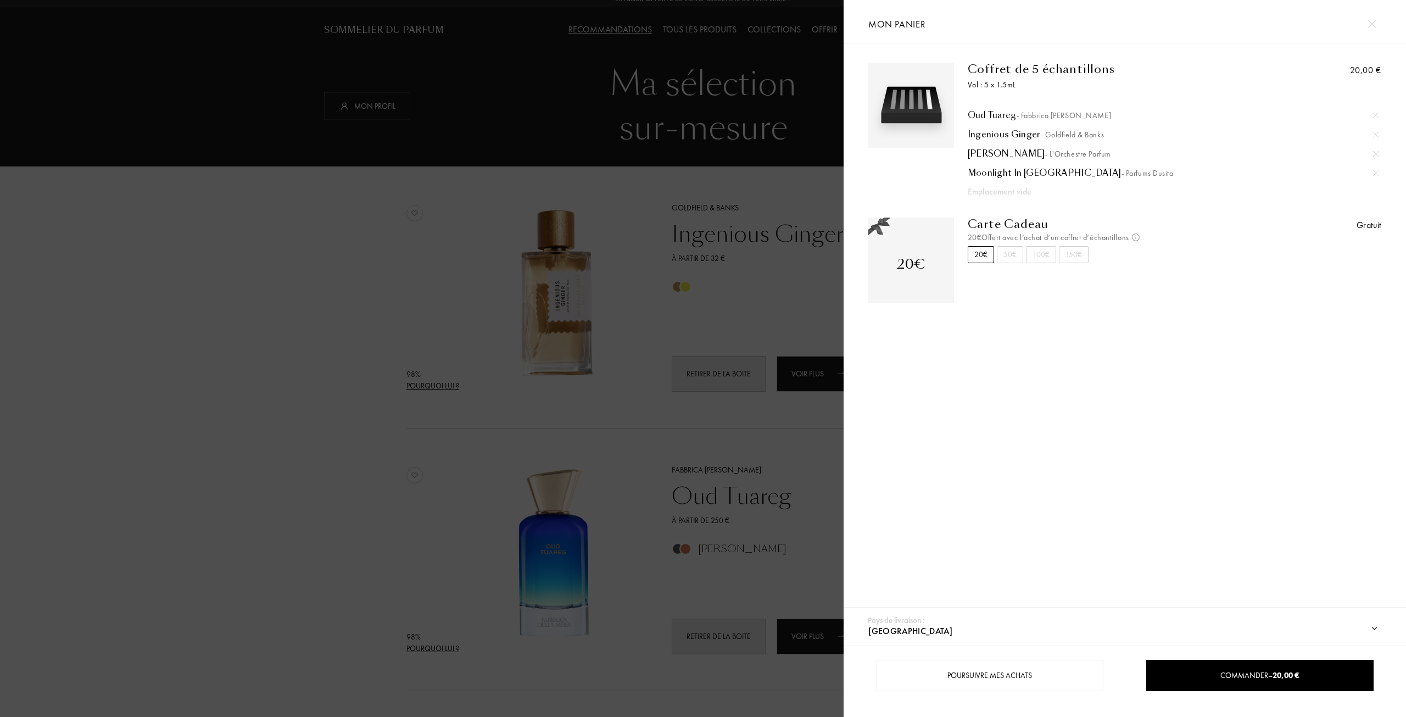
click at [840, 219] on div at bounding box center [422, 358] width 844 height 717
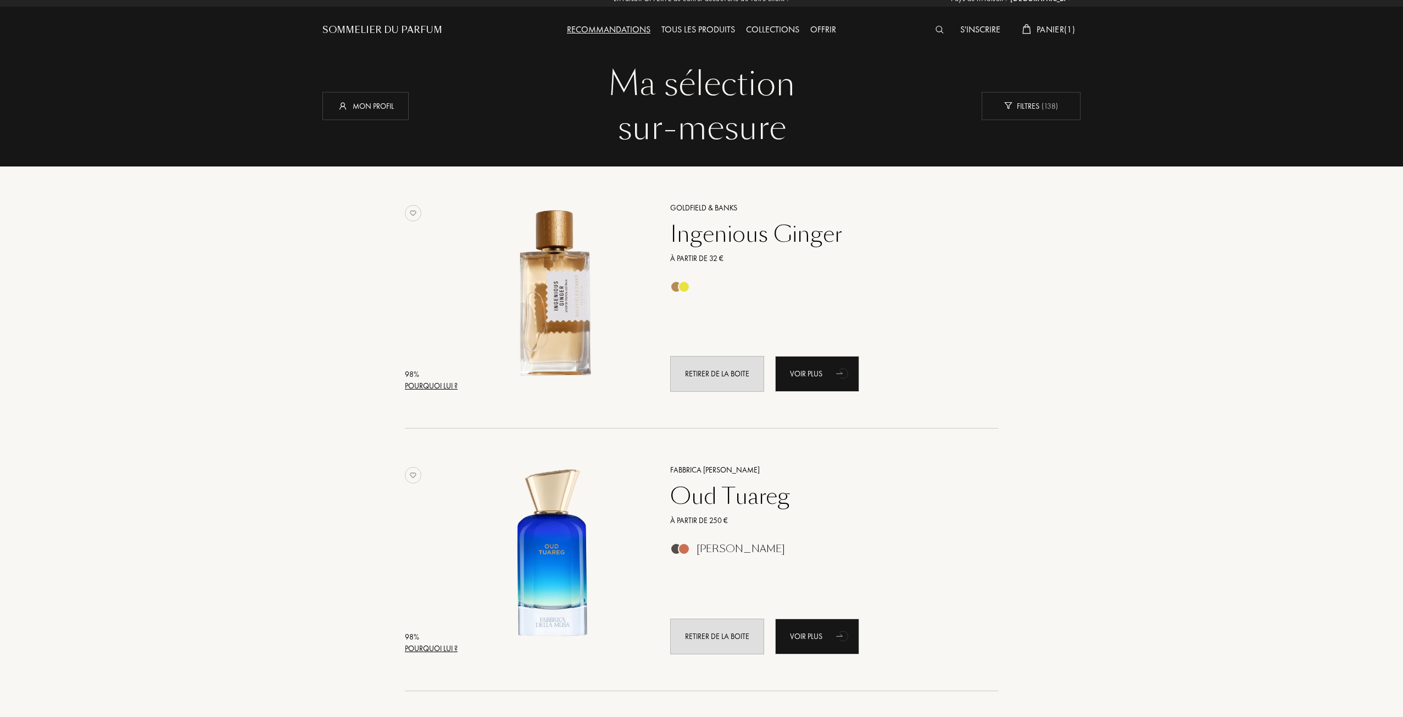
click at [440, 381] on div "Pays de livraison : Afghanistan Afrique du Sud Albanie Algérie Allemagne Andorr…" at bounding box center [700, 358] width 1406 height 717
click at [451, 389] on div "Pourquoi lui ?" at bounding box center [431, 386] width 53 height 12
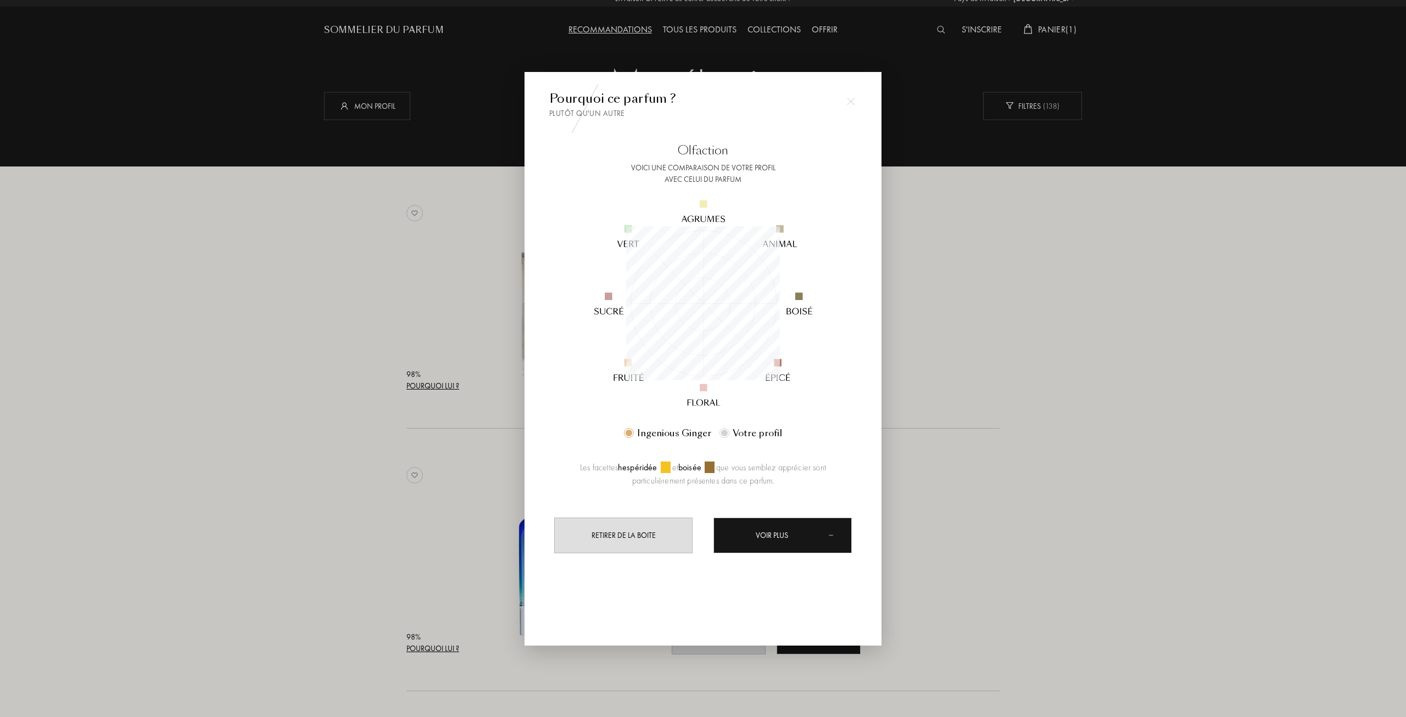
scroll to position [154, 154]
click at [963, 326] on div at bounding box center [703, 358] width 1406 height 717
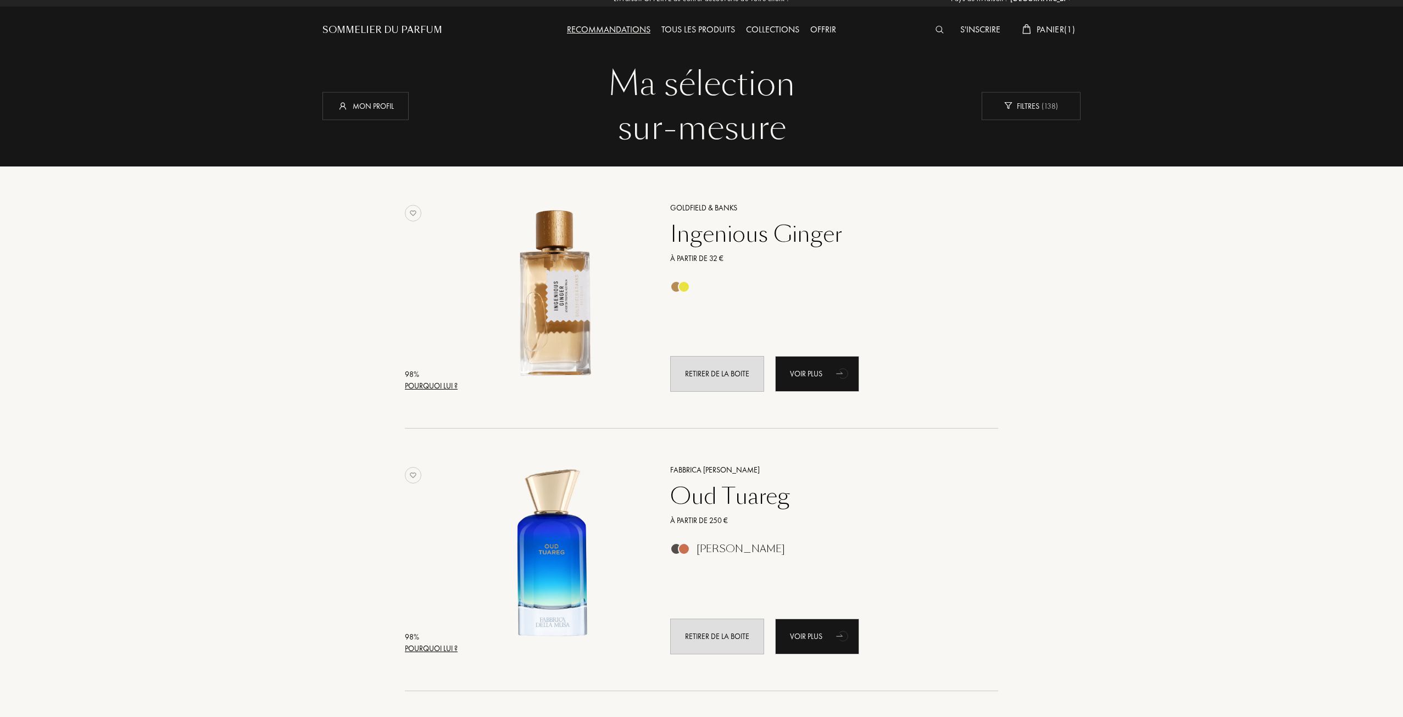
click at [445, 654] on div "Pourquoi lui ?" at bounding box center [431, 649] width 53 height 12
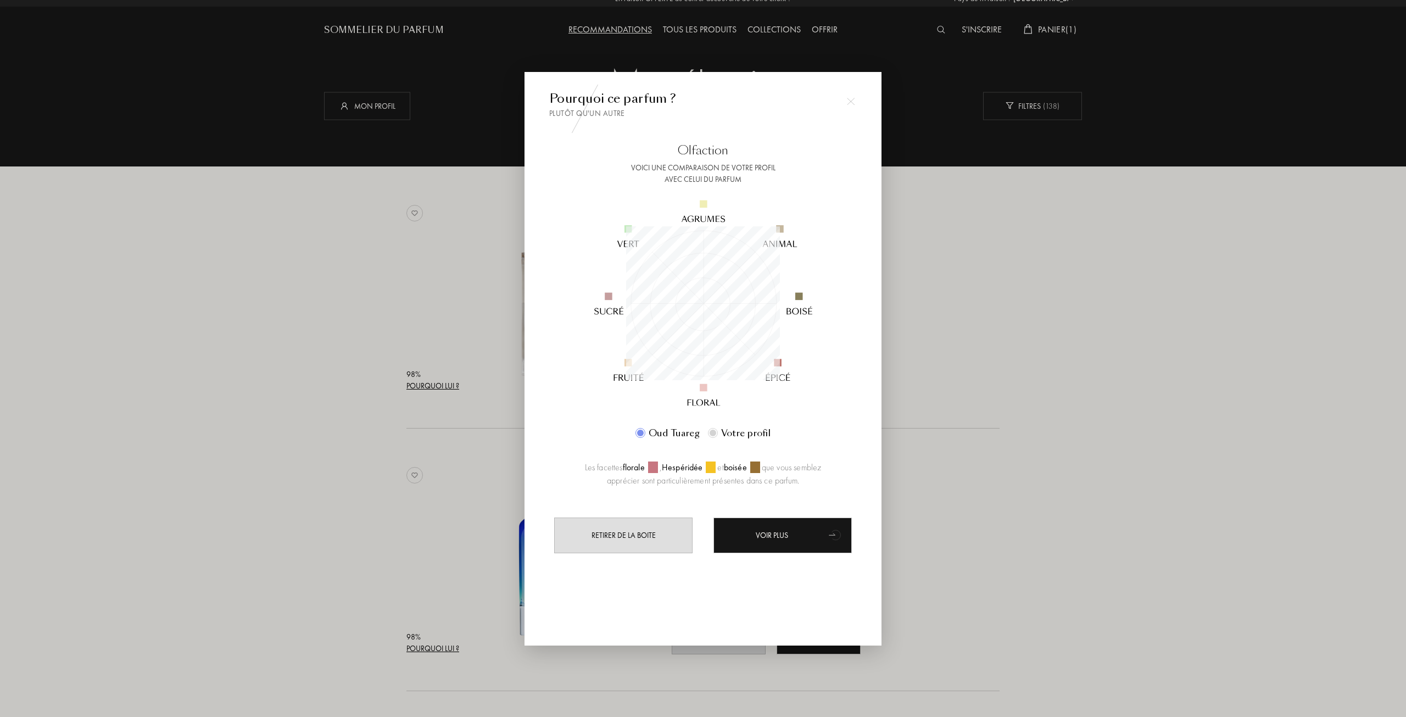
click at [1019, 389] on div at bounding box center [703, 358] width 1406 height 717
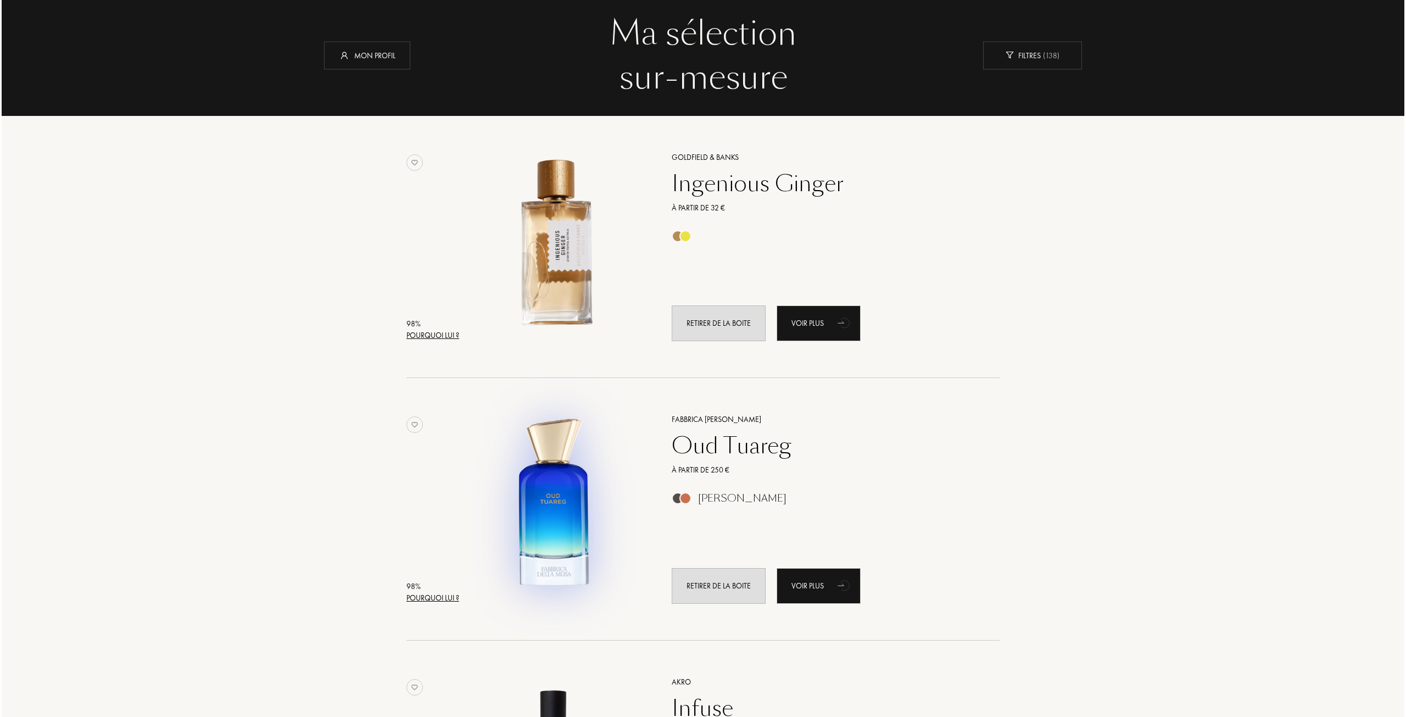
scroll to position [394, 0]
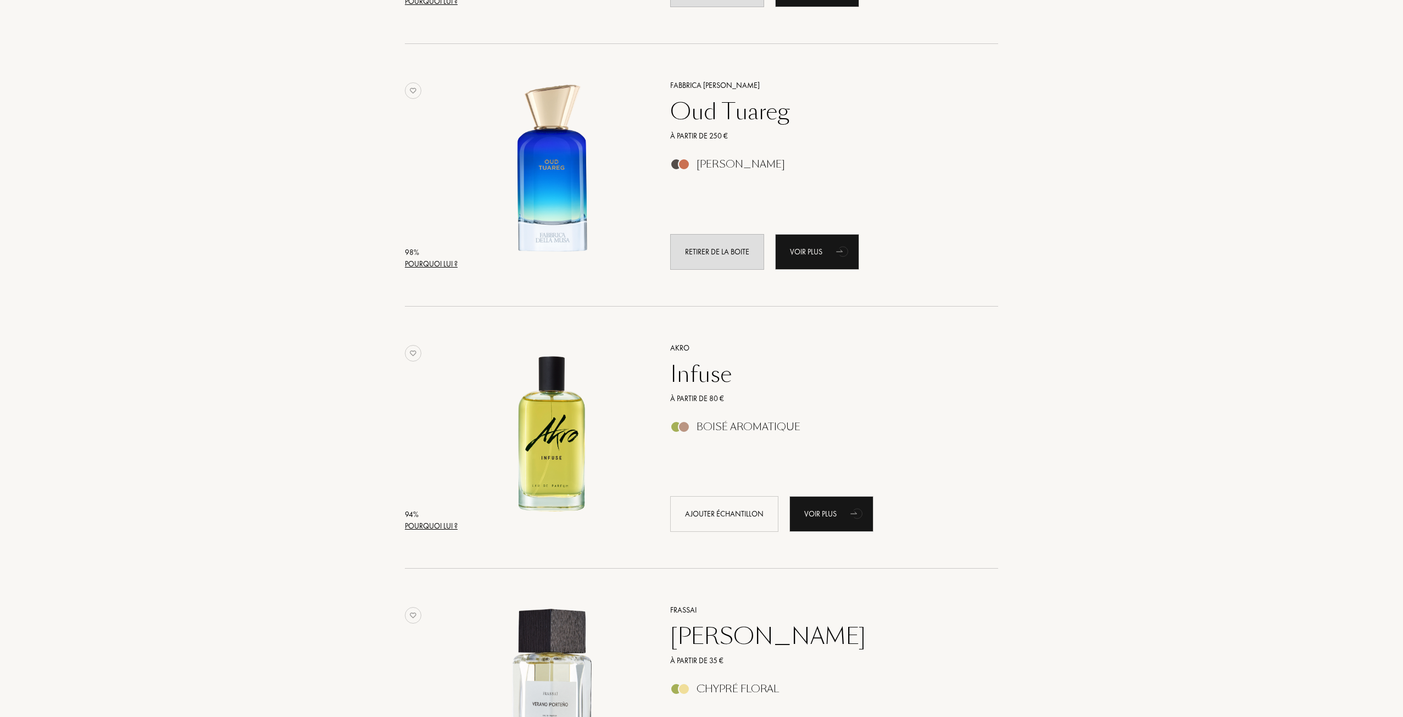
click at [434, 524] on div "Pourquoi lui ?" at bounding box center [431, 526] width 53 height 12
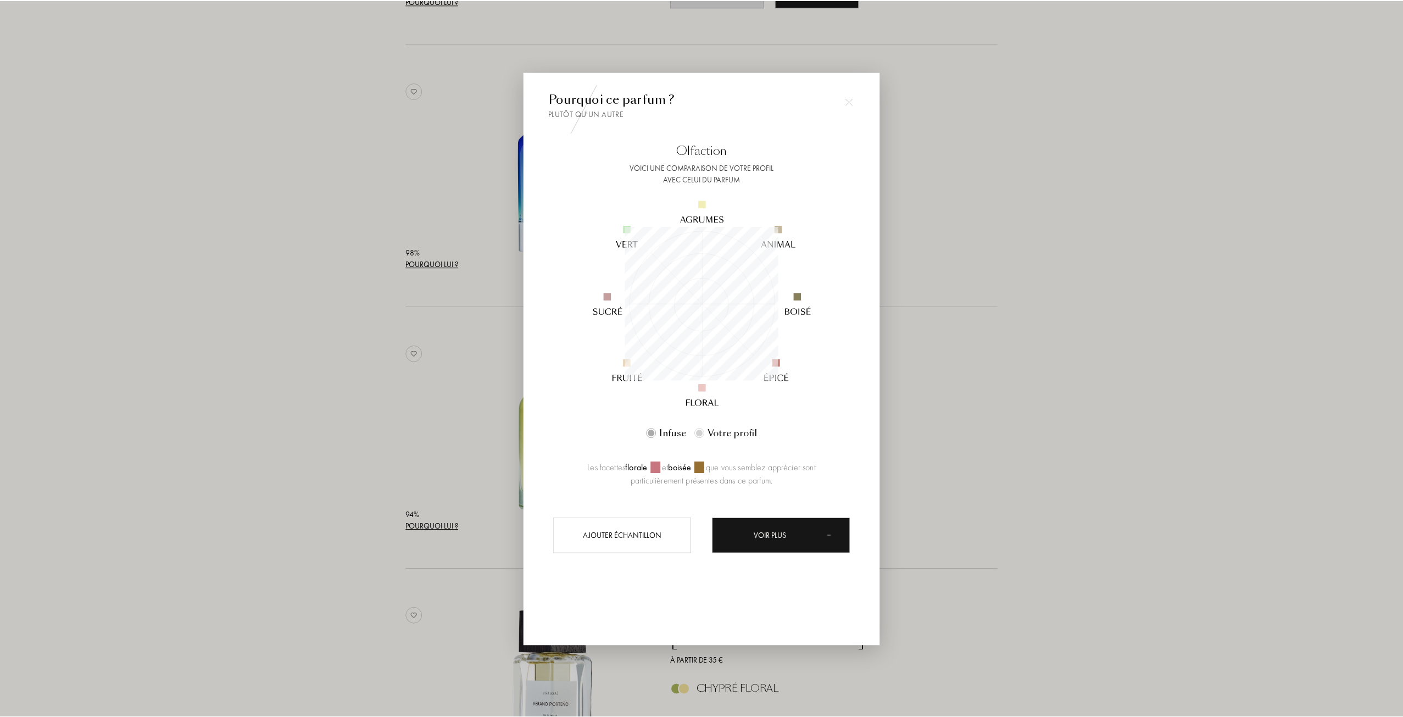
scroll to position [154, 154]
click at [939, 363] on div at bounding box center [703, 358] width 1406 height 717
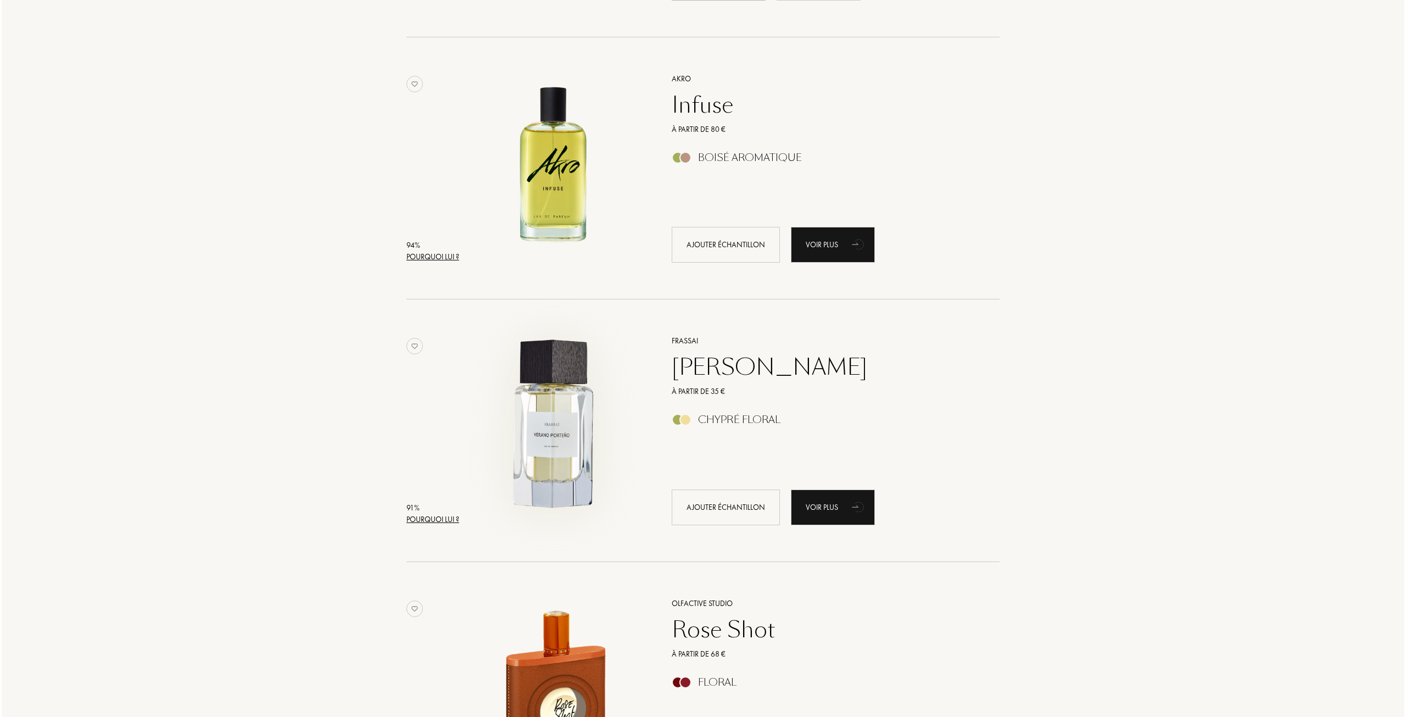
scroll to position [668, 0]
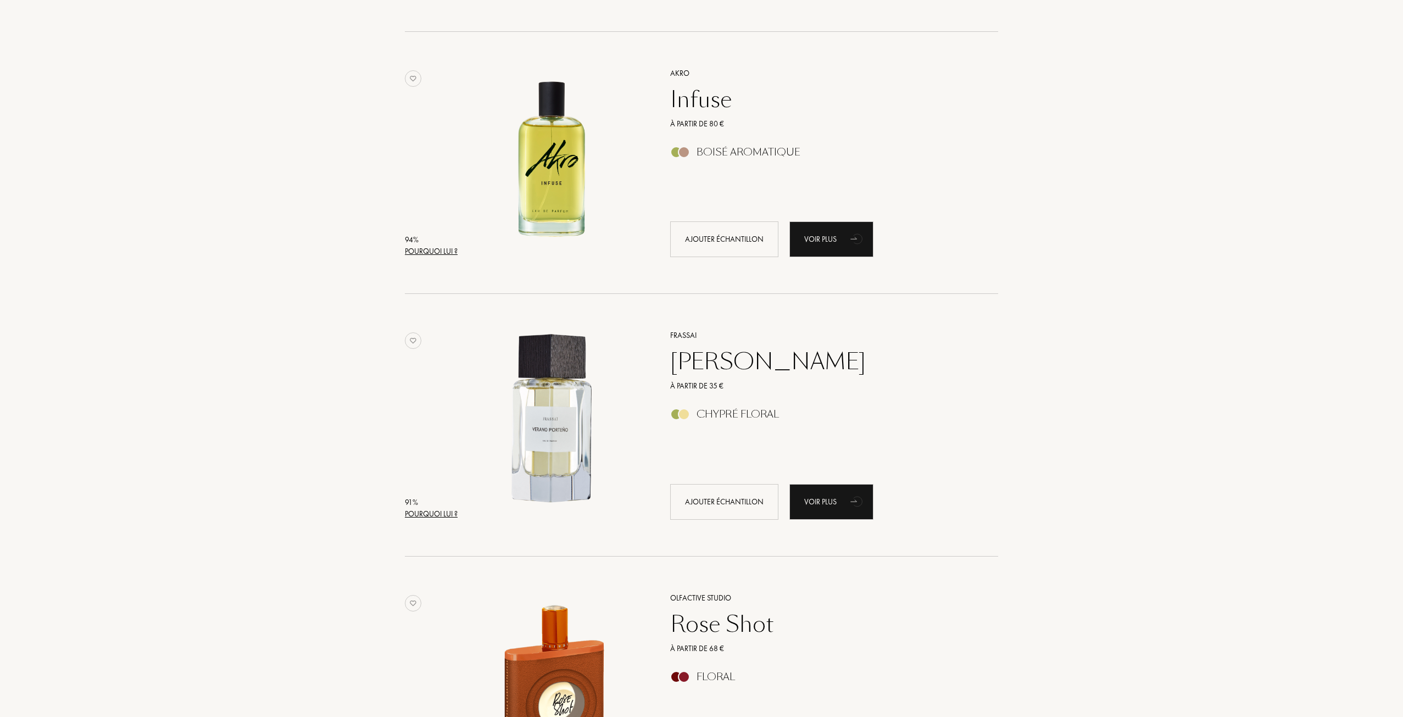
click at [425, 513] on div "Pourquoi lui ?" at bounding box center [431, 514] width 53 height 12
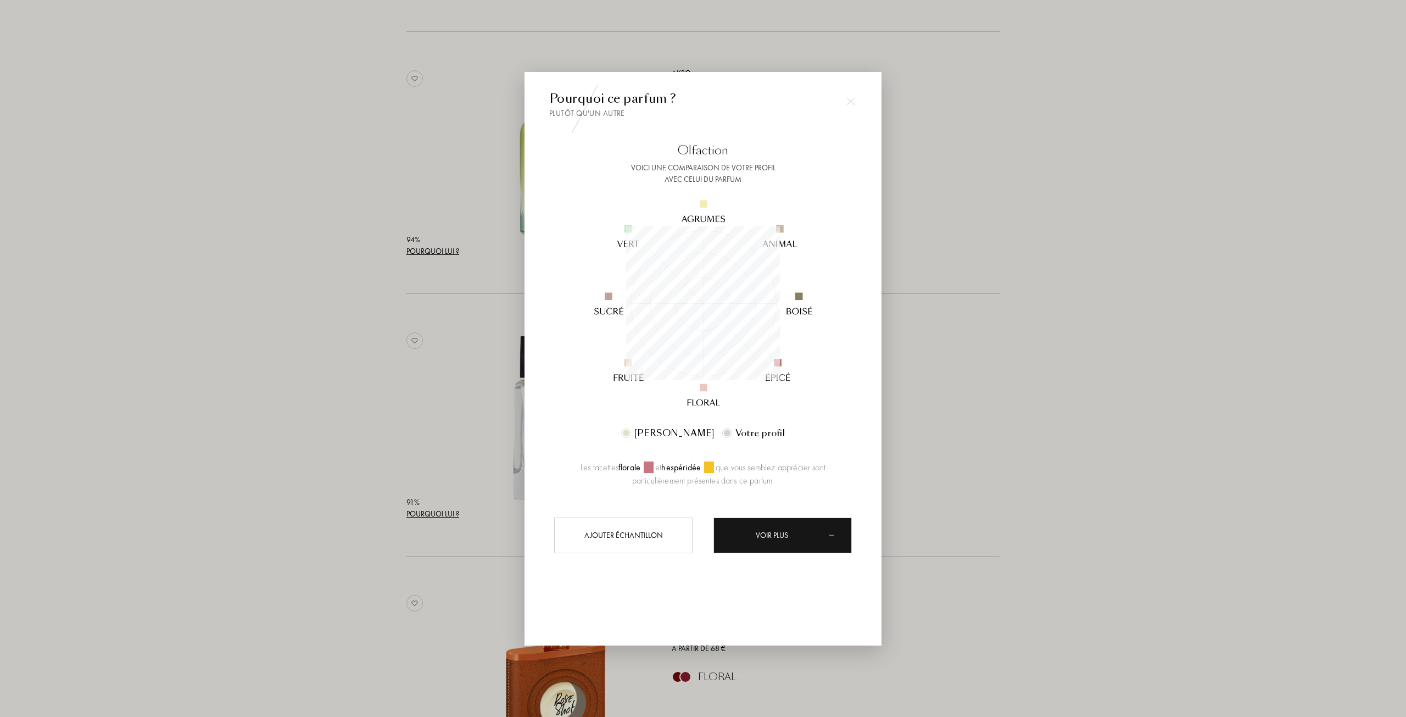
scroll to position [154, 154]
click at [1005, 392] on div at bounding box center [703, 358] width 1406 height 717
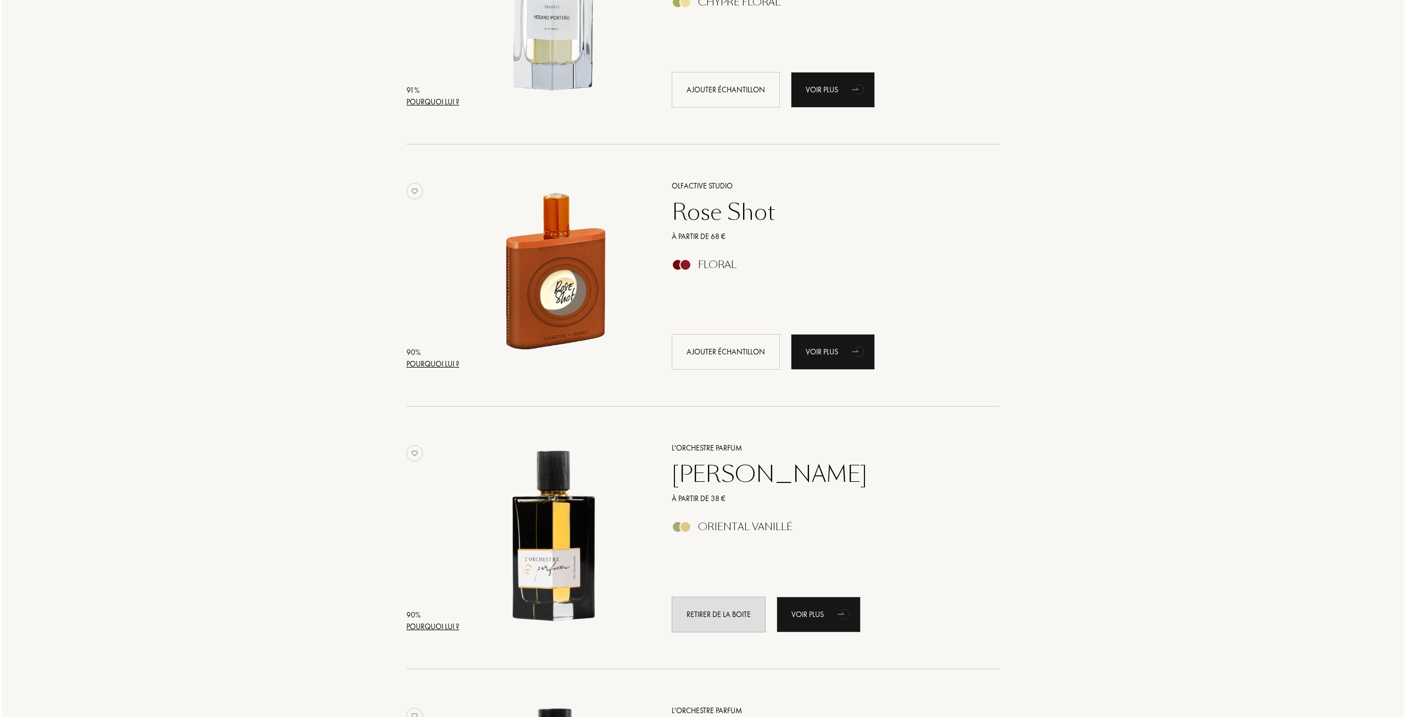
scroll to position [1108, 0]
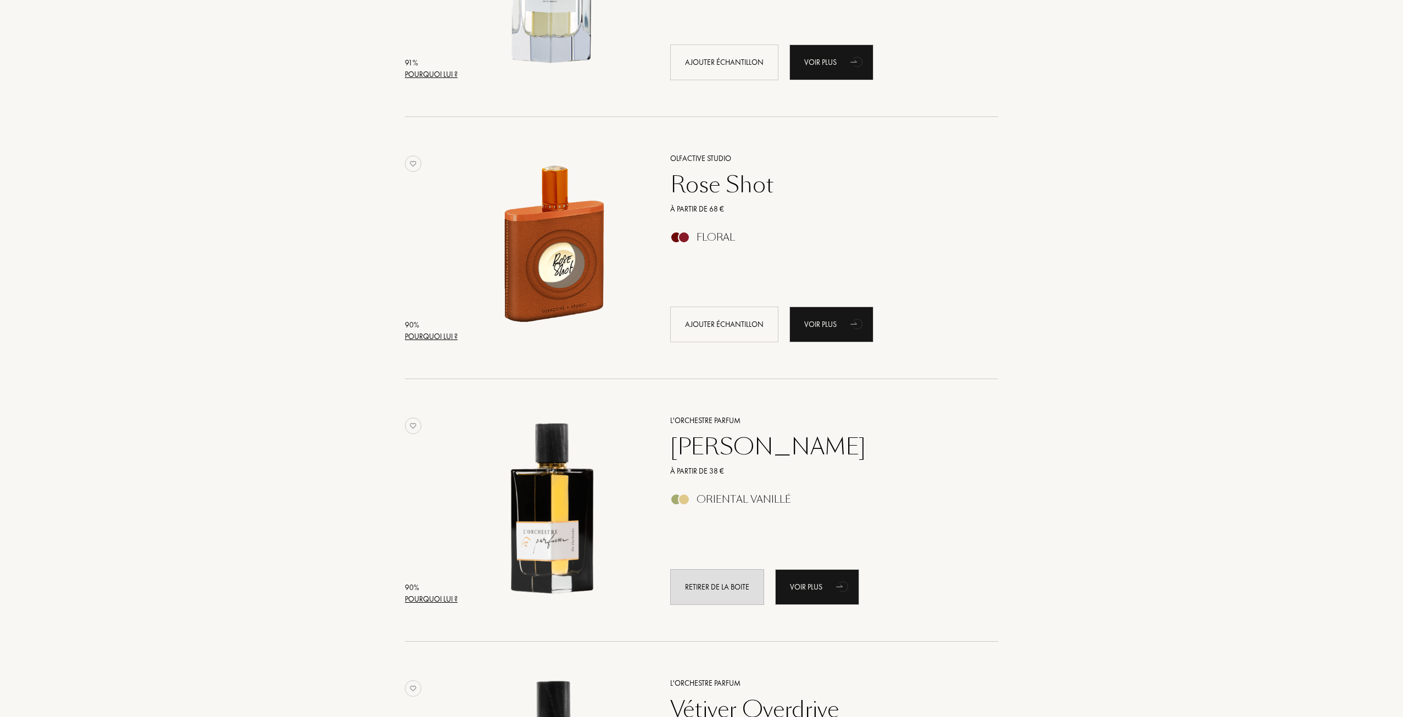
click at [445, 596] on div "Pourquoi lui ?" at bounding box center [431, 599] width 53 height 12
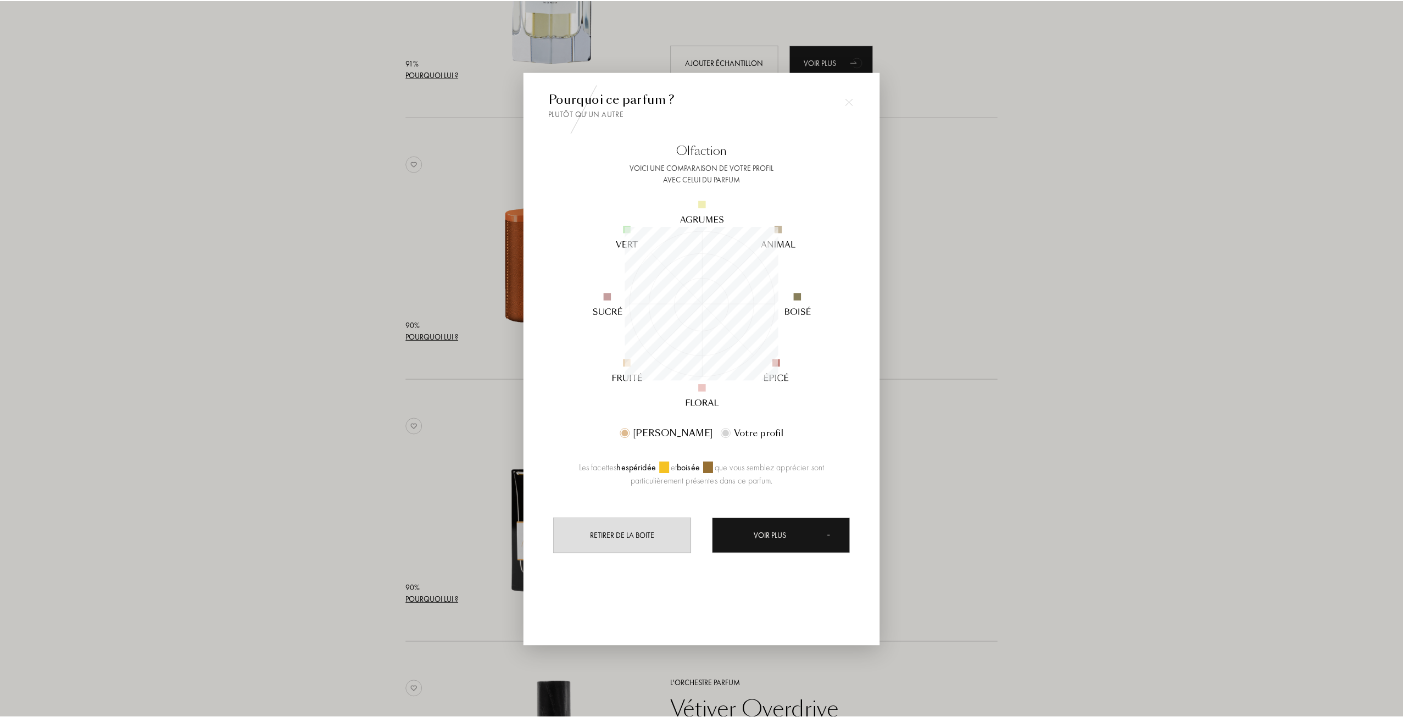
scroll to position [154, 154]
click at [343, 370] on div at bounding box center [703, 358] width 1406 height 717
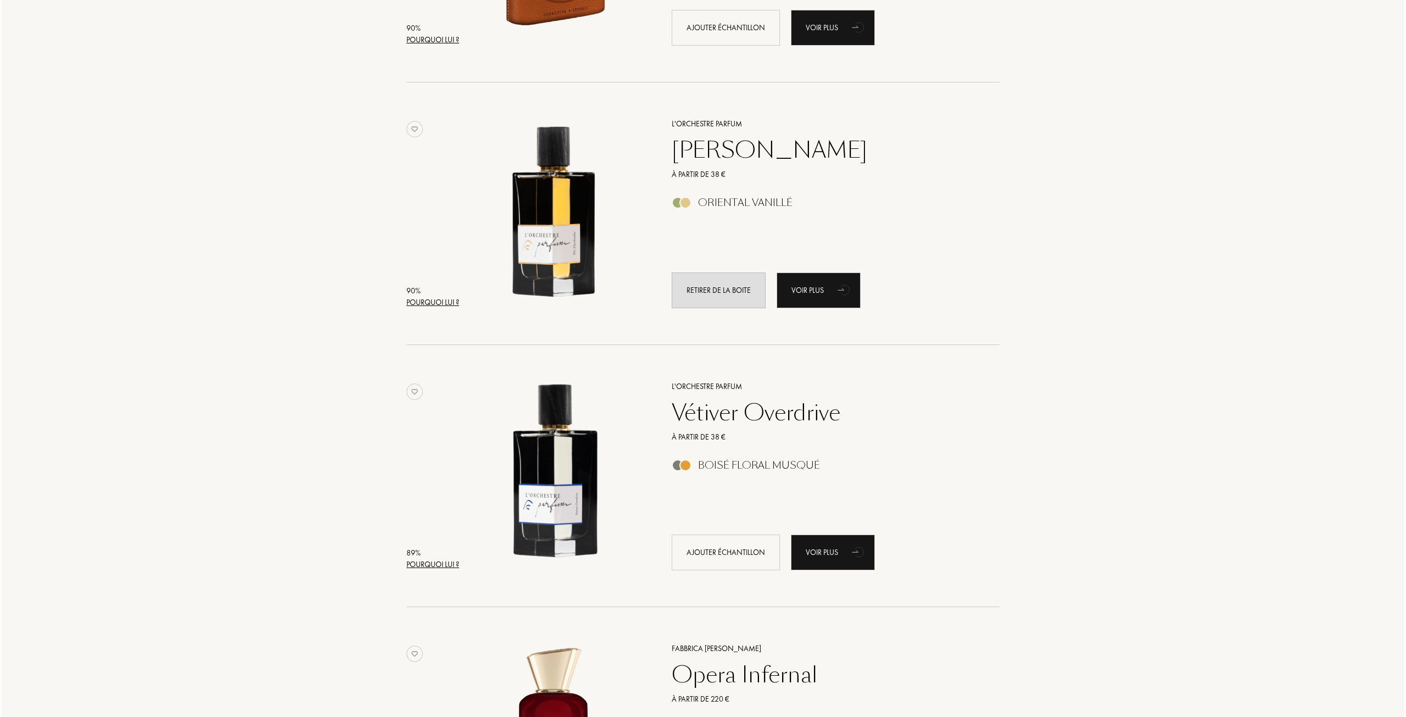
scroll to position [1437, 0]
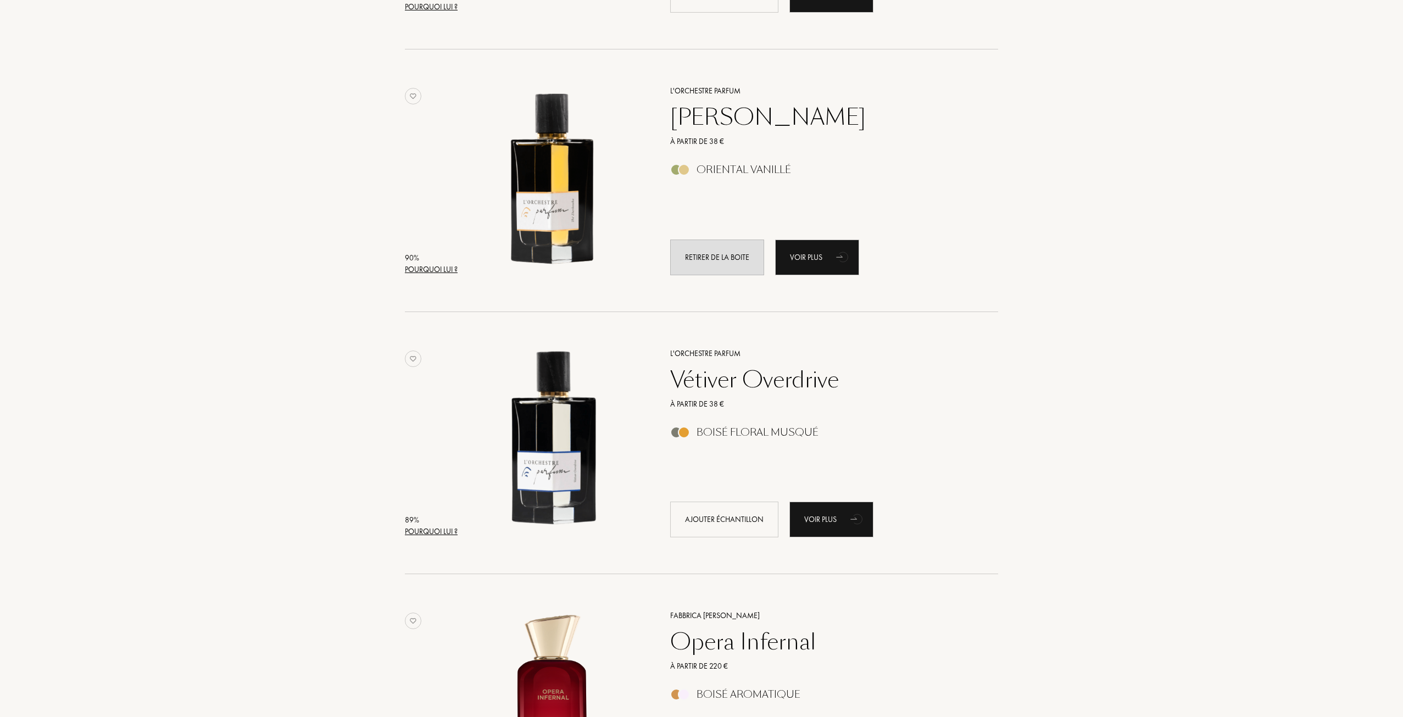
click at [438, 530] on div "Pourquoi lui ?" at bounding box center [431, 532] width 53 height 12
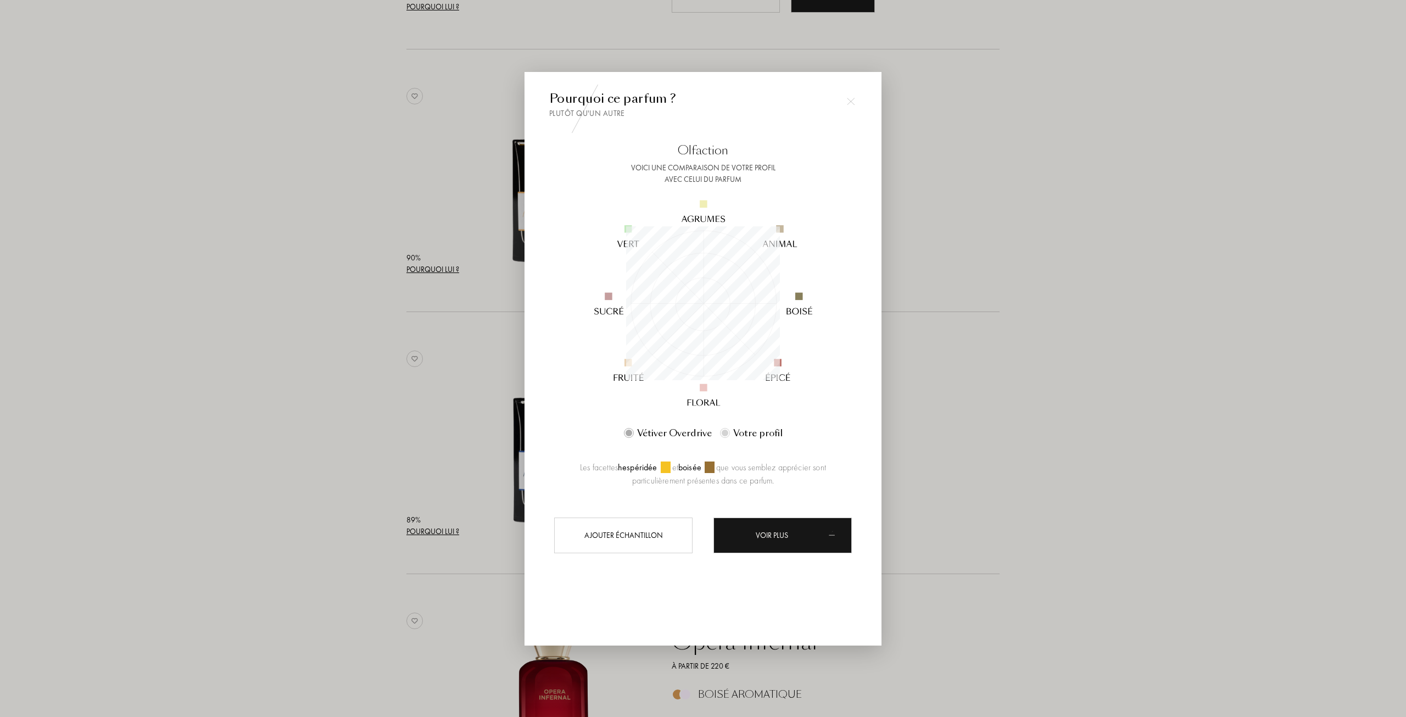
scroll to position [549085, 549085]
click at [365, 414] on div at bounding box center [703, 358] width 1406 height 717
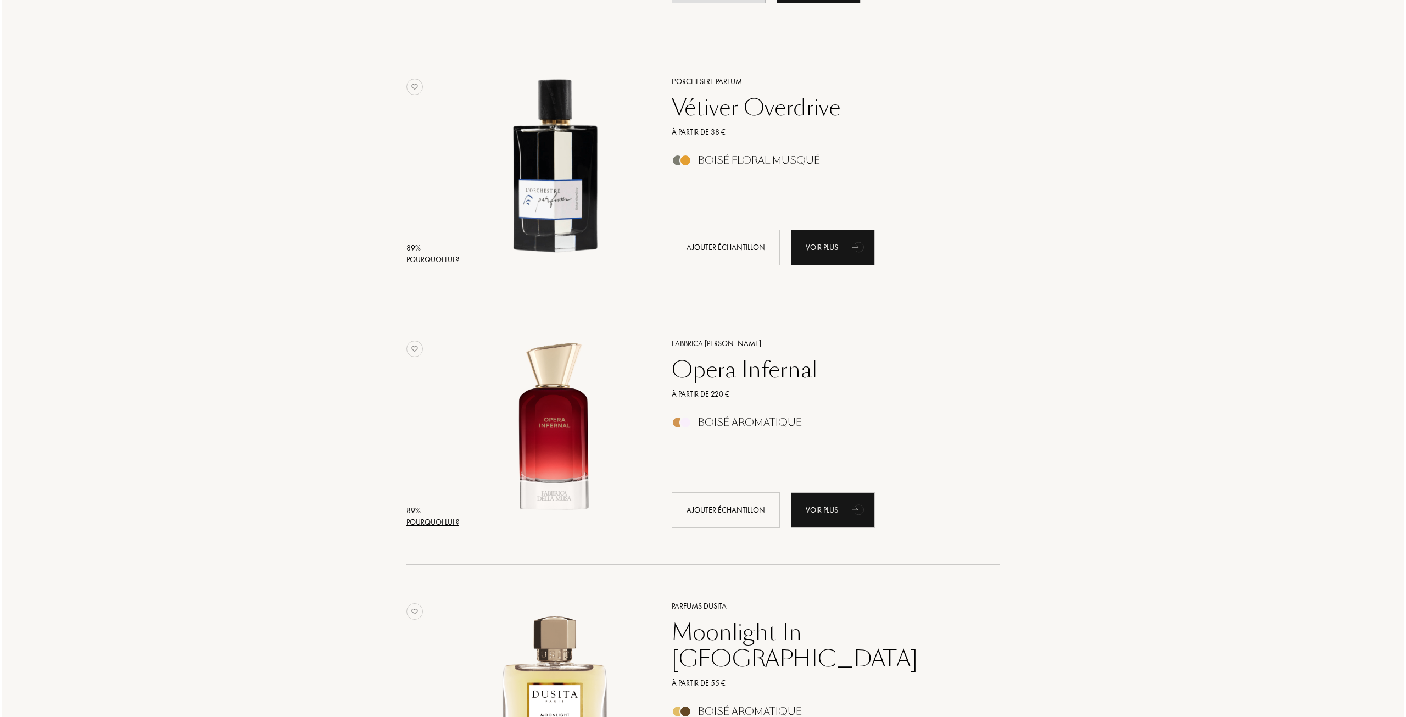
scroll to position [1712, 0]
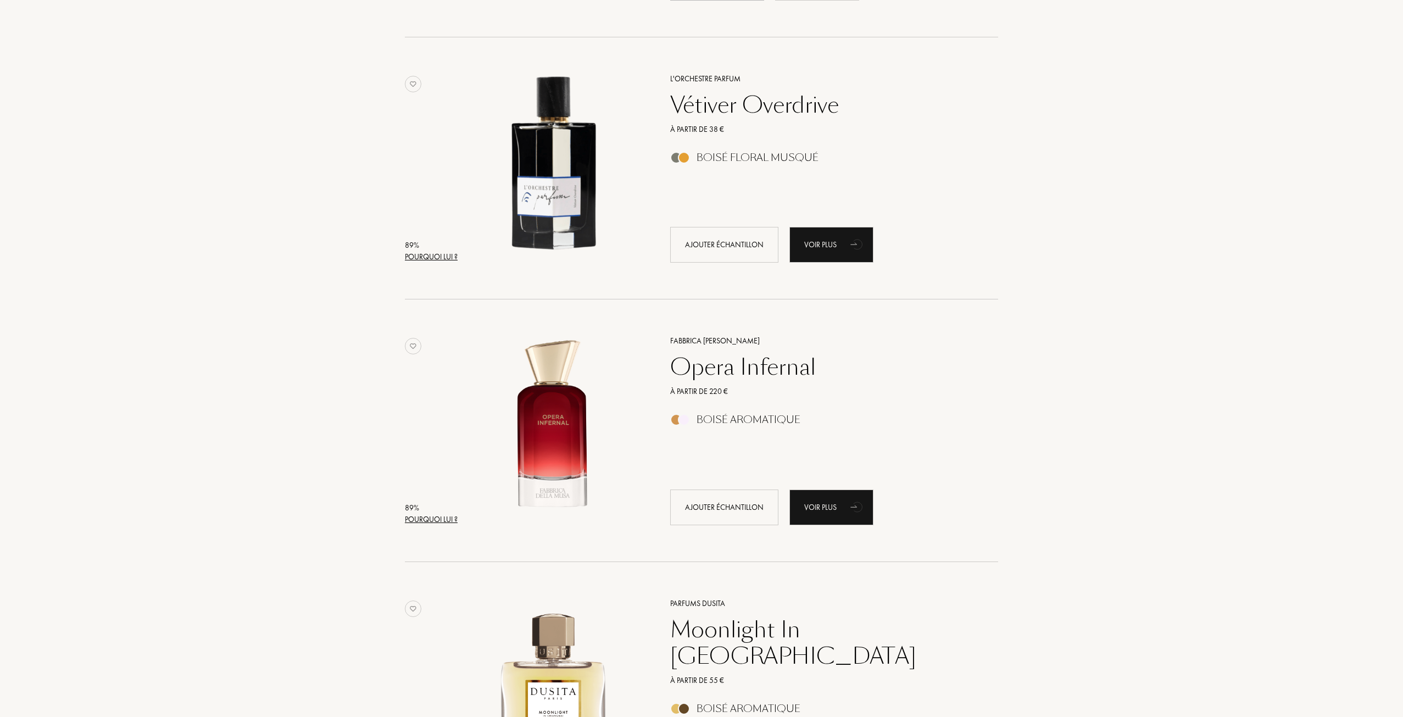
click at [445, 518] on div "Pourquoi lui ?" at bounding box center [431, 520] width 53 height 12
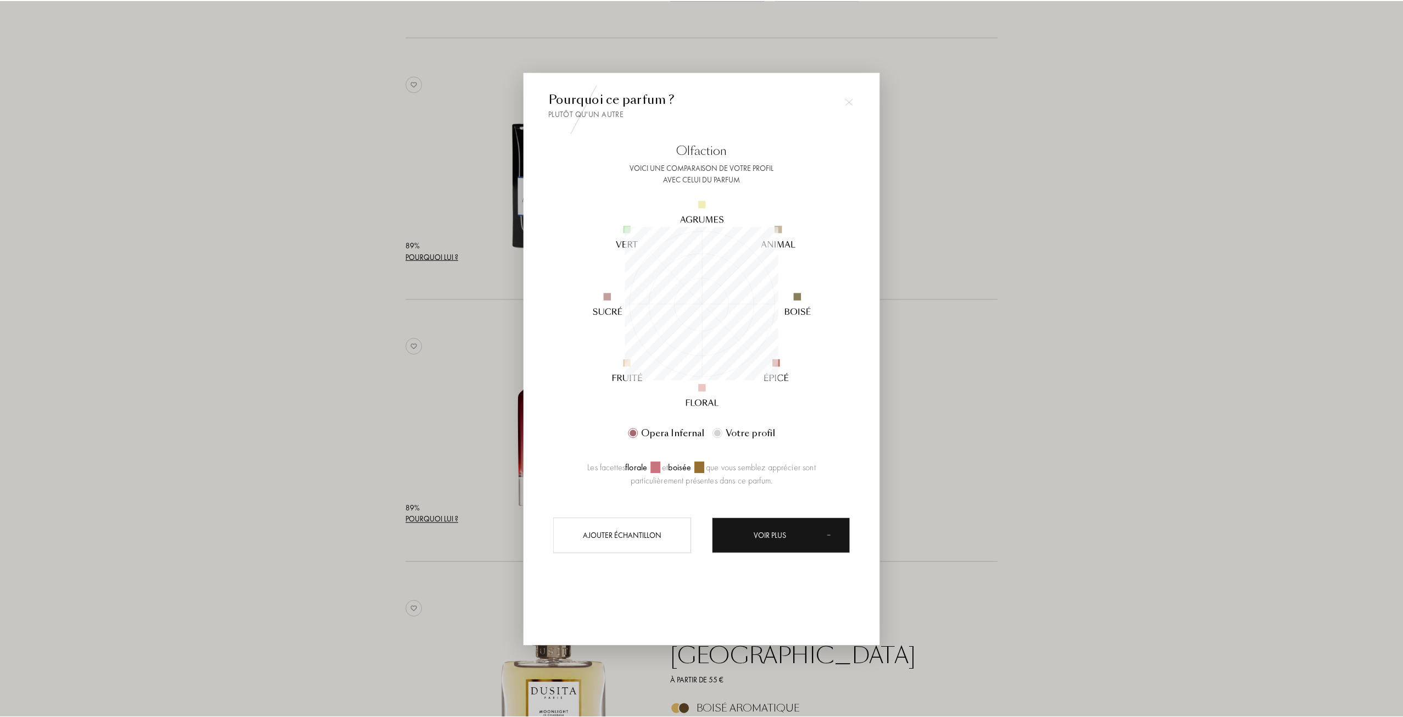
scroll to position [154, 154]
click at [342, 417] on div at bounding box center [703, 358] width 1406 height 717
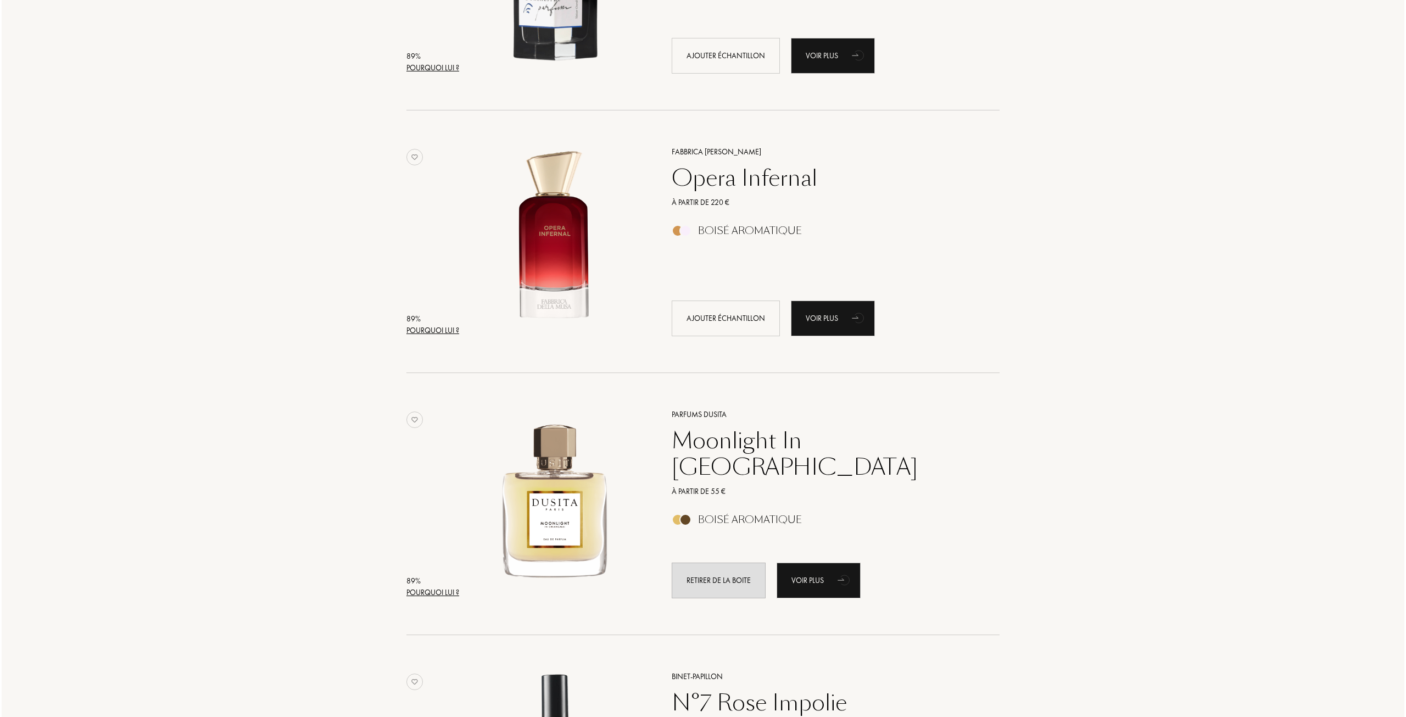
scroll to position [1932, 0]
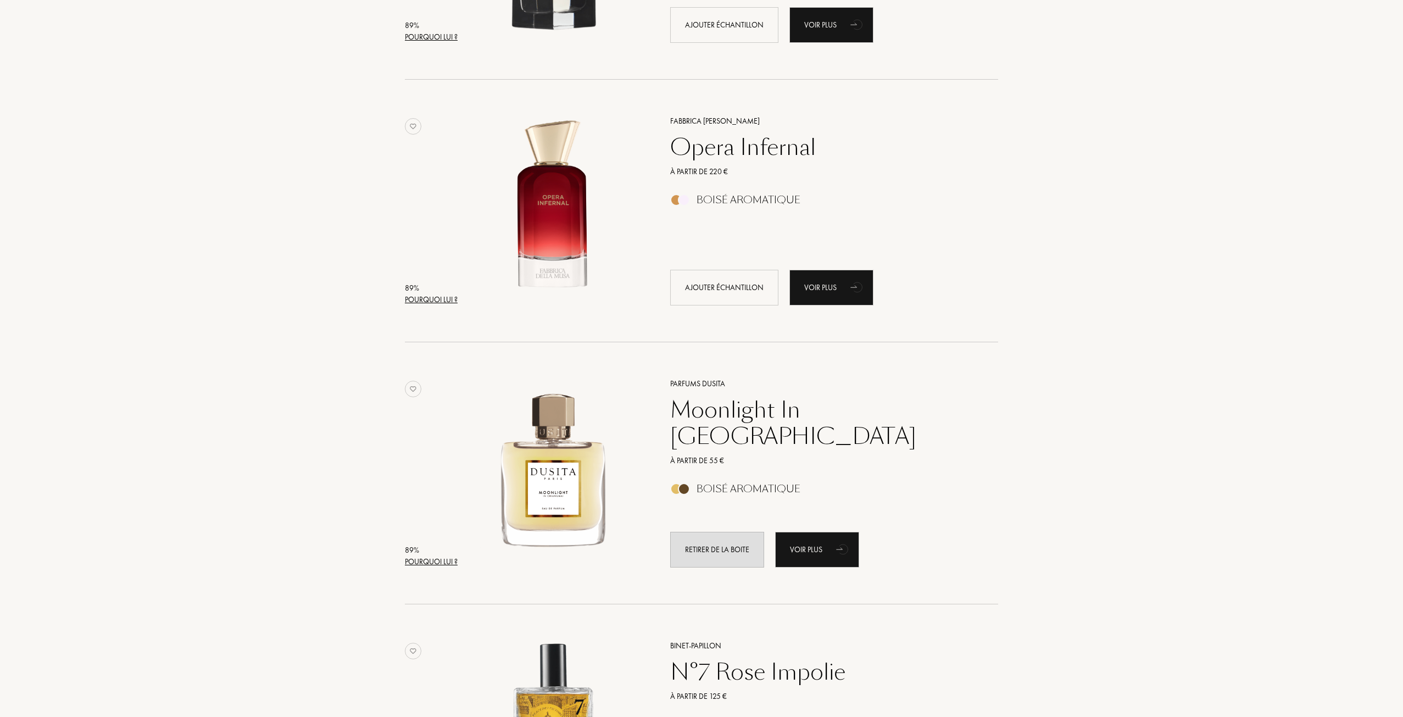
click at [439, 556] on div "Pourquoi lui ?" at bounding box center [431, 562] width 53 height 12
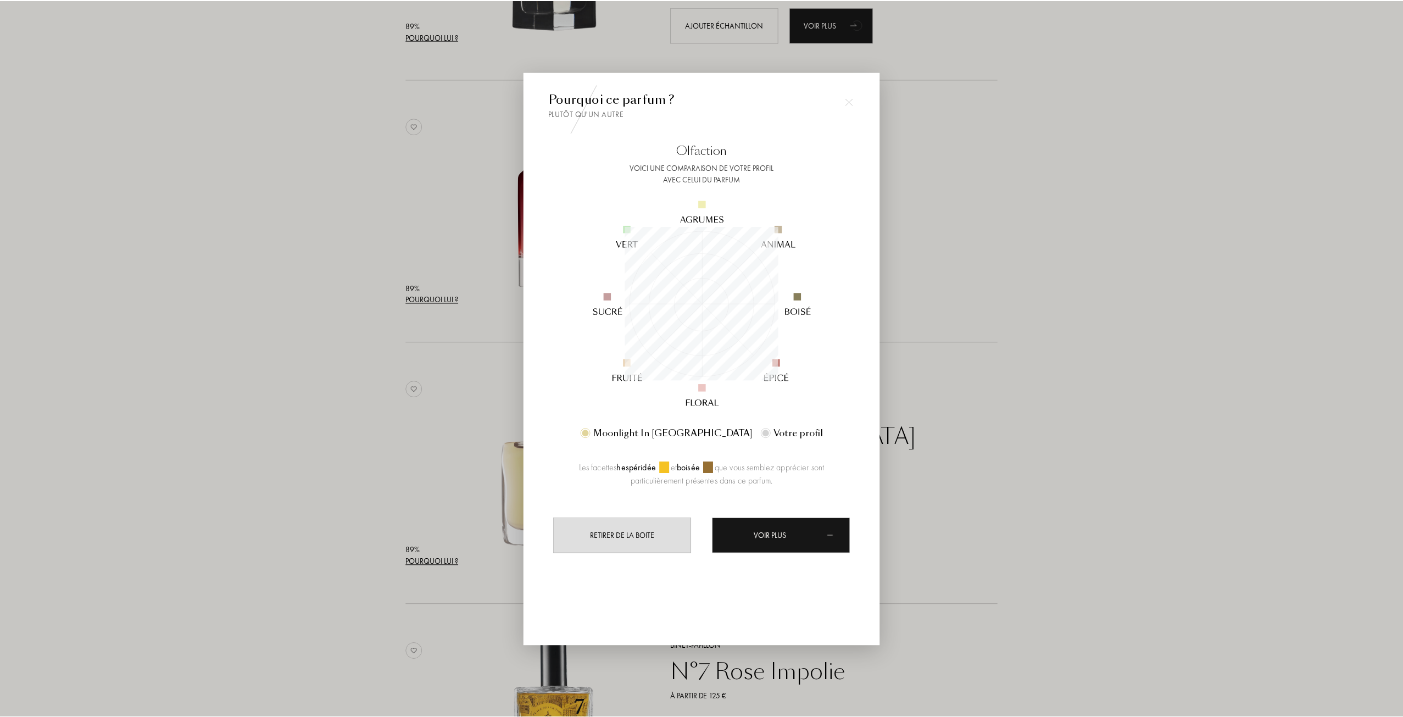
scroll to position [154, 154]
click at [369, 433] on div at bounding box center [703, 358] width 1406 height 717
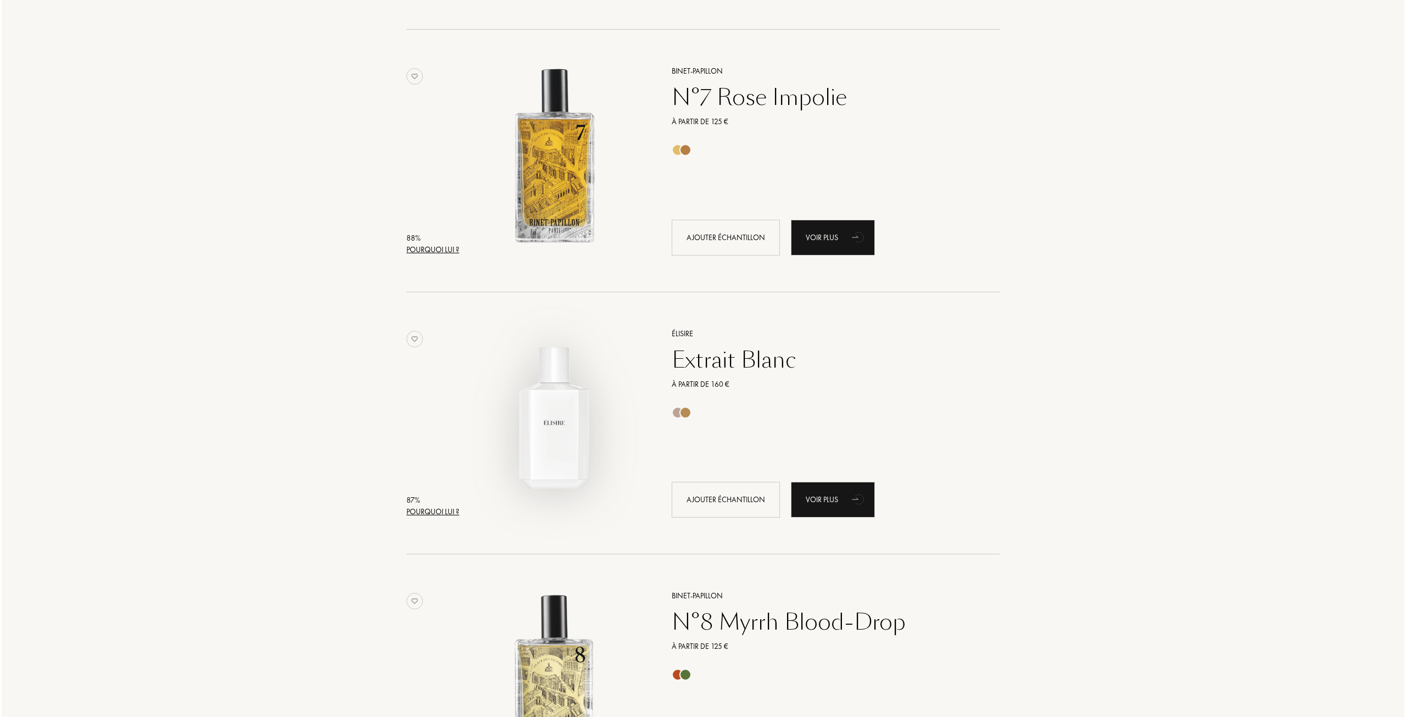
scroll to position [2591, 0]
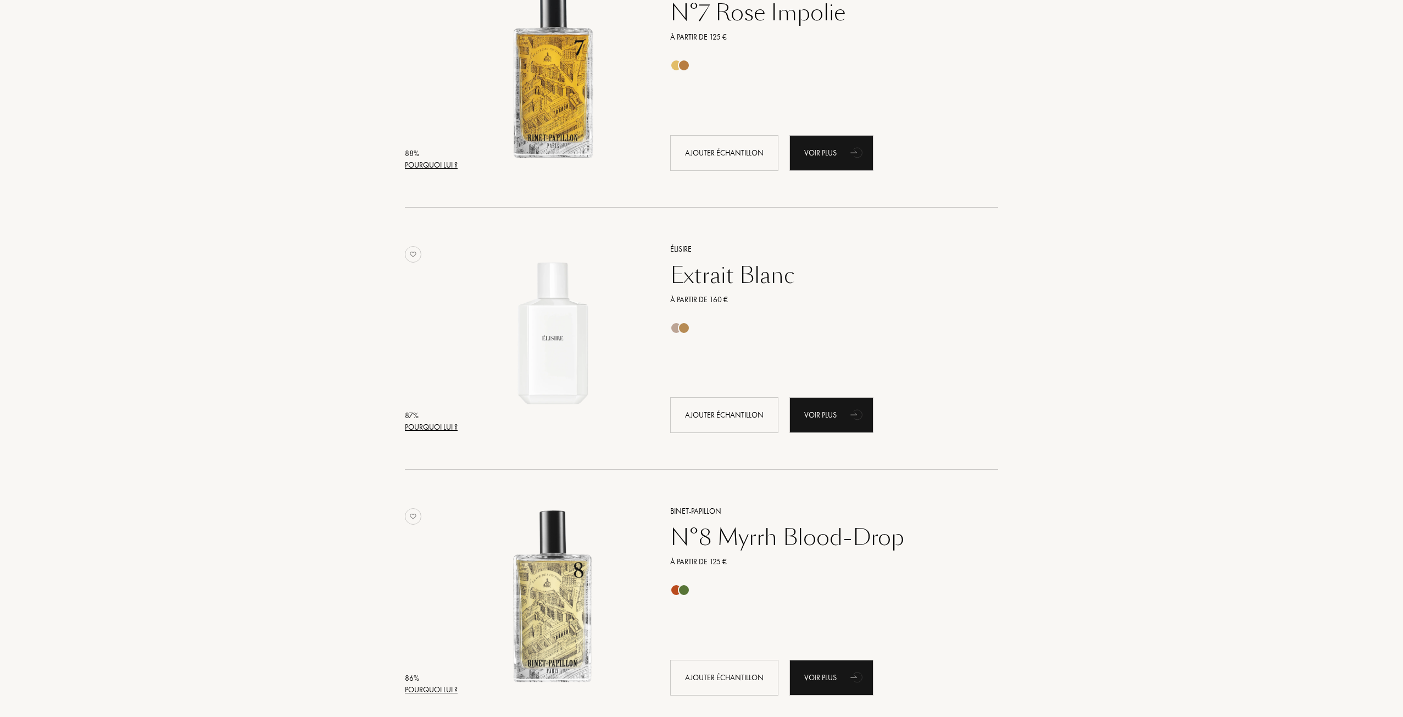
click at [439, 427] on div "Pourquoi lui ?" at bounding box center [431, 427] width 53 height 12
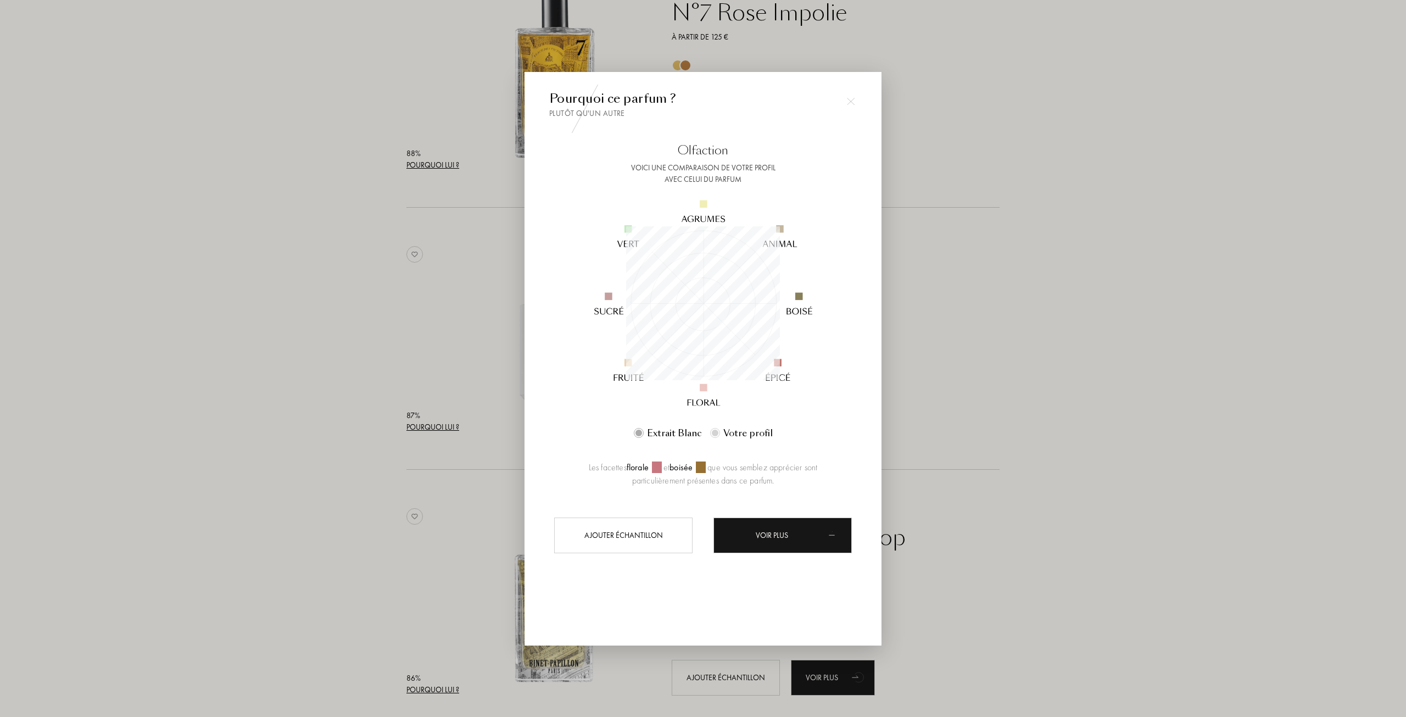
scroll to position [549085, 549085]
click at [347, 378] on div at bounding box center [703, 358] width 1406 height 717
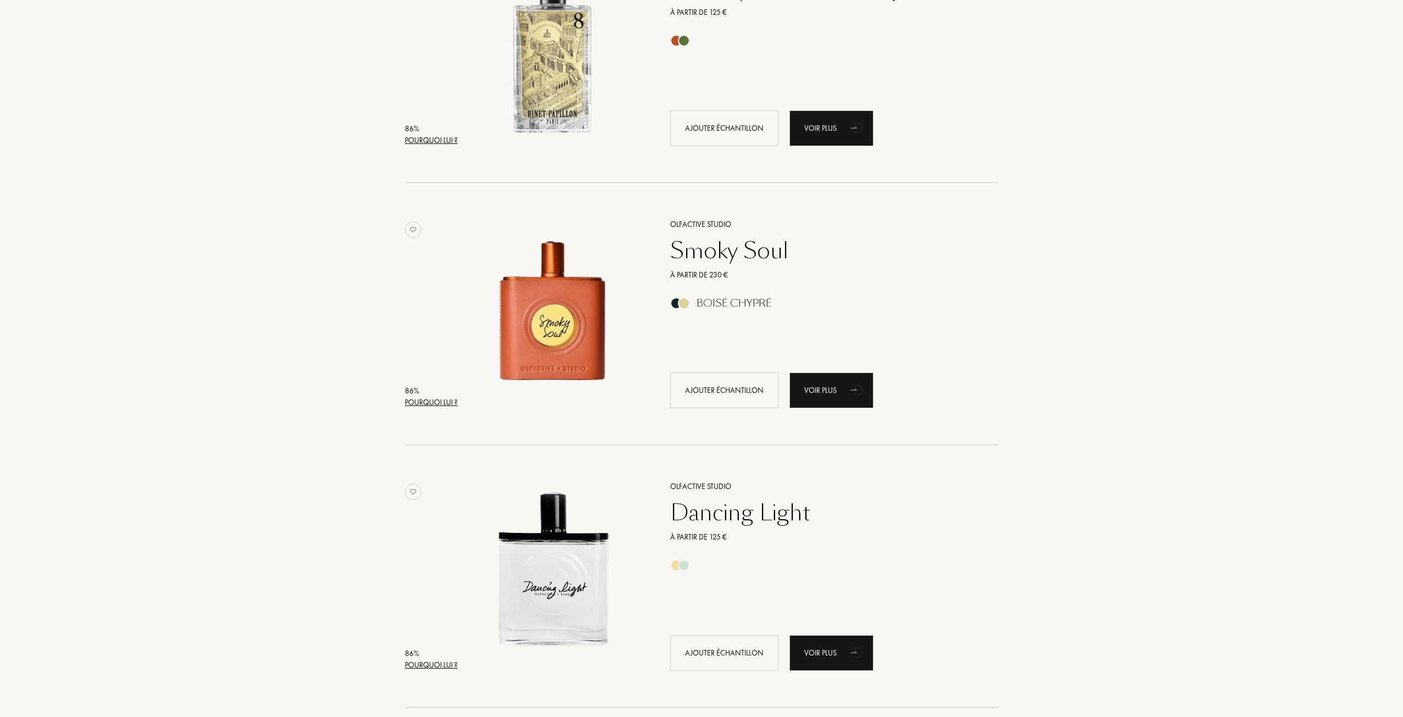
click at [437, 402] on div "Pourquoi lui ?" at bounding box center [431, 403] width 53 height 12
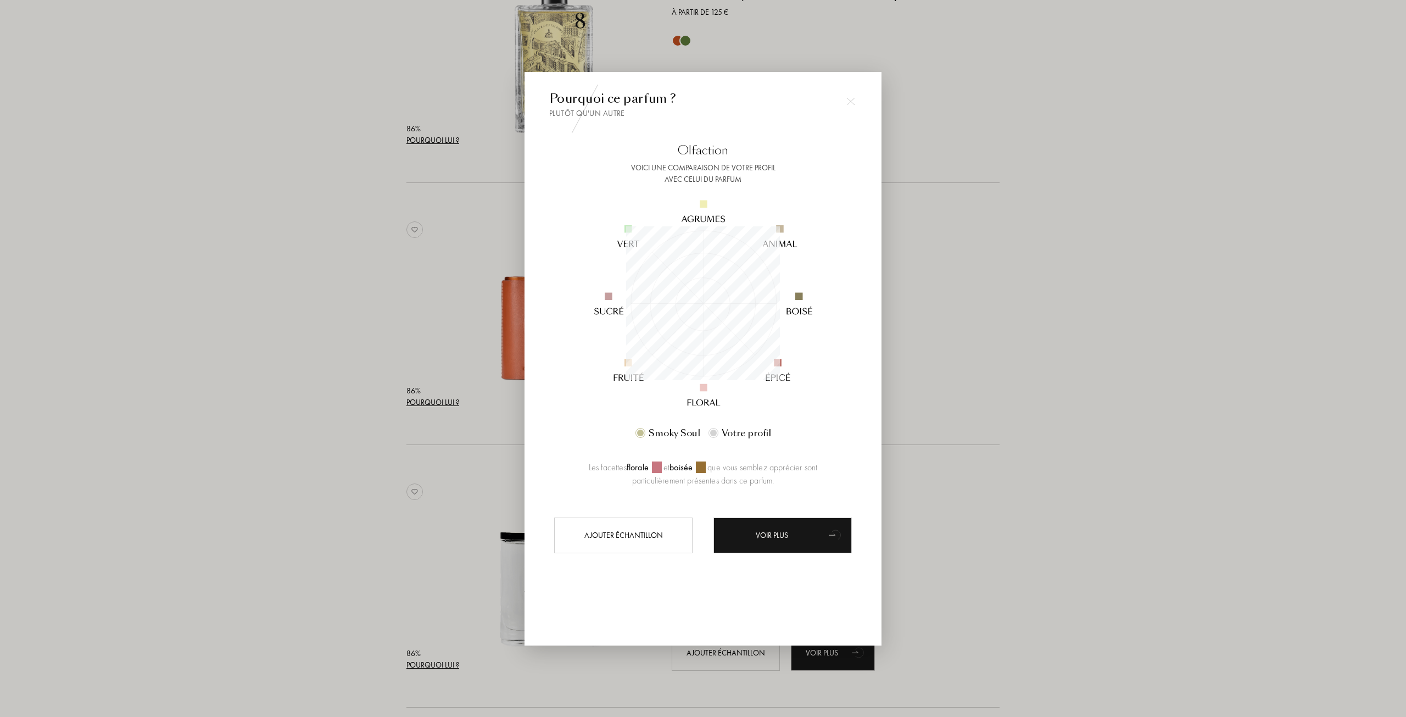
click at [342, 360] on div at bounding box center [703, 358] width 1406 height 717
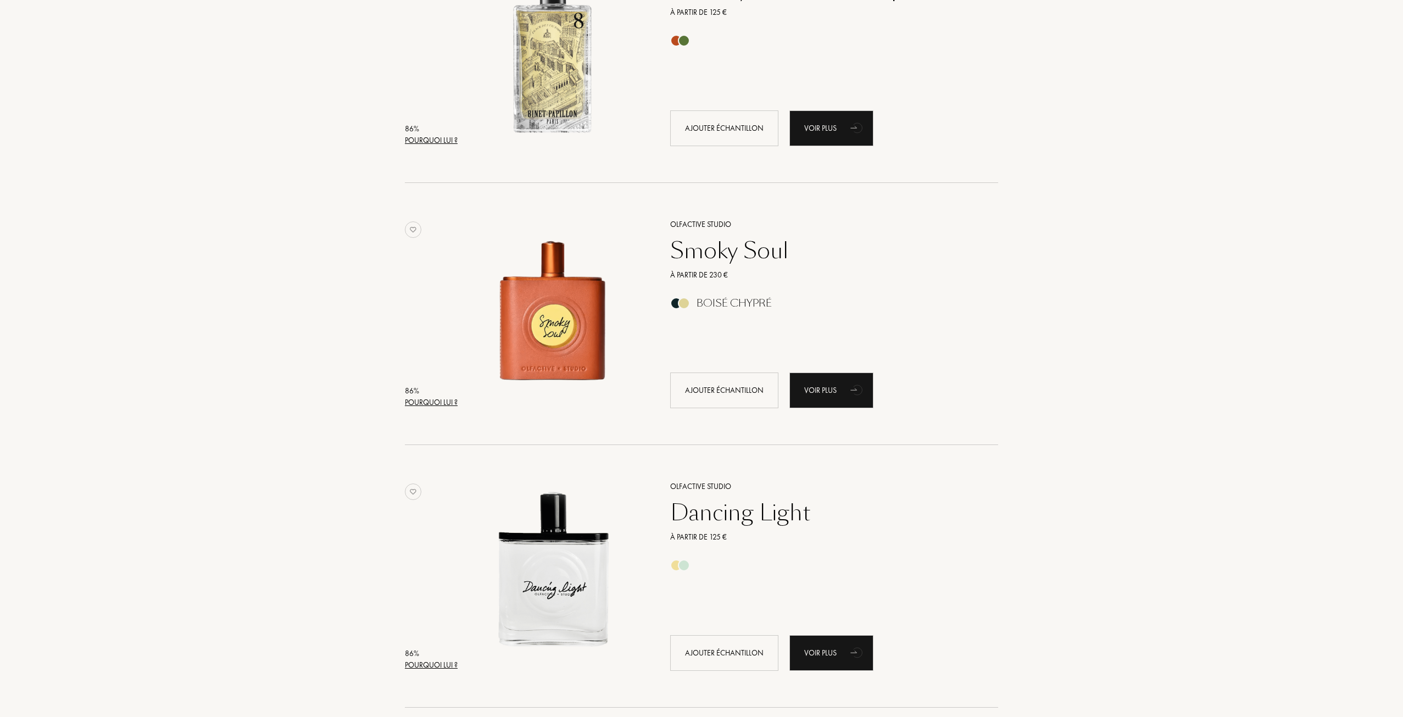
click at [443, 667] on div "Pourquoi lui ?" at bounding box center [431, 665] width 53 height 12
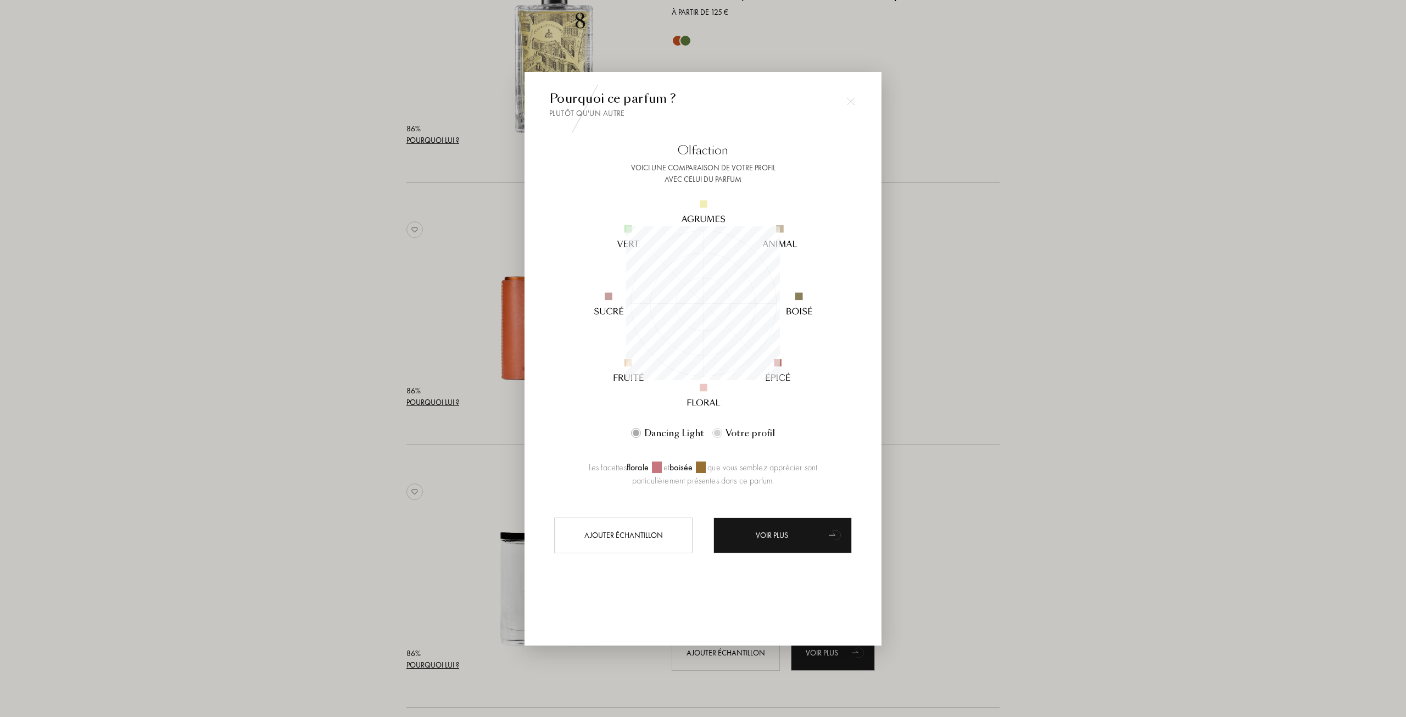
click at [329, 485] on div at bounding box center [703, 358] width 1406 height 717
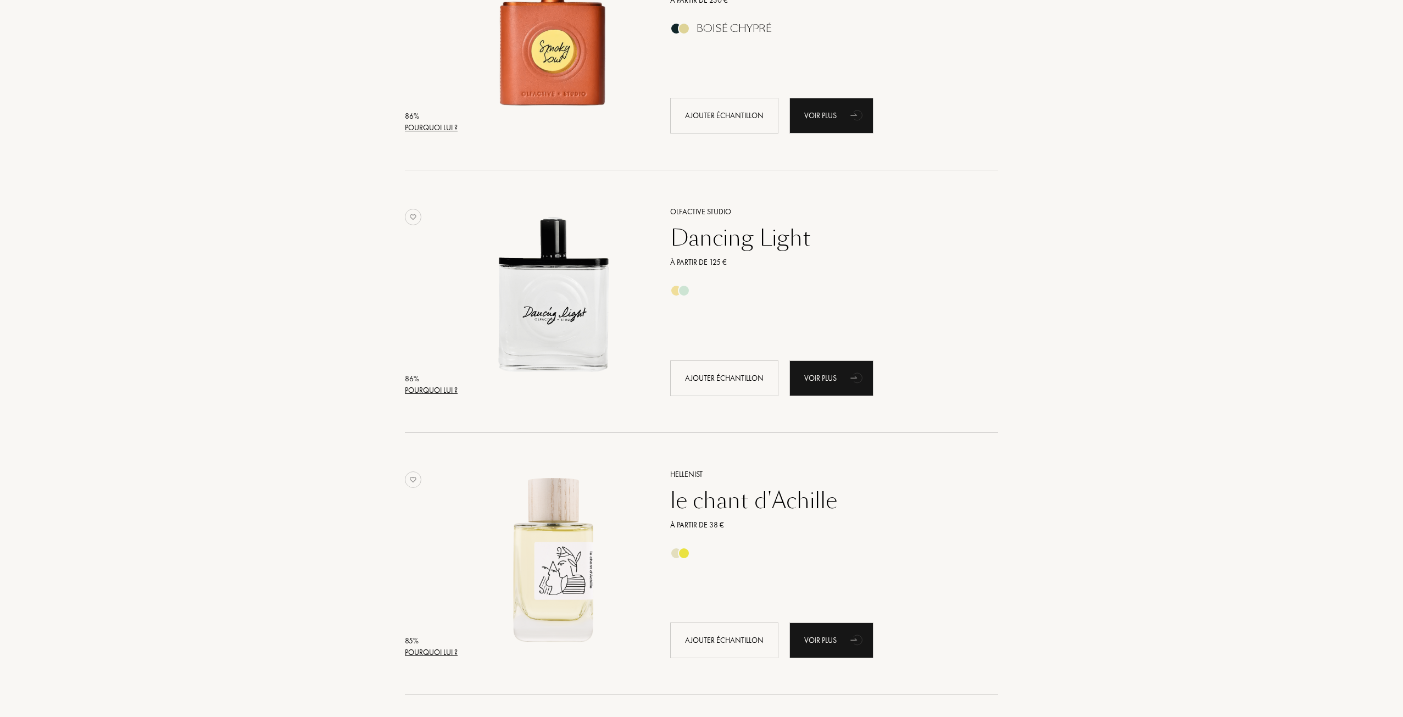
click at [450, 649] on div "Pourquoi lui ?" at bounding box center [431, 652] width 53 height 12
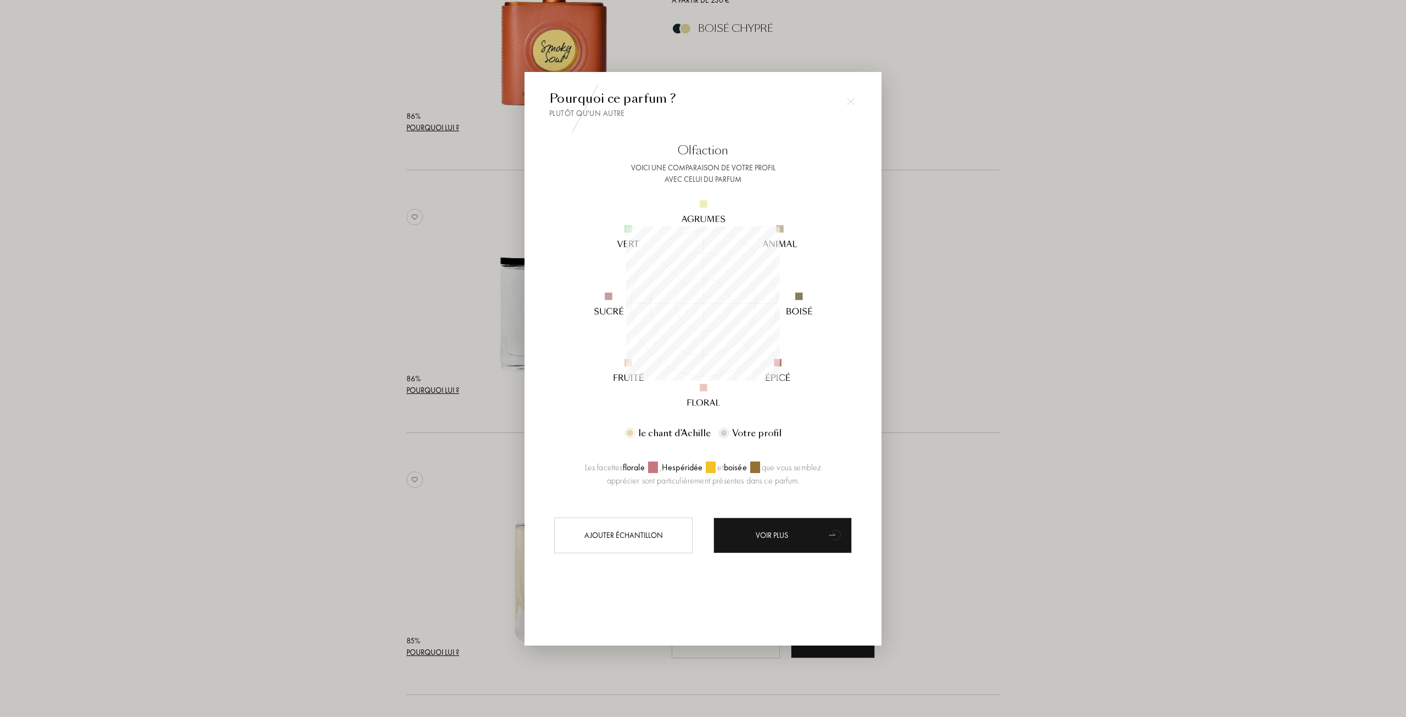
click at [1053, 380] on div at bounding box center [703, 358] width 1406 height 717
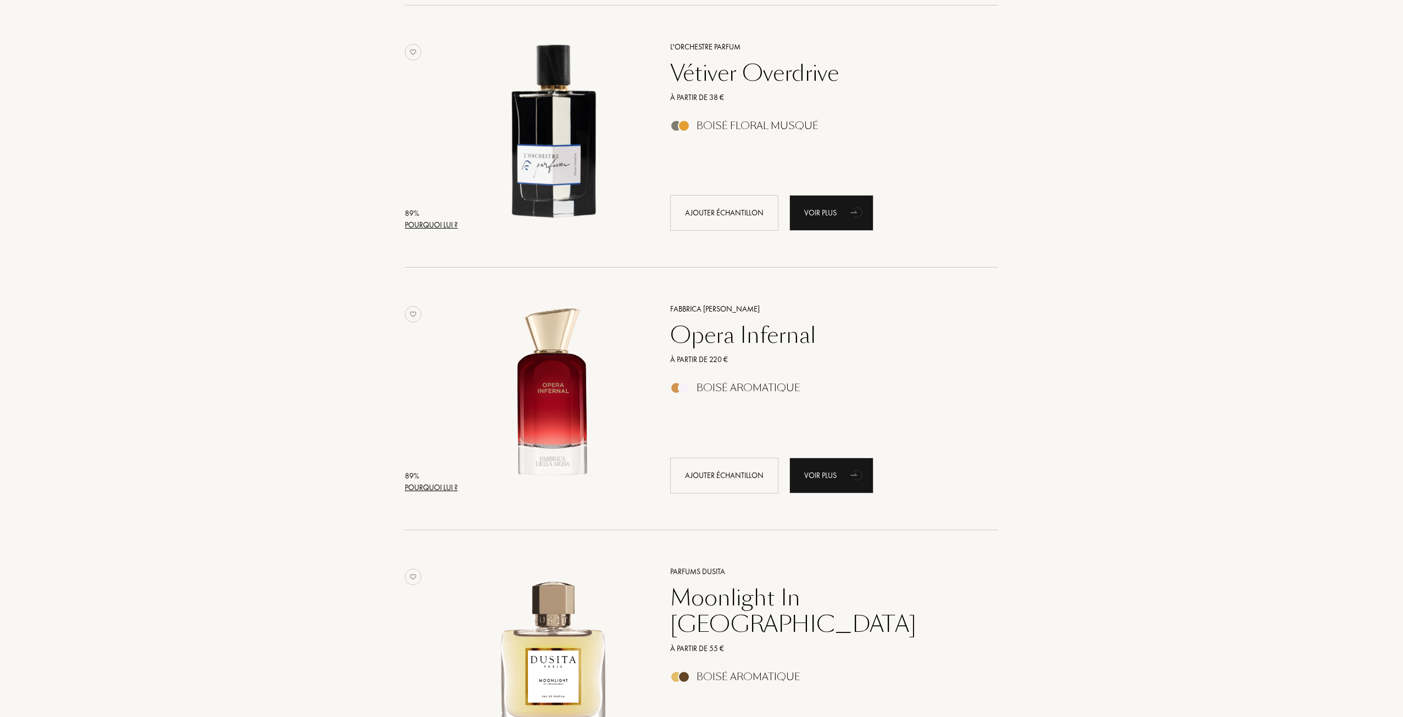
click at [449, 483] on div "Pourquoi lui ?" at bounding box center [431, 488] width 53 height 12
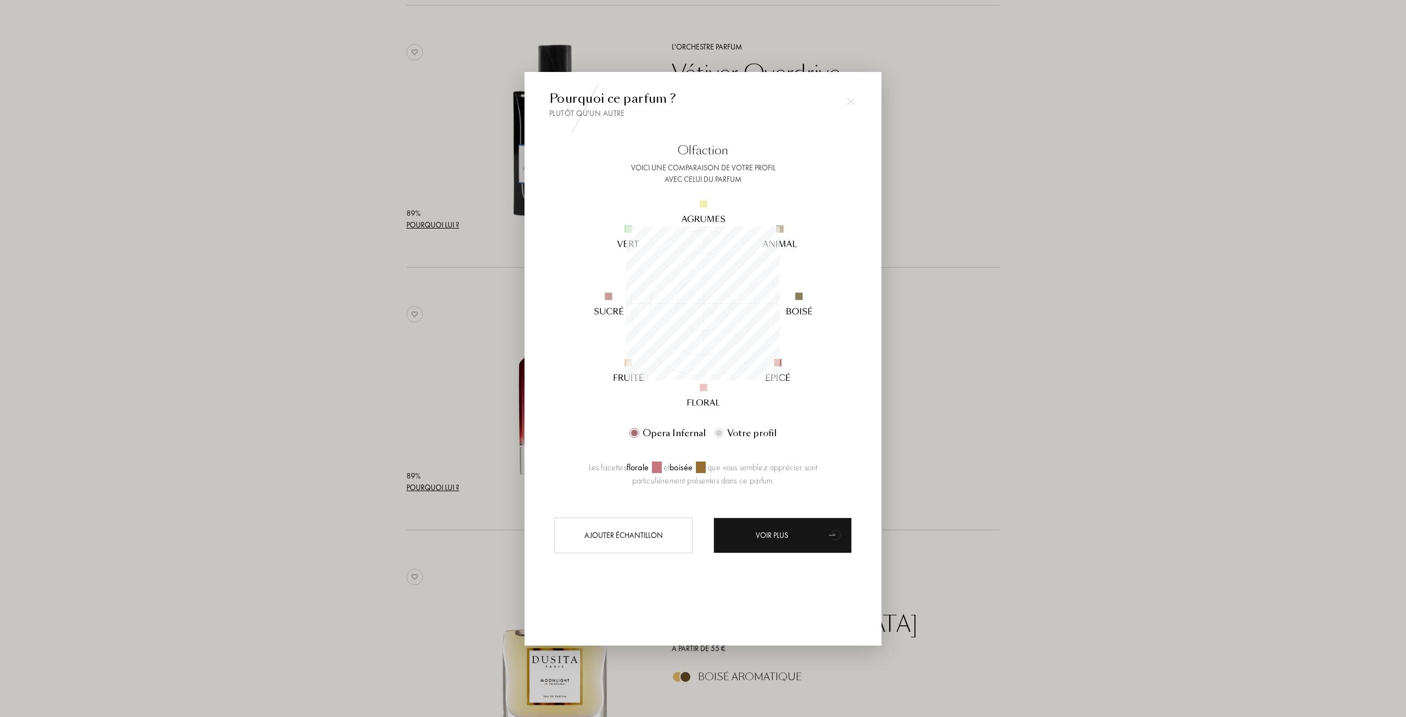
click at [1023, 302] on div at bounding box center [703, 358] width 1406 height 717
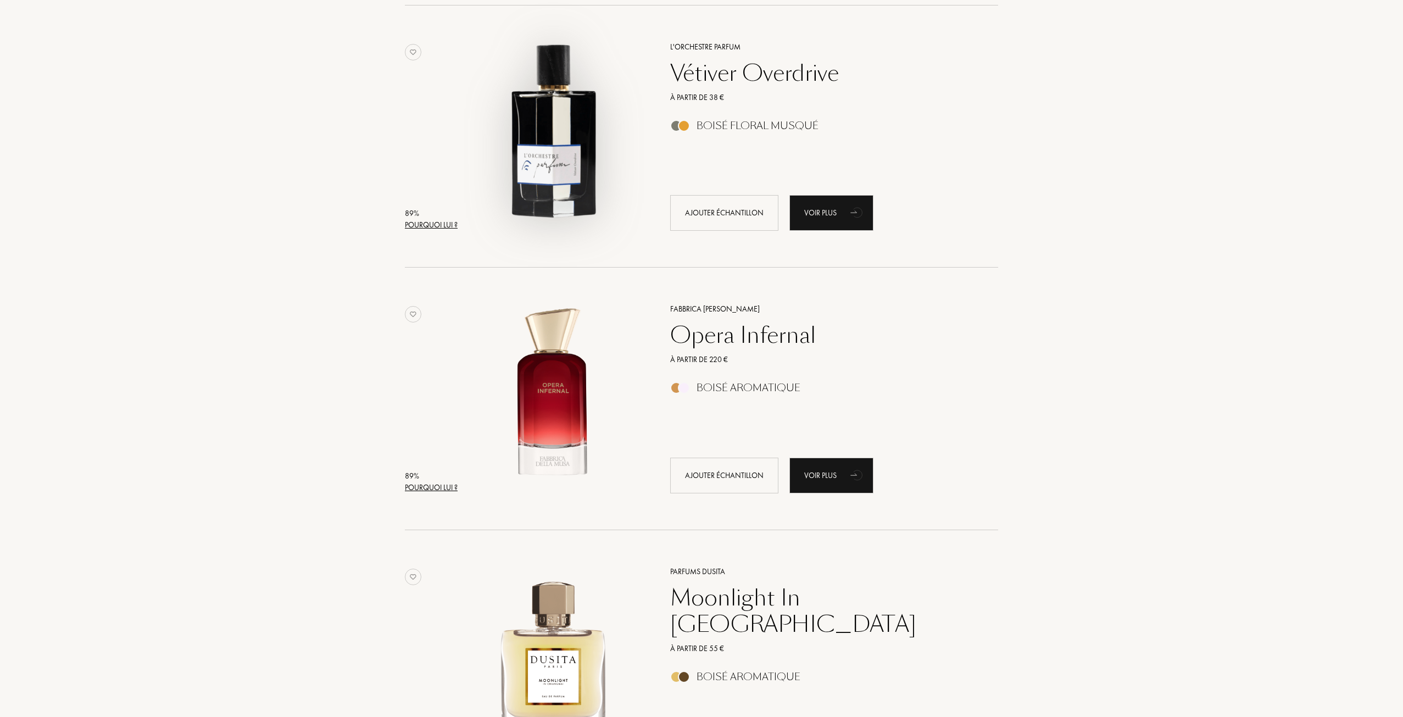
click at [452, 228] on div "Pourquoi lui ?" at bounding box center [431, 225] width 53 height 12
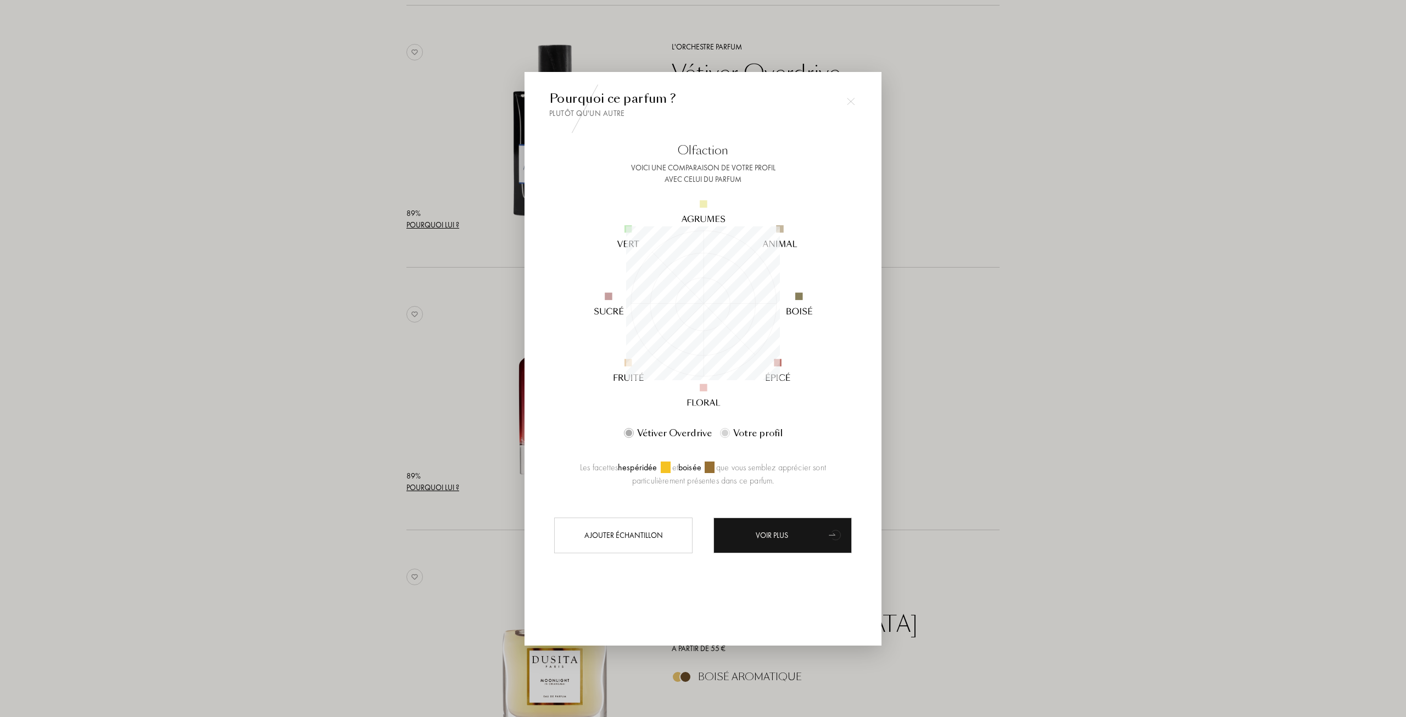
click at [976, 276] on div at bounding box center [703, 358] width 1406 height 717
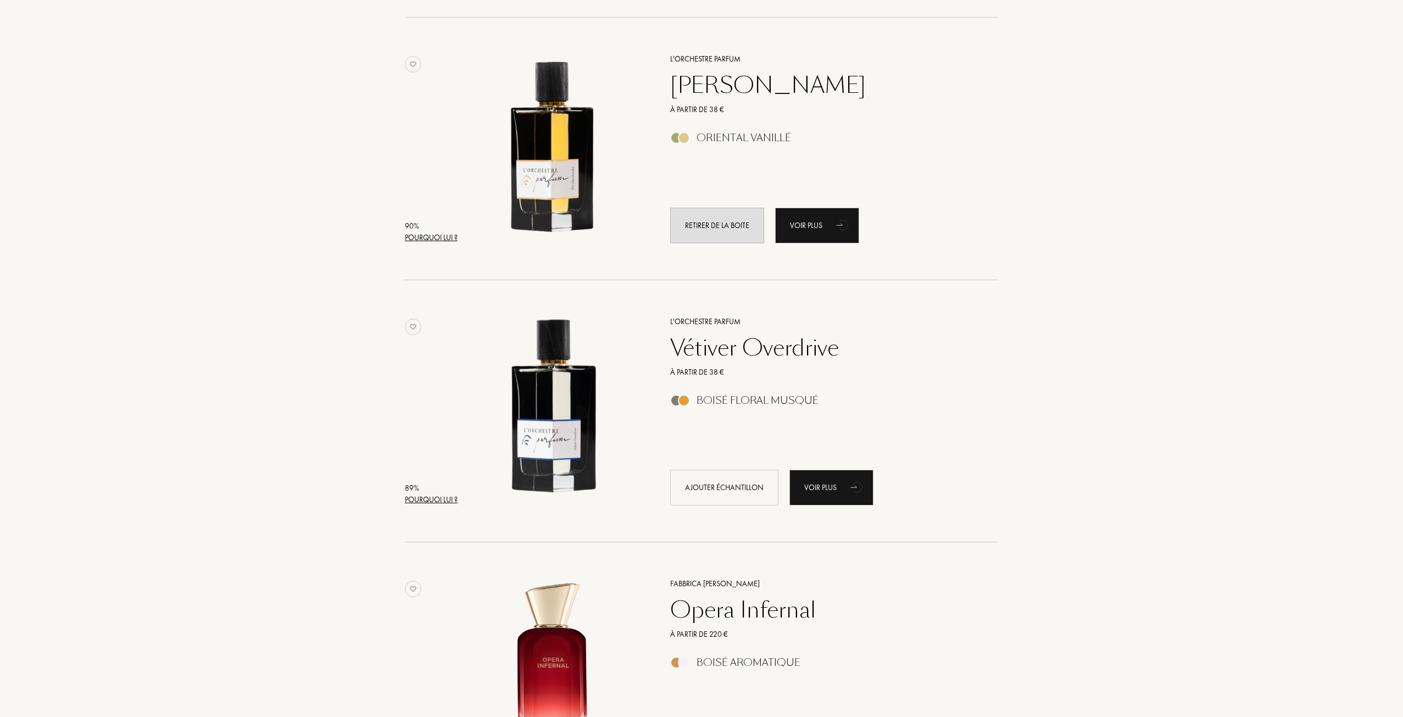
click at [439, 238] on div "Pourquoi lui ?" at bounding box center [431, 238] width 53 height 12
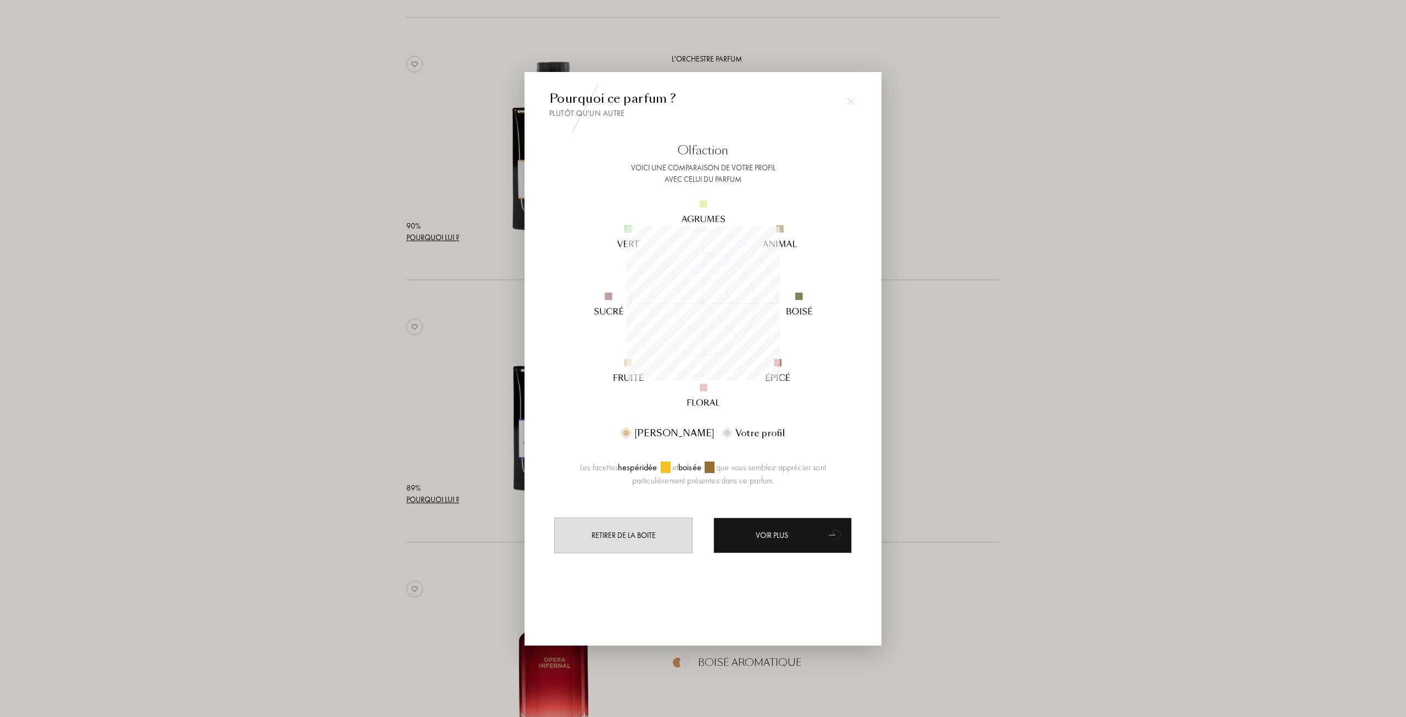
click at [354, 315] on div at bounding box center [703, 358] width 1406 height 717
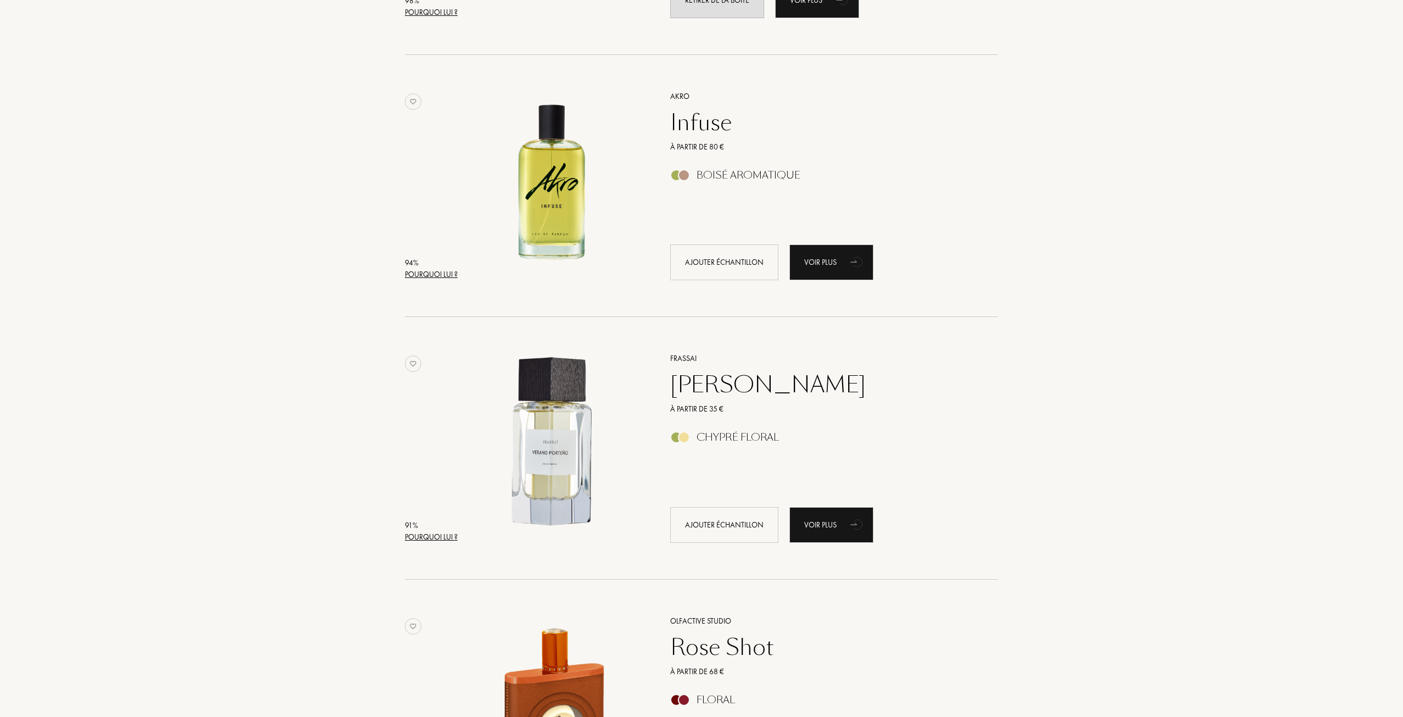
click at [426, 534] on div "Pourquoi lui ?" at bounding box center [431, 537] width 53 height 12
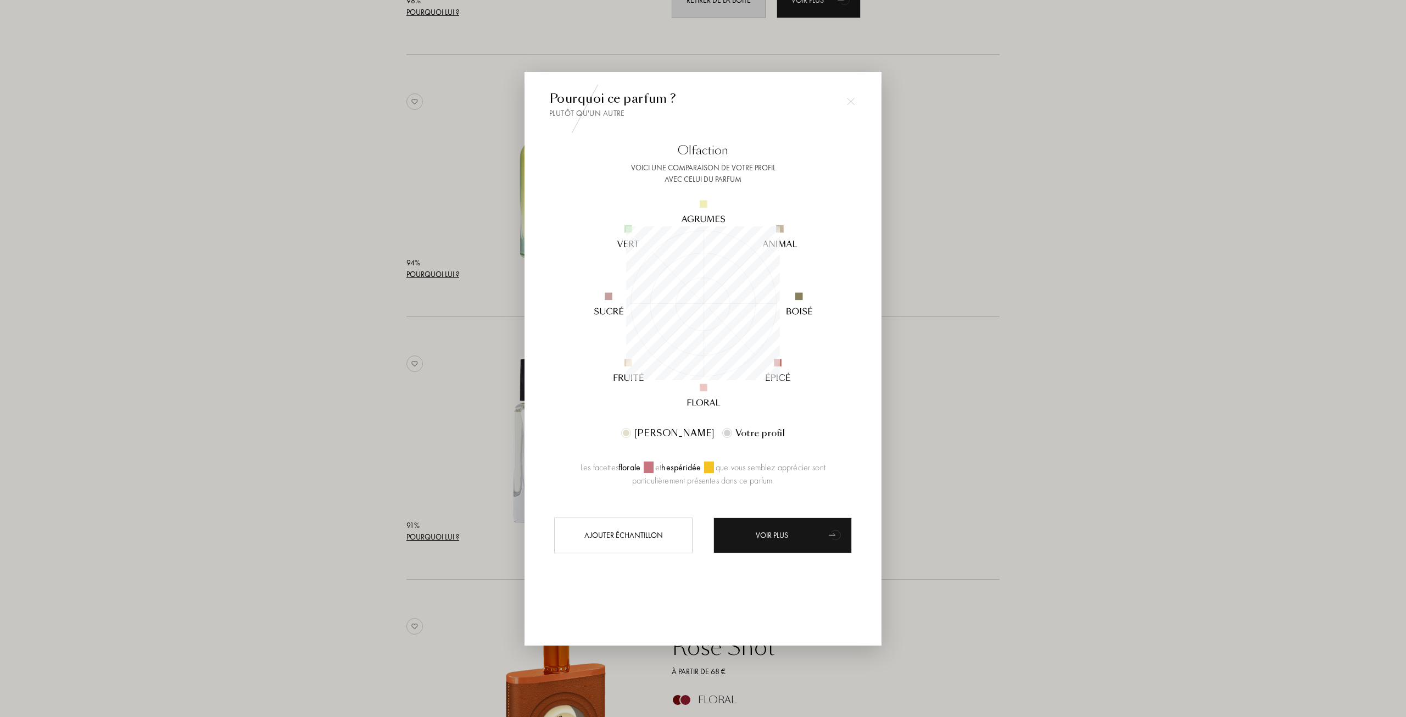
click at [969, 247] on div at bounding box center [703, 358] width 1406 height 717
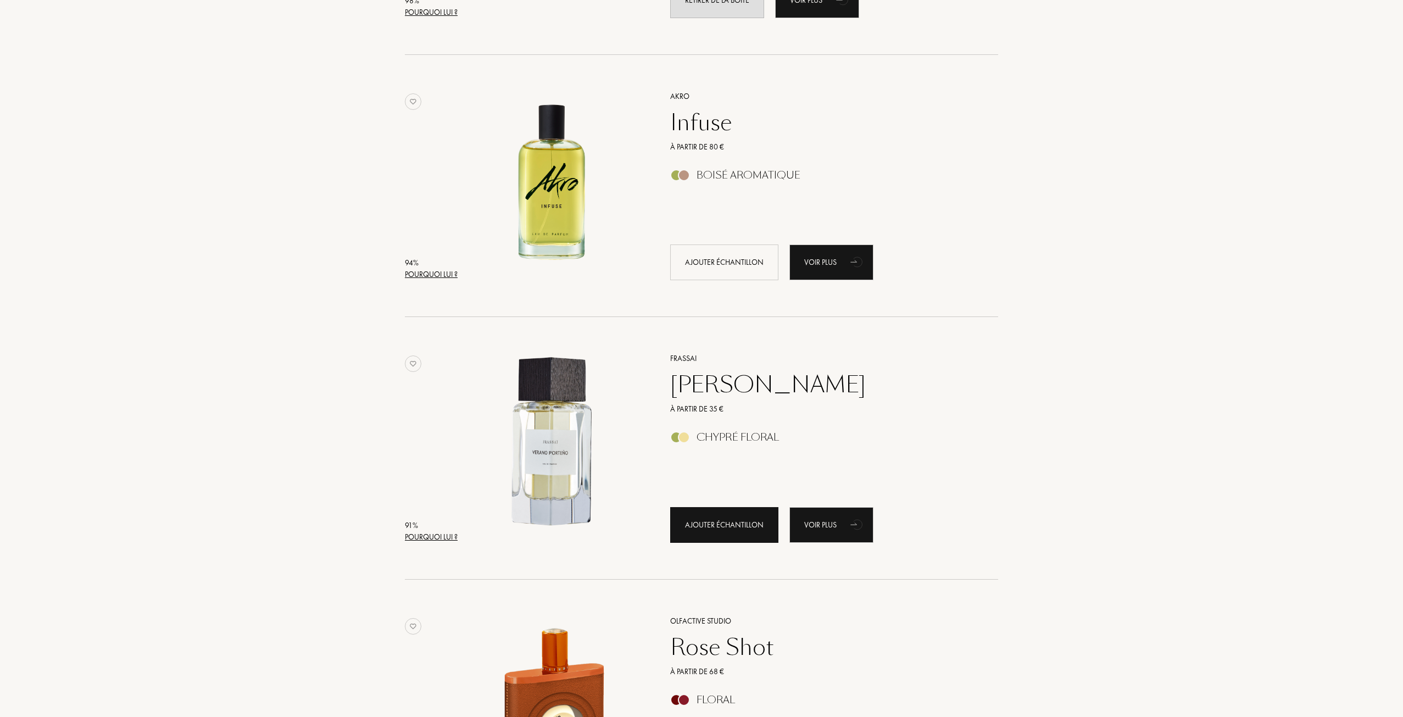
click at [727, 516] on div "Ajouter échantillon" at bounding box center [724, 525] width 108 height 36
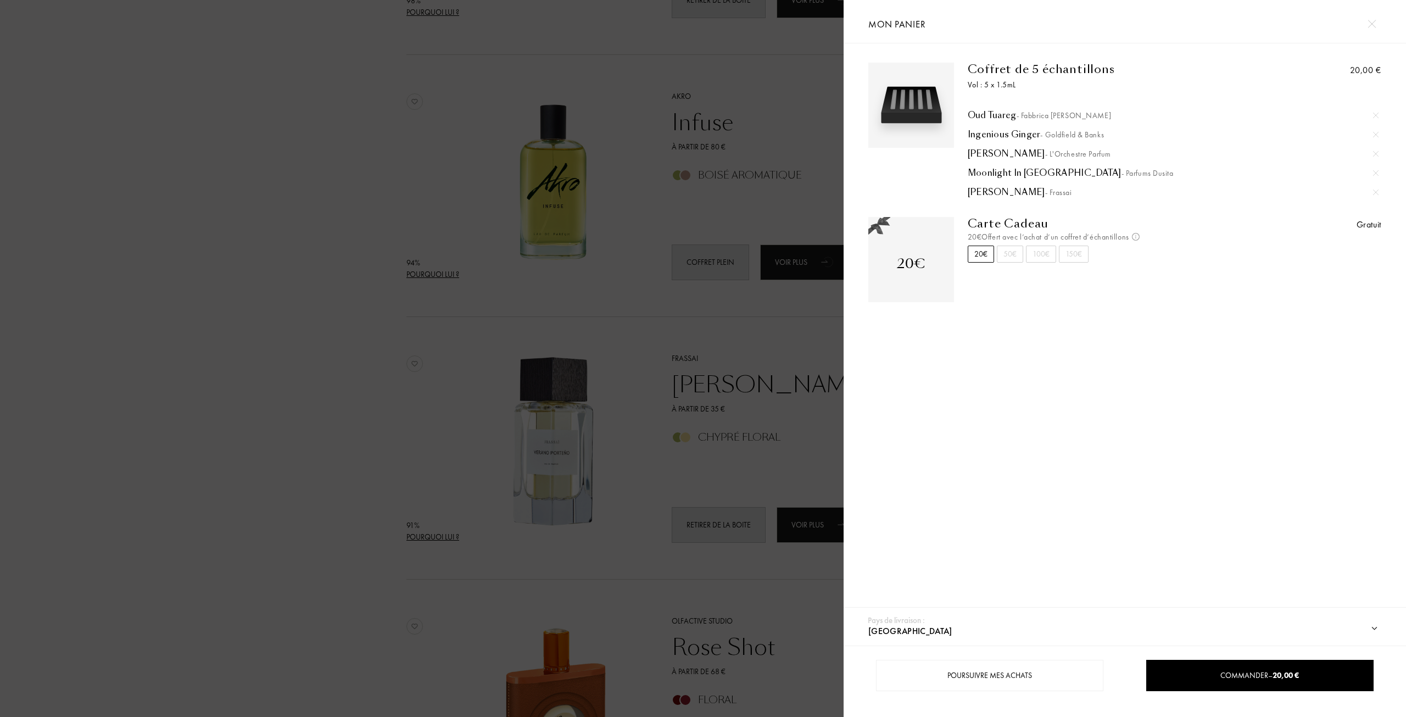
click at [1012, 253] on div "50€" at bounding box center [1010, 254] width 26 height 17
click at [988, 253] on div "20€" at bounding box center [981, 254] width 26 height 17
click at [1011, 253] on div "50€" at bounding box center [1010, 254] width 26 height 17
click at [984, 252] on div "20€" at bounding box center [981, 254] width 26 height 17
click at [364, 225] on div at bounding box center [422, 358] width 844 height 717
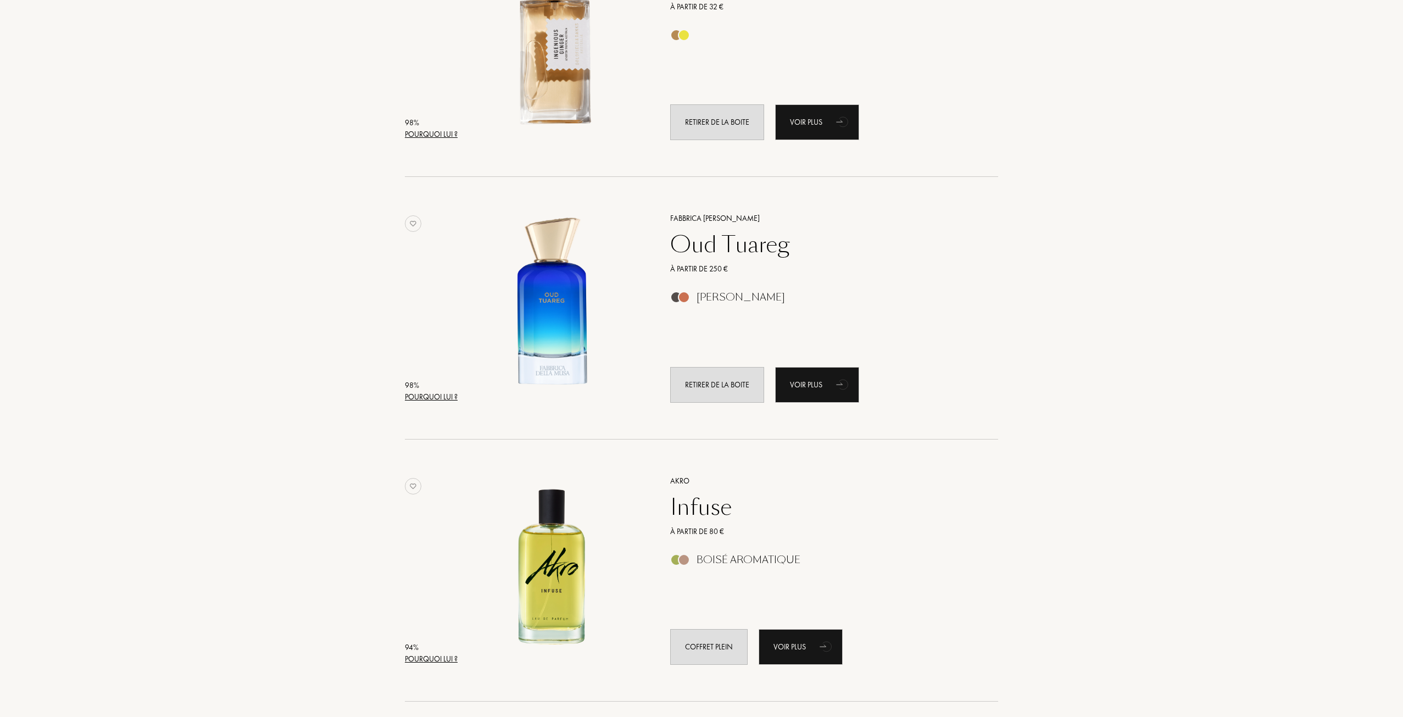
click at [445, 395] on div "Pourquoi lui ?" at bounding box center [431, 397] width 53 height 12
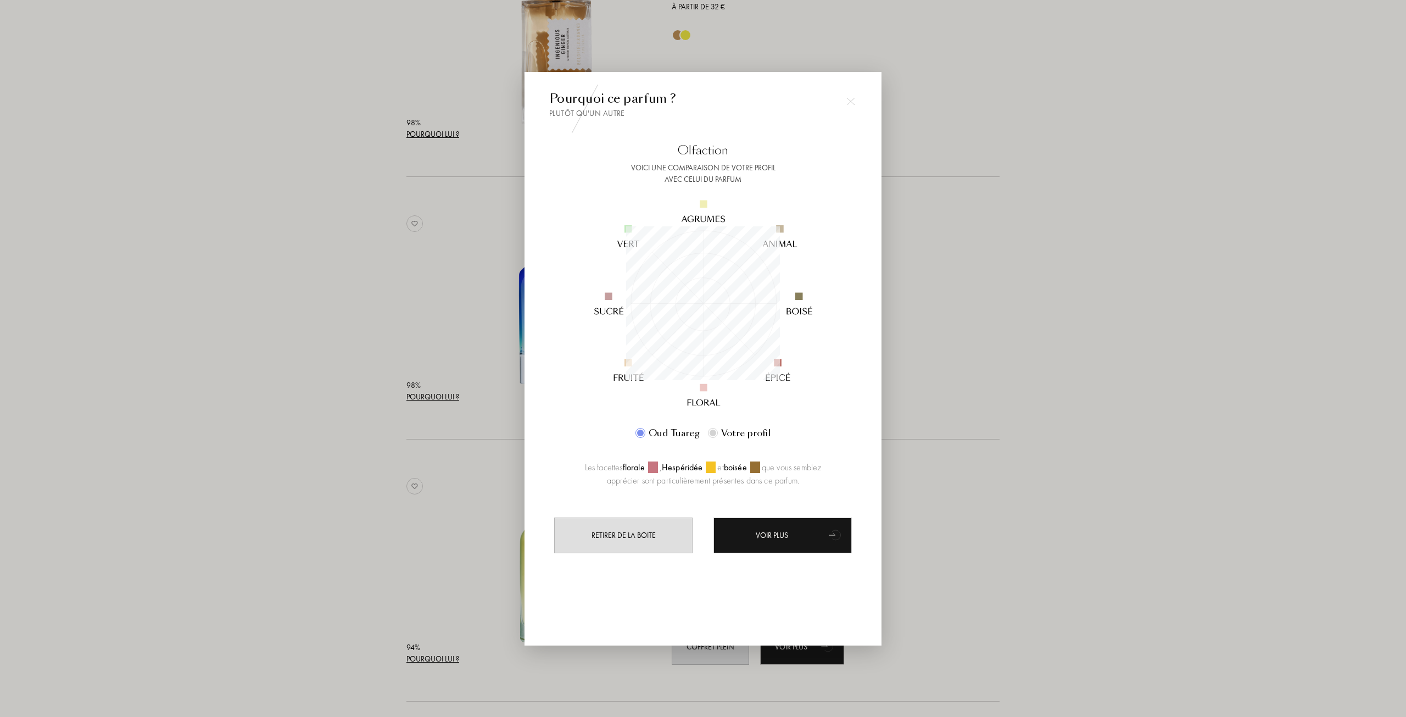
click at [350, 232] on div at bounding box center [703, 358] width 1406 height 717
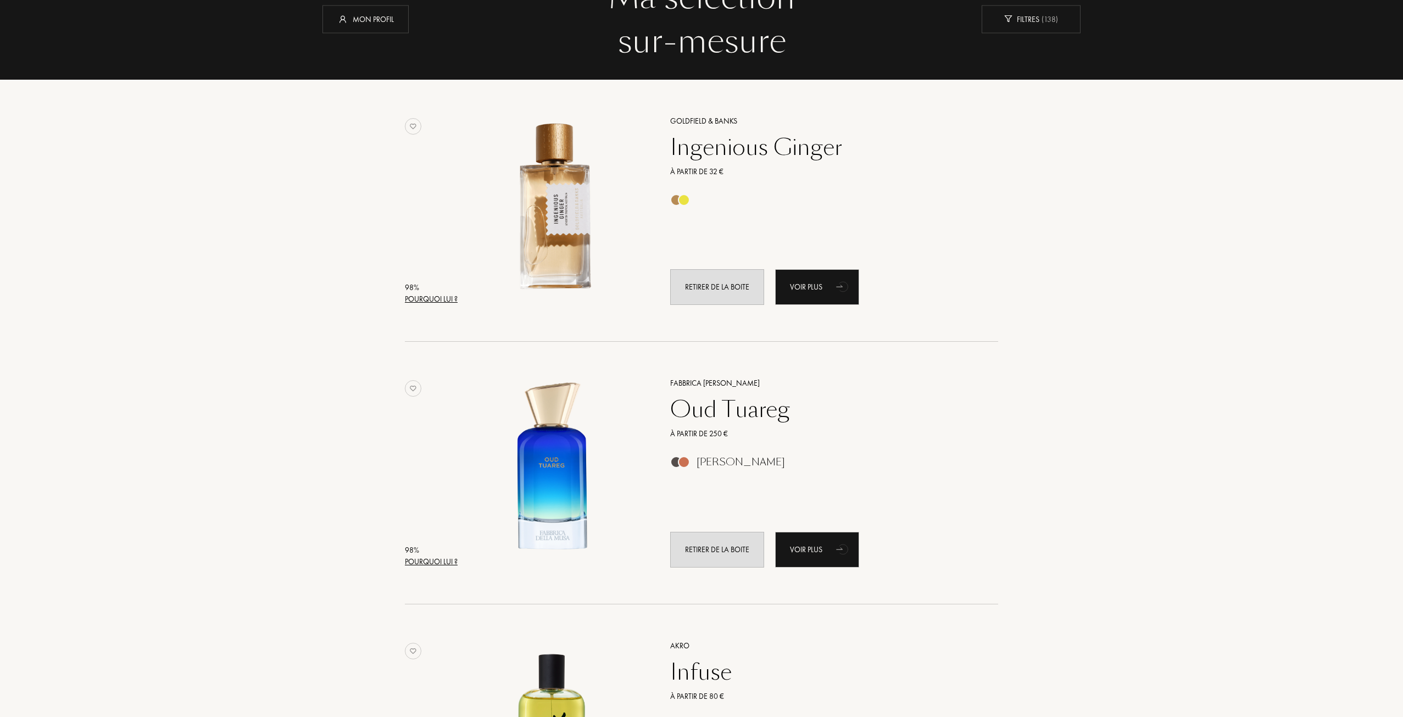
click at [434, 302] on div "Pourquoi lui ?" at bounding box center [431, 299] width 53 height 12
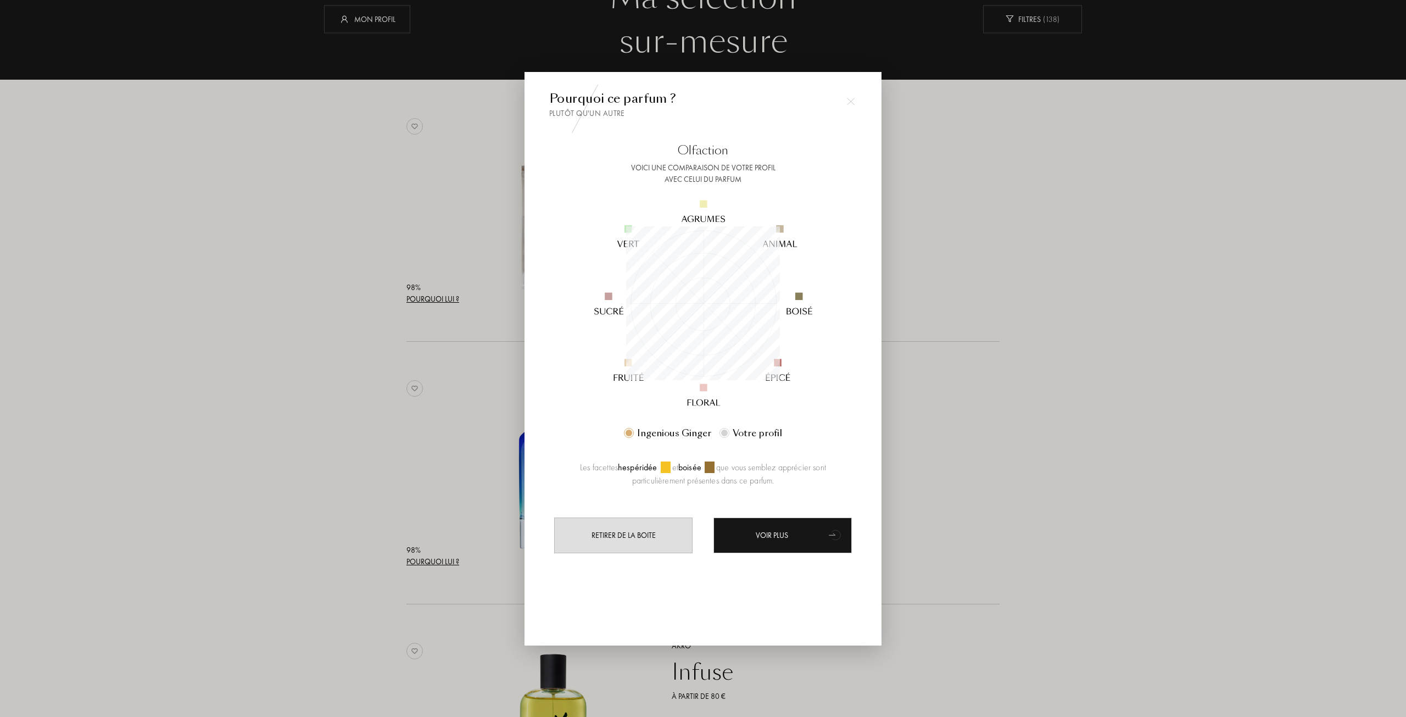
click at [365, 295] on div at bounding box center [703, 358] width 1406 height 717
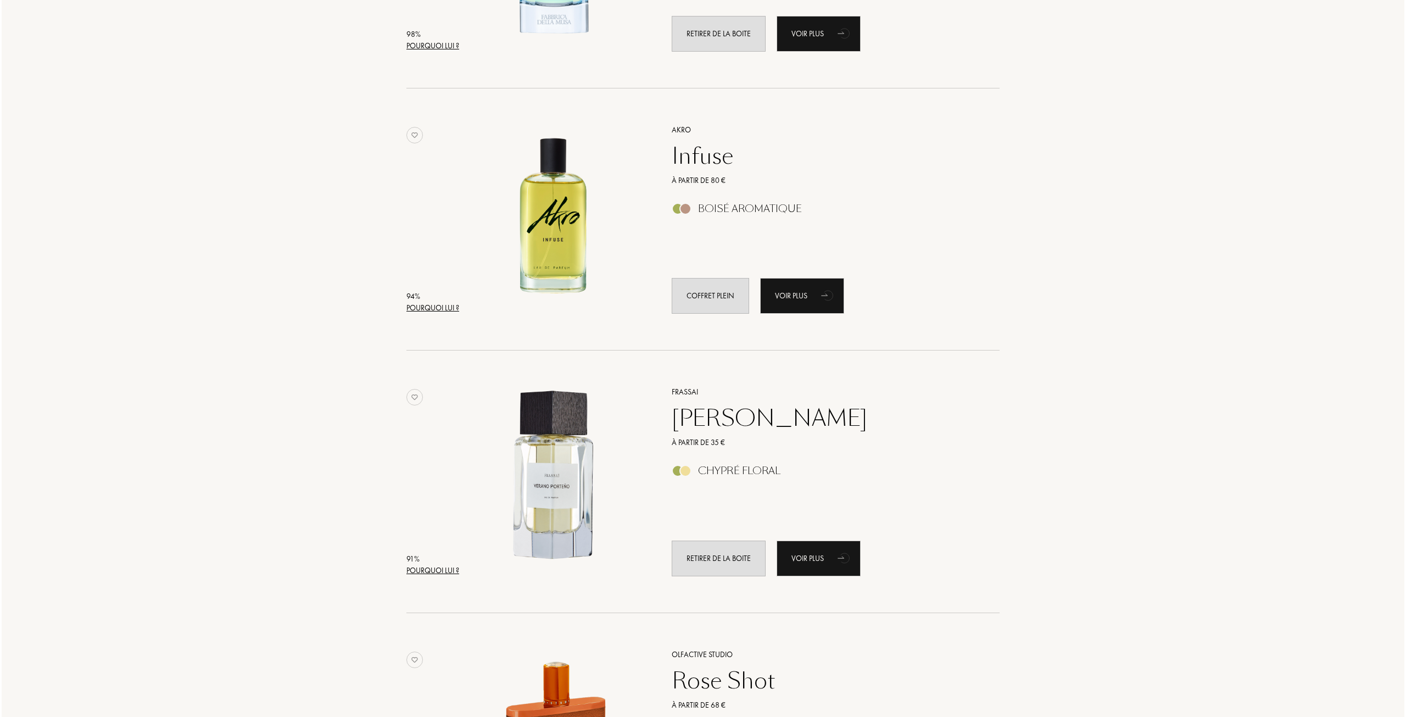
scroll to position [645, 0]
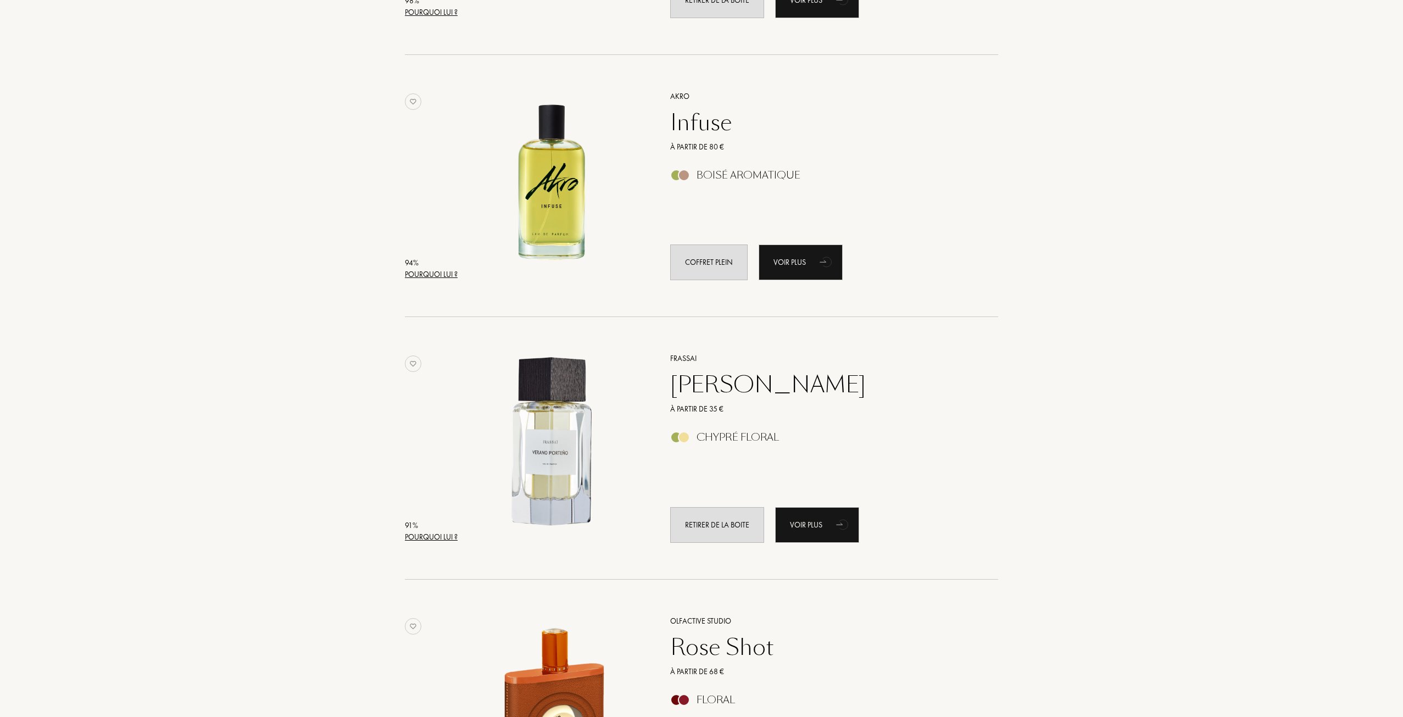
click at [434, 532] on div "Pourquoi lui ?" at bounding box center [431, 537] width 53 height 12
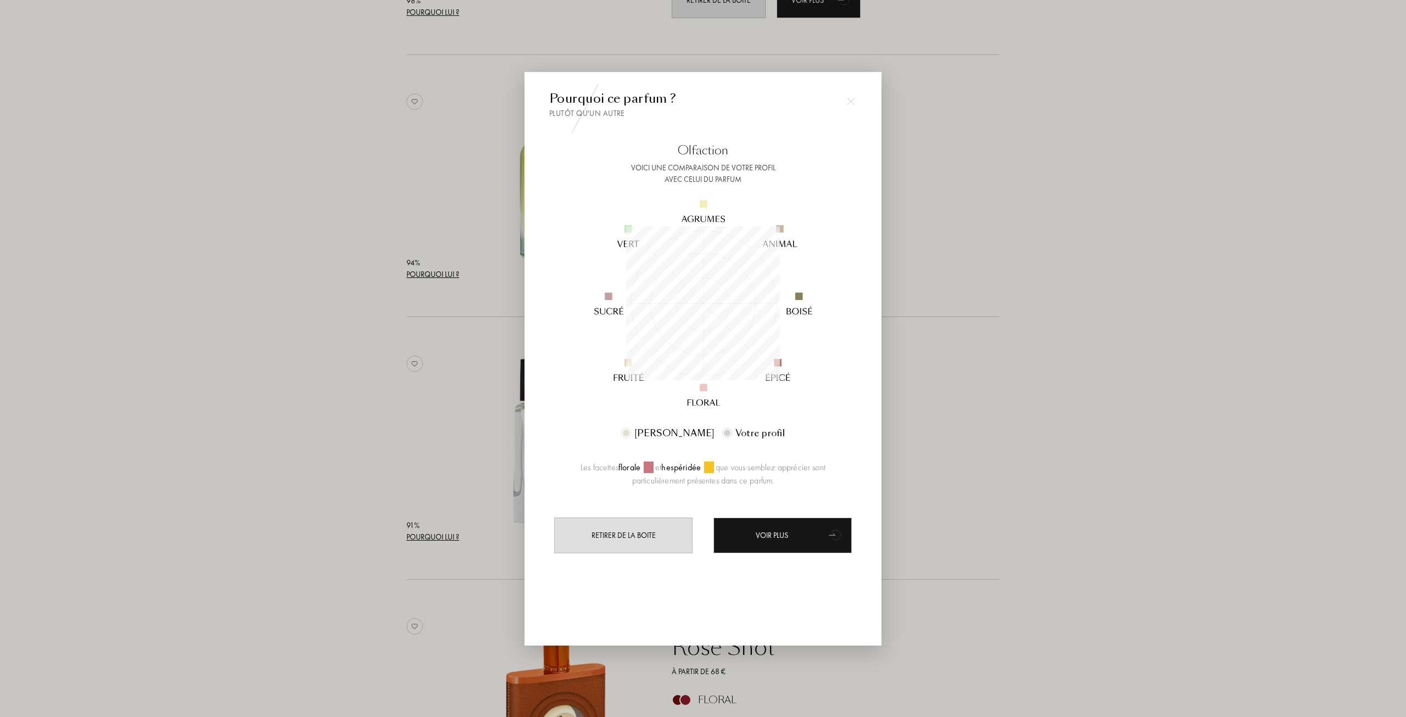
click at [329, 414] on div at bounding box center [703, 358] width 1406 height 717
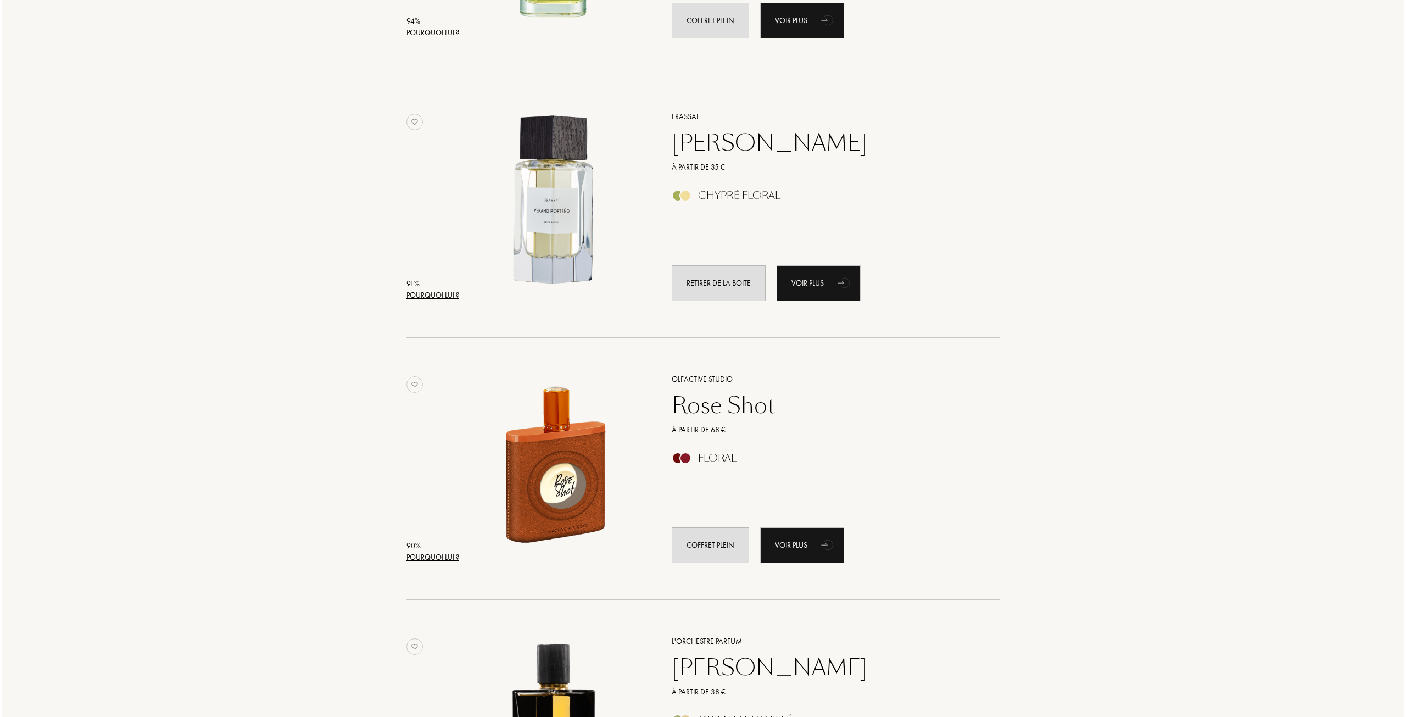
scroll to position [975, 0]
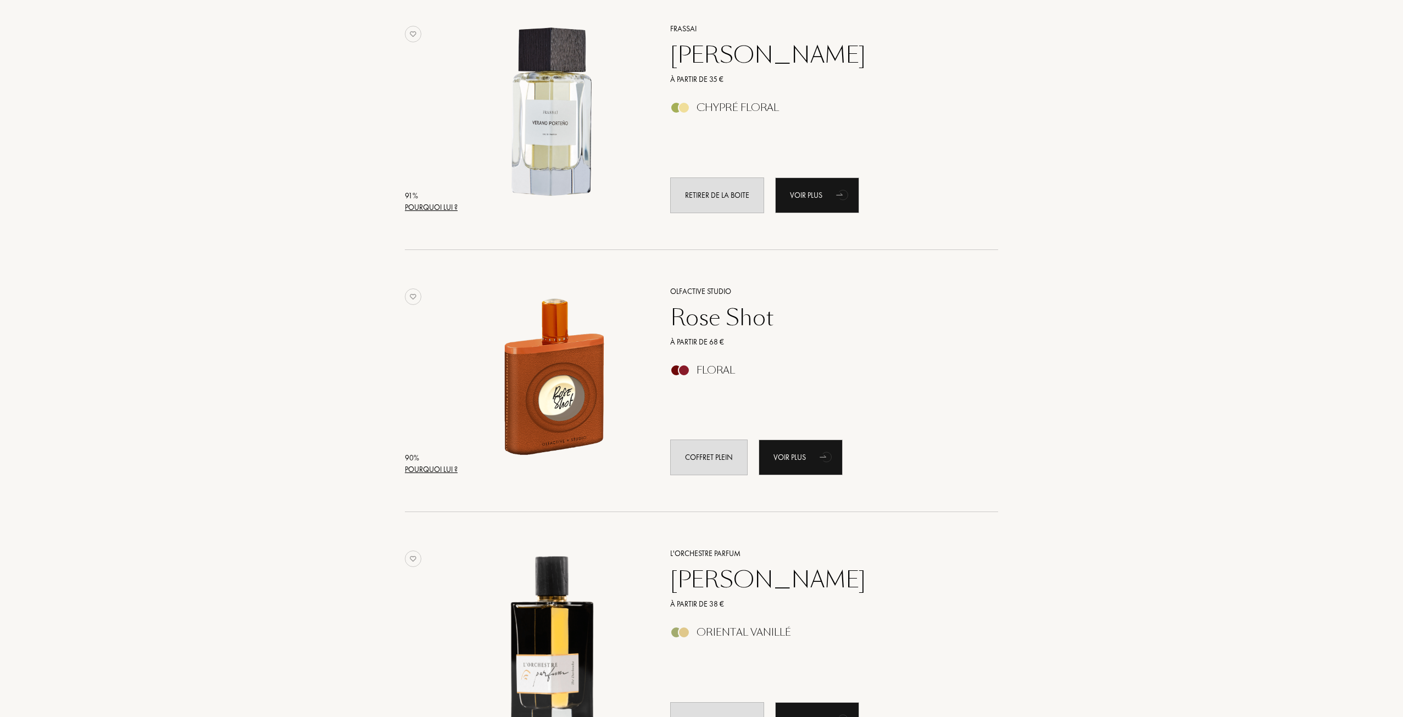
click at [427, 470] on div "Pourquoi lui ?" at bounding box center [431, 470] width 53 height 12
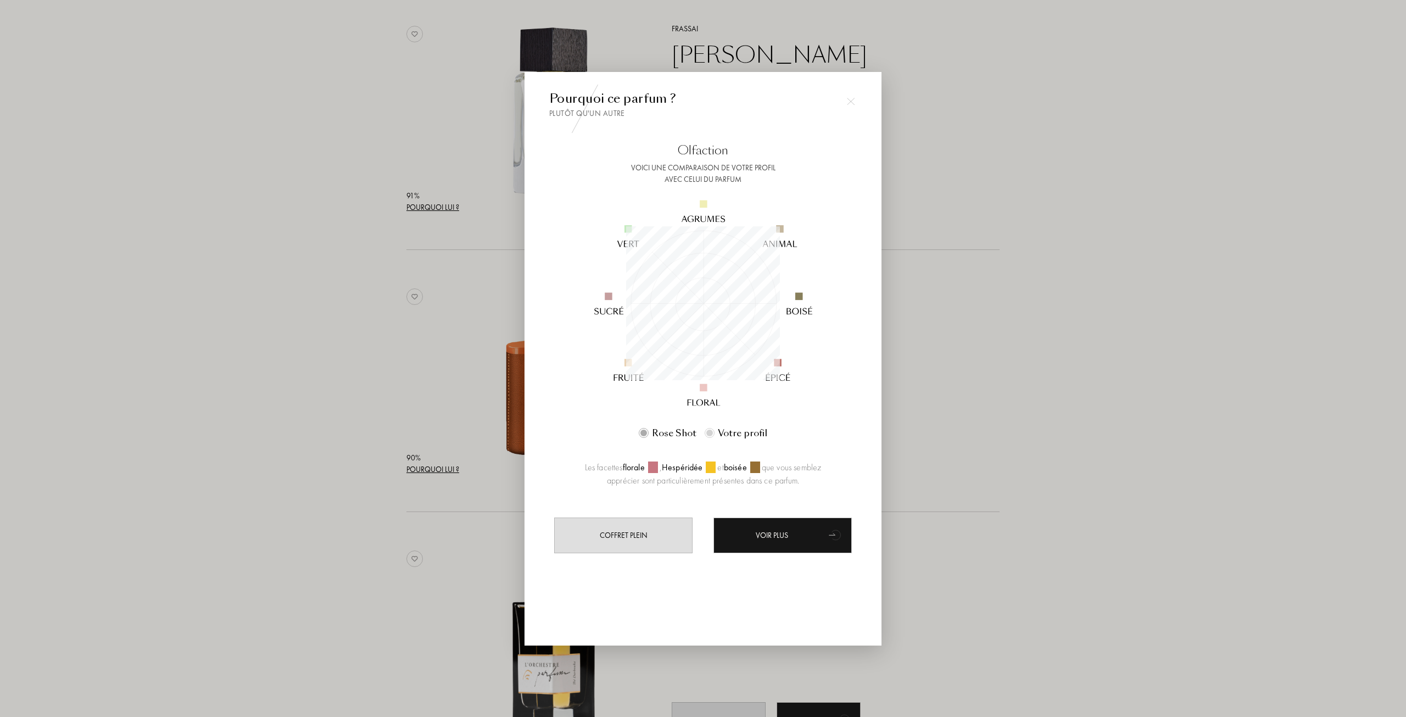
click at [338, 432] on div at bounding box center [703, 358] width 1406 height 717
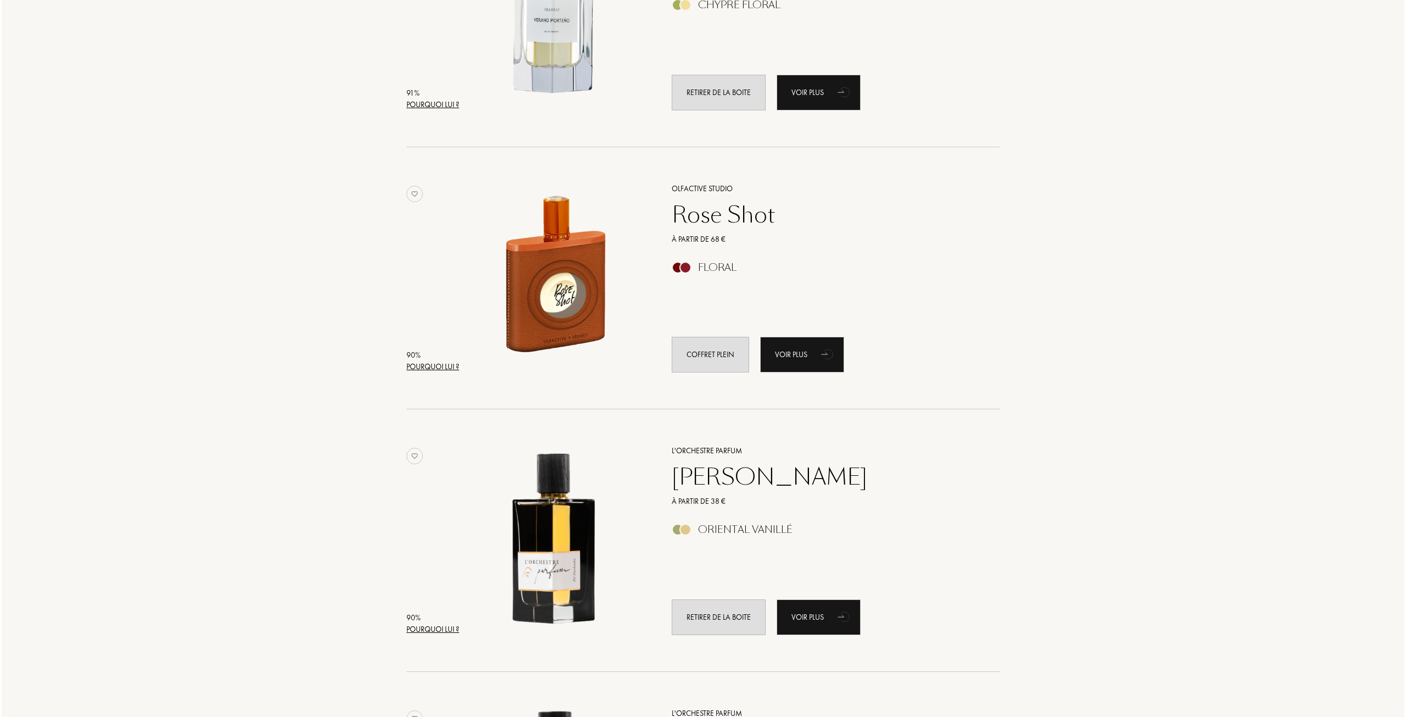
scroll to position [1359, 0]
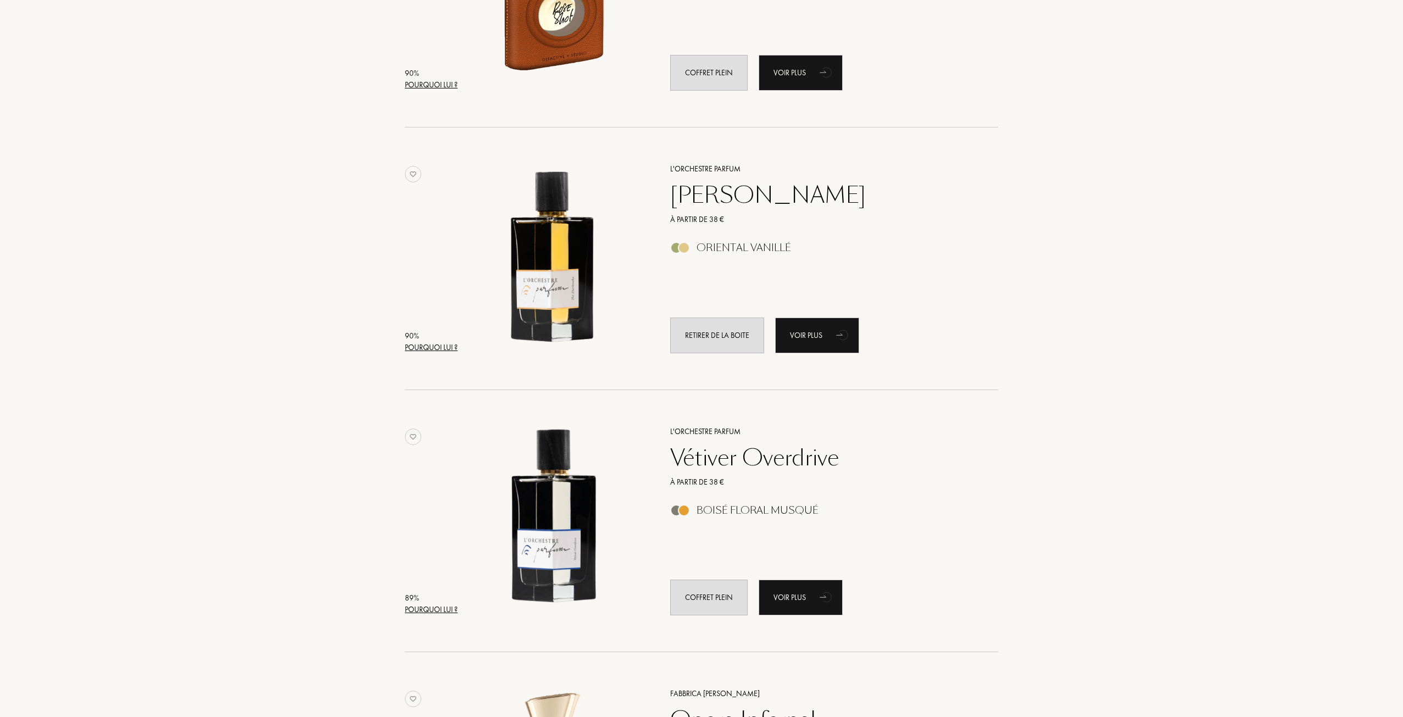
click at [431, 343] on div "Pourquoi lui ?" at bounding box center [431, 348] width 53 height 12
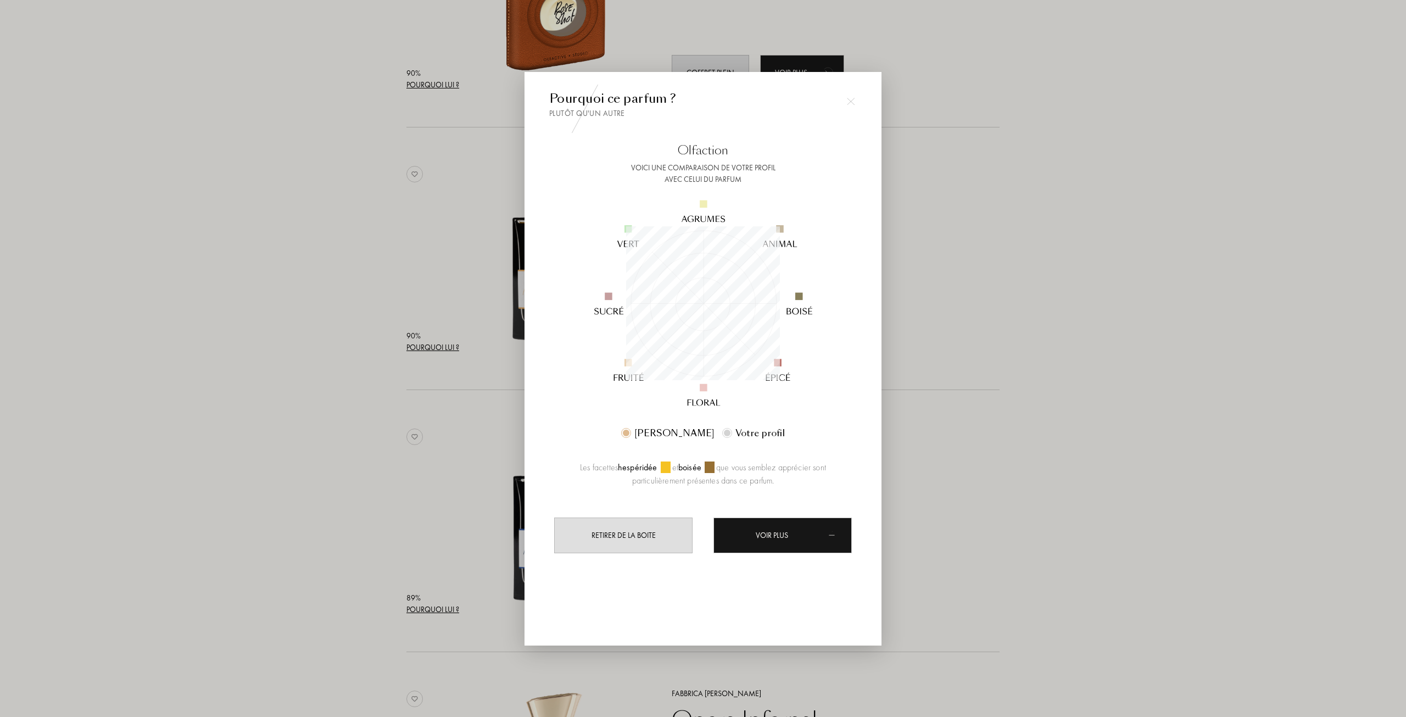
scroll to position [154, 154]
click at [322, 355] on div at bounding box center [703, 358] width 1406 height 717
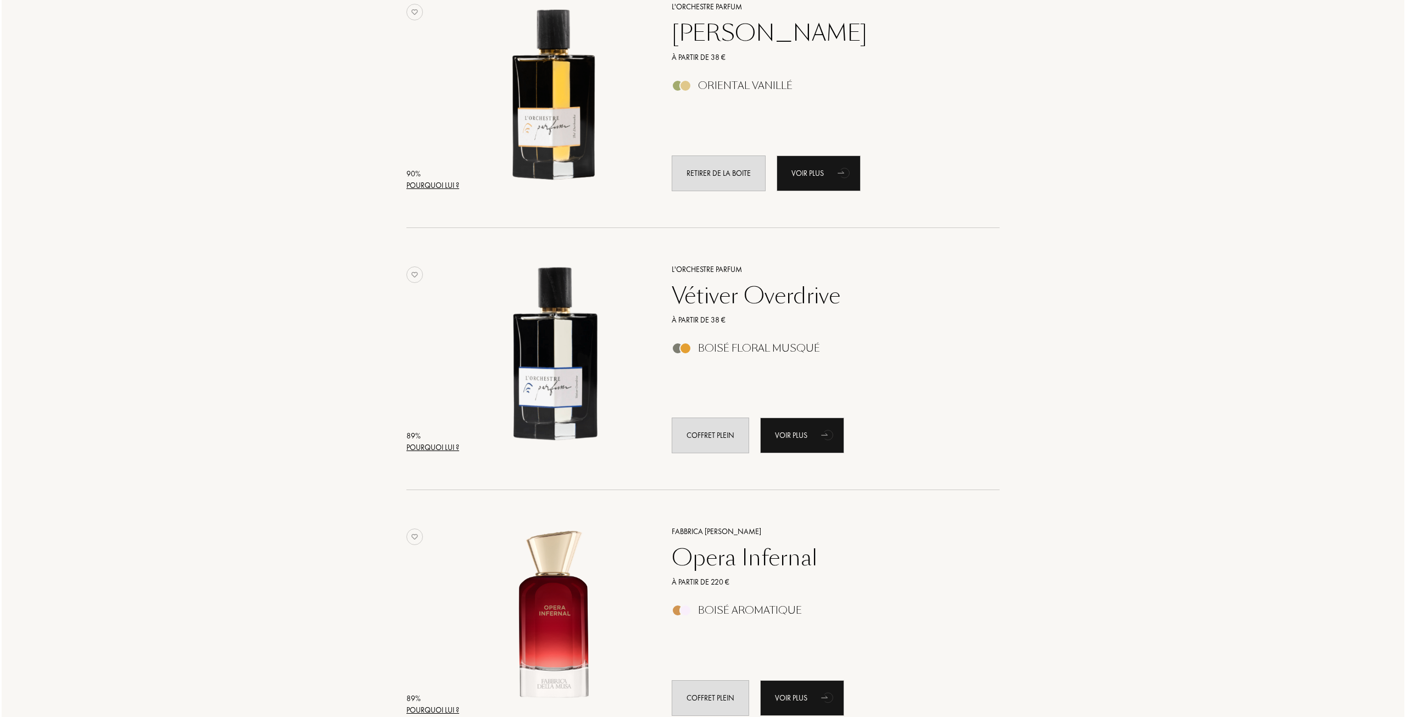
scroll to position [1524, 0]
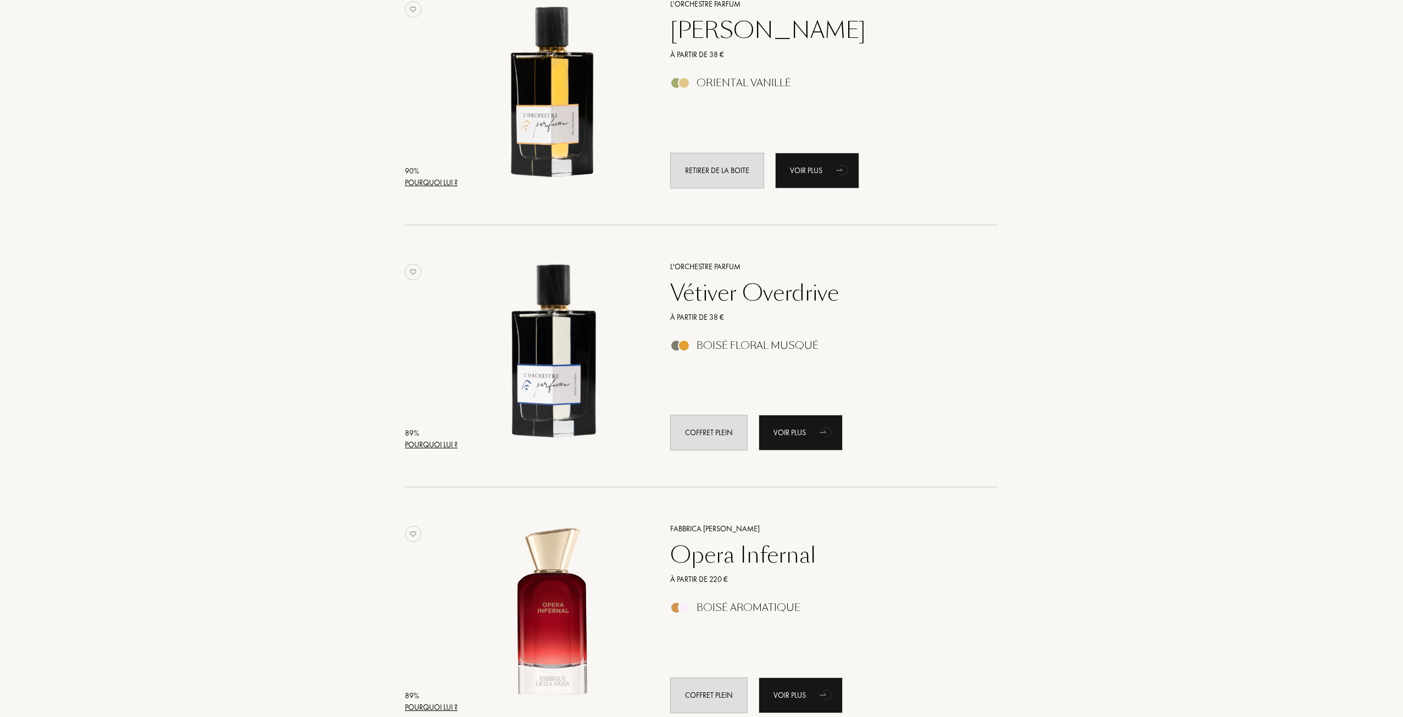
click at [442, 444] on div "Pourquoi lui ?" at bounding box center [431, 445] width 53 height 12
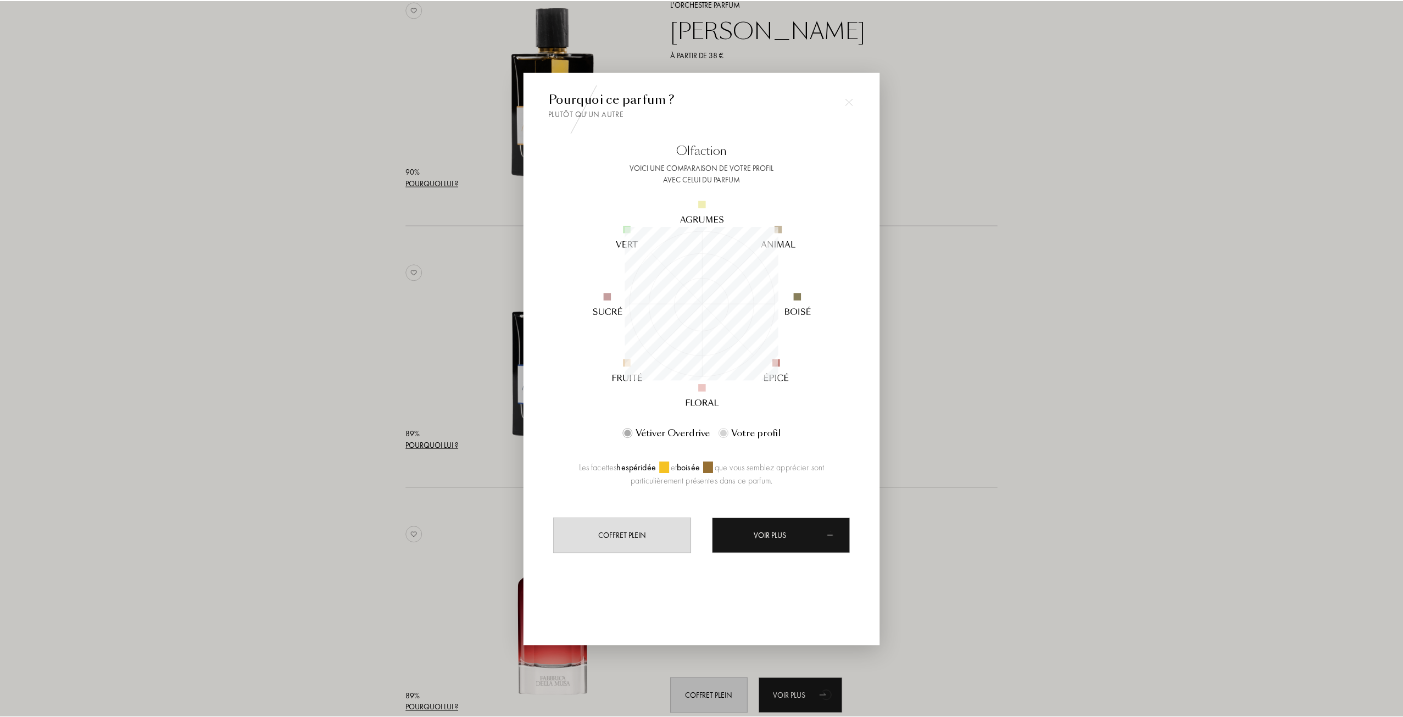
scroll to position [154, 154]
click at [302, 412] on div at bounding box center [703, 358] width 1406 height 717
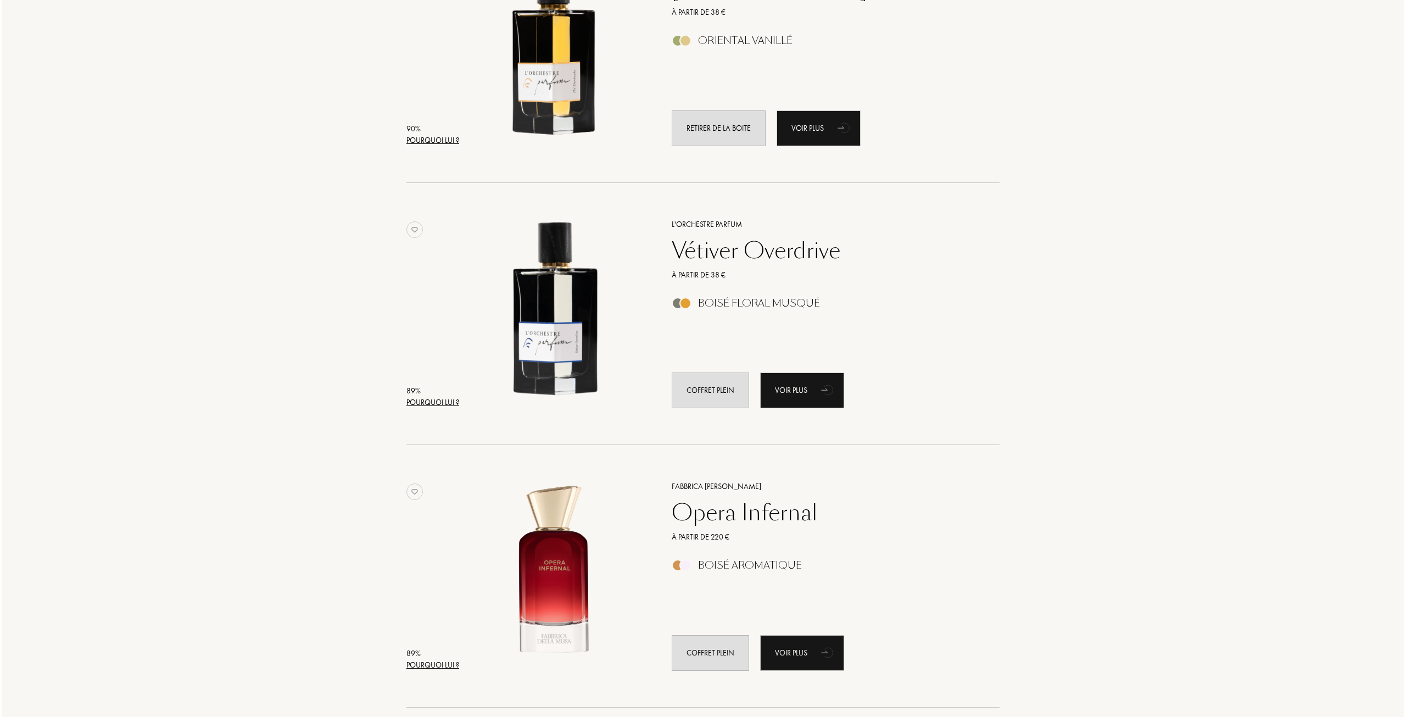
scroll to position [1854, 0]
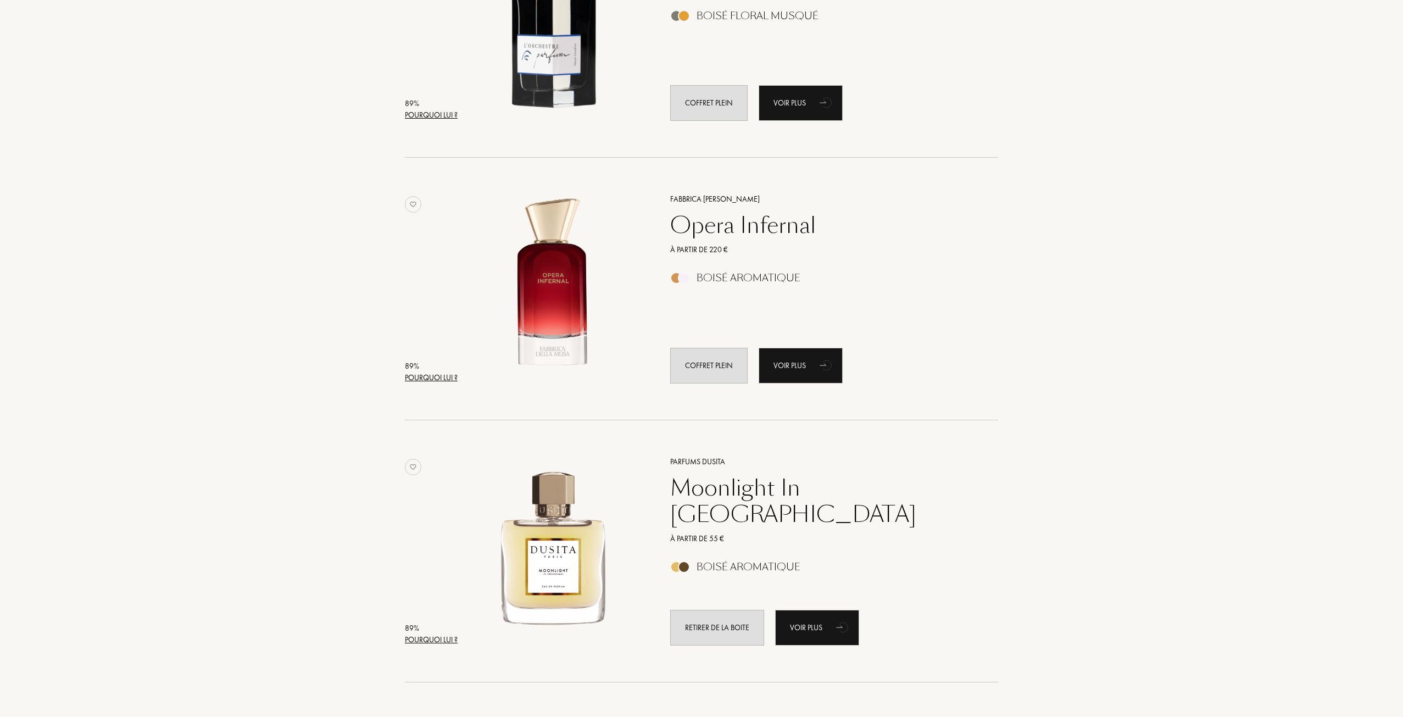
click at [443, 380] on div "Pourquoi lui ?" at bounding box center [431, 378] width 53 height 12
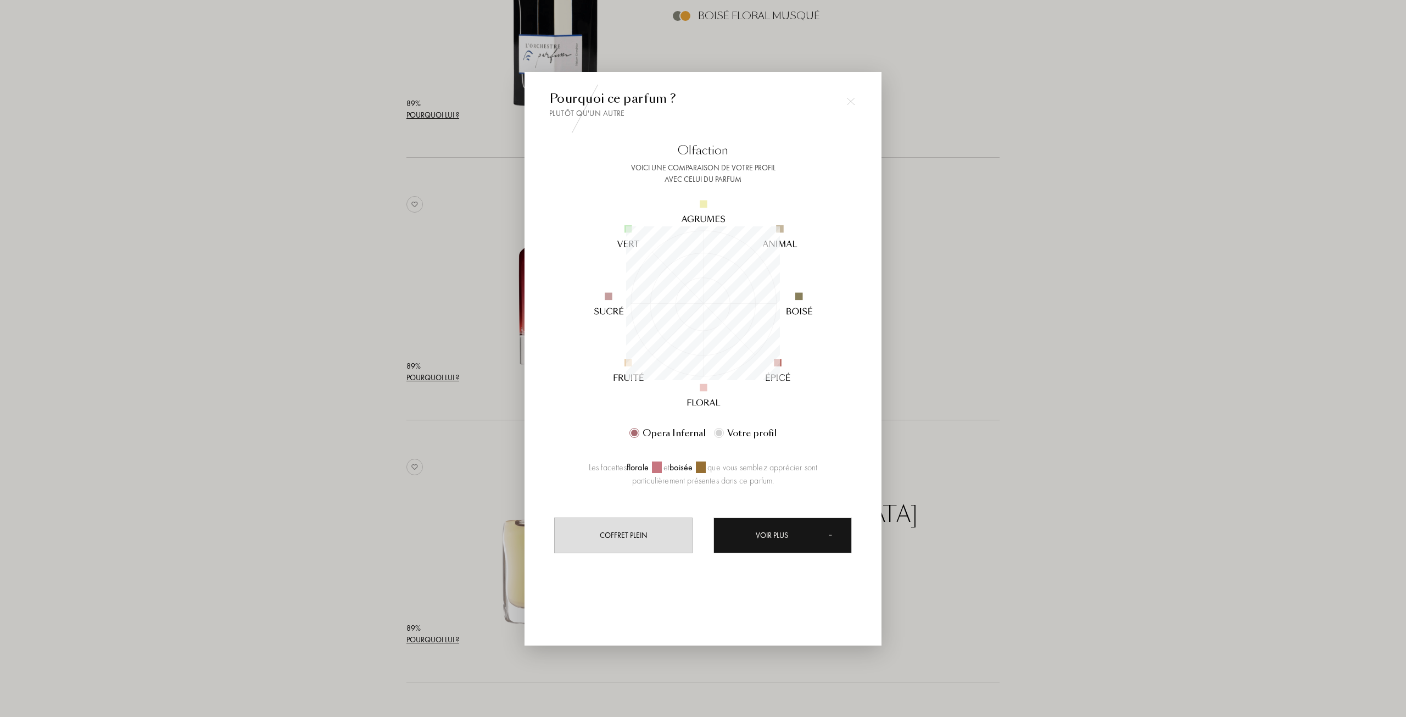
scroll to position [154, 154]
click at [308, 379] on div at bounding box center [703, 358] width 1406 height 717
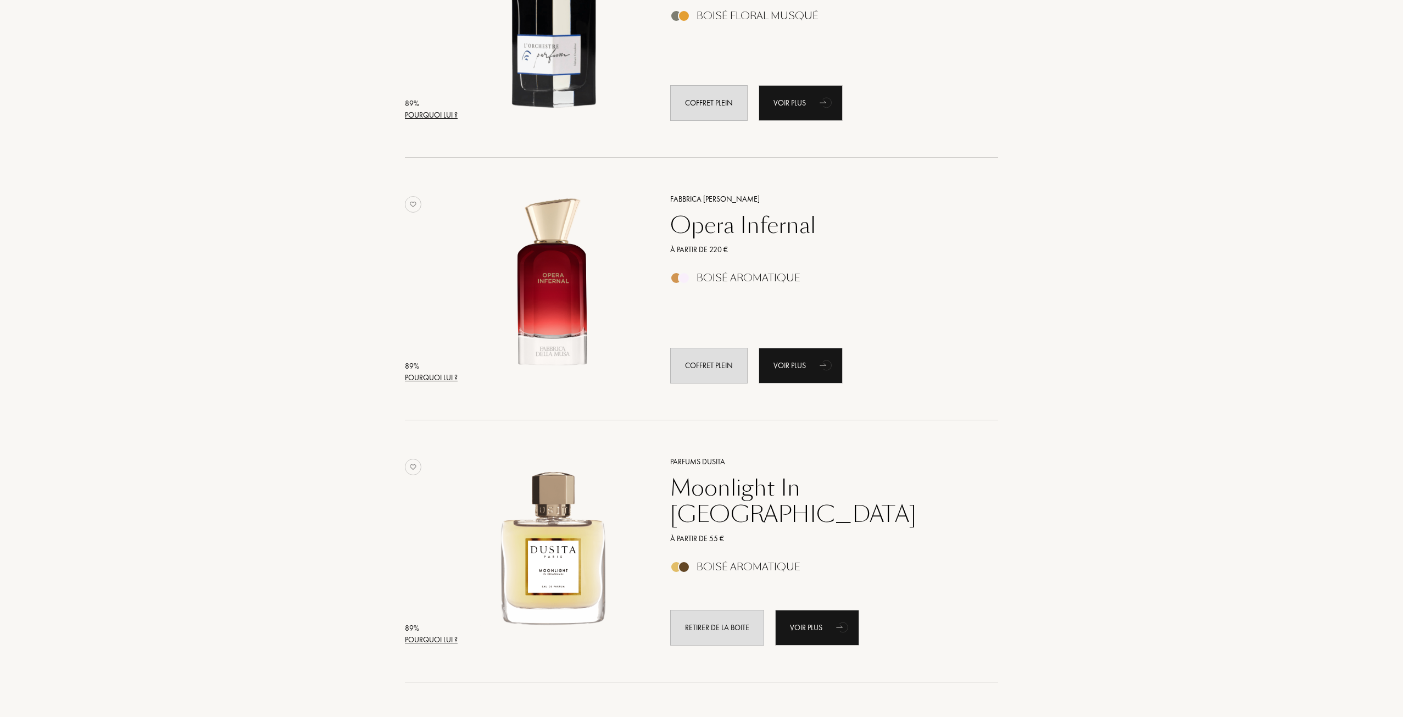
click at [420, 637] on div "Pourquoi lui ?" at bounding box center [431, 640] width 53 height 12
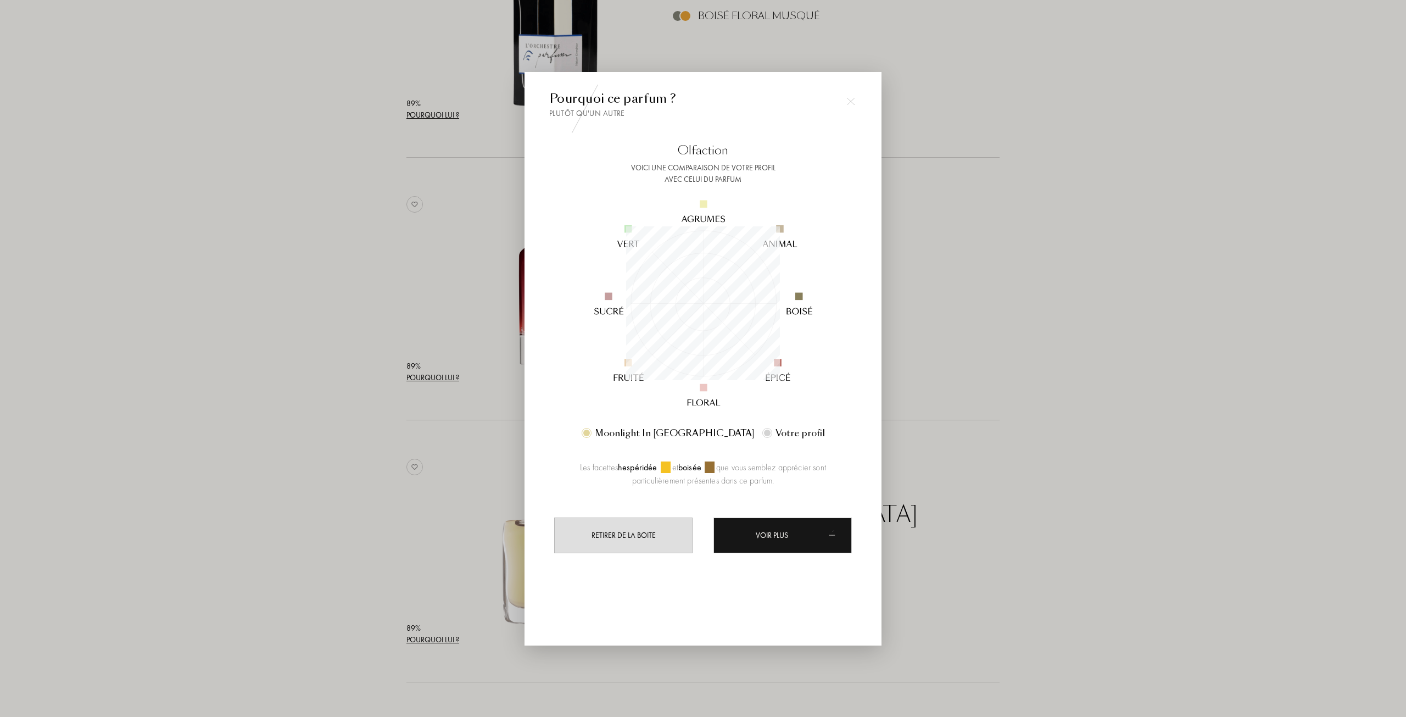
scroll to position [549085, 549085]
click at [349, 472] on div at bounding box center [703, 358] width 1406 height 717
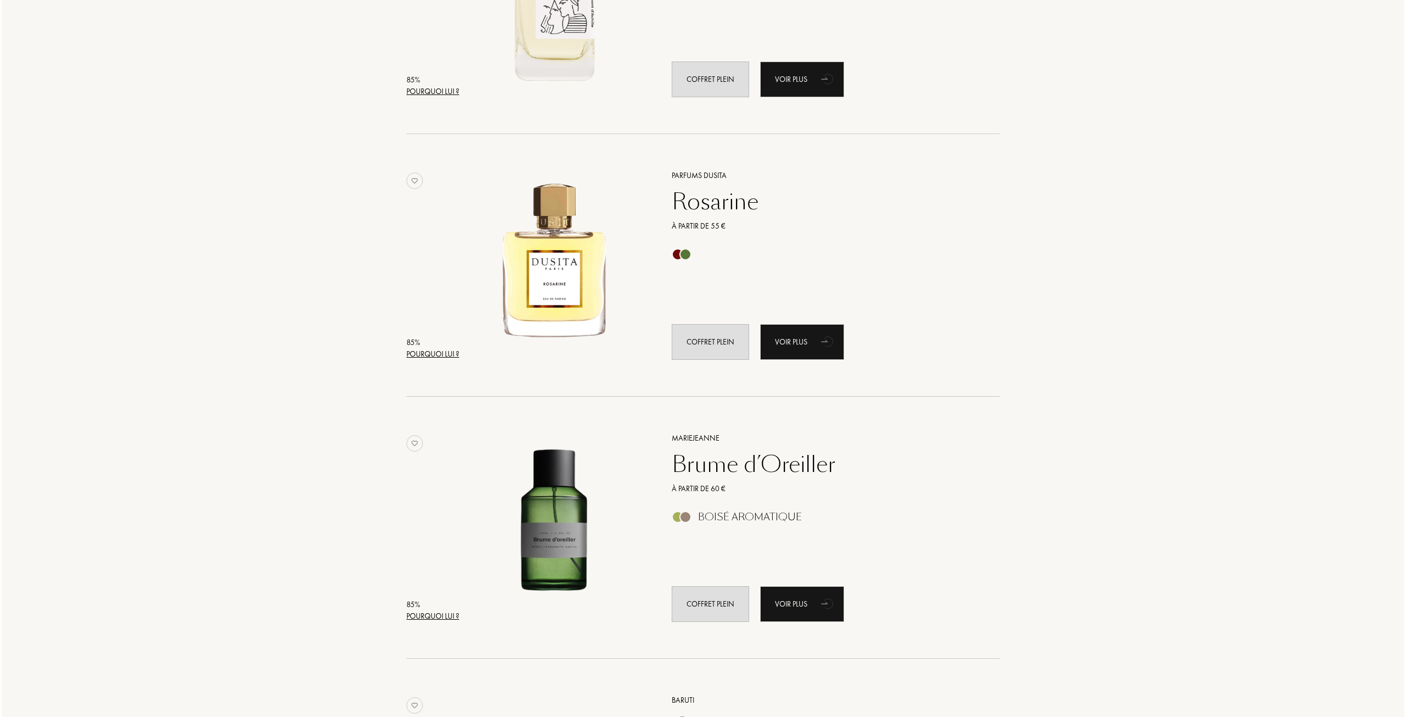
scroll to position [3996, 0]
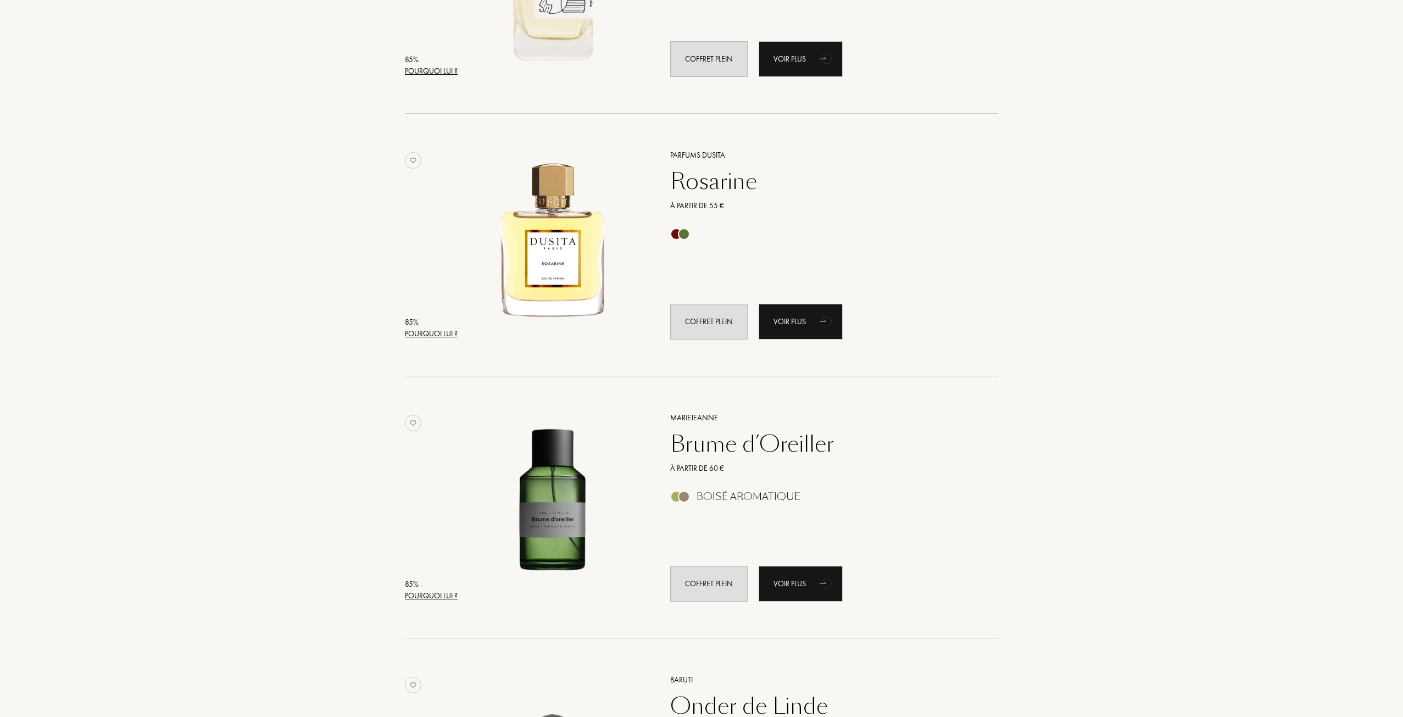
click at [429, 329] on div "Pourquoi lui ?" at bounding box center [431, 334] width 53 height 12
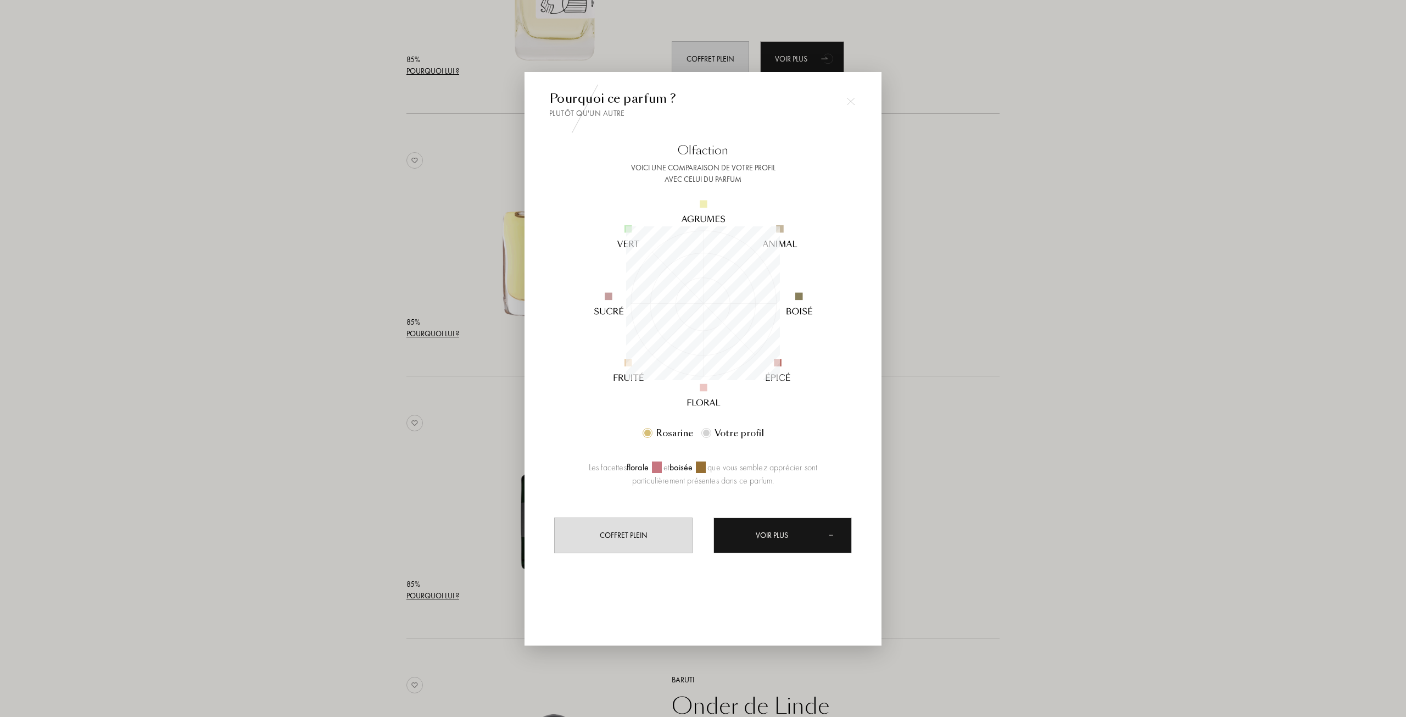
scroll to position [154, 154]
click at [317, 332] on div at bounding box center [703, 358] width 1406 height 717
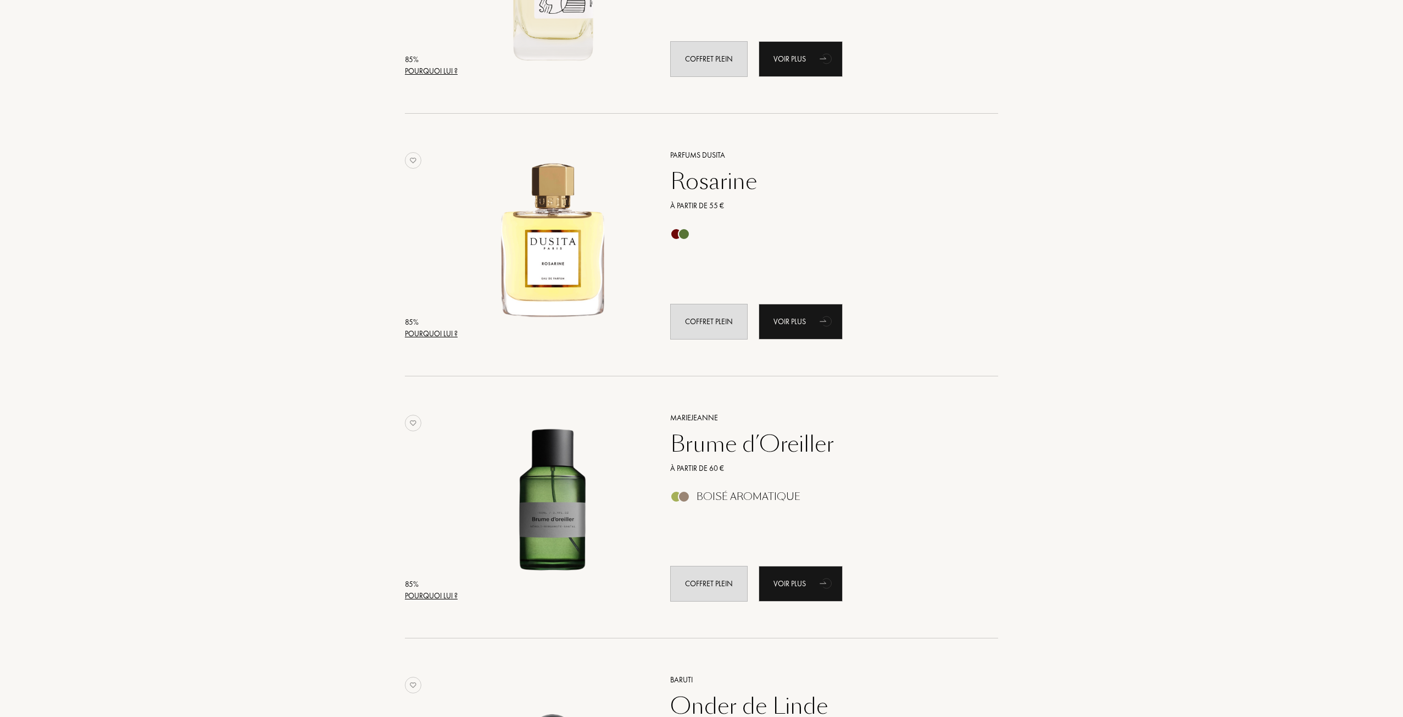
click at [441, 589] on div "85 %" at bounding box center [431, 584] width 53 height 12
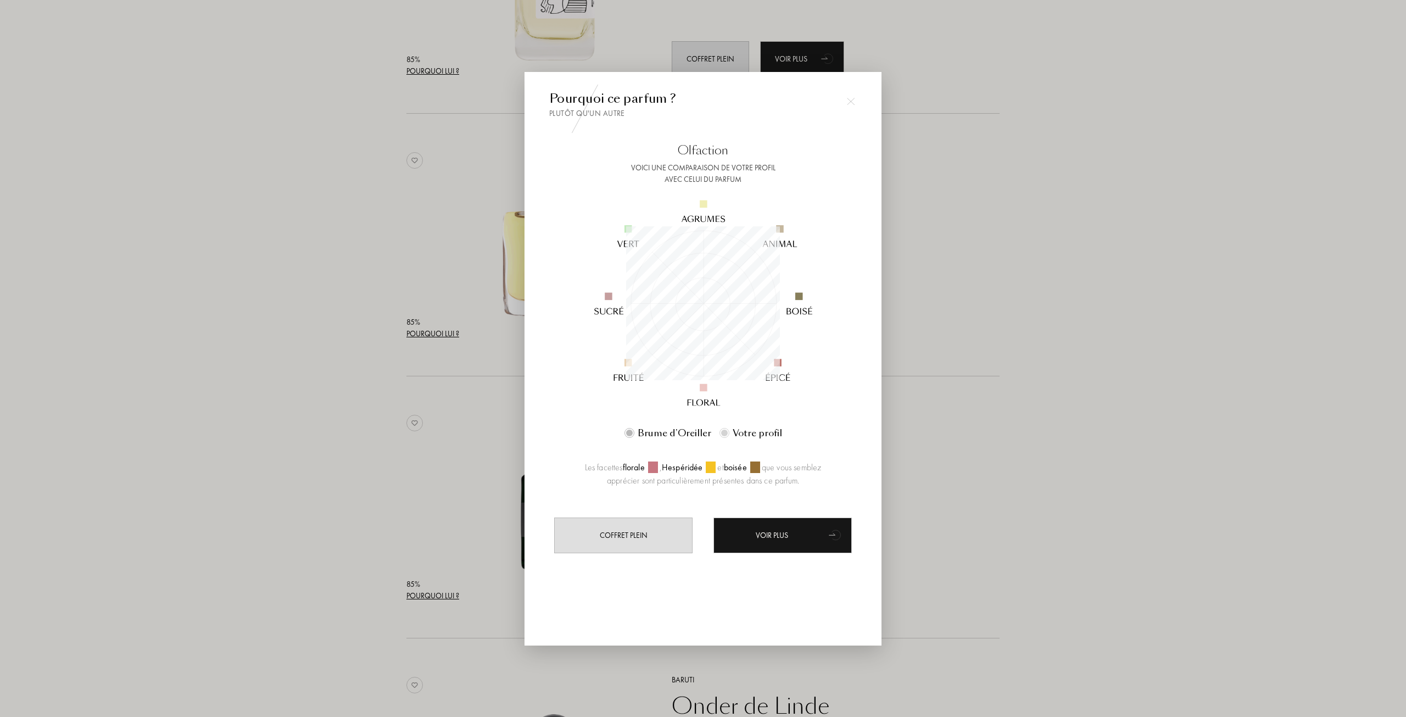
click at [294, 456] on div at bounding box center [703, 358] width 1406 height 717
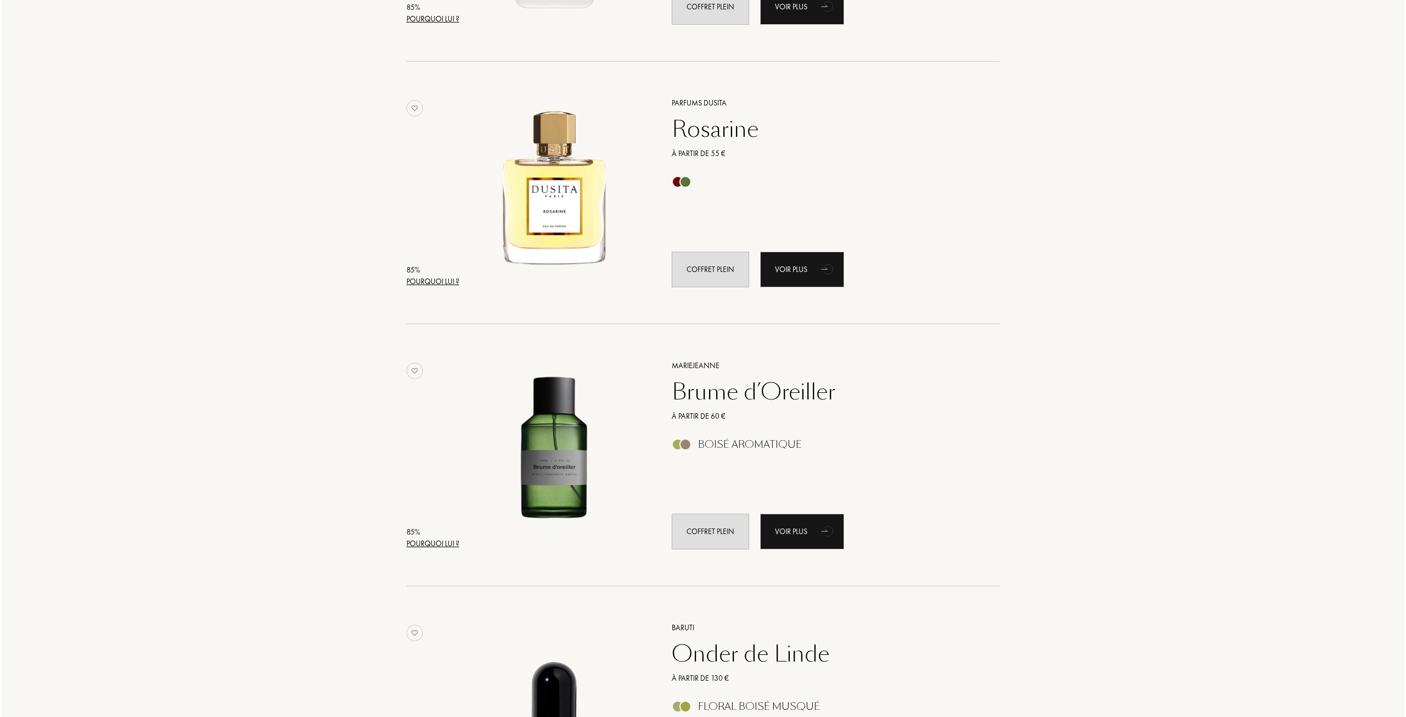
scroll to position [4435, 0]
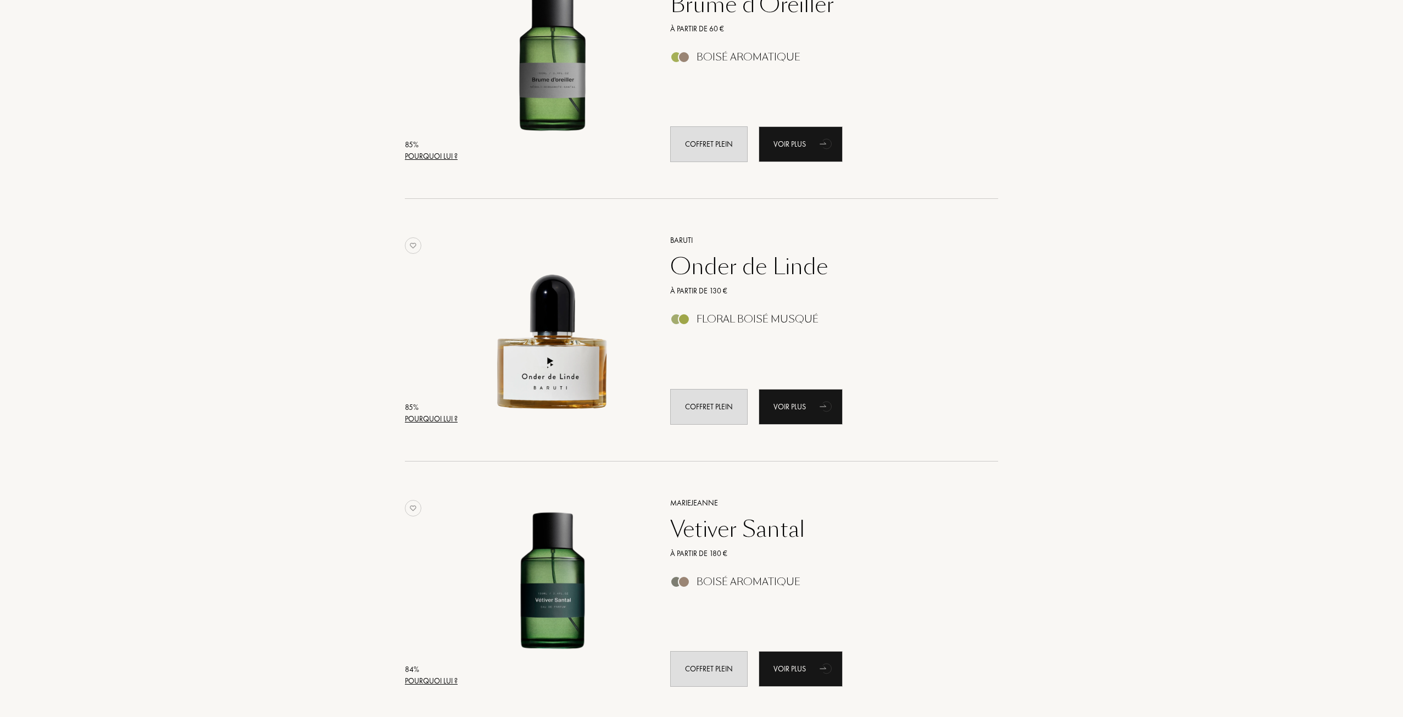
click at [419, 421] on div "Pourquoi lui ?" at bounding box center [431, 419] width 53 height 12
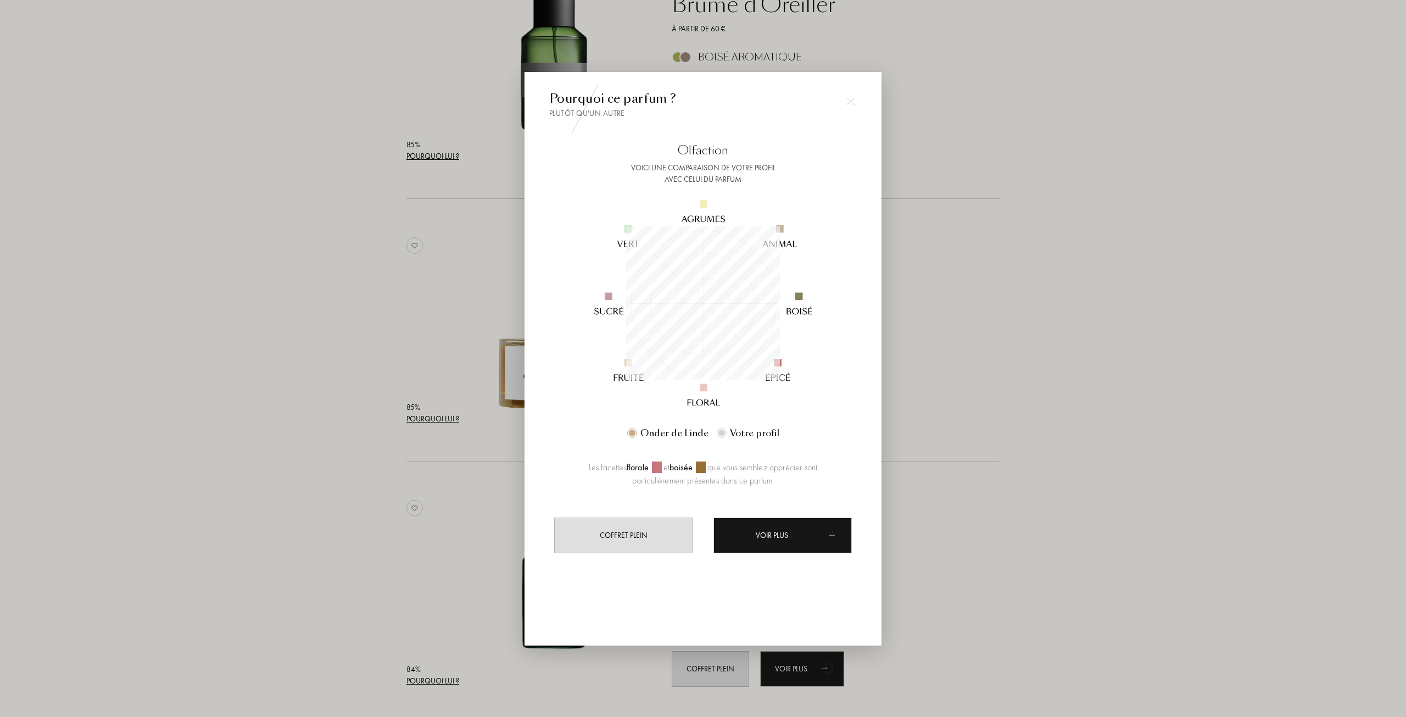
scroll to position [549085, 549085]
click at [332, 400] on div at bounding box center [703, 358] width 1406 height 717
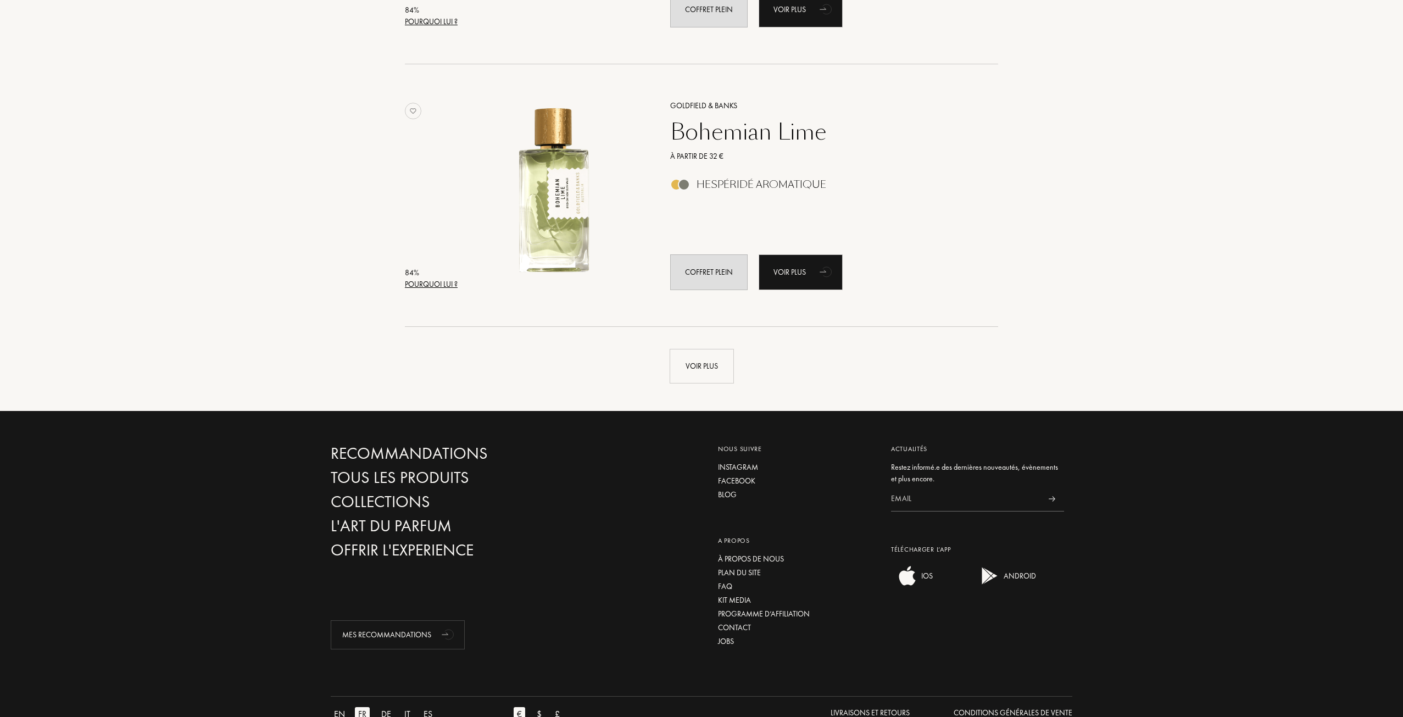
click at [442, 283] on div "Pourquoi lui ?" at bounding box center [431, 284] width 53 height 12
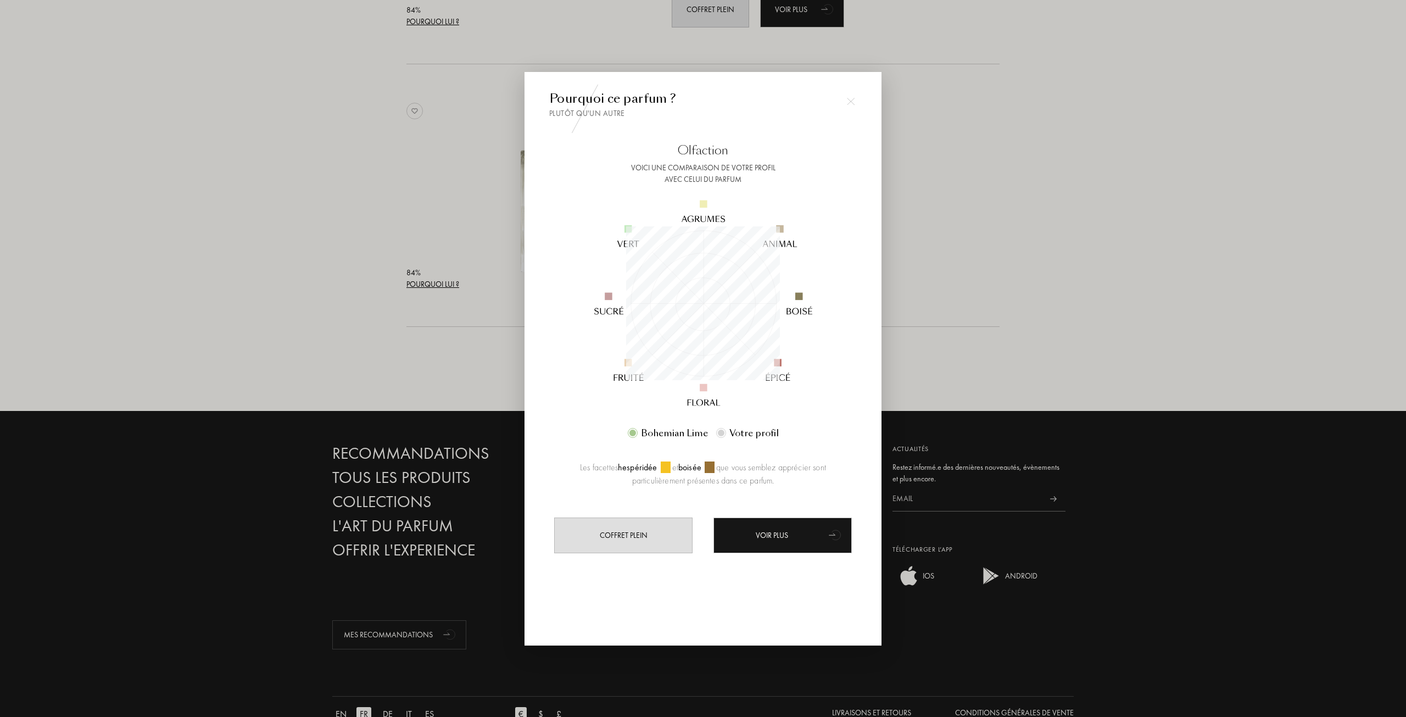
click at [317, 293] on div at bounding box center [703, 358] width 1406 height 717
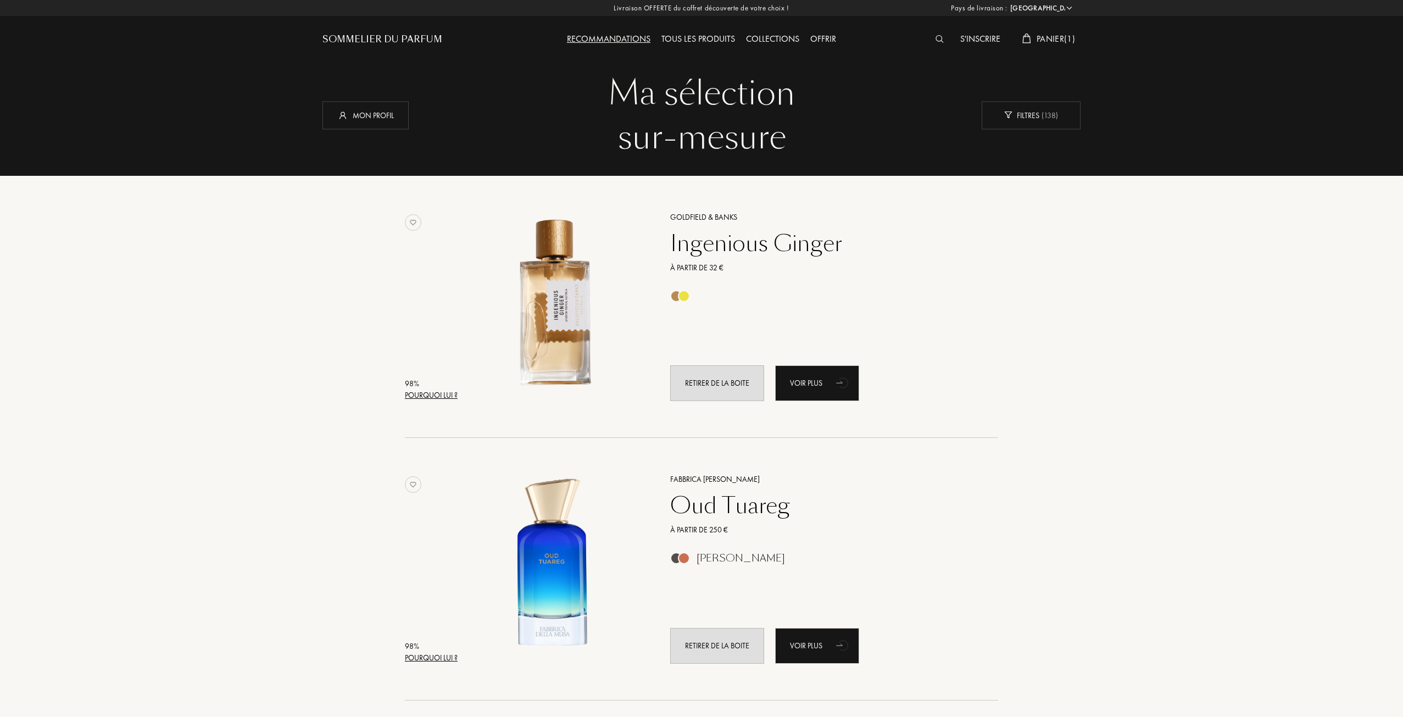
click at [1062, 41] on span "Panier ( 1 )" at bounding box center [1055, 39] width 38 height 12
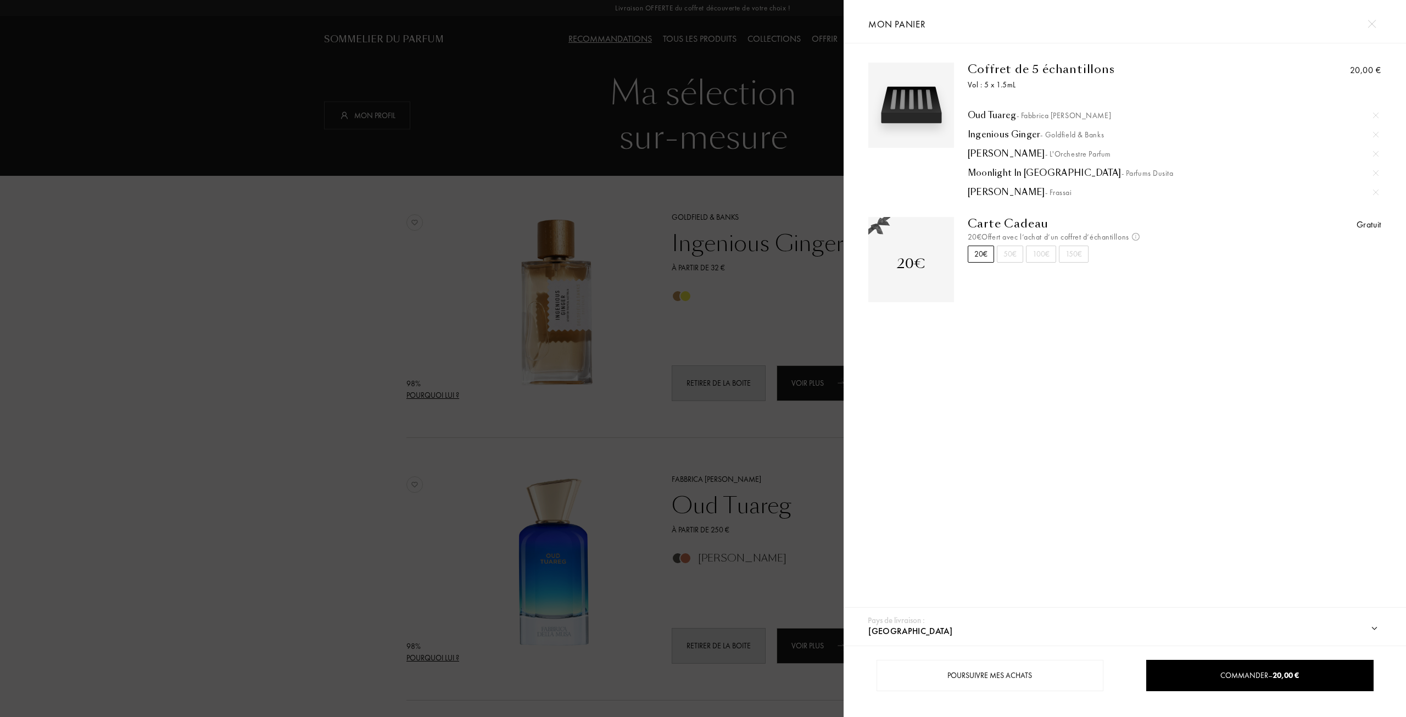
click at [752, 244] on div at bounding box center [422, 358] width 844 height 717
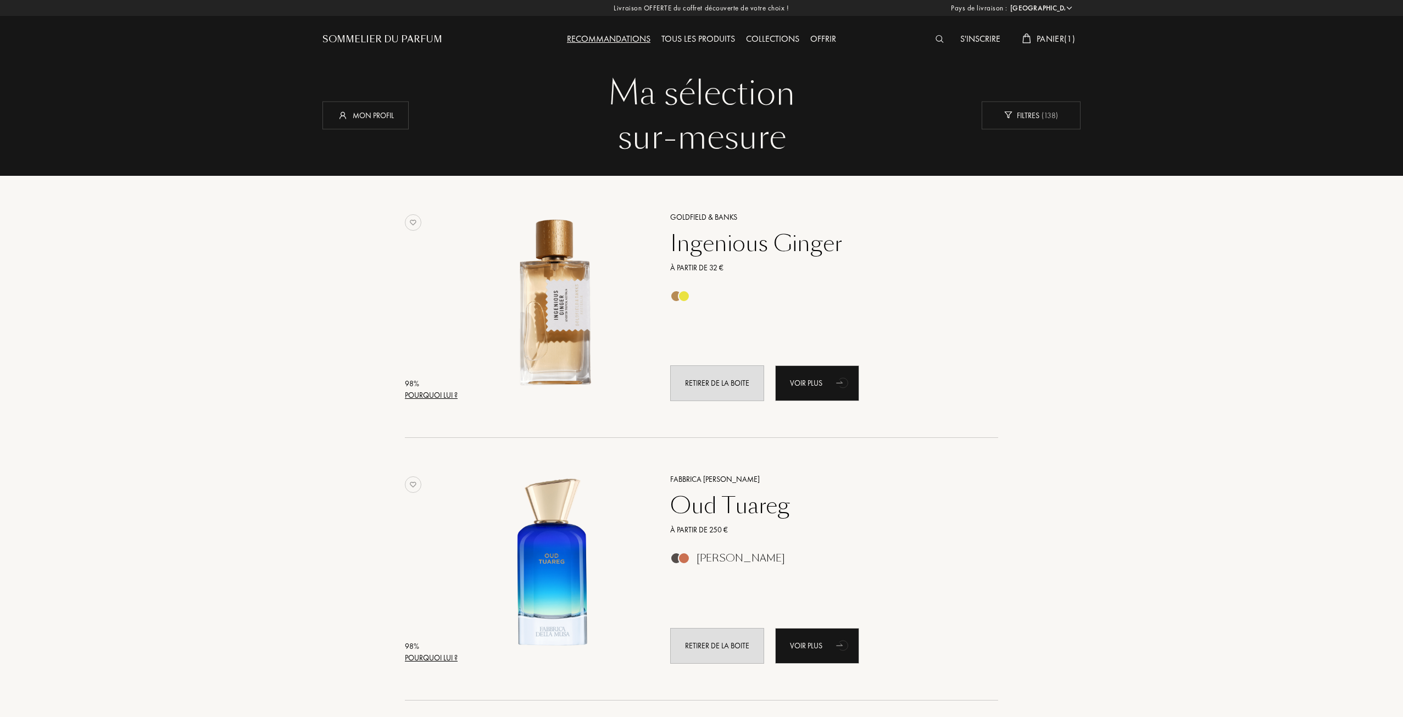
click at [777, 36] on div "Collections" at bounding box center [772, 39] width 64 height 14
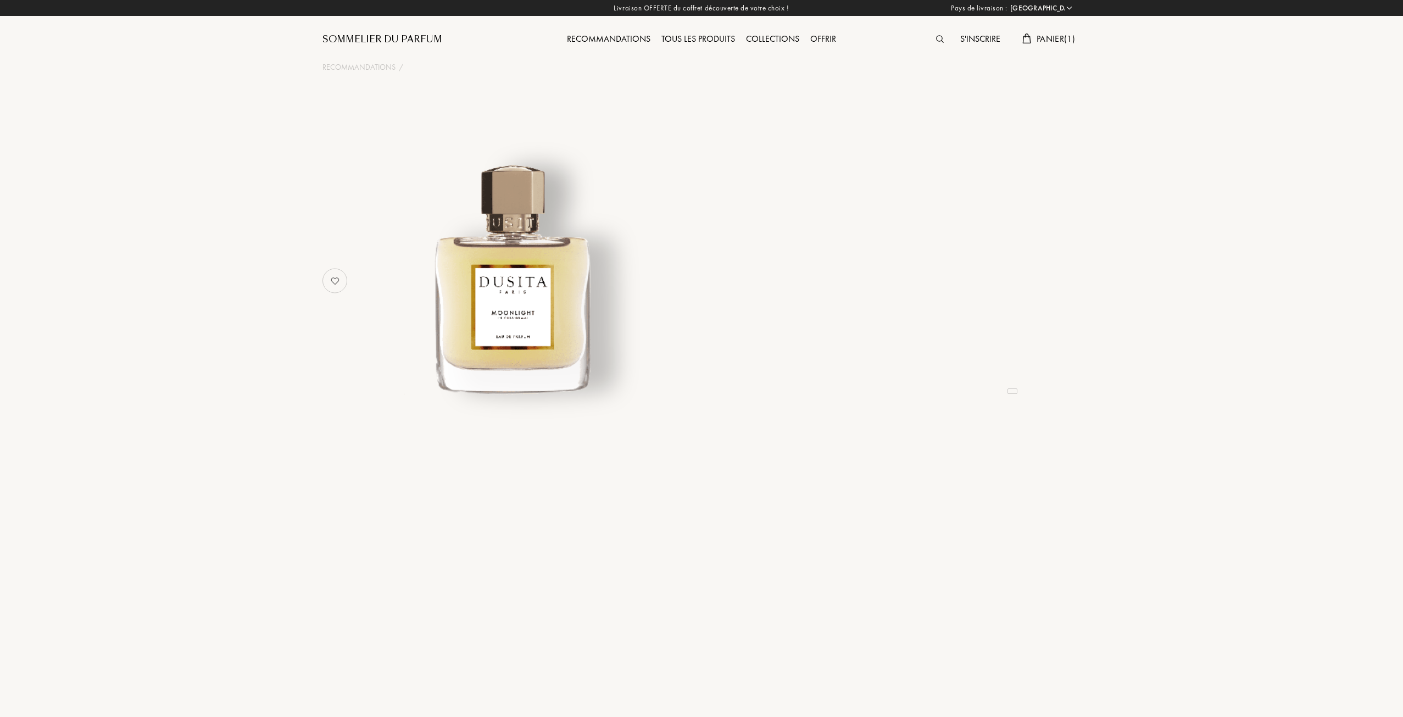
select select "FR"
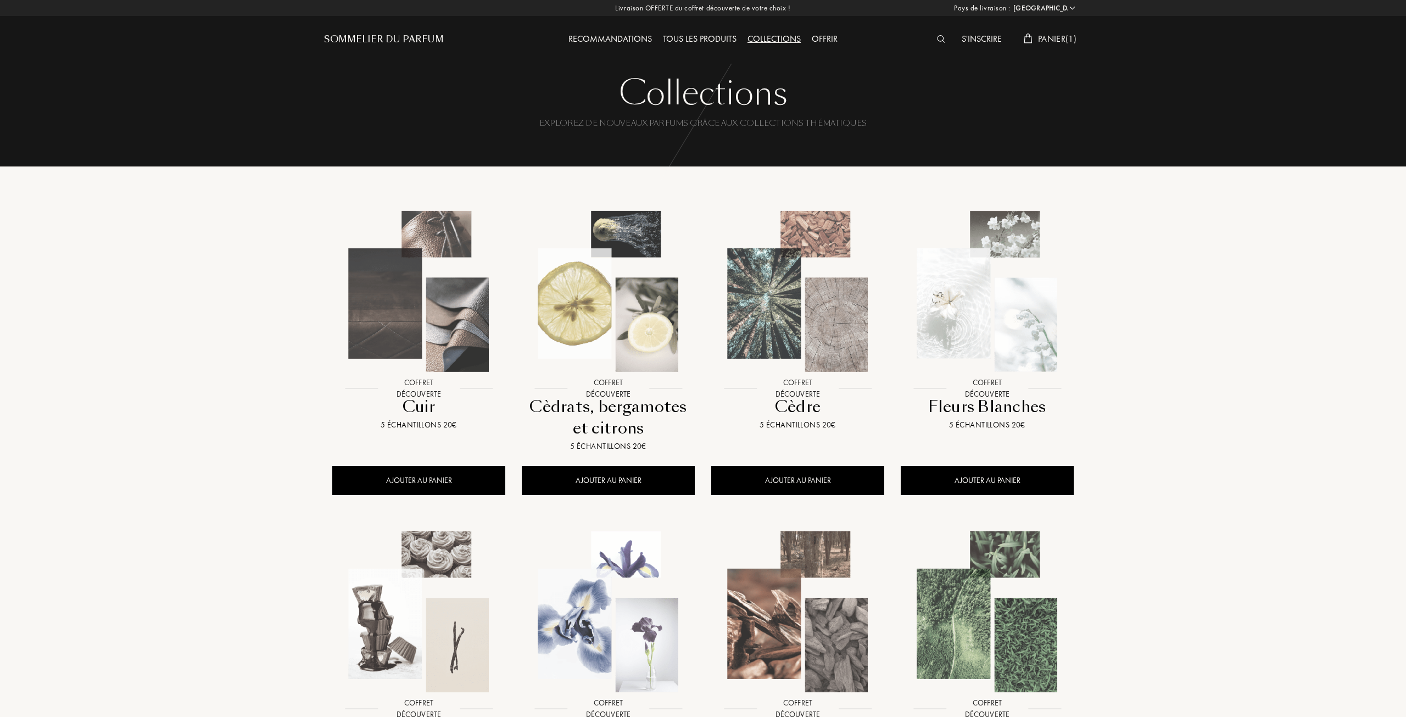
select select "FR"
click at [1046, 40] on span "Panier ( 1 )" at bounding box center [1055, 39] width 38 height 12
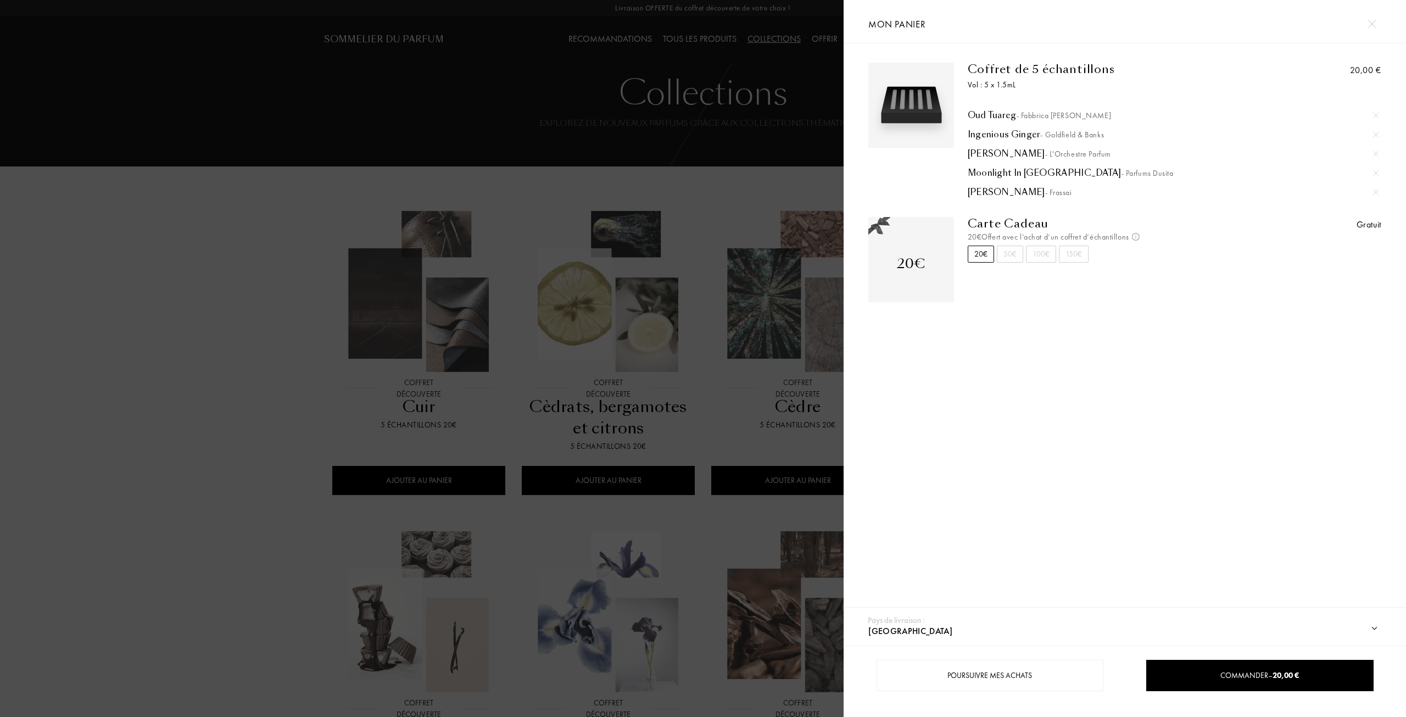
click at [722, 168] on div at bounding box center [422, 358] width 844 height 717
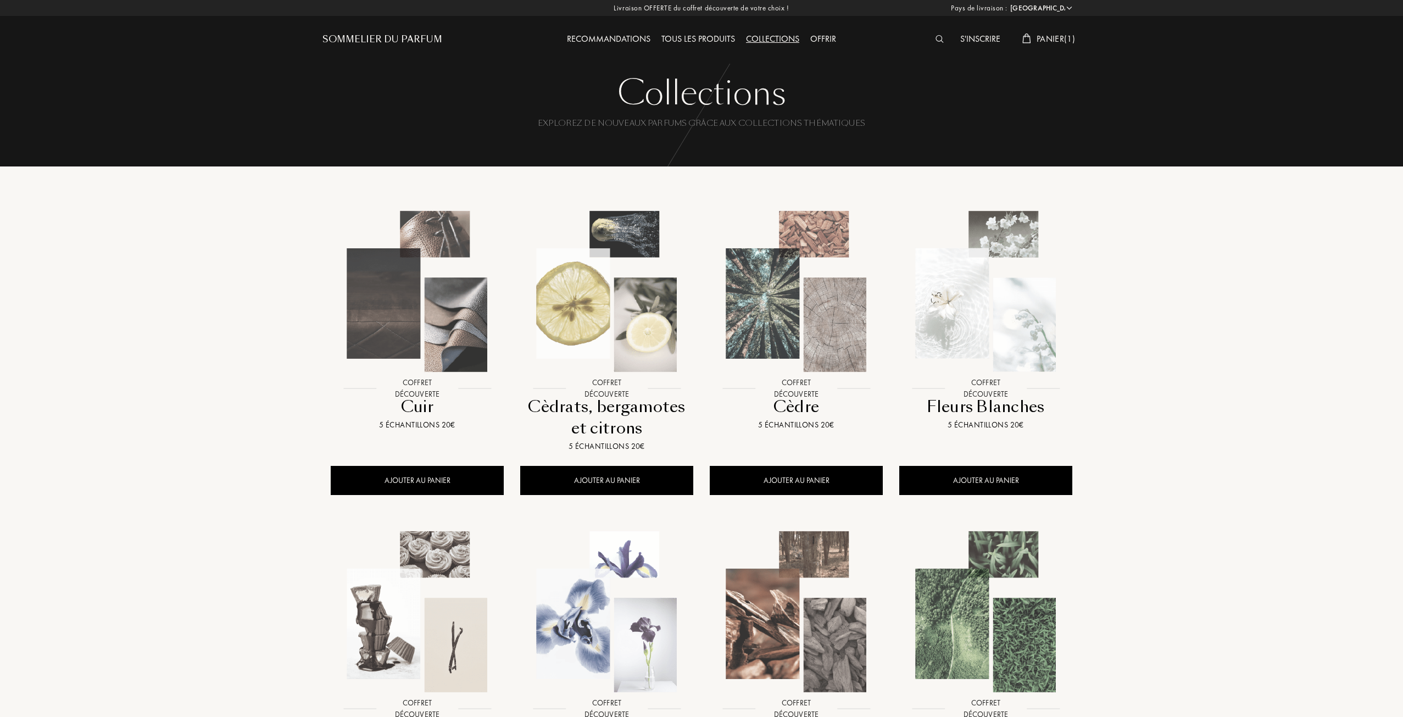
click at [1087, 38] on header "Sommelier du Parfum Recommandations Tous les produits Collections Offrir S'insc…" at bounding box center [701, 30] width 774 height 60
click at [1068, 38] on span "Panier ( 1 )" at bounding box center [1055, 39] width 38 height 12
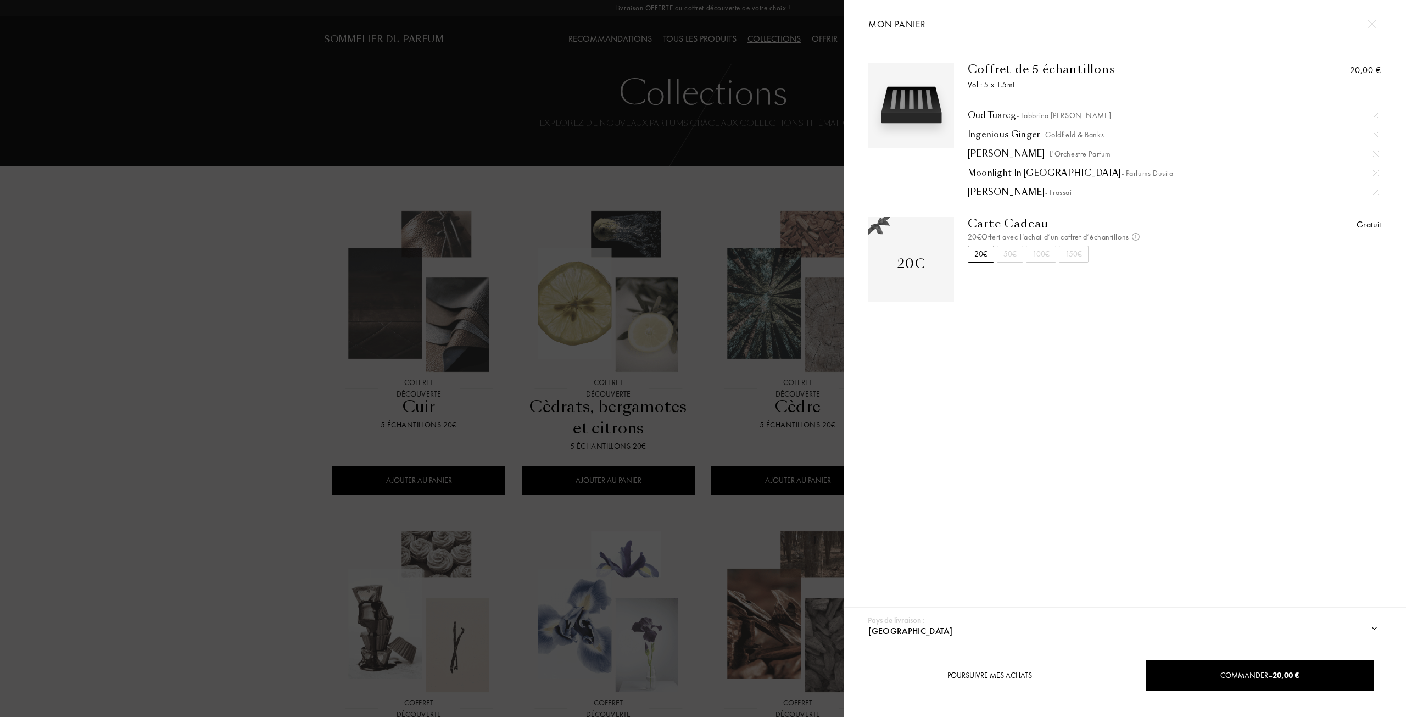
drag, startPoint x: 595, startPoint y: 193, endPoint x: 605, endPoint y: 190, distance: 10.3
click at [597, 192] on div at bounding box center [422, 358] width 844 height 717
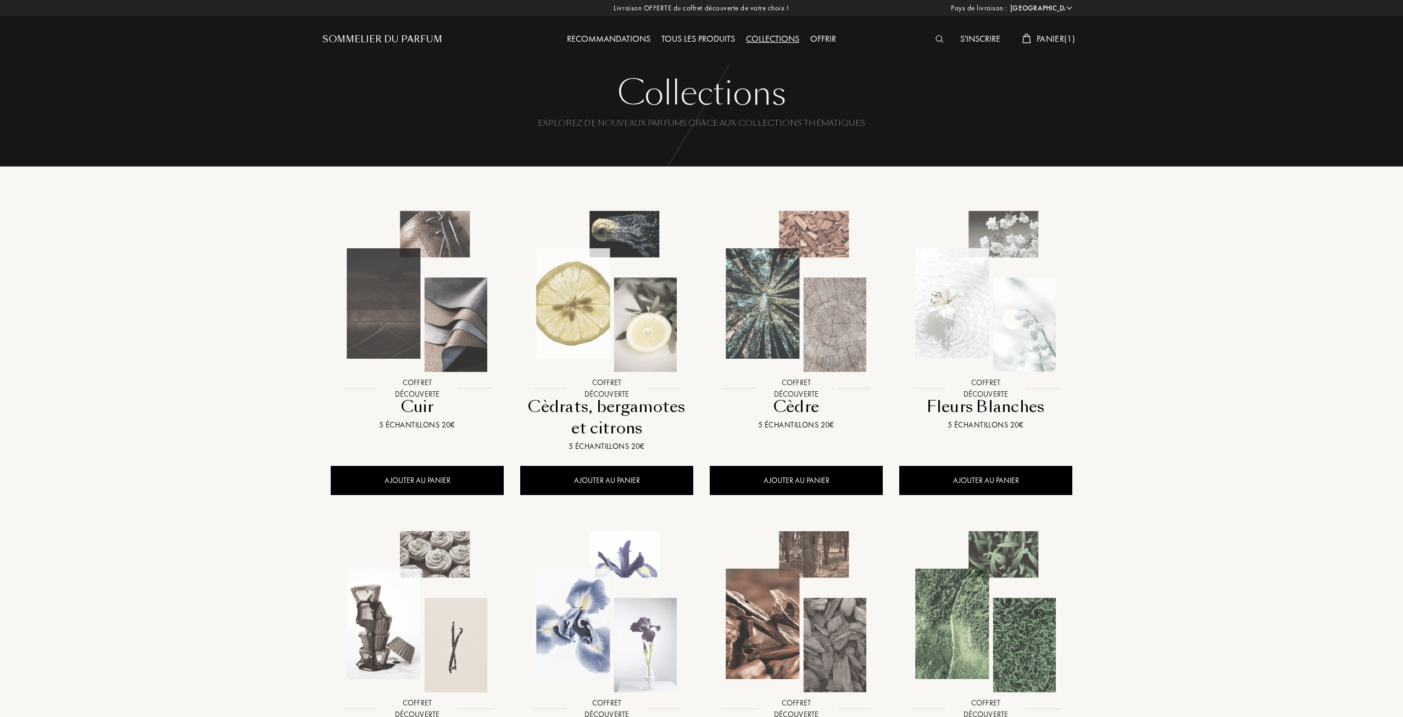
click at [627, 42] on div "Recommandations" at bounding box center [608, 39] width 94 height 14
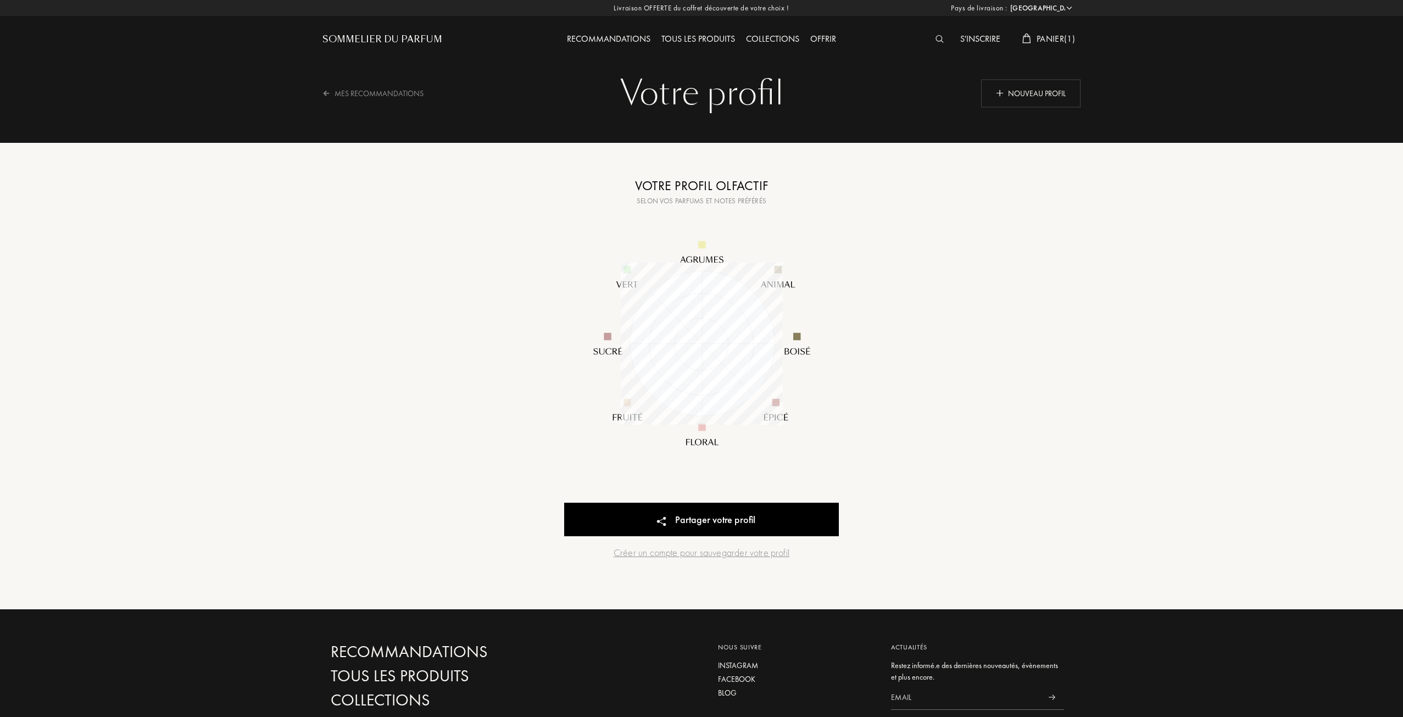
select select "FR"
click at [1036, 100] on div "Nouveau profil" at bounding box center [1030, 93] width 99 height 28
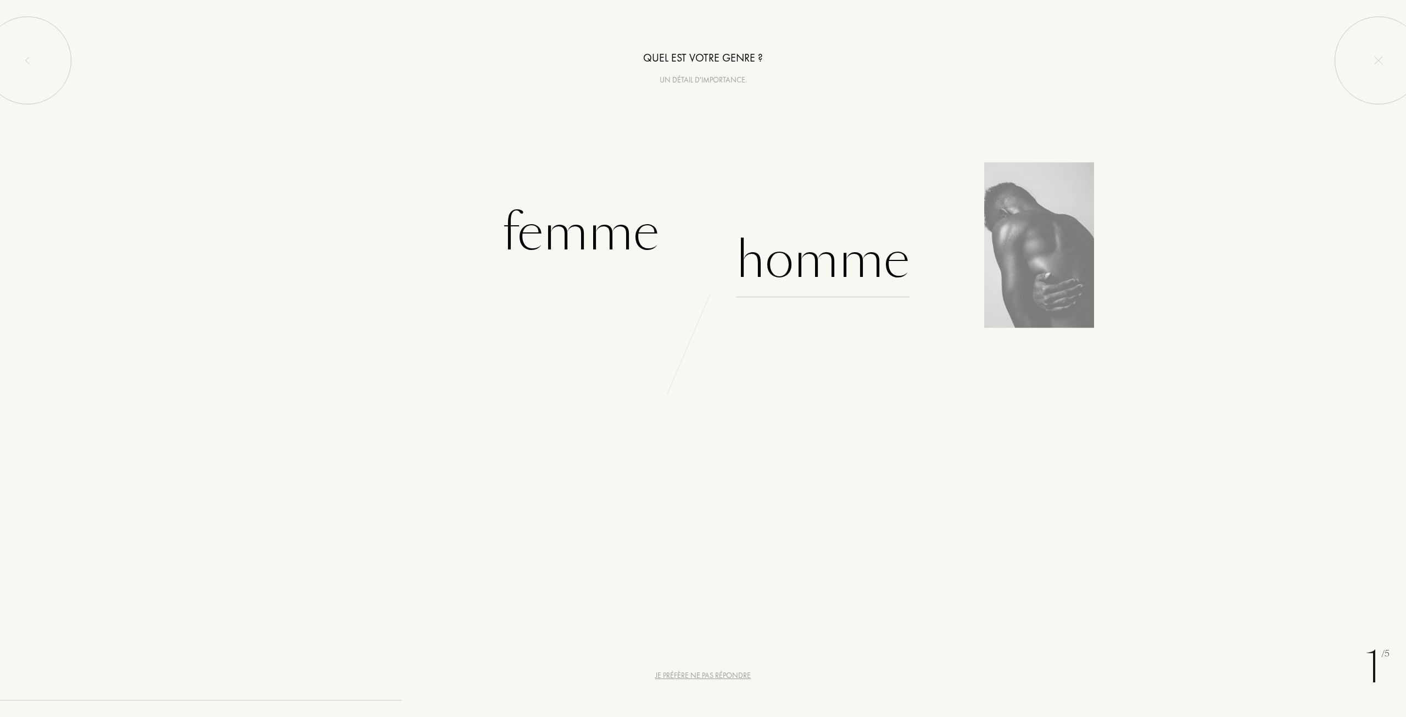
click at [740, 263] on div "Homme" at bounding box center [823, 260] width 174 height 74
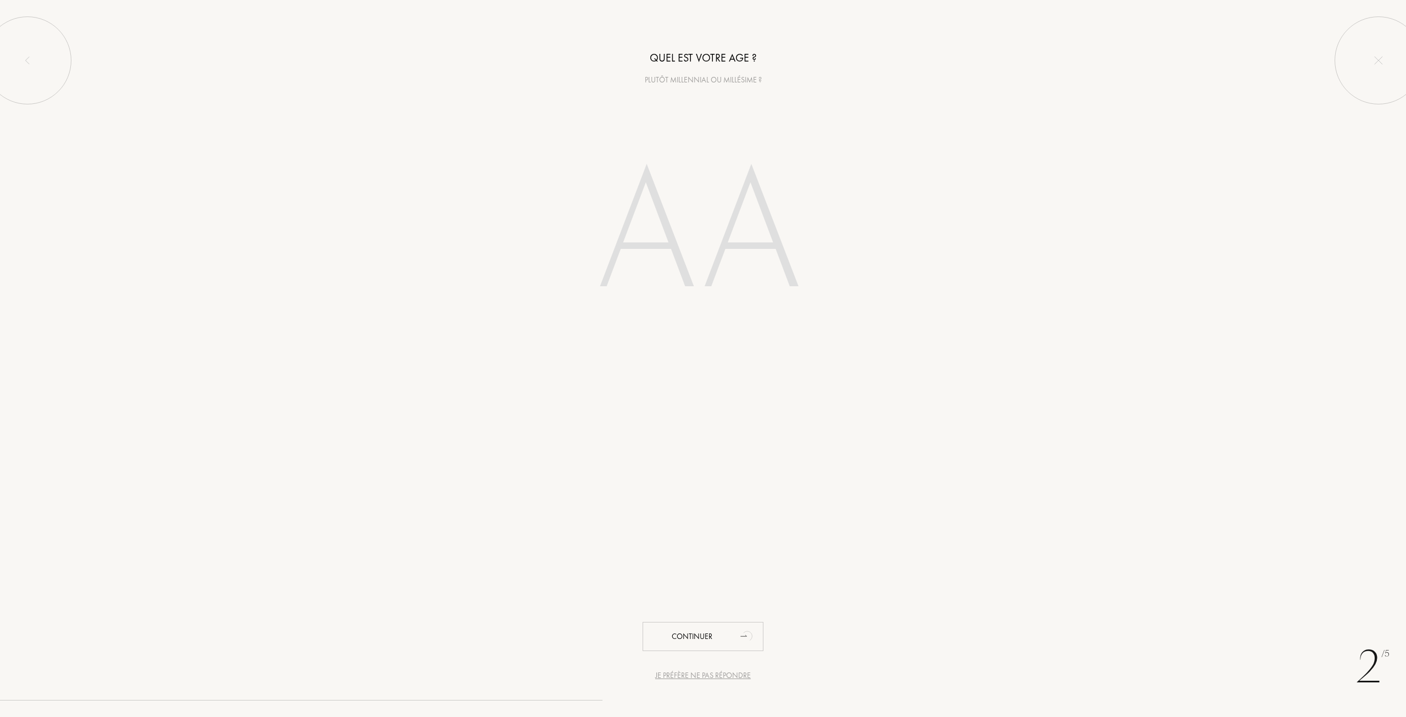
click at [679, 268] on input "number" at bounding box center [702, 235] width 313 height 222
type input "26"
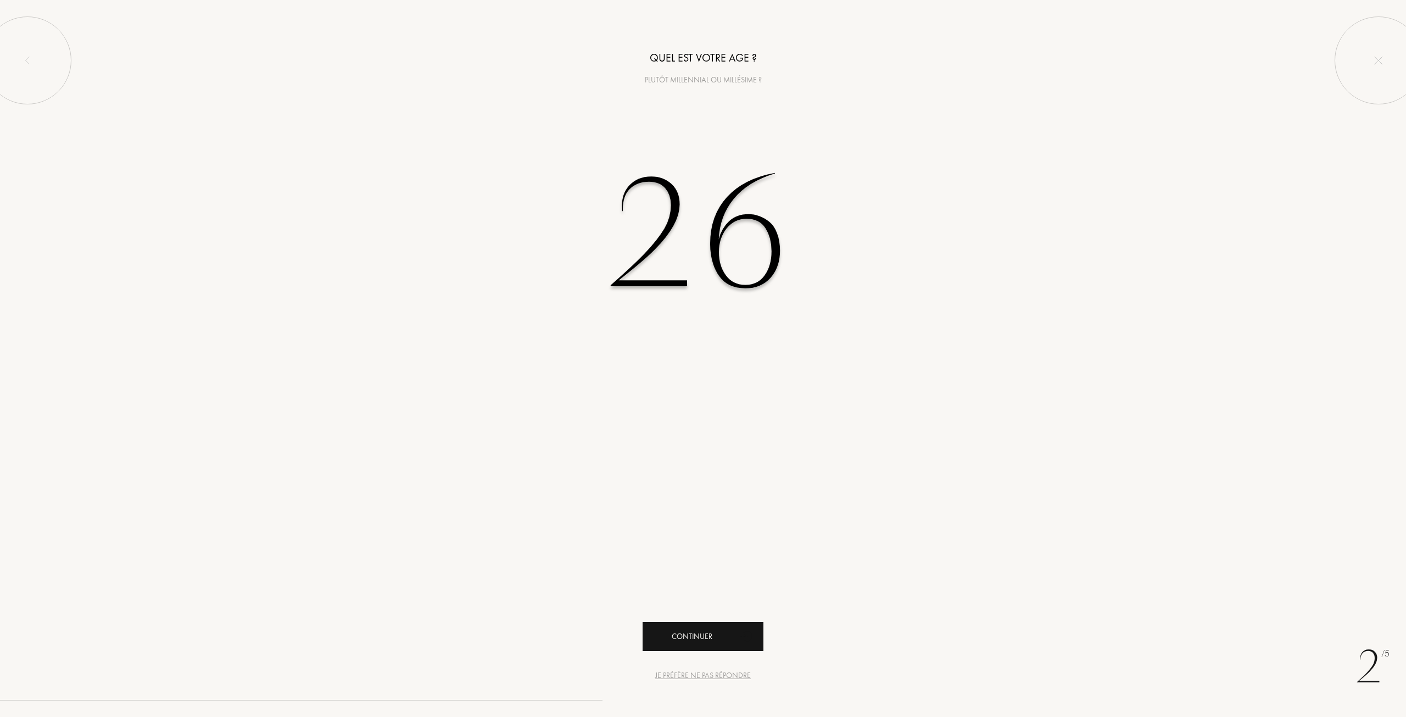
drag, startPoint x: 689, startPoint y: 616, endPoint x: 704, endPoint y: 628, distance: 18.7
click at [695, 621] on div "2 /5 Je préfère ne pas répondre Quel est votre age ? Plutôt millennial ou millé…" at bounding box center [703, 358] width 1406 height 717
click at [708, 627] on div "Continuer" at bounding box center [703, 636] width 121 height 29
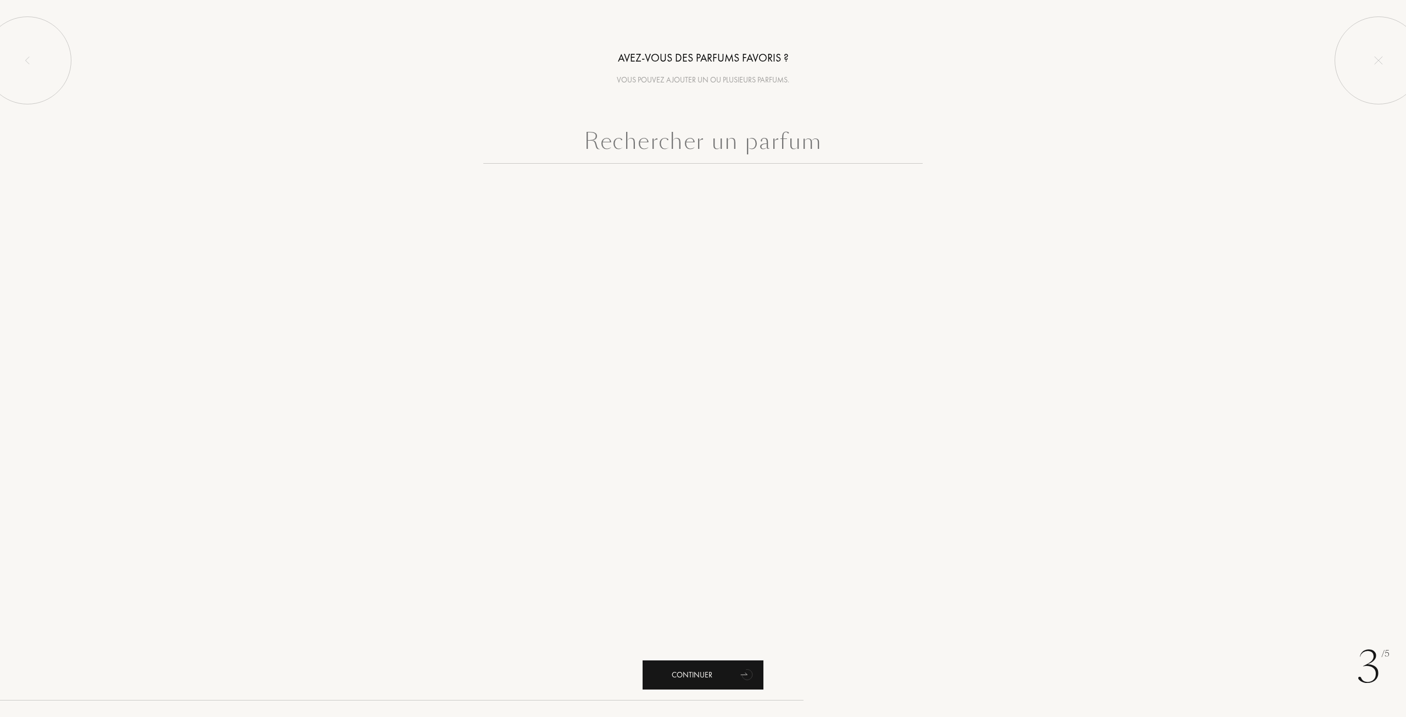
click at [715, 676] on div "Continuer" at bounding box center [703, 674] width 121 height 29
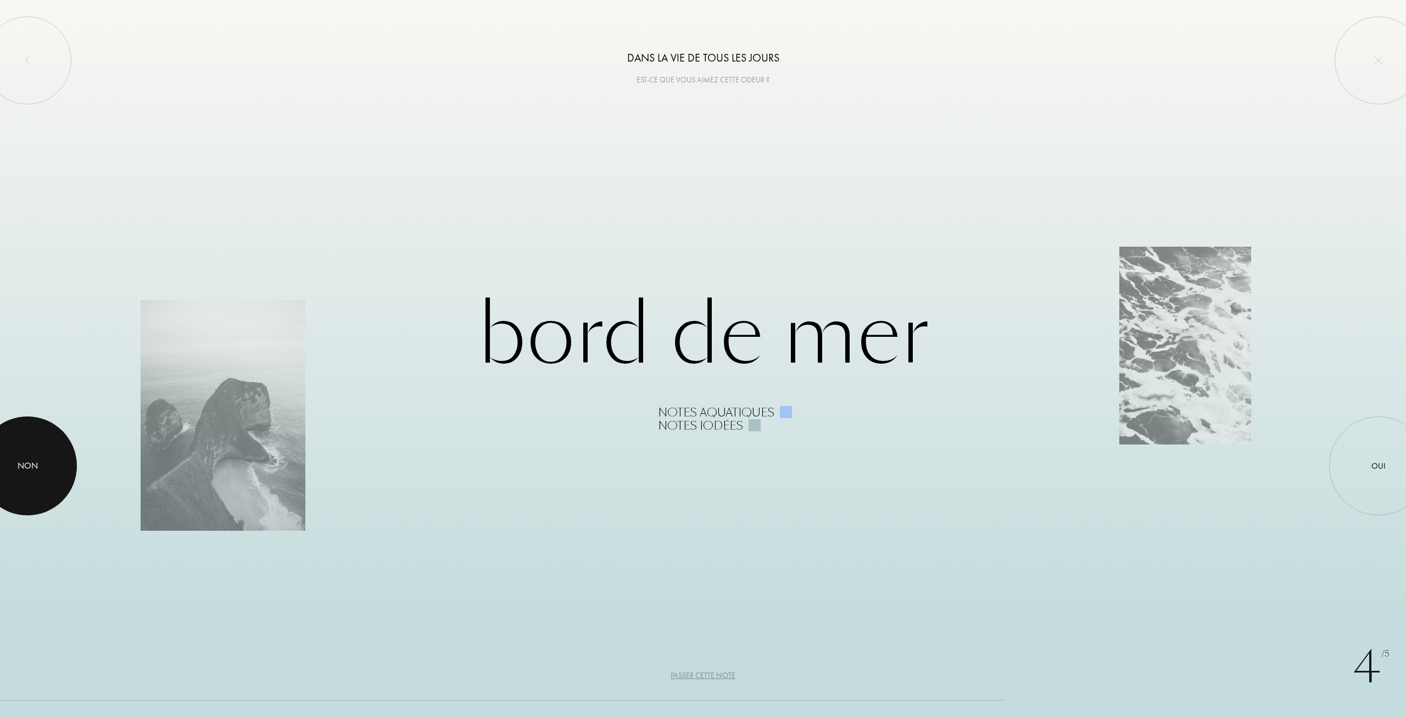
click at [56, 451] on div "Non" at bounding box center [27, 465] width 99 height 99
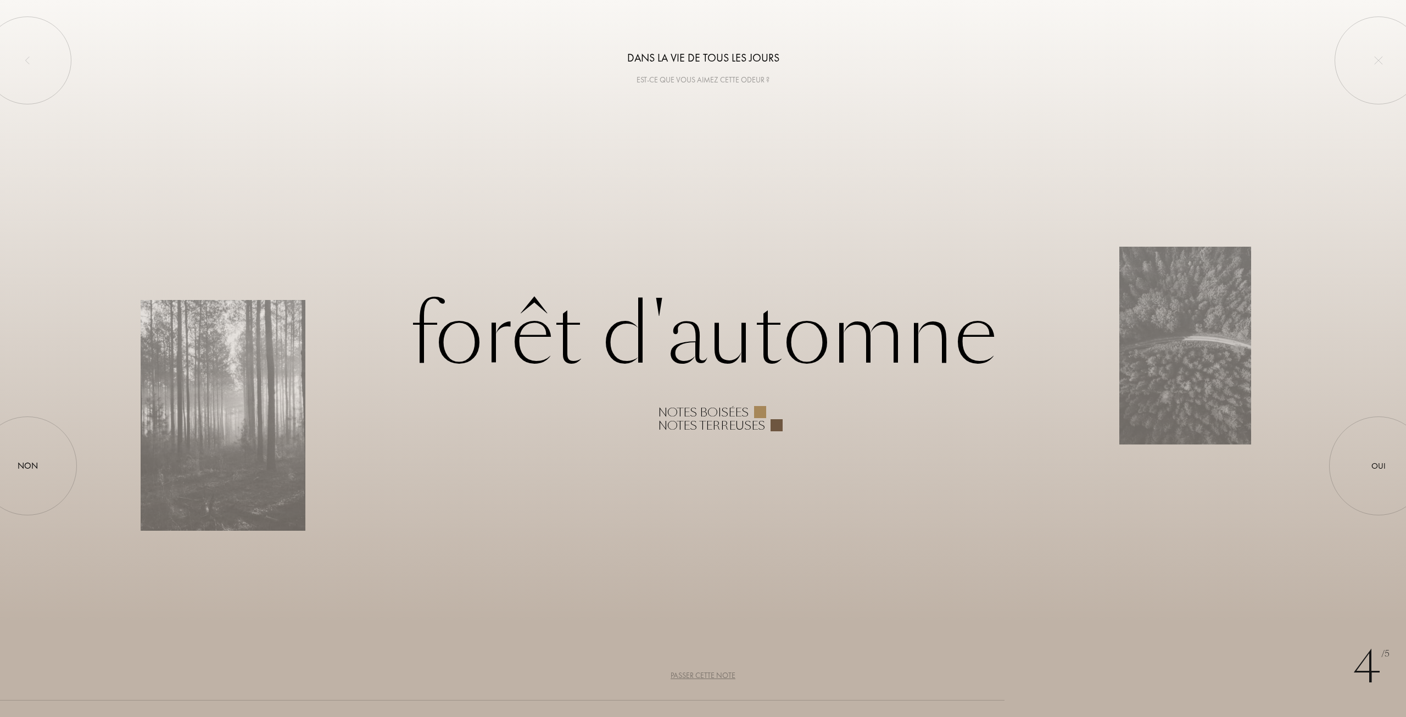
click at [1340, 433] on div "4 /5 Dans la vie de tous les jours Est-ce que vous aimez cette odeur ? Forêt d'…" at bounding box center [703, 358] width 1406 height 717
click at [1352, 443] on div "Oui" at bounding box center [1378, 465] width 99 height 99
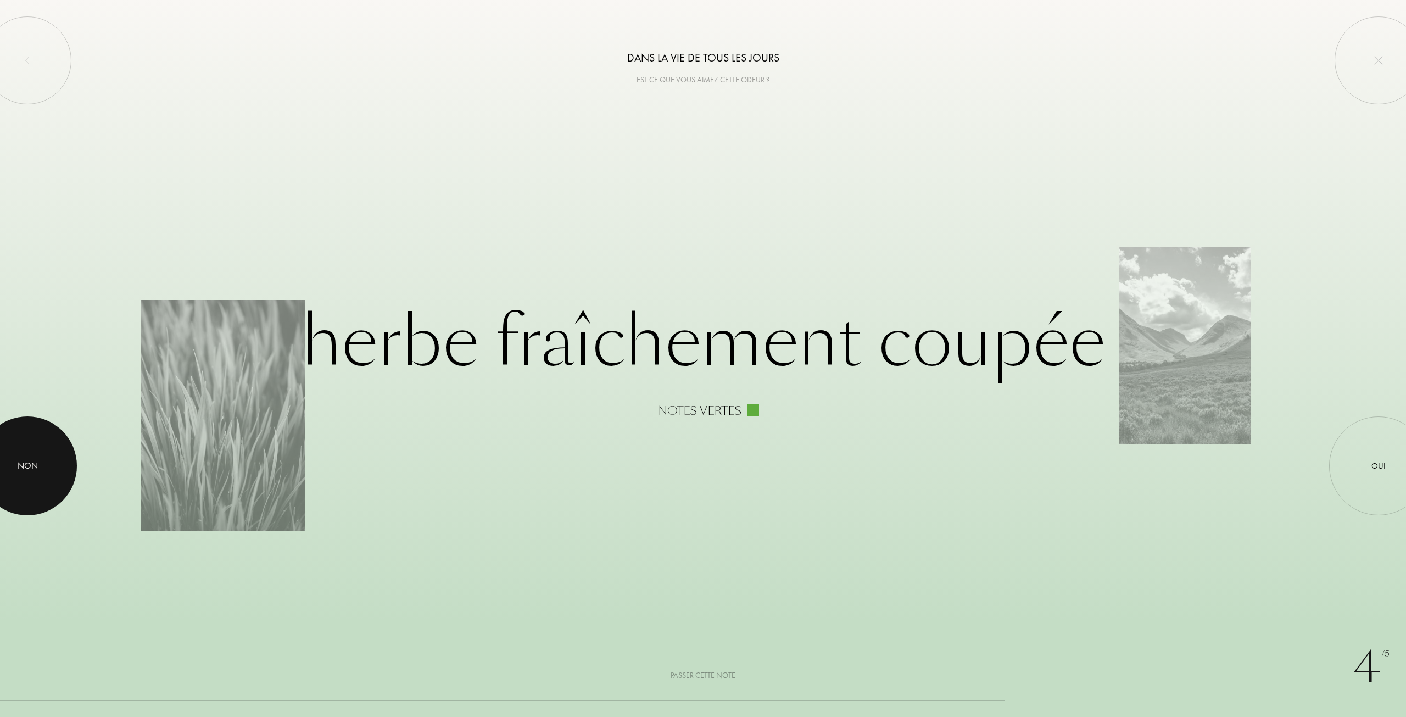
click at [44, 454] on div "Non" at bounding box center [27, 465] width 99 height 99
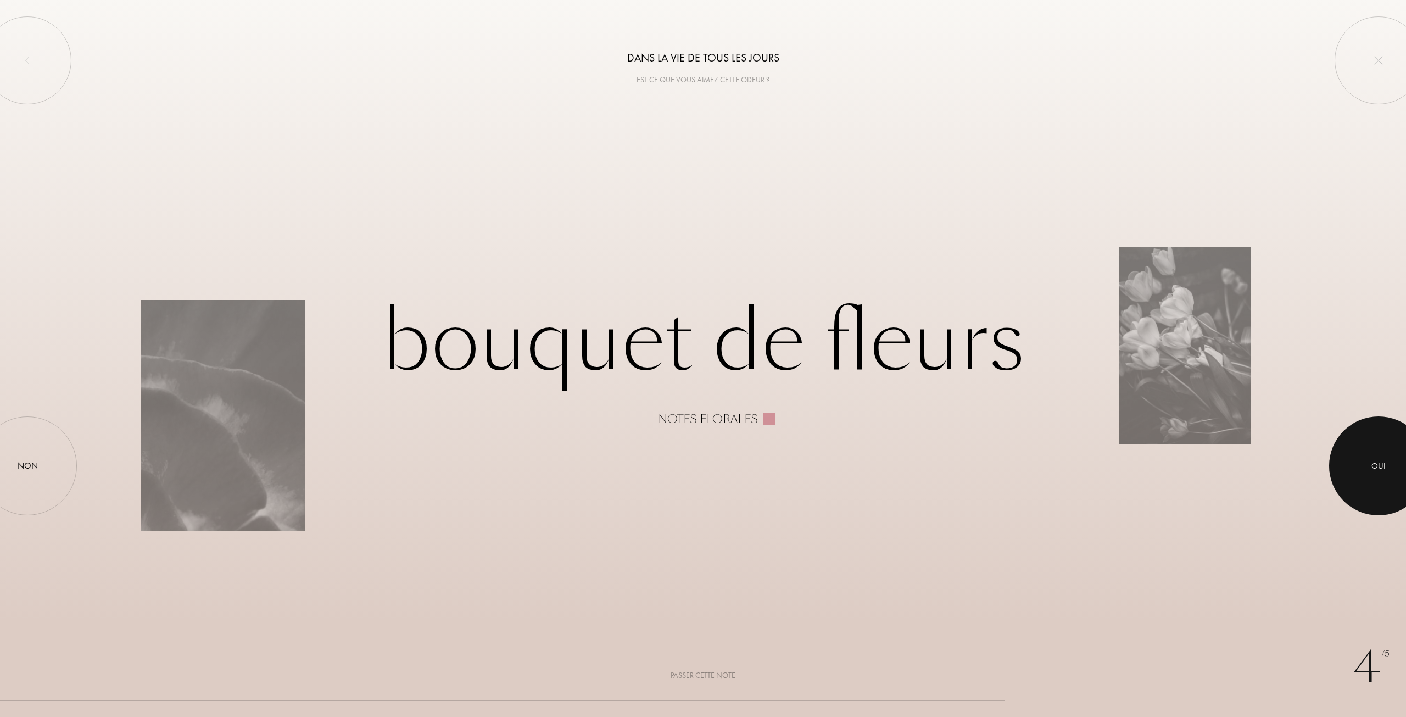
click at [1359, 444] on div at bounding box center [1378, 465] width 99 height 99
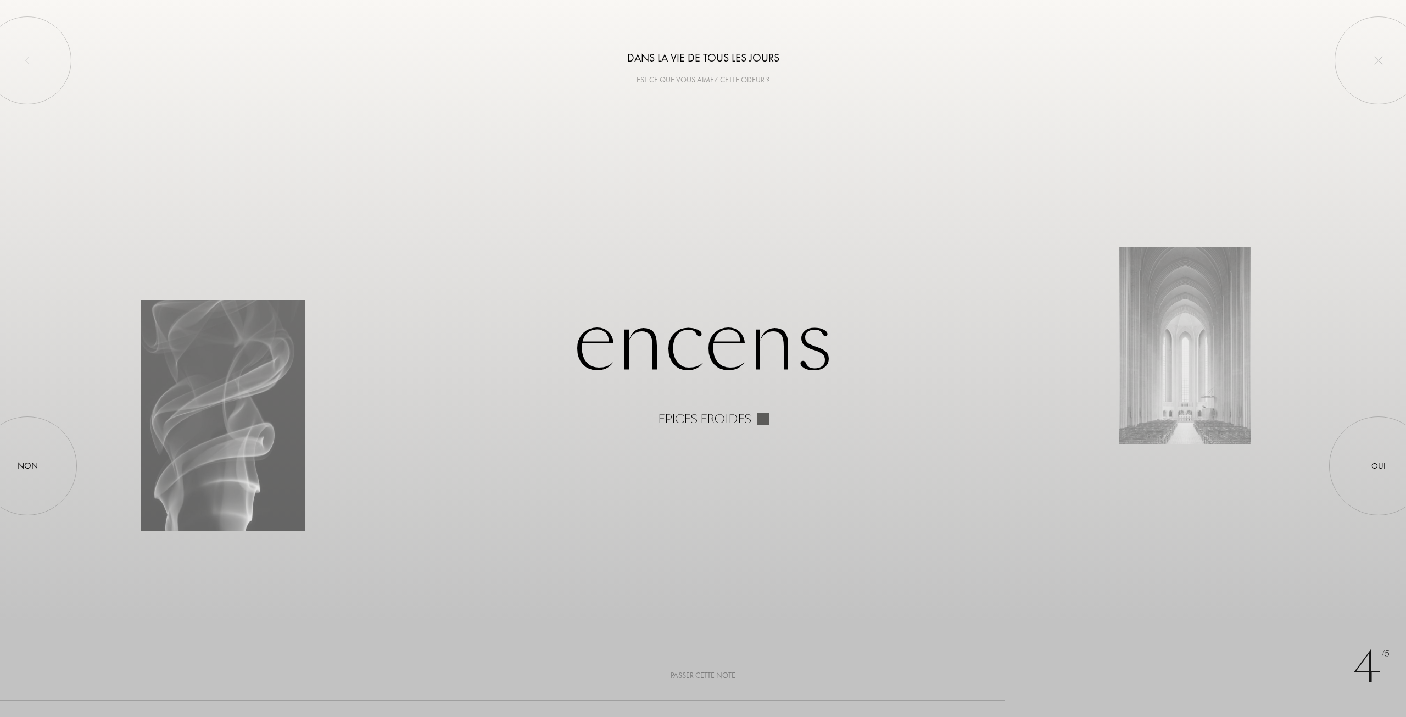
click at [717, 418] on div "Epices froides" at bounding box center [704, 418] width 93 height 13
click at [1359, 450] on div at bounding box center [1378, 465] width 99 height 99
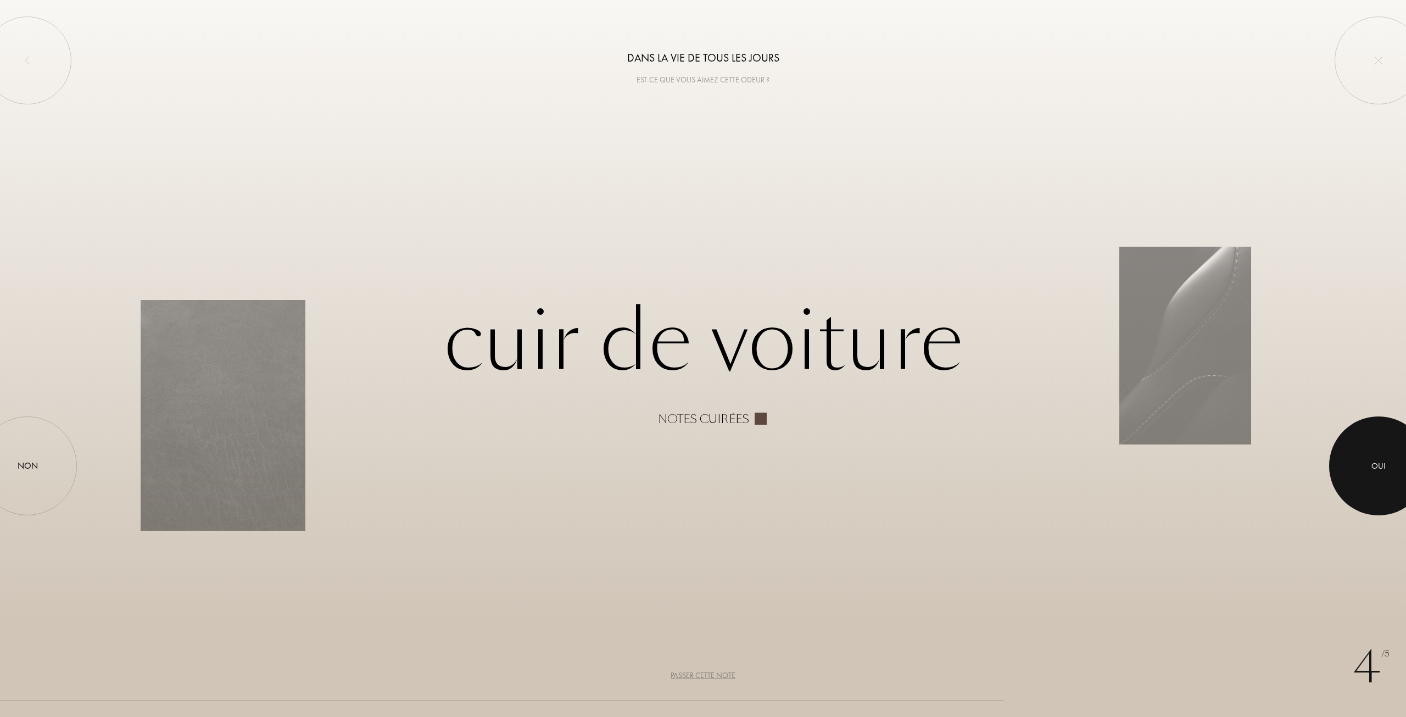
click at [1343, 454] on div "Oui" at bounding box center [1378, 465] width 99 height 99
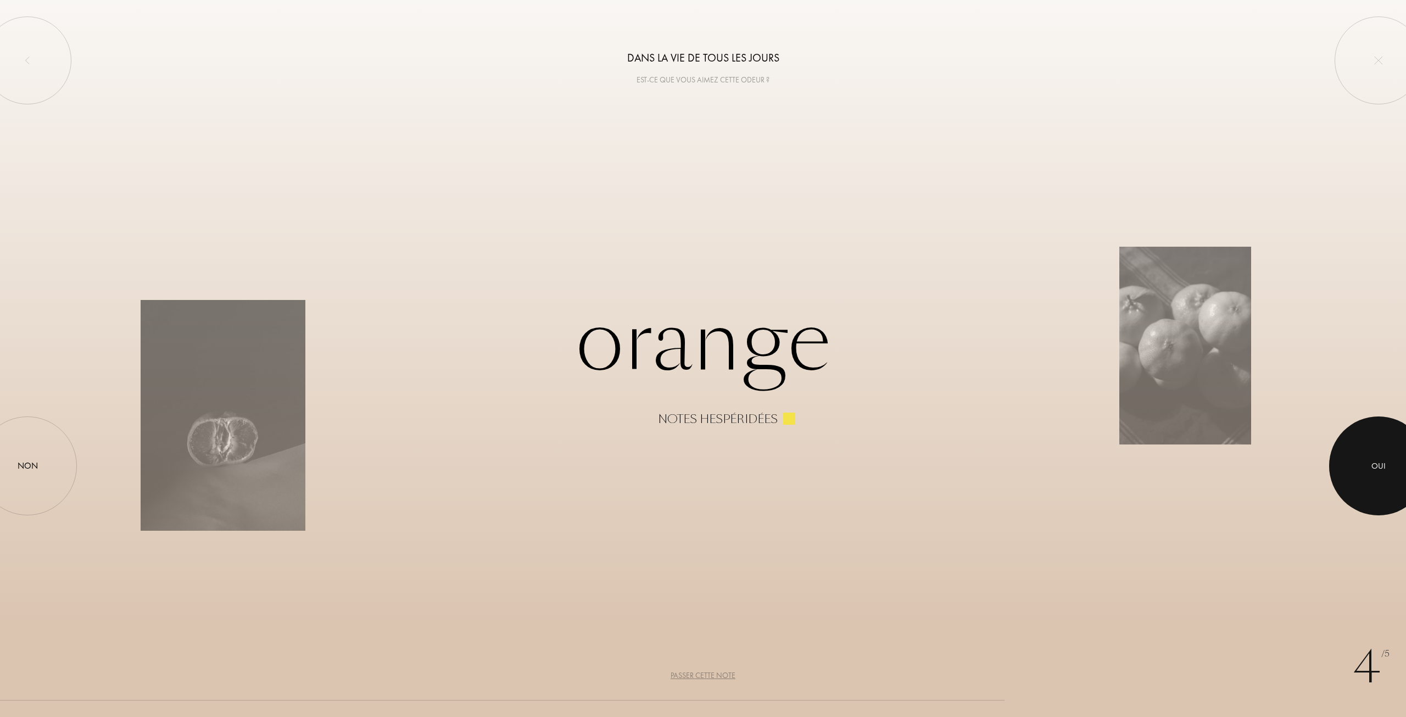
click at [1367, 465] on div at bounding box center [1378, 465] width 99 height 99
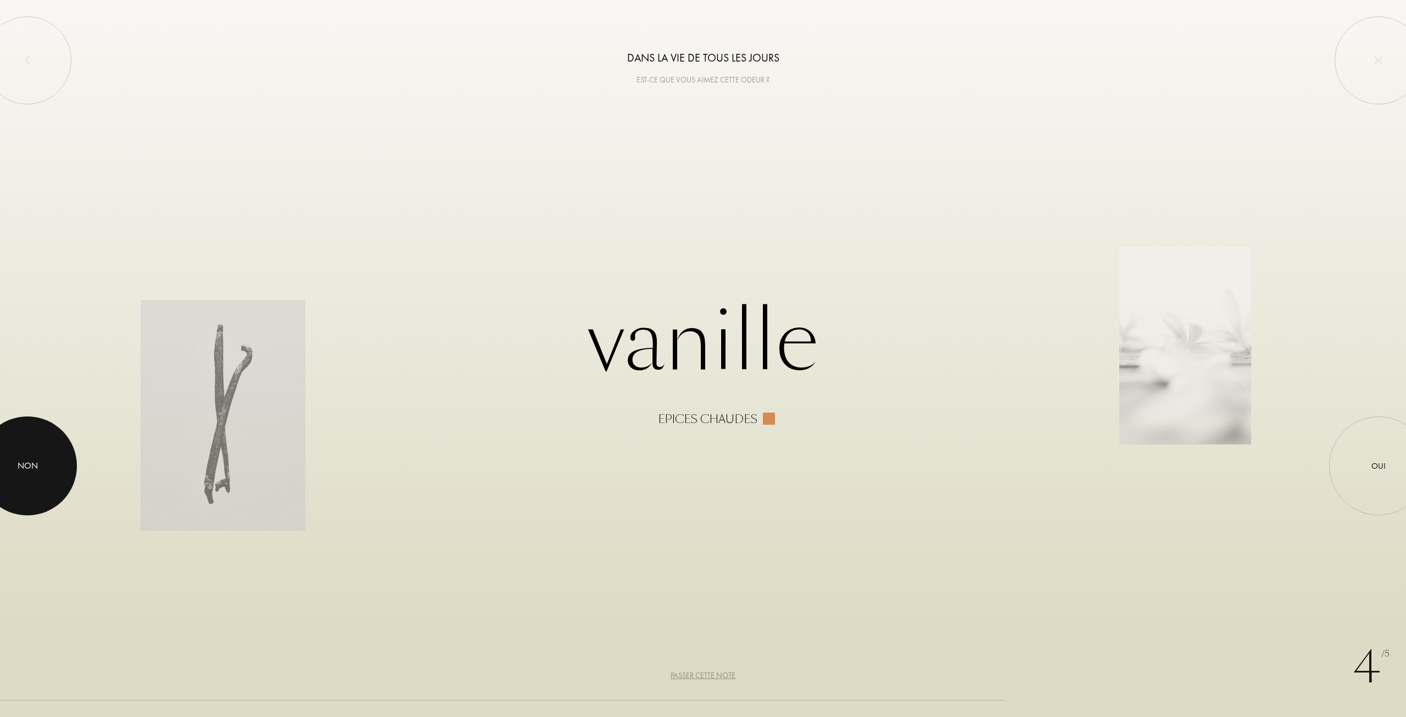
click at [13, 447] on div at bounding box center [27, 465] width 99 height 99
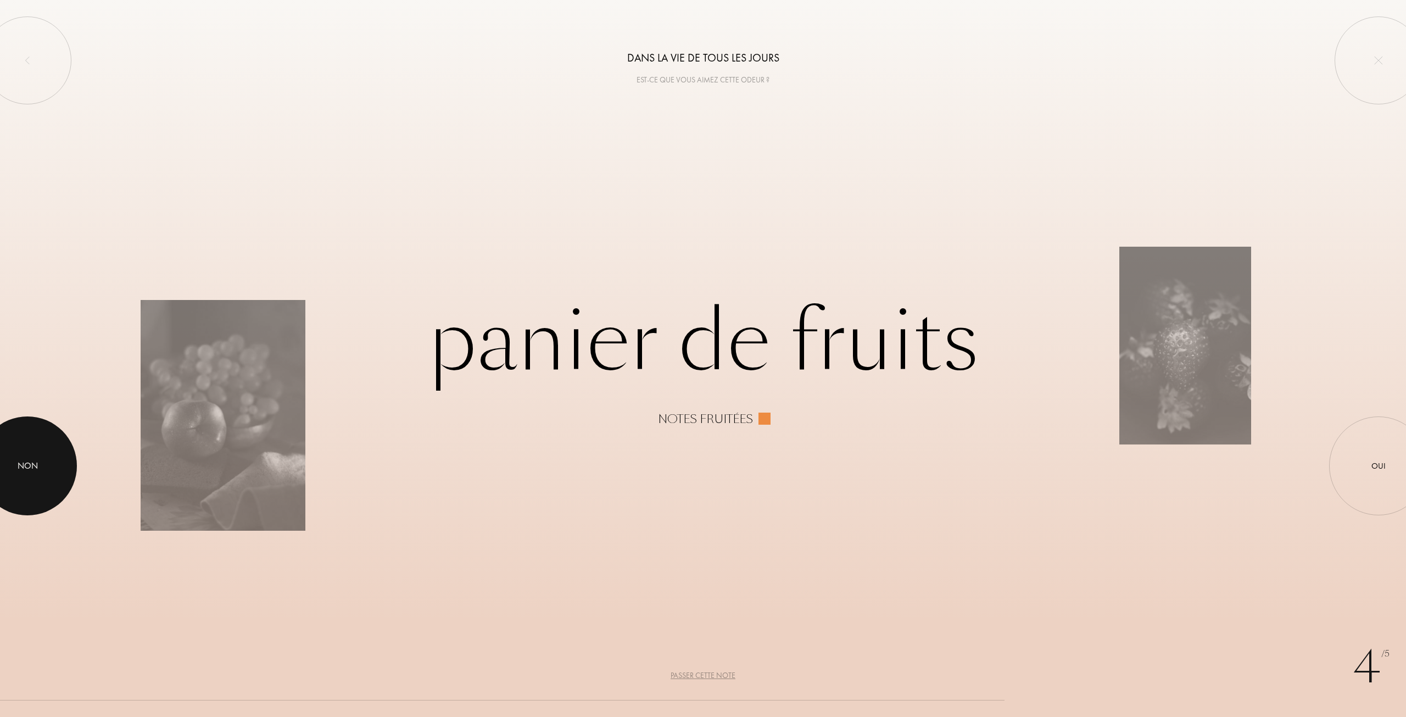
click at [44, 459] on div at bounding box center [27, 465] width 99 height 99
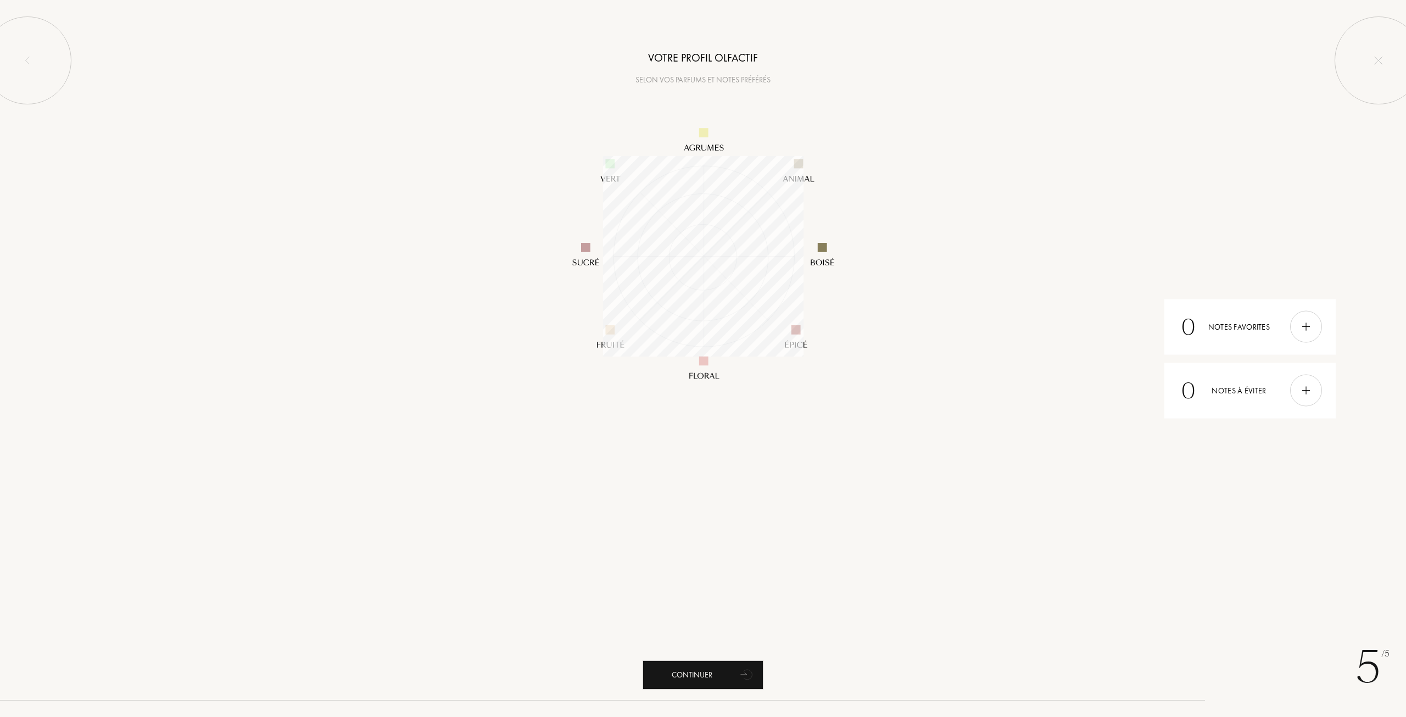
scroll to position [200, 200]
click at [708, 670] on div "Continuer" at bounding box center [703, 674] width 121 height 29
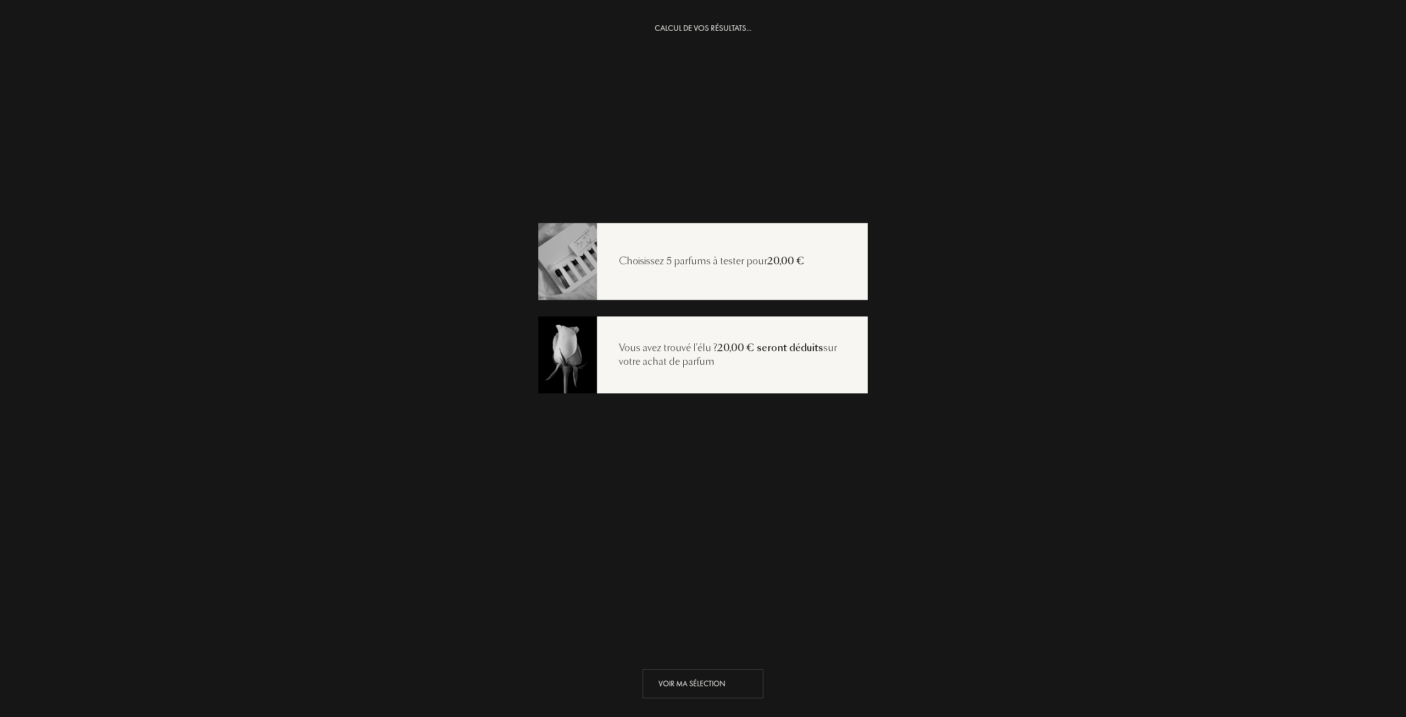
drag, startPoint x: 735, startPoint y: 663, endPoint x: 734, endPoint y: 671, distance: 7.2
click at [735, 663] on div "Voir ma sélection" at bounding box center [702, 675] width 183 height 30
click at [738, 677] on icon "animation" at bounding box center [748, 683] width 22 height 22
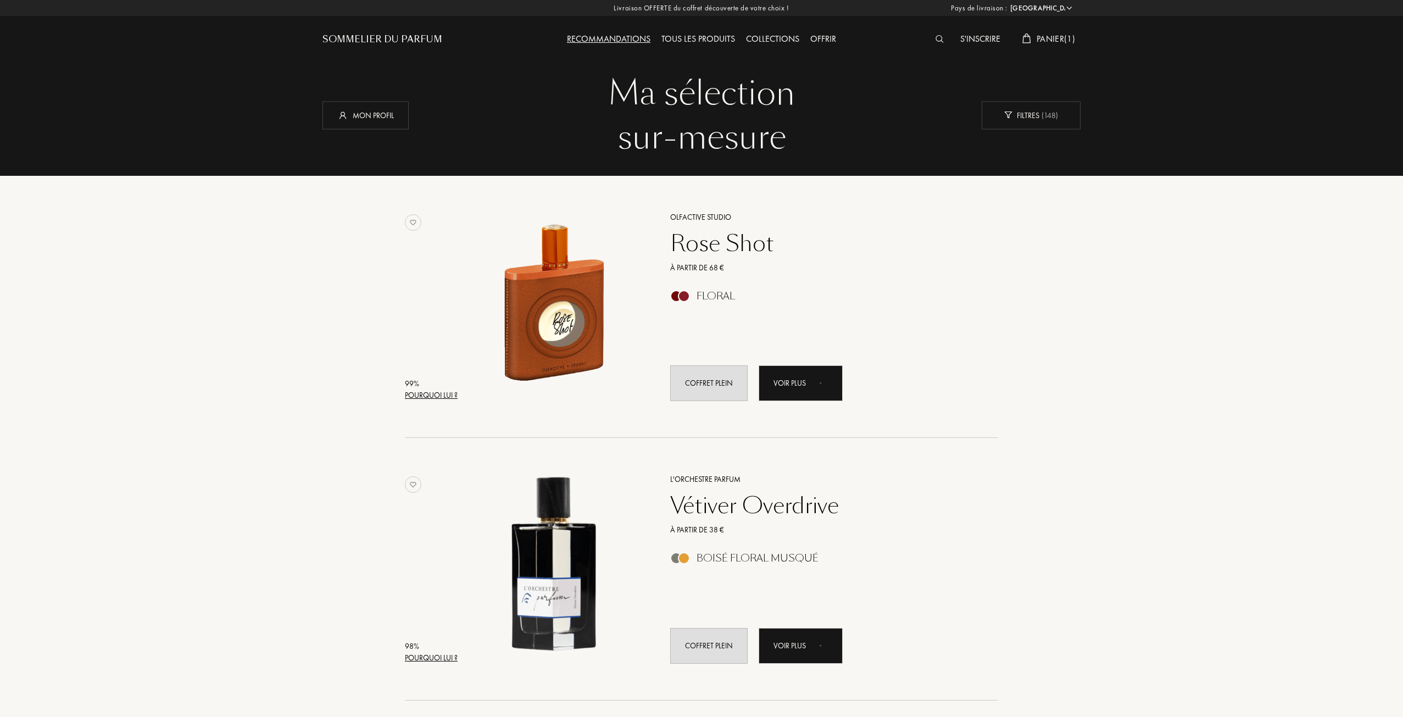
select select "FR"
click at [450, 400] on div "Pourquoi lui ?" at bounding box center [431, 395] width 53 height 12
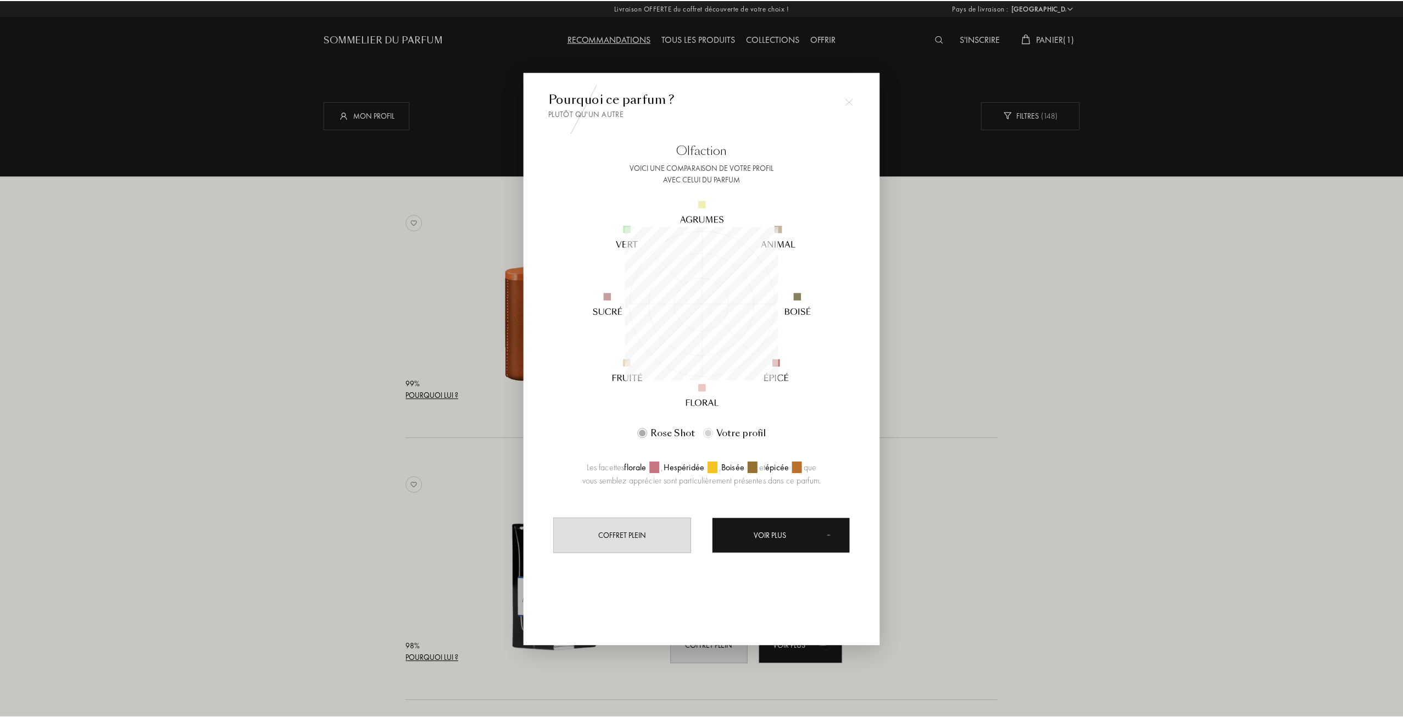
scroll to position [154, 154]
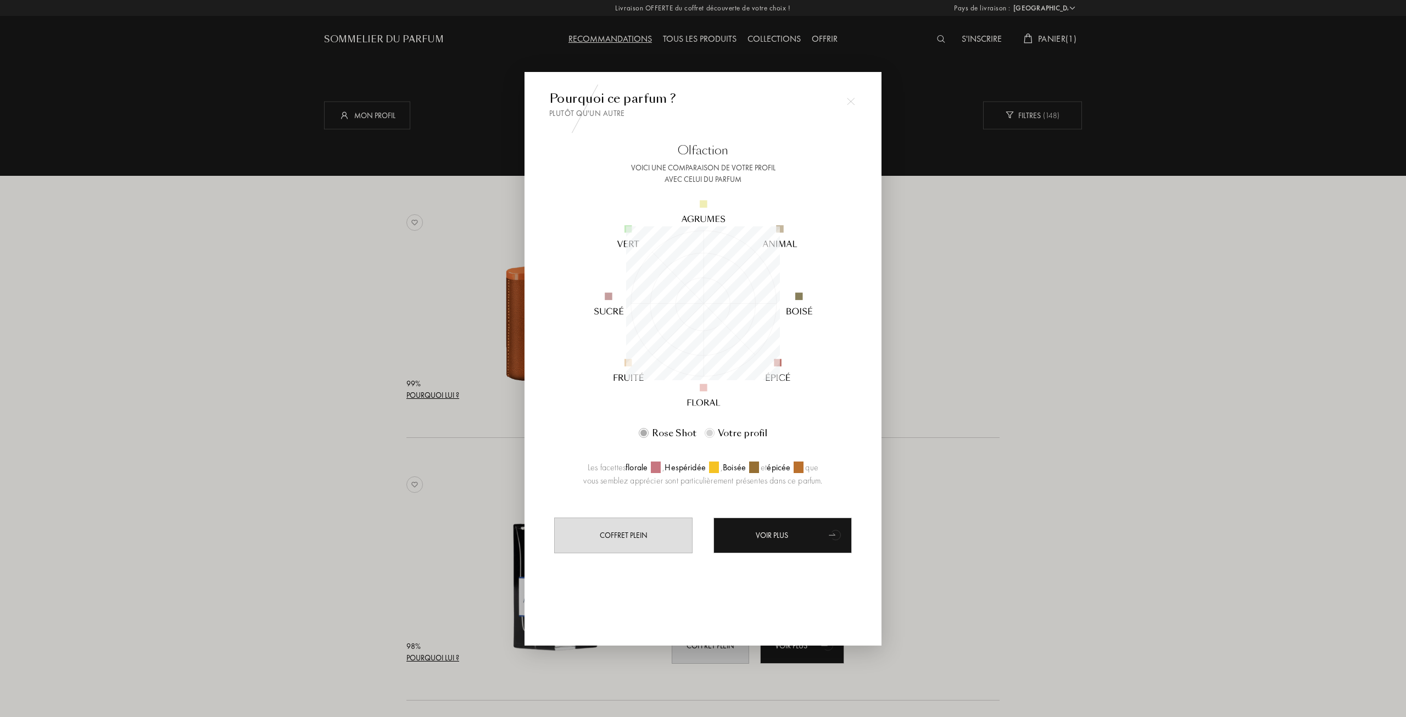
click at [1008, 336] on div at bounding box center [703, 358] width 1406 height 717
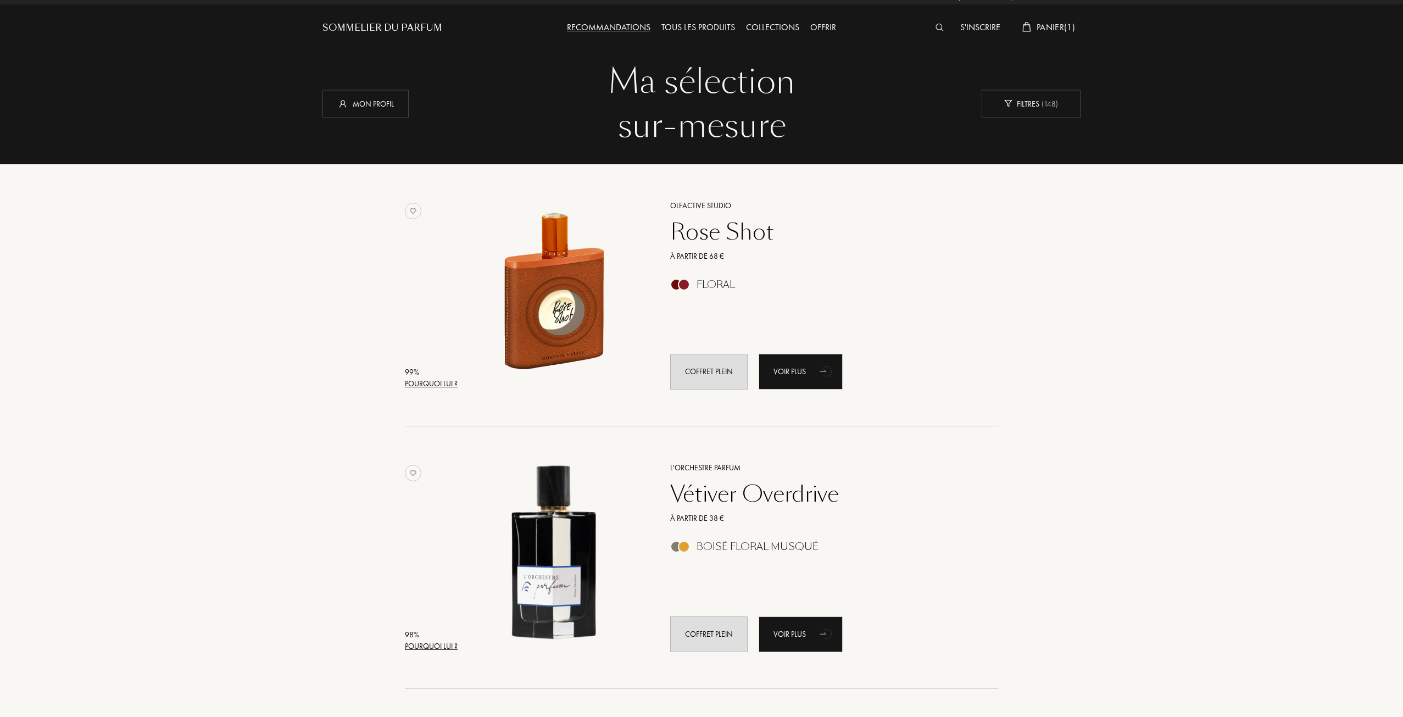
scroll to position [0, 0]
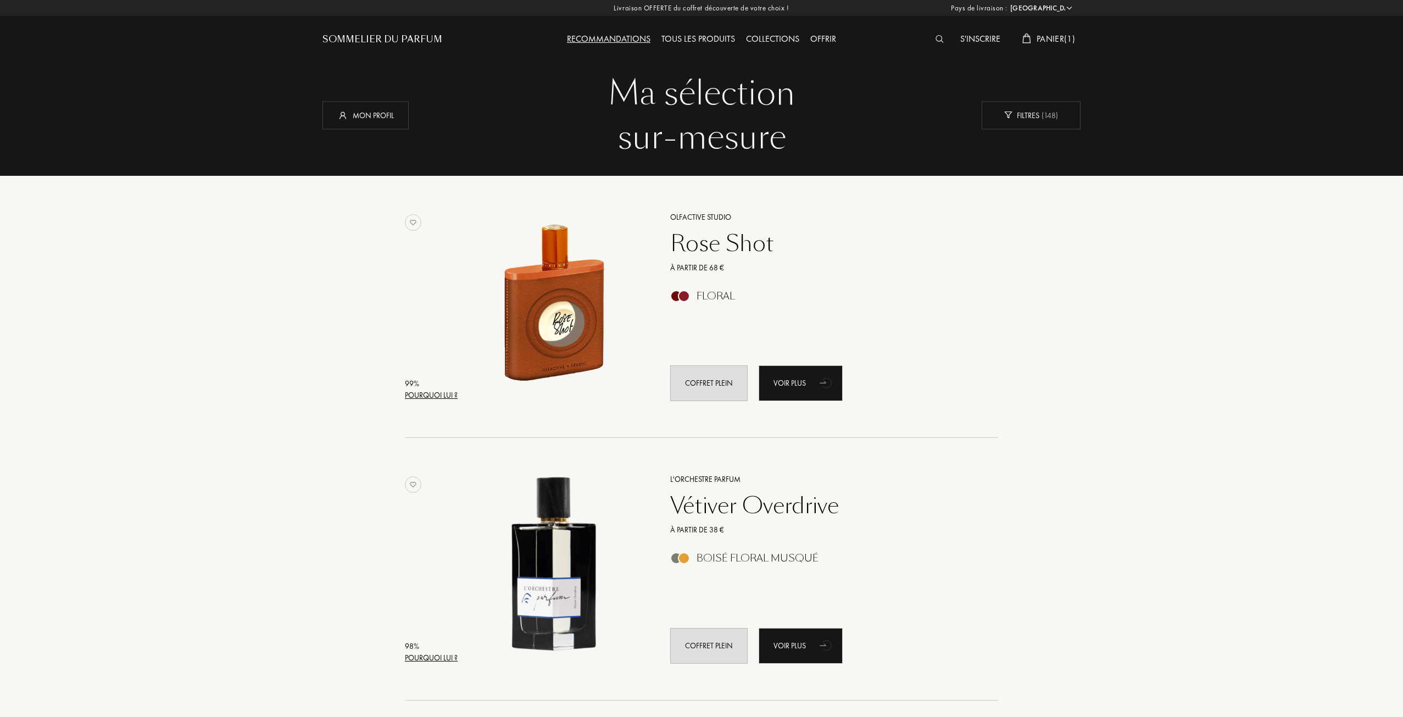
click at [1056, 42] on span "Panier ( 1 )" at bounding box center [1055, 39] width 38 height 12
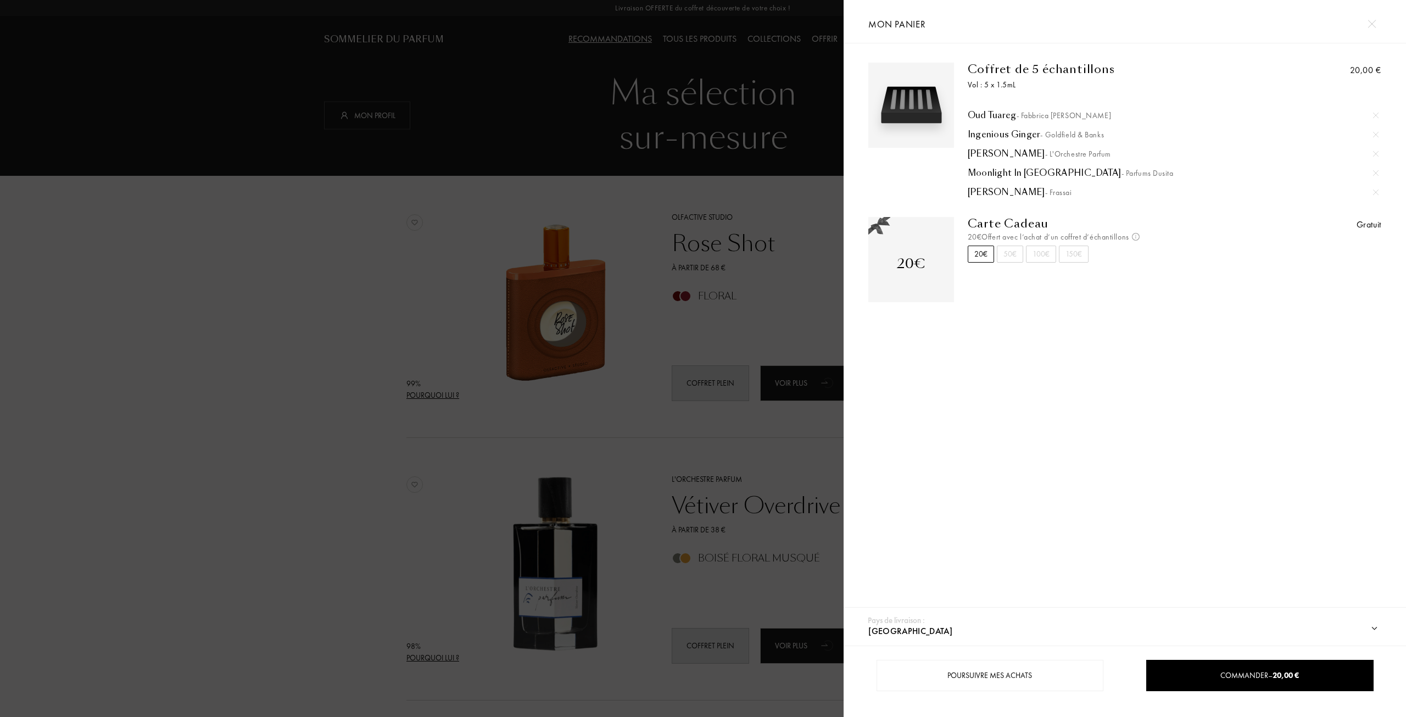
click at [722, 270] on div at bounding box center [422, 358] width 844 height 717
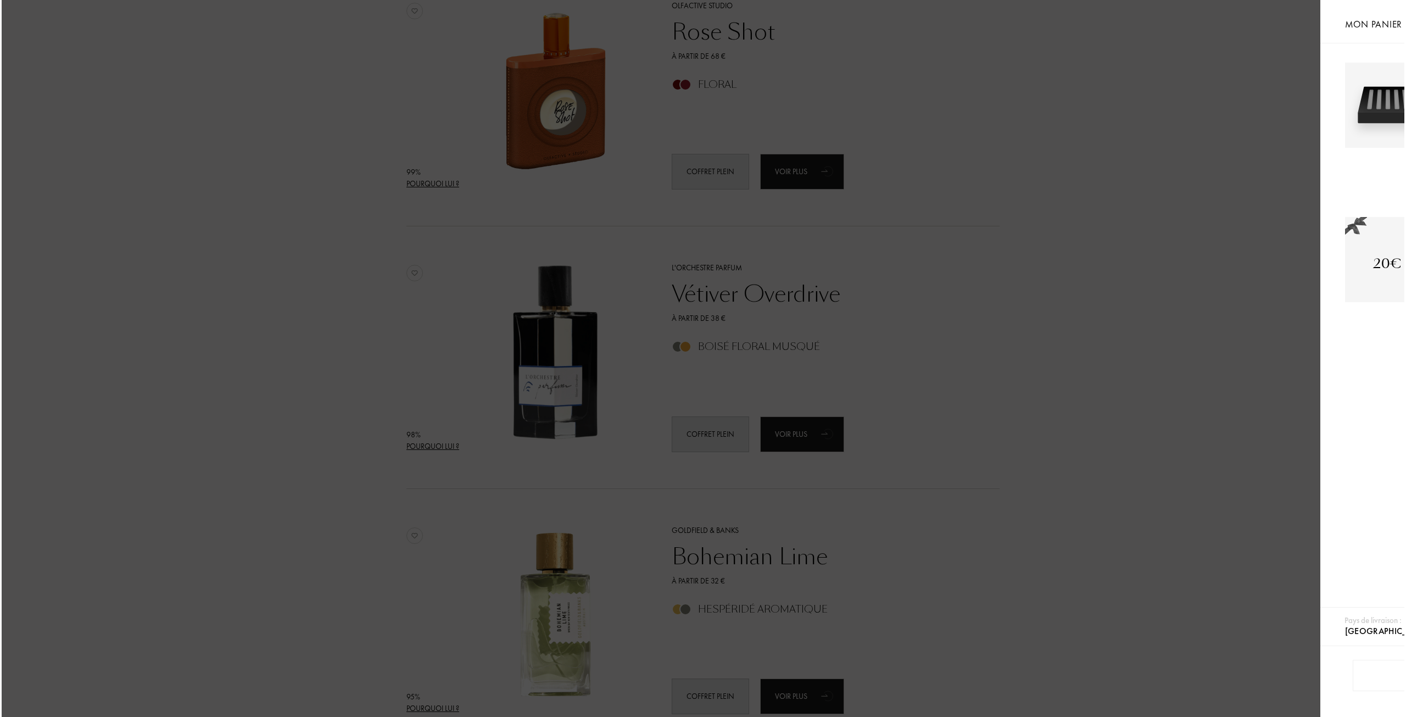
scroll to position [275, 0]
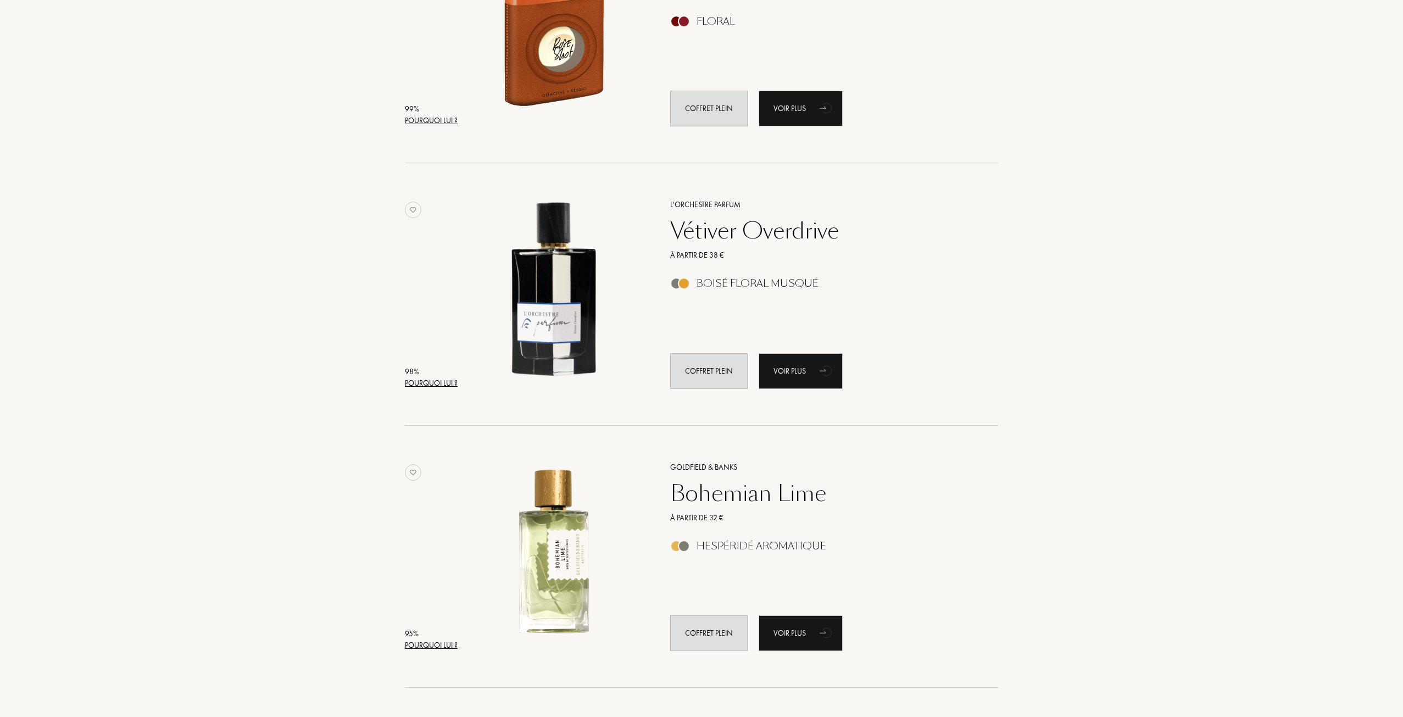
click at [450, 379] on div "Pourquoi lui ?" at bounding box center [431, 383] width 53 height 12
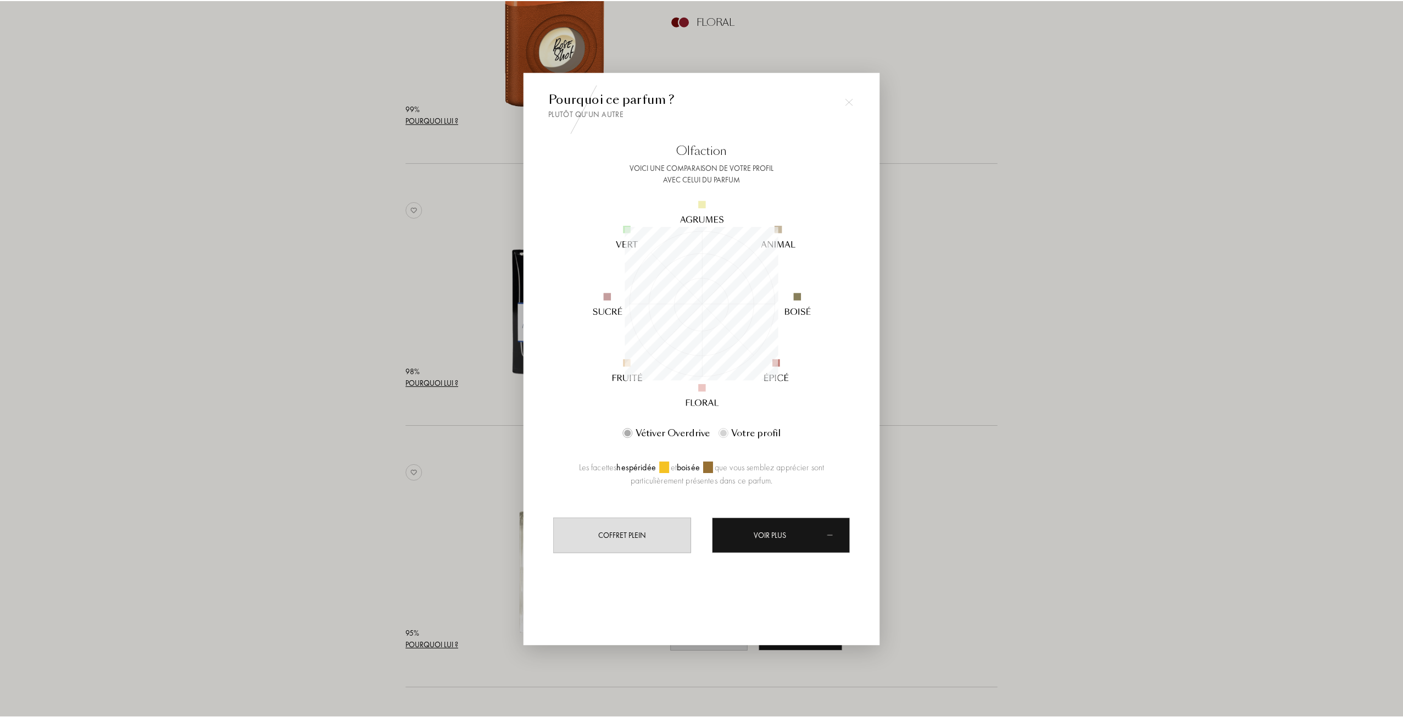
scroll to position [154, 154]
click at [963, 319] on div at bounding box center [703, 358] width 1406 height 717
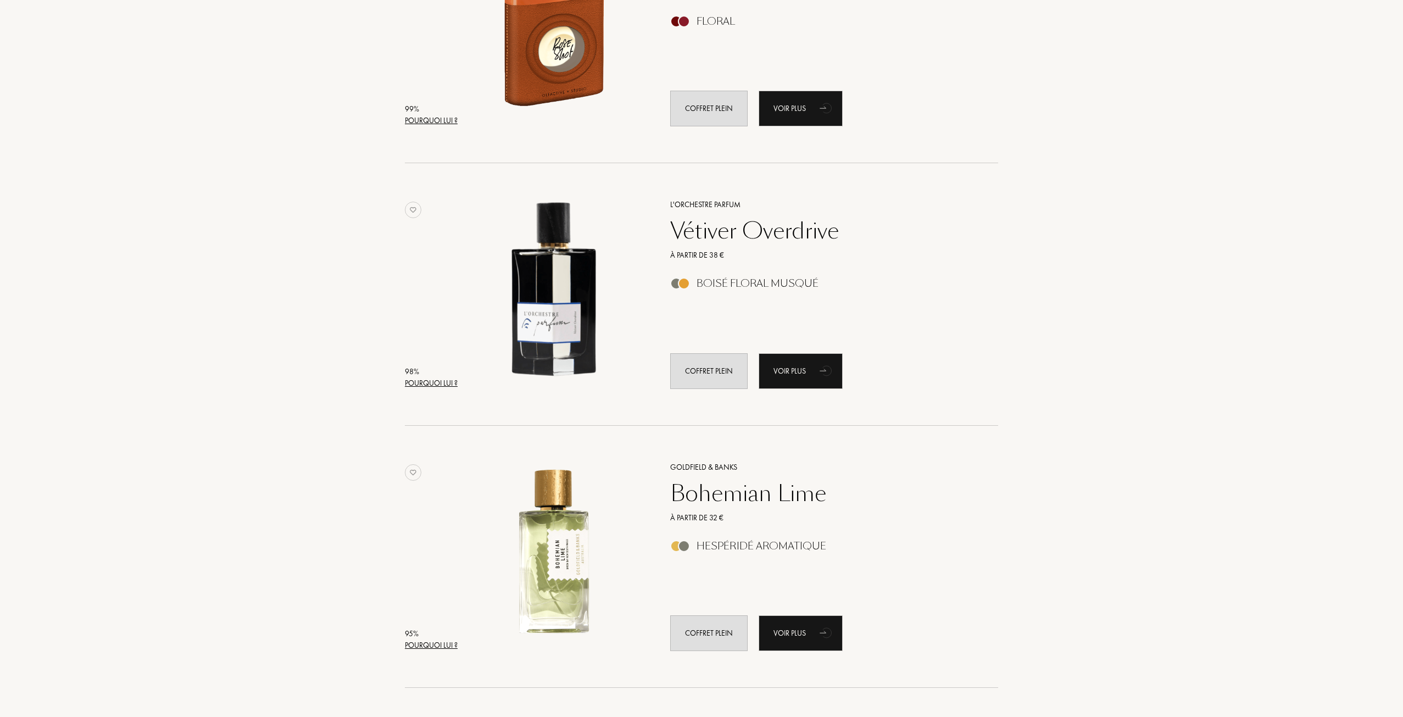
scroll to position [0, 0]
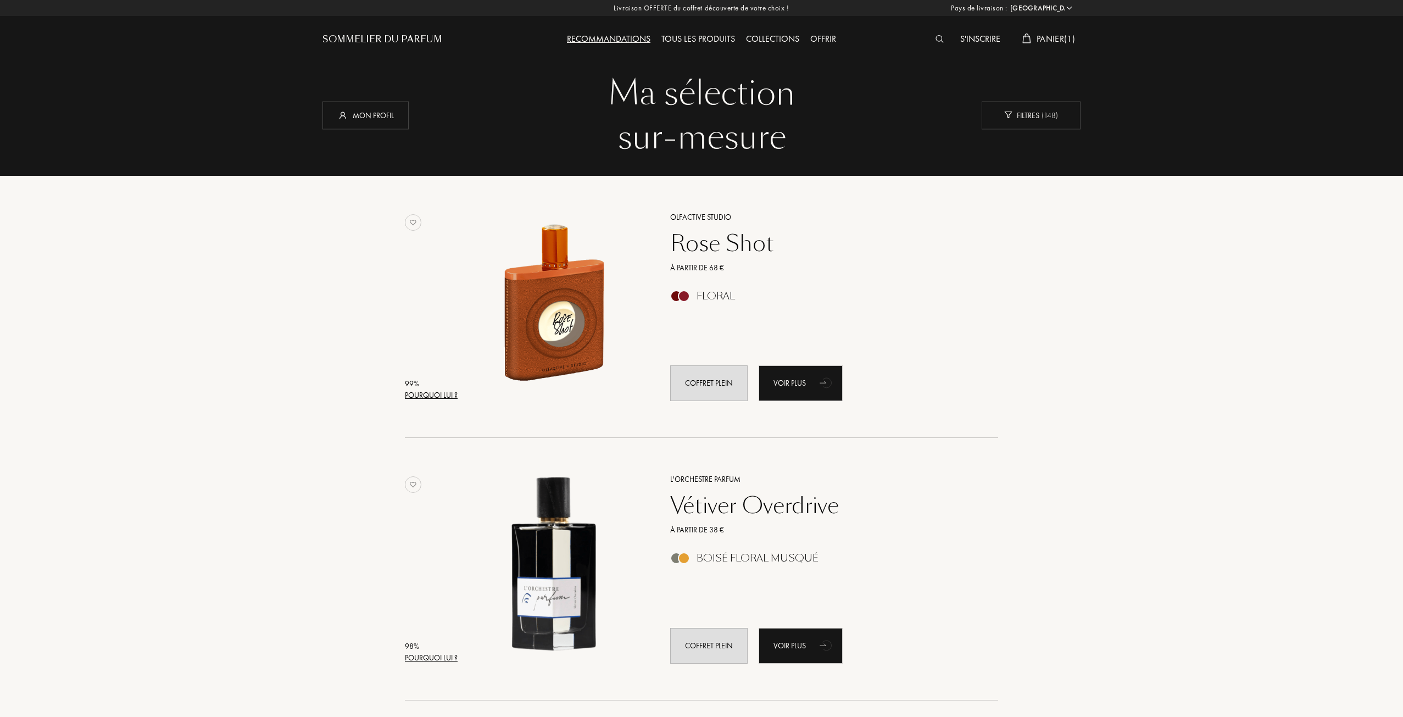
click at [1065, 40] on span "Panier ( 1 )" at bounding box center [1055, 39] width 38 height 12
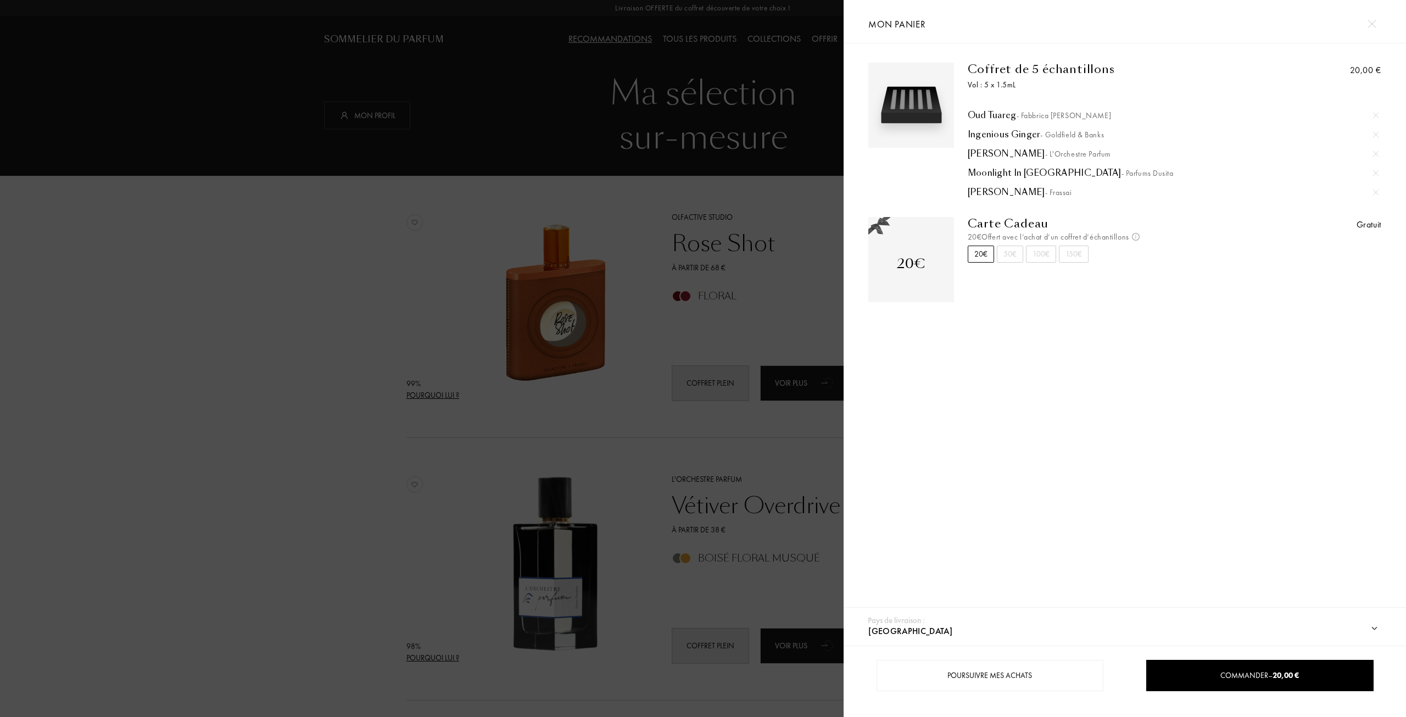
click at [1382, 114] on div at bounding box center [1376, 115] width 16 height 16
click at [1379, 115] on div at bounding box center [1376, 115] width 16 height 16
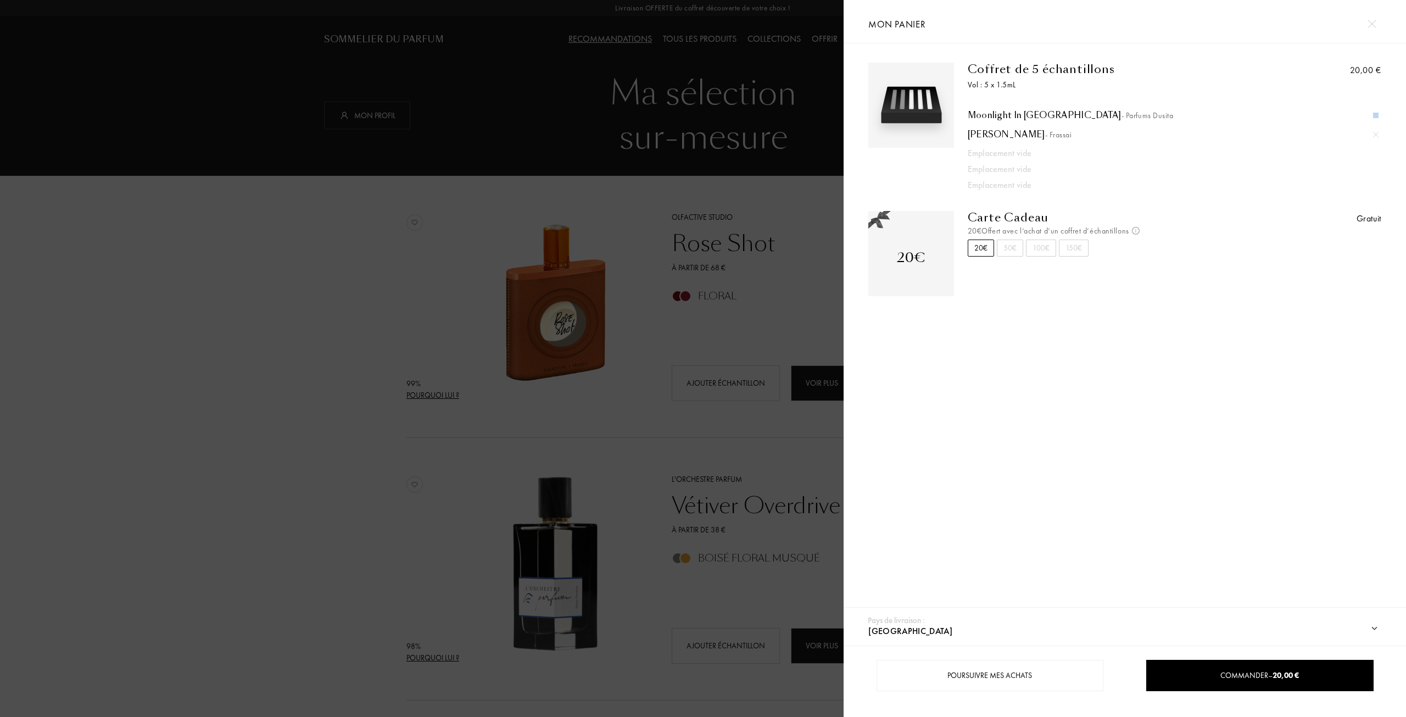
click at [1379, 115] on div at bounding box center [1376, 115] width 16 height 16
click at [1379, 115] on div "Coffret de 5 échantillons Vol : 5 x 1.5mL Verano Porteño - Frassai Emplacement …" at bounding box center [1125, 328] width 562 height 570
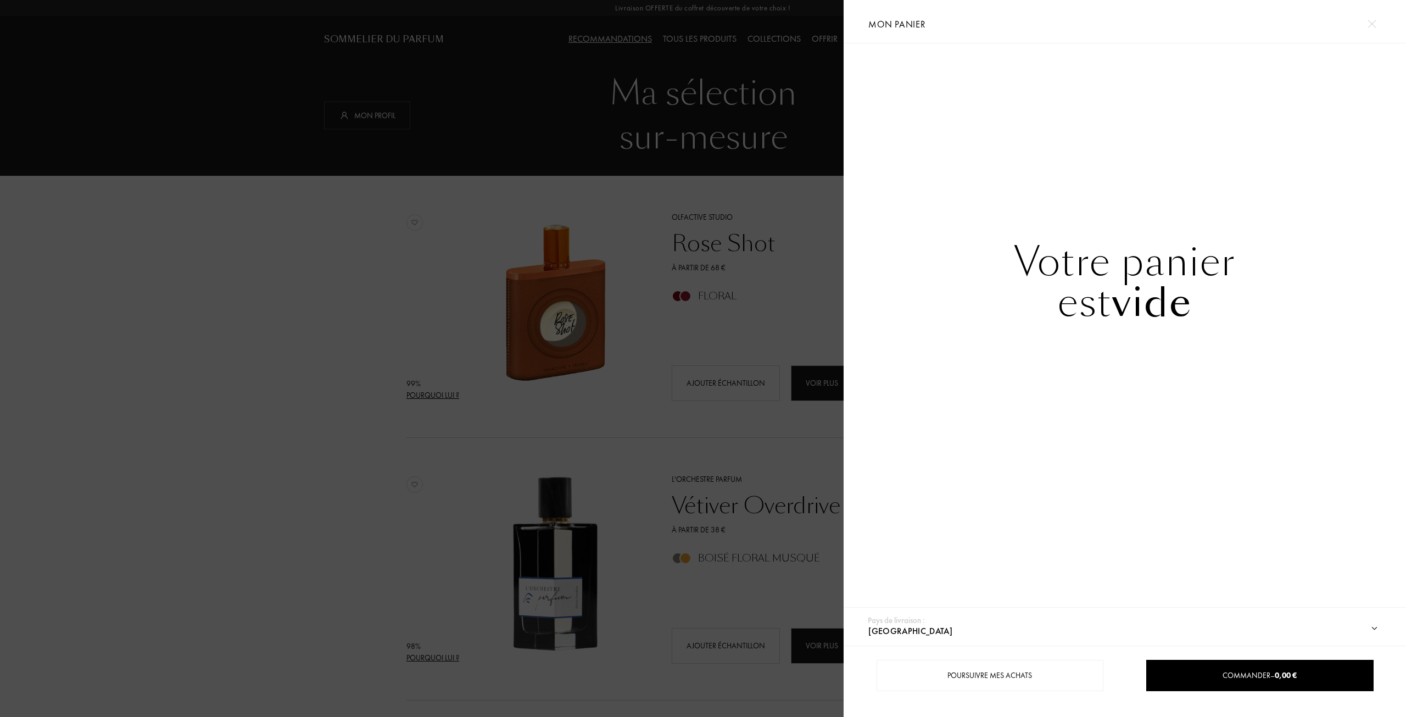
click at [799, 175] on div at bounding box center [422, 358] width 844 height 717
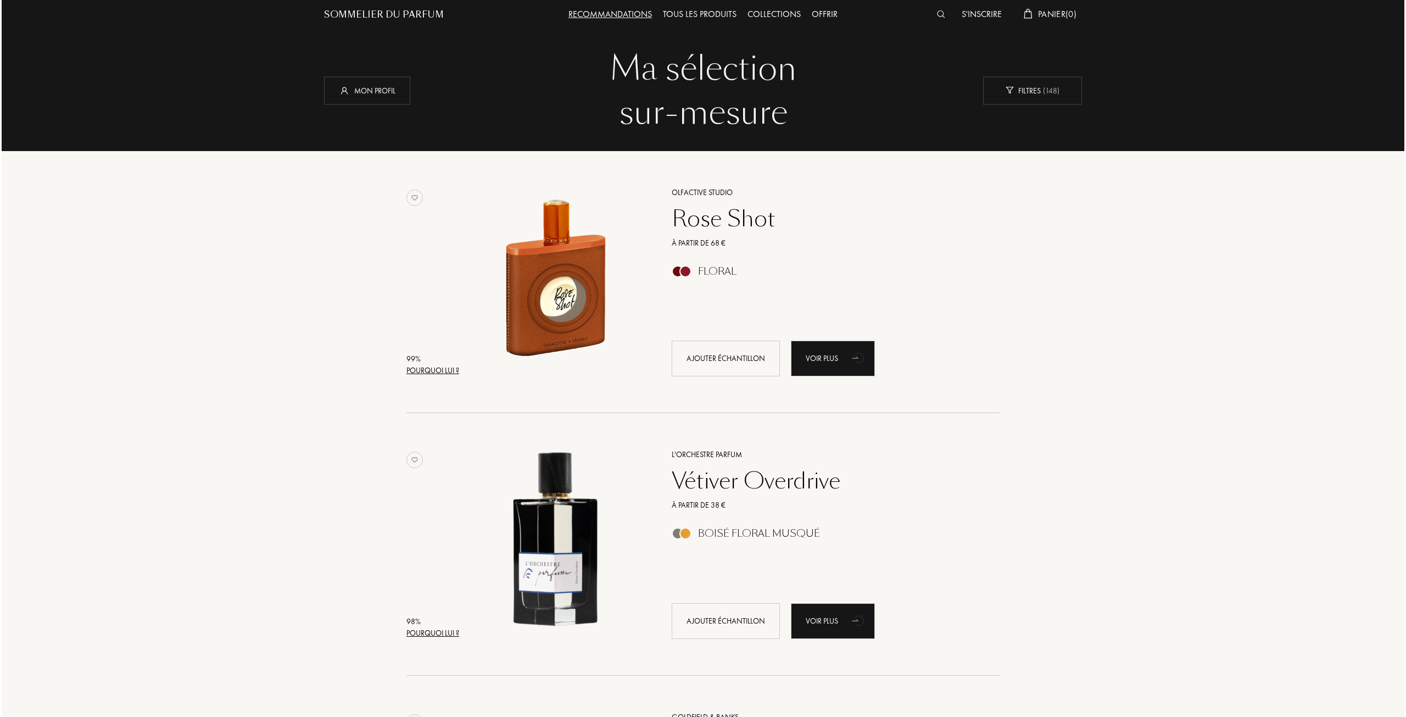
scroll to position [165, 0]
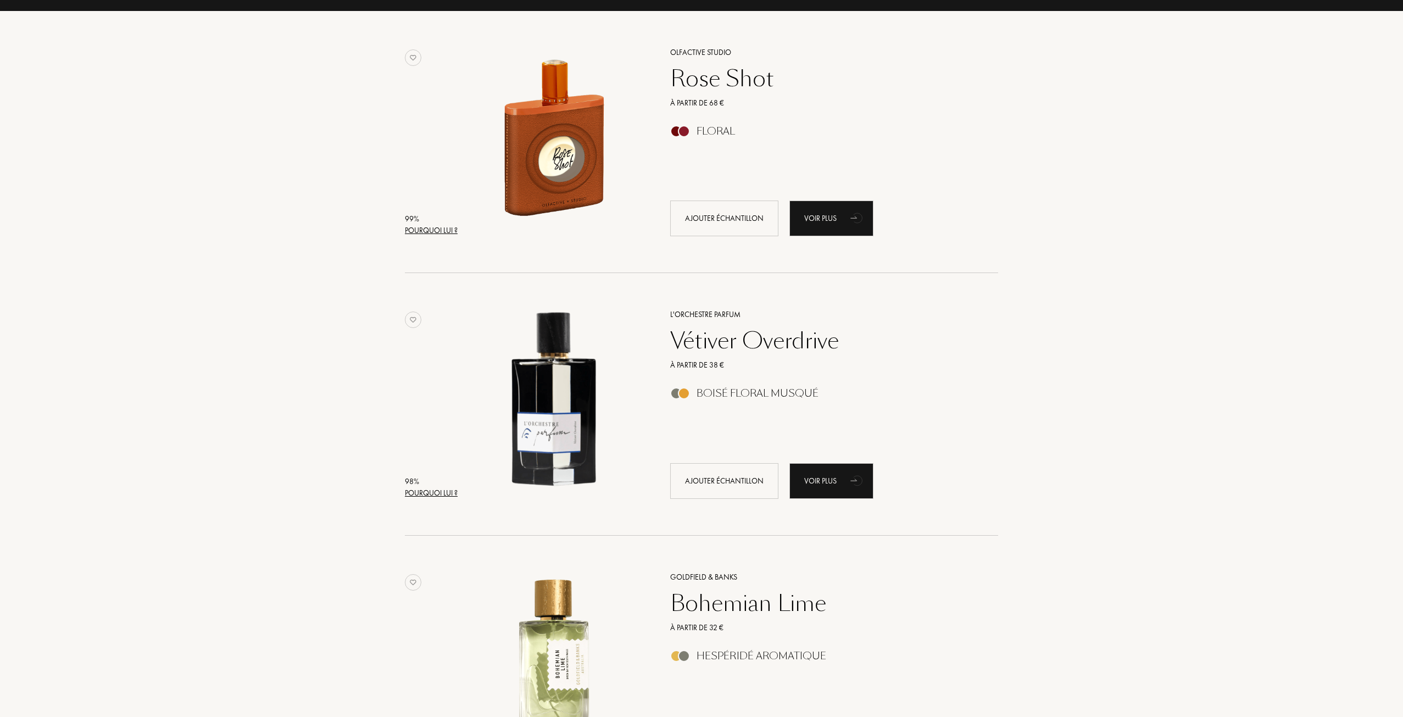
click at [412, 496] on div "Pourquoi lui ?" at bounding box center [431, 493] width 53 height 12
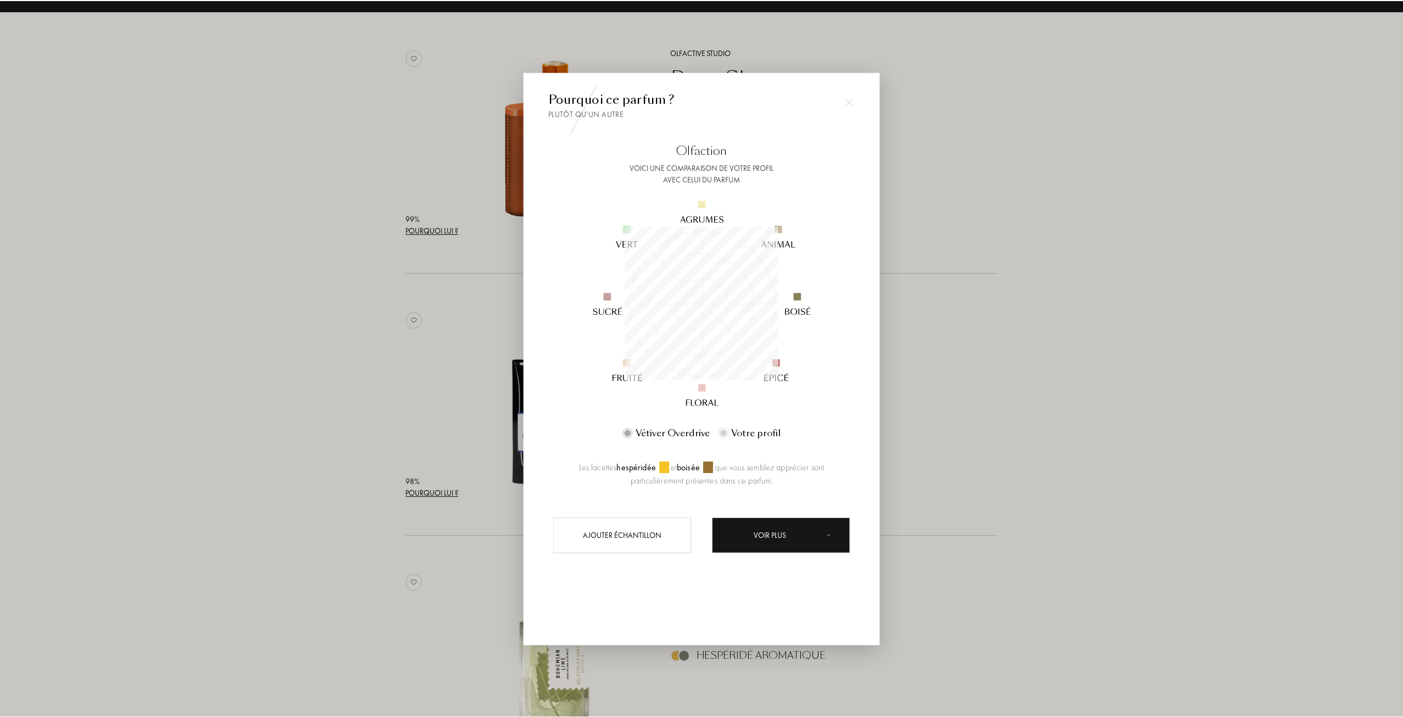
scroll to position [154, 154]
click at [977, 386] on div at bounding box center [703, 358] width 1406 height 717
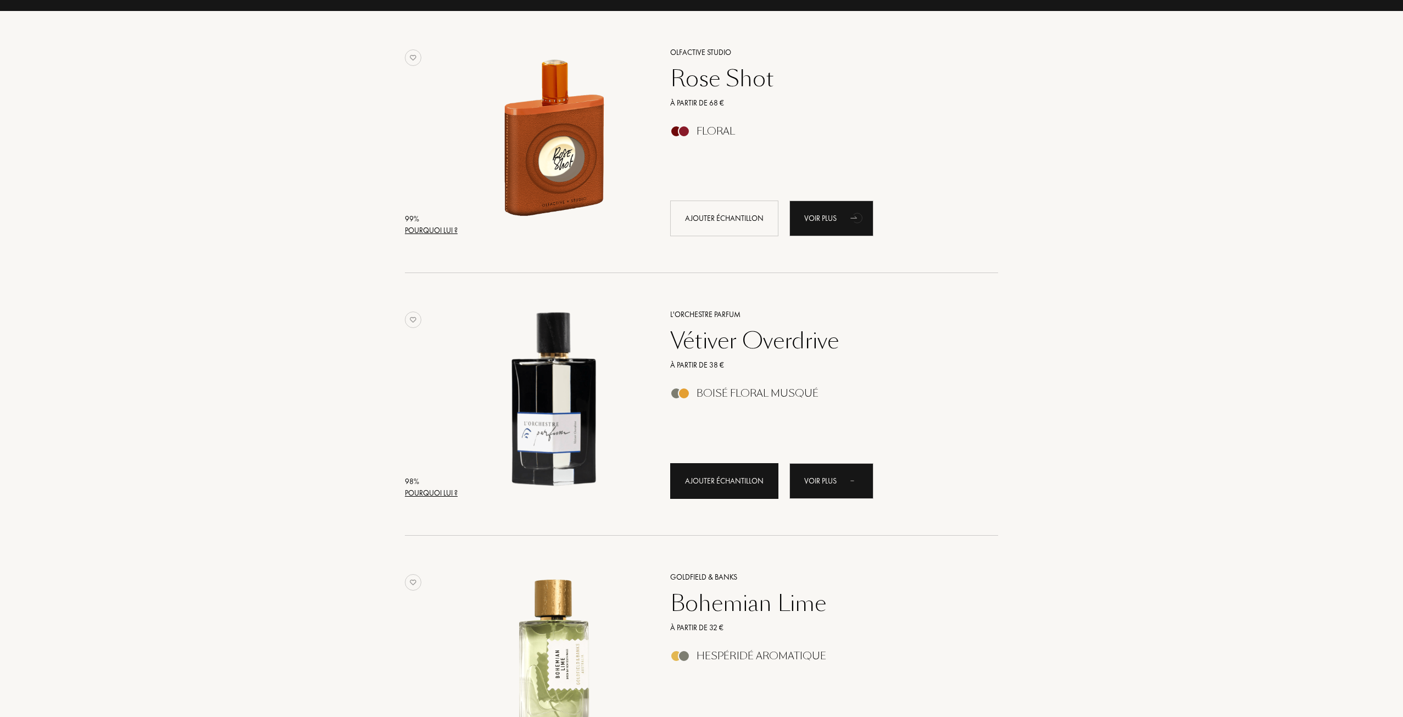
click at [732, 483] on div "Ajouter échantillon" at bounding box center [724, 481] width 108 height 36
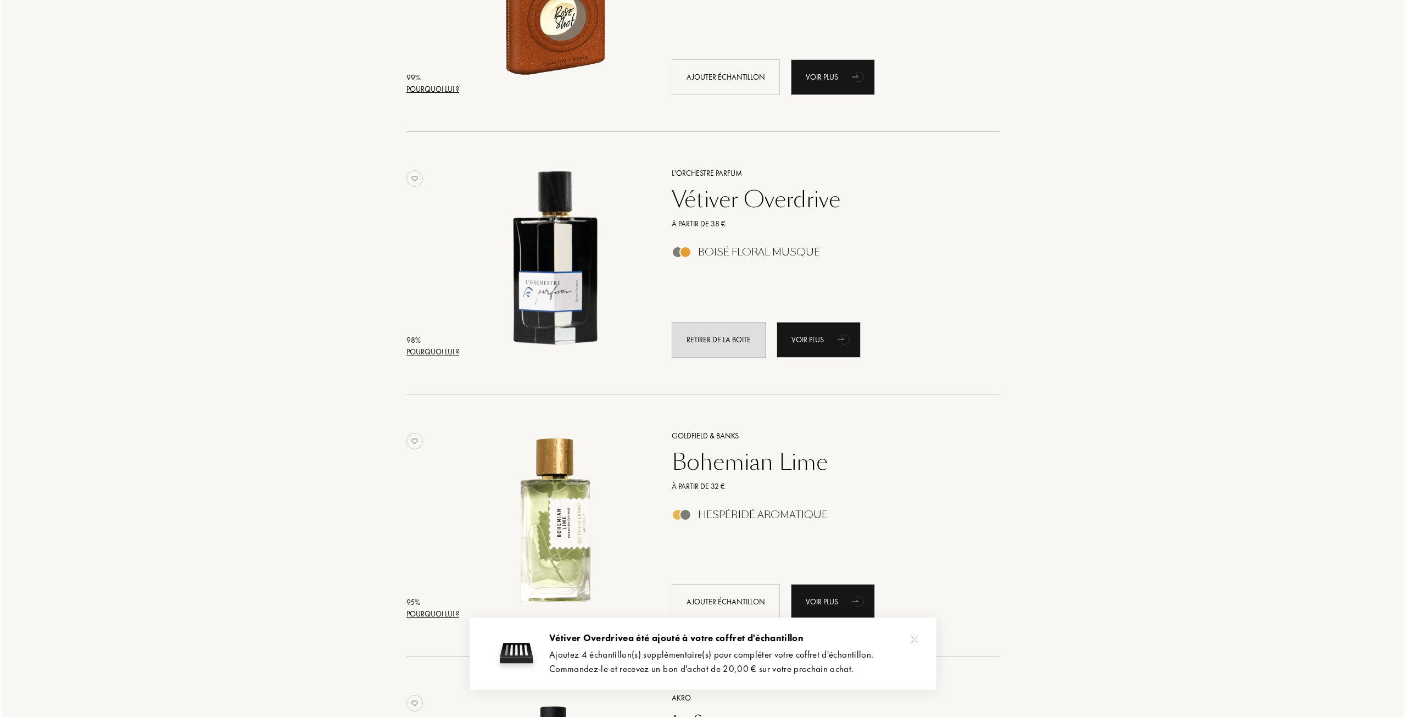
scroll to position [384, 0]
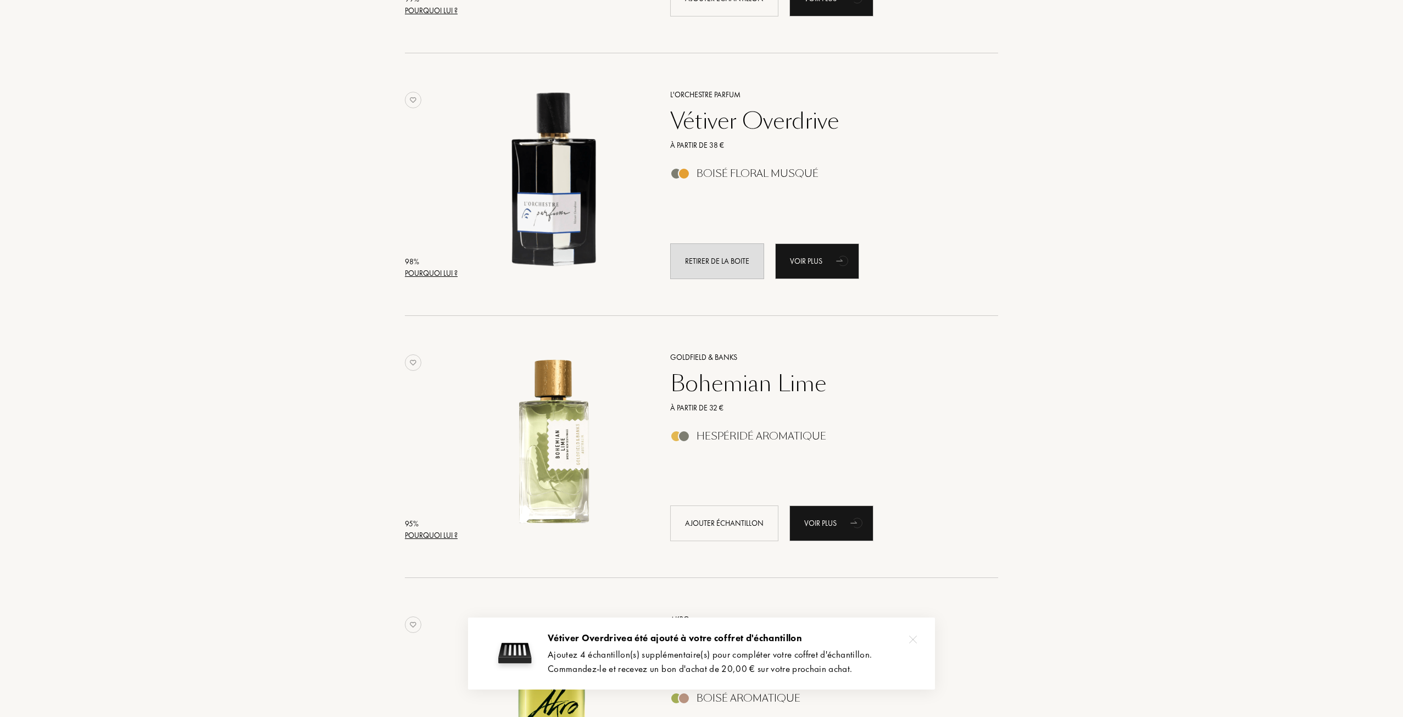
click at [430, 536] on div "Pourquoi lui ?" at bounding box center [431, 535] width 53 height 12
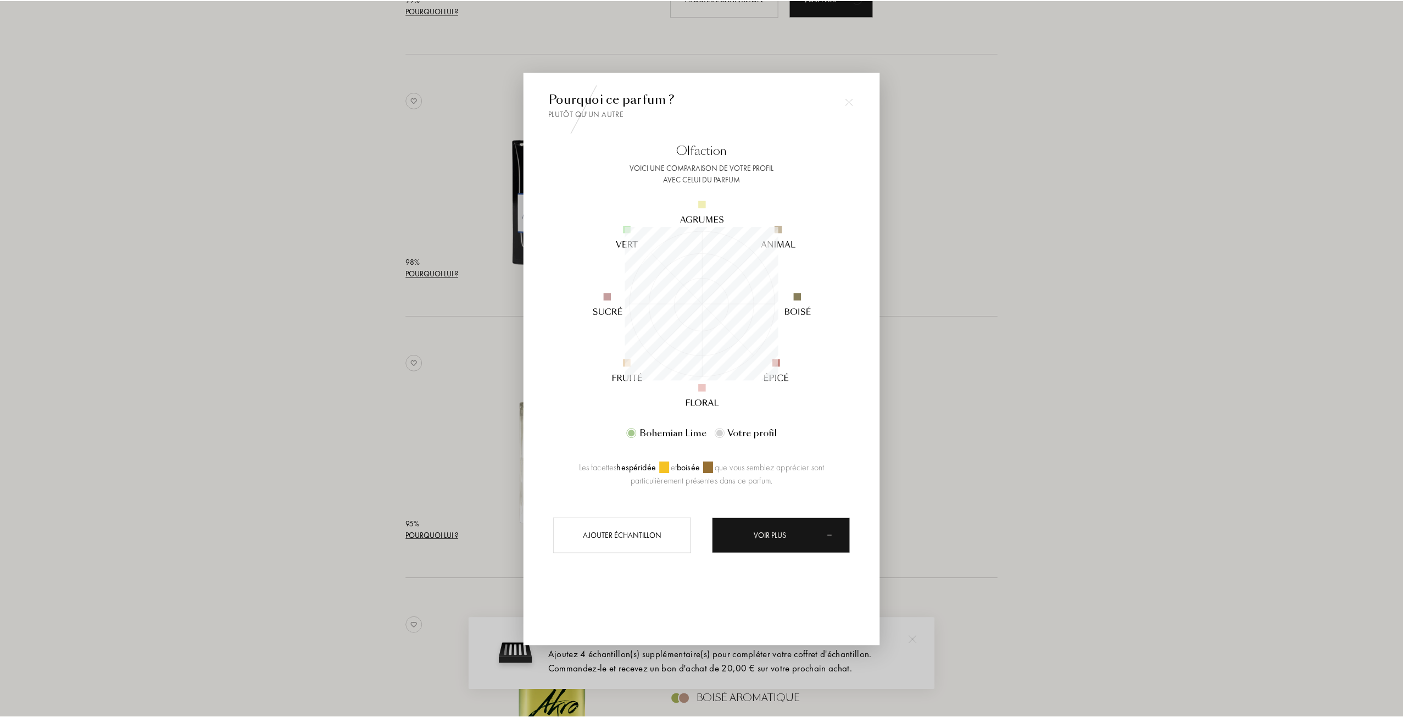
scroll to position [154, 154]
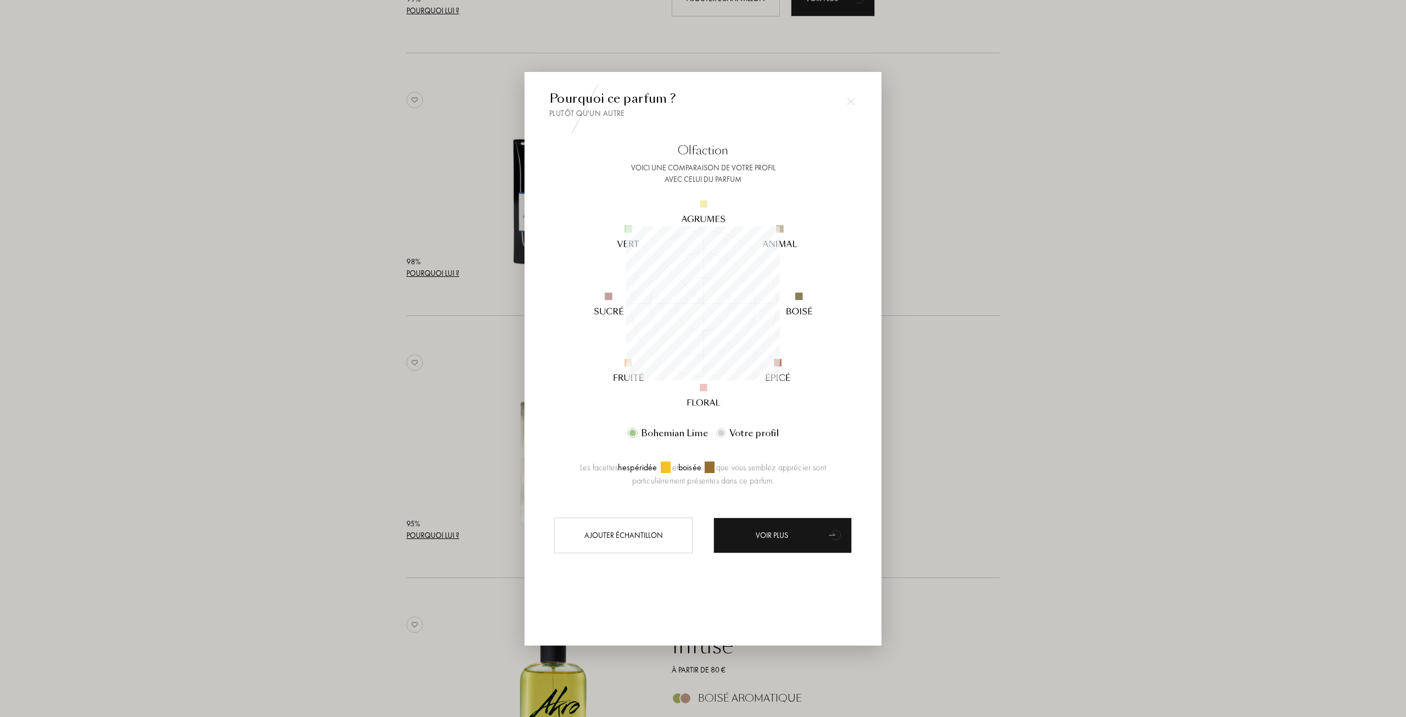
click at [988, 380] on div at bounding box center [703, 358] width 1406 height 717
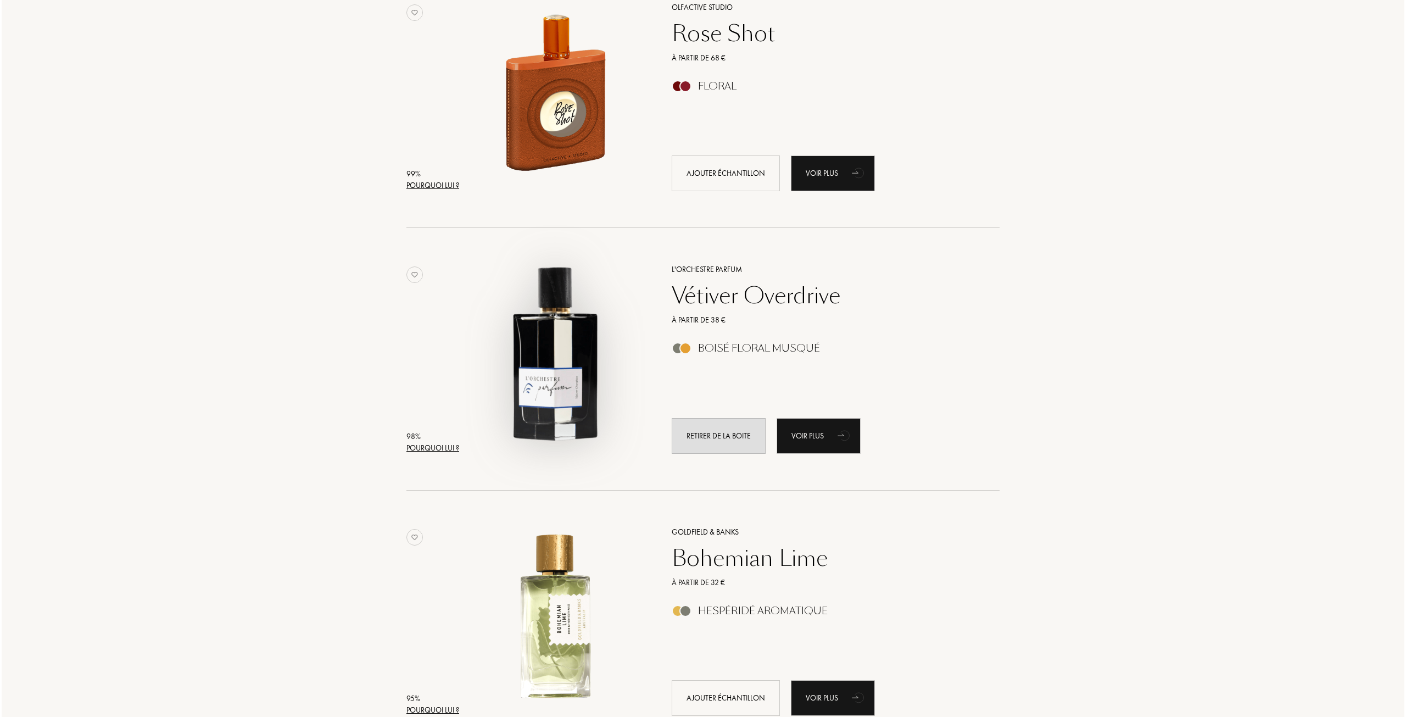
scroll to position [165, 0]
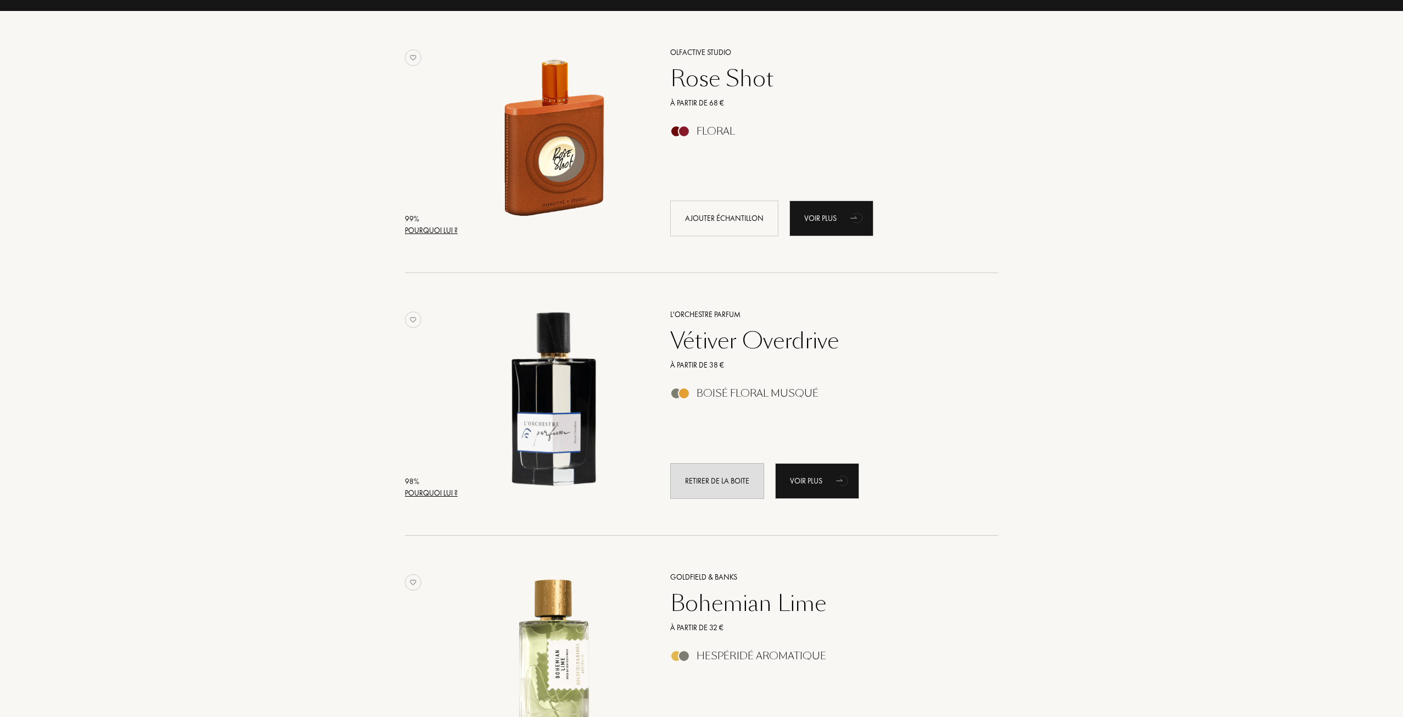
click at [445, 225] on div "Pourquoi lui ?" at bounding box center [431, 231] width 53 height 12
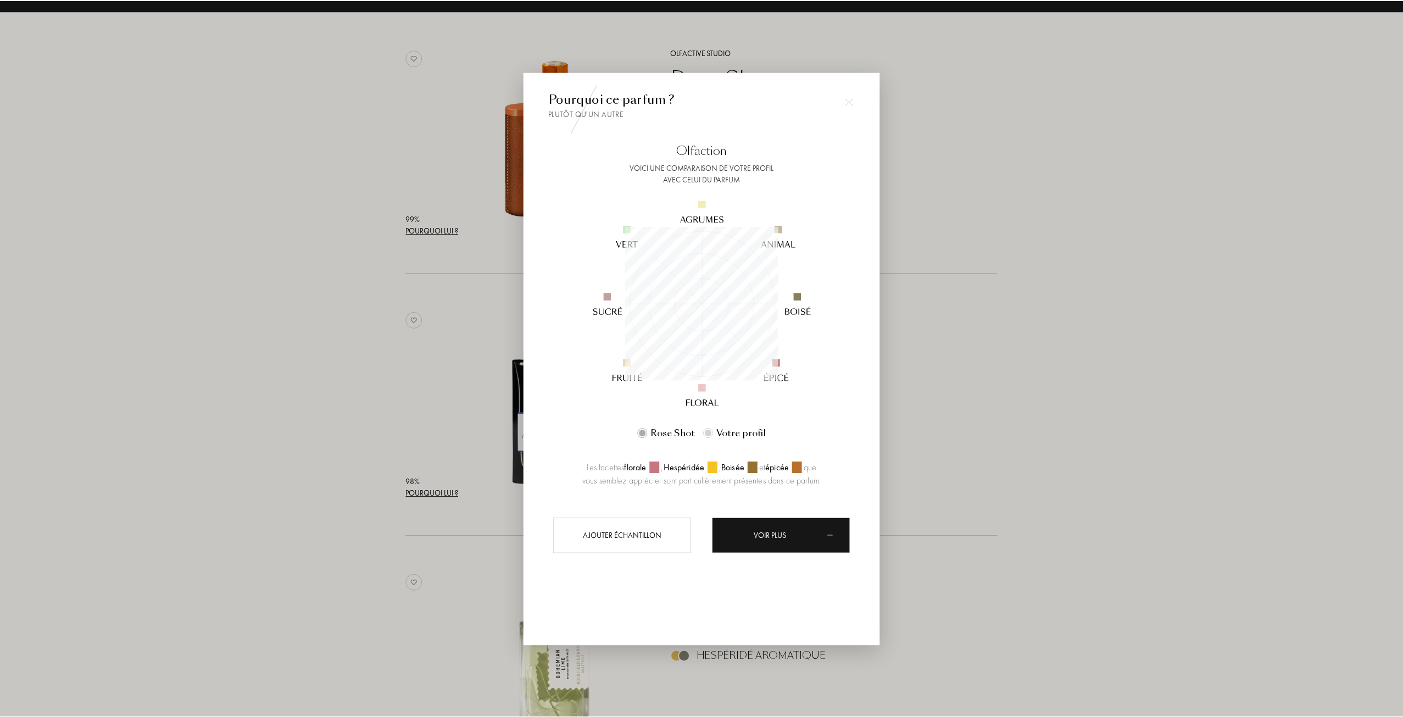
scroll to position [154, 154]
click at [956, 370] on div at bounding box center [703, 358] width 1406 height 717
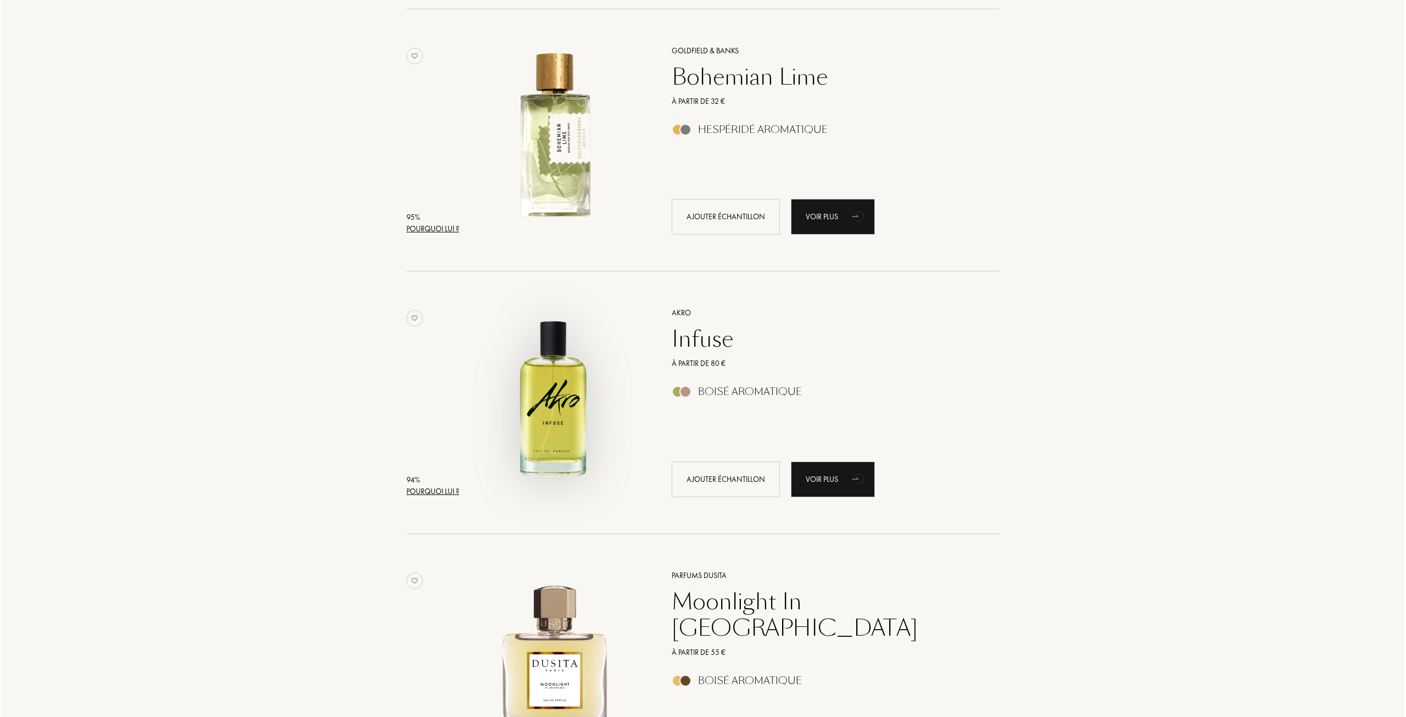
scroll to position [714, 0]
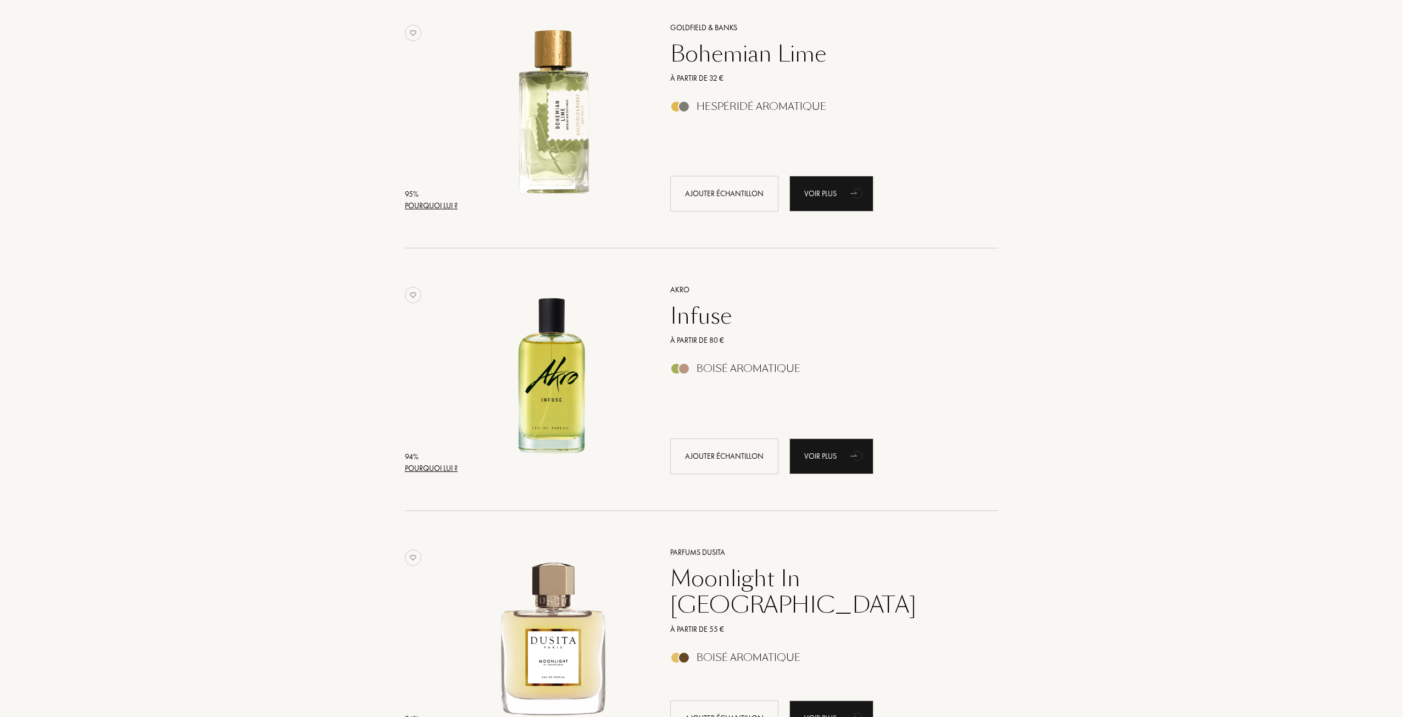
click at [449, 480] on div "94 % Pourquoi lui ? Akro Infuse À partir de 80 € Boisé Aromatique Ajouter échan…" at bounding box center [701, 390] width 593 height 241
click at [446, 473] on div "Pourquoi lui ?" at bounding box center [431, 468] width 53 height 12
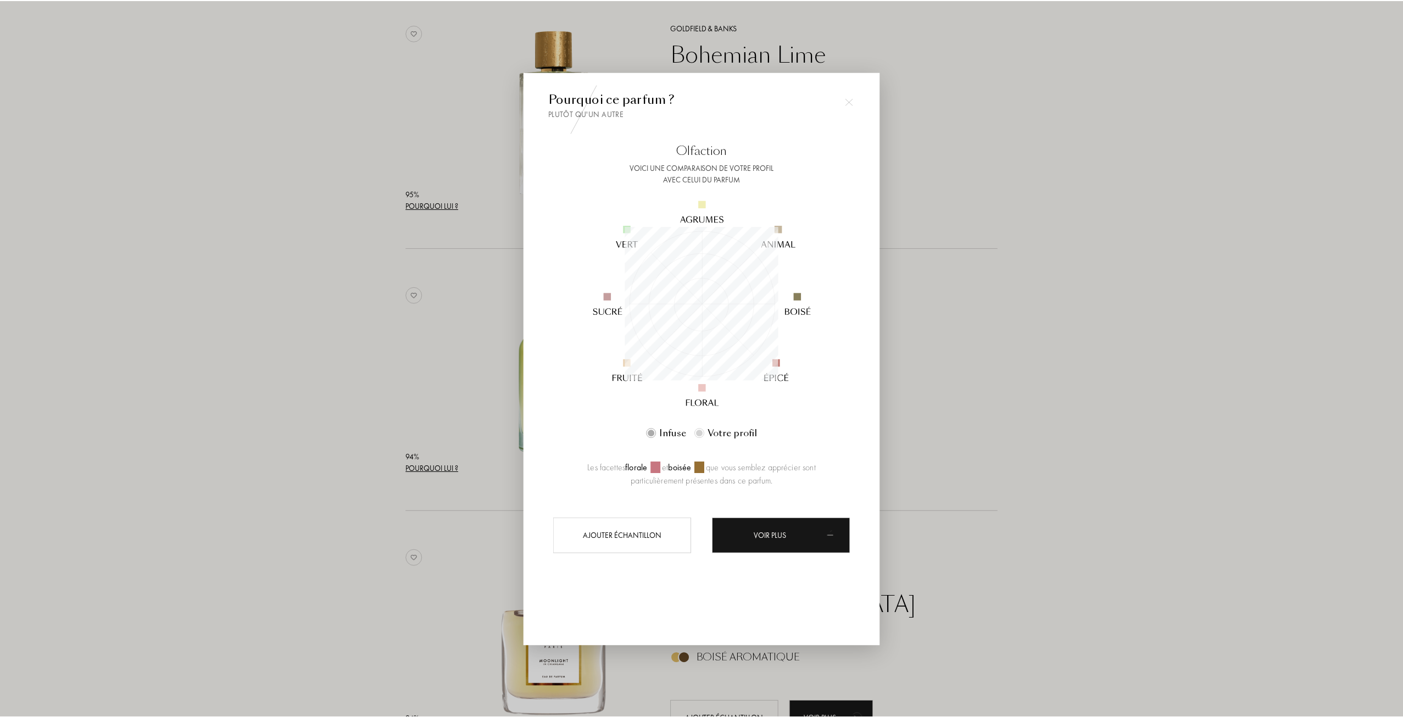
scroll to position [154, 154]
click at [370, 426] on div at bounding box center [703, 358] width 1406 height 717
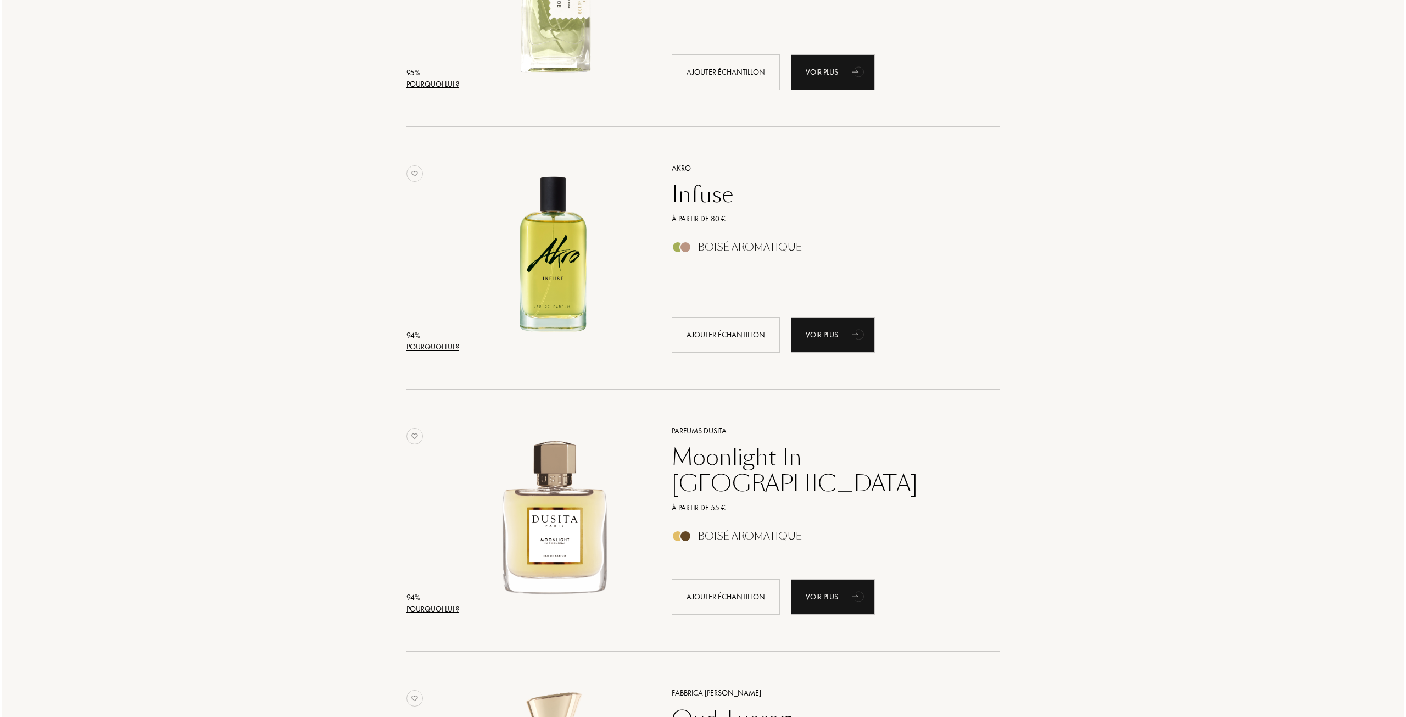
scroll to position [934, 0]
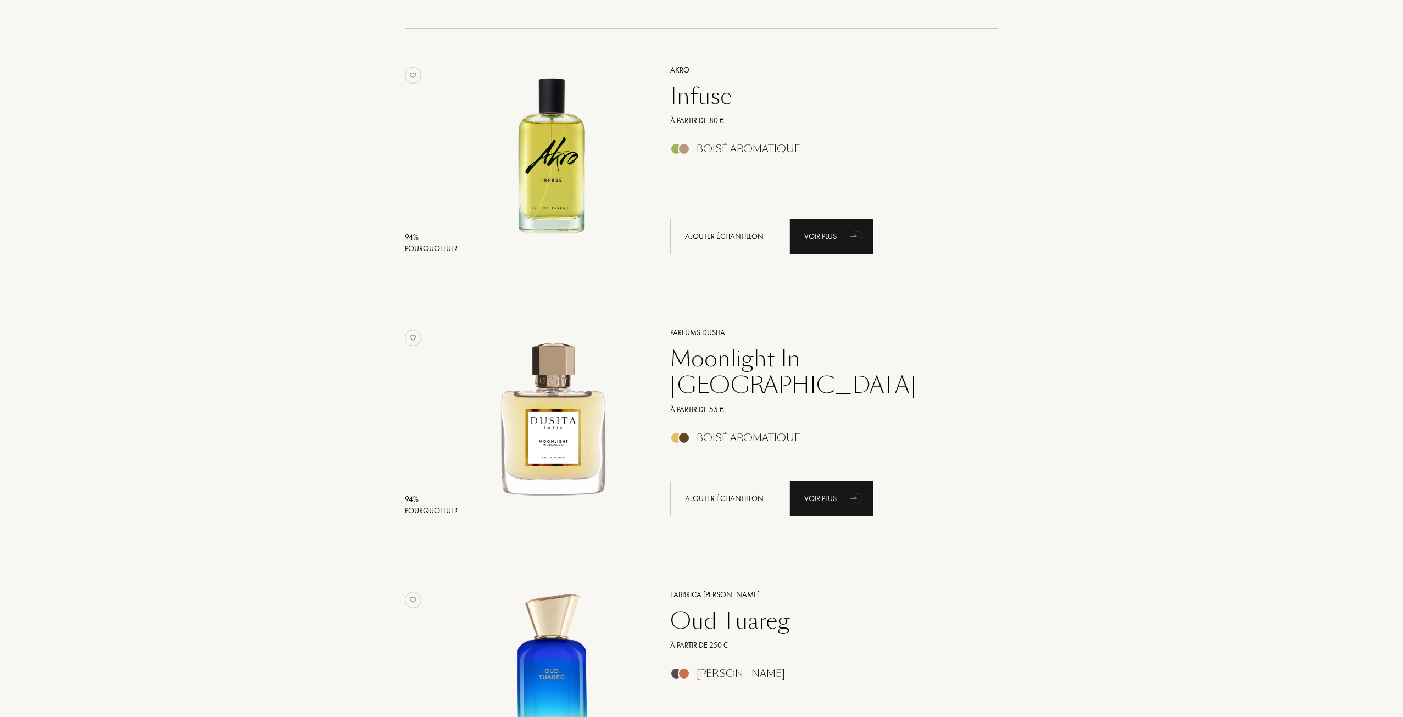
click at [429, 511] on div "Pourquoi lui ?" at bounding box center [431, 511] width 53 height 12
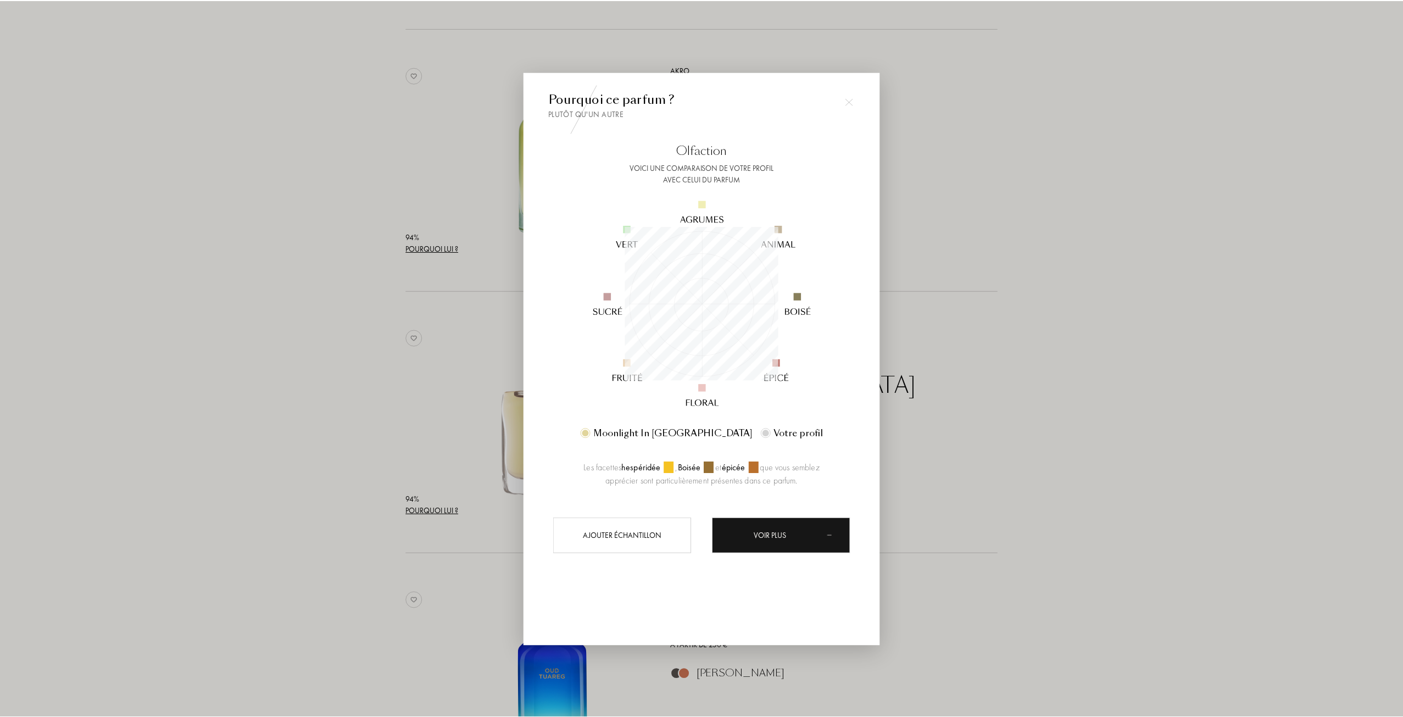
scroll to position [154, 154]
click at [339, 443] on div at bounding box center [703, 358] width 1406 height 717
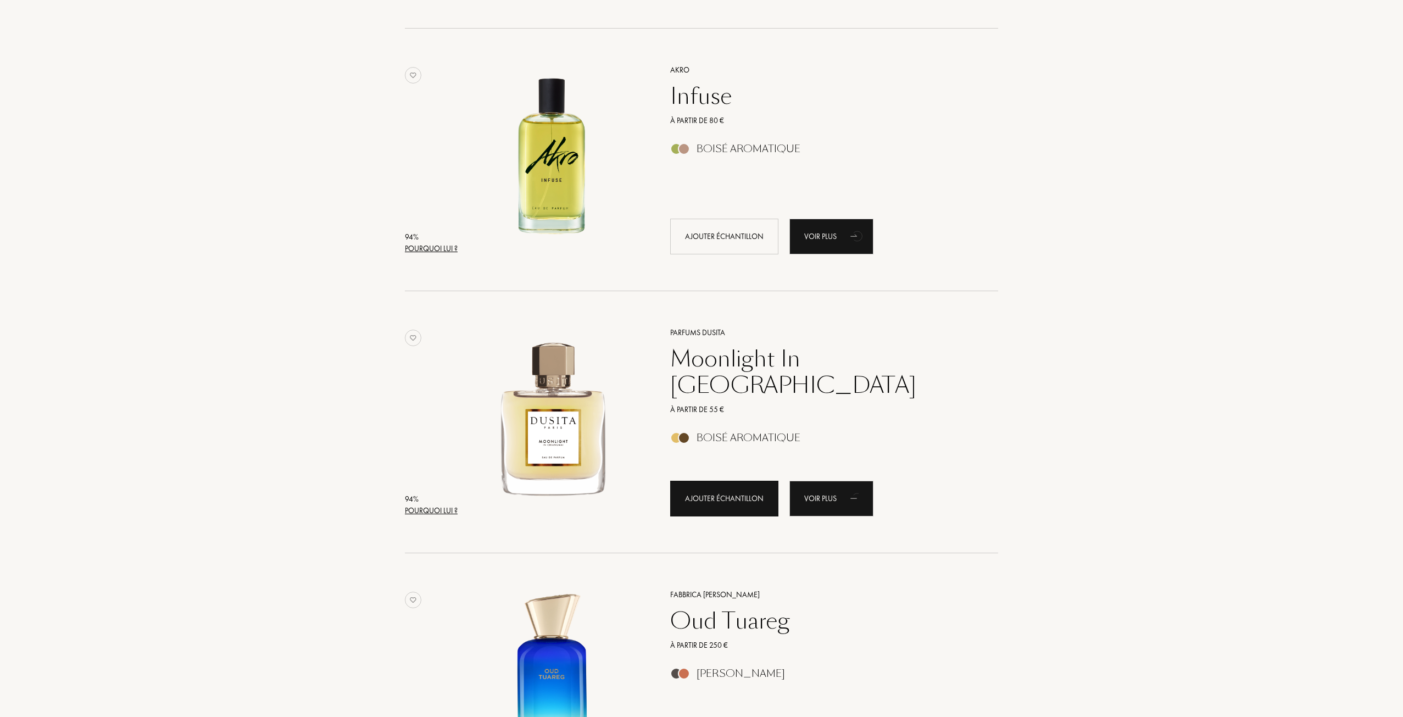
click at [722, 497] on div "Ajouter échantillon" at bounding box center [724, 499] width 108 height 36
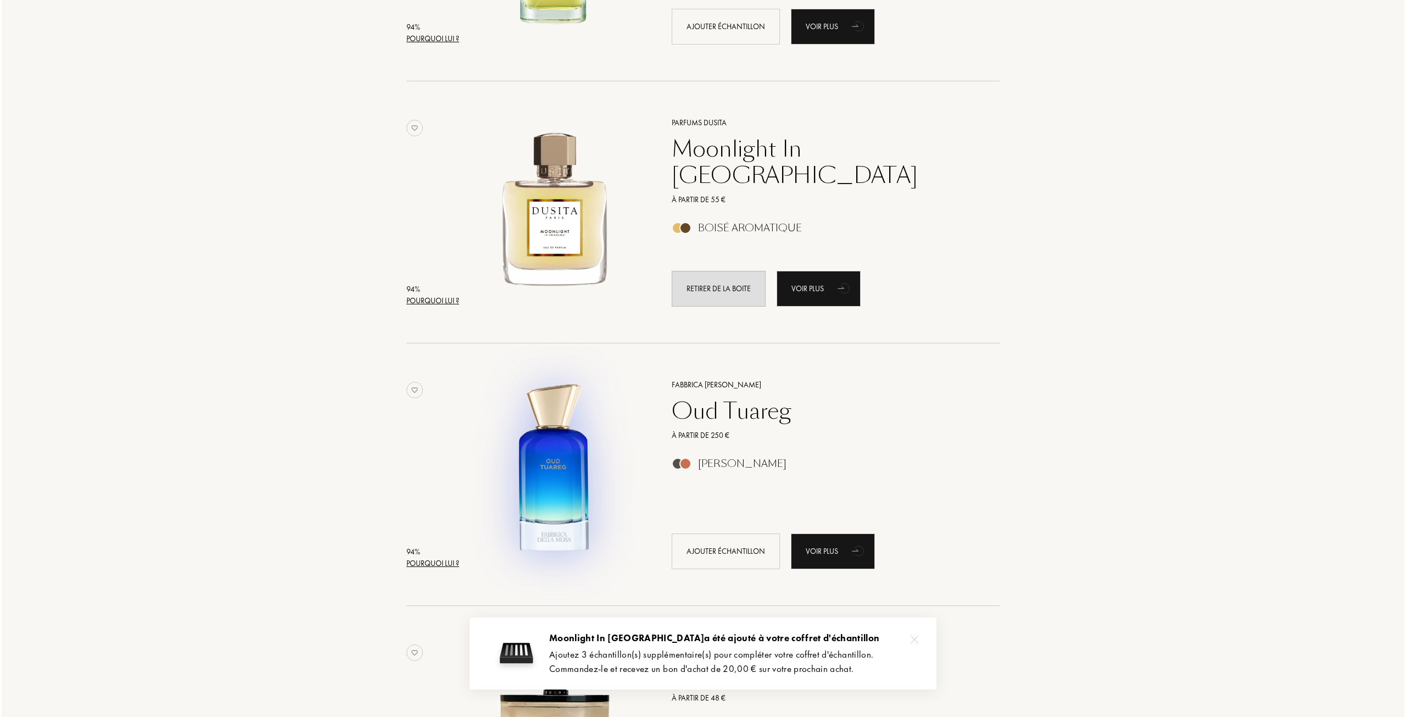
scroll to position [1153, 0]
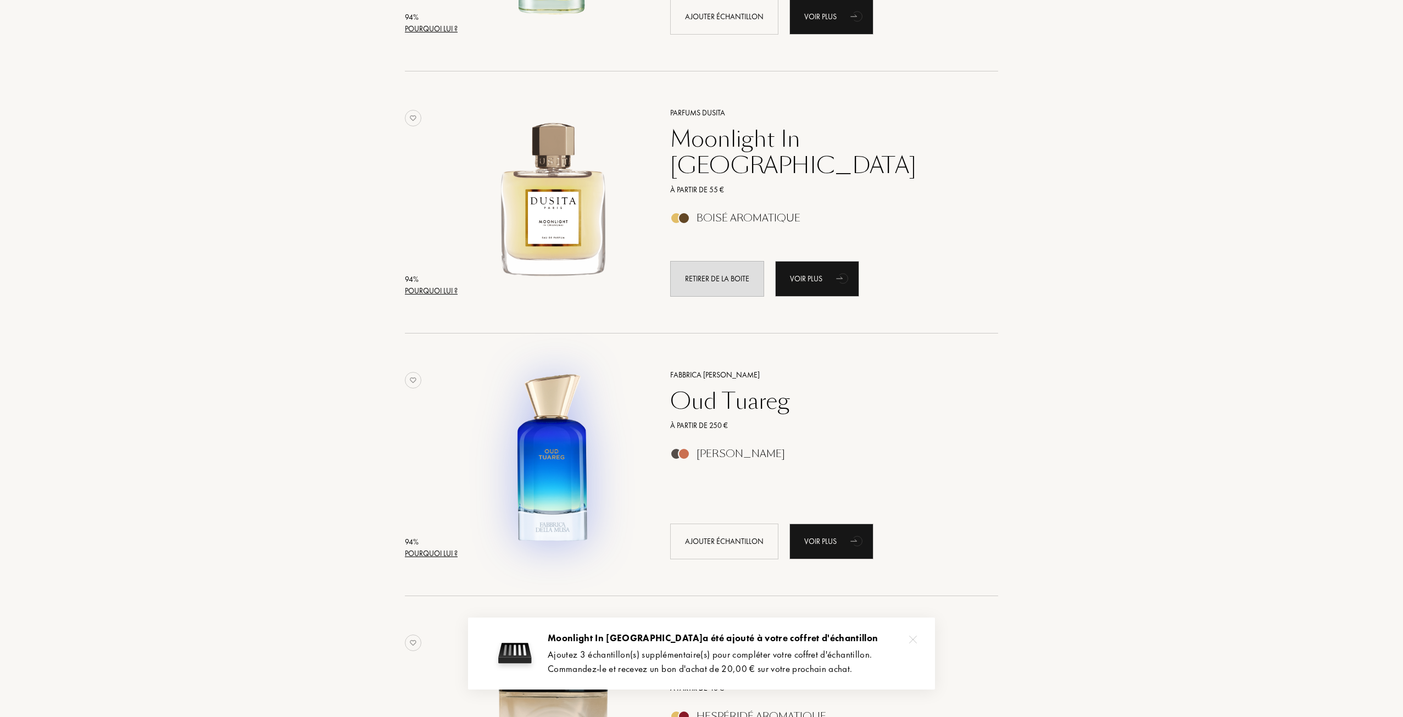
click at [430, 555] on div "Pourquoi lui ?" at bounding box center [431, 554] width 53 height 12
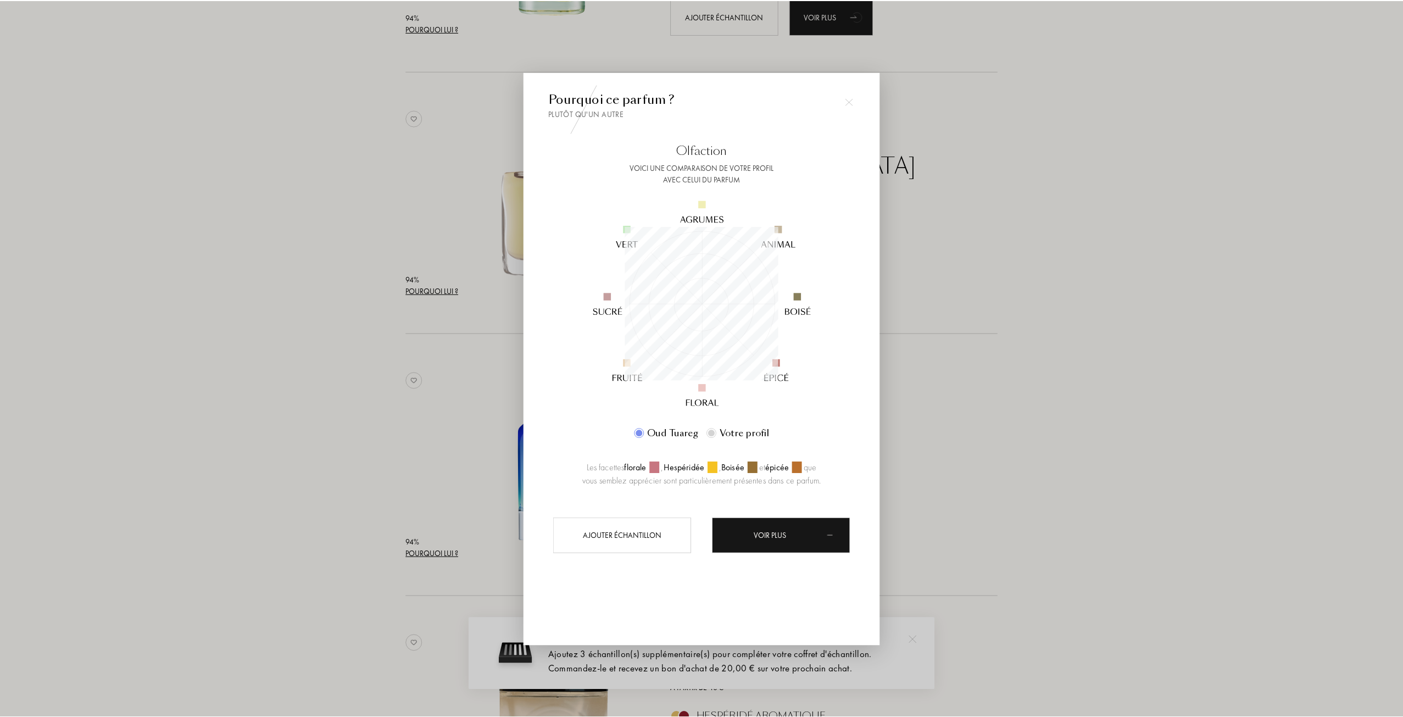
scroll to position [154, 154]
click at [349, 425] on div at bounding box center [703, 358] width 1406 height 717
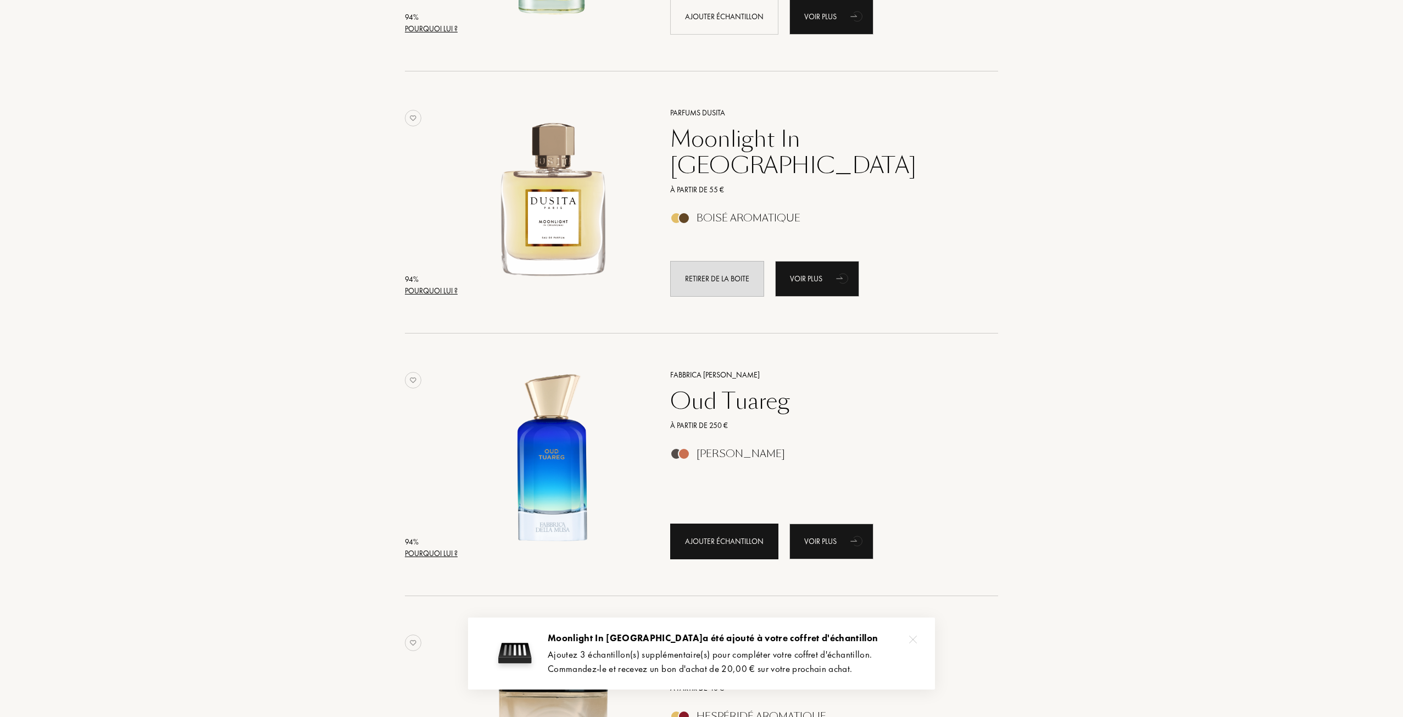
click at [722, 542] on div "Ajouter échantillon" at bounding box center [724, 541] width 108 height 36
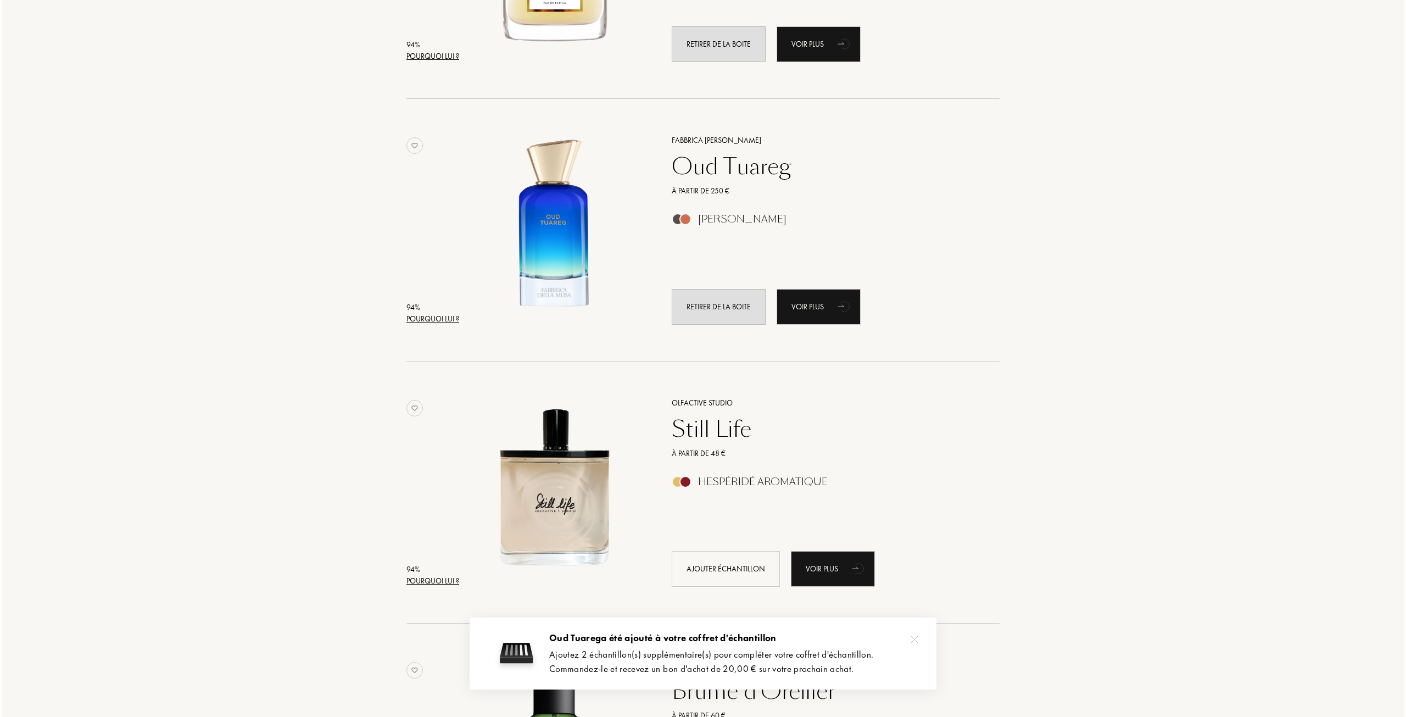
scroll to position [1428, 0]
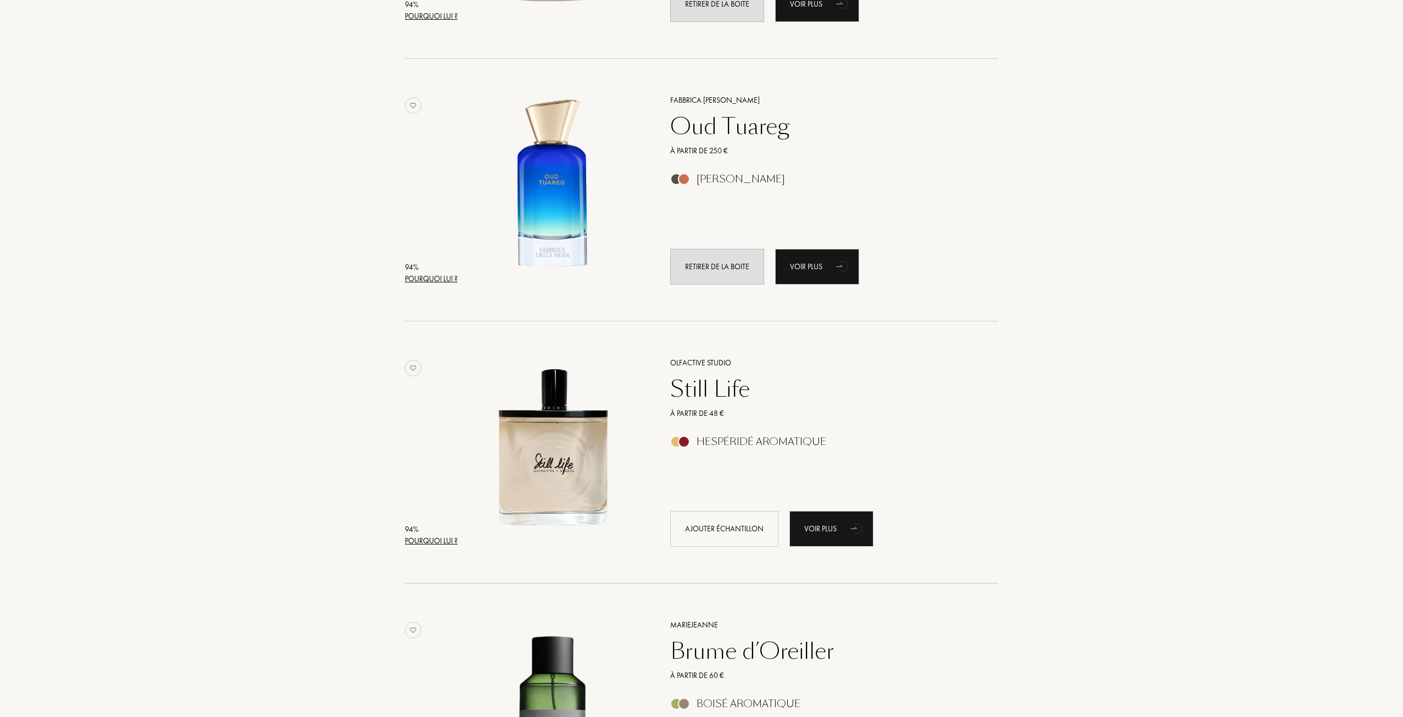
click at [442, 539] on div "Pourquoi lui ?" at bounding box center [431, 541] width 53 height 12
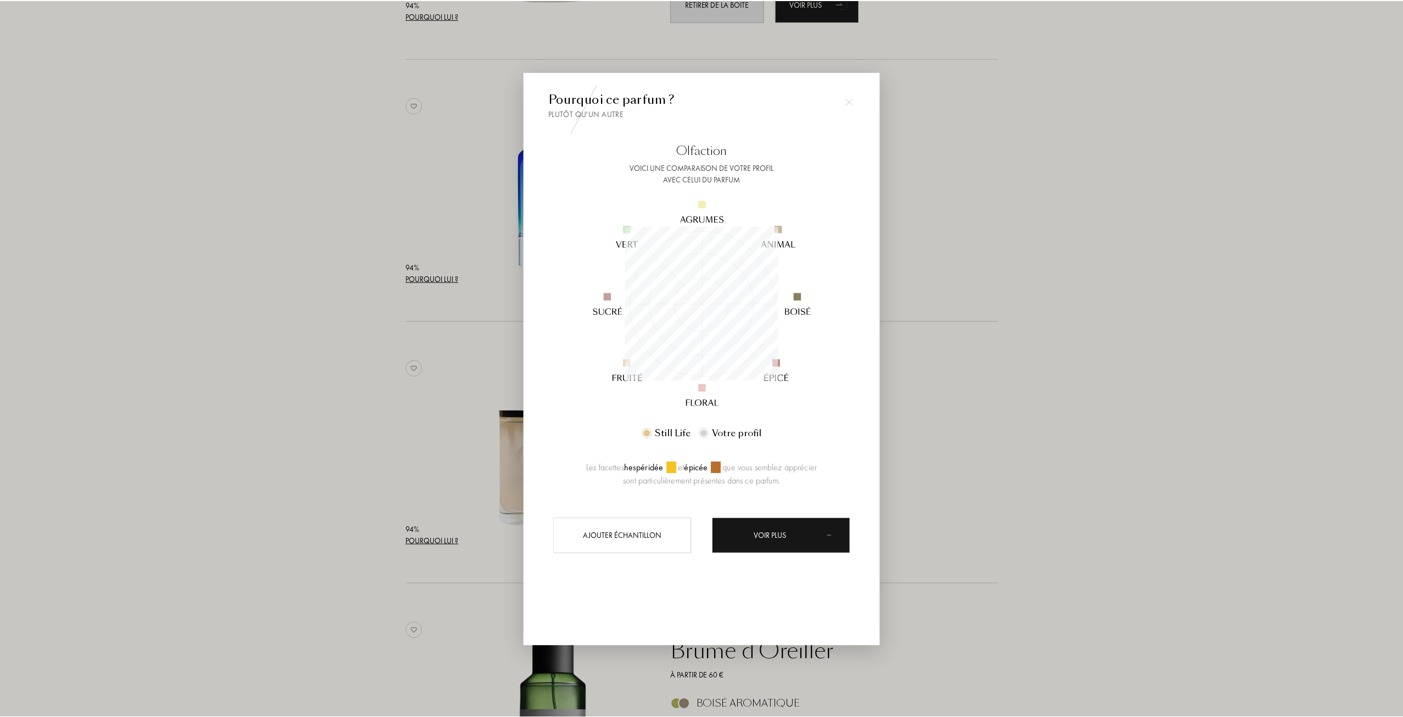
scroll to position [154, 154]
click at [929, 320] on div at bounding box center [703, 358] width 1406 height 717
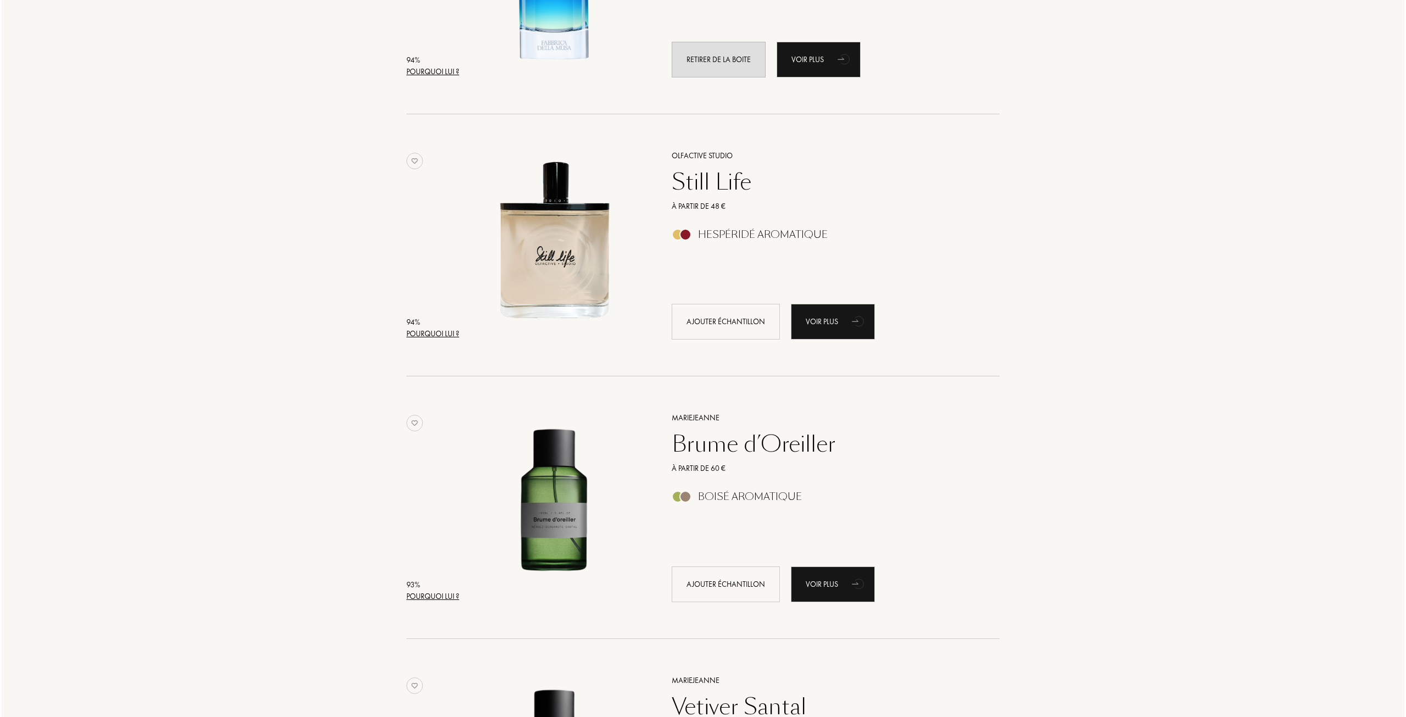
scroll to position [1648, 0]
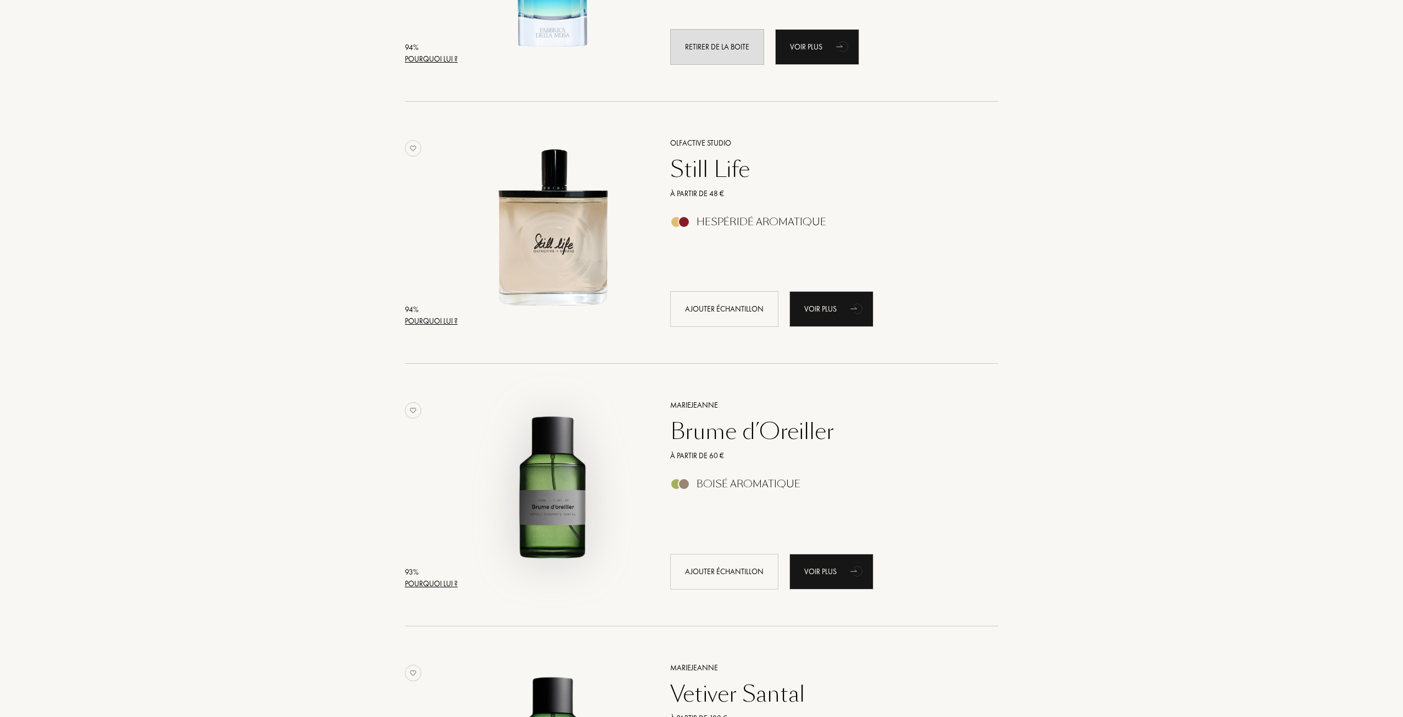
click at [469, 585] on div at bounding box center [552, 494] width 183 height 216
click at [442, 581] on div "Pourquoi lui ?" at bounding box center [431, 584] width 53 height 12
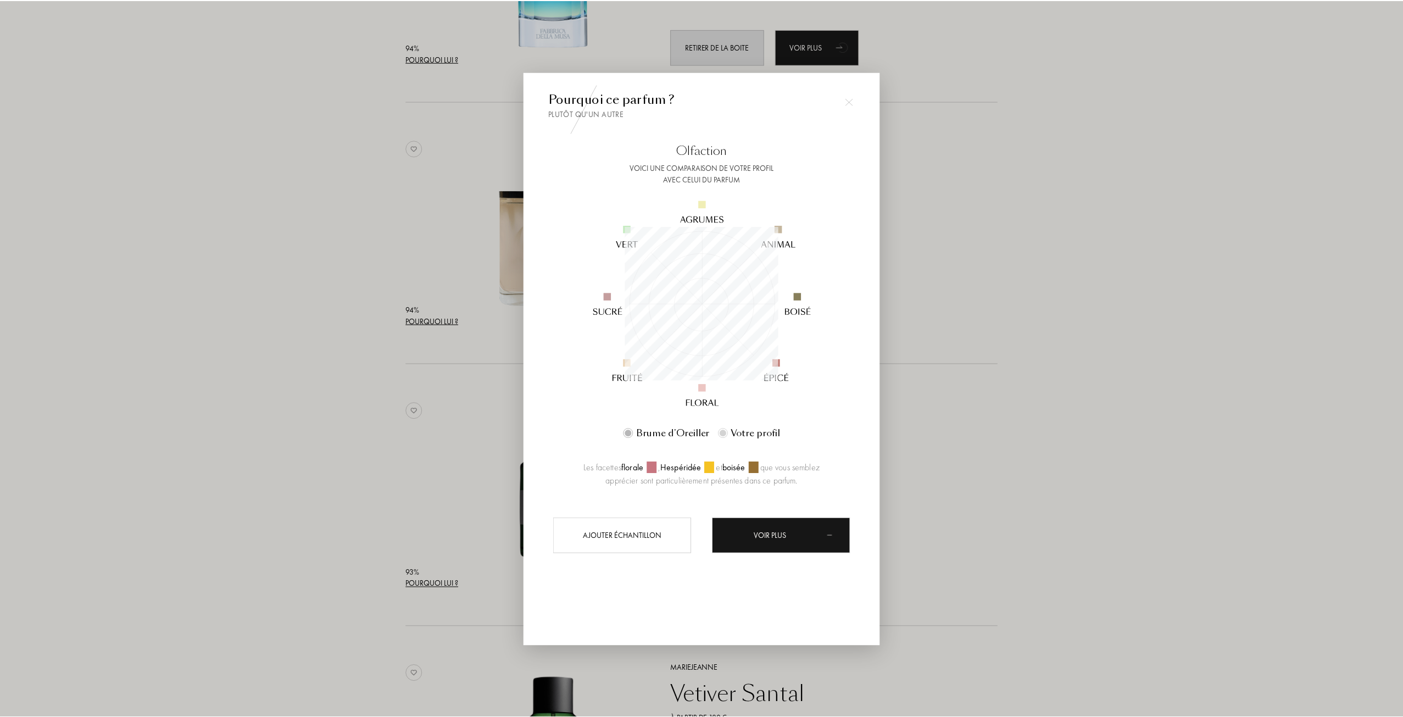
scroll to position [154, 154]
click at [354, 426] on div at bounding box center [703, 358] width 1406 height 717
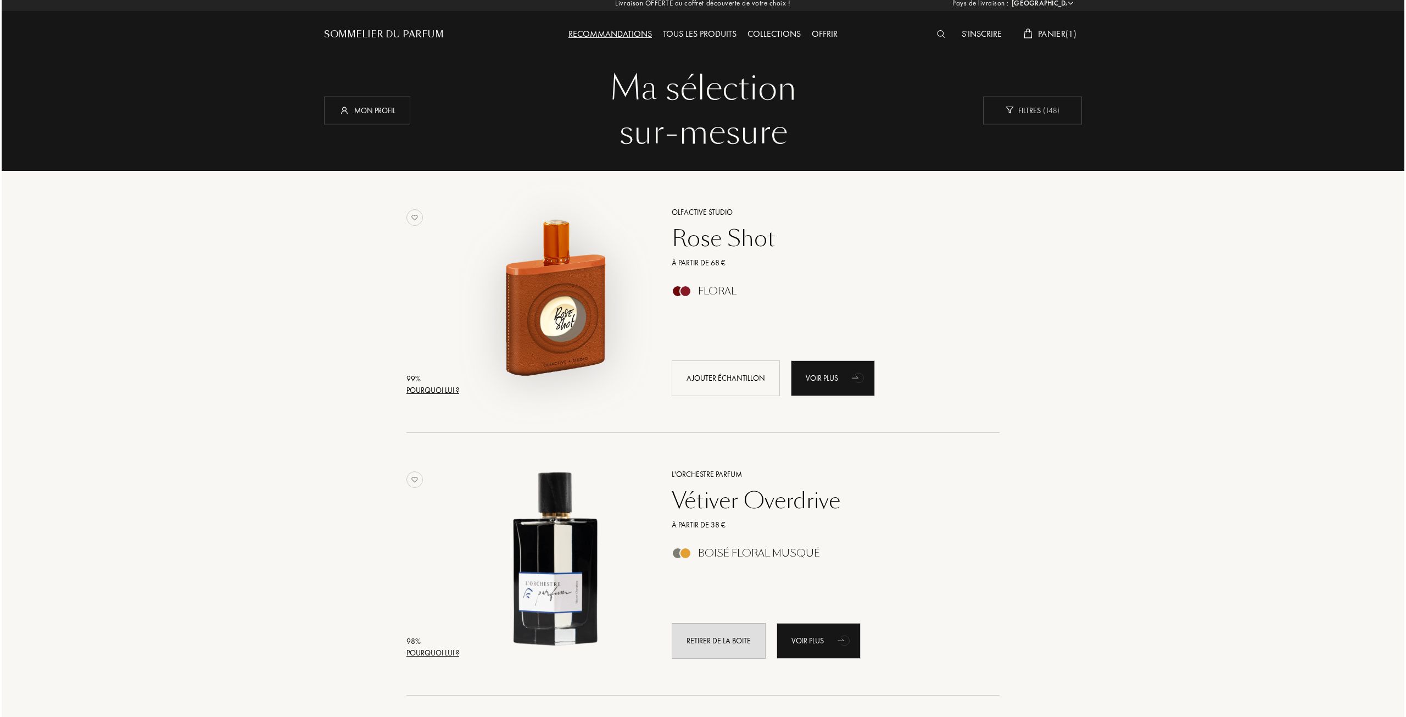
scroll to position [0, 0]
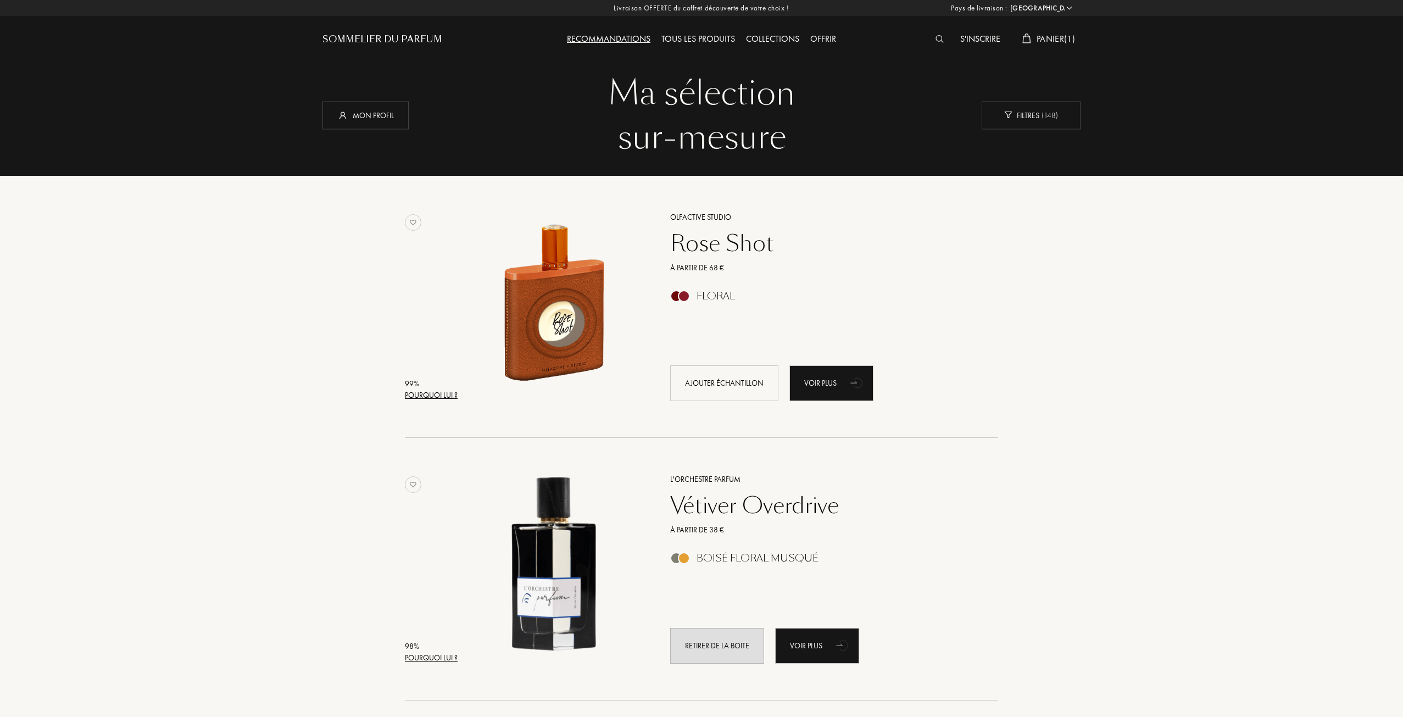
click at [434, 399] on div "Pourquoi lui ?" at bounding box center [431, 395] width 53 height 12
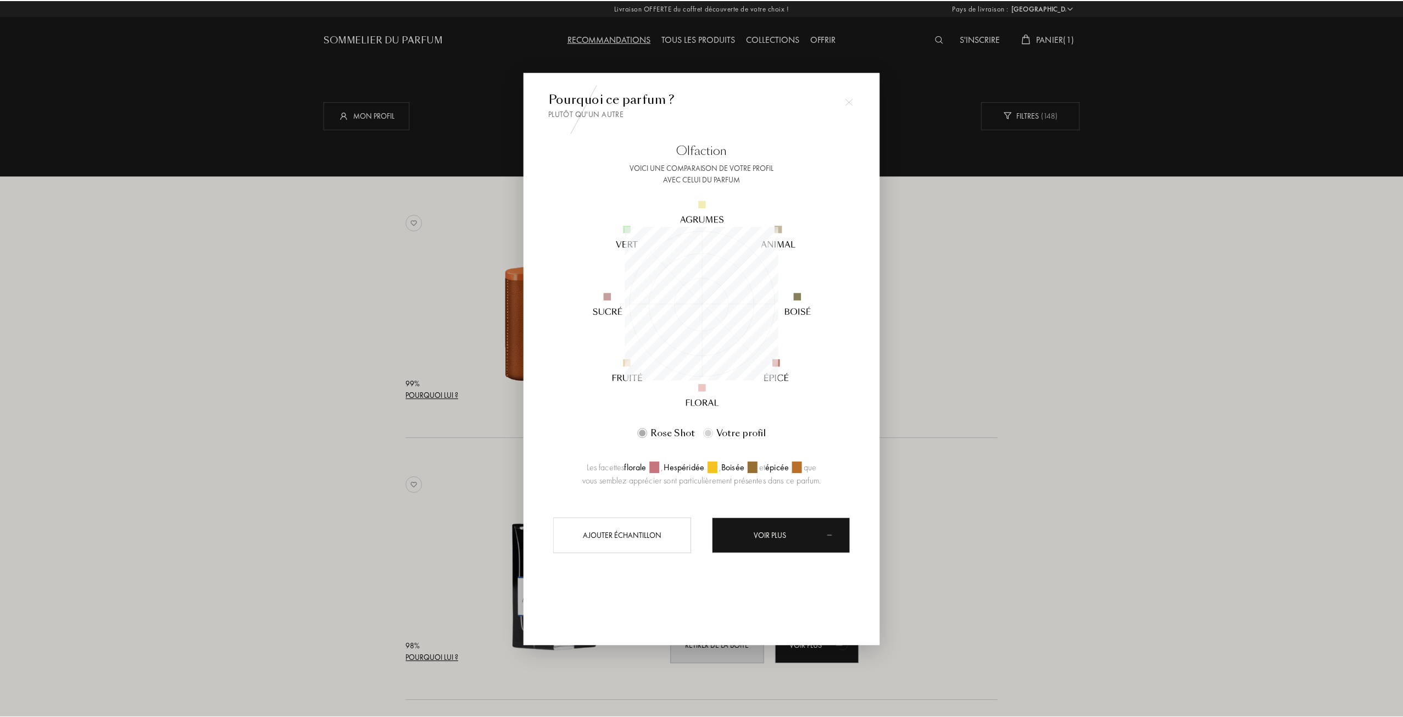
scroll to position [154, 154]
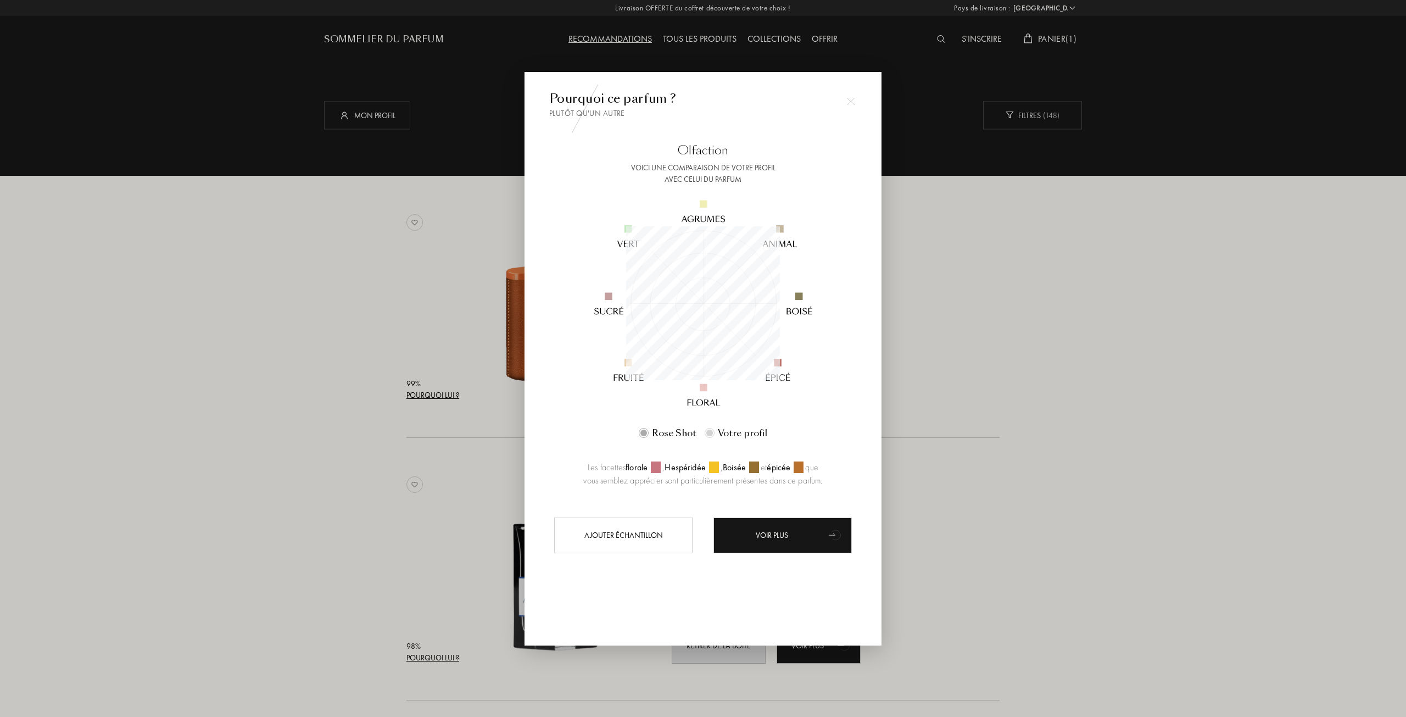
click at [979, 274] on div at bounding box center [703, 358] width 1406 height 717
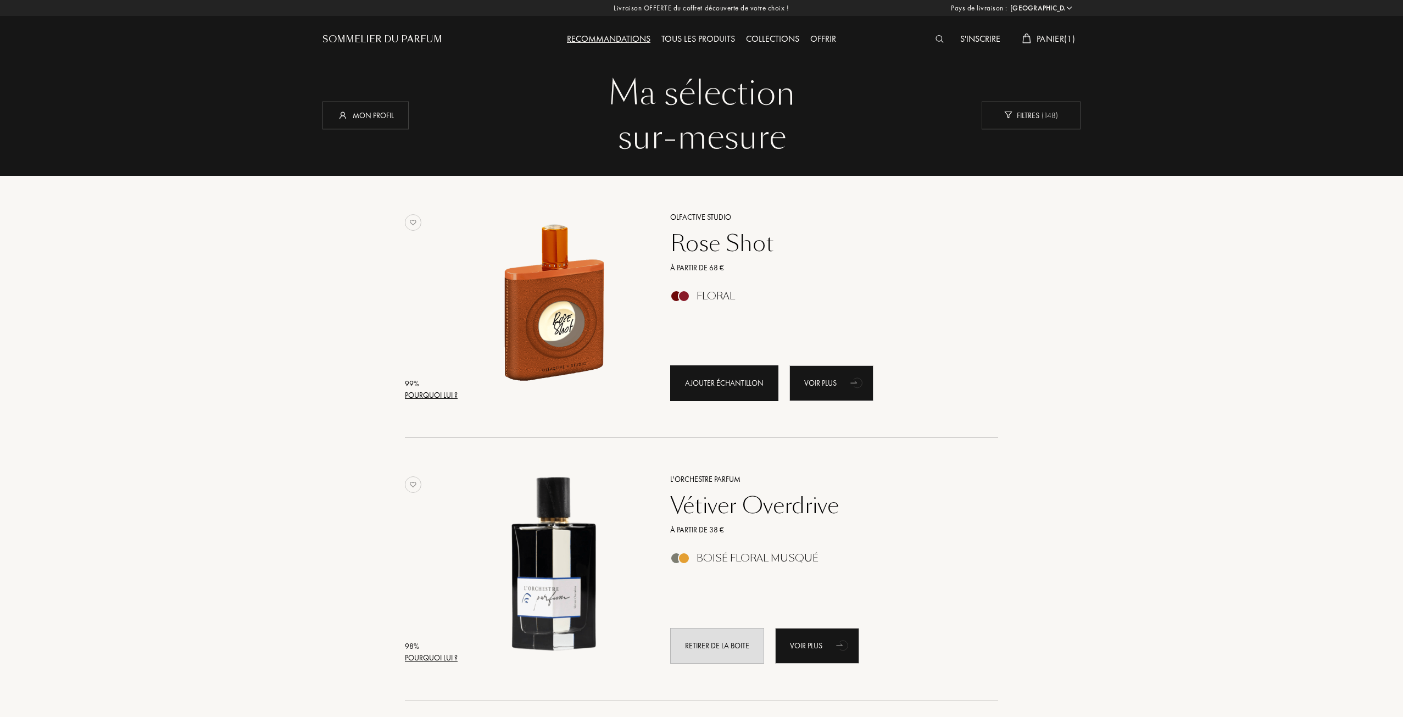
click at [738, 387] on div "Ajouter échantillon" at bounding box center [724, 383] width 108 height 36
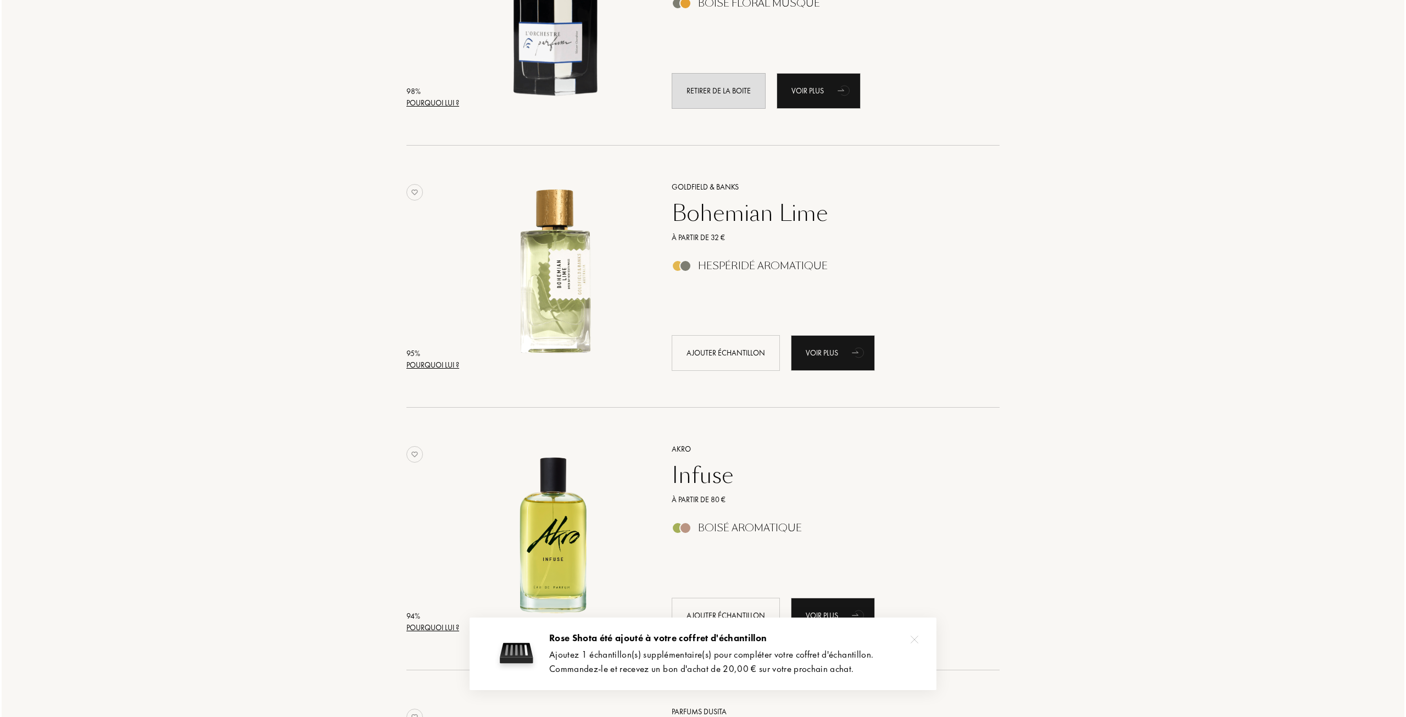
scroll to position [714, 0]
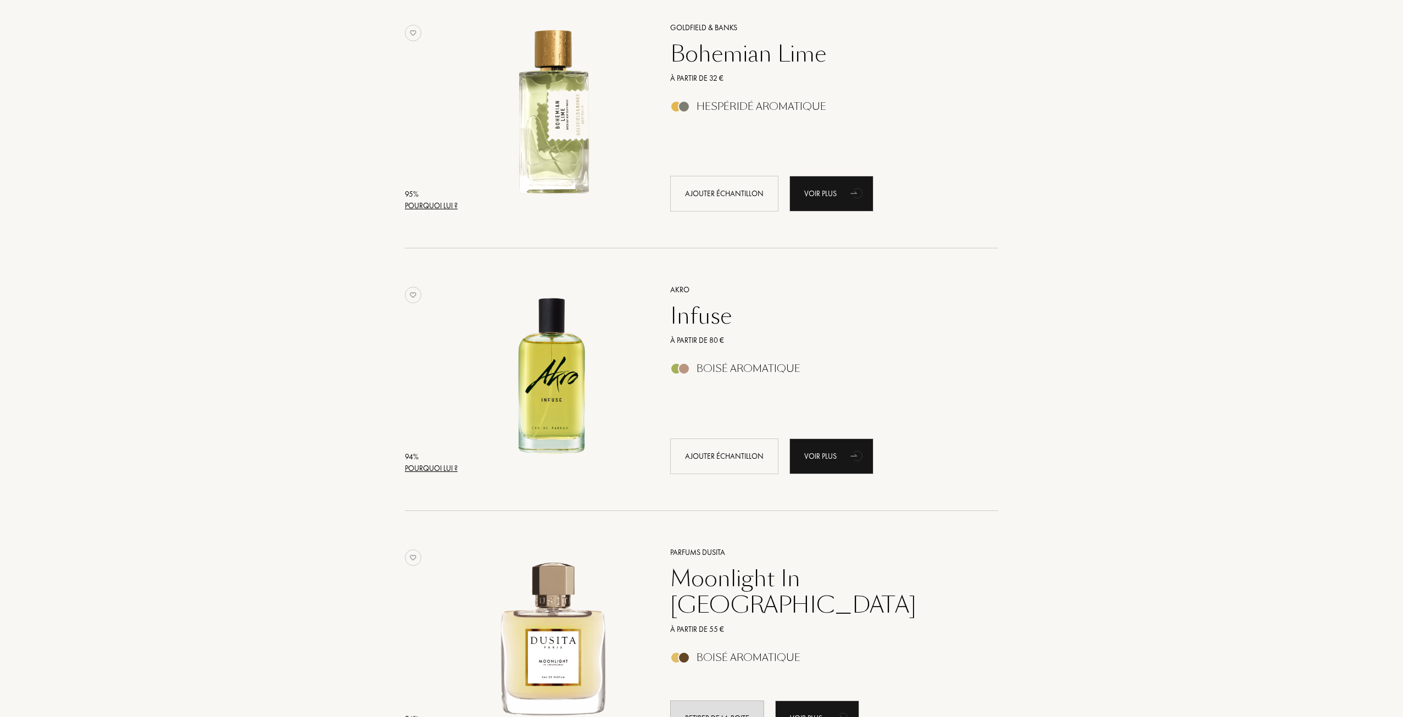
click at [429, 213] on div "95 % Pourquoi lui ? Goldfield & Banks Bohemian Lime À partir de 32 € Hespéridé …" at bounding box center [701, 128] width 593 height 241
click at [417, 209] on div "Pourquoi lui ?" at bounding box center [431, 206] width 53 height 12
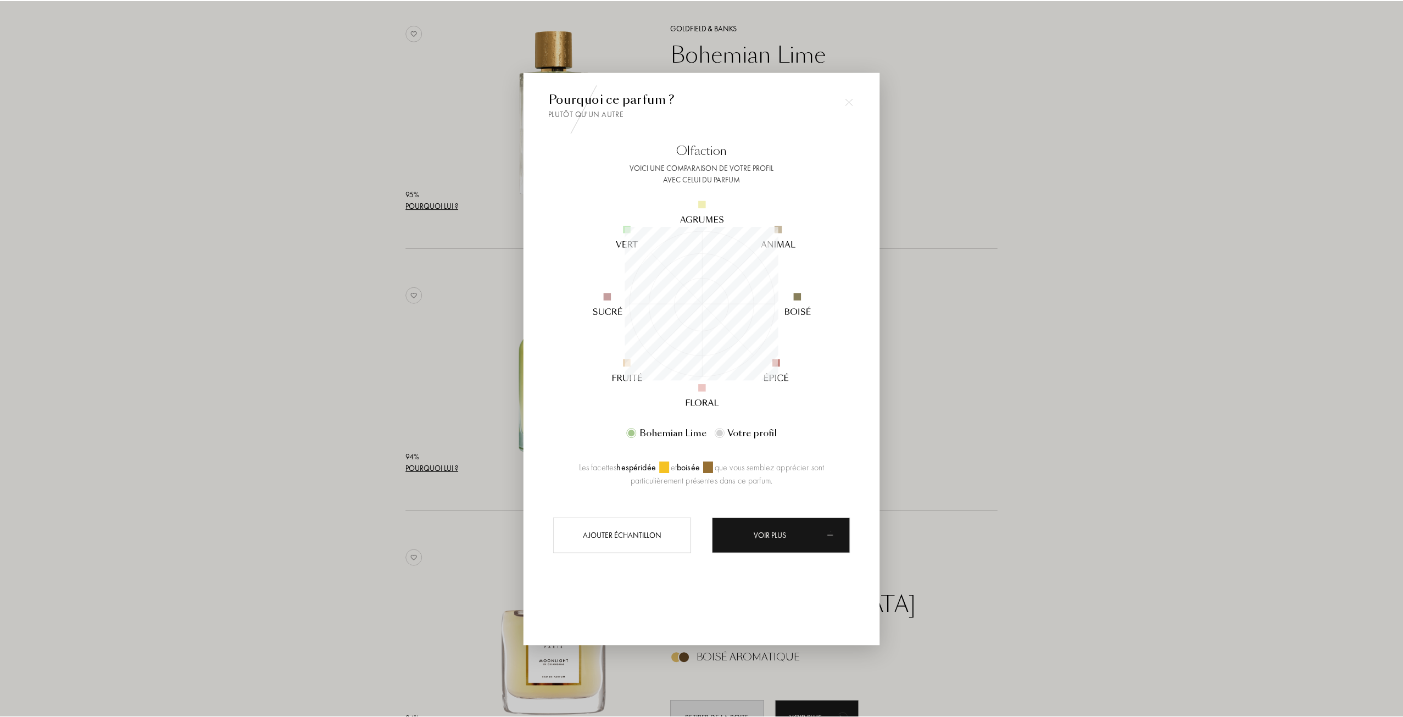
scroll to position [154, 154]
click at [1034, 254] on div at bounding box center [703, 358] width 1406 height 717
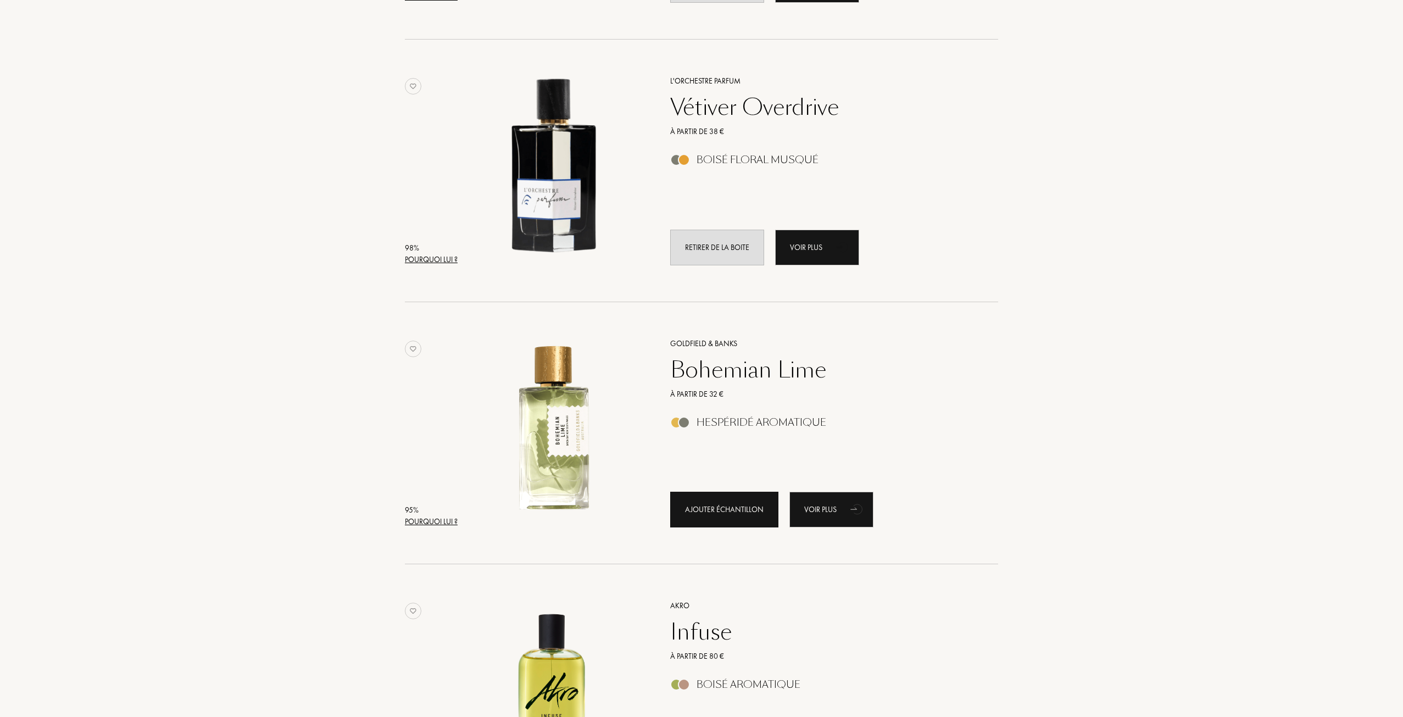
scroll to position [494, 0]
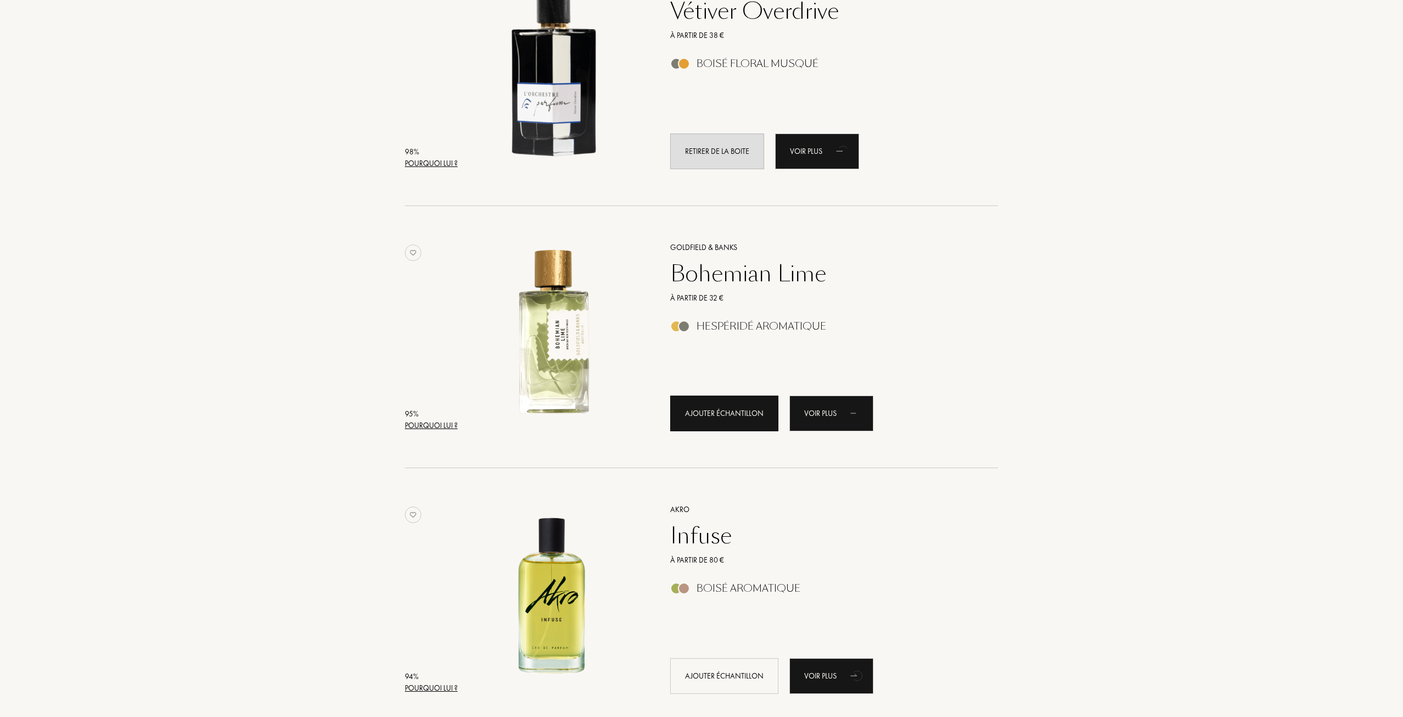
click at [749, 421] on div "Ajouter échantillon" at bounding box center [724, 413] width 108 height 36
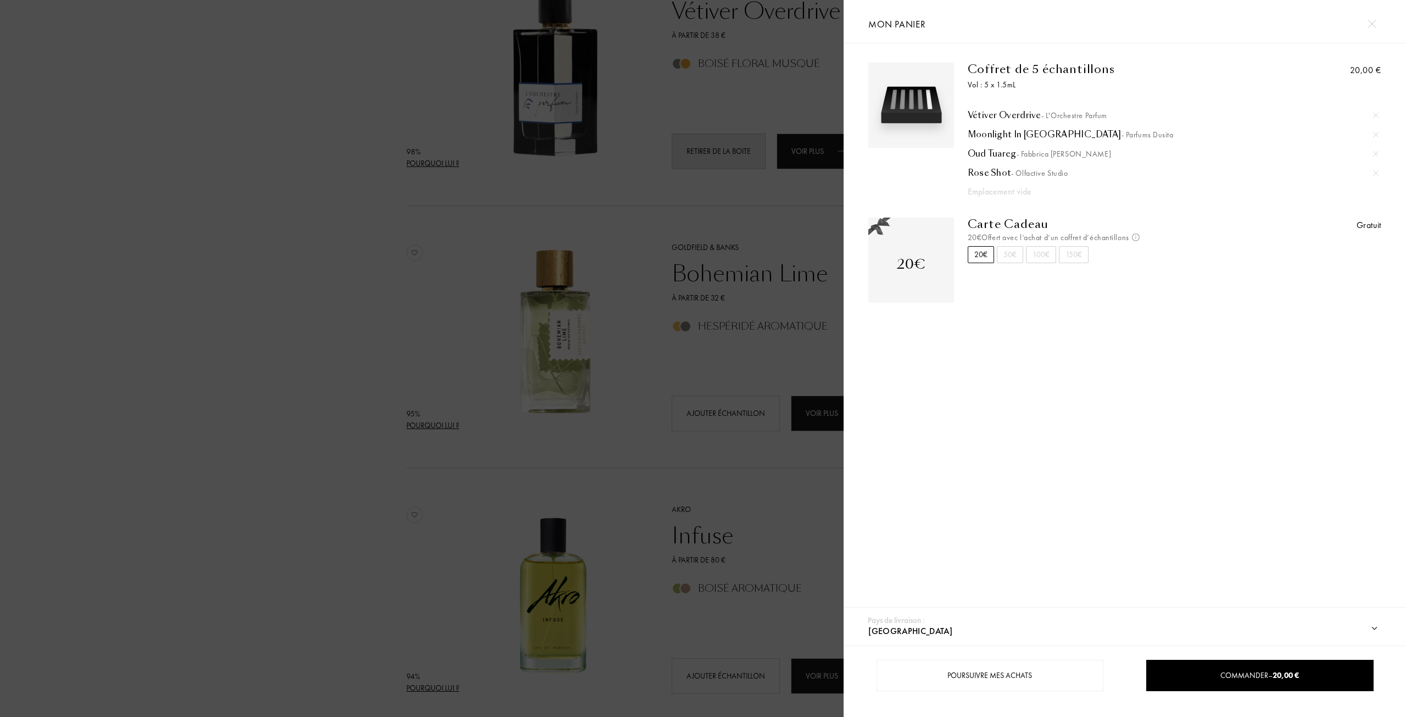
click at [811, 315] on div at bounding box center [422, 358] width 844 height 717
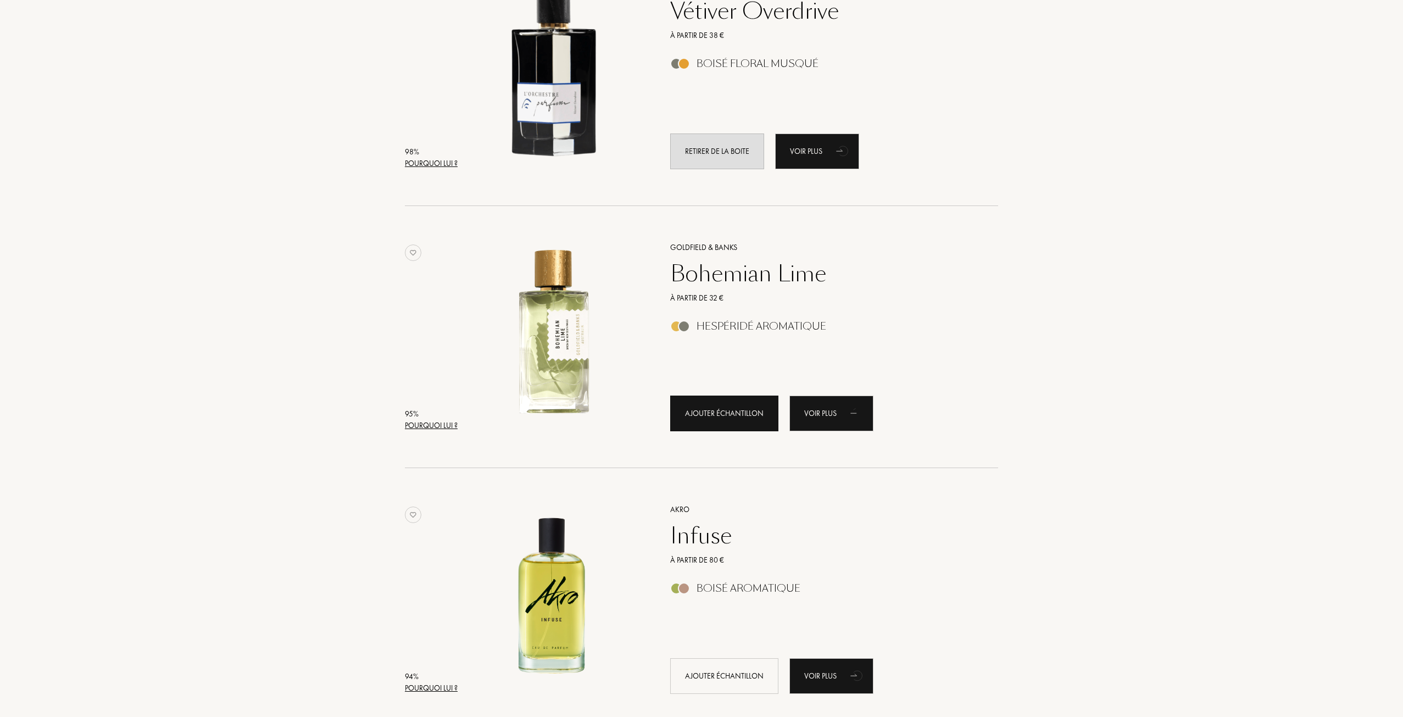
click at [729, 414] on div "Ajouter échantillon" at bounding box center [724, 413] width 108 height 36
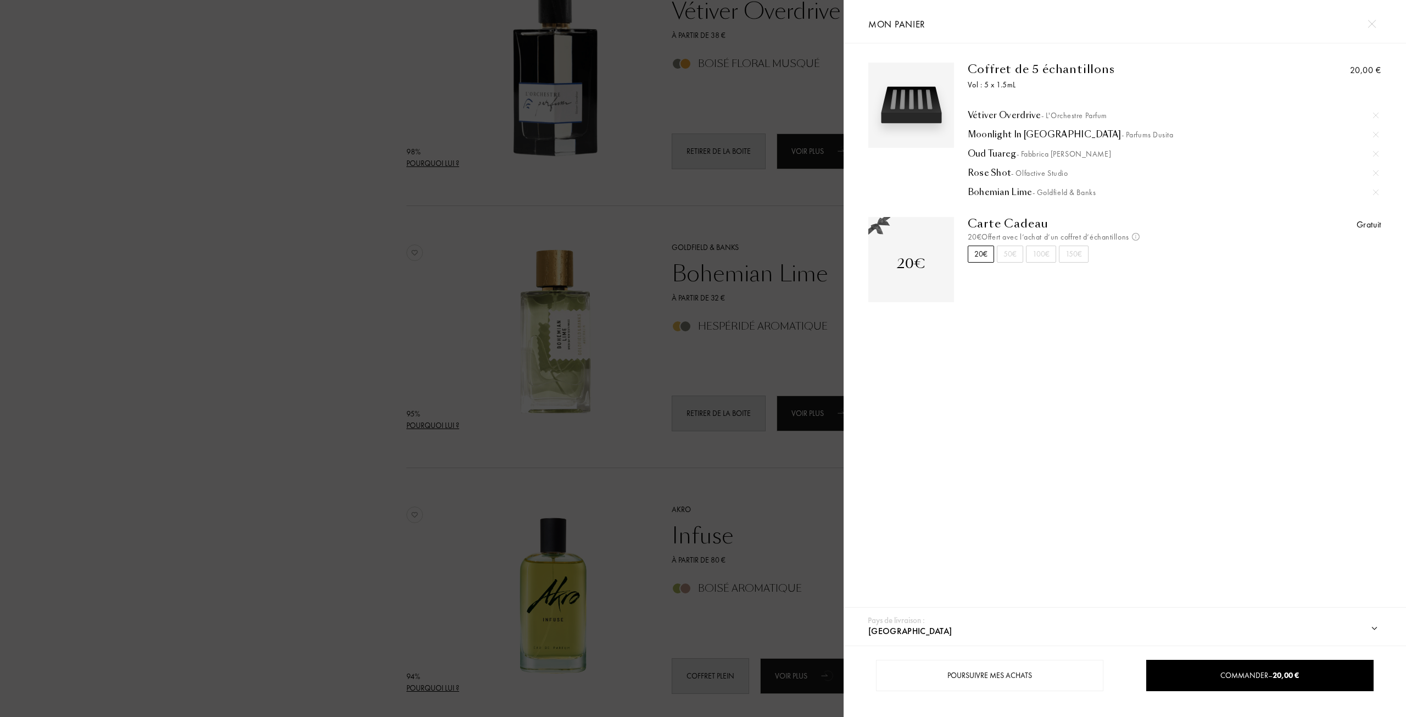
click at [735, 378] on div at bounding box center [422, 358] width 844 height 717
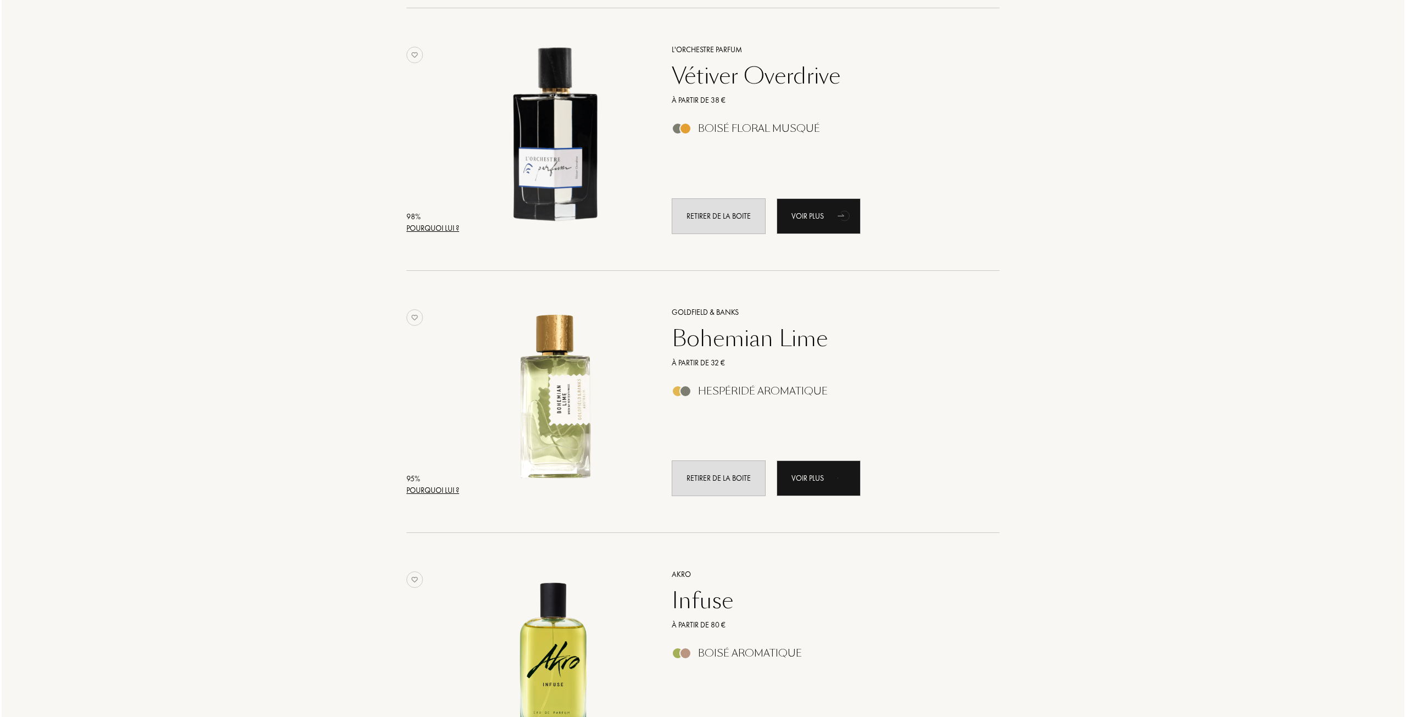
scroll to position [659, 0]
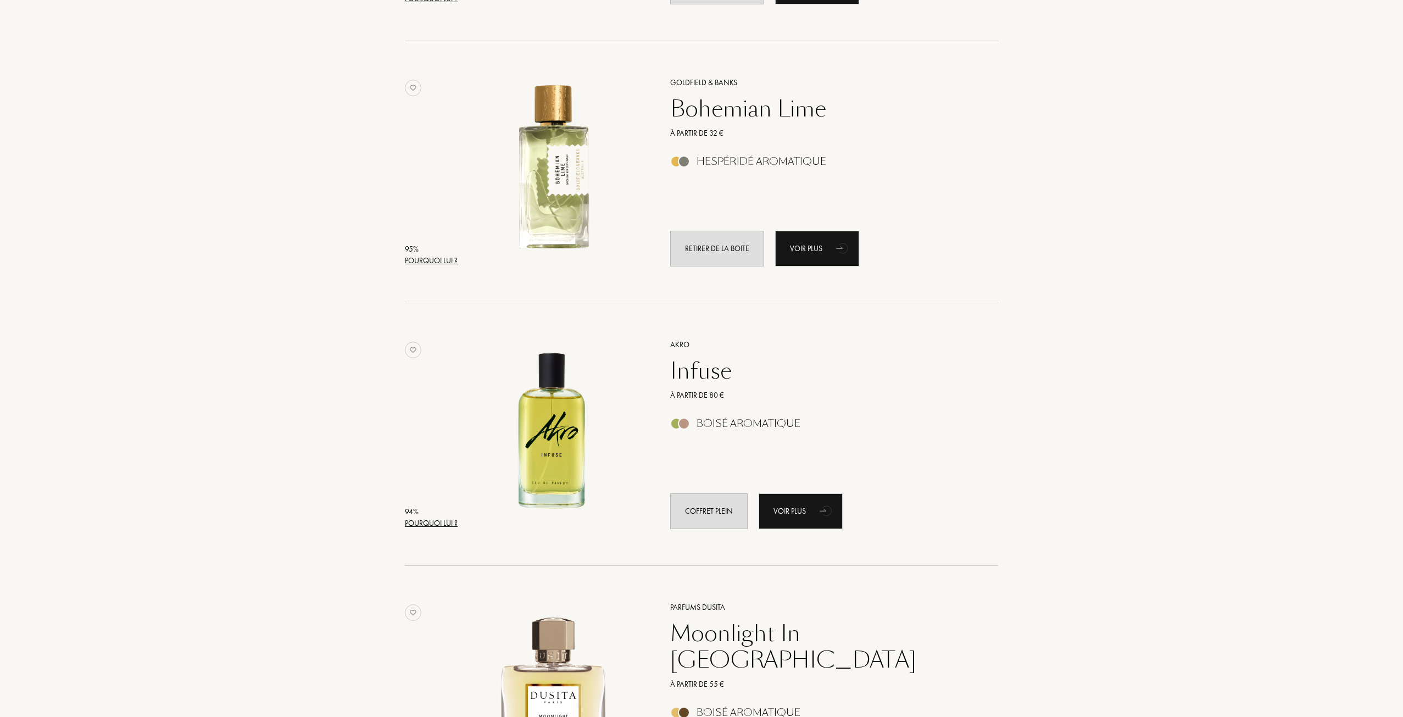
click at [447, 521] on div "Pourquoi lui ?" at bounding box center [431, 523] width 53 height 12
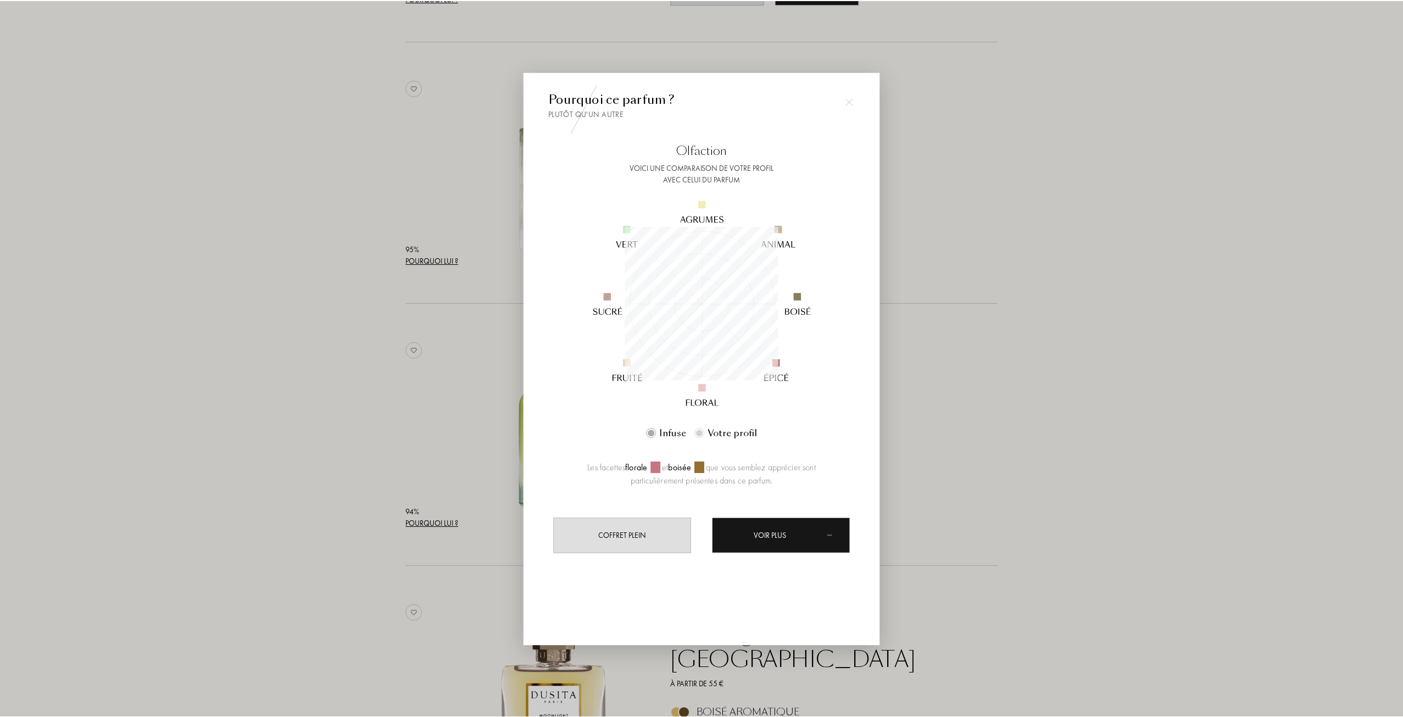
scroll to position [154, 154]
click at [369, 427] on div at bounding box center [703, 358] width 1406 height 717
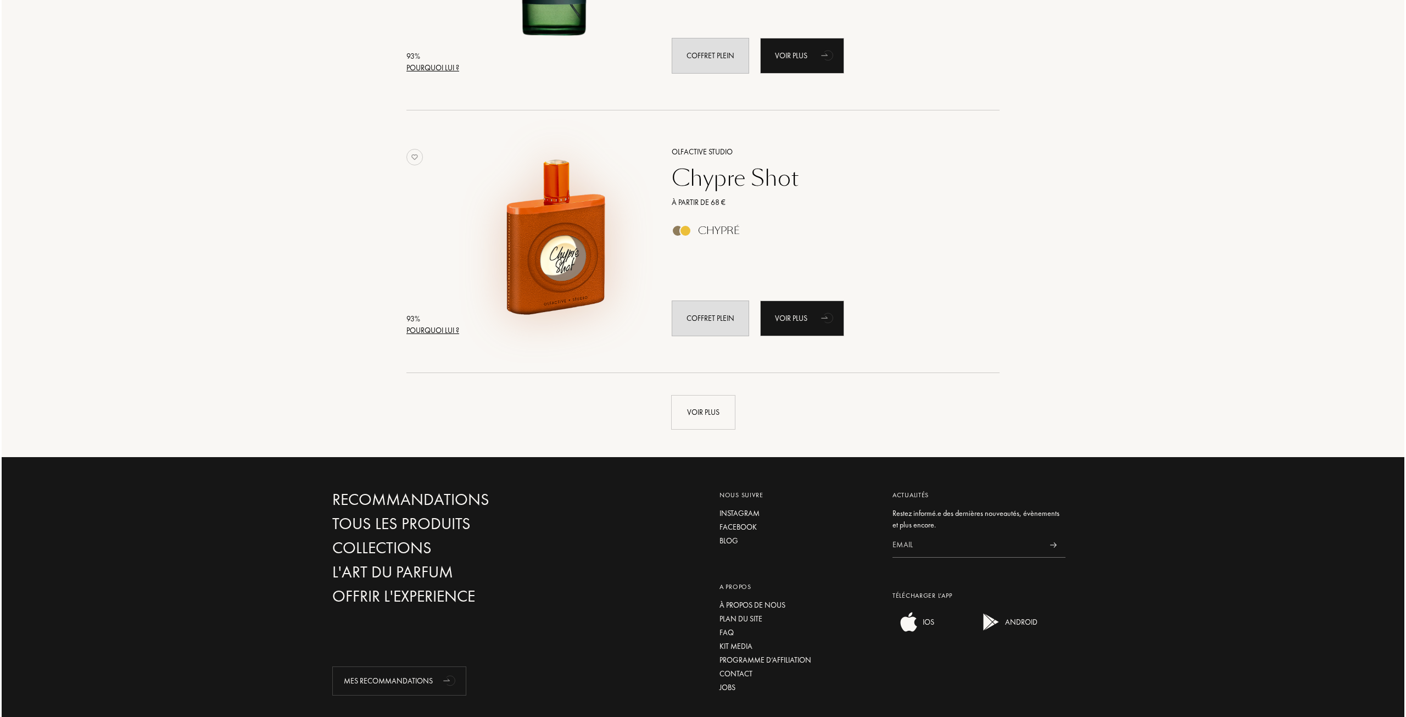
scroll to position [2472, 0]
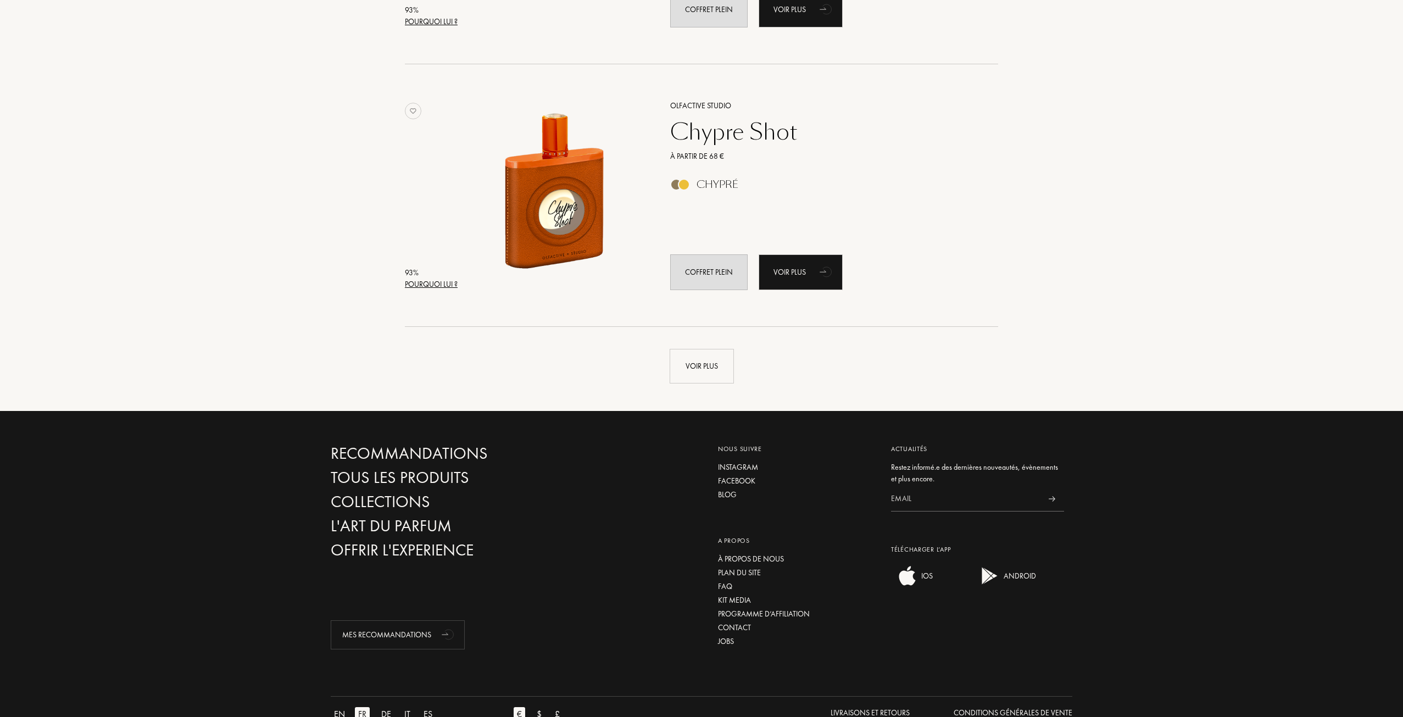
click at [431, 283] on div "Pourquoi lui ?" at bounding box center [431, 284] width 53 height 12
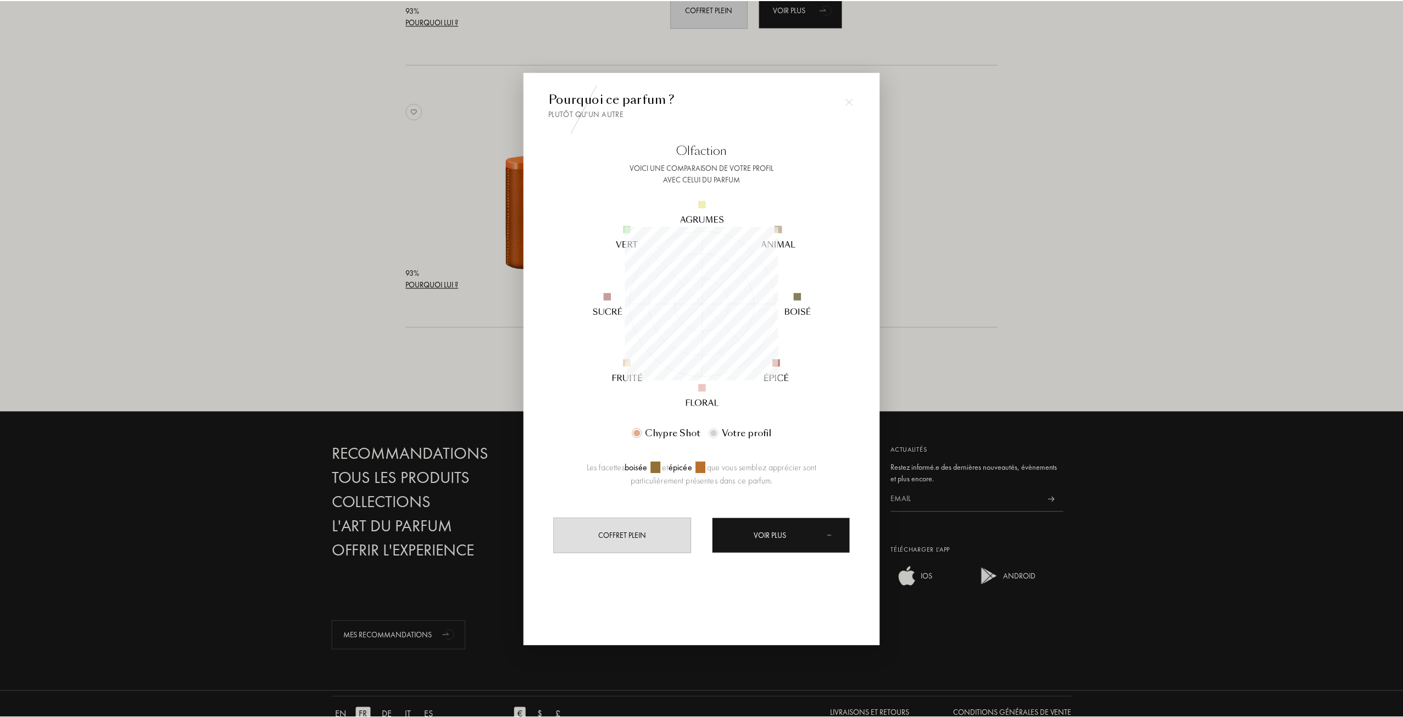
scroll to position [154, 154]
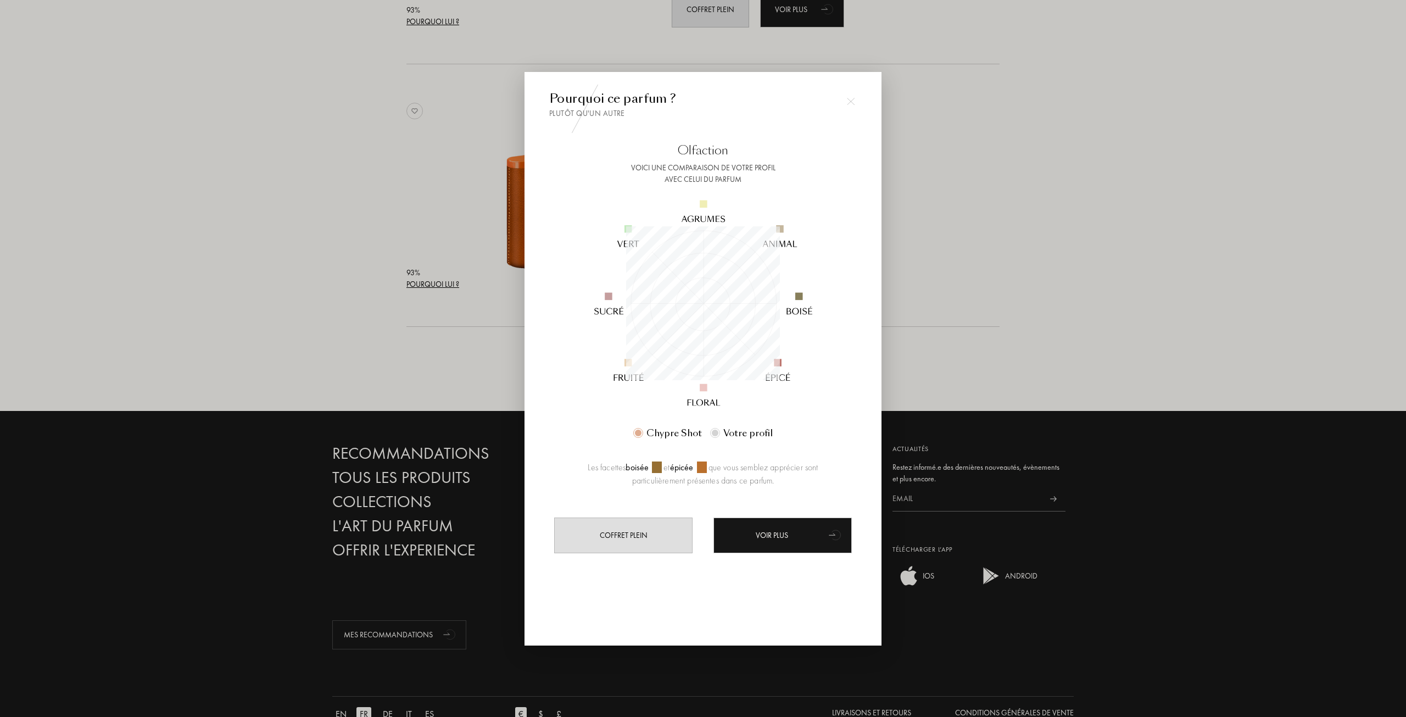
click at [342, 267] on div at bounding box center [703, 358] width 1406 height 717
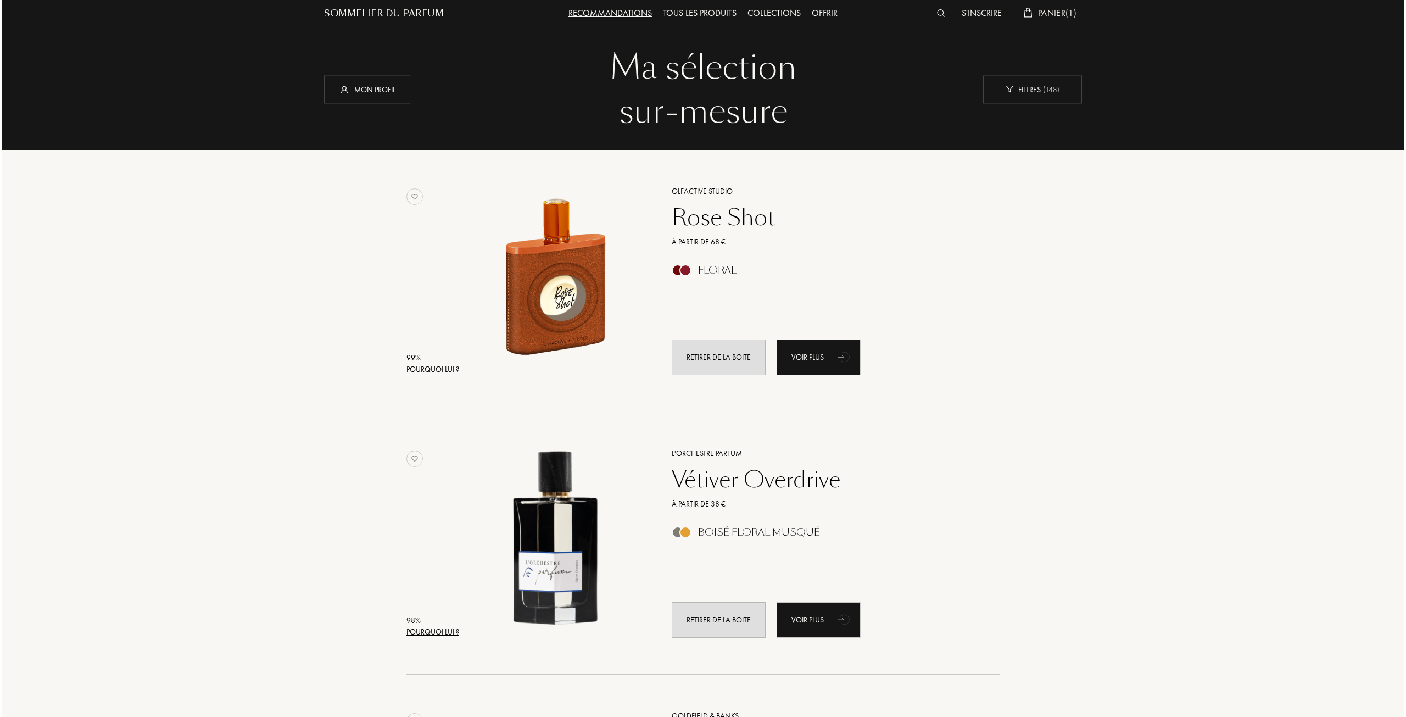
scroll to position [0, 0]
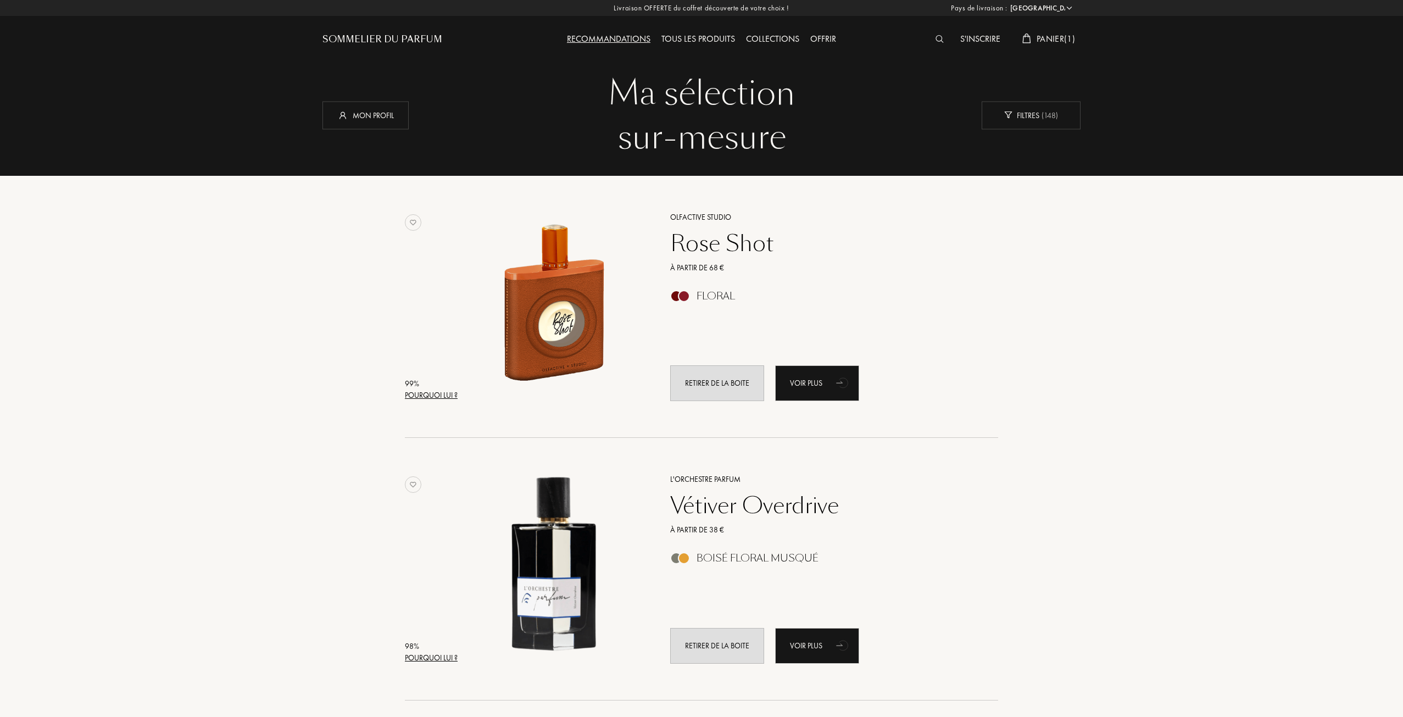
click at [431, 395] on div "Pourquoi lui ?" at bounding box center [431, 395] width 53 height 12
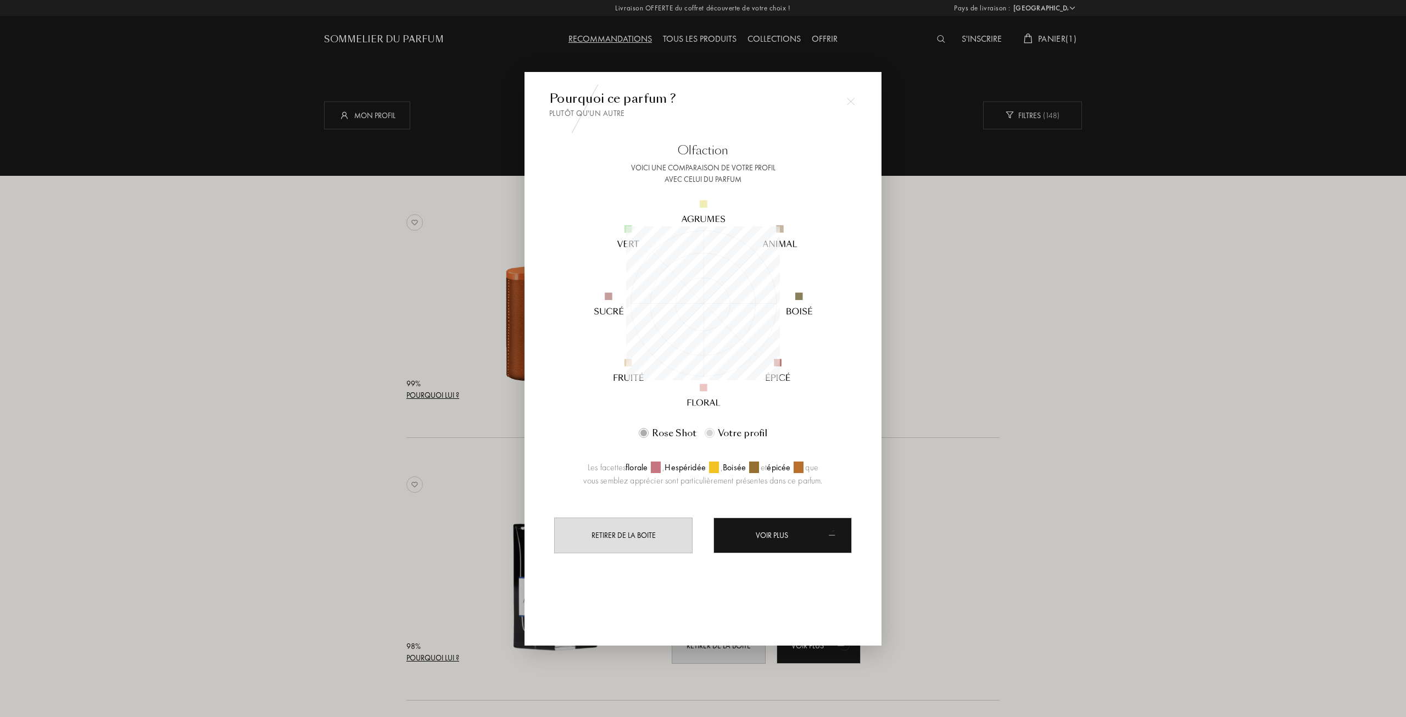
scroll to position [154, 154]
click at [399, 355] on div at bounding box center [703, 358] width 1406 height 717
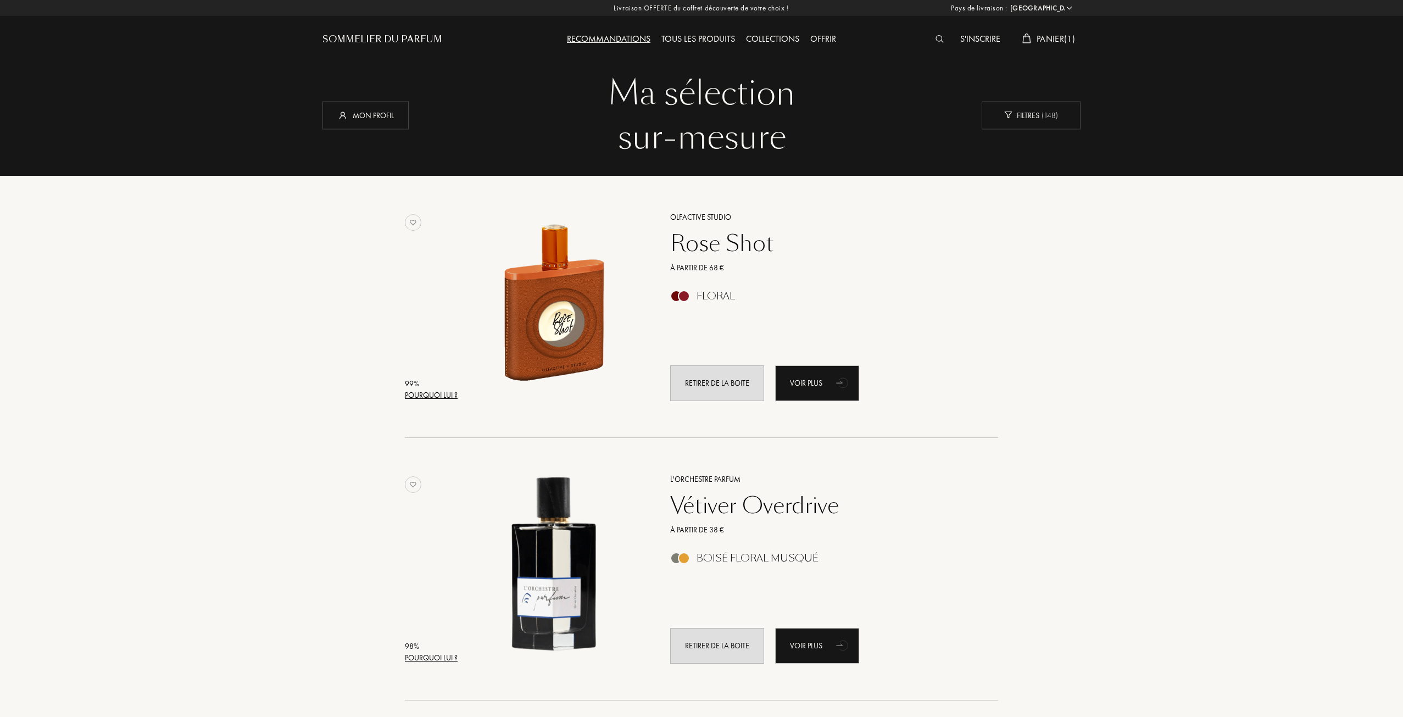
click at [440, 659] on div "Pourquoi lui ?" at bounding box center [431, 658] width 53 height 12
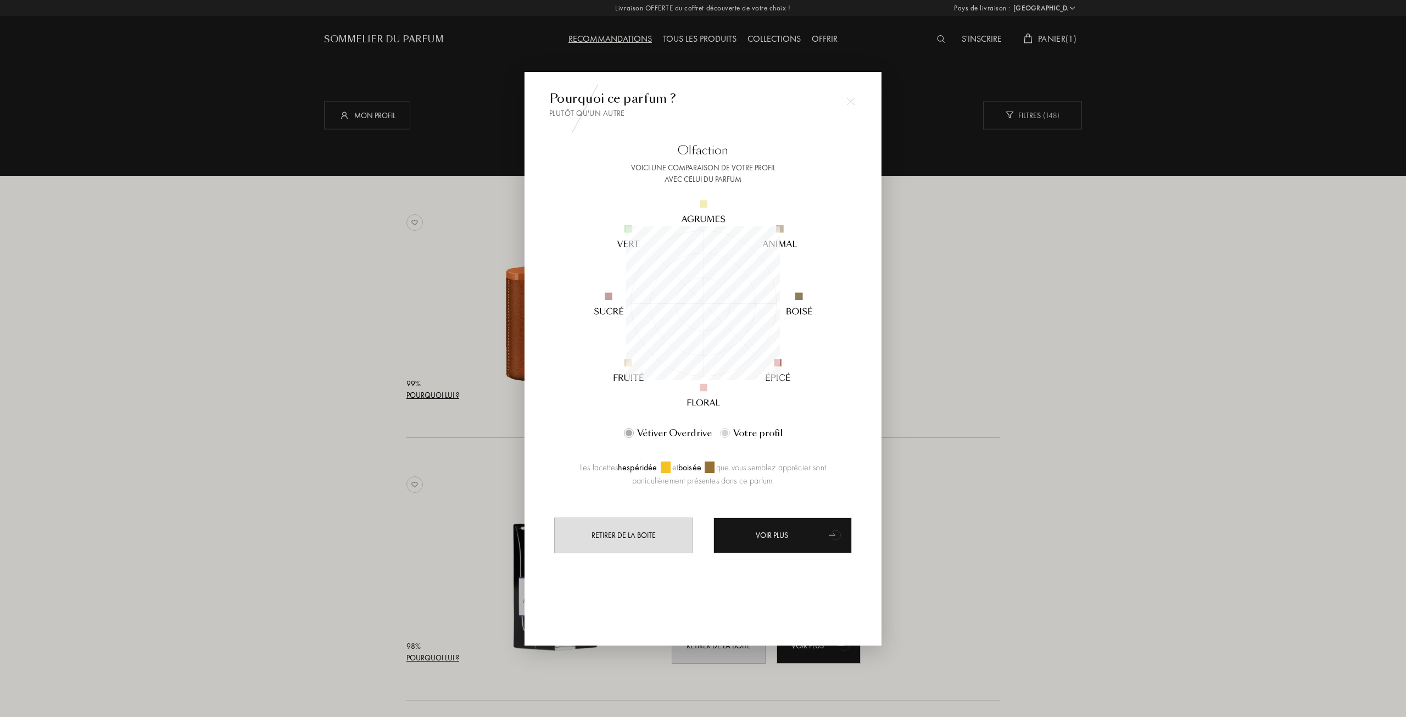
click at [368, 423] on div at bounding box center [703, 358] width 1406 height 717
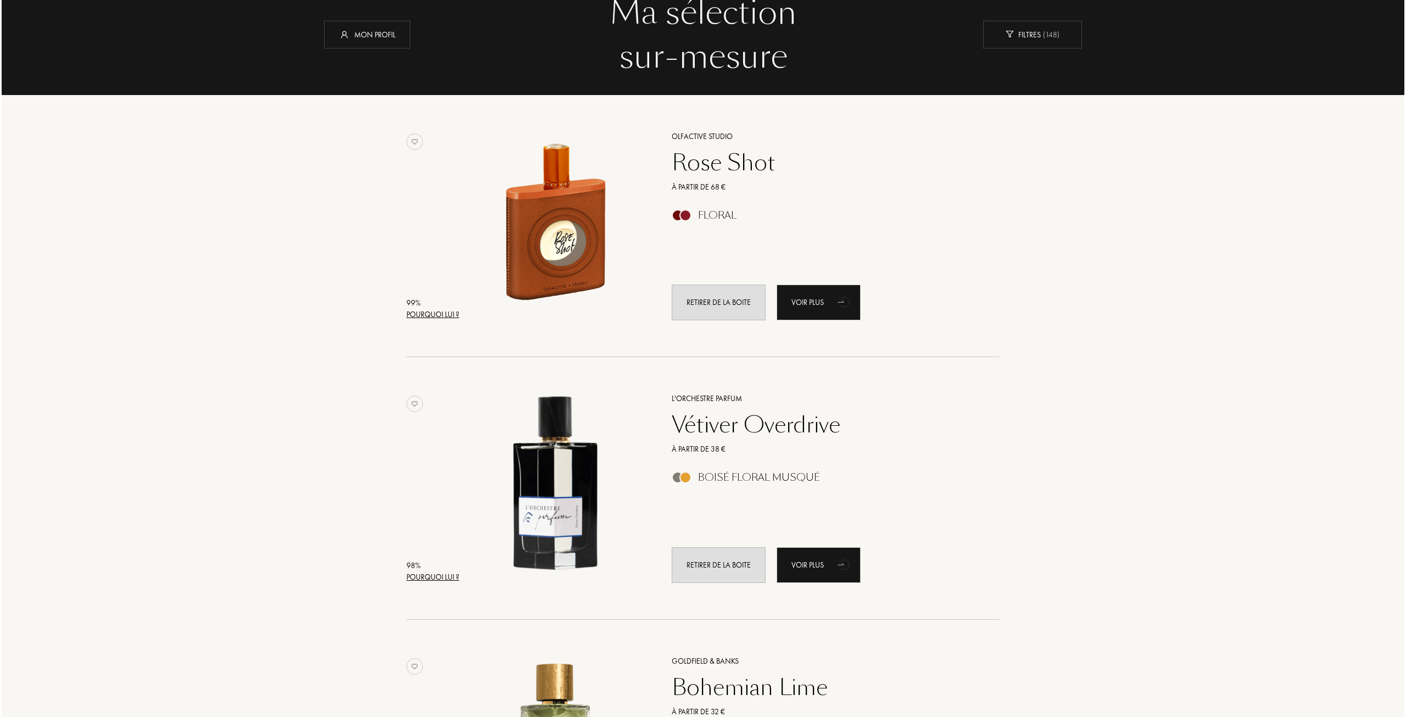
scroll to position [330, 0]
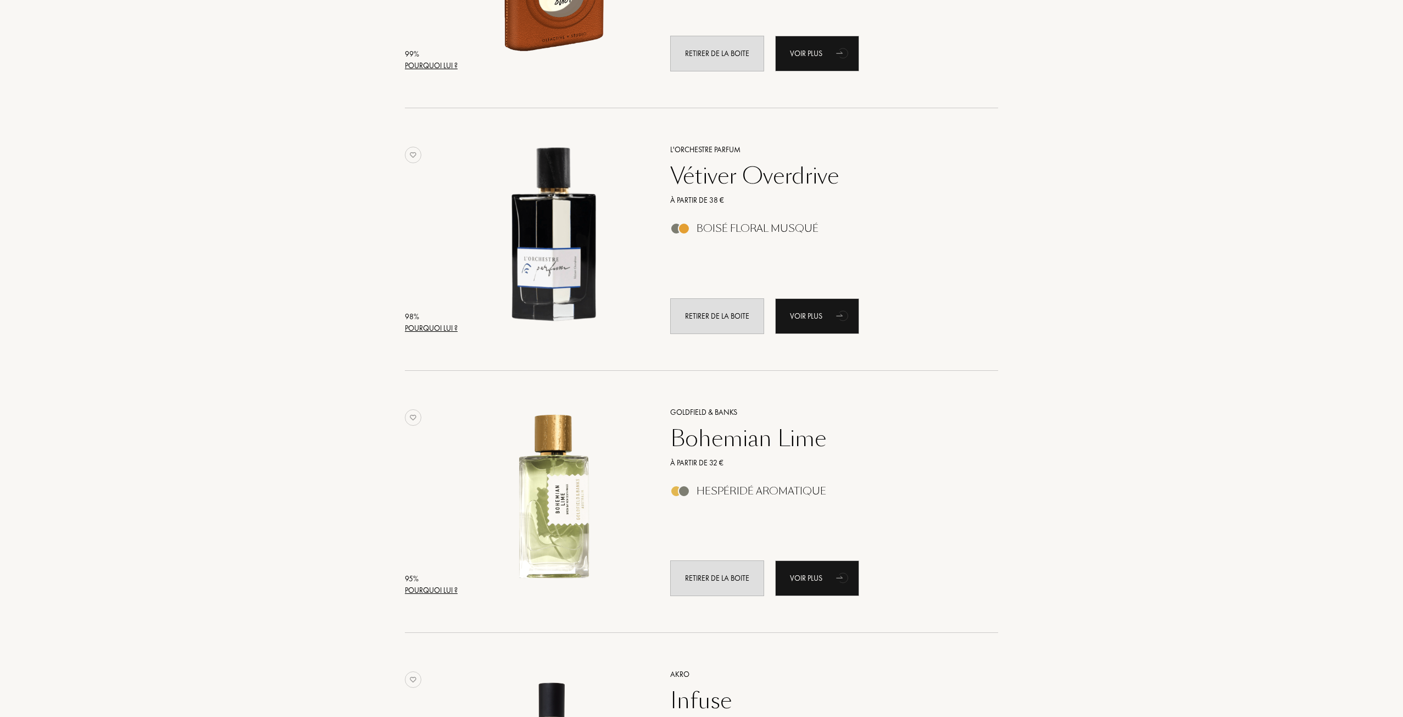
click at [443, 590] on div "Pourquoi lui ?" at bounding box center [431, 590] width 53 height 12
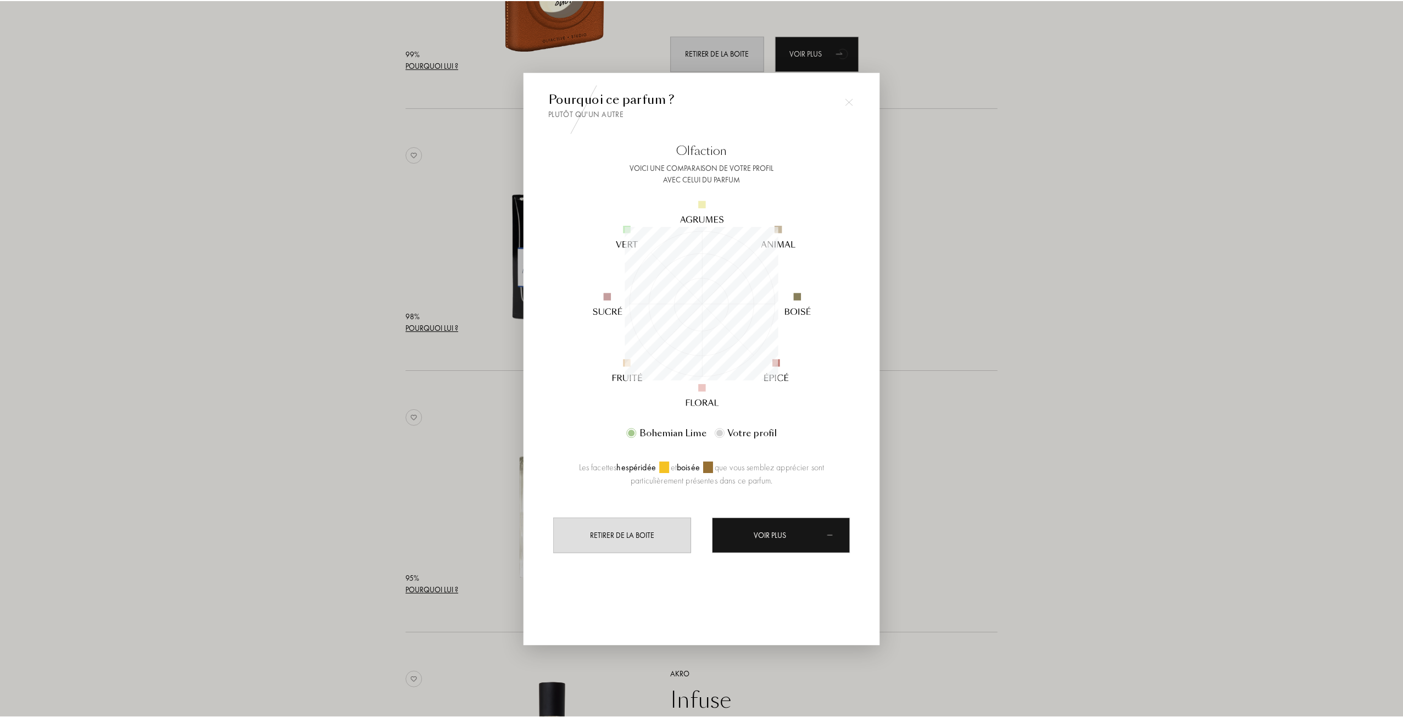
scroll to position [154, 154]
click at [380, 410] on div at bounding box center [703, 358] width 1406 height 717
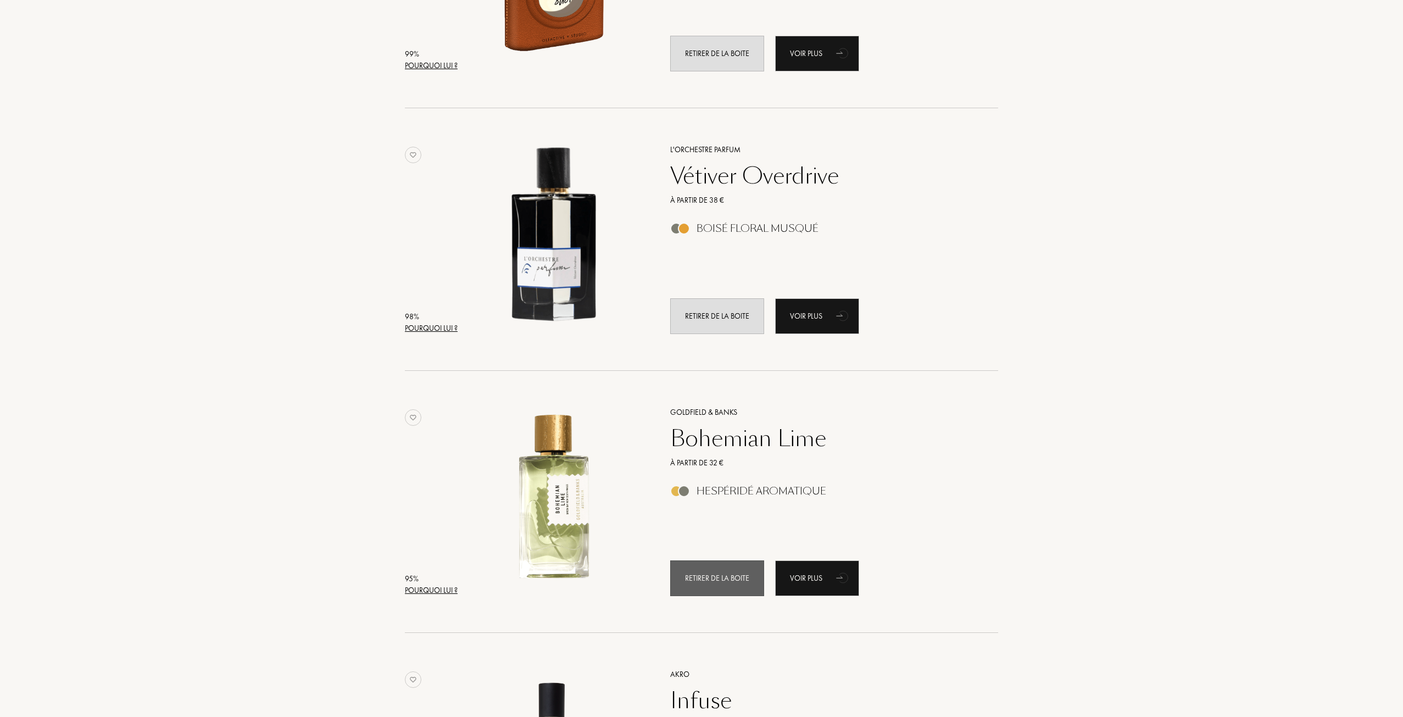
click at [711, 584] on div "Retirer de la boite" at bounding box center [717, 578] width 94 height 36
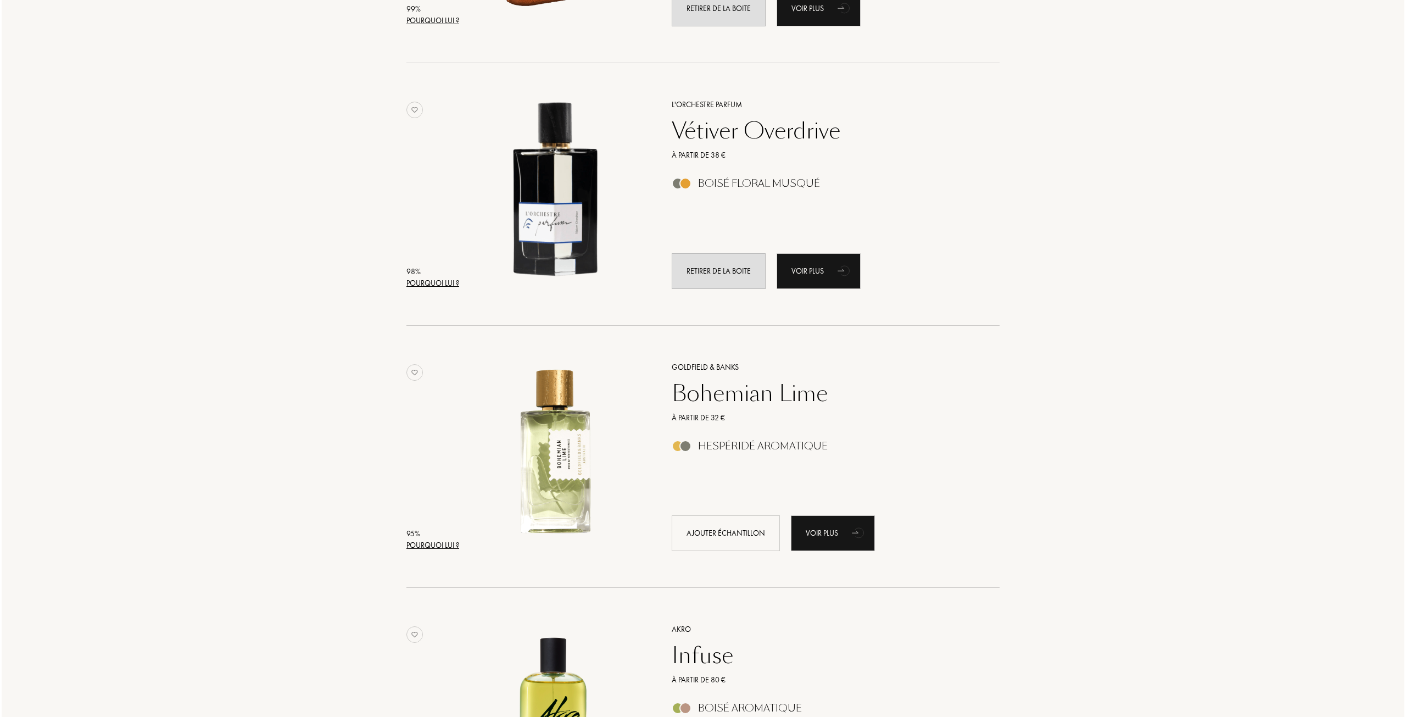
scroll to position [659, 0]
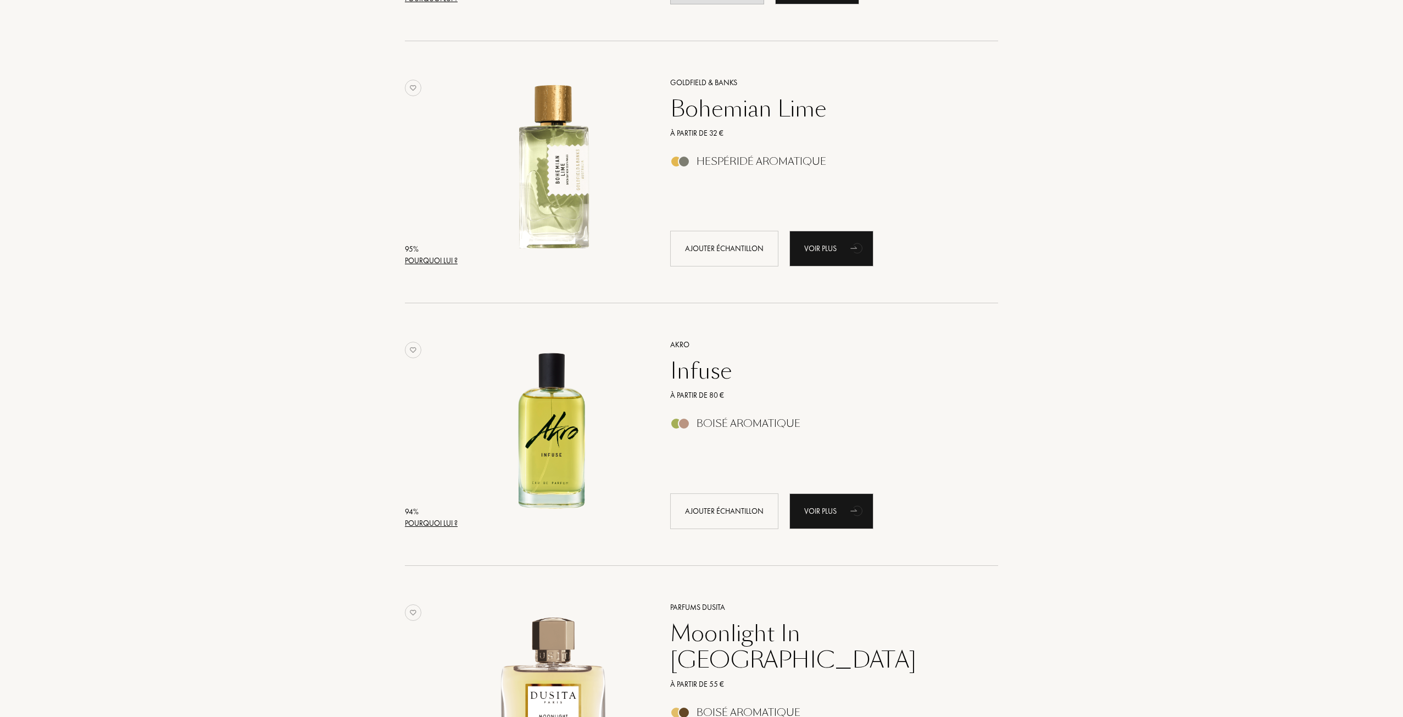
click at [439, 529] on div "94 % Pourquoi lui ? Akro Infuse À partir de 80 € Boisé Aromatique Ajouter échan…" at bounding box center [701, 445] width 593 height 241
click at [439, 525] on div "Pourquoi lui ?" at bounding box center [431, 523] width 53 height 12
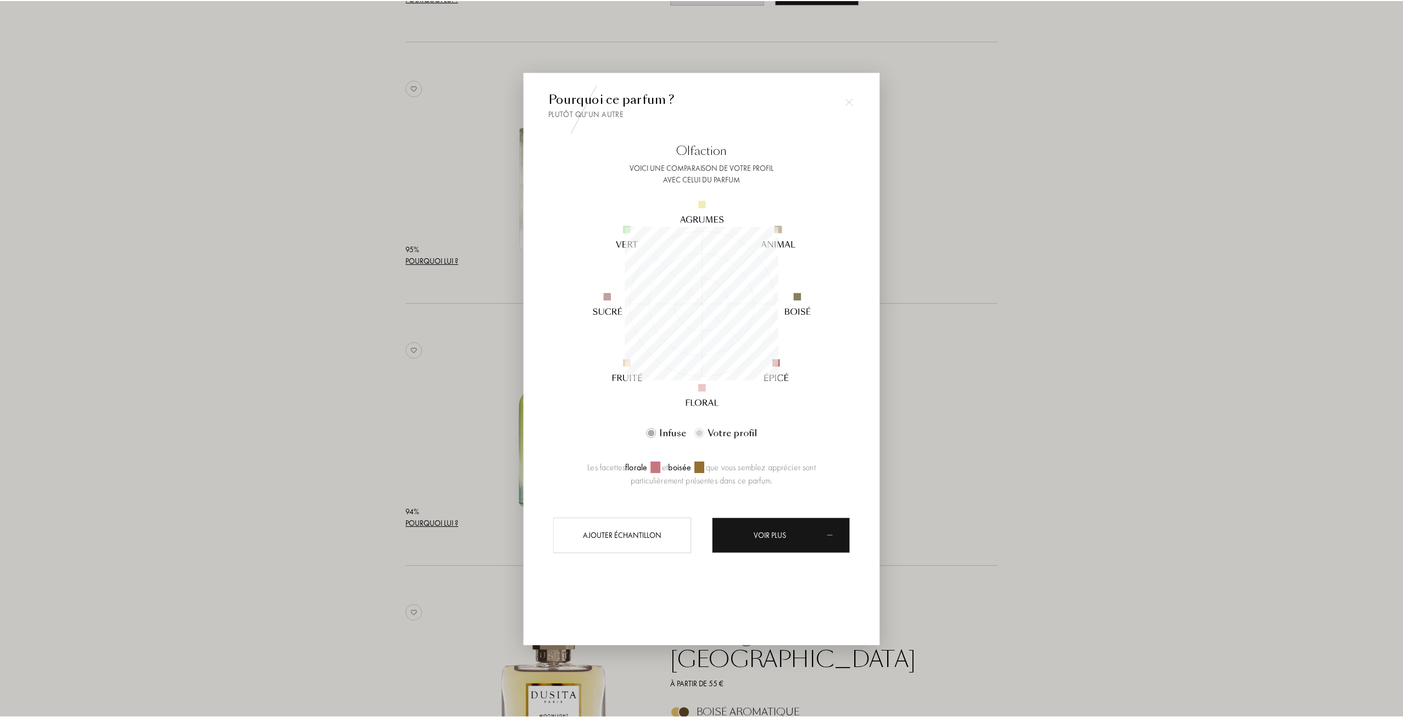
scroll to position [154, 154]
click at [358, 389] on div at bounding box center [703, 358] width 1406 height 717
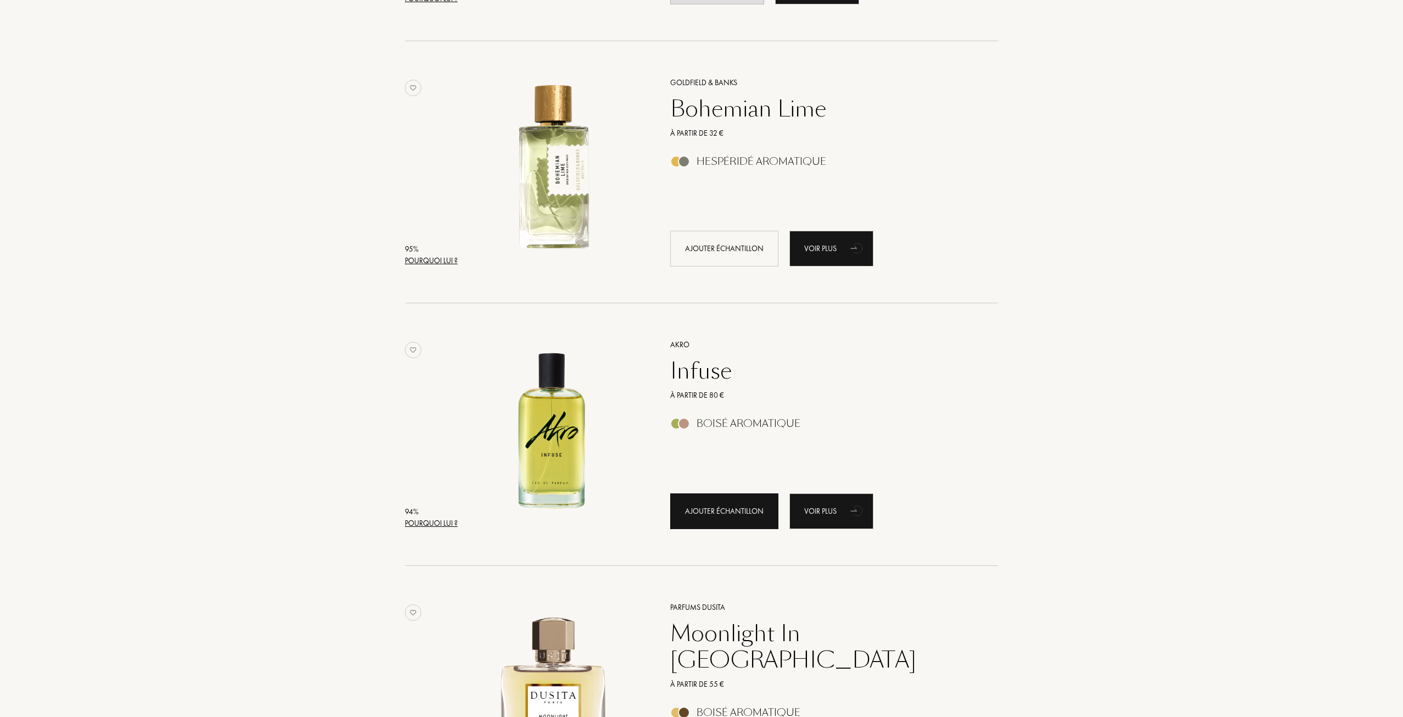
click at [720, 510] on div "Ajouter échantillon" at bounding box center [724, 511] width 108 height 36
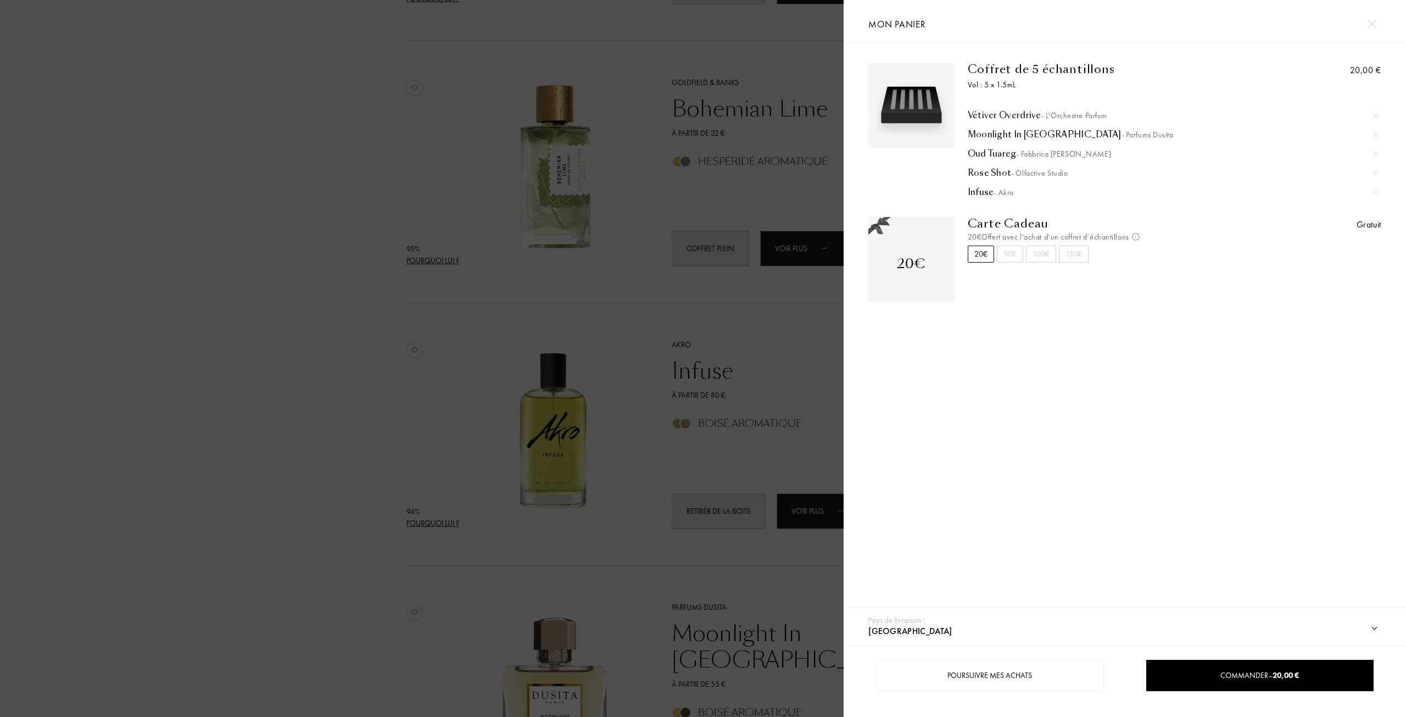
click at [342, 425] on div at bounding box center [422, 358] width 844 height 717
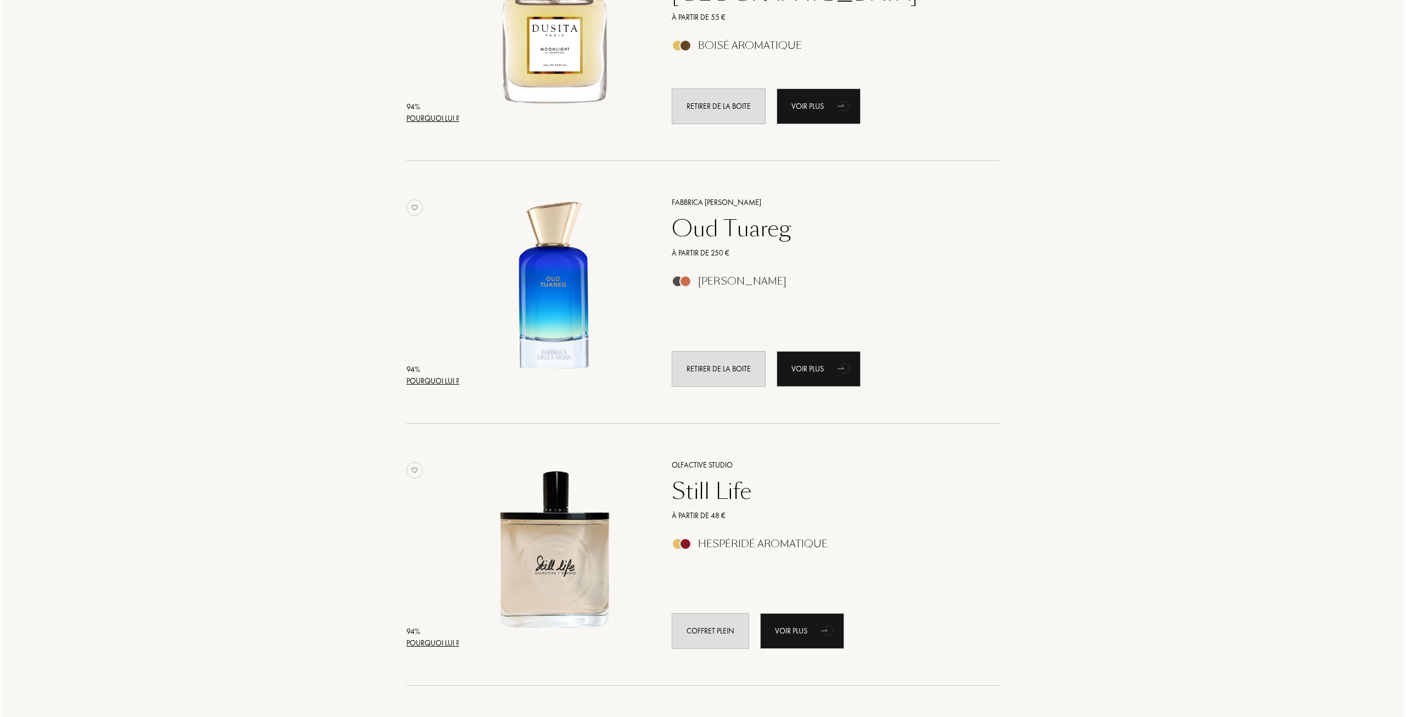
scroll to position [1373, 0]
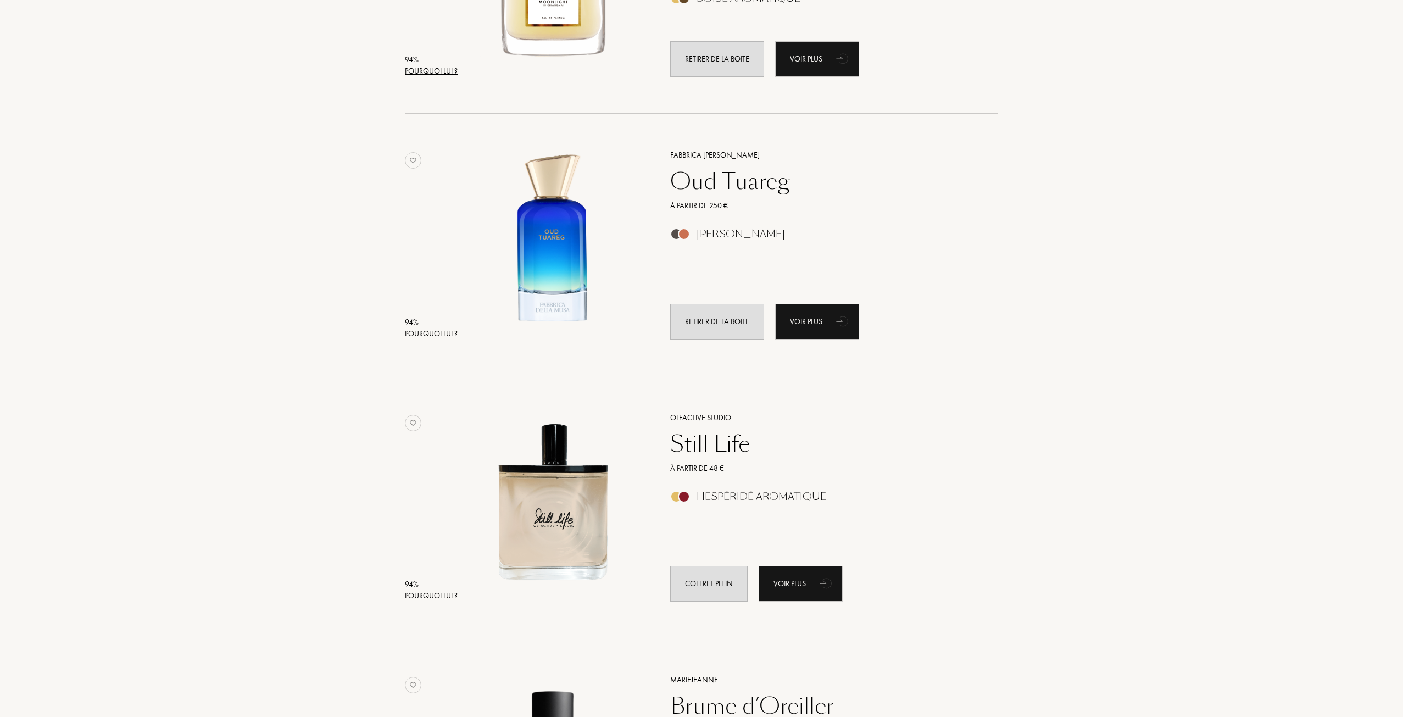
click at [450, 587] on div "94 %" at bounding box center [431, 584] width 53 height 12
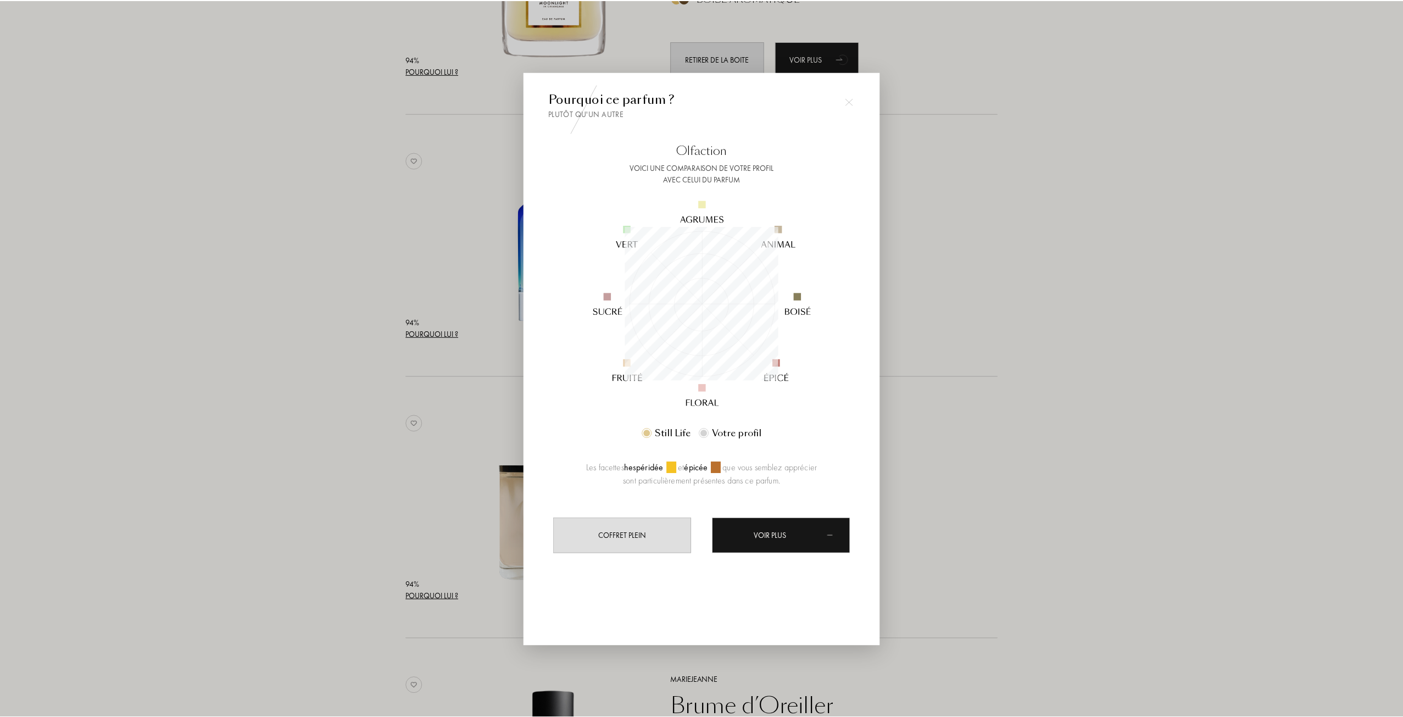
scroll to position [154, 154]
click at [361, 471] on div at bounding box center [703, 358] width 1406 height 717
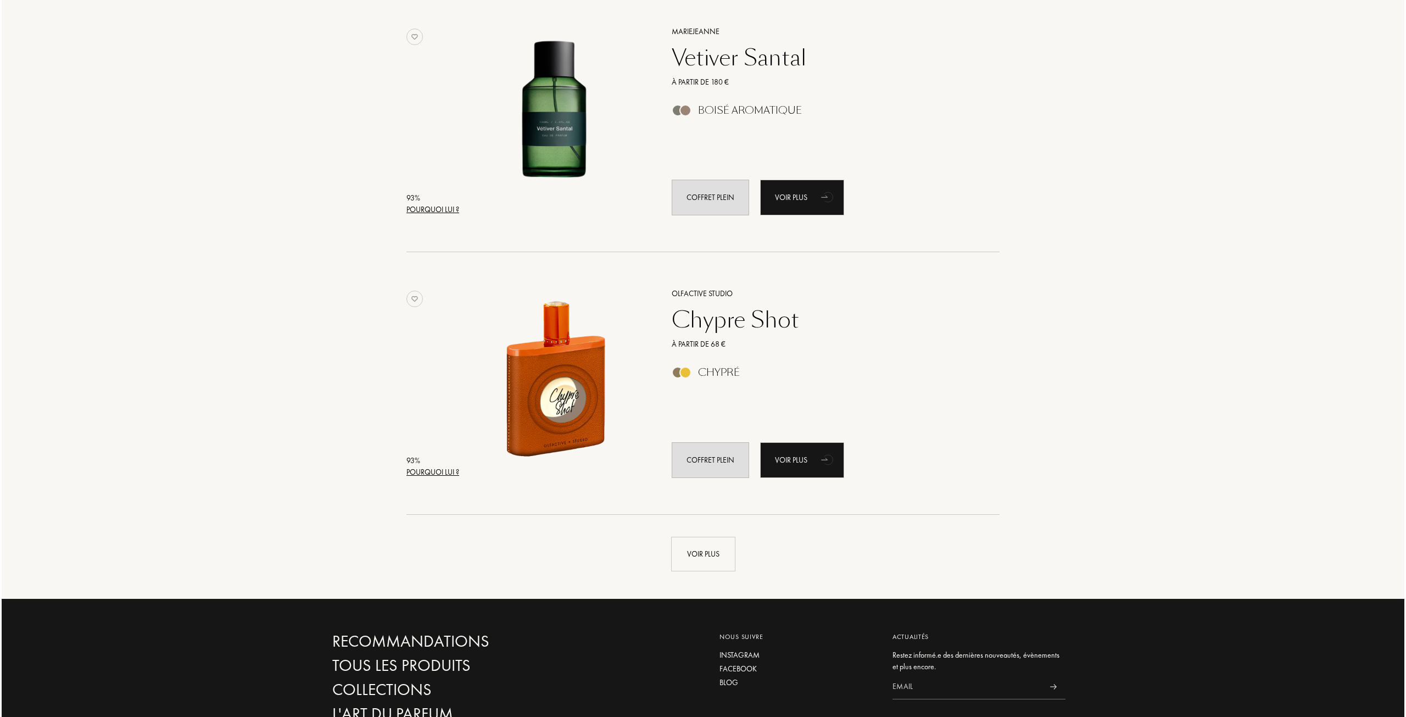
scroll to position [2307, 0]
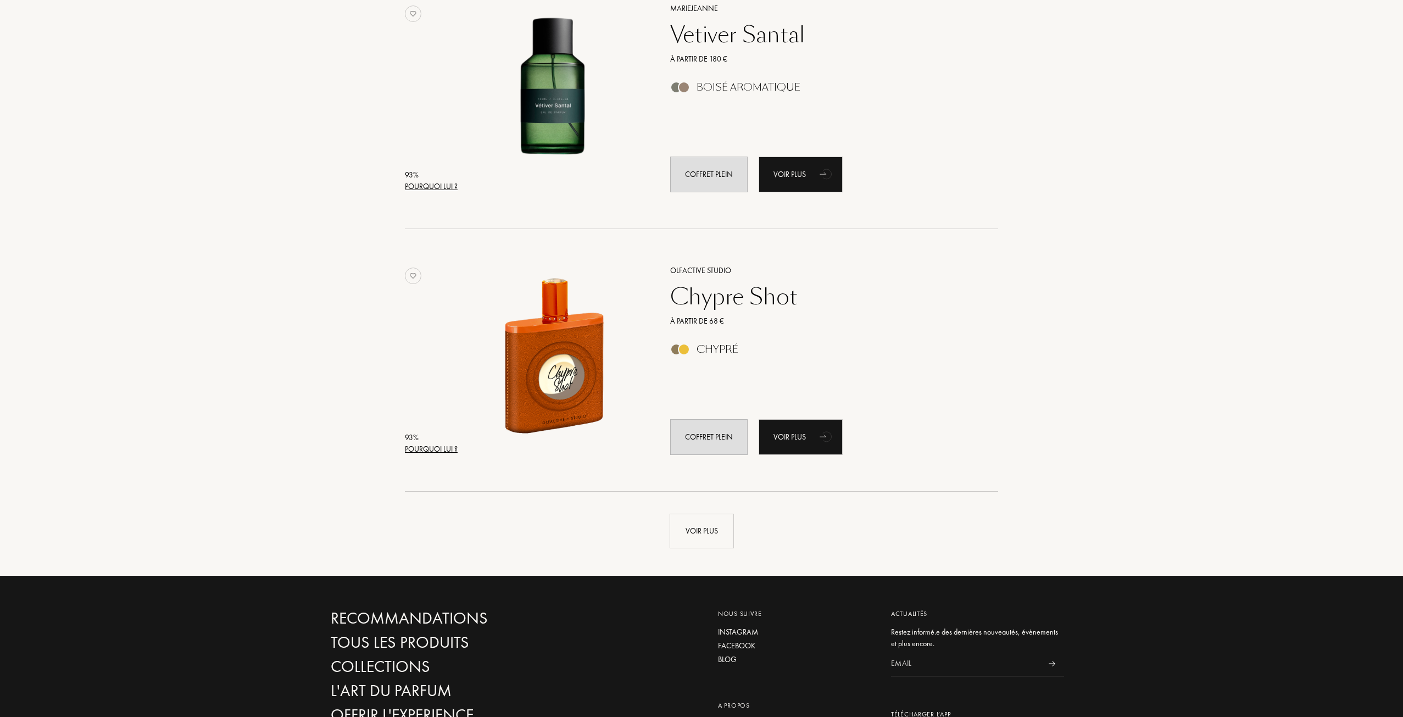
click at [438, 453] on div "Pourquoi lui ?" at bounding box center [431, 449] width 53 height 12
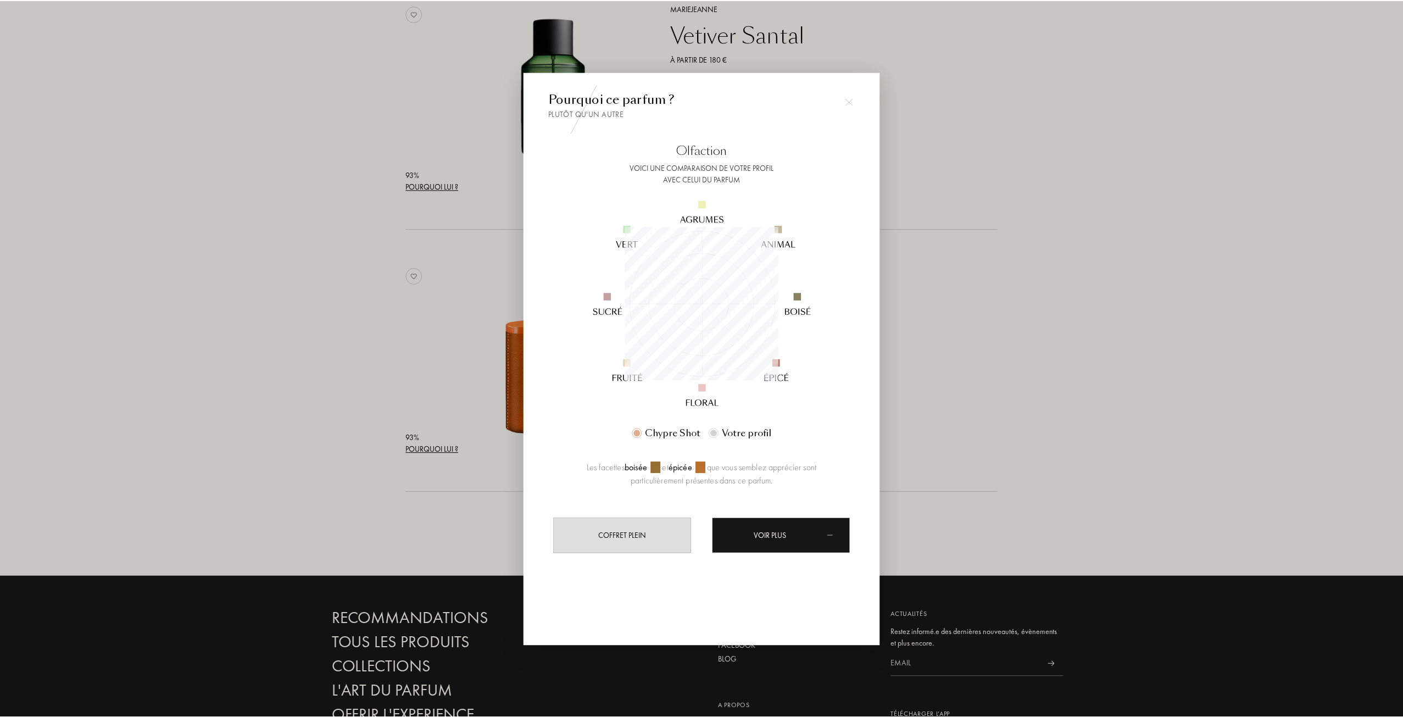
scroll to position [154, 154]
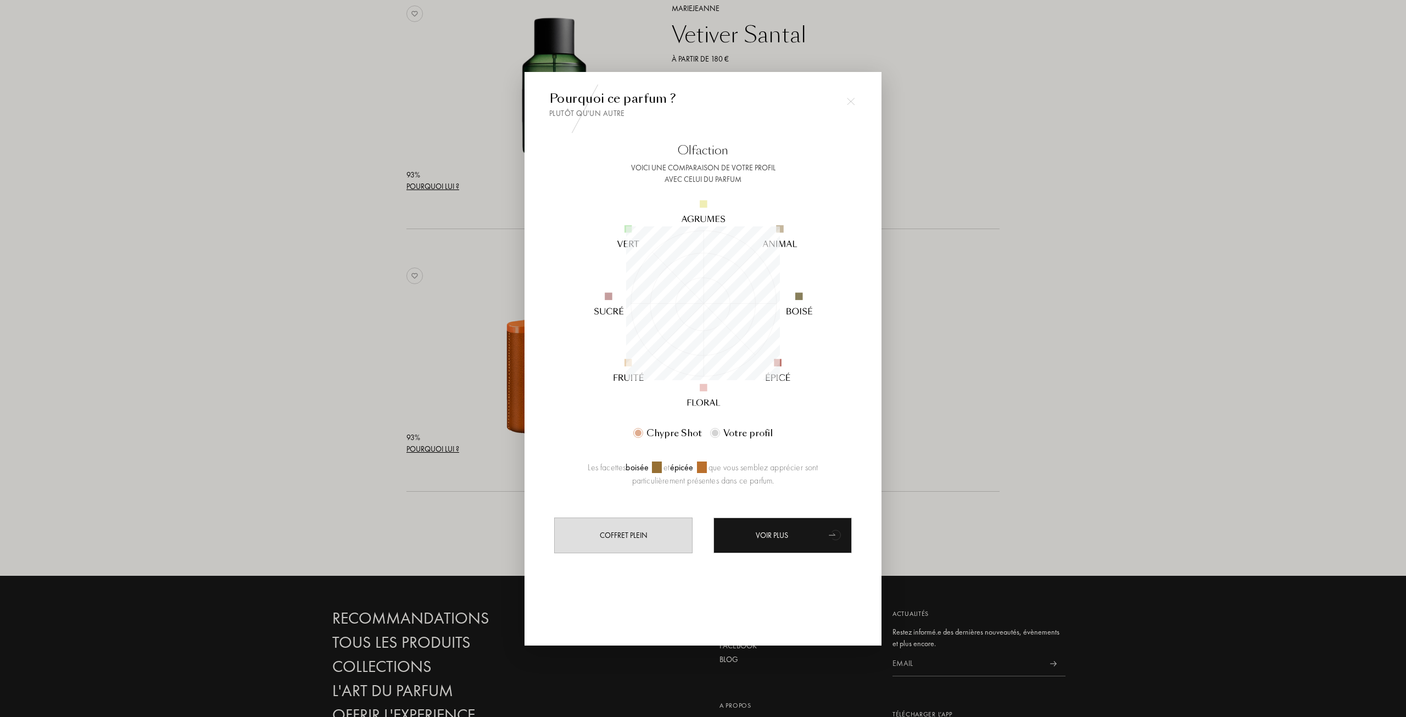
click at [982, 336] on div at bounding box center [703, 358] width 1406 height 717
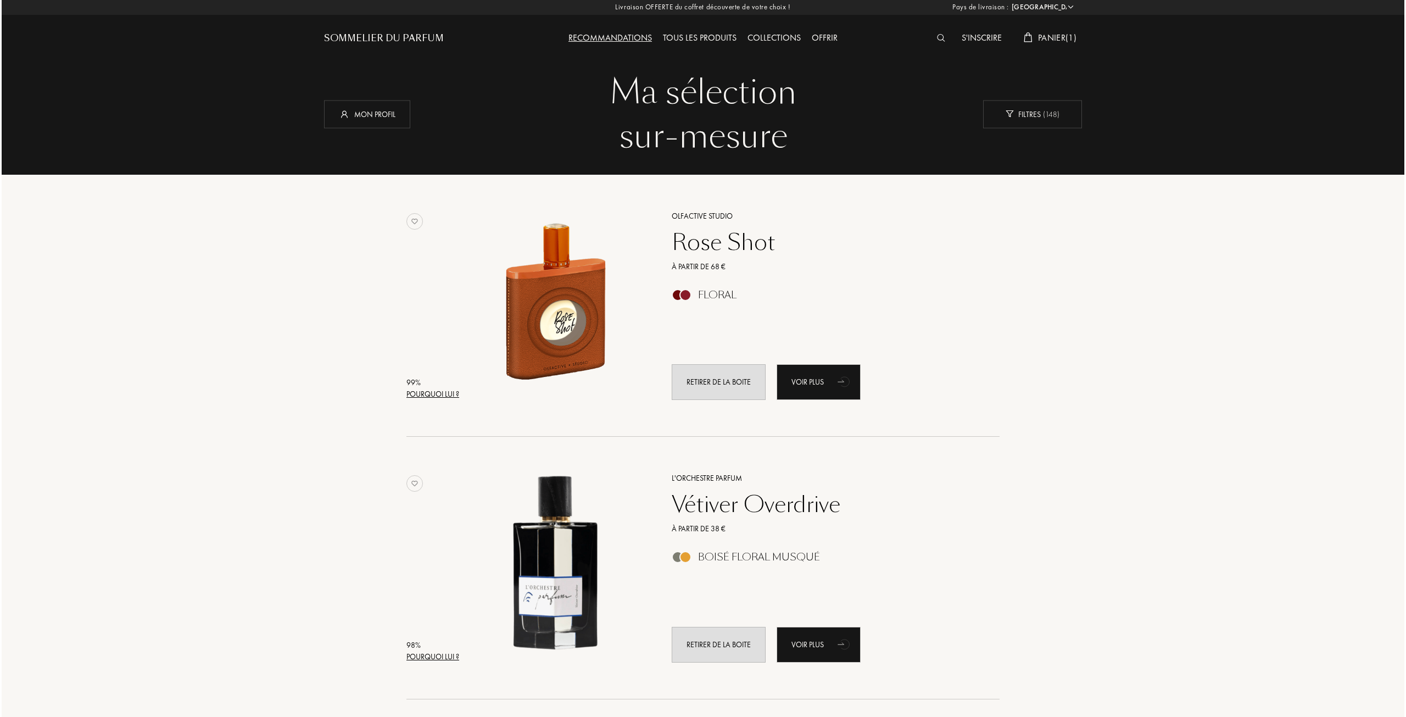
scroll to position [0, 0]
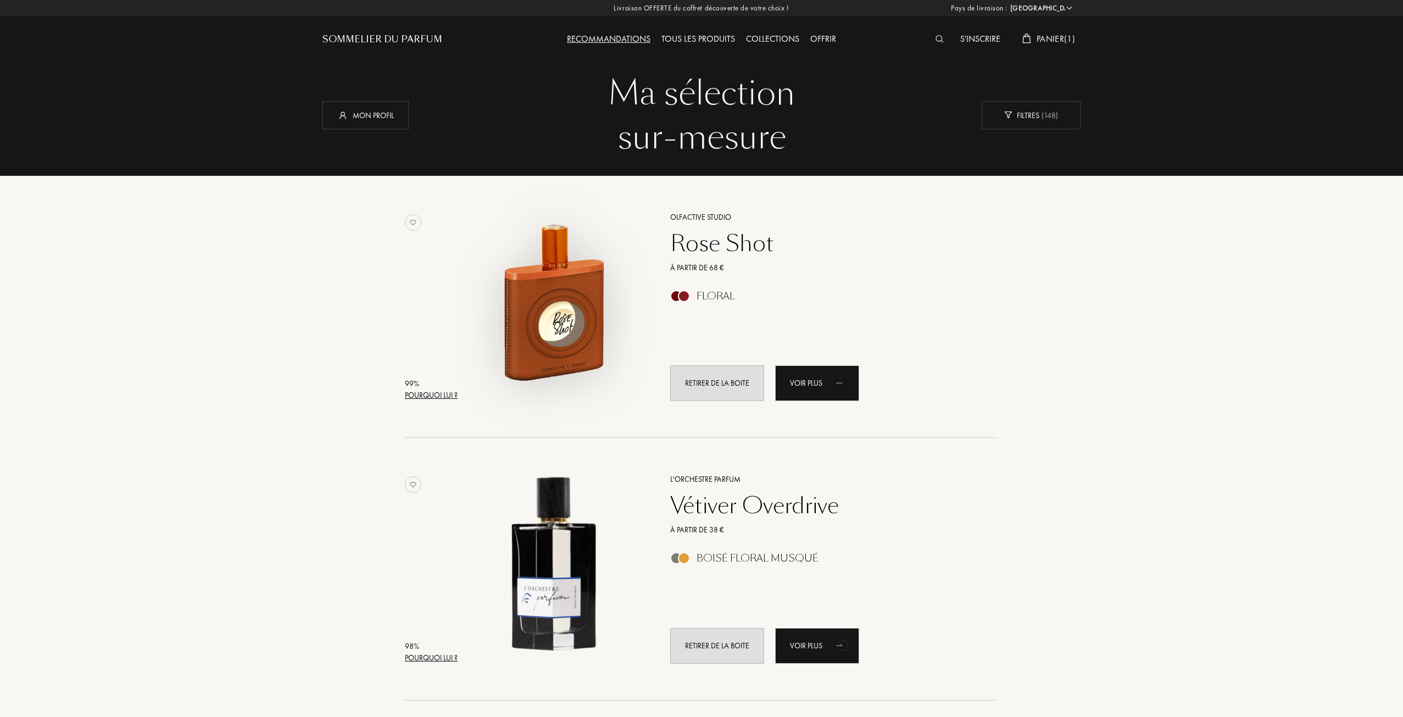
click at [452, 405] on div "99 % Pourquoi lui ? Olfactive Studio Rose Shot À partir de 68 € Floral Retirer …" at bounding box center [701, 318] width 593 height 241
click at [448, 399] on div "Pourquoi lui ?" at bounding box center [431, 395] width 53 height 12
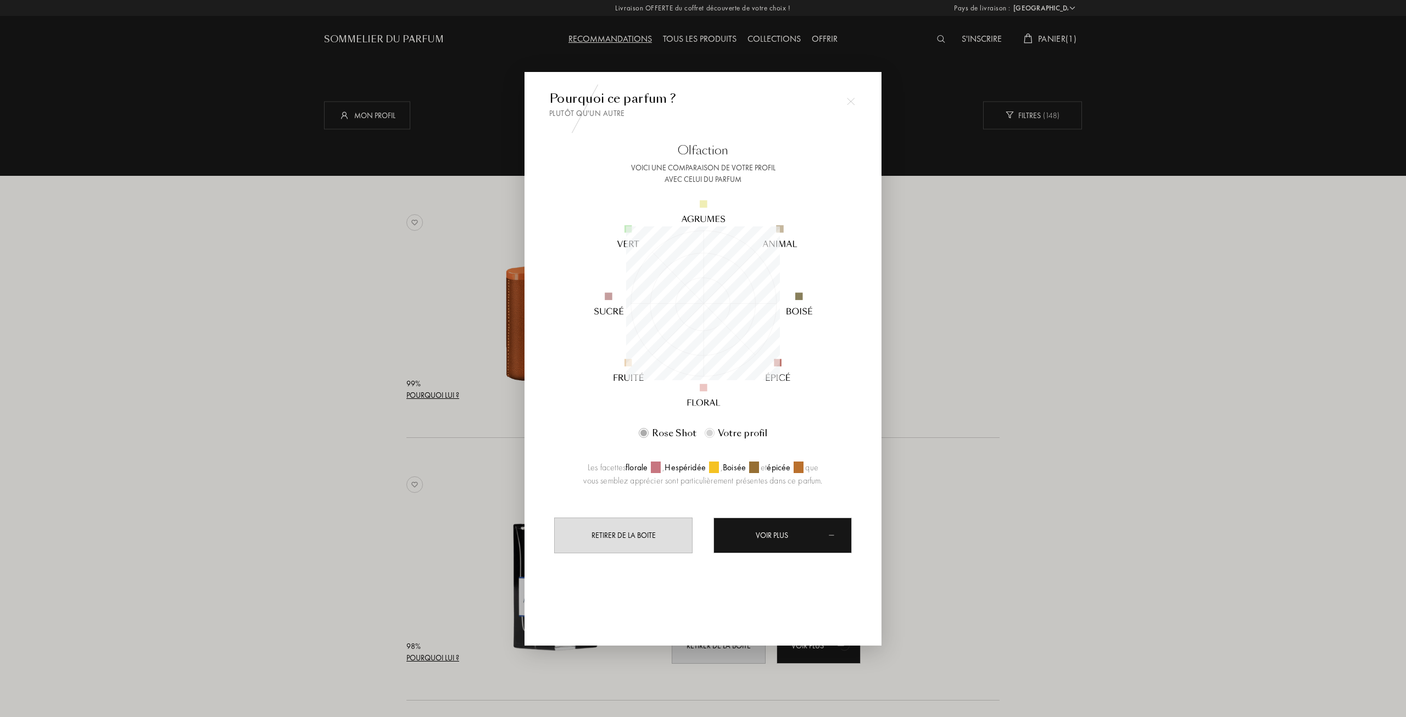
scroll to position [154, 154]
click at [975, 326] on div at bounding box center [703, 358] width 1406 height 717
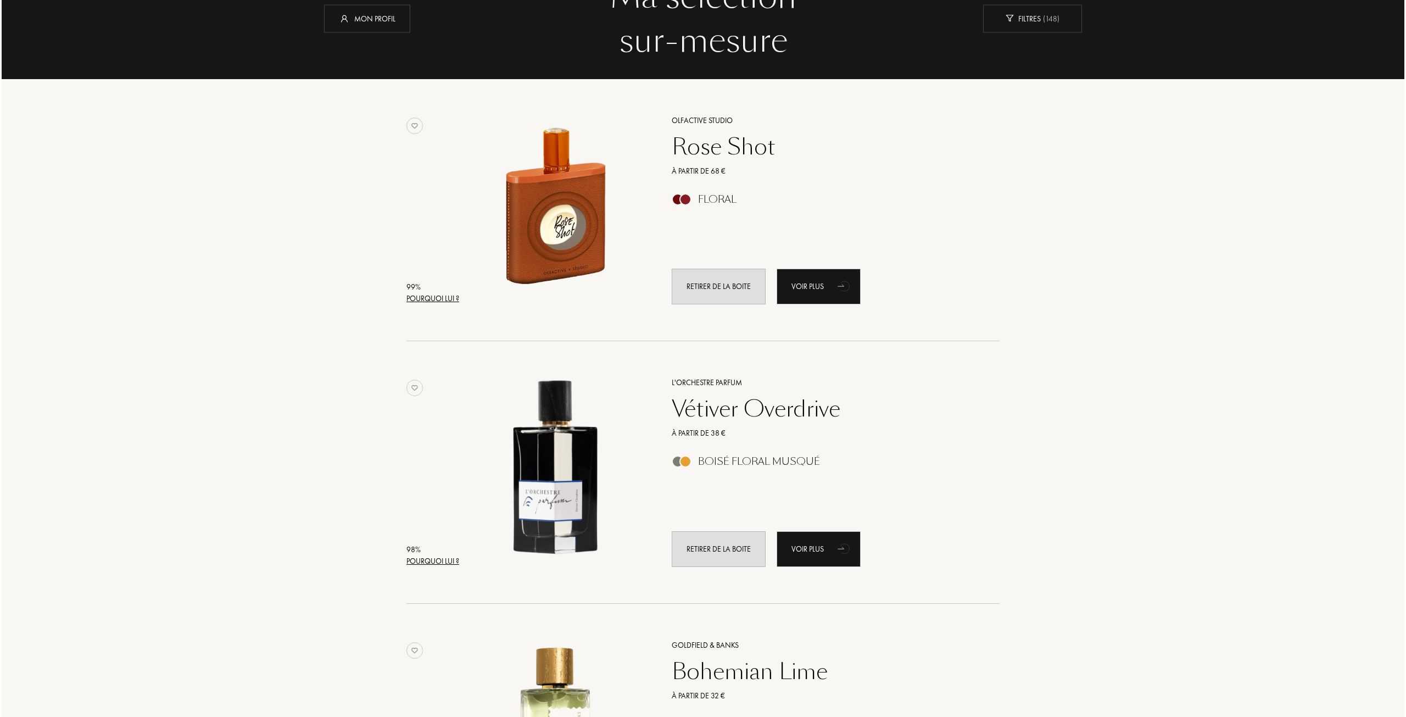
scroll to position [110, 0]
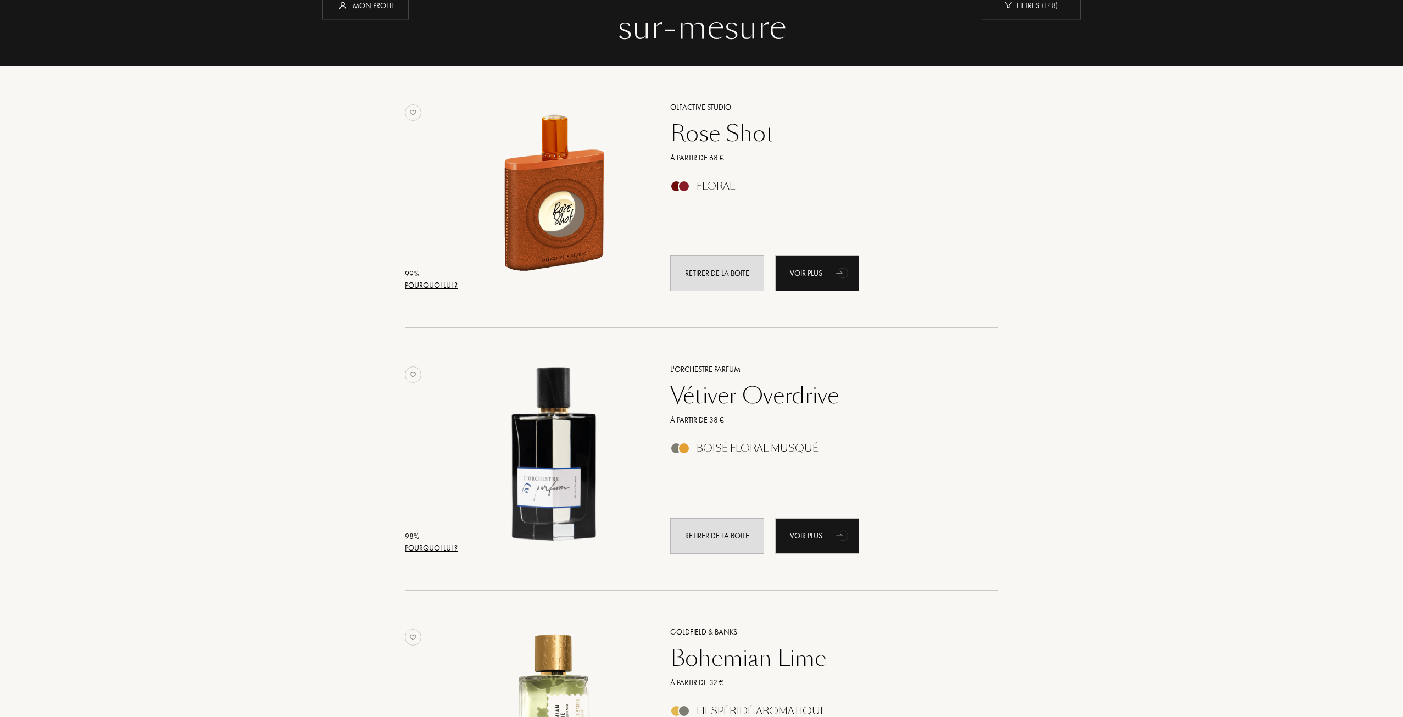
click at [436, 550] on div "Pourquoi lui ?" at bounding box center [431, 548] width 53 height 12
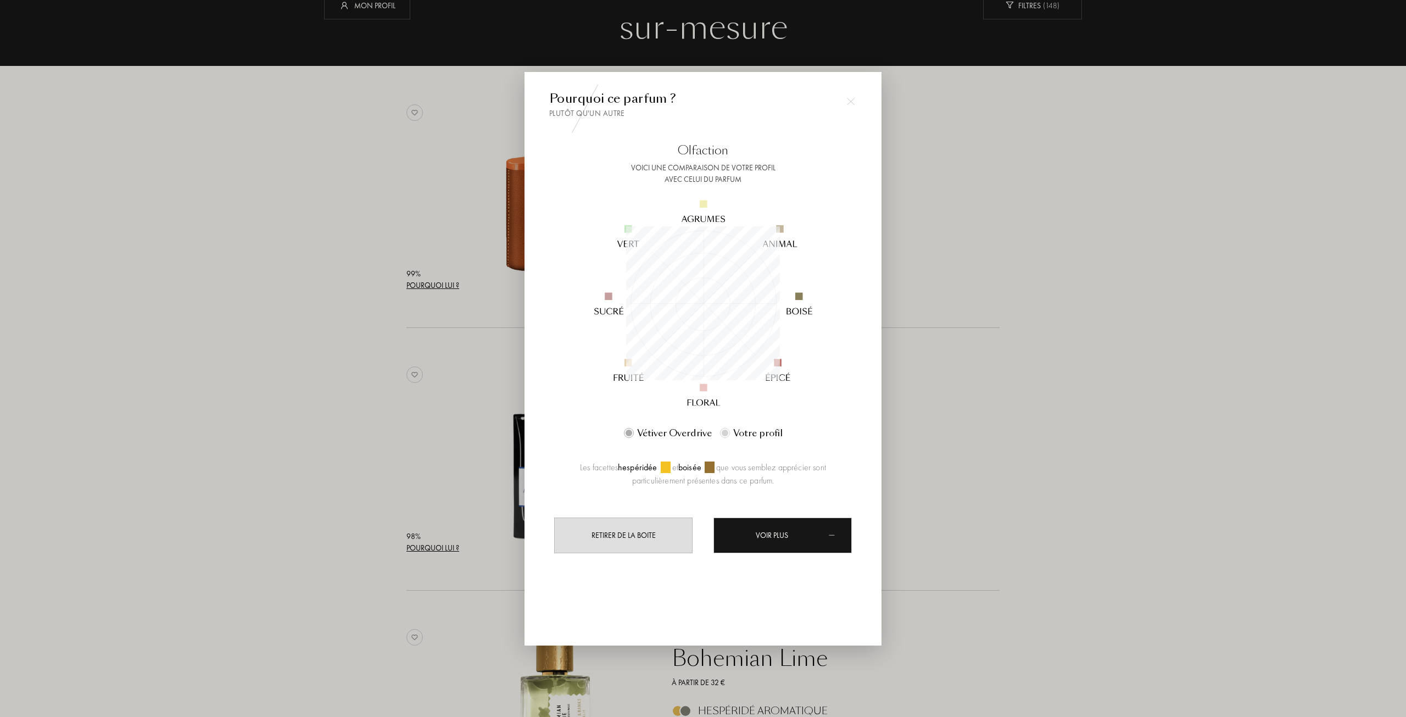
scroll to position [0, 0]
click at [348, 414] on div at bounding box center [703, 358] width 1406 height 717
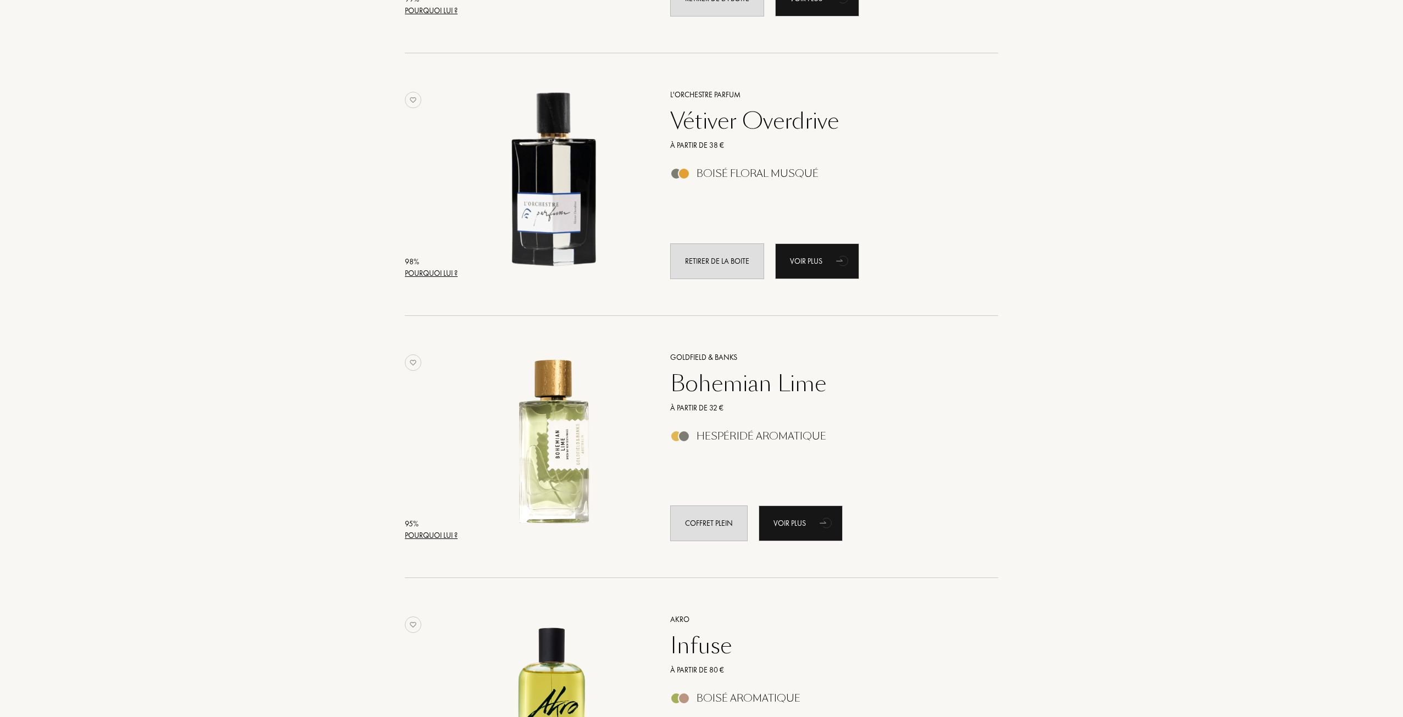
click at [430, 532] on div "Pourquoi lui ?" at bounding box center [431, 535] width 53 height 12
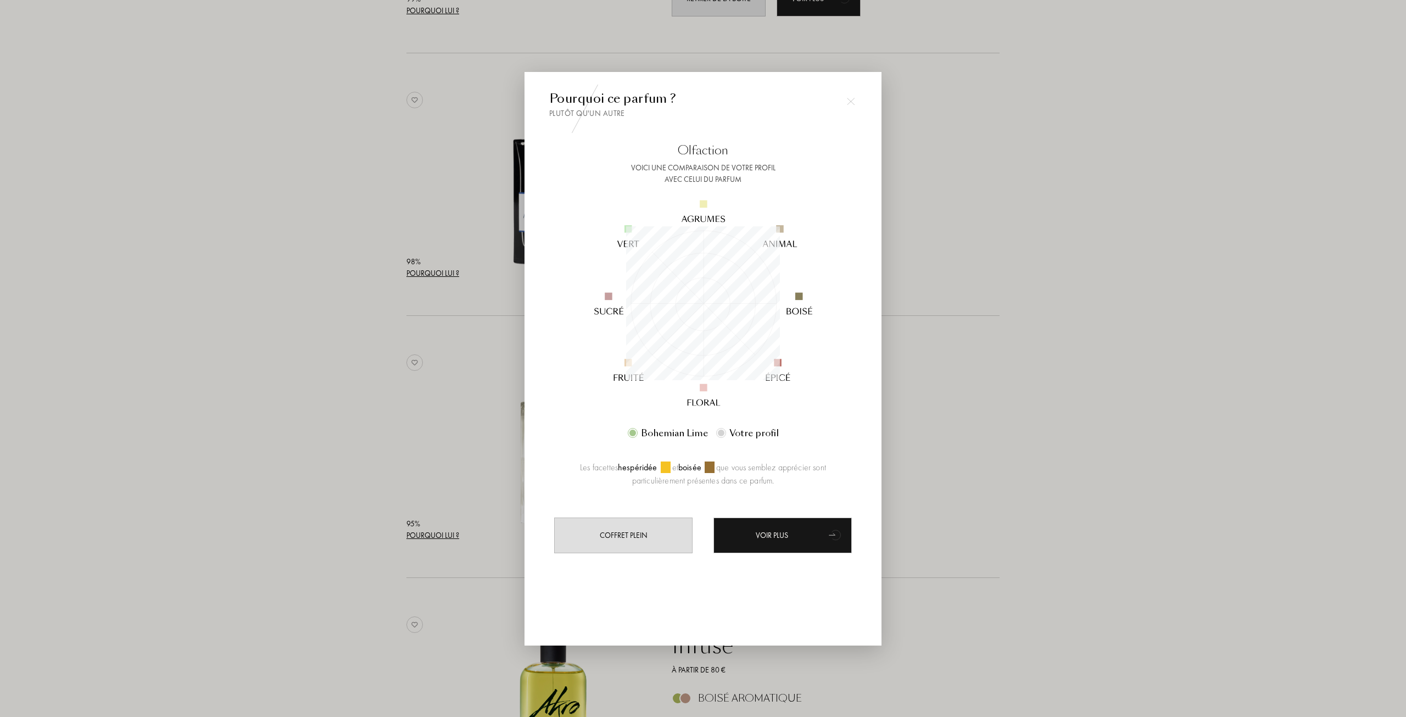
click at [343, 419] on div at bounding box center [703, 358] width 1406 height 717
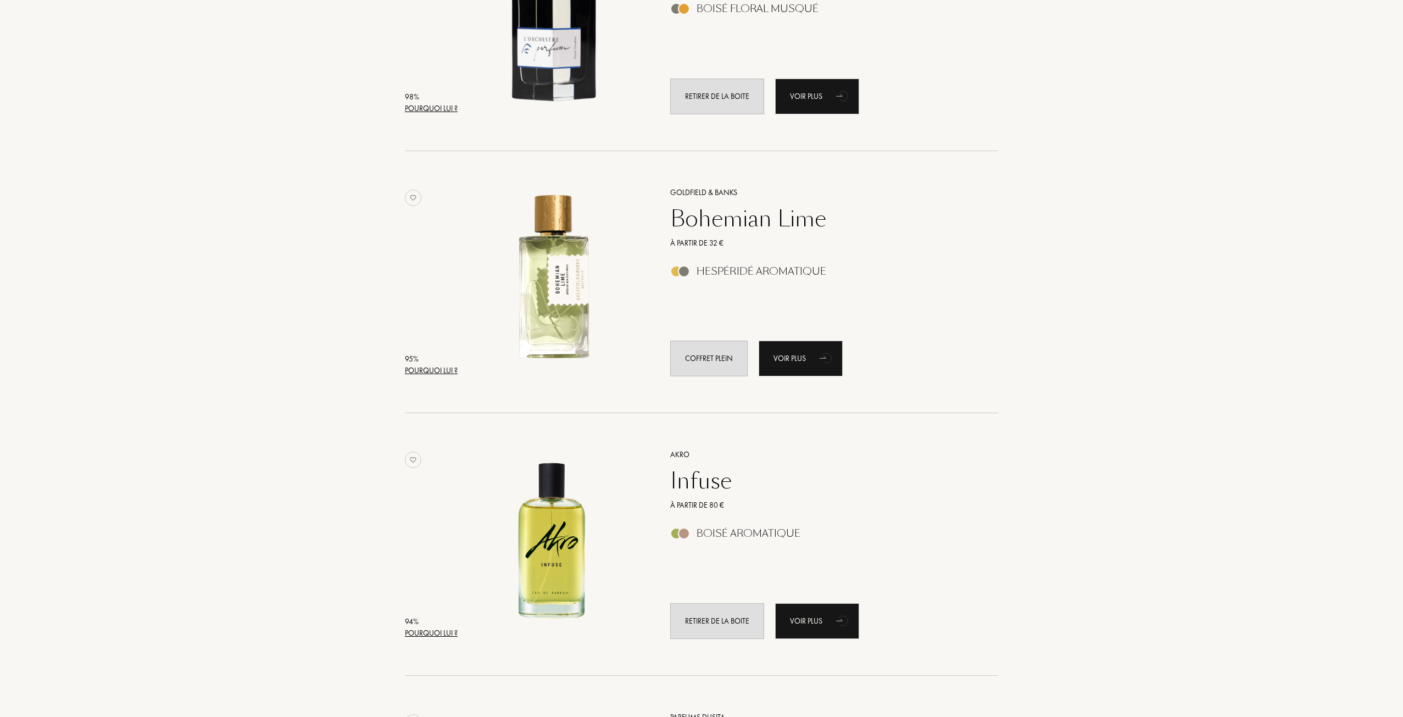
click at [441, 632] on div "Pourquoi lui ?" at bounding box center [431, 633] width 53 height 12
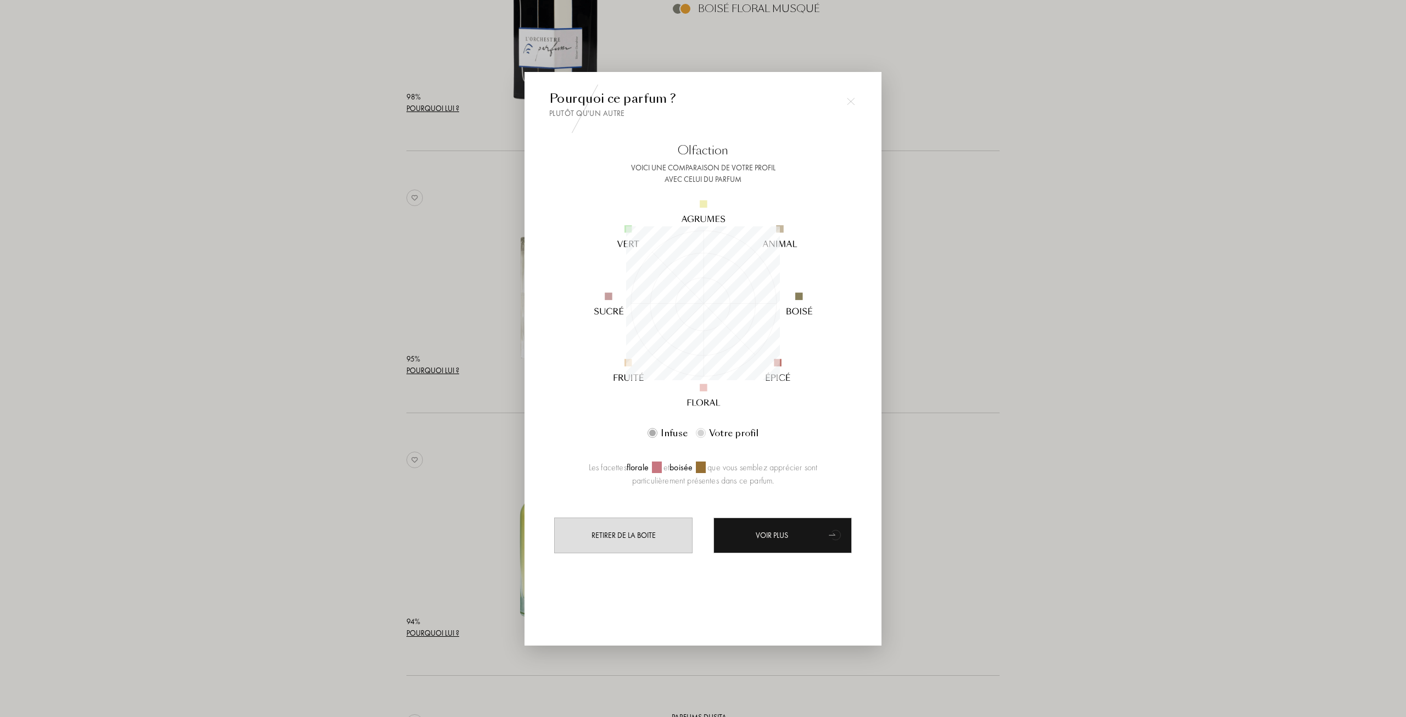
click at [339, 406] on div at bounding box center [703, 358] width 1406 height 717
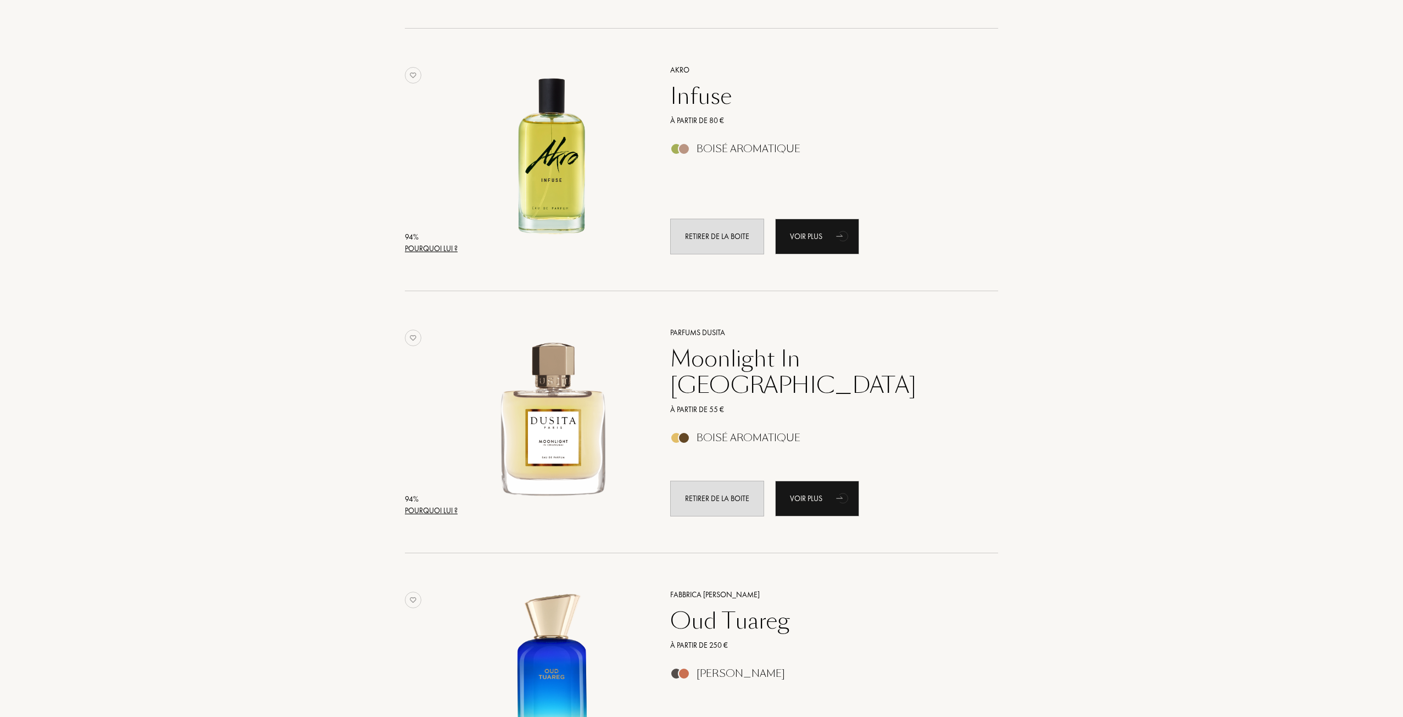
click at [444, 508] on div "Pourquoi lui ?" at bounding box center [431, 511] width 53 height 12
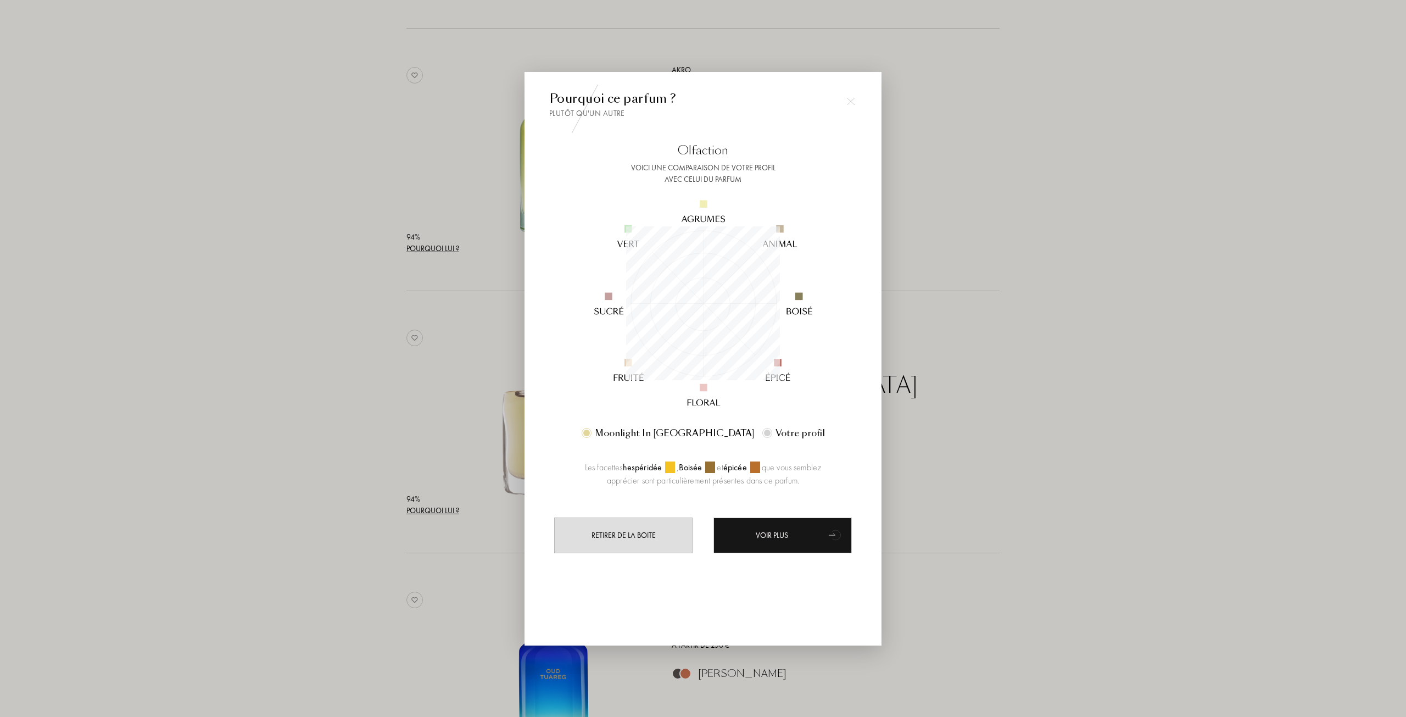
click at [359, 403] on div at bounding box center [703, 358] width 1406 height 717
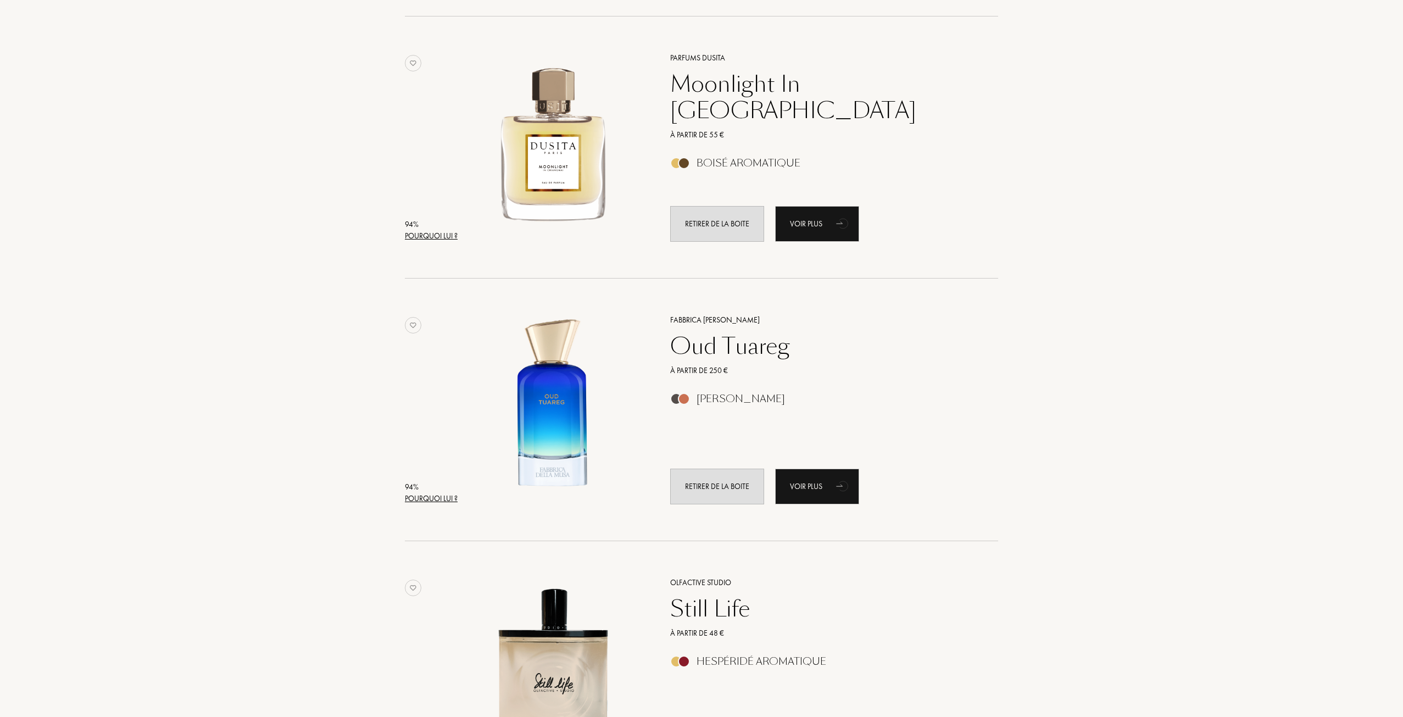
click at [434, 502] on div "Pourquoi lui ?" at bounding box center [431, 499] width 53 height 12
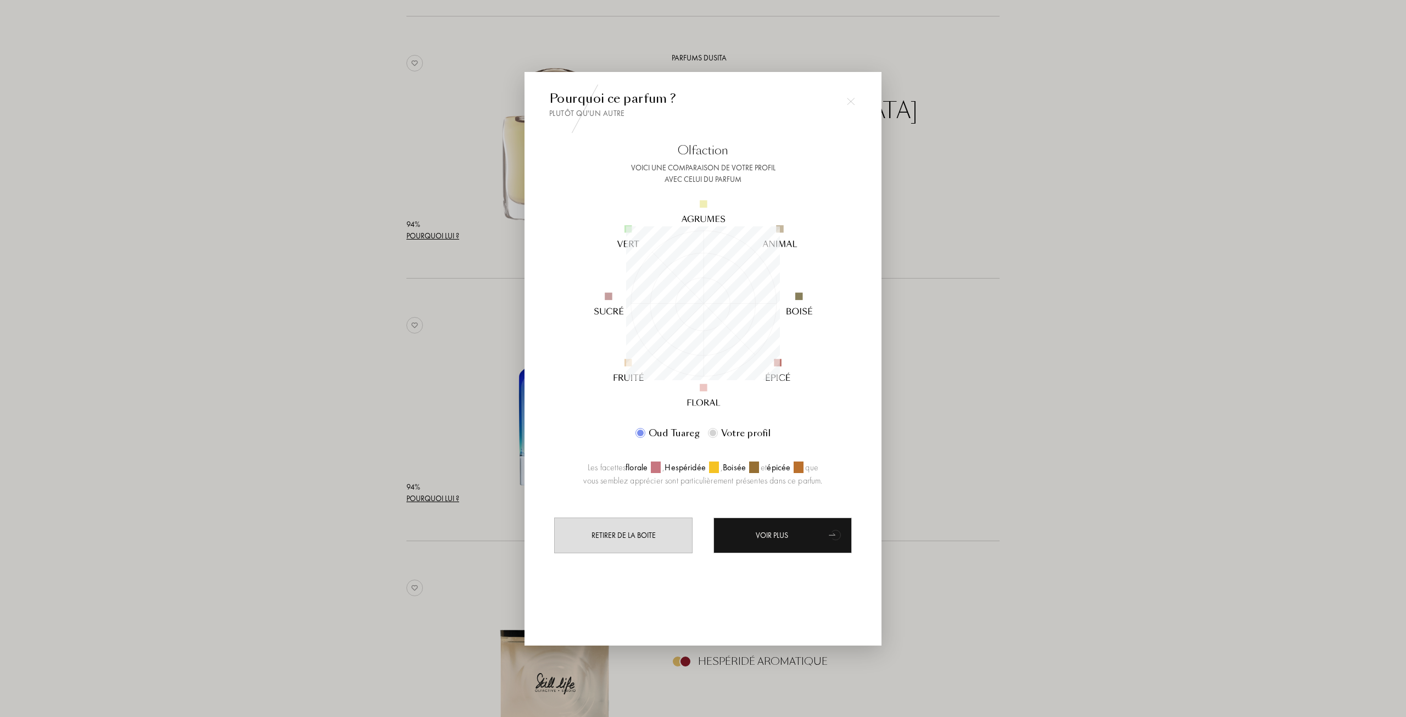
click at [344, 392] on div at bounding box center [703, 358] width 1406 height 717
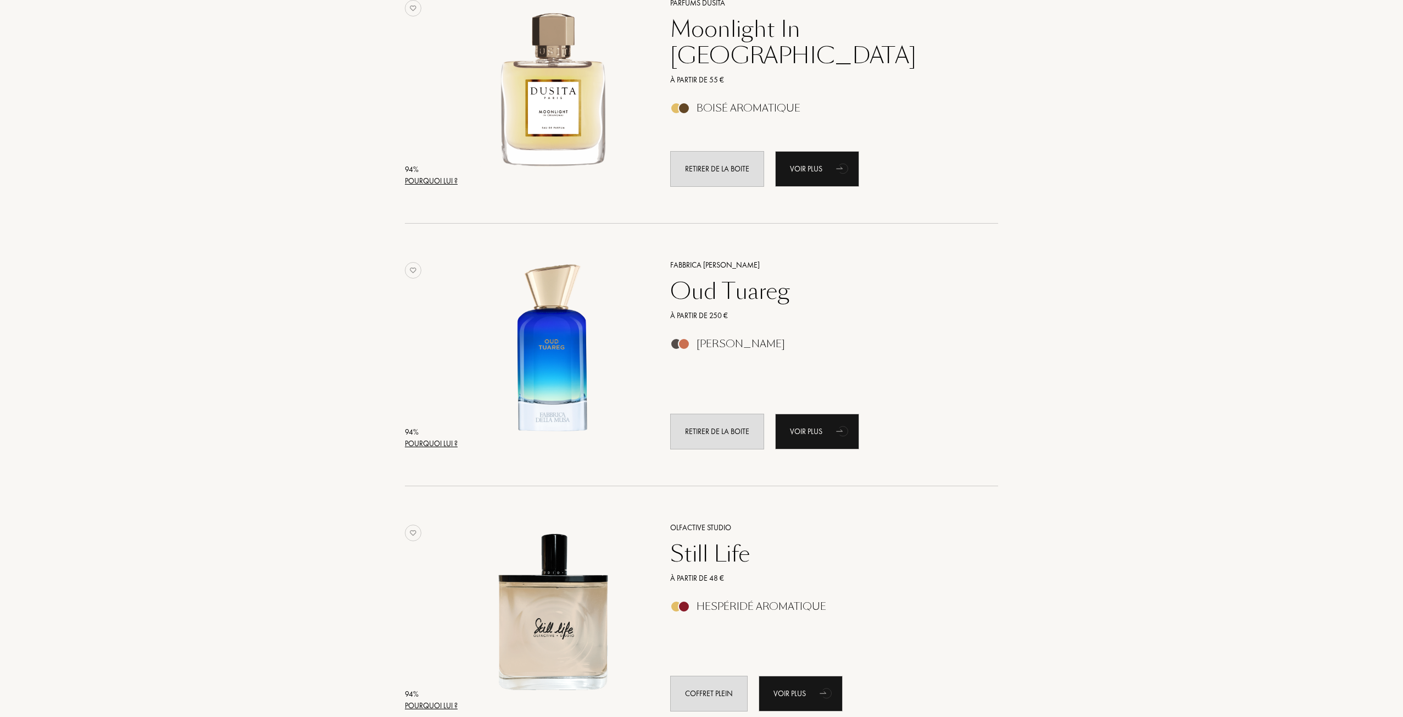
click at [411, 438] on div "Pourquoi lui ?" at bounding box center [431, 444] width 53 height 12
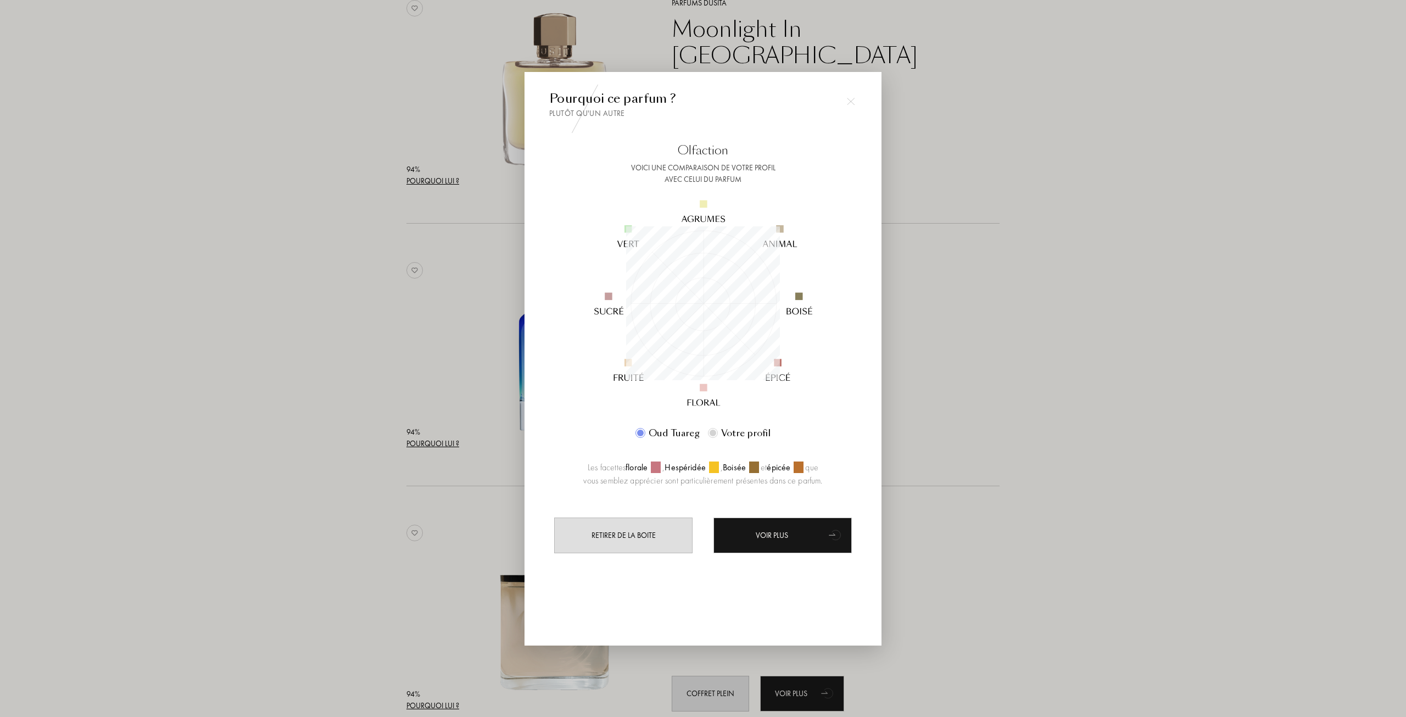
click at [404, 422] on div at bounding box center [703, 358] width 1406 height 717
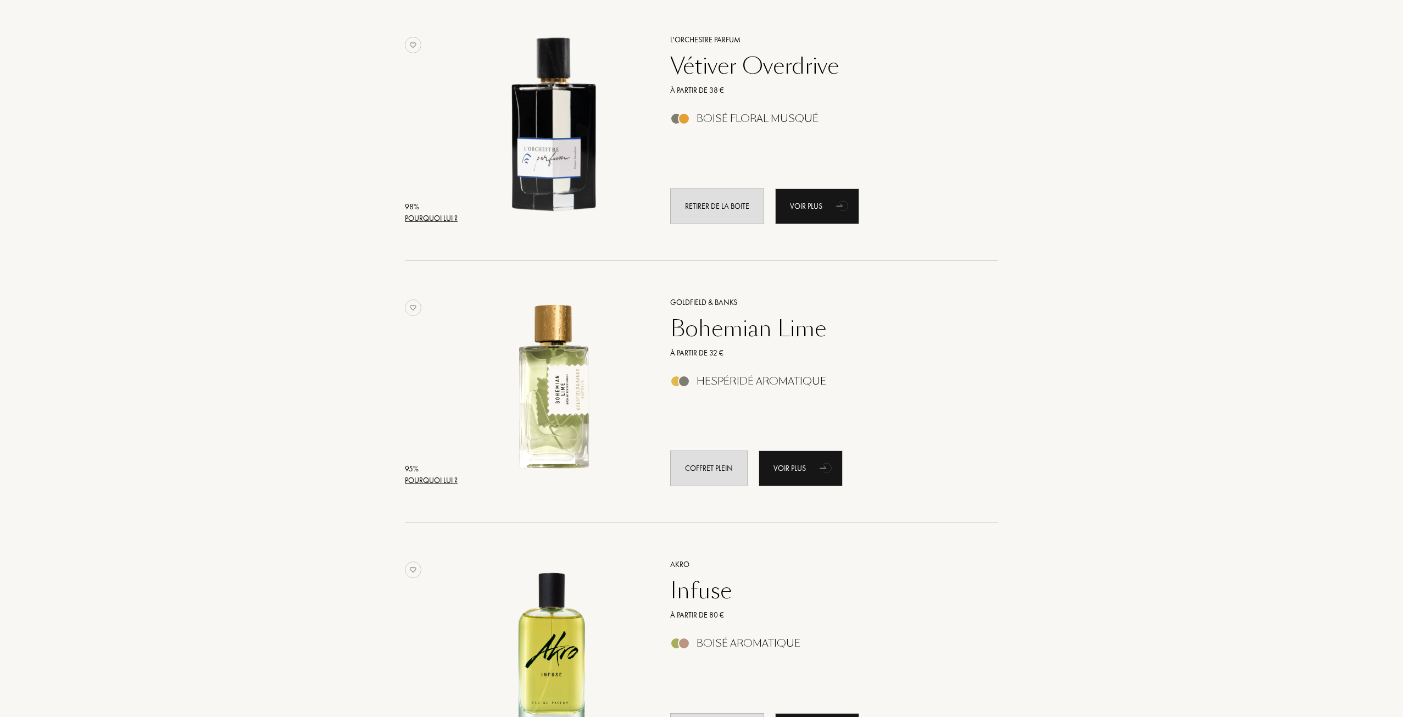
click at [428, 485] on div "Pourquoi lui ?" at bounding box center [431, 481] width 53 height 12
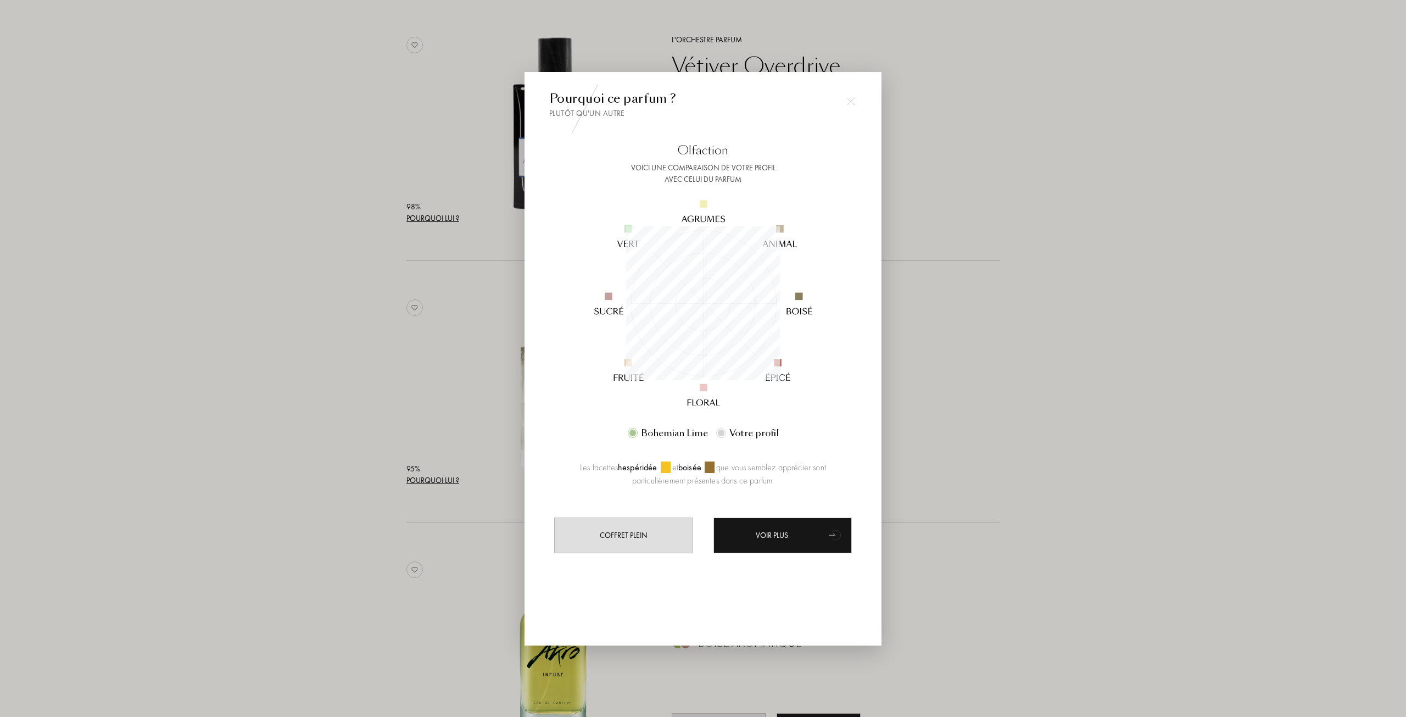
click at [912, 306] on div at bounding box center [703, 358] width 1406 height 717
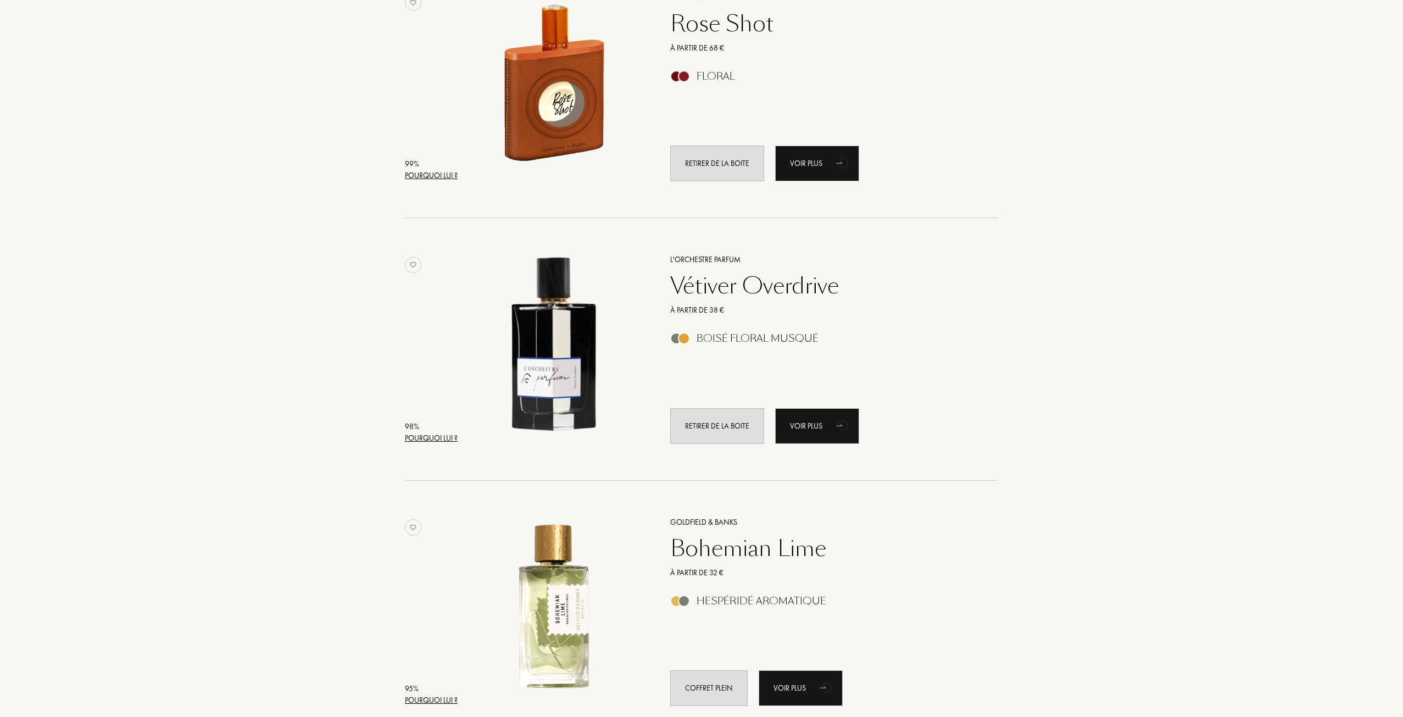
click at [428, 176] on div "Pourquoi lui ?" at bounding box center [431, 176] width 53 height 12
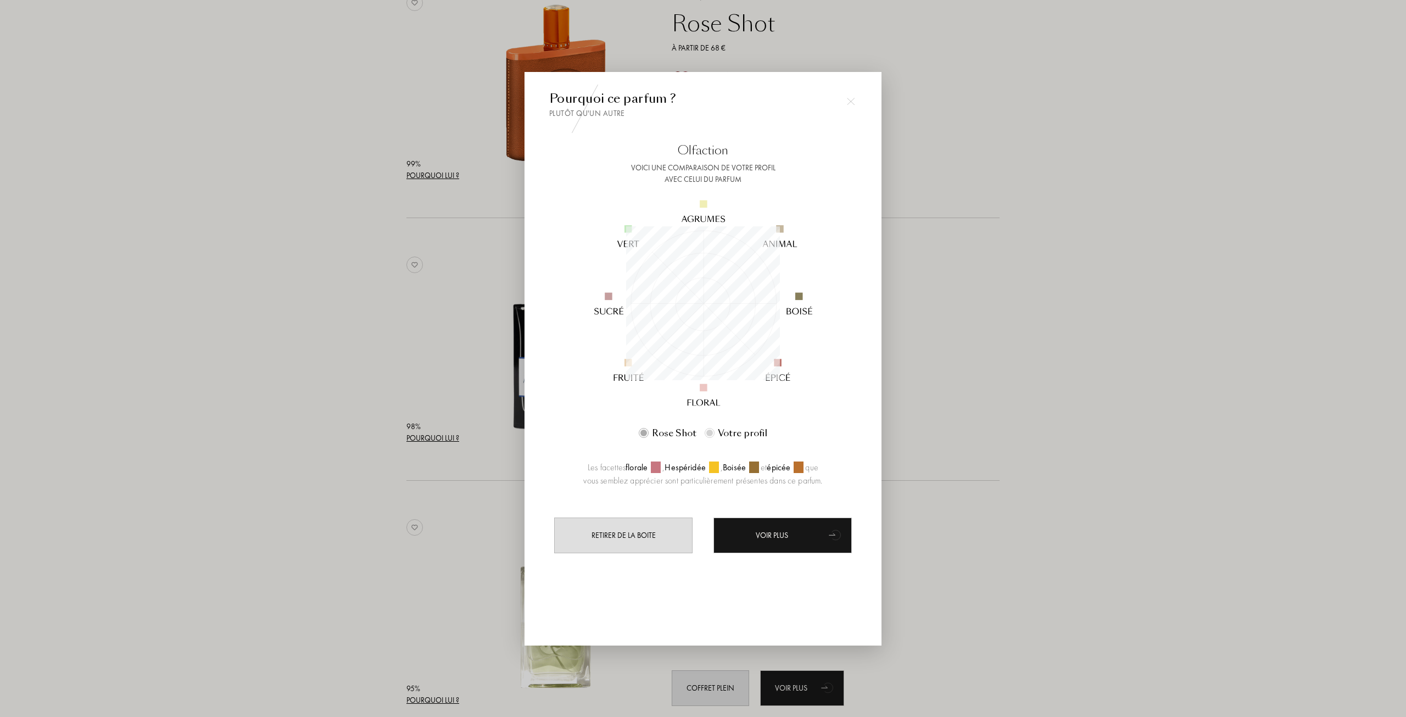
click at [336, 338] on div at bounding box center [703, 358] width 1406 height 717
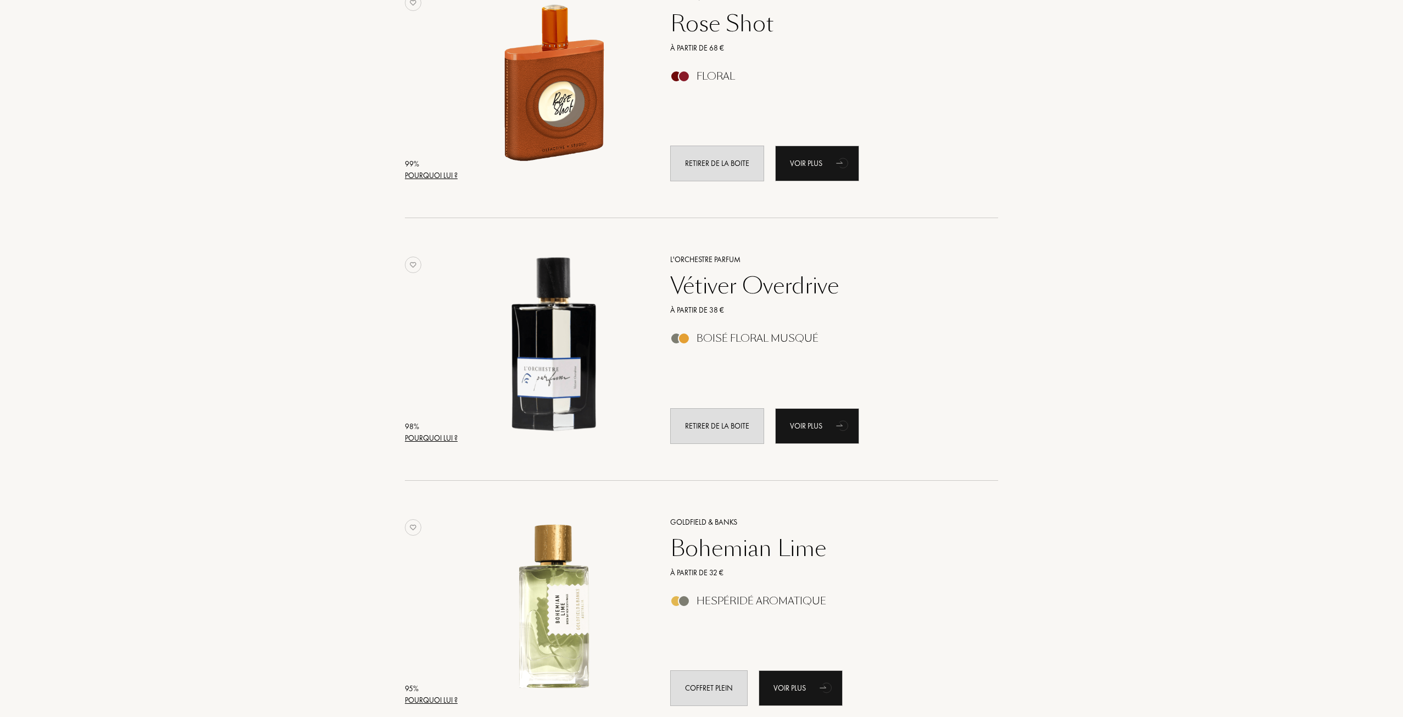
click at [448, 440] on div "Pourquoi lui ?" at bounding box center [431, 438] width 53 height 12
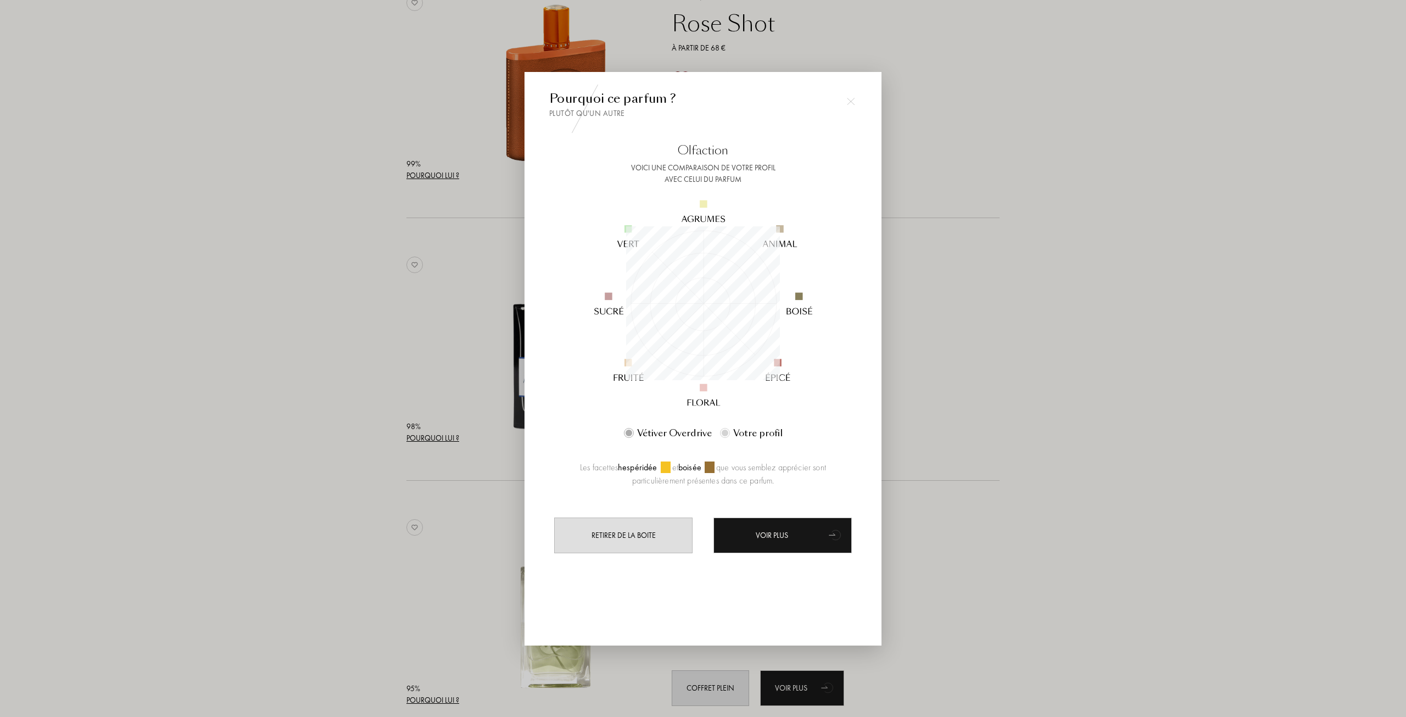
click at [425, 279] on div at bounding box center [703, 358] width 1406 height 717
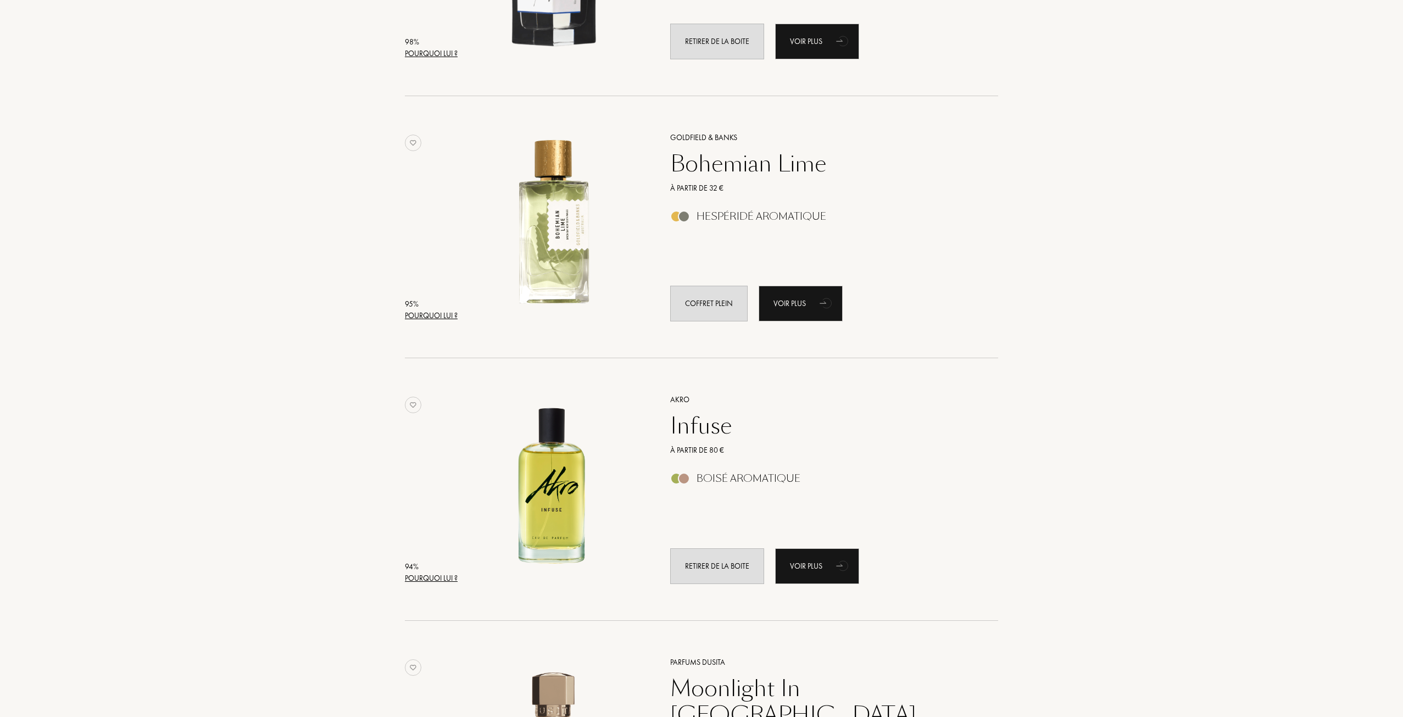
click at [435, 319] on div "Pourquoi lui ?" at bounding box center [431, 316] width 53 height 12
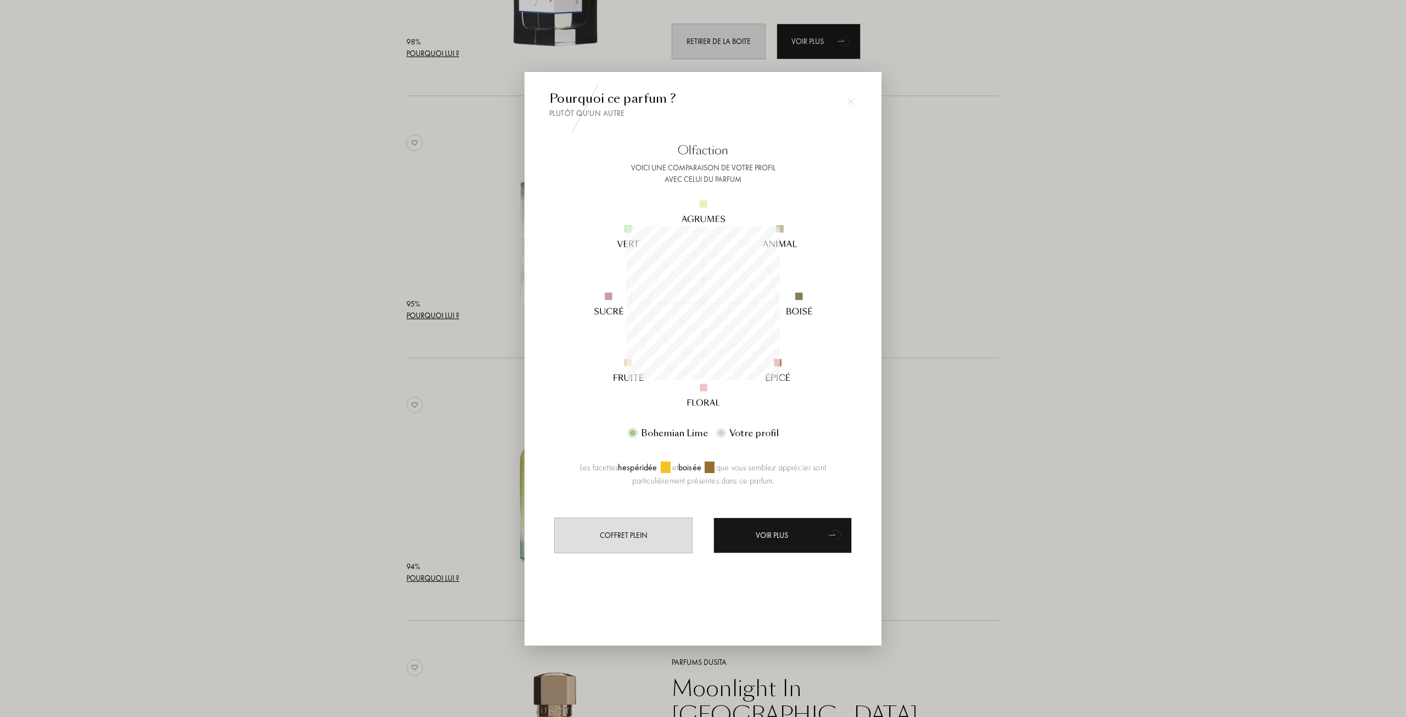
click at [345, 319] on div at bounding box center [703, 358] width 1406 height 717
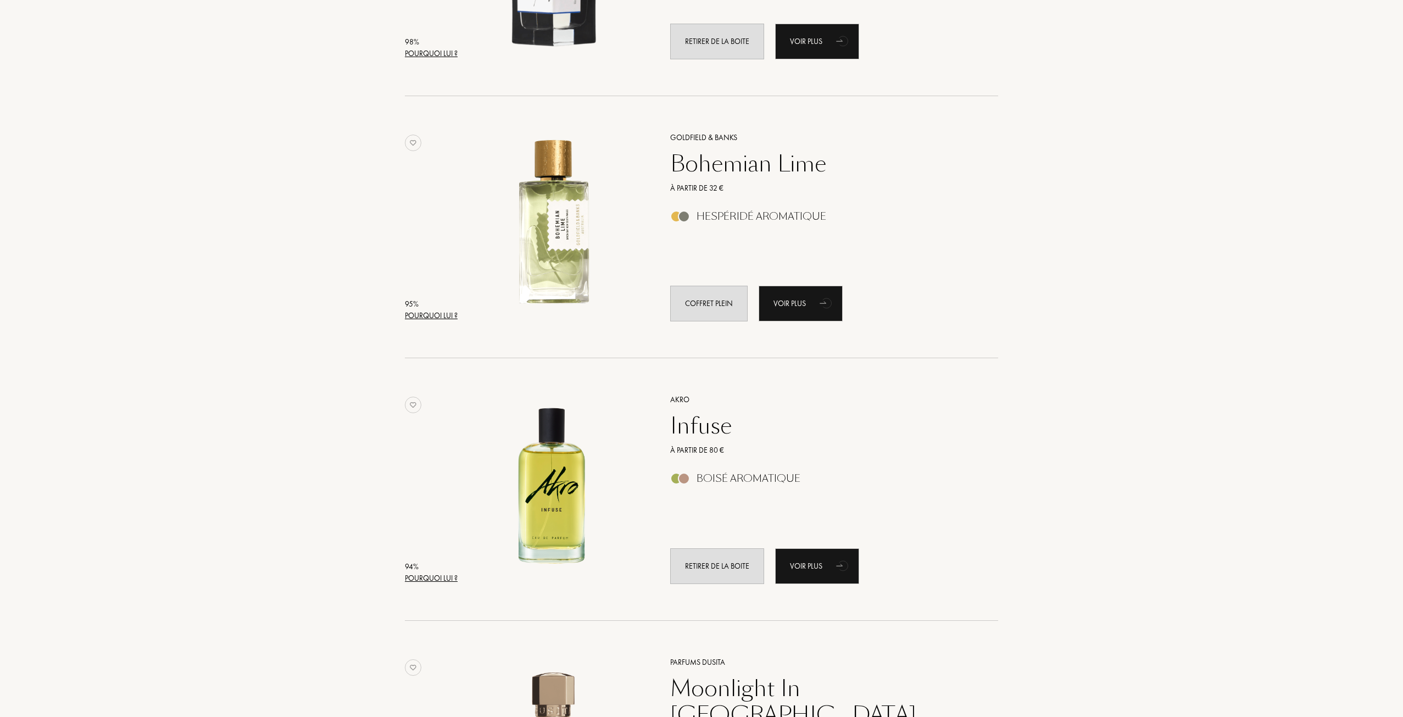
click at [452, 577] on div "Pourquoi lui ?" at bounding box center [431, 578] width 53 height 12
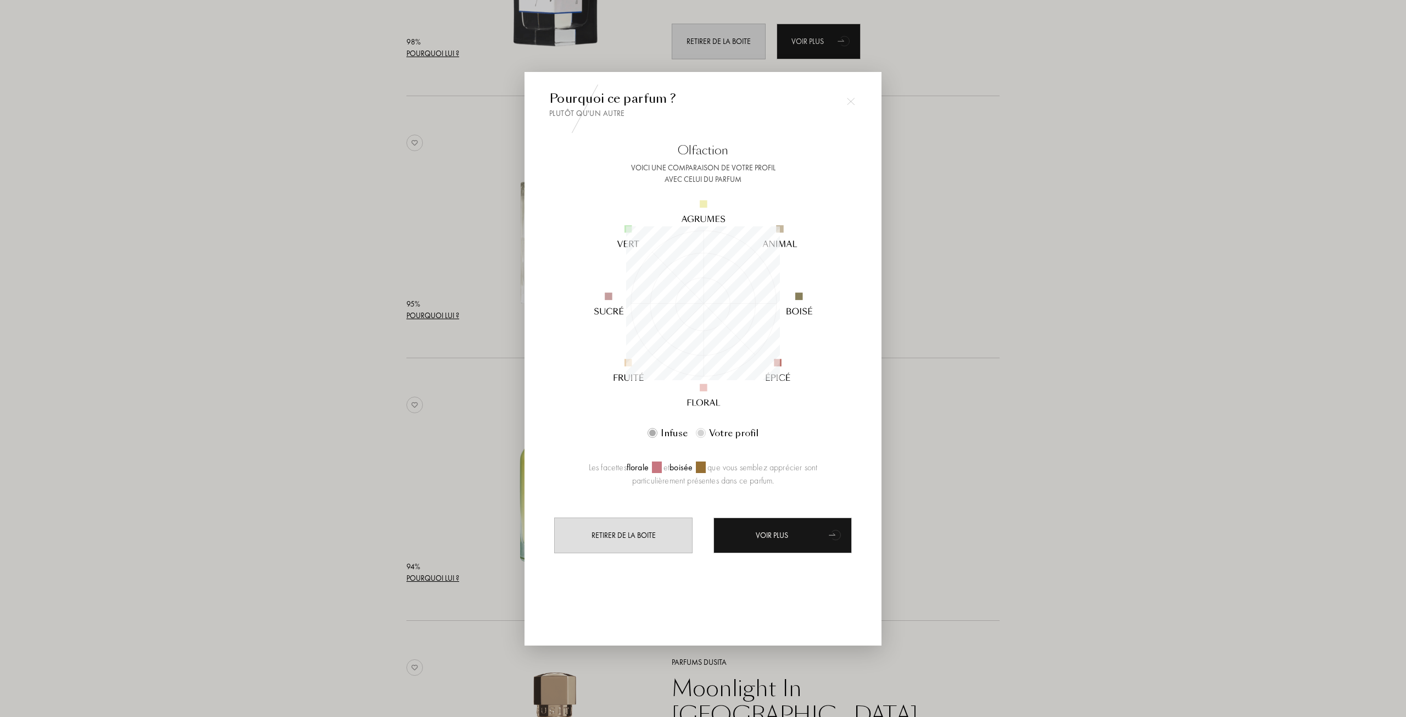
click at [306, 419] on div at bounding box center [703, 358] width 1406 height 717
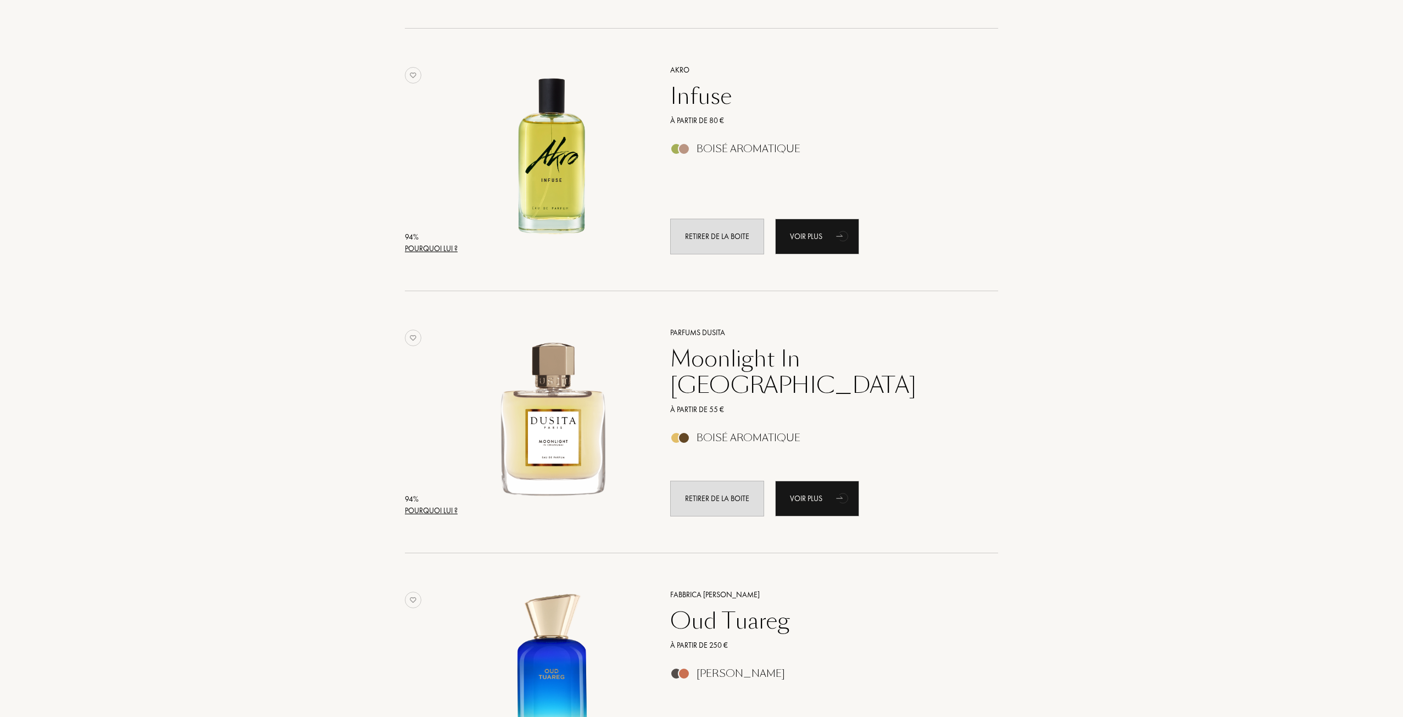
click at [428, 507] on div "Pourquoi lui ?" at bounding box center [431, 511] width 53 height 12
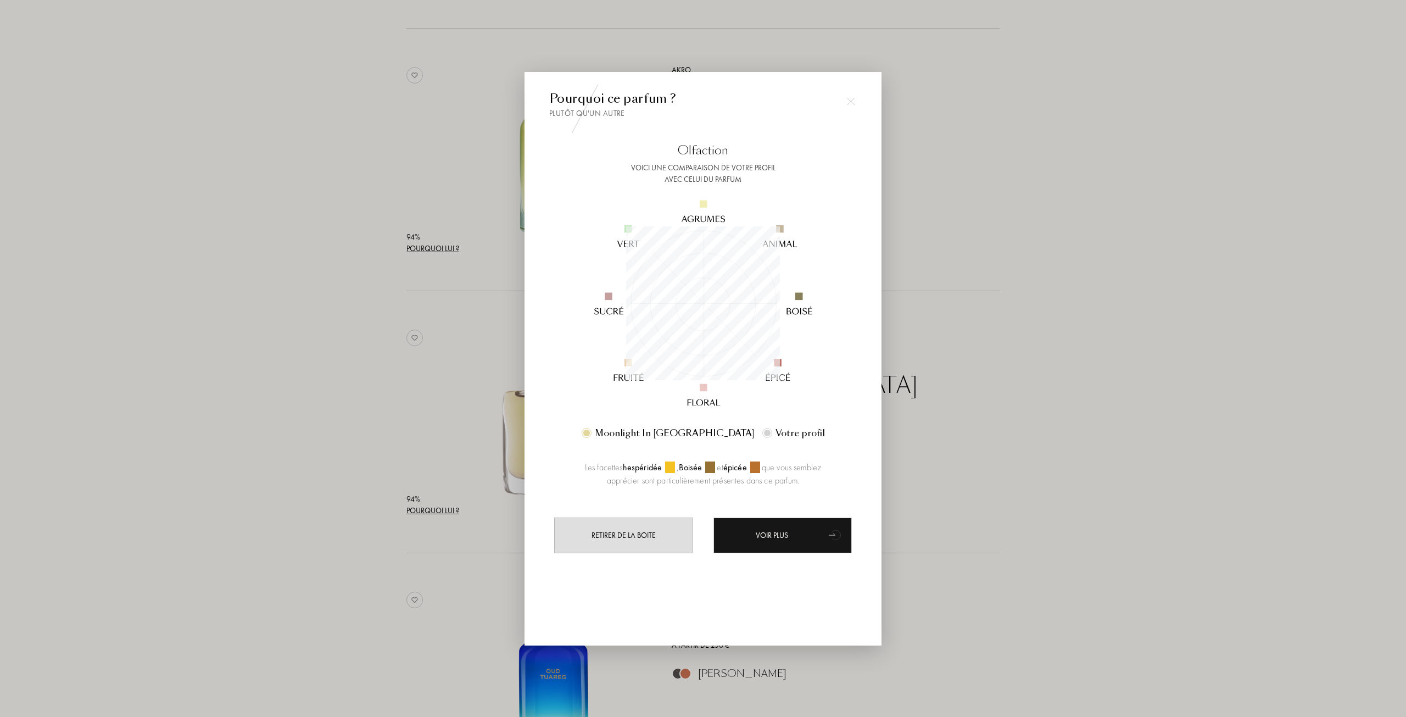
click at [348, 434] on div at bounding box center [703, 358] width 1406 height 717
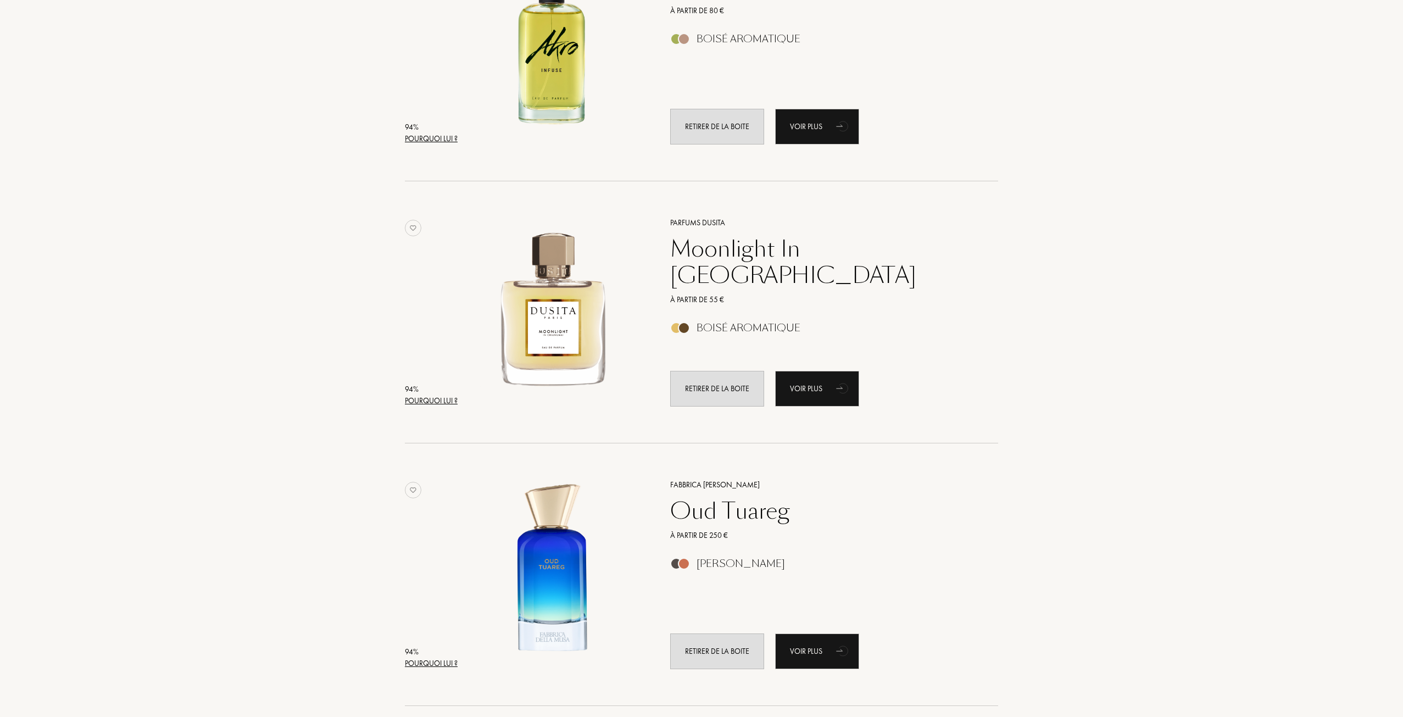
click at [438, 656] on div "94 %" at bounding box center [431, 652] width 53 height 12
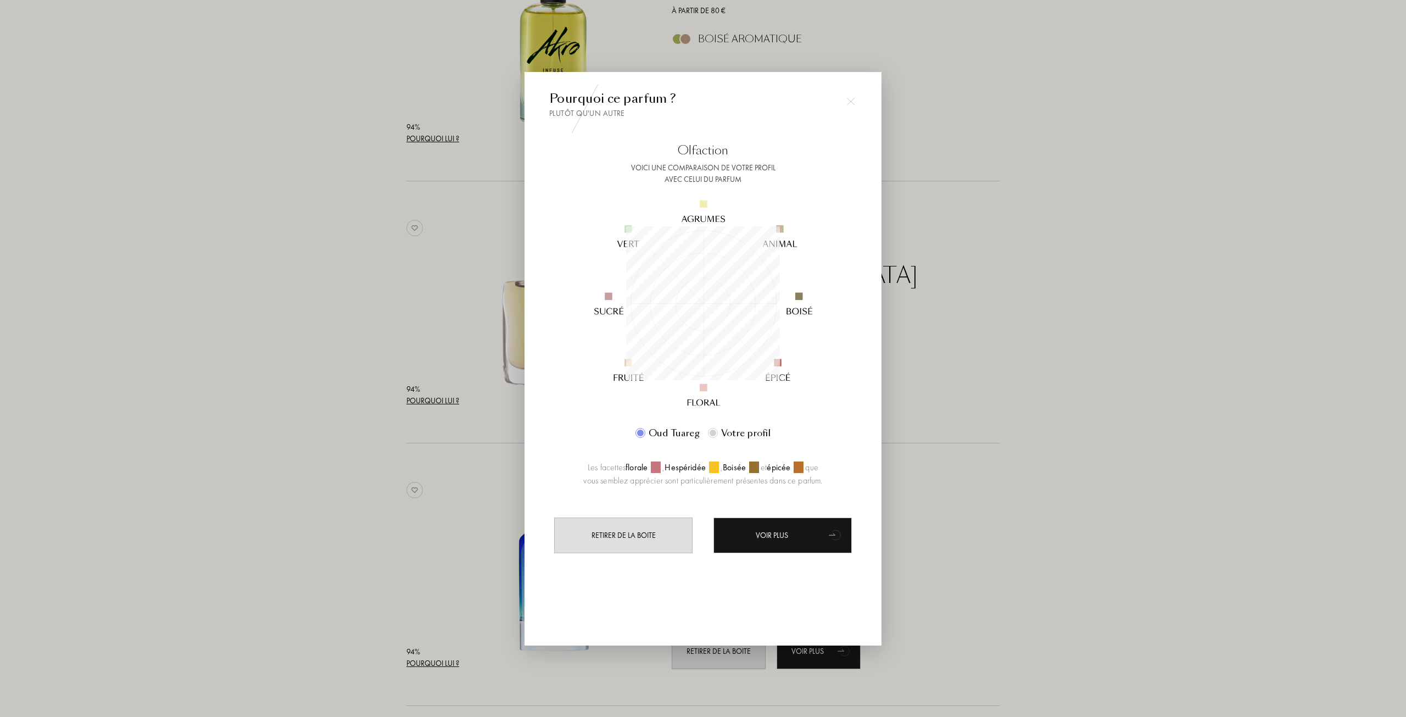
click at [381, 423] on div at bounding box center [703, 358] width 1406 height 717
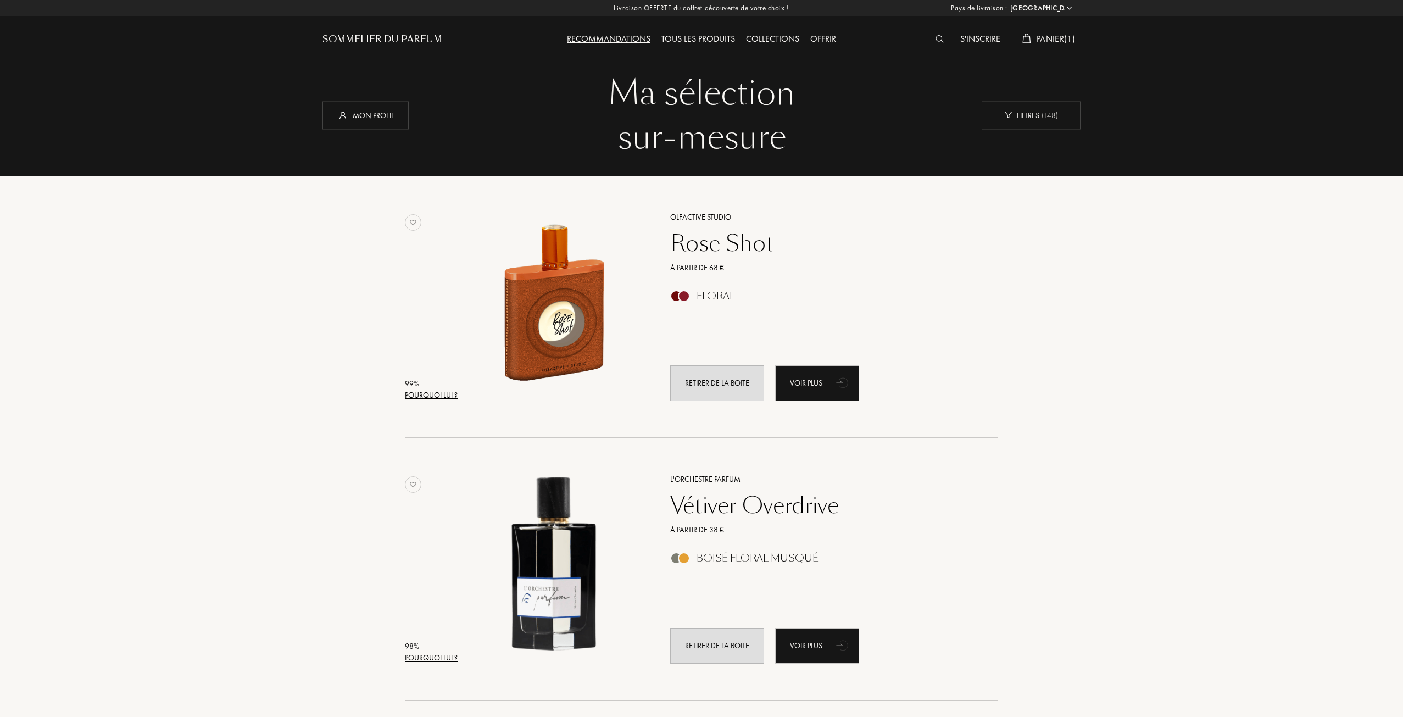
click at [1074, 42] on span "Panier ( 1 )" at bounding box center [1055, 39] width 38 height 12
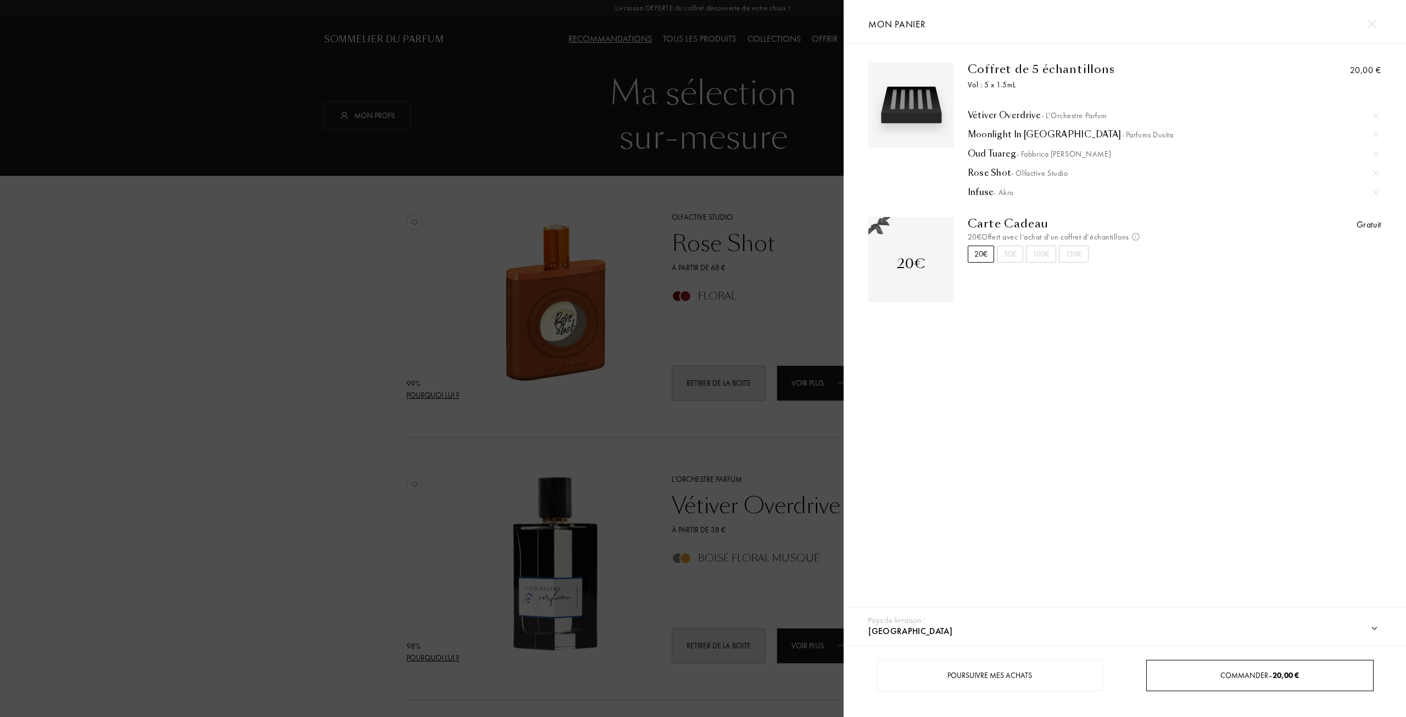
click at [1302, 689] on div "Commander – 20,00 €" at bounding box center [1259, 675] width 227 height 31
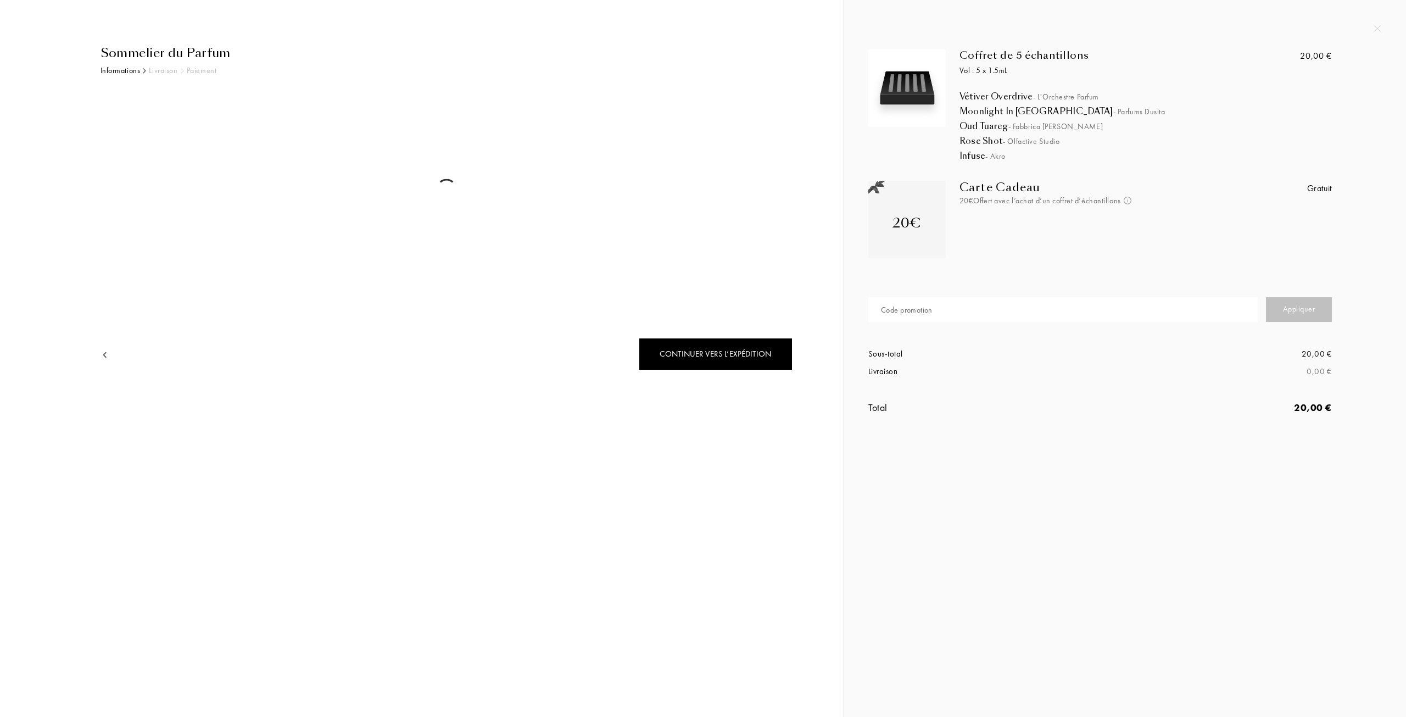
select select "FR"
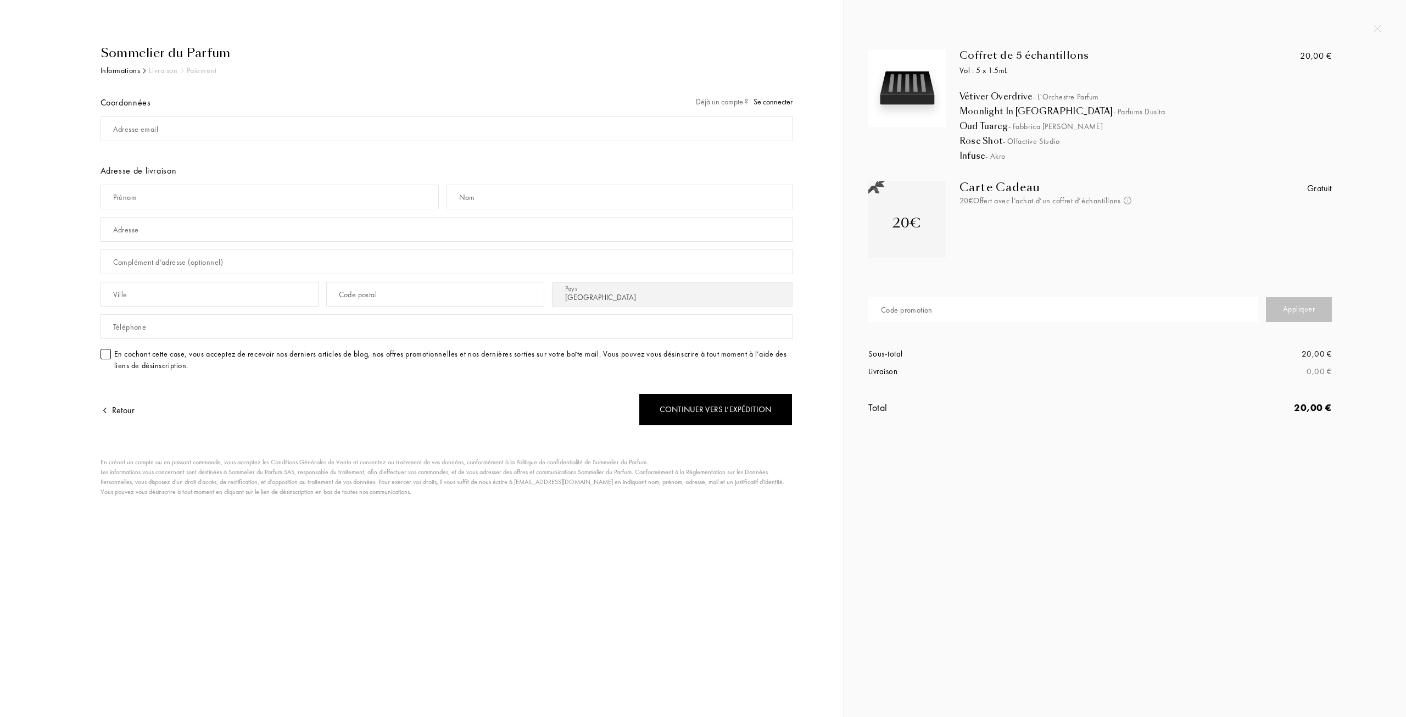
click at [239, 148] on div "Adresse email Adresse de livraison Prénom Nom Adresse Complément d’adresse (opt…" at bounding box center [447, 246] width 692 height 267
click at [239, 138] on input "mail" at bounding box center [447, 128] width 692 height 25
click at [1030, 320] on input "text" at bounding box center [1062, 309] width 389 height 25
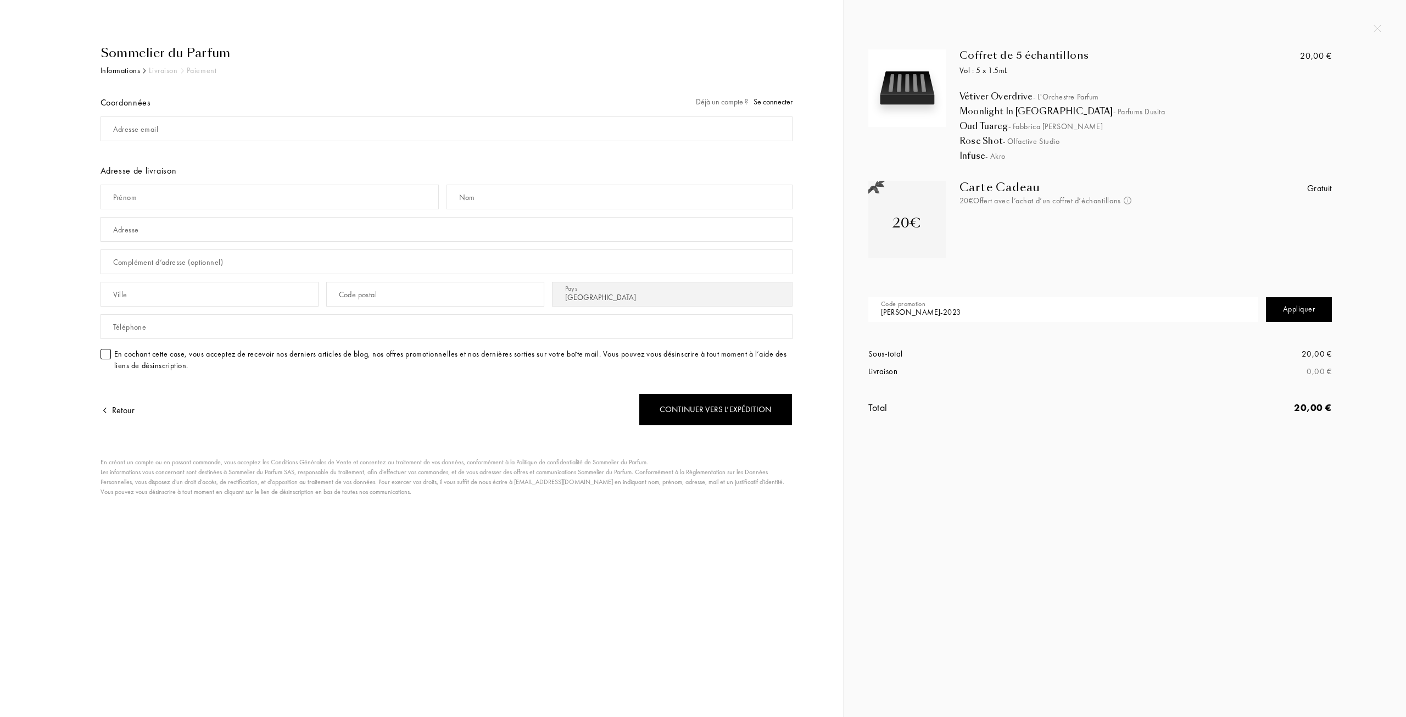
click at [1318, 314] on div "Appliquer" at bounding box center [1299, 309] width 66 height 25
click at [1086, 314] on input "jenny-2023" at bounding box center [1062, 309] width 389 height 25
type input "jenny-2025"
click at [1298, 316] on div "Appliquer" at bounding box center [1299, 309] width 66 height 25
click at [1064, 304] on input "jenny-2025" at bounding box center [1062, 309] width 389 height 25
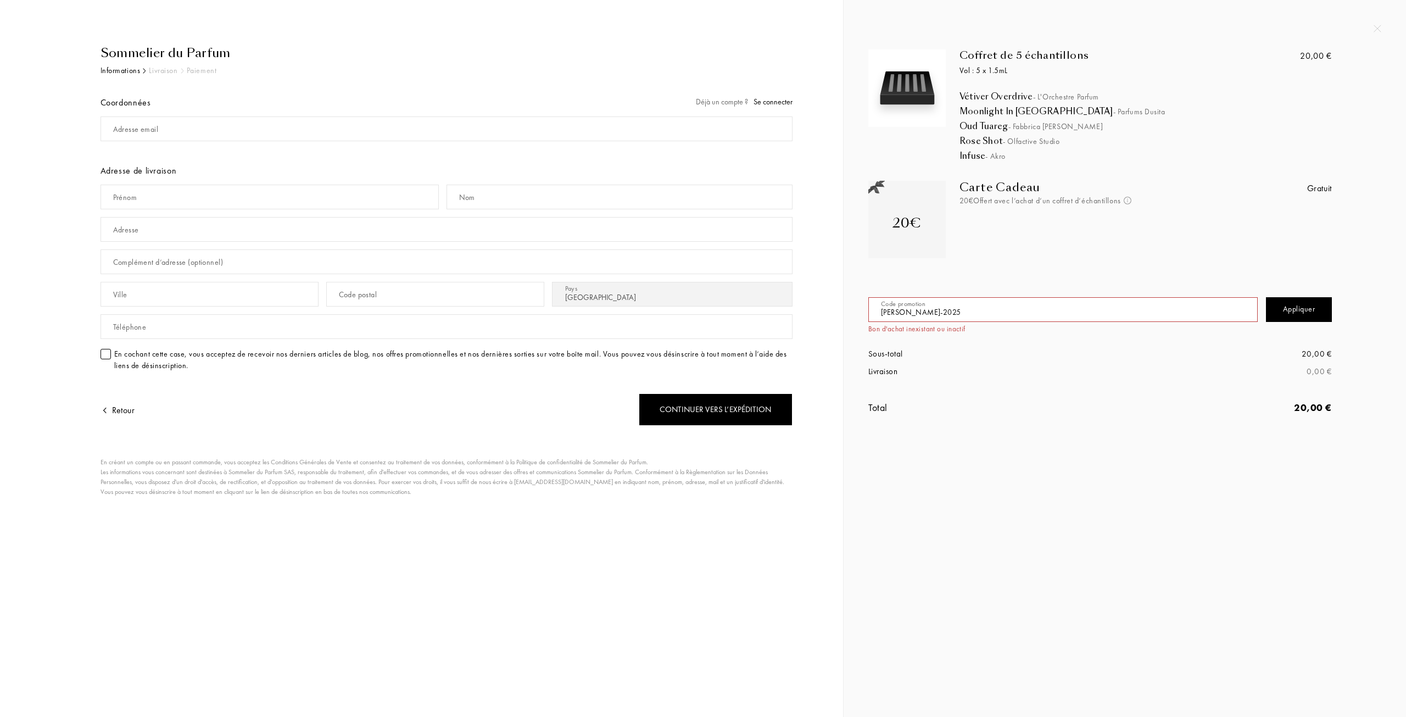
click at [1064, 304] on input "jenny-2025" at bounding box center [1062, 309] width 389 height 25
click at [1077, 304] on input "jenny-2025" at bounding box center [1062, 309] width 389 height 25
click at [1141, 305] on input "jenny-2025" at bounding box center [1062, 309] width 389 height 25
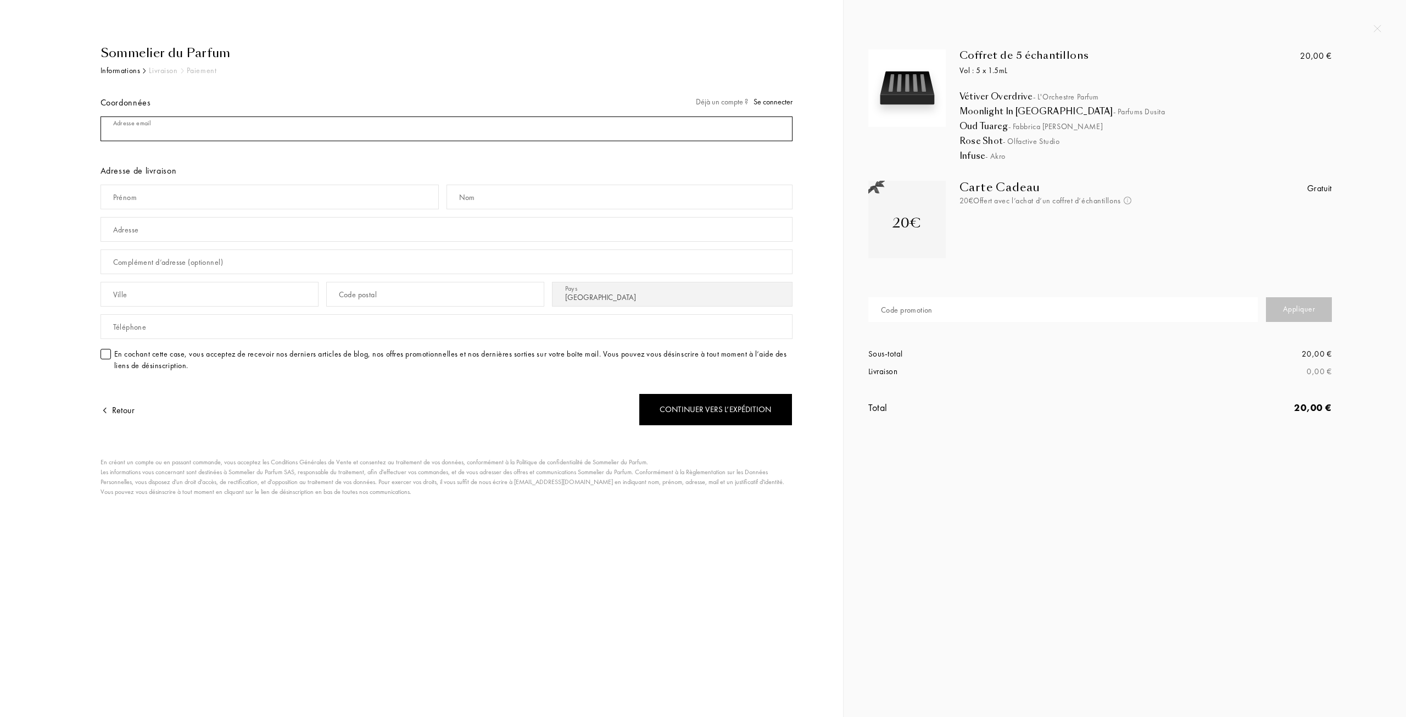
click at [193, 133] on input "mail" at bounding box center [447, 128] width 692 height 25
type input "teddy_carniaux@hotmail.fr"
type input "Teddy"
type input "CARNIAUX"
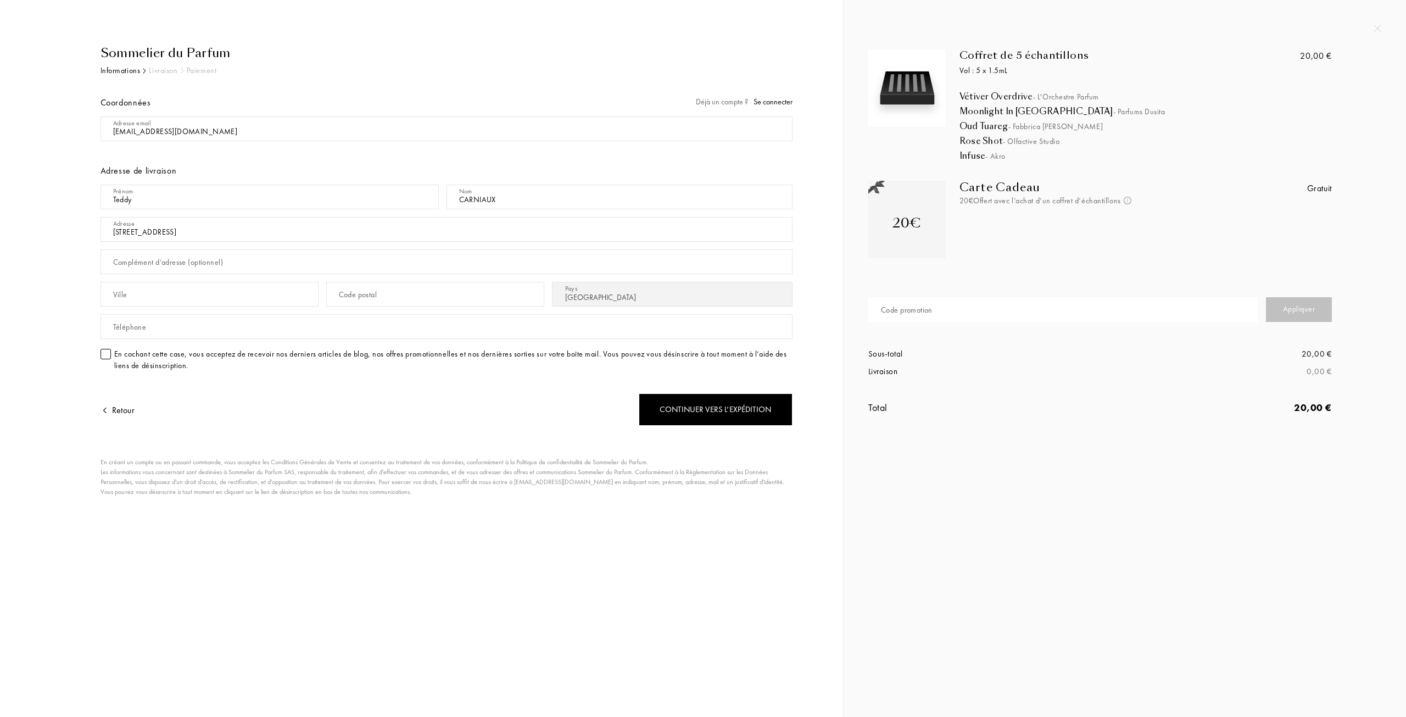
type input "61 Quai des Anglais"
type input "77260"
type input "La Ferte-Sous-Jouarre"
type input "77260"
click at [588, 305] on div "Pays Afghanistan Afrique du Sud Albanie Algérie Allemagne Andorre Angola Anguil…" at bounding box center [672, 294] width 241 height 25
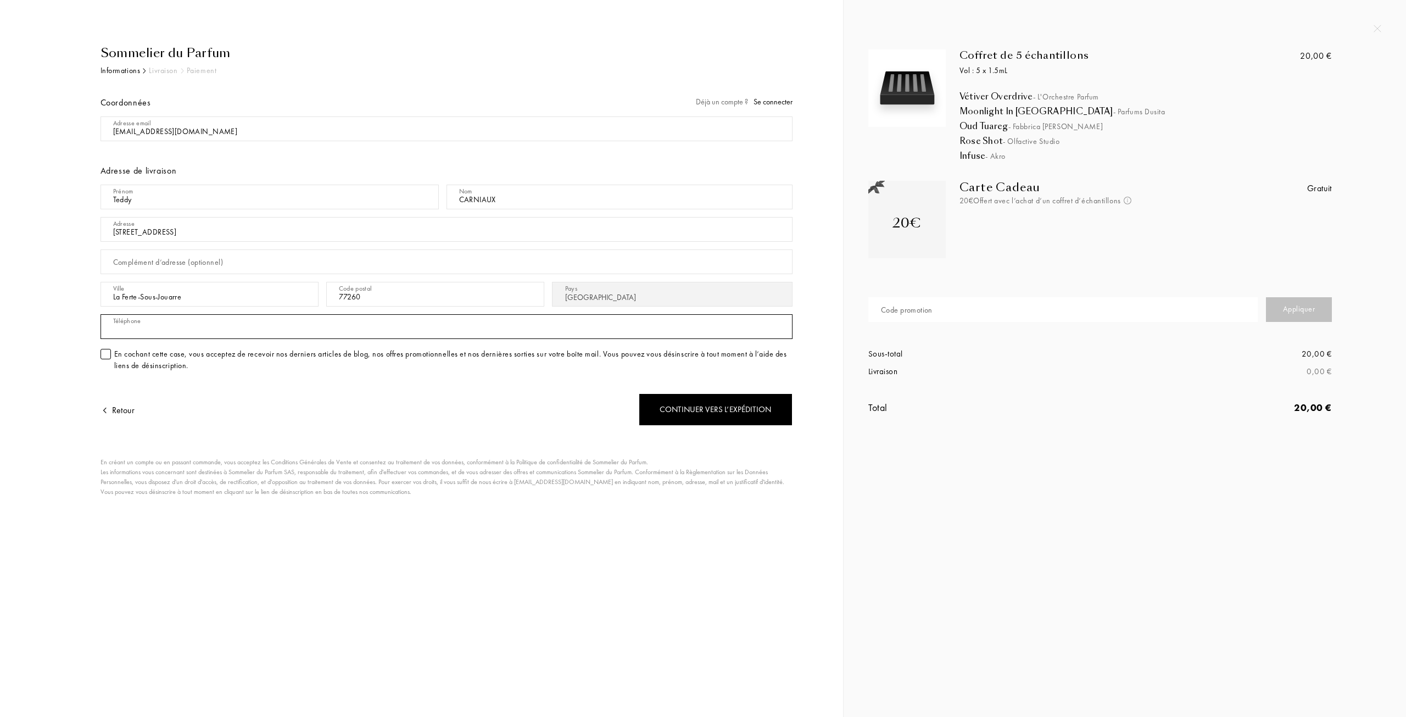
click at [533, 328] on input "text" at bounding box center [447, 326] width 692 height 25
type input "0636816272"
drag, startPoint x: 237, startPoint y: 401, endPoint x: 412, endPoint y: 411, distance: 176.0
click at [239, 401] on div "Retour" at bounding box center [274, 403] width 346 height 46
click at [701, 403] on div "Continuer vers l’expédition" at bounding box center [716, 409] width 154 height 32
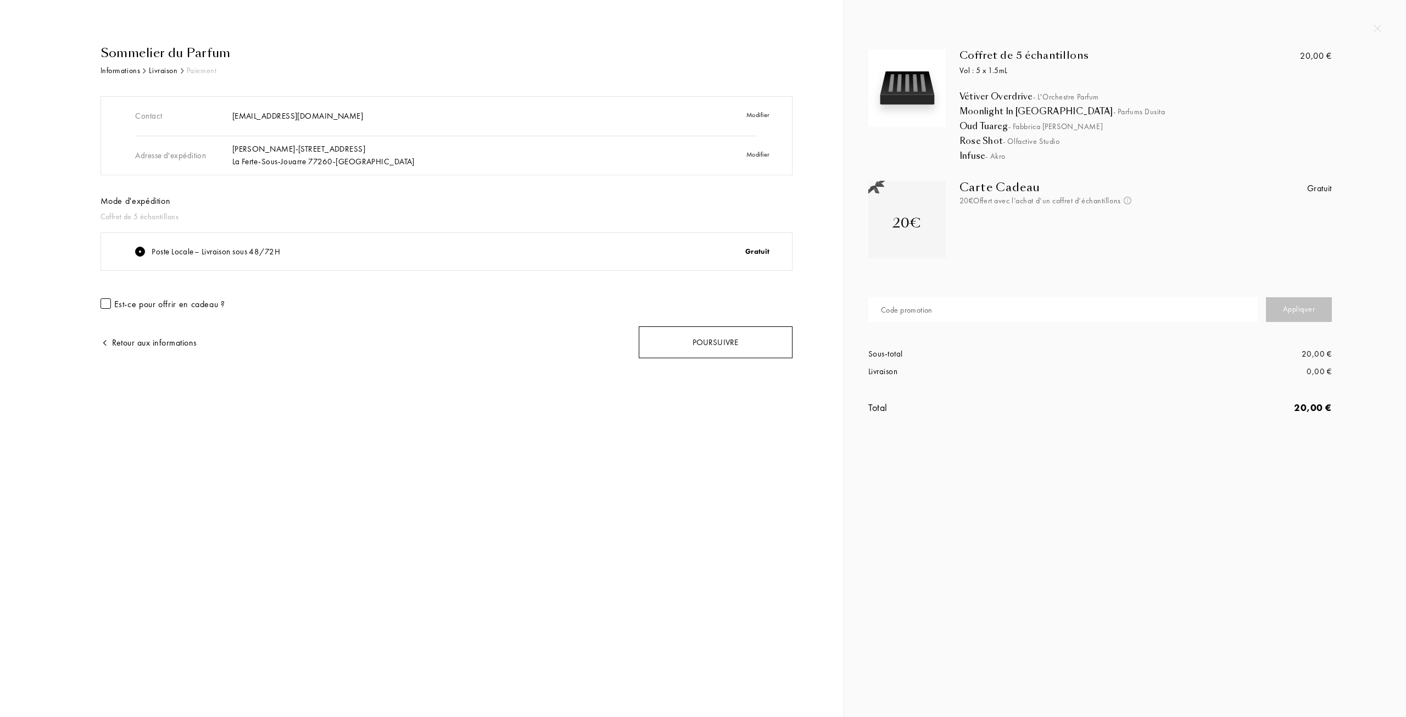
click at [773, 338] on div "Poursuivre" at bounding box center [716, 342] width 154 height 32
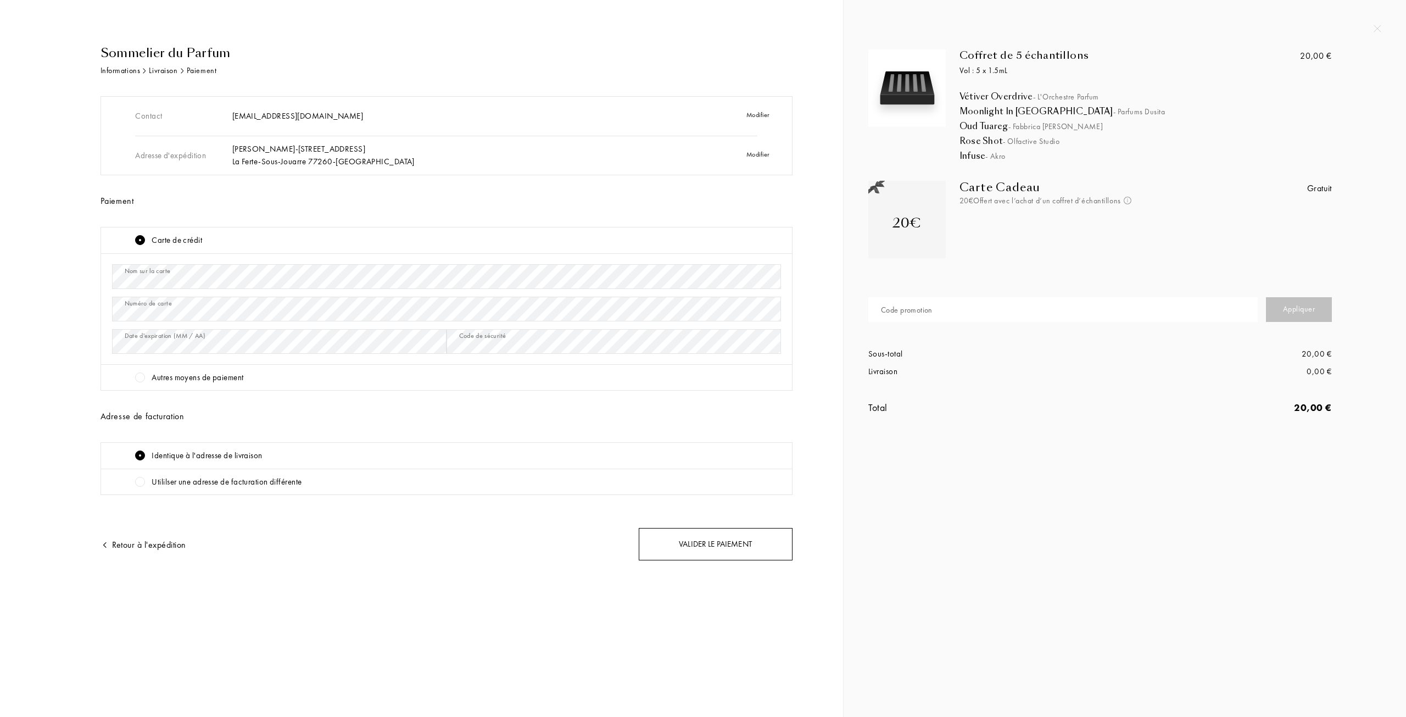
click at [706, 549] on div "Valider le paiement" at bounding box center [716, 544] width 154 height 32
click at [143, 303] on div "Numéro de carte" at bounding box center [148, 303] width 47 height 10
click at [143, 304] on div "Numéro de carte" at bounding box center [148, 303] width 47 height 10
click at [186, 342] on div "Nom sur la carte Numéro de carte Date d'expiration (MM / AA) Code de sécurité" at bounding box center [446, 308] width 669 height 97
click at [677, 545] on div "Valider le paiement" at bounding box center [716, 544] width 154 height 32
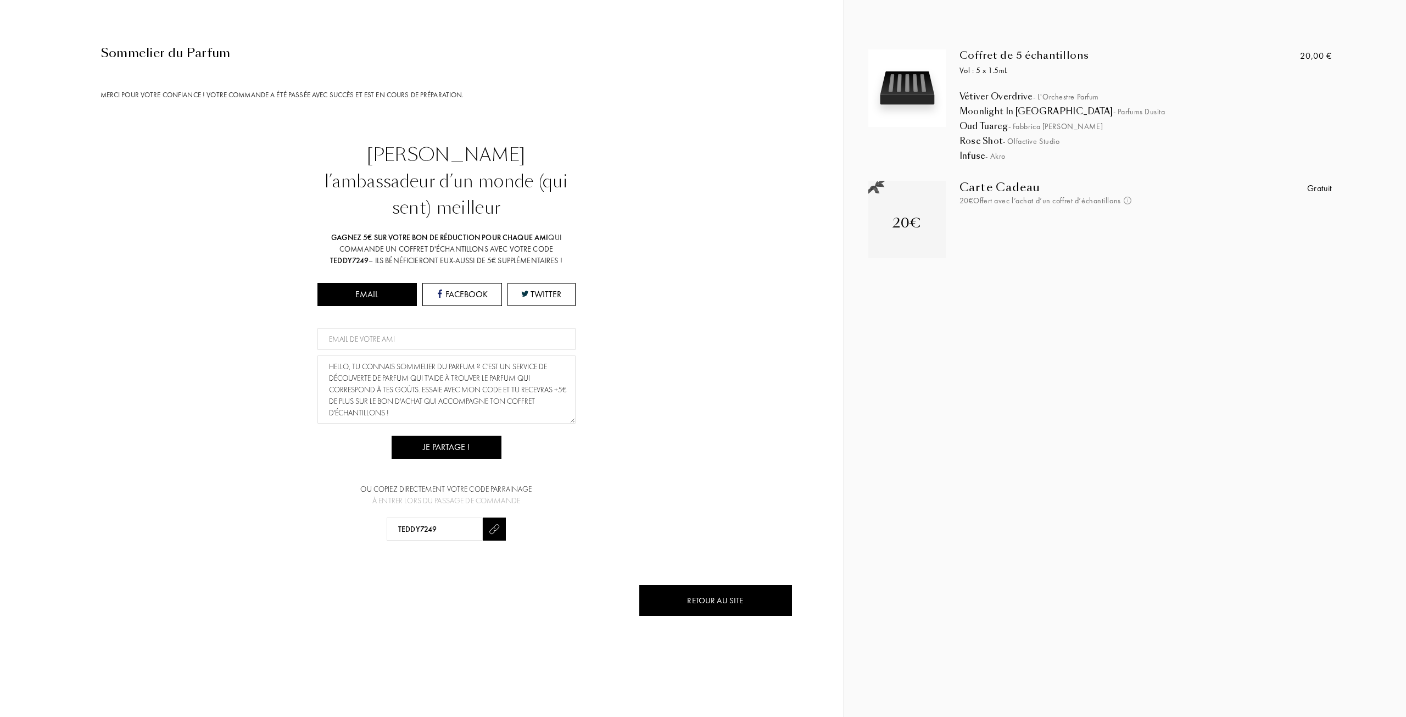
click at [209, 98] on div "Merci pour votre confiance ! Votre commande a été passée avec succès et est en …" at bounding box center [447, 95] width 692 height 11
click at [223, 136] on div "Sommelier du Parfum Merci pour votre confiance ! Votre commande a été passée av…" at bounding box center [442, 292] width 700 height 497
click at [741, 584] on div "Retour au site" at bounding box center [716, 600] width 154 height 32
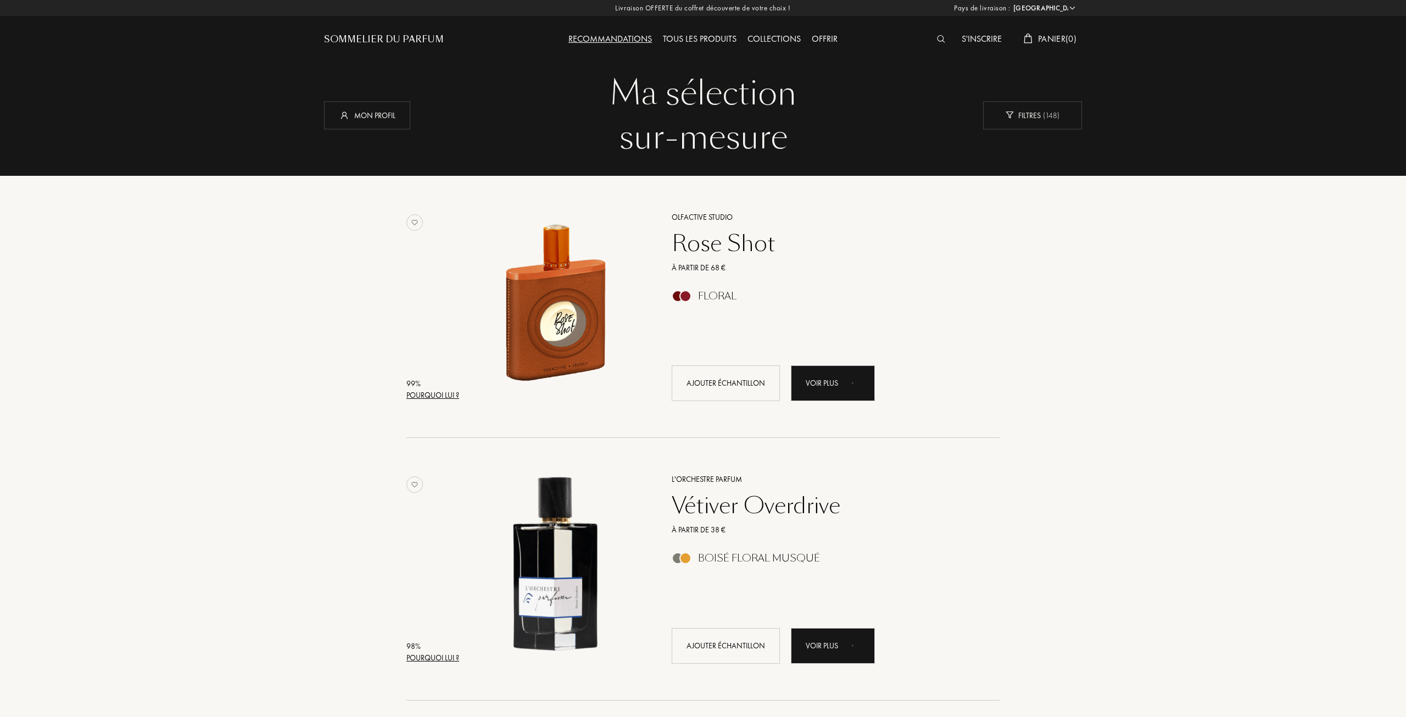
select select "FR"
